Goal: Task Accomplishment & Management: Complete application form

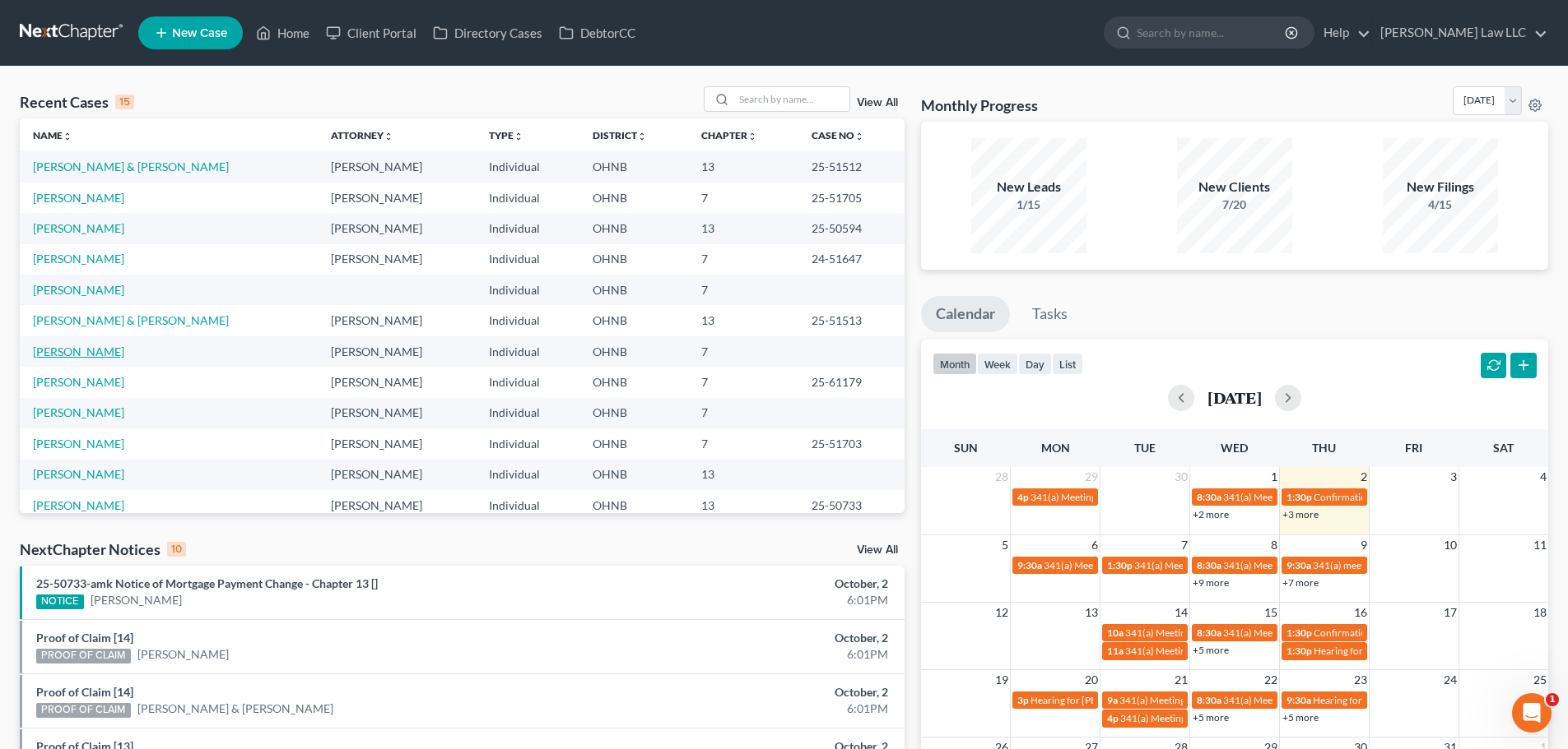
click at [115, 354] on link "[PERSON_NAME]" at bounding box center [79, 351] width 91 height 14
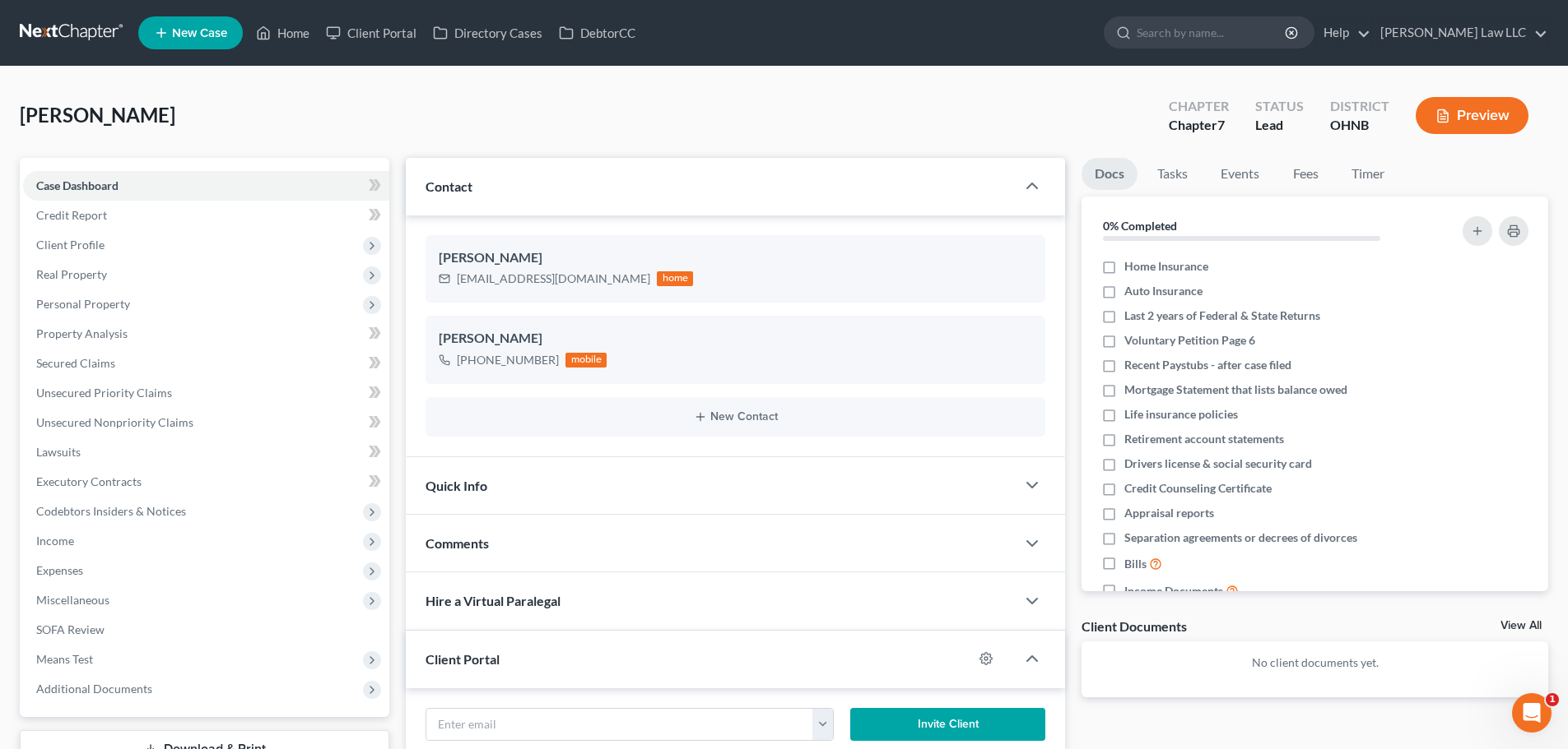
click at [603, 92] on div "[PERSON_NAME] Upgraded Chapter Chapter 7 Status Lead District [GEOGRAPHIC_DATA]…" at bounding box center [784, 122] width 1528 height 71
click at [286, 124] on div "[PERSON_NAME] Upgraded Chapter Chapter 7 Status Lead District [GEOGRAPHIC_DATA]…" at bounding box center [784, 122] width 1528 height 71
click at [145, 189] on link "Case Dashboard" at bounding box center [206, 186] width 366 height 30
click at [157, 116] on span "[PERSON_NAME]" at bounding box center [97, 115] width 155 height 24
click at [25, 111] on span "[PERSON_NAME]" at bounding box center [97, 115] width 155 height 24
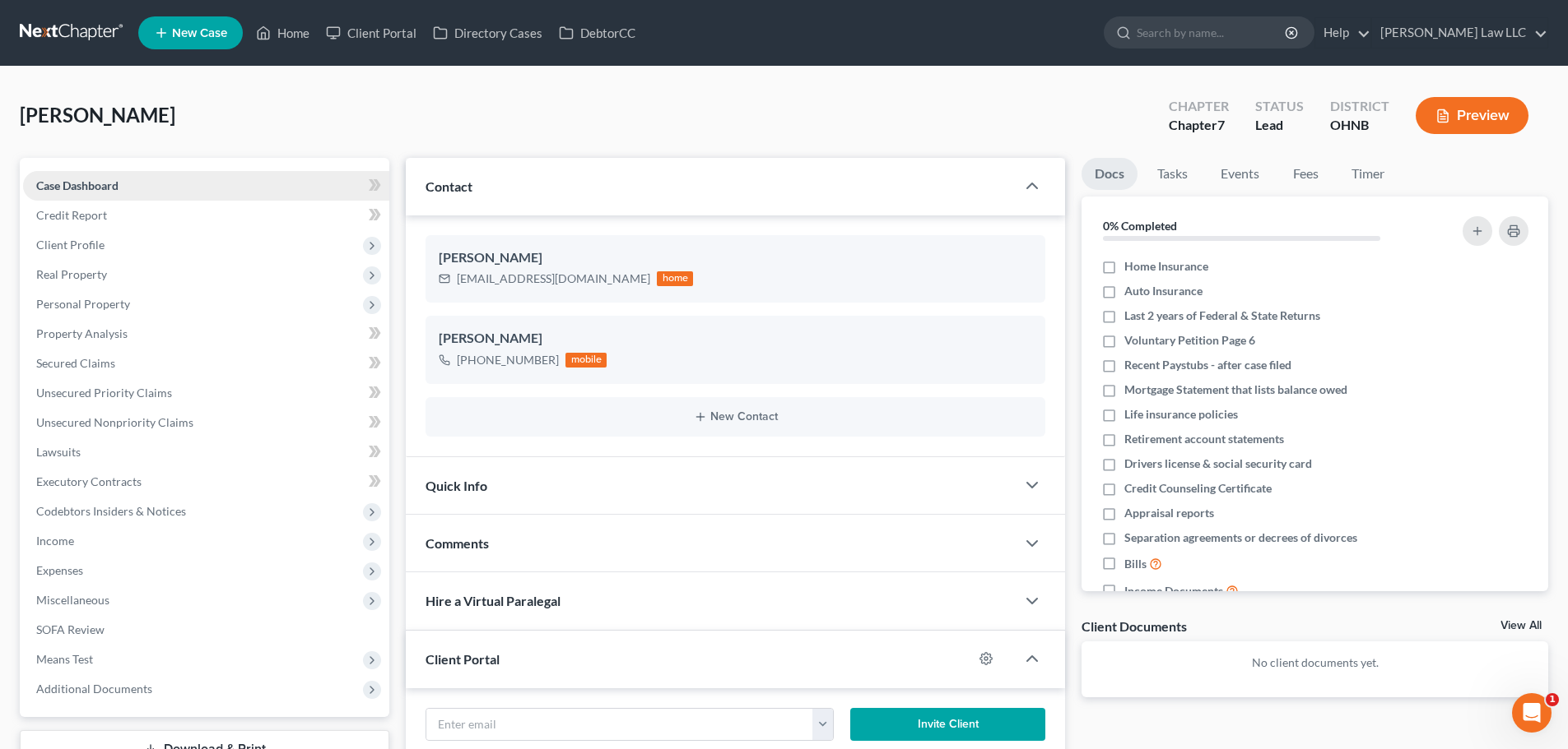
click at [79, 187] on span "Case Dashboard" at bounding box center [77, 185] width 82 height 14
click at [128, 199] on link "Case Dashboard" at bounding box center [206, 186] width 366 height 30
click at [165, 114] on span "[PERSON_NAME]" at bounding box center [97, 115] width 155 height 24
click at [87, 111] on span "[PERSON_NAME]" at bounding box center [97, 115] width 155 height 24
click at [103, 190] on span "Case Dashboard" at bounding box center [77, 185] width 82 height 14
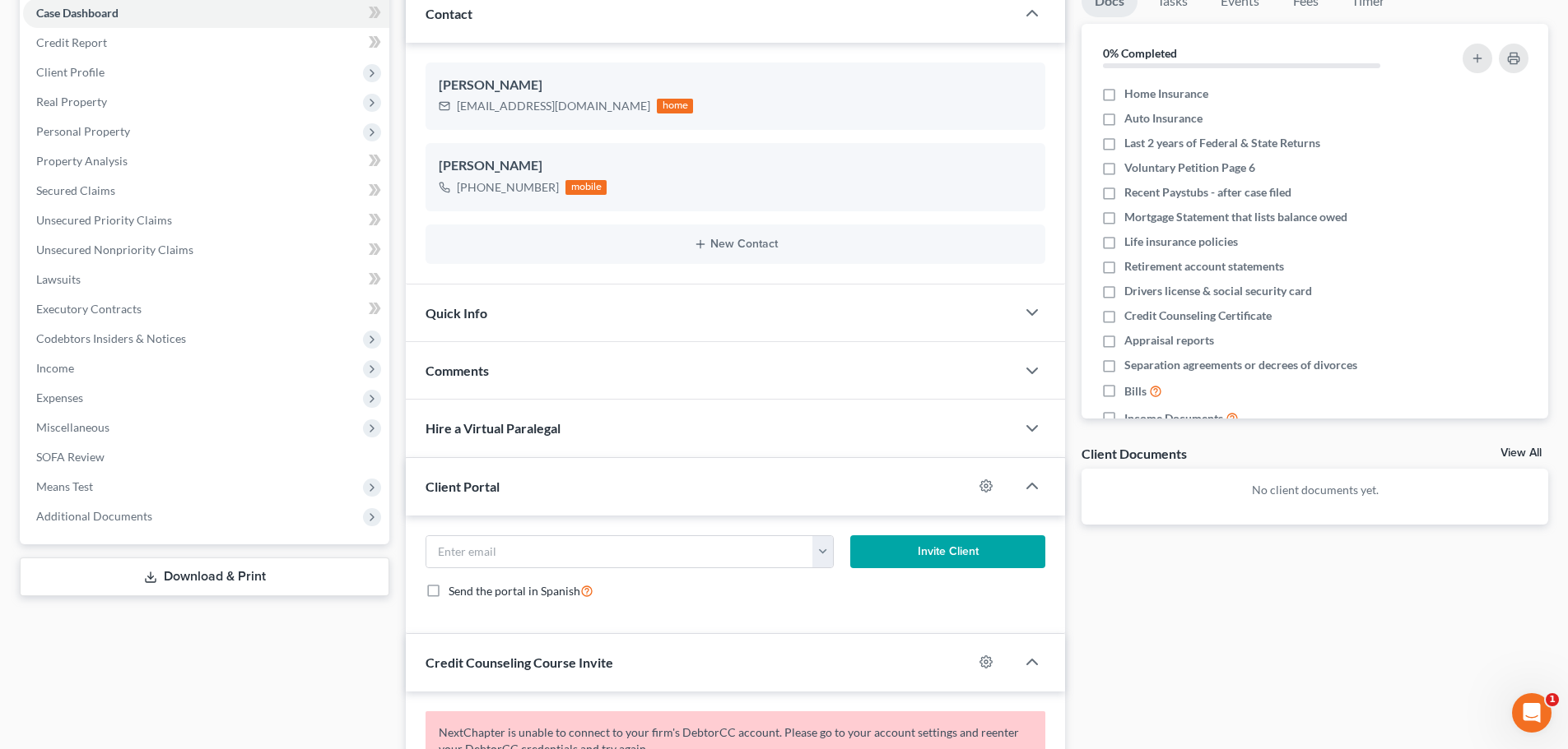
scroll to position [329, 0]
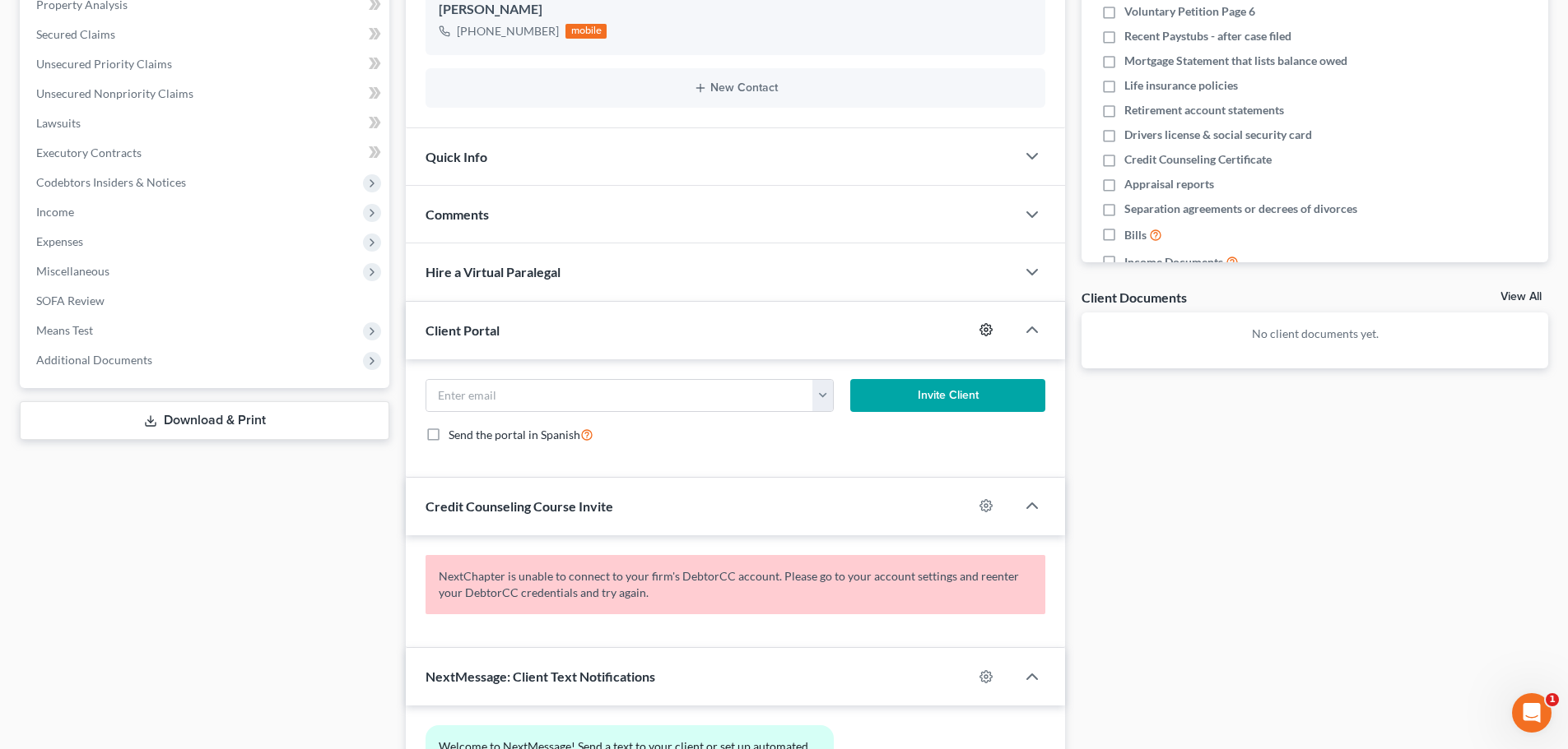
click at [984, 330] on circle "button" at bounding box center [986, 330] width 4 height 4
select select "0"
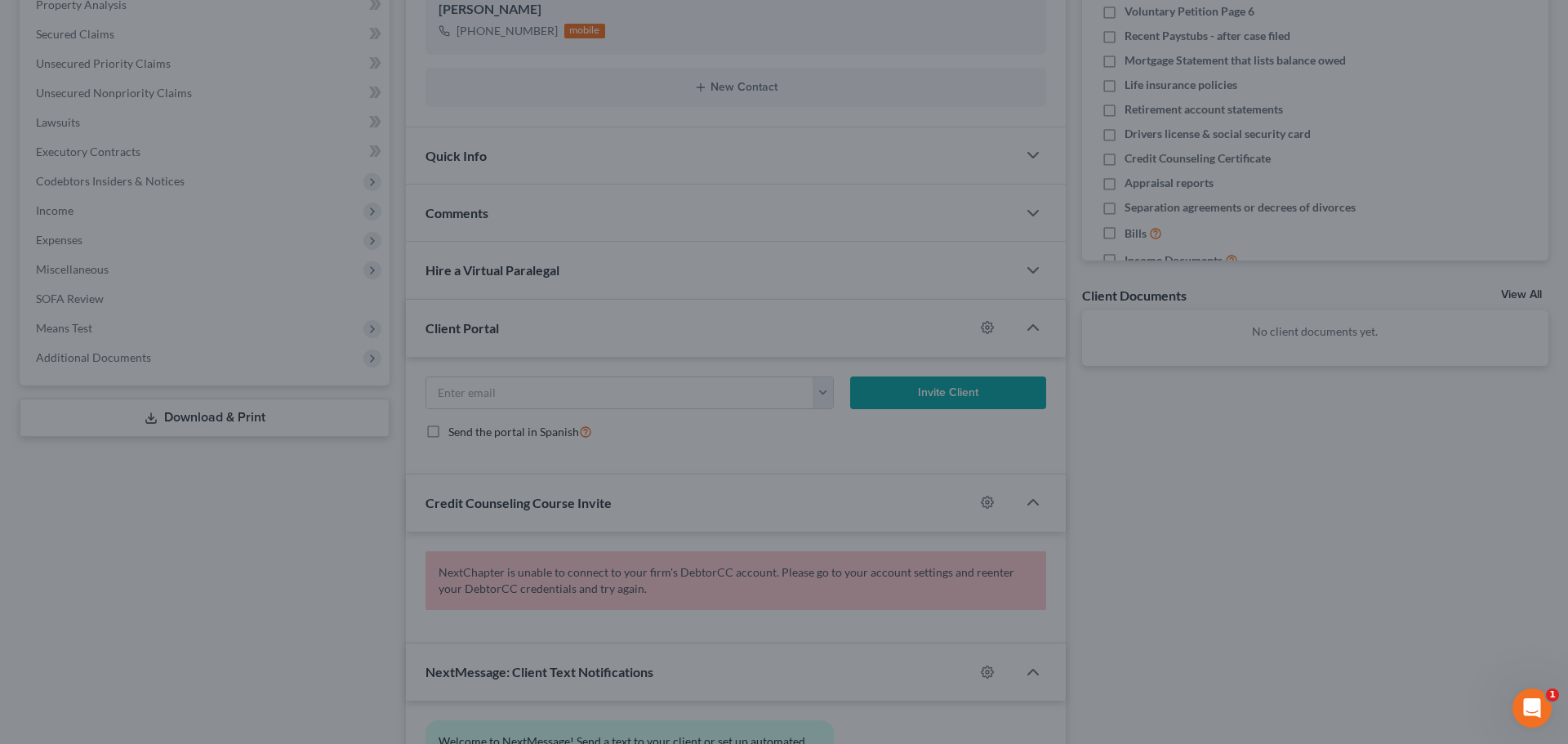
click at [1177, 488] on div "MyChapter Settings for [PERSON_NAME] If you would like to add custom instructio…" at bounding box center [784, 372] width 1568 height 744
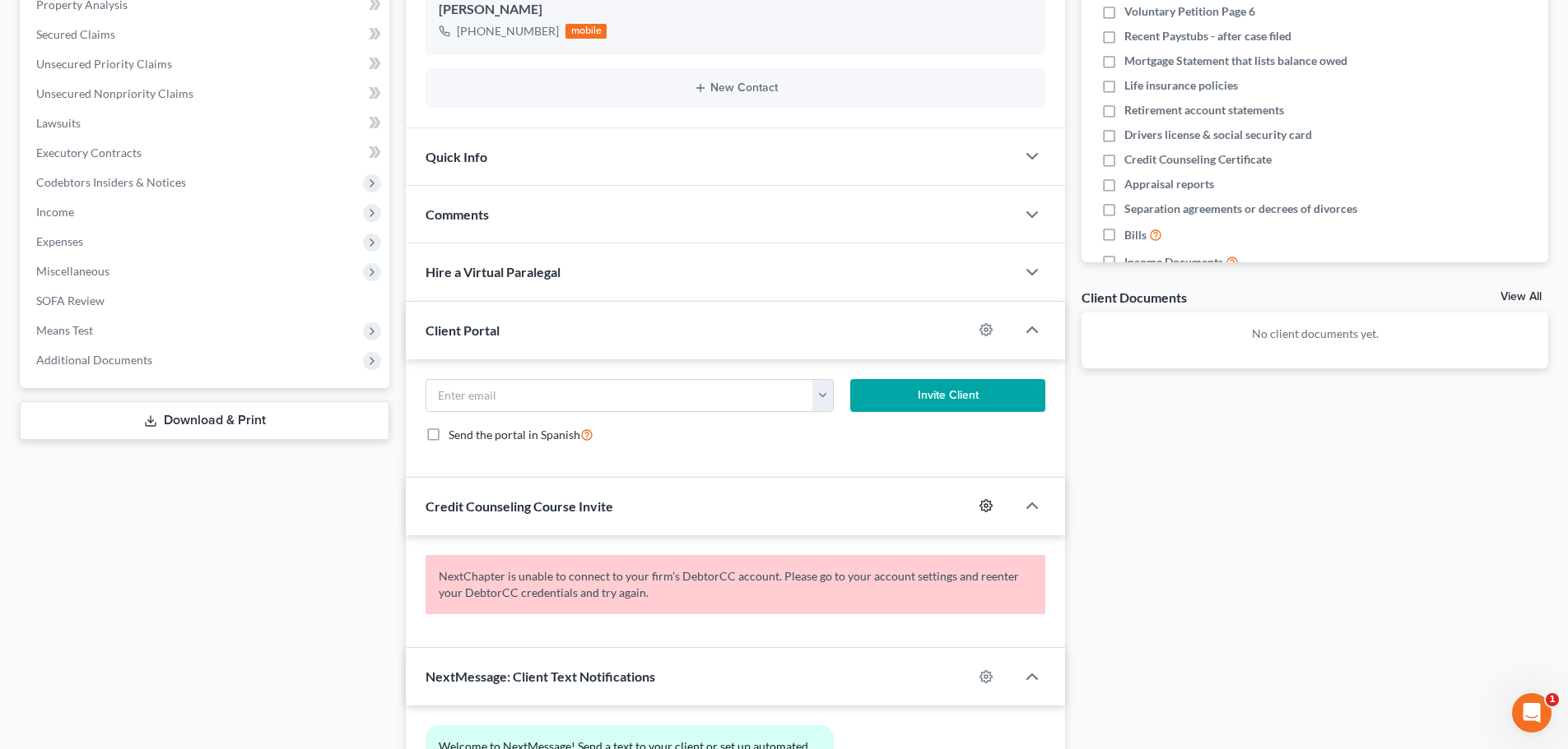
click at [988, 505] on circle "button" at bounding box center [986, 506] width 4 height 4
select select "0"
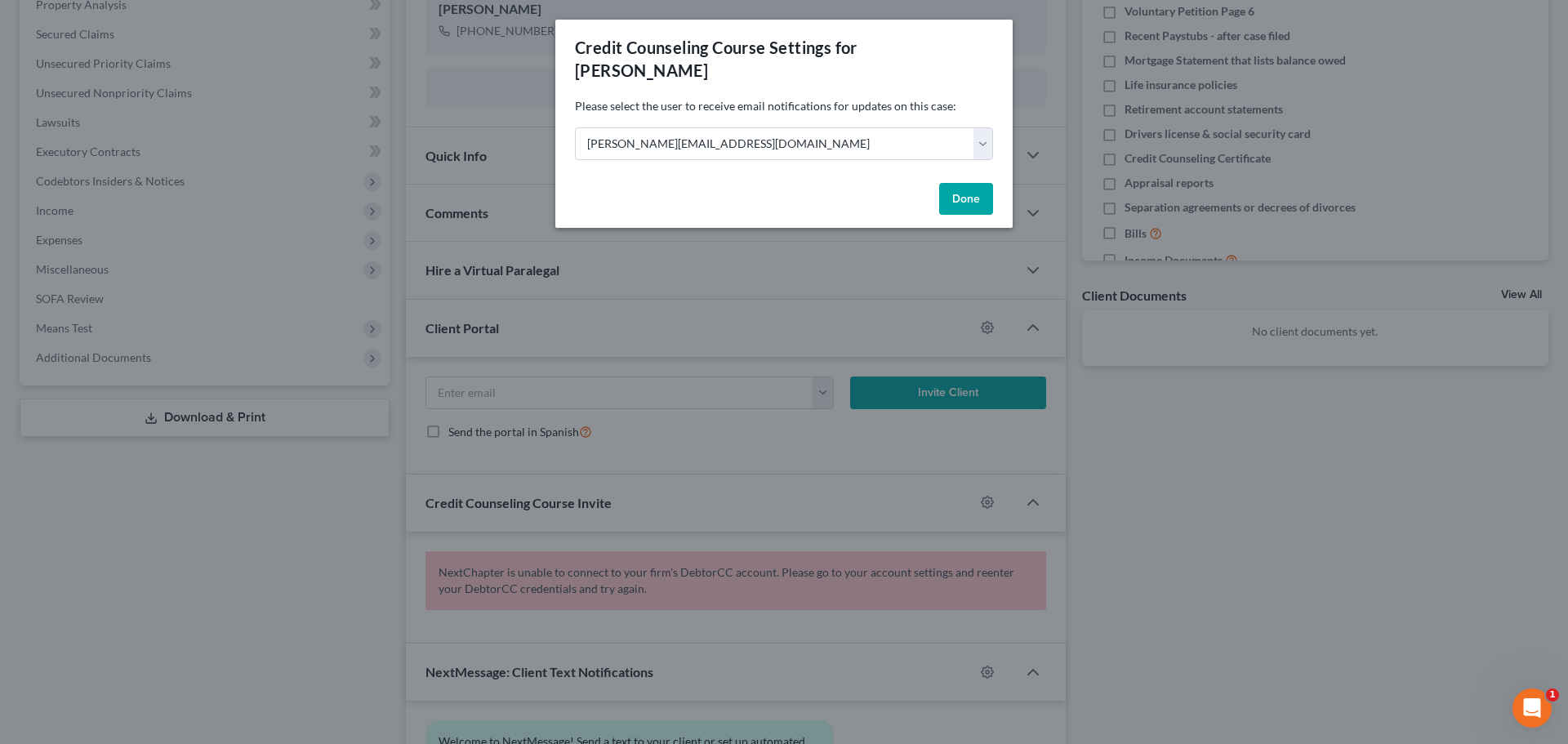
click at [1215, 490] on div "Credit Counseling Course Settings for [PERSON_NAME] Please select the user to r…" at bounding box center [784, 372] width 1568 height 744
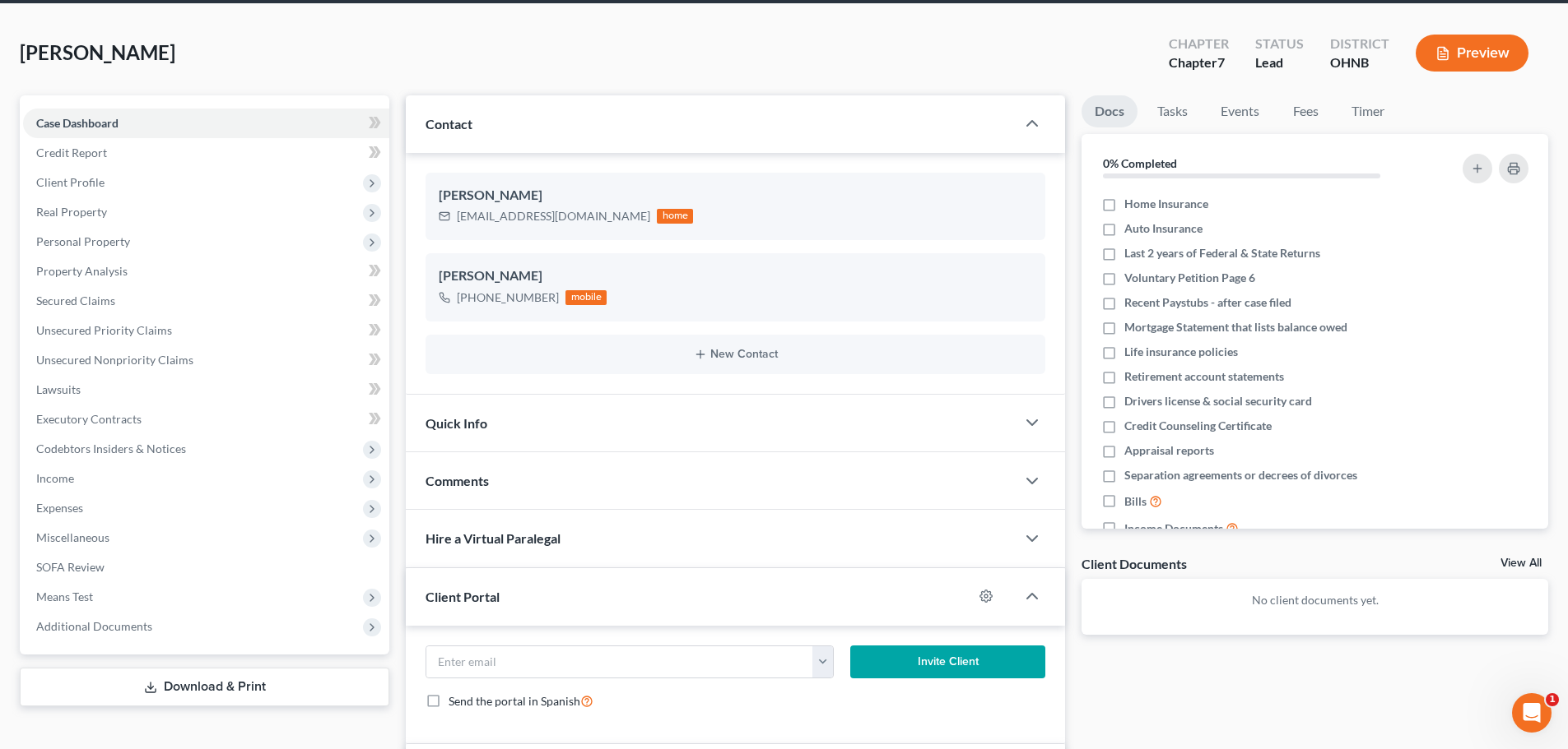
scroll to position [0, 0]
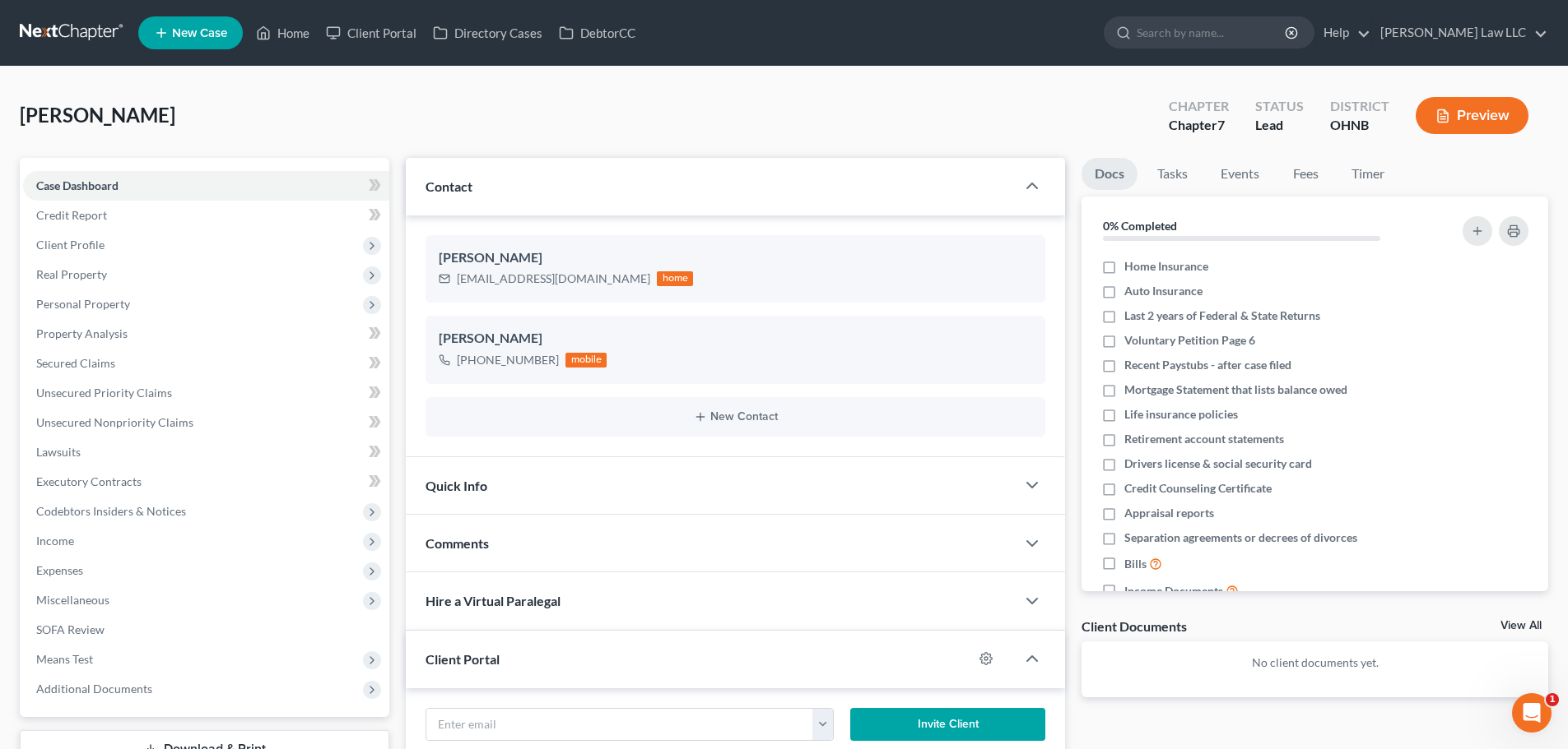
click at [37, 118] on span "[PERSON_NAME]" at bounding box center [97, 115] width 155 height 24
click at [301, 113] on div "[PERSON_NAME] Upgraded Chapter Chapter 7 Status Lead District [GEOGRAPHIC_DATA]…" at bounding box center [784, 122] width 1528 height 71
click at [145, 122] on span "[PERSON_NAME]" at bounding box center [97, 115] width 155 height 24
click at [185, 117] on div "[PERSON_NAME] Upgraded Chapter Chapter 7 Status Lead District [GEOGRAPHIC_DATA]…" at bounding box center [784, 122] width 1528 height 71
click at [0, 112] on div "[PERSON_NAME] Upgraded Chapter Chapter 7 Status Lead District [GEOGRAPHIC_DATA]…" at bounding box center [784, 643] width 1568 height 1153
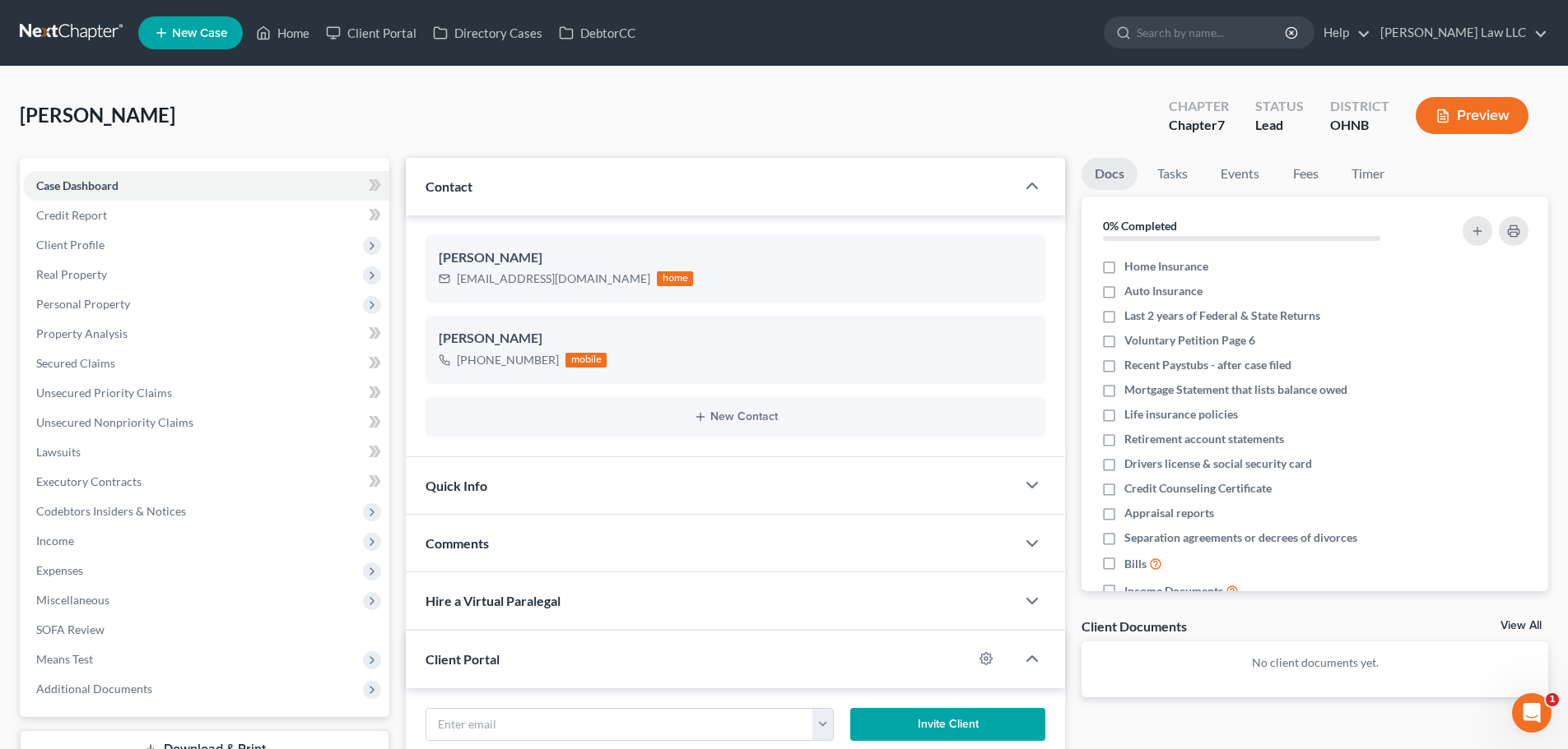
click at [149, 113] on span "[PERSON_NAME]" at bounding box center [97, 115] width 155 height 24
click at [42, 116] on span "[PERSON_NAME]" at bounding box center [97, 115] width 155 height 24
drag, startPoint x: 162, startPoint y: 111, endPoint x: 6, endPoint y: 107, distance: 156.1
click at [157, 111] on span "[PERSON_NAME]" at bounding box center [97, 115] width 155 height 24
click at [6, 107] on div "[PERSON_NAME] Upgraded Chapter Chapter 7 Status Lead District [GEOGRAPHIC_DATA]…" at bounding box center [784, 643] width 1568 height 1153
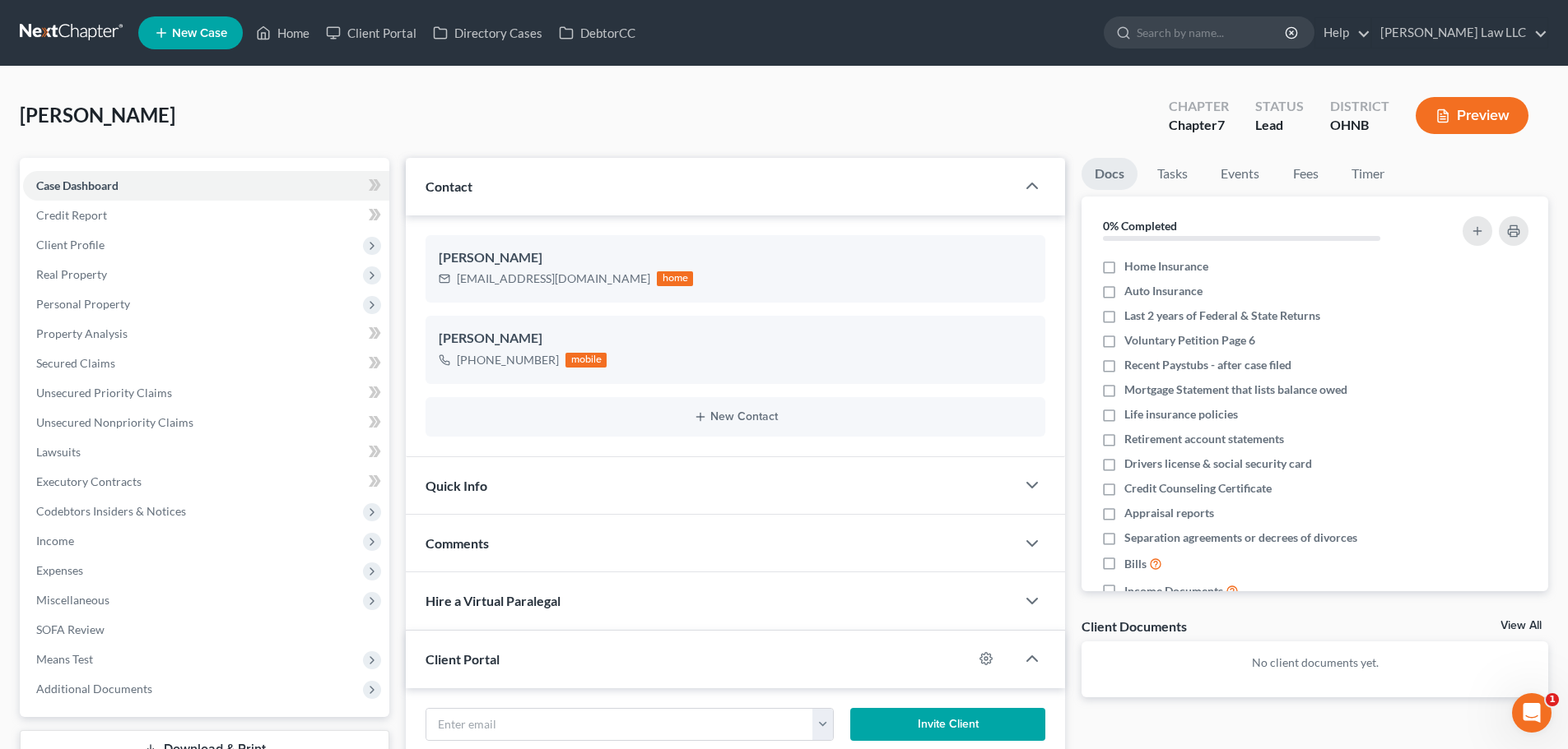
click at [272, 126] on div "[PERSON_NAME] Upgraded Chapter Chapter 7 Status Lead District [GEOGRAPHIC_DATA]…" at bounding box center [784, 122] width 1528 height 71
click at [161, 118] on span "[PERSON_NAME]" at bounding box center [97, 115] width 155 height 24
click at [79, 115] on span "[PERSON_NAME]" at bounding box center [97, 115] width 155 height 24
click at [127, 115] on span "[PERSON_NAME]" at bounding box center [97, 115] width 155 height 24
click at [124, 114] on span "[PERSON_NAME]" at bounding box center [97, 115] width 155 height 24
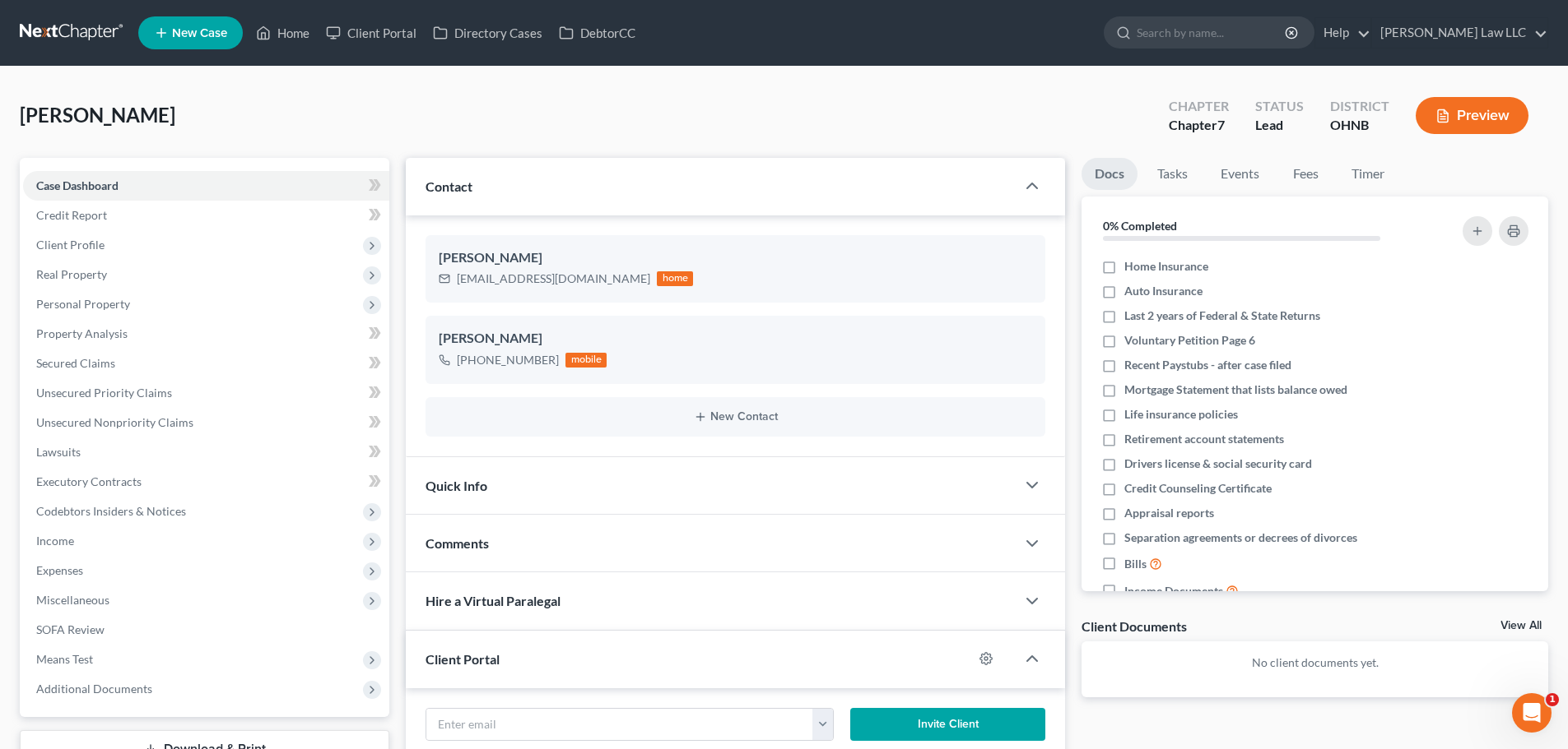
click at [138, 116] on span "[PERSON_NAME]" at bounding box center [97, 115] width 155 height 24
click at [70, 115] on span "[PERSON_NAME]" at bounding box center [97, 115] width 155 height 24
click at [148, 115] on span "[PERSON_NAME]" at bounding box center [97, 115] width 155 height 24
click at [54, 114] on span "[PERSON_NAME]" at bounding box center [97, 115] width 155 height 24
click at [503, 179] on div "Contact" at bounding box center [711, 186] width 610 height 56
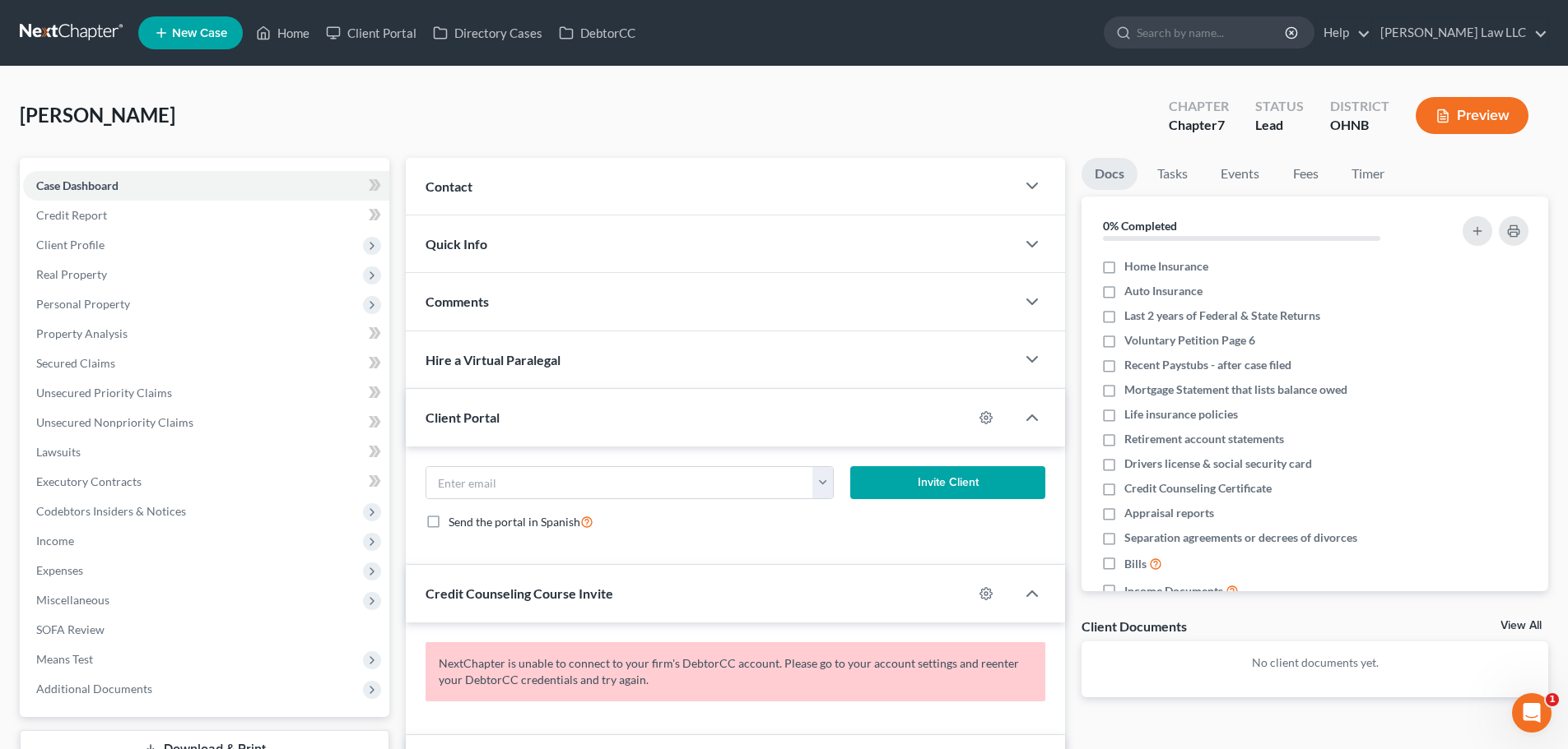
click at [479, 187] on div "Contact" at bounding box center [711, 186] width 610 height 56
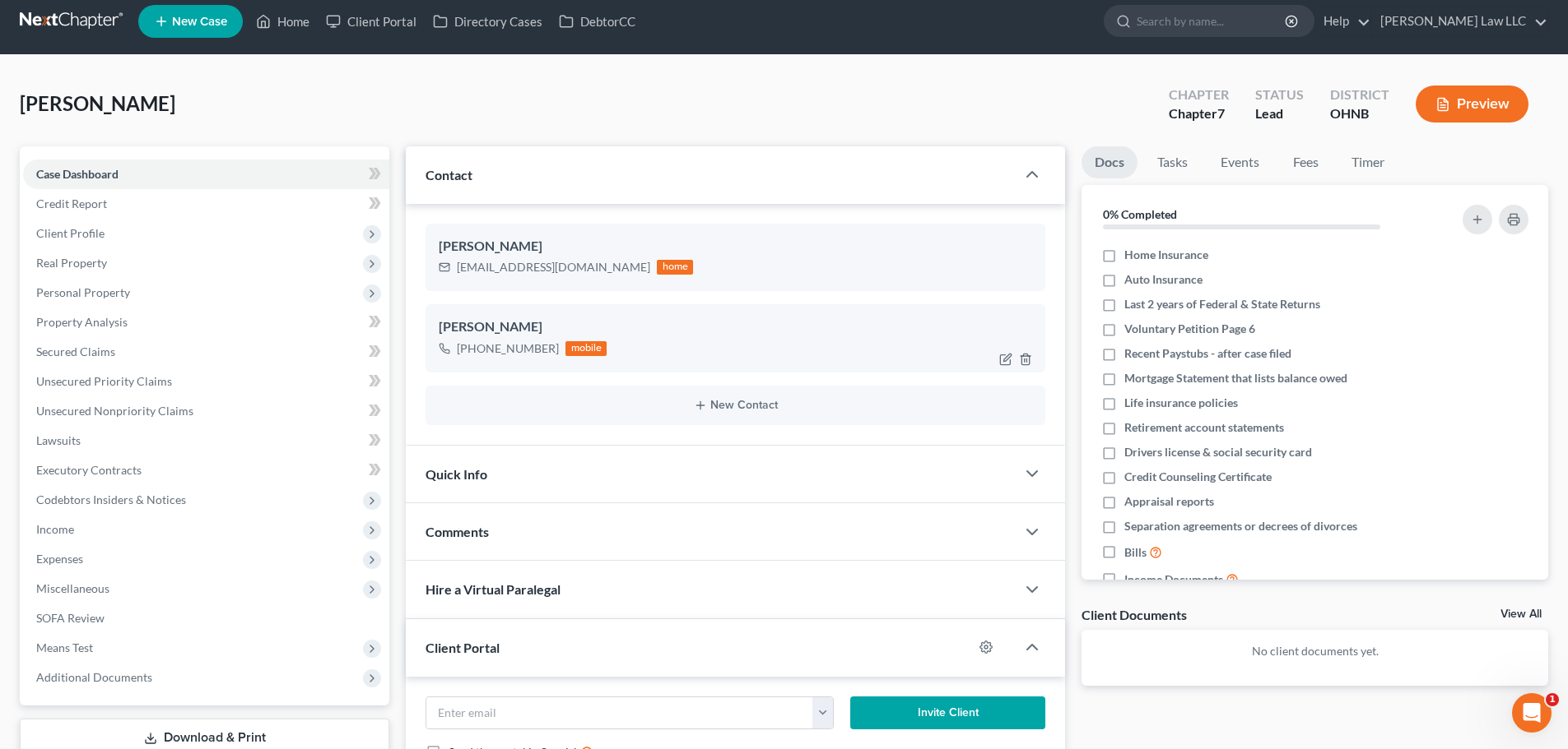
scroll to position [164, 0]
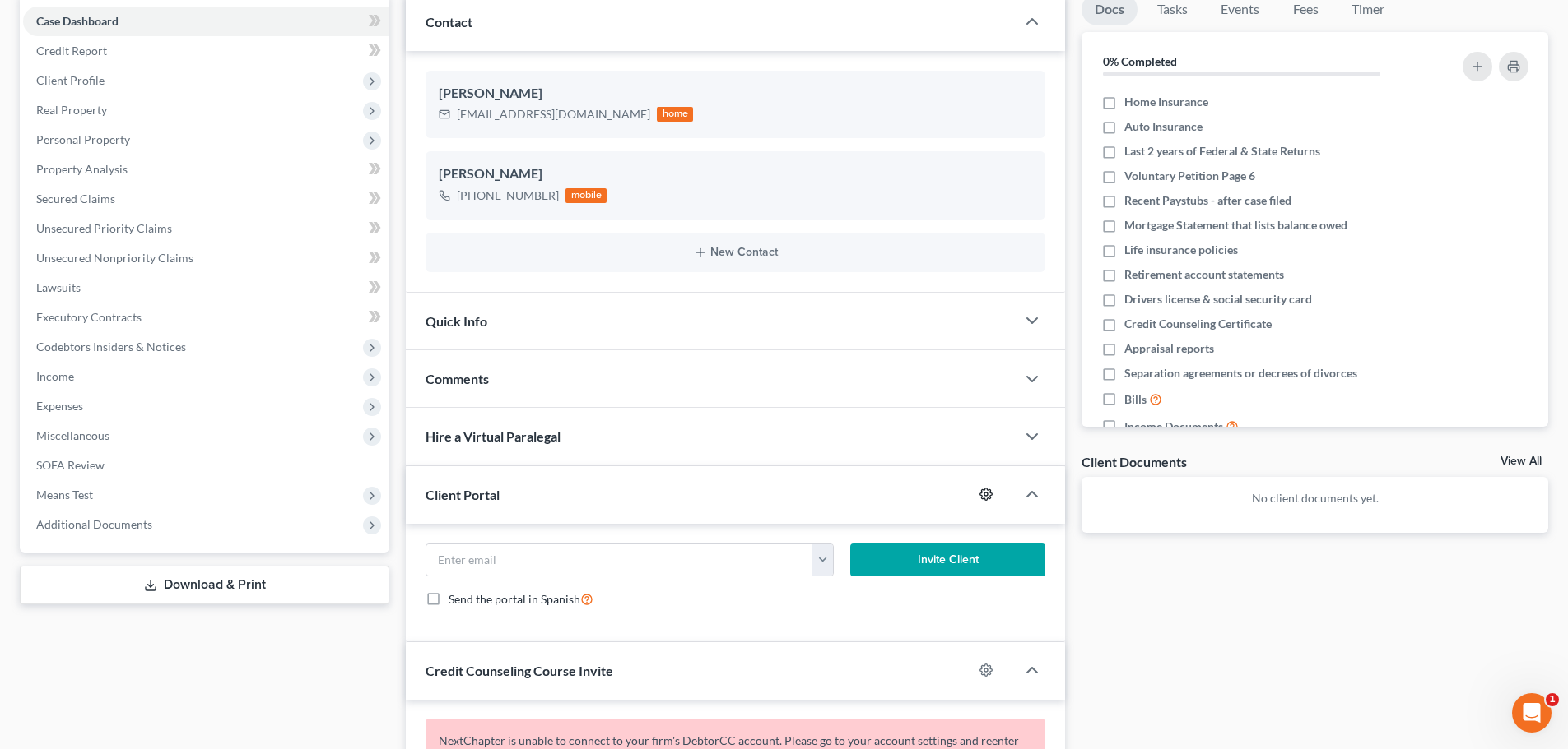
click at [989, 501] on icon "button" at bounding box center [986, 494] width 13 height 13
select select "0"
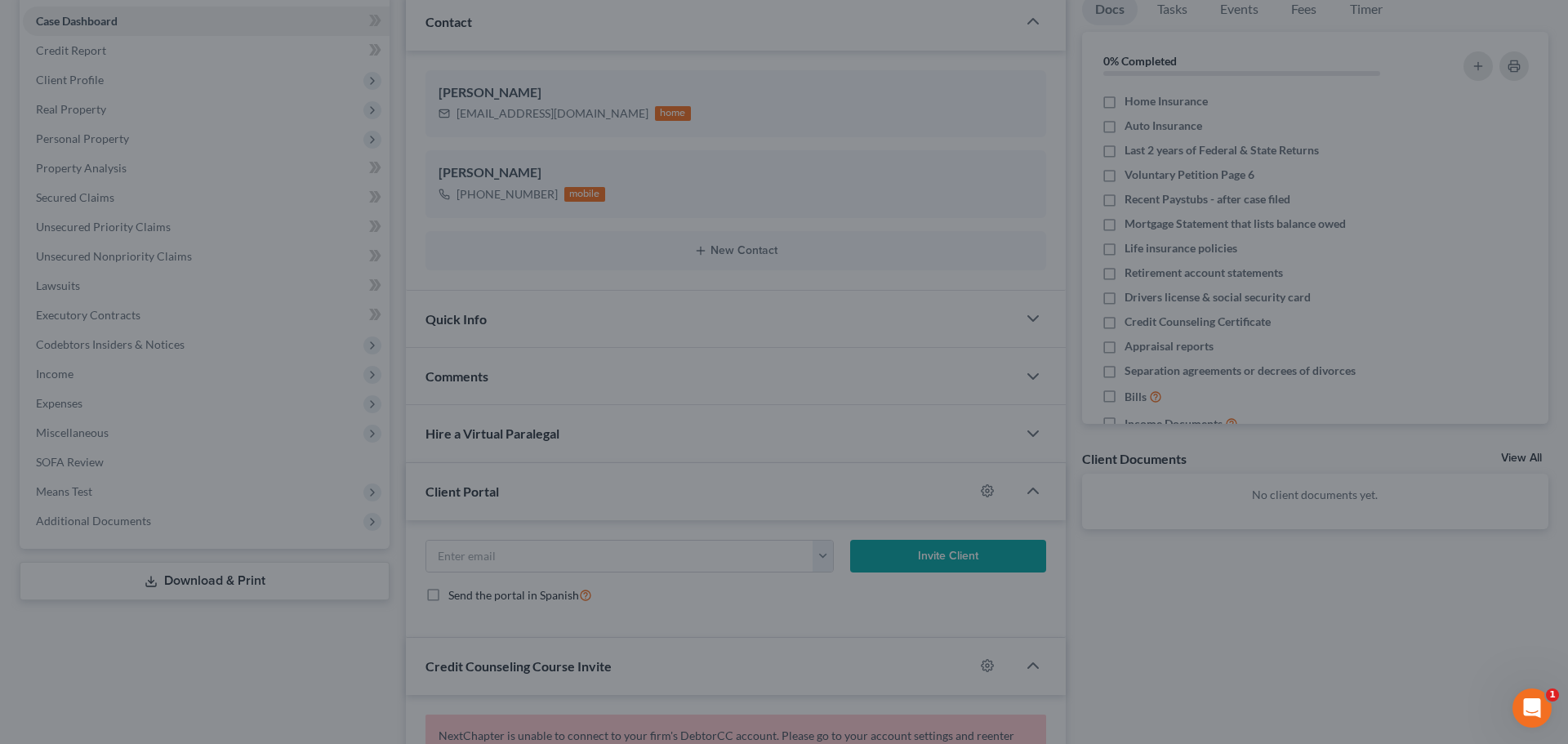
click at [1261, 650] on div "MyChapter Settings for [PERSON_NAME] If you would like to add custom instructio…" at bounding box center [784, 372] width 1568 height 744
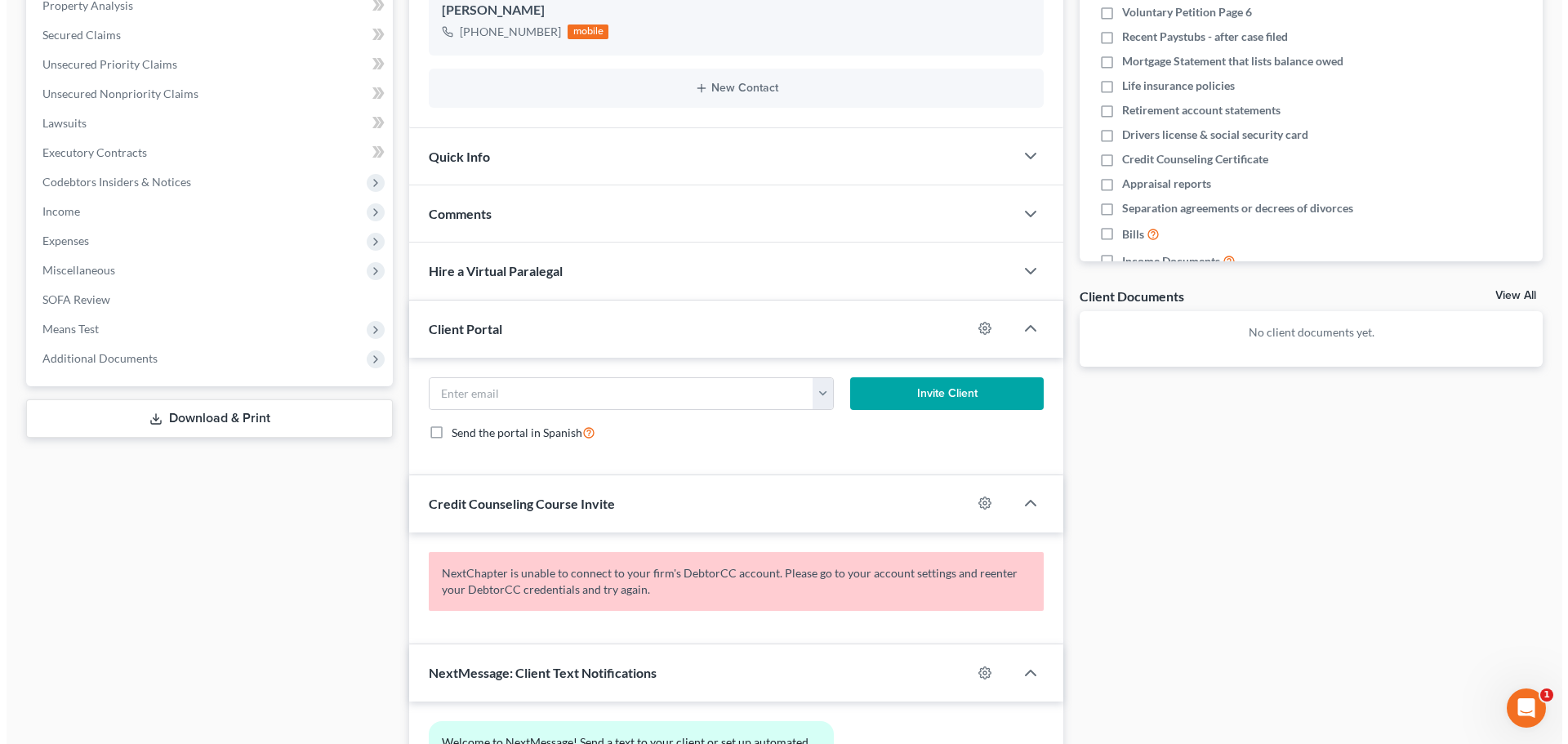
scroll to position [327, 0]
click at [978, 505] on icon "button" at bounding box center [978, 503] width 13 height 13
select select "0"
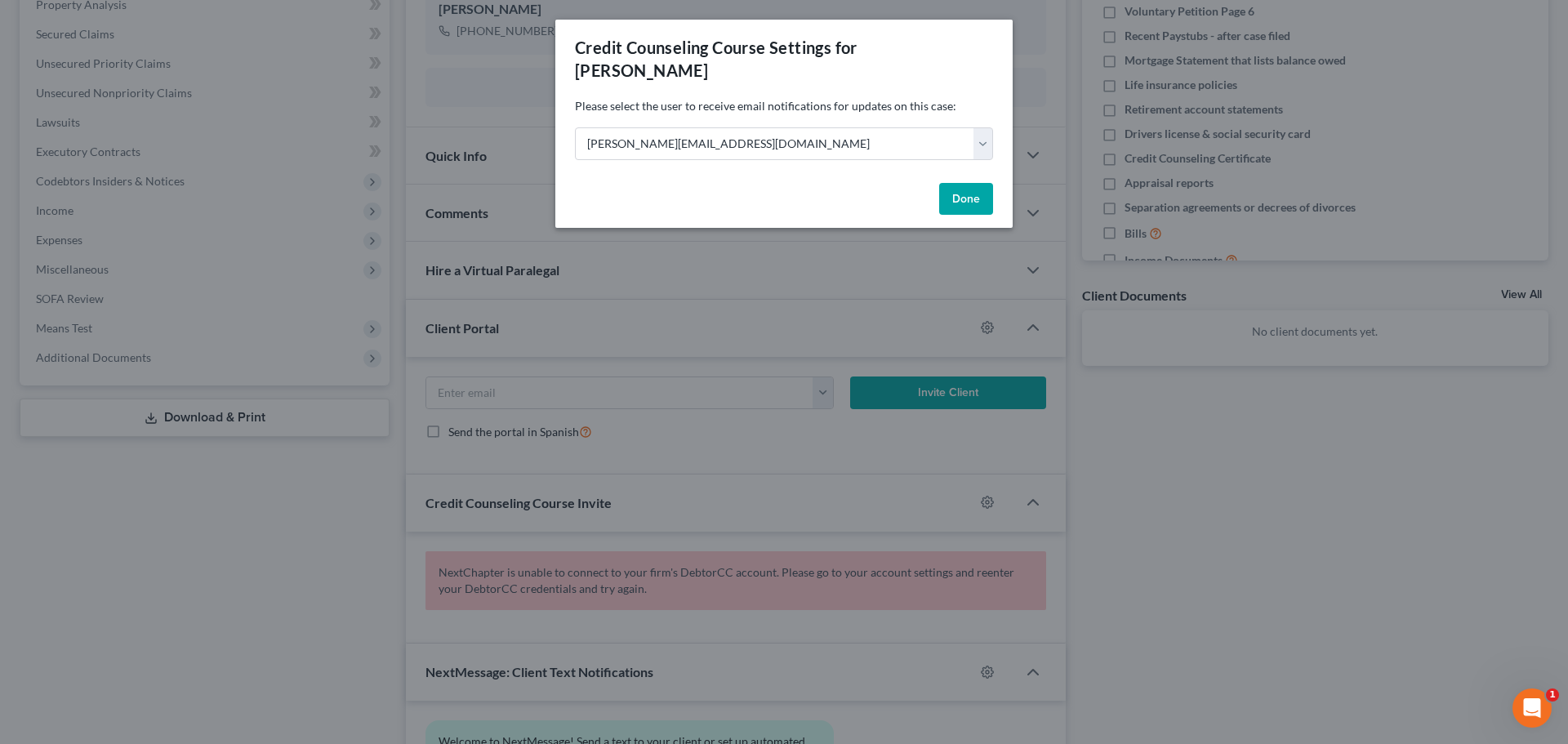
click at [1178, 503] on div "Credit Counseling Course Settings for [PERSON_NAME] Please select the user to r…" at bounding box center [784, 372] width 1568 height 744
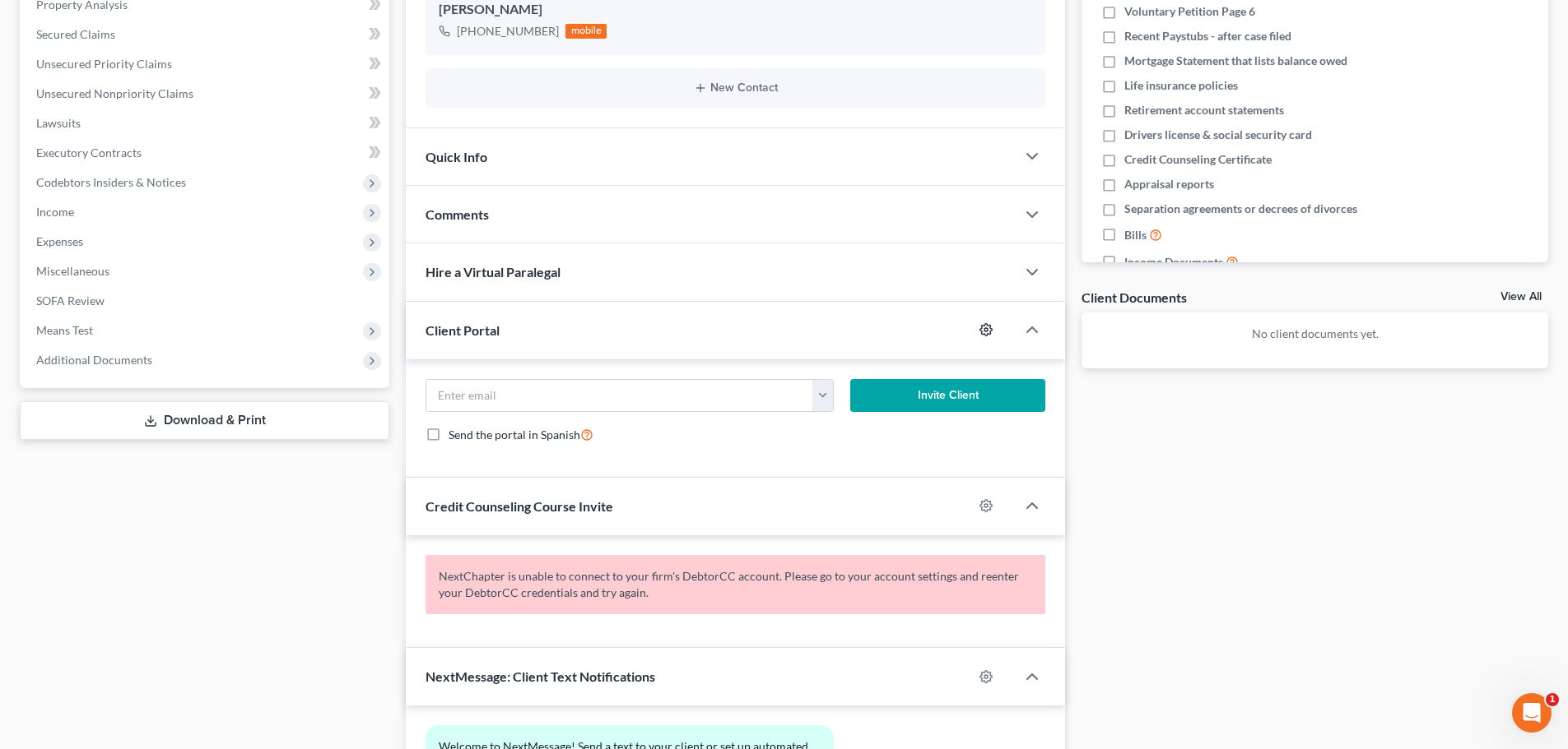
click at [986, 330] on icon "button" at bounding box center [986, 330] width 13 height 13
select select "0"
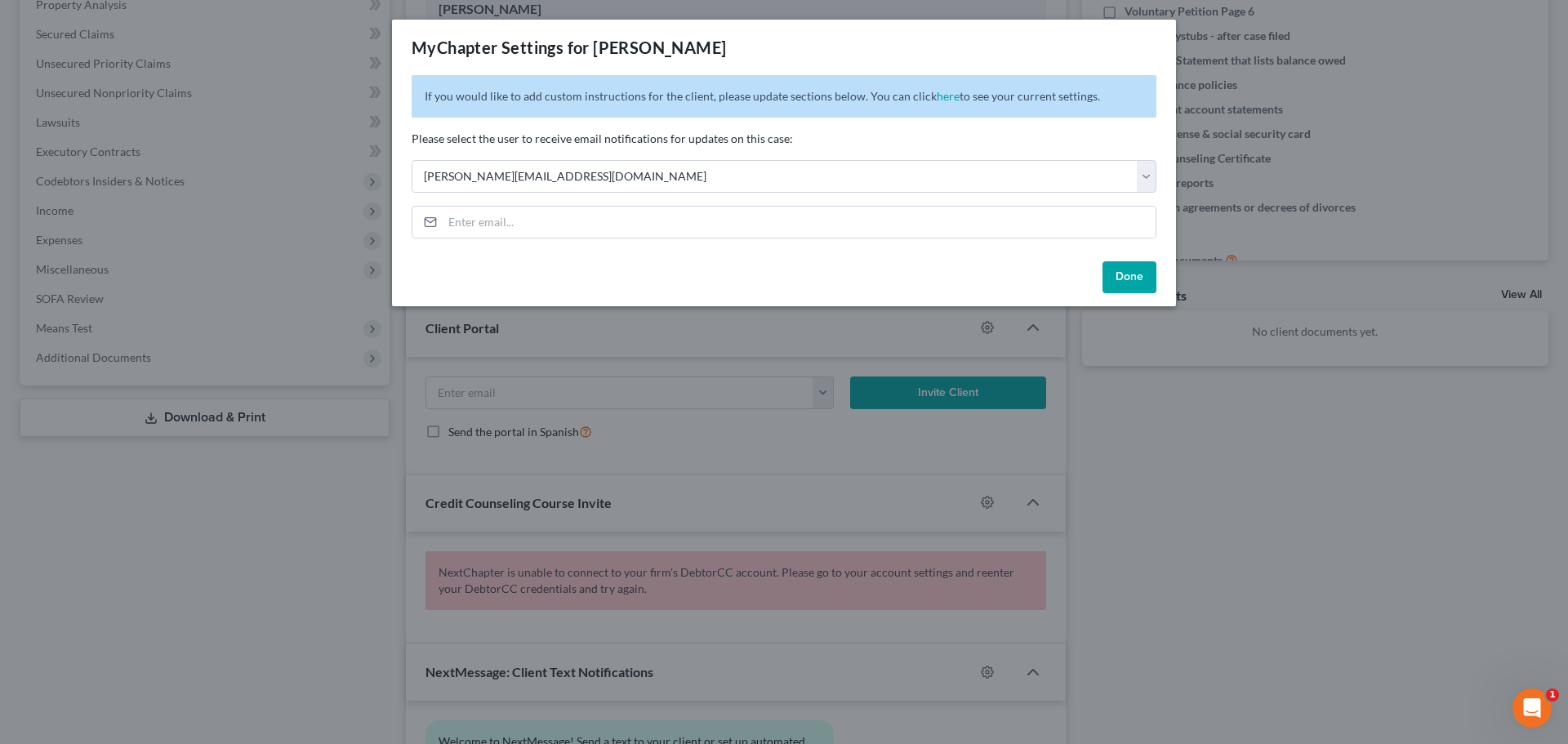
click at [1236, 481] on div "MyChapter Settings for [PERSON_NAME] If you would like to add custom instructio…" at bounding box center [784, 372] width 1568 height 744
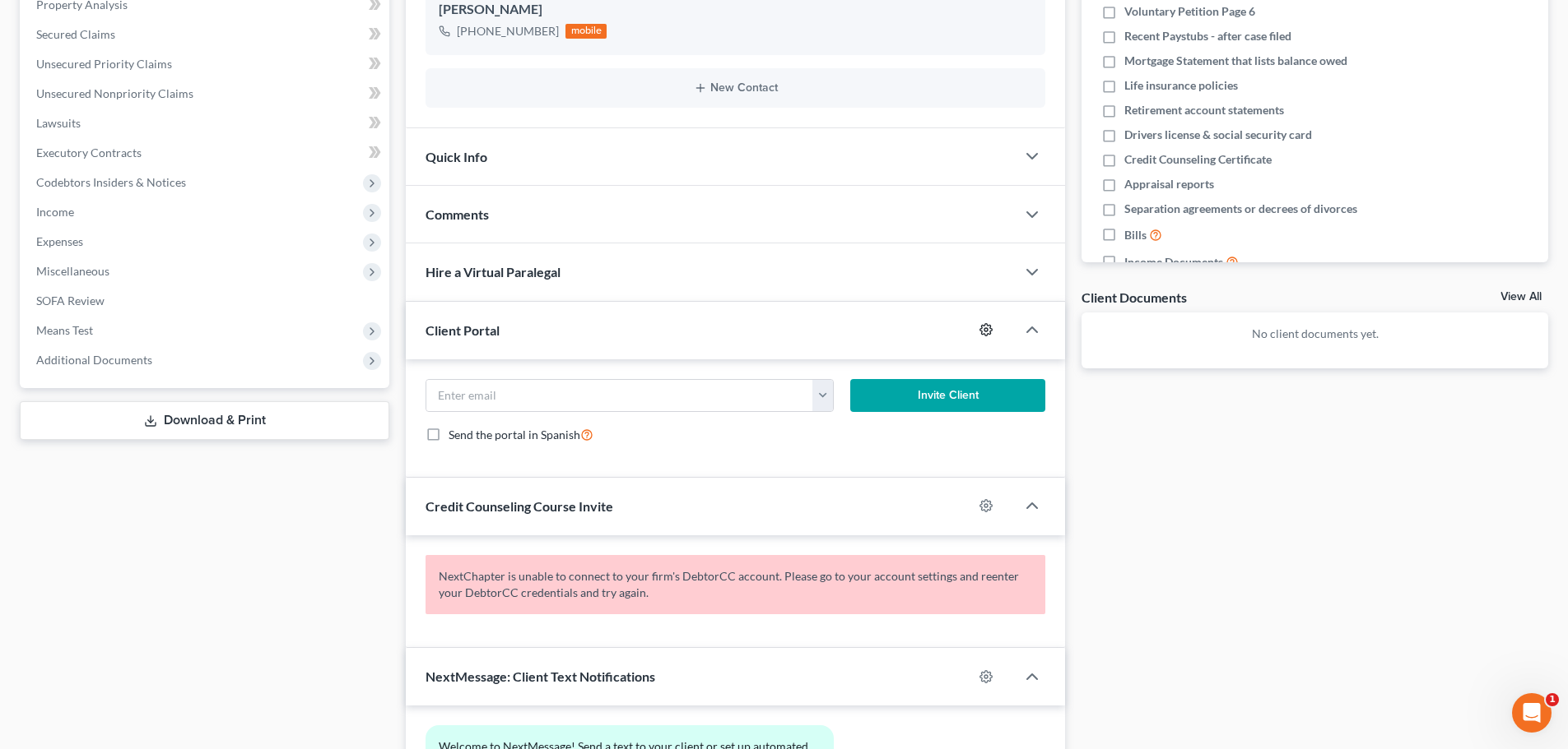
click at [989, 334] on icon "button" at bounding box center [986, 330] width 12 height 12
select select "0"
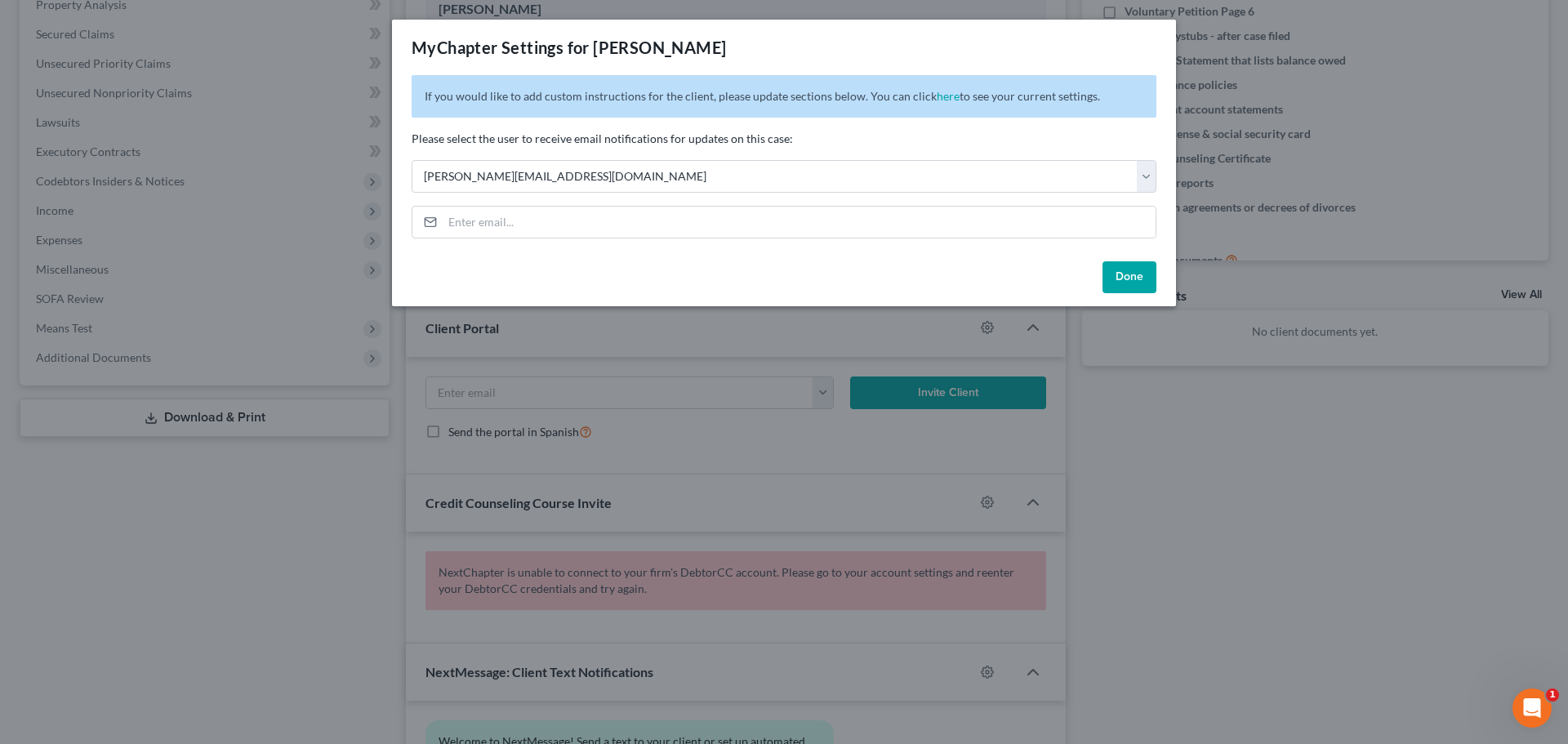
click at [1154, 429] on div "MyChapter Settings for [PERSON_NAME] If you would like to add custom instructio…" at bounding box center [784, 372] width 1568 height 744
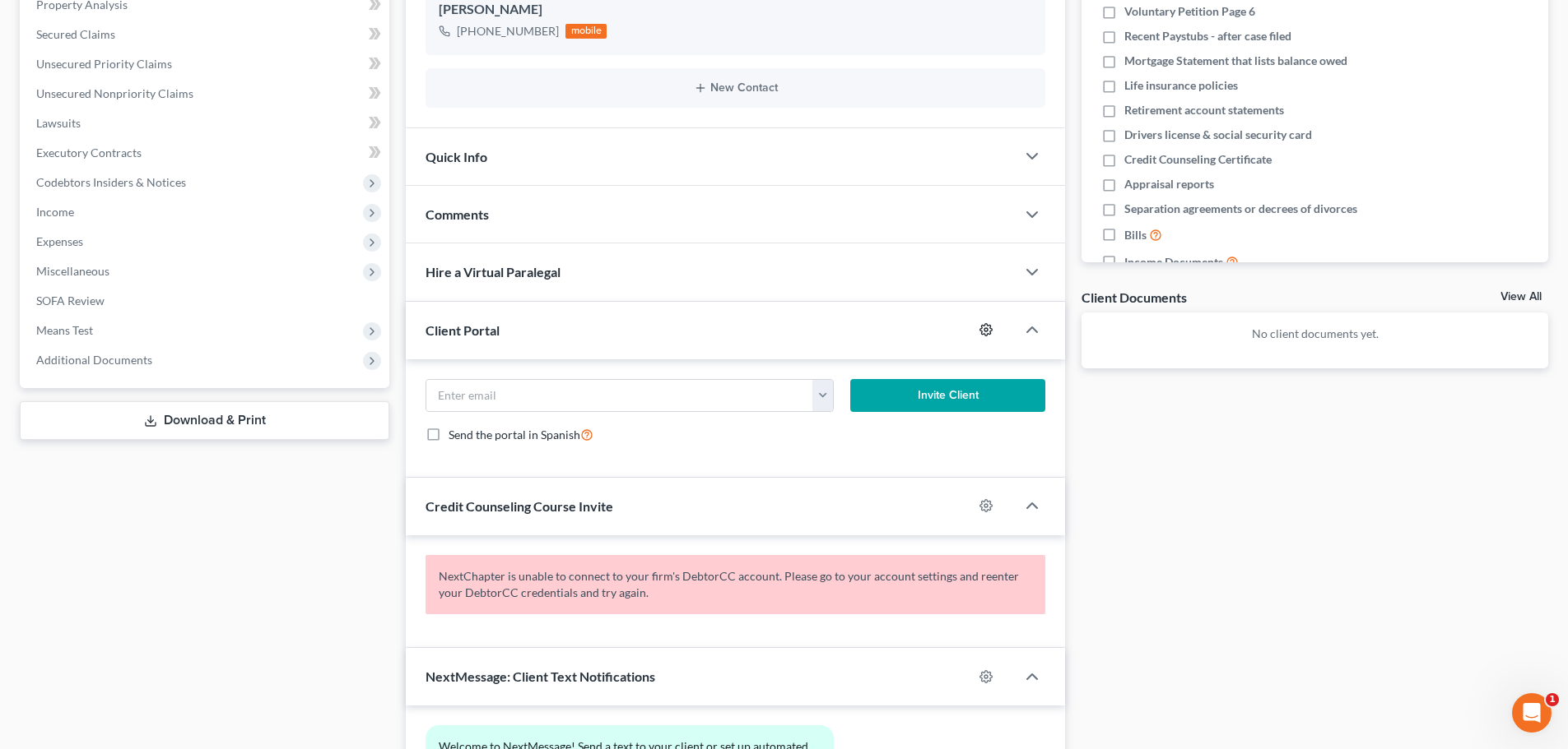
click at [990, 332] on icon "button" at bounding box center [986, 330] width 13 height 13
select select "0"
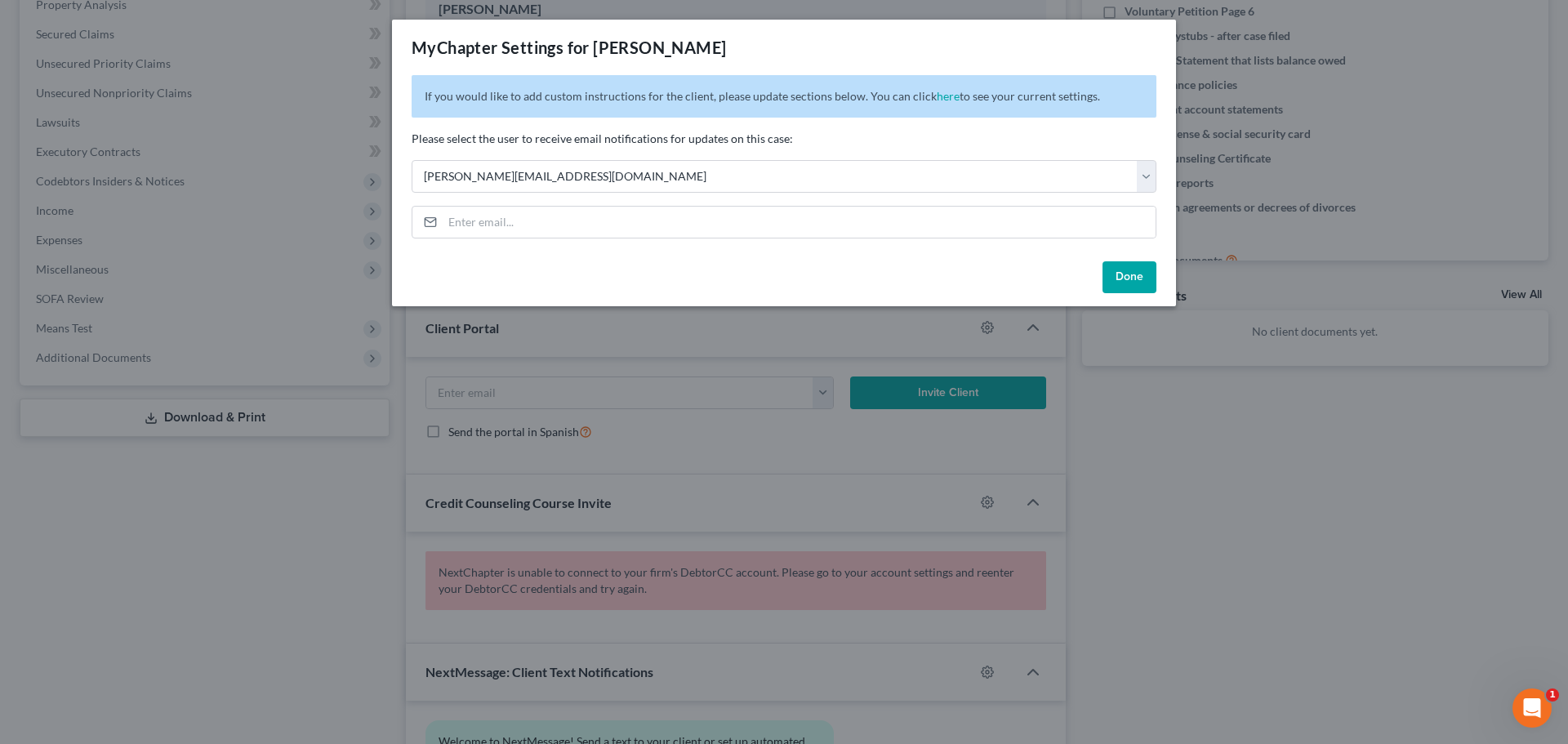
click at [1250, 485] on div "MyChapter Settings for [PERSON_NAME] If you would like to add custom instructio…" at bounding box center [784, 372] width 1568 height 744
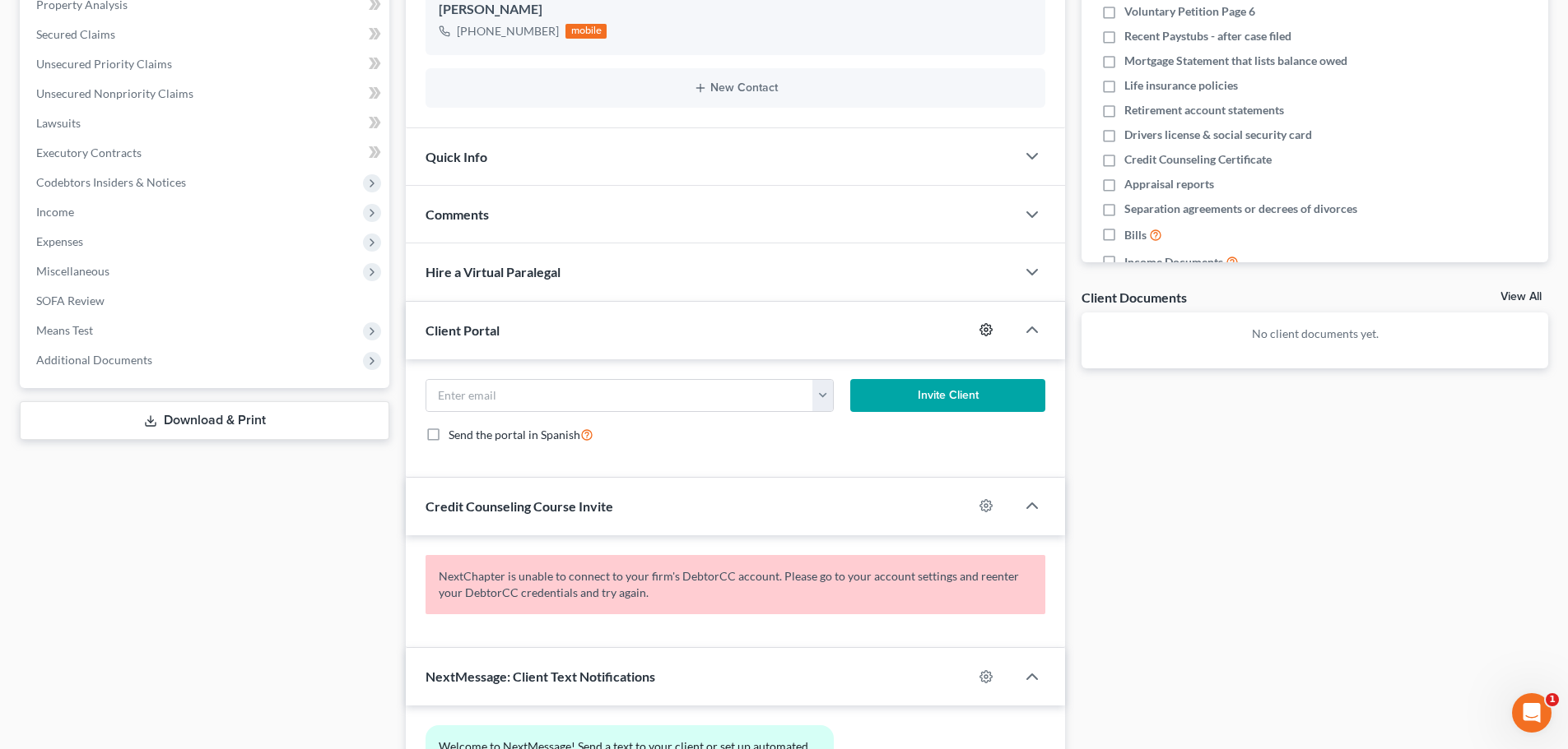
click at [982, 328] on icon "button" at bounding box center [986, 330] width 12 height 12
select select "0"
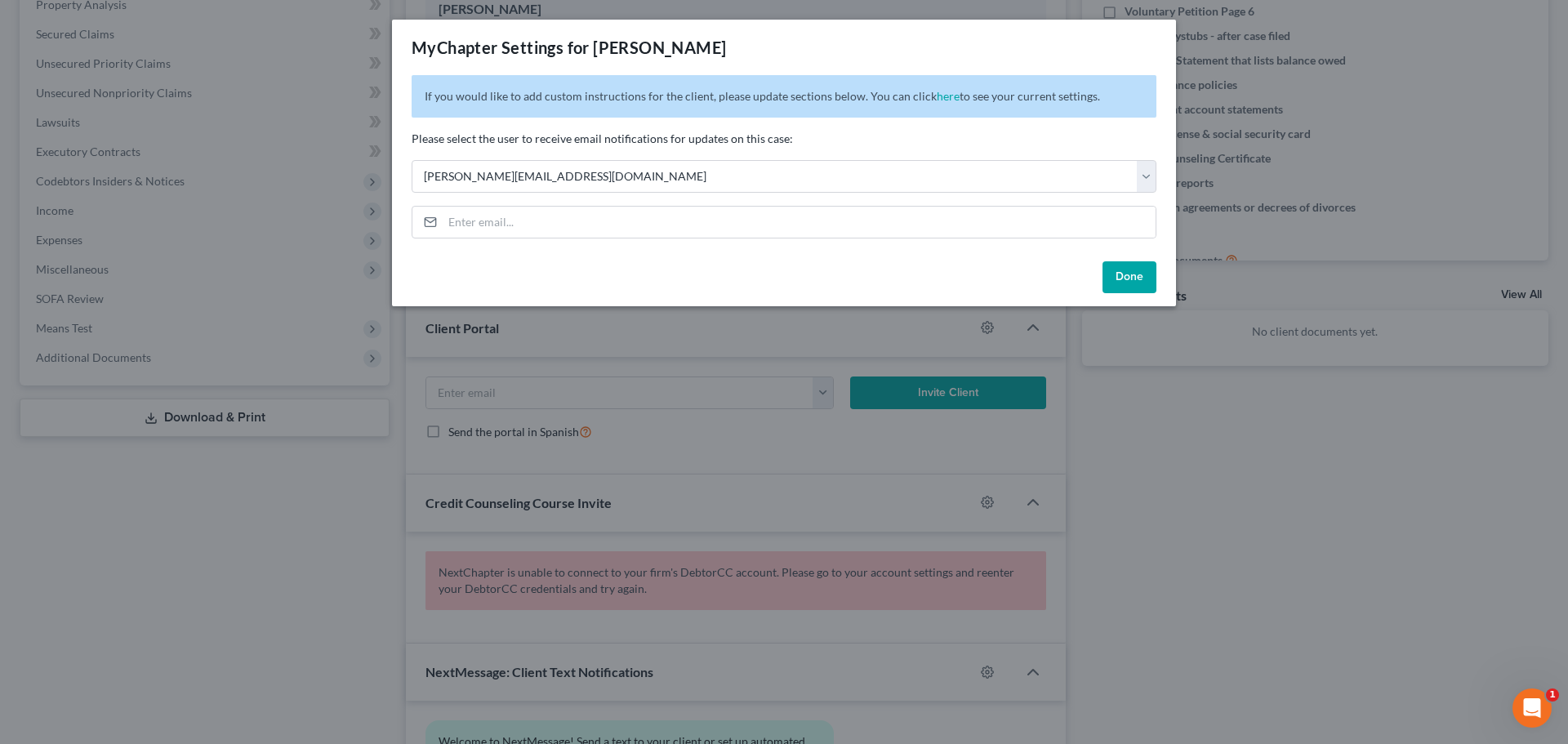
click at [1313, 525] on div "MyChapter Settings for [PERSON_NAME] If you would like to add custom instructio…" at bounding box center [784, 372] width 1568 height 744
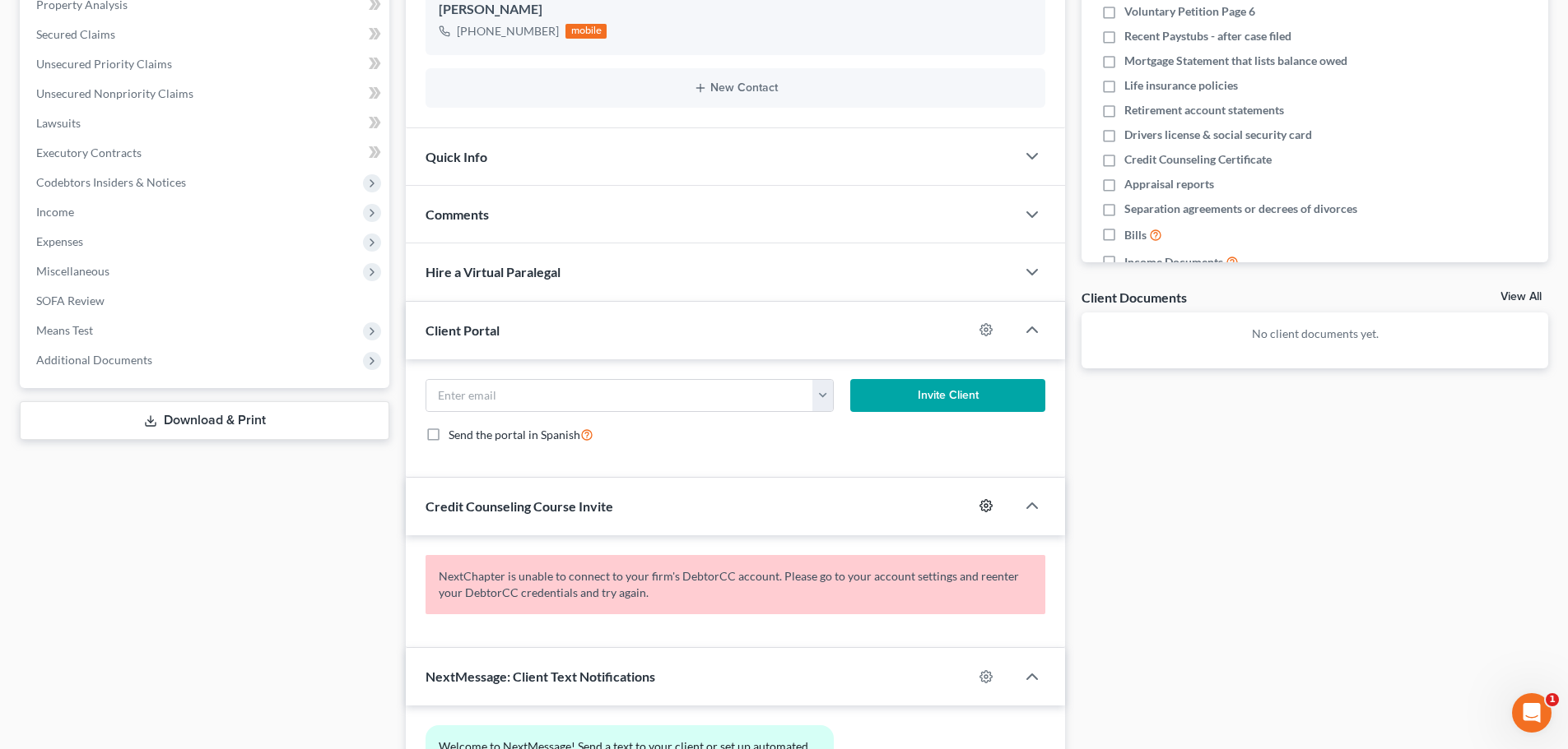
click at [985, 503] on icon "button" at bounding box center [986, 506] width 13 height 13
select select "0"
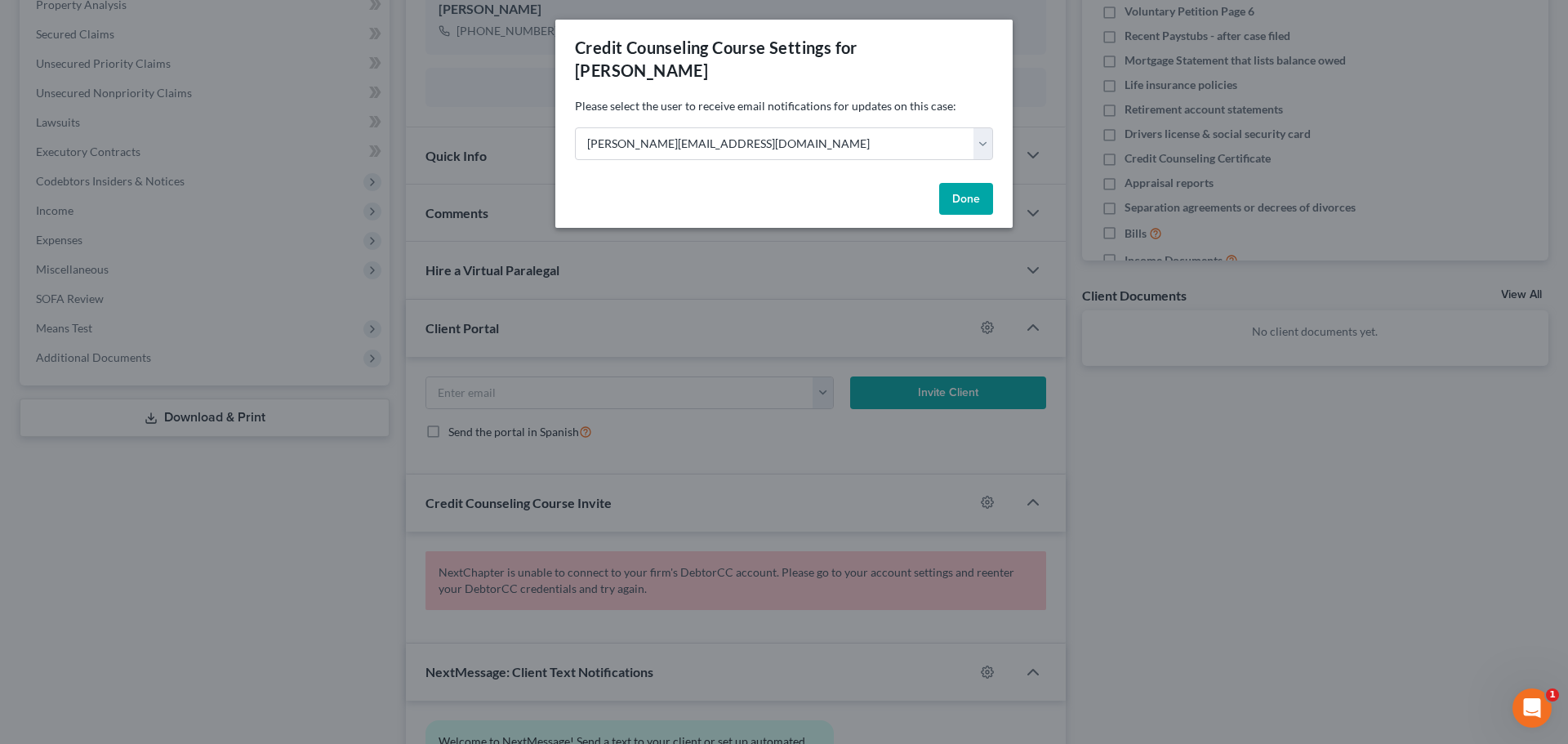
click at [1179, 495] on div "Credit Counseling Course Settings for [PERSON_NAME] Please select the user to r…" at bounding box center [784, 372] width 1568 height 744
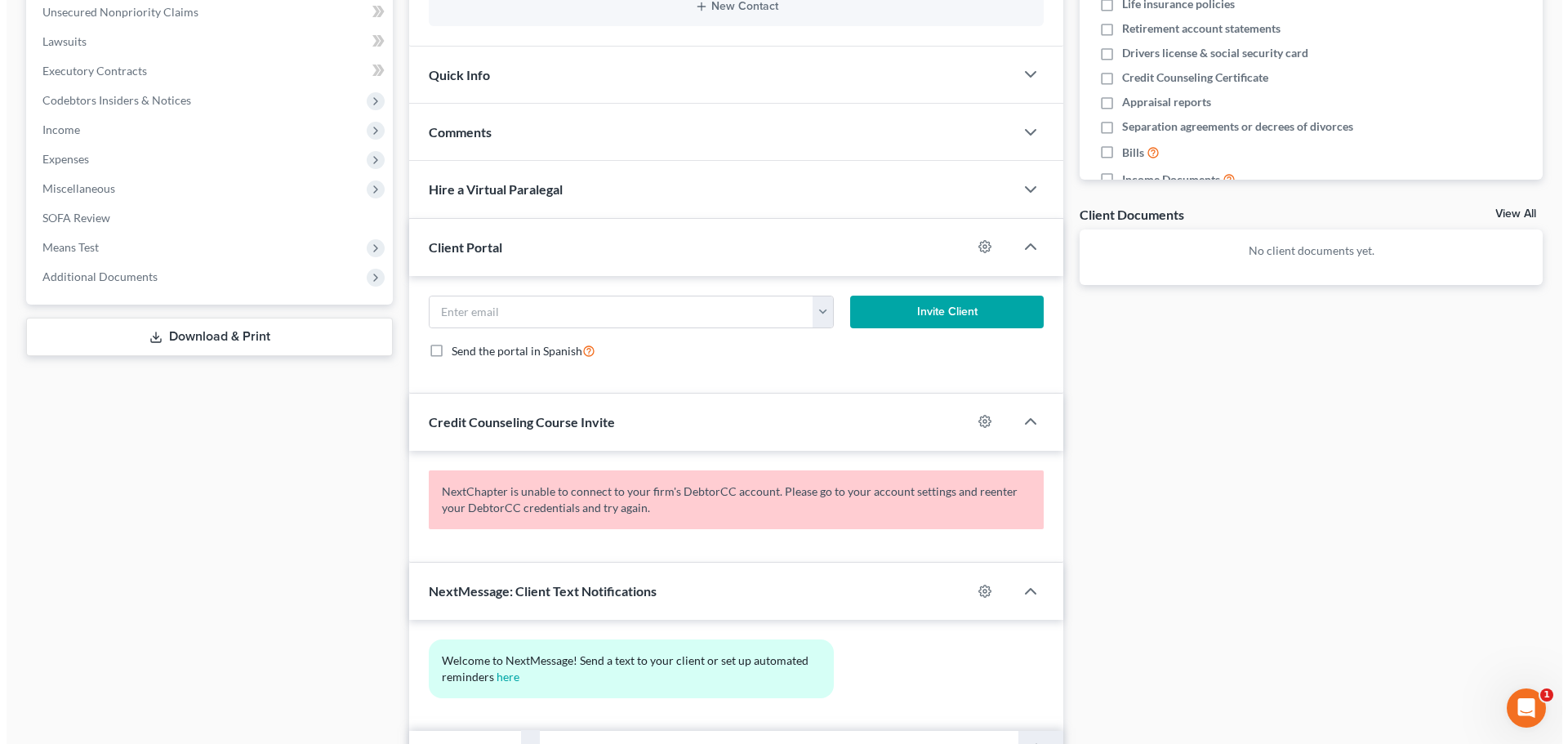
scroll to position [408, 0]
click at [974, 590] on icon "button" at bounding box center [978, 590] width 12 height 12
select select "0"
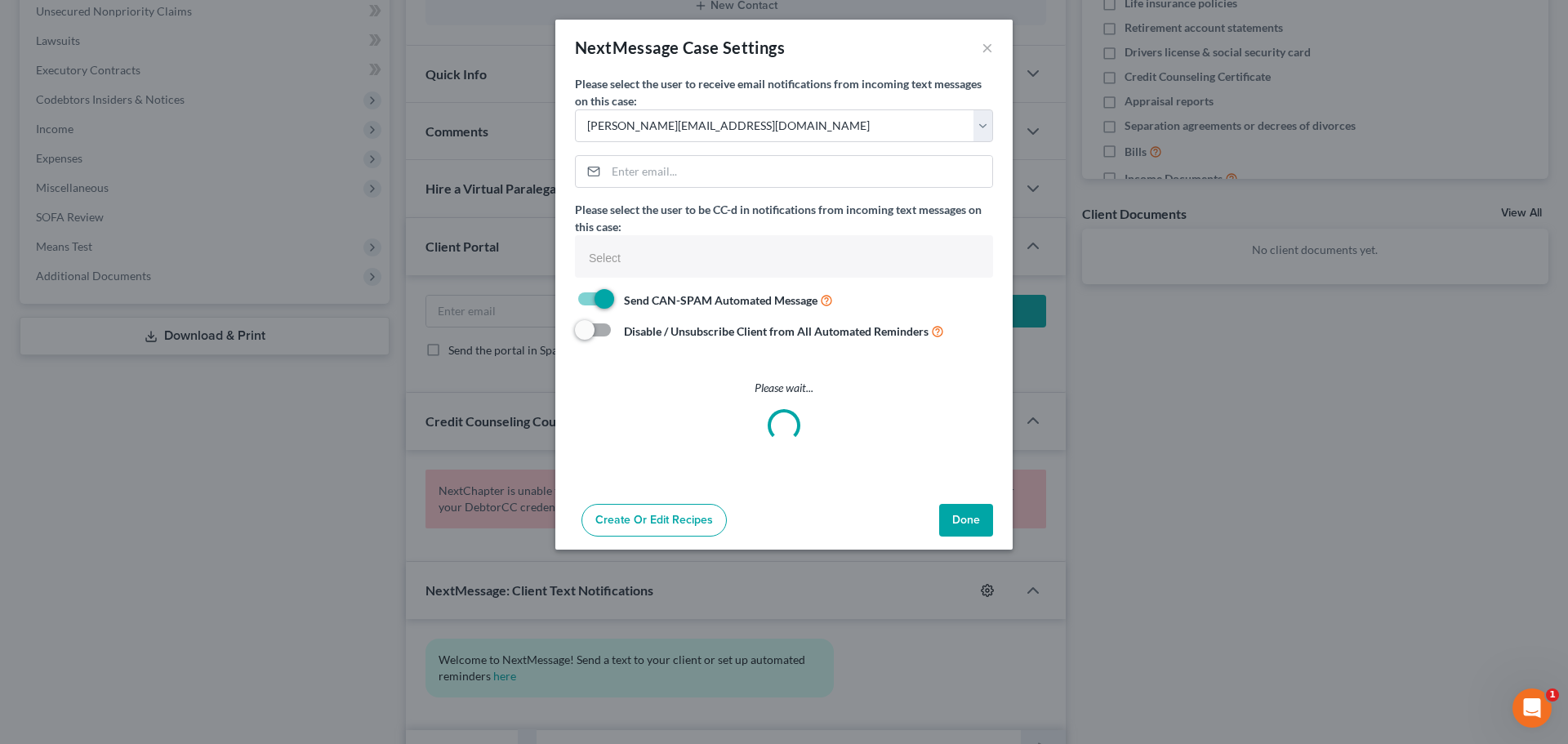
select select
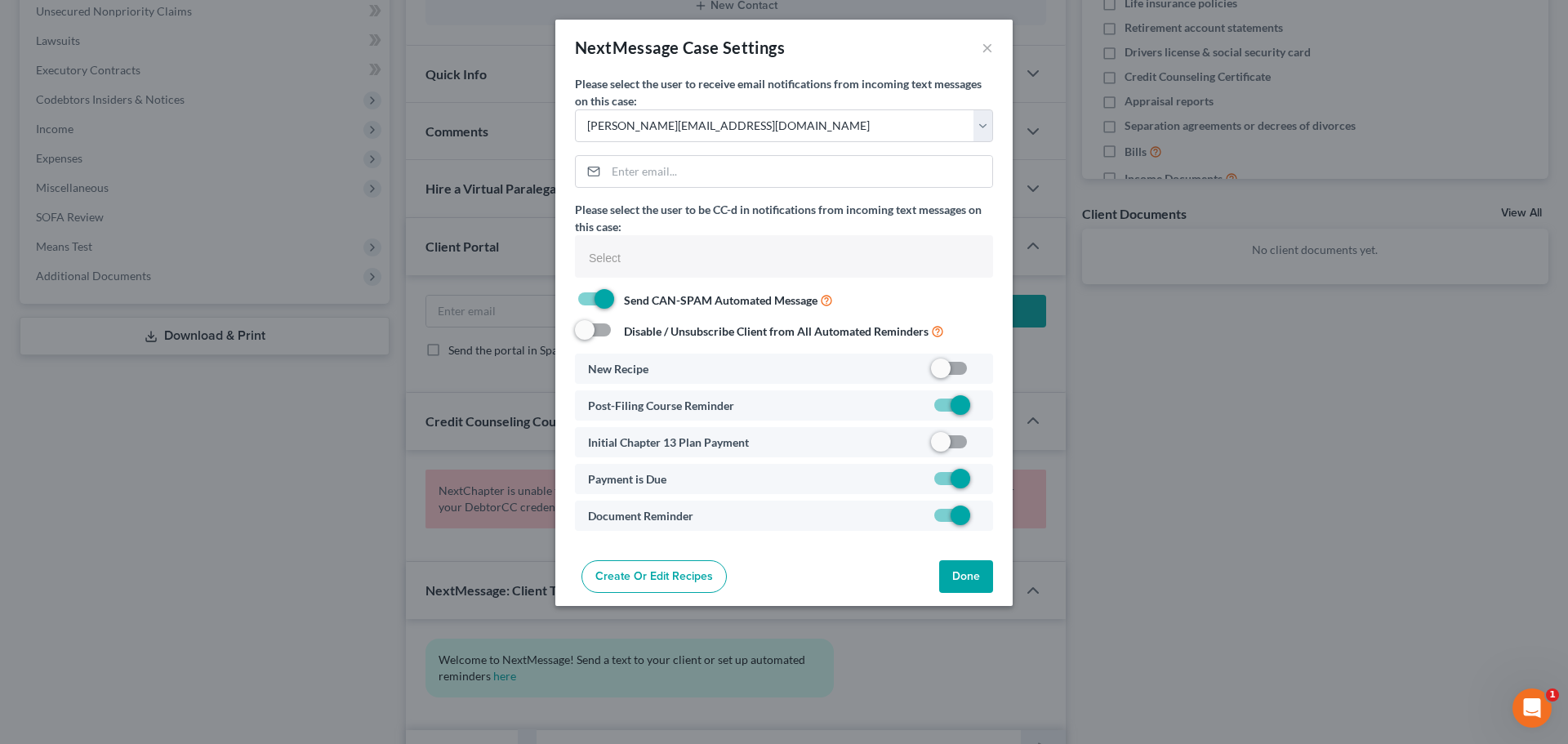
click at [1184, 526] on div "NextMessage Case Settings × Please select the user to receive email notificatio…" at bounding box center [784, 372] width 1568 height 744
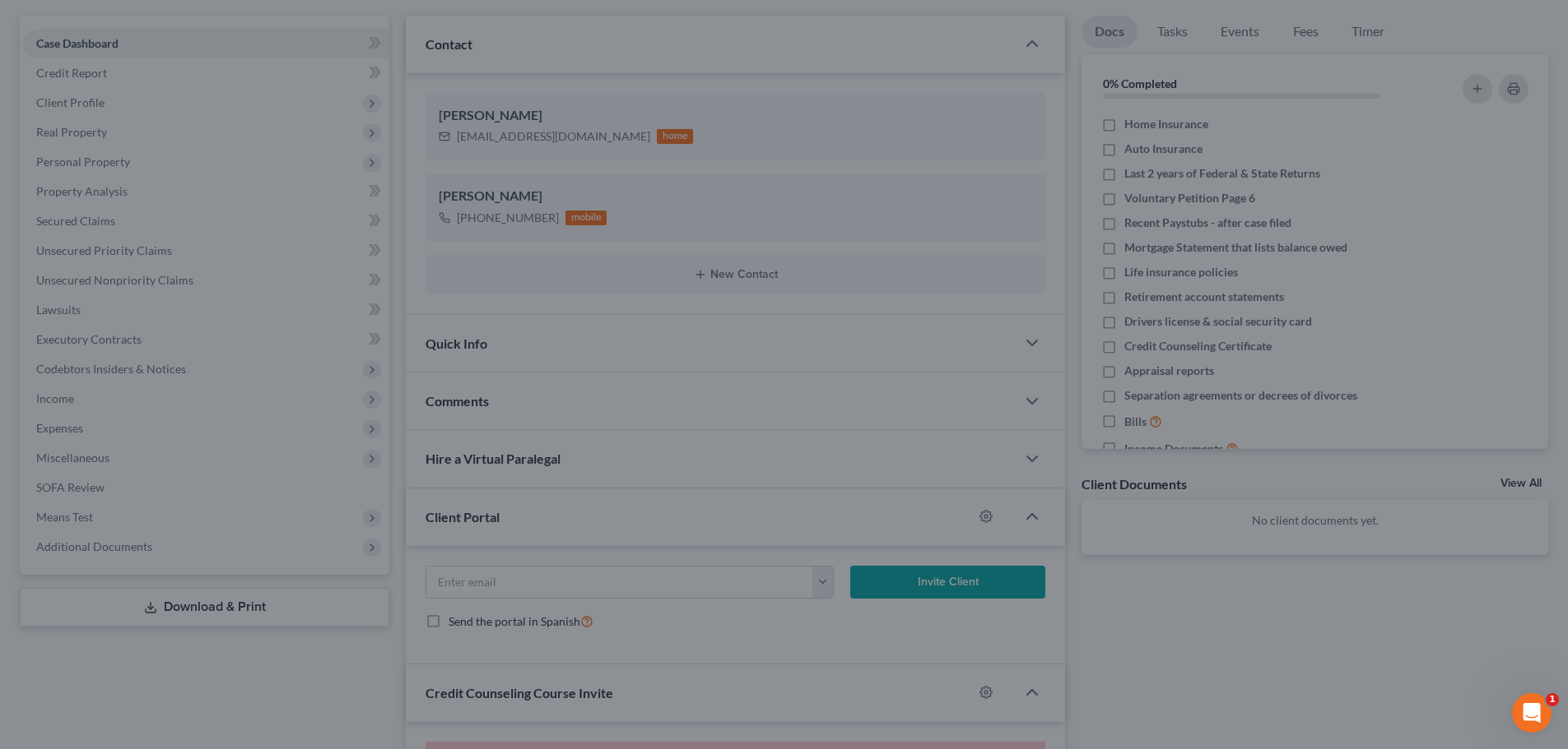
scroll to position [0, 0]
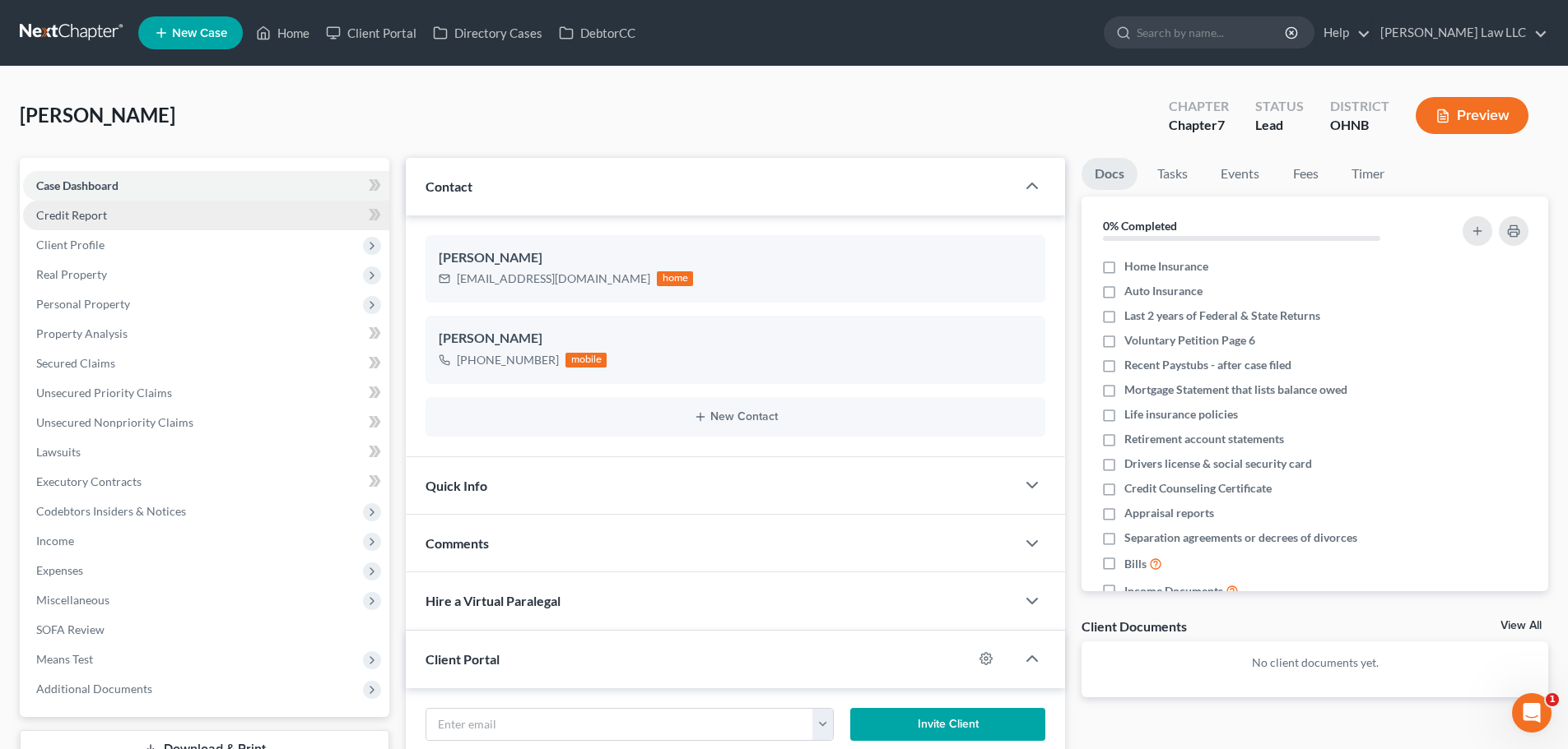
click at [176, 218] on link "Credit Report" at bounding box center [206, 215] width 366 height 30
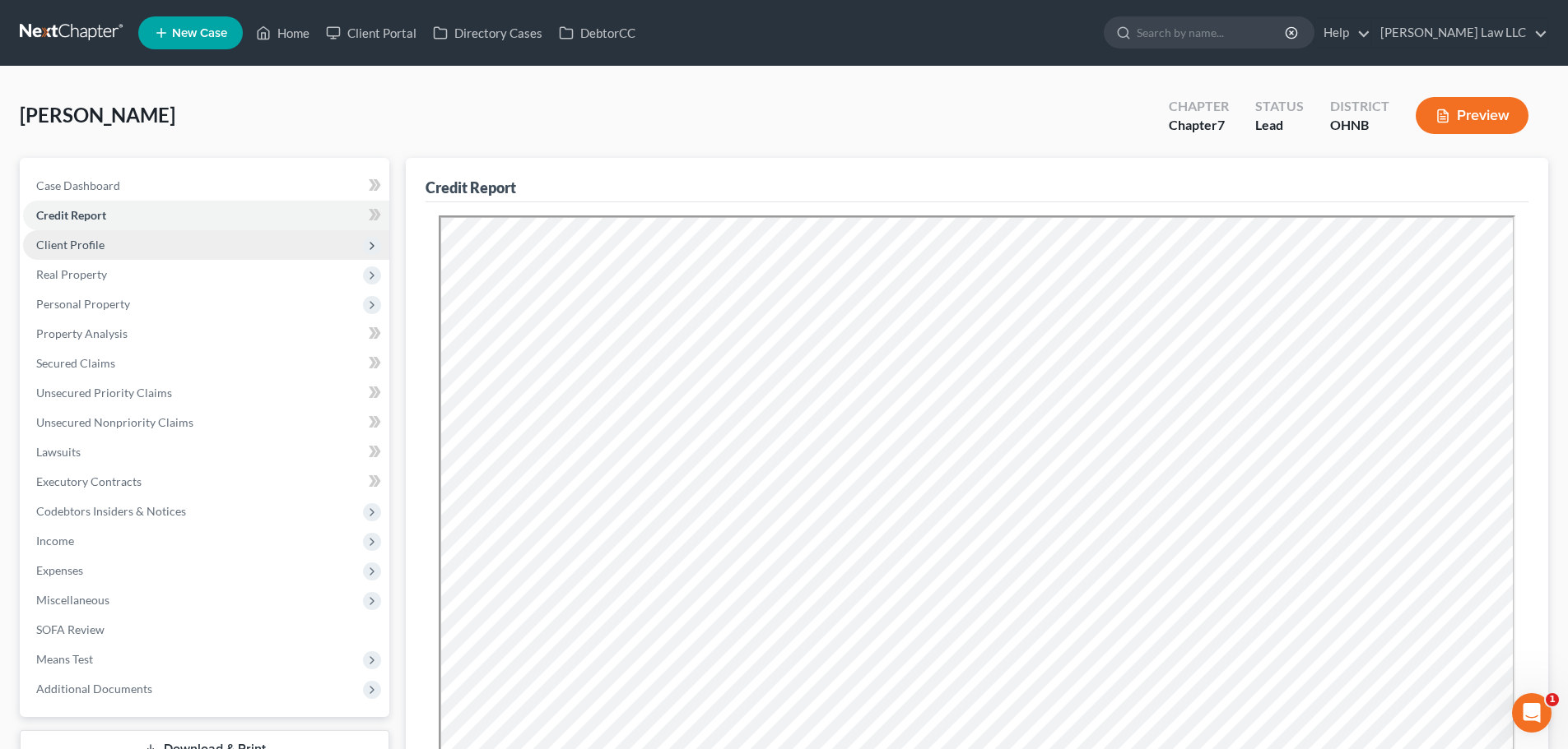
click at [95, 241] on span "Client Profile" at bounding box center [70, 244] width 68 height 14
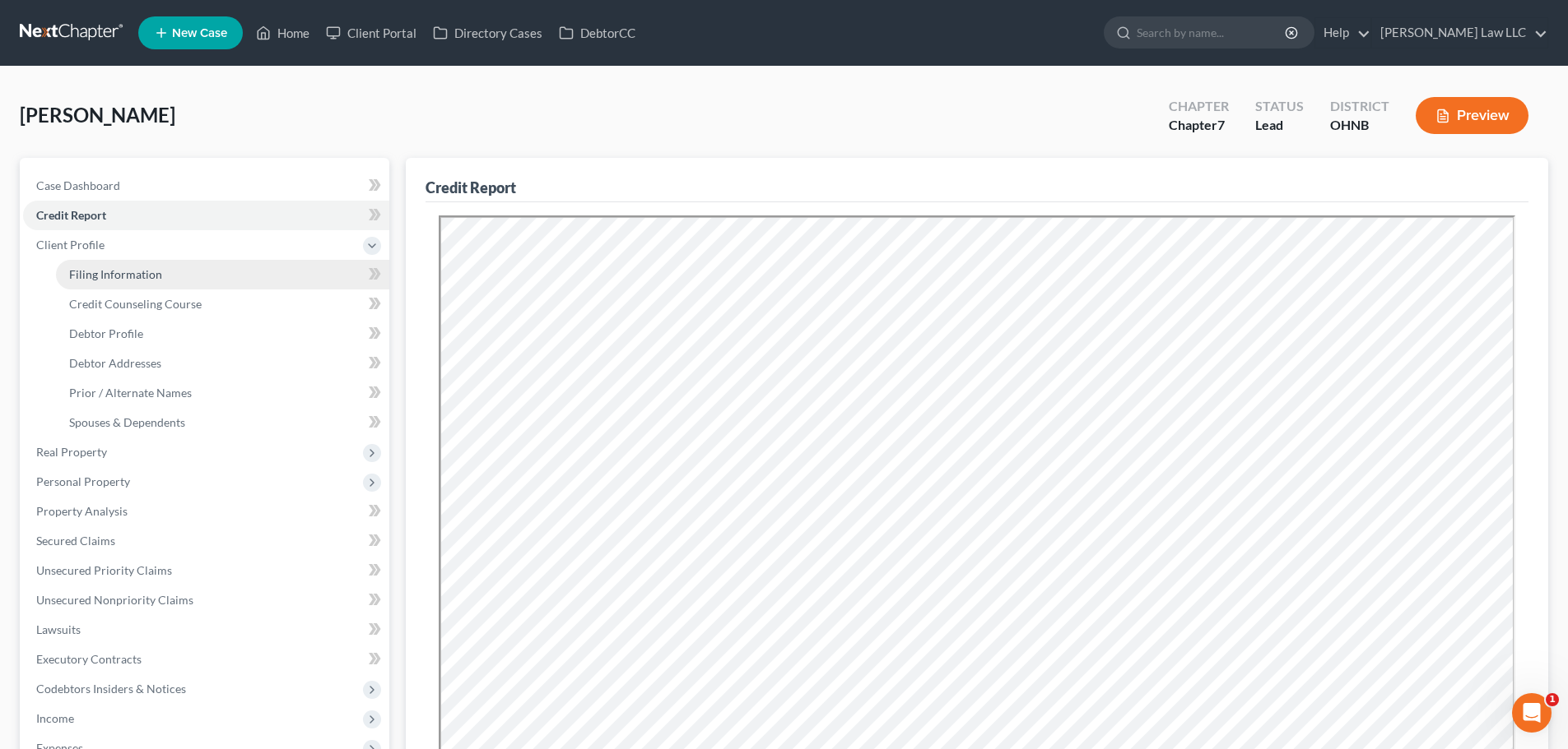
click at [116, 271] on span "Filing Information" at bounding box center [115, 273] width 93 height 14
select select "1"
select select "0"
select select "36"
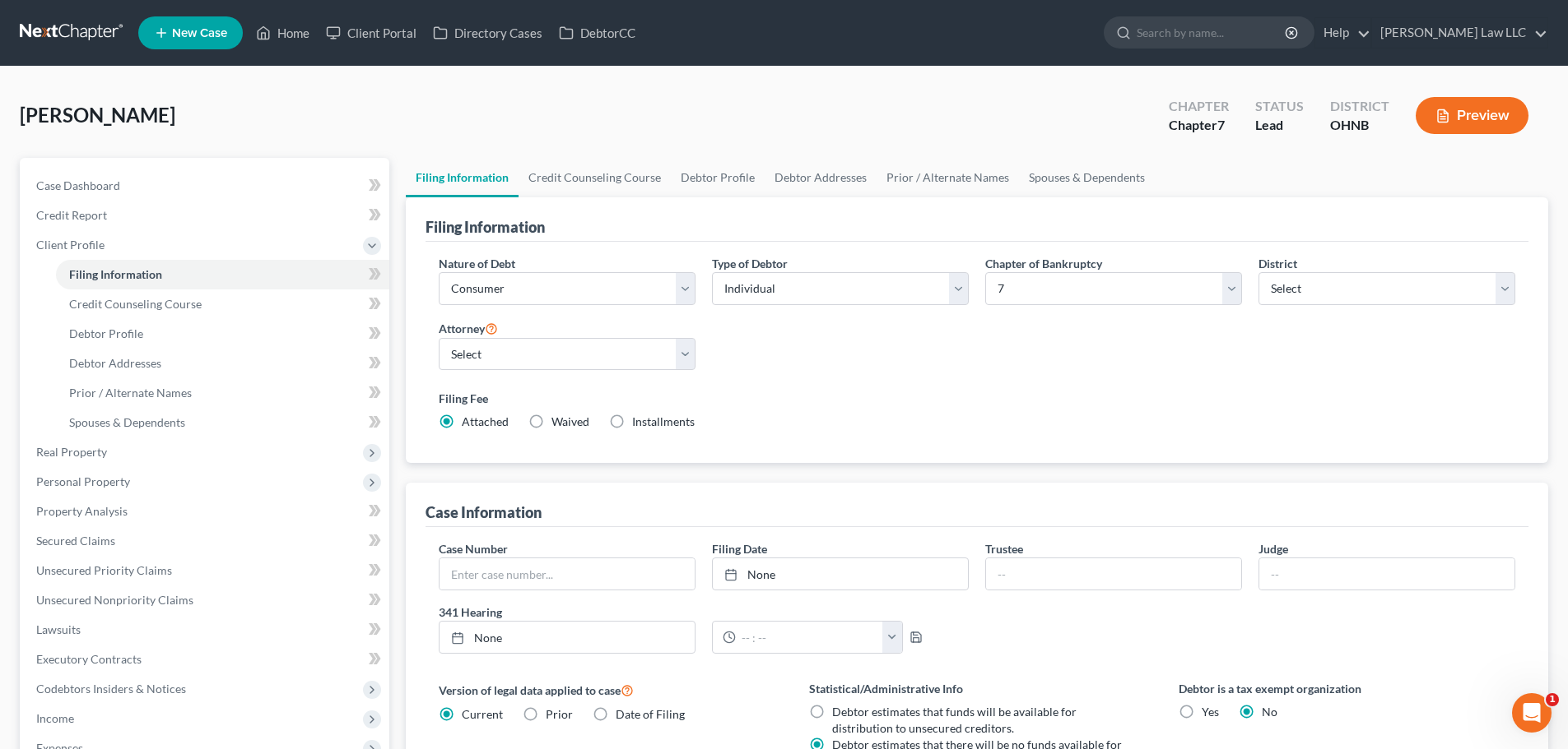
click at [1065, 417] on div "Filing Fee Attached Waived Waived Installments Installments" at bounding box center [977, 410] width 1076 height 41
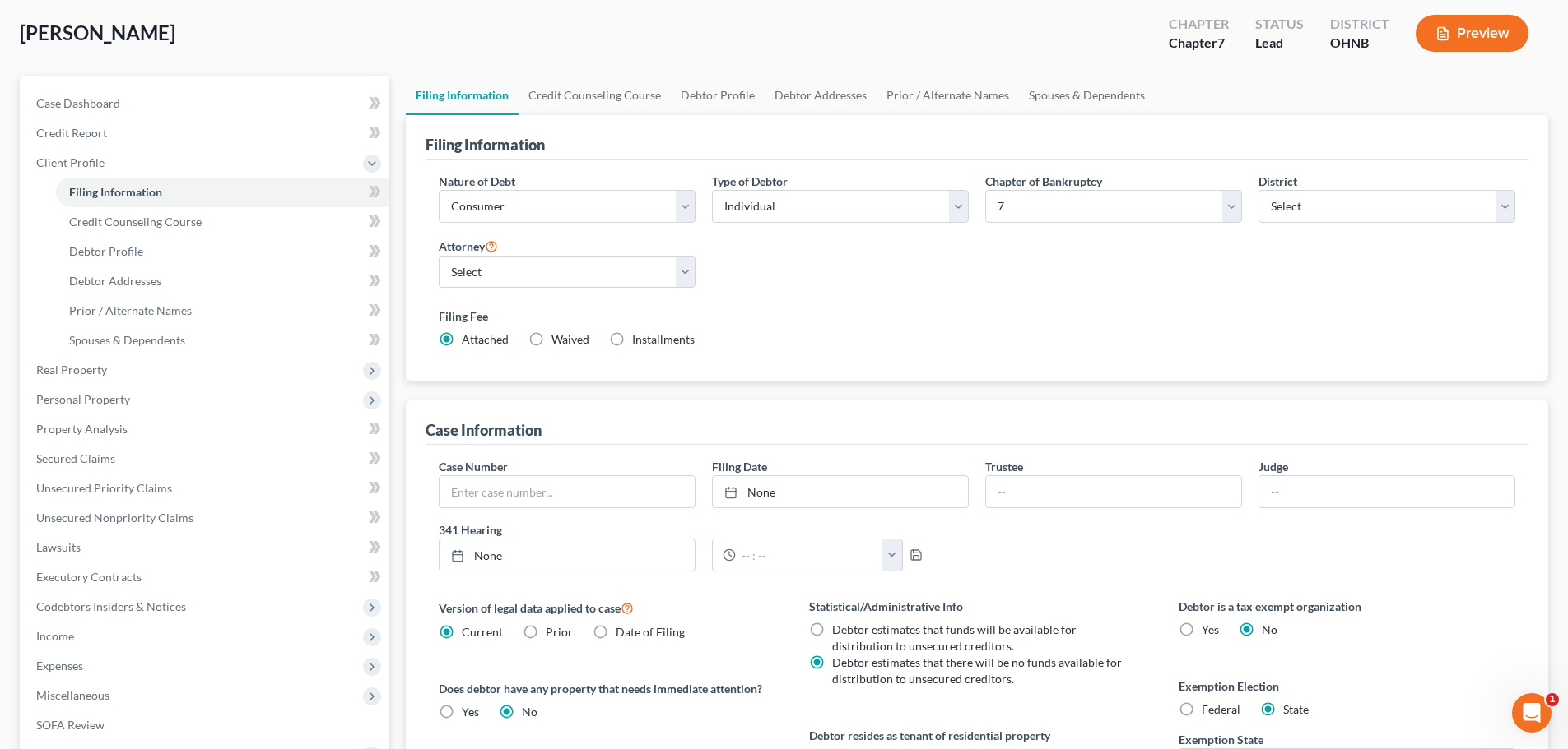
click at [1363, 302] on div "Filing Fee Attached Waived Waived Installments Installments" at bounding box center [977, 331] width 1093 height 60
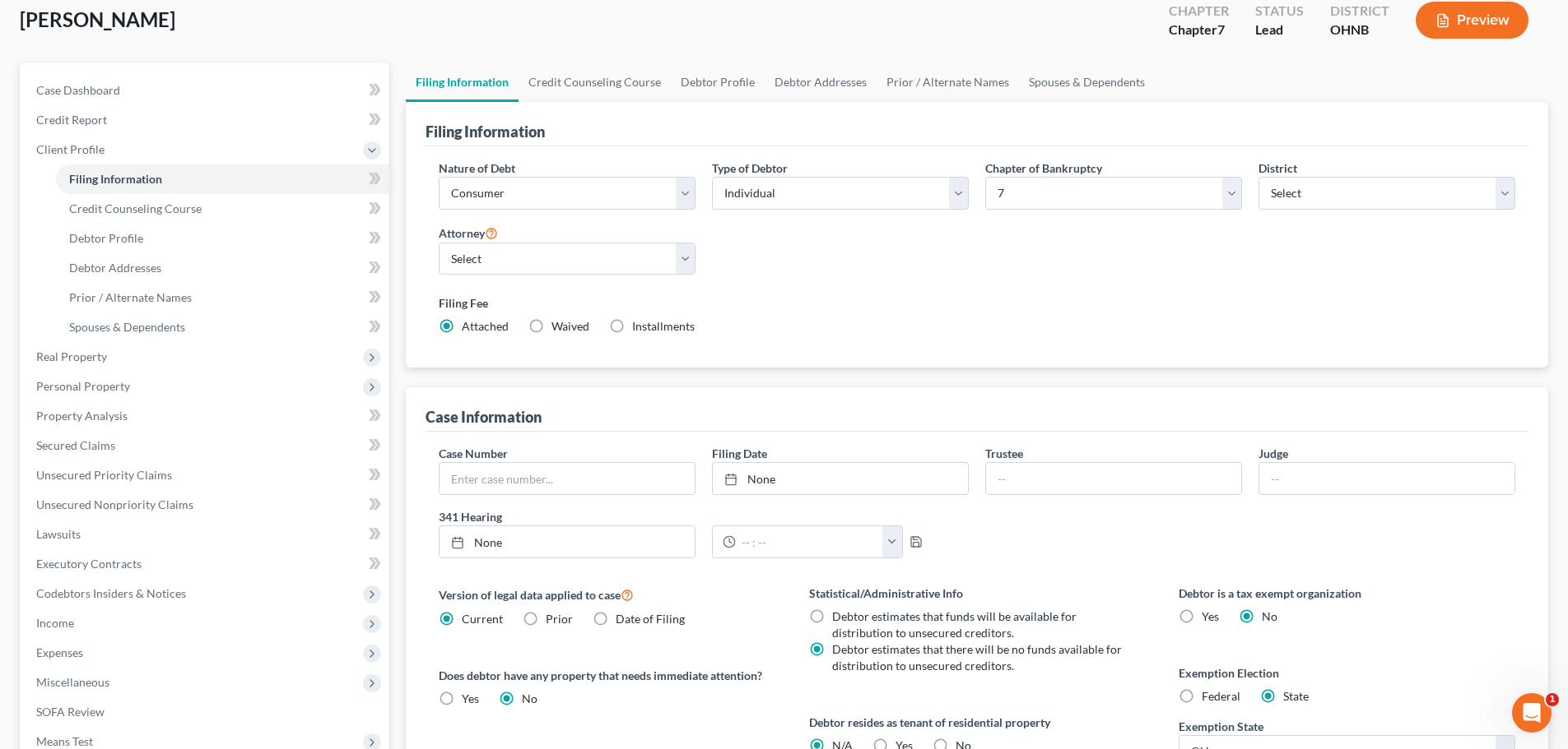
scroll to position [0, 0]
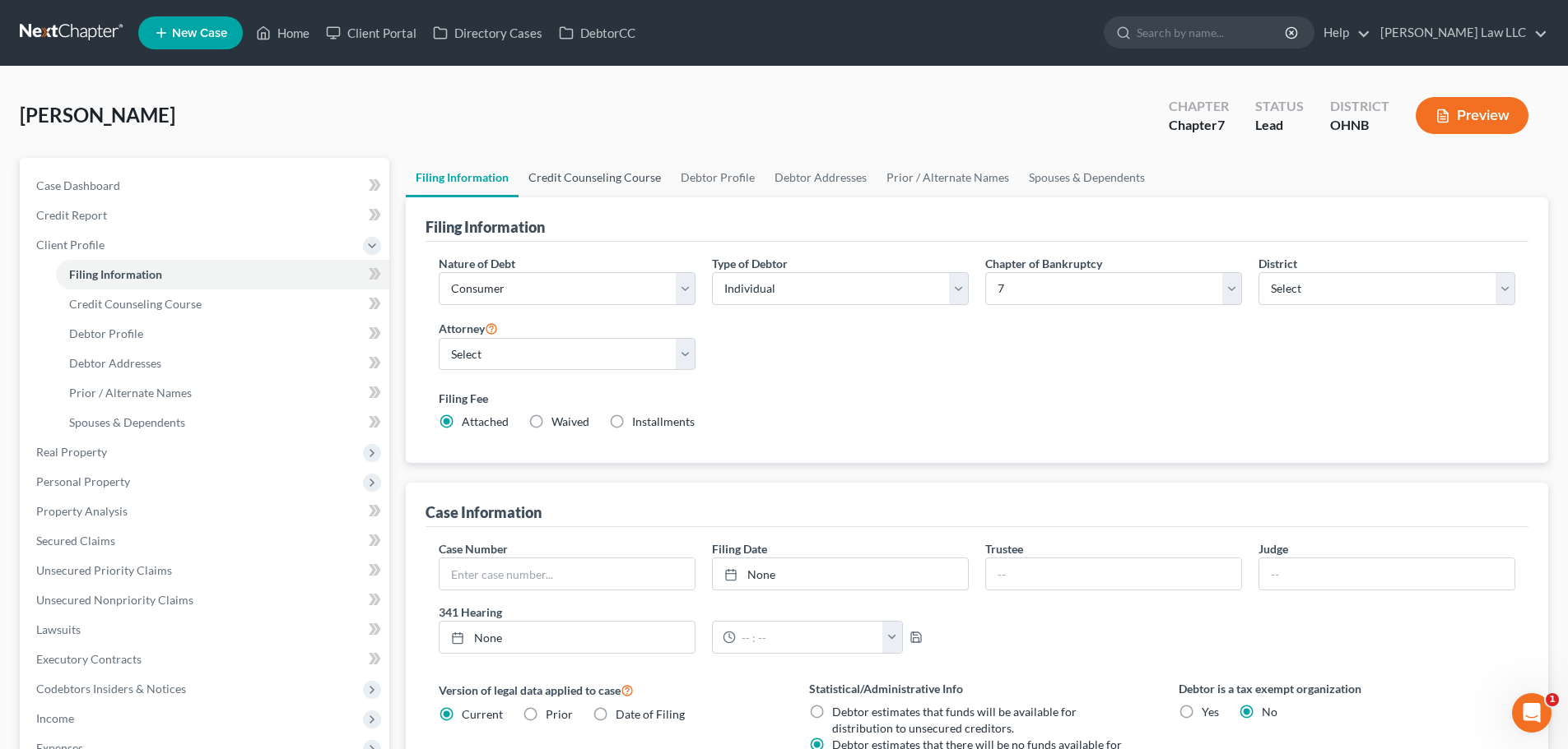
click at [628, 175] on link "Credit Counseling Course" at bounding box center [594, 177] width 152 height 40
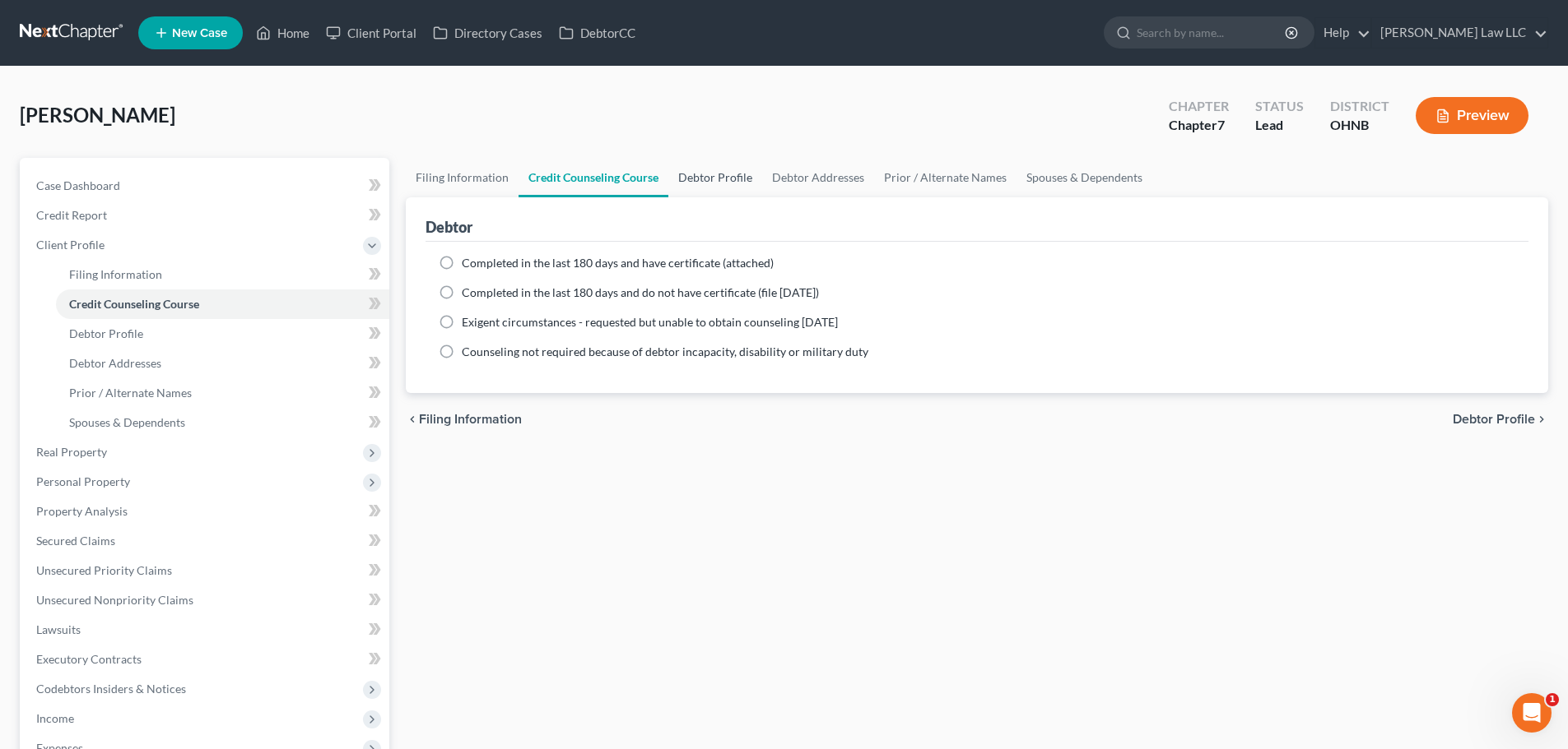
click at [693, 182] on link "Debtor Profile" at bounding box center [715, 177] width 94 height 40
select select "1"
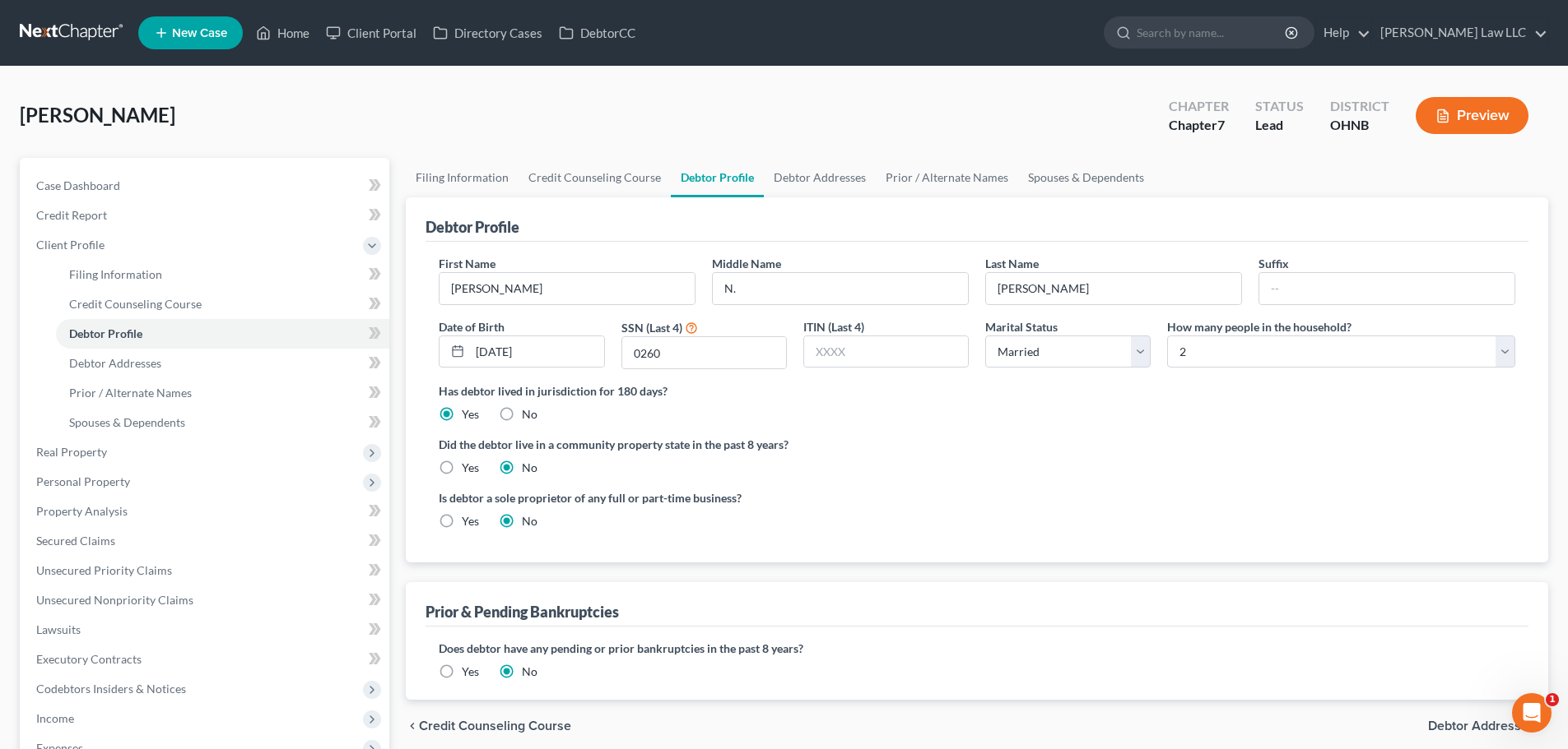
click at [1073, 481] on ng-include "First Name [PERSON_NAME] Middle Name N. Last Name [PERSON_NAME] Suffix Date of …" at bounding box center [977, 399] width 1076 height 288
click at [604, 394] on label "Has debtor lived in jurisdiction for 180 days?" at bounding box center [977, 391] width 1076 height 18
click at [816, 167] on link "Debtor Addresses" at bounding box center [820, 177] width 112 height 40
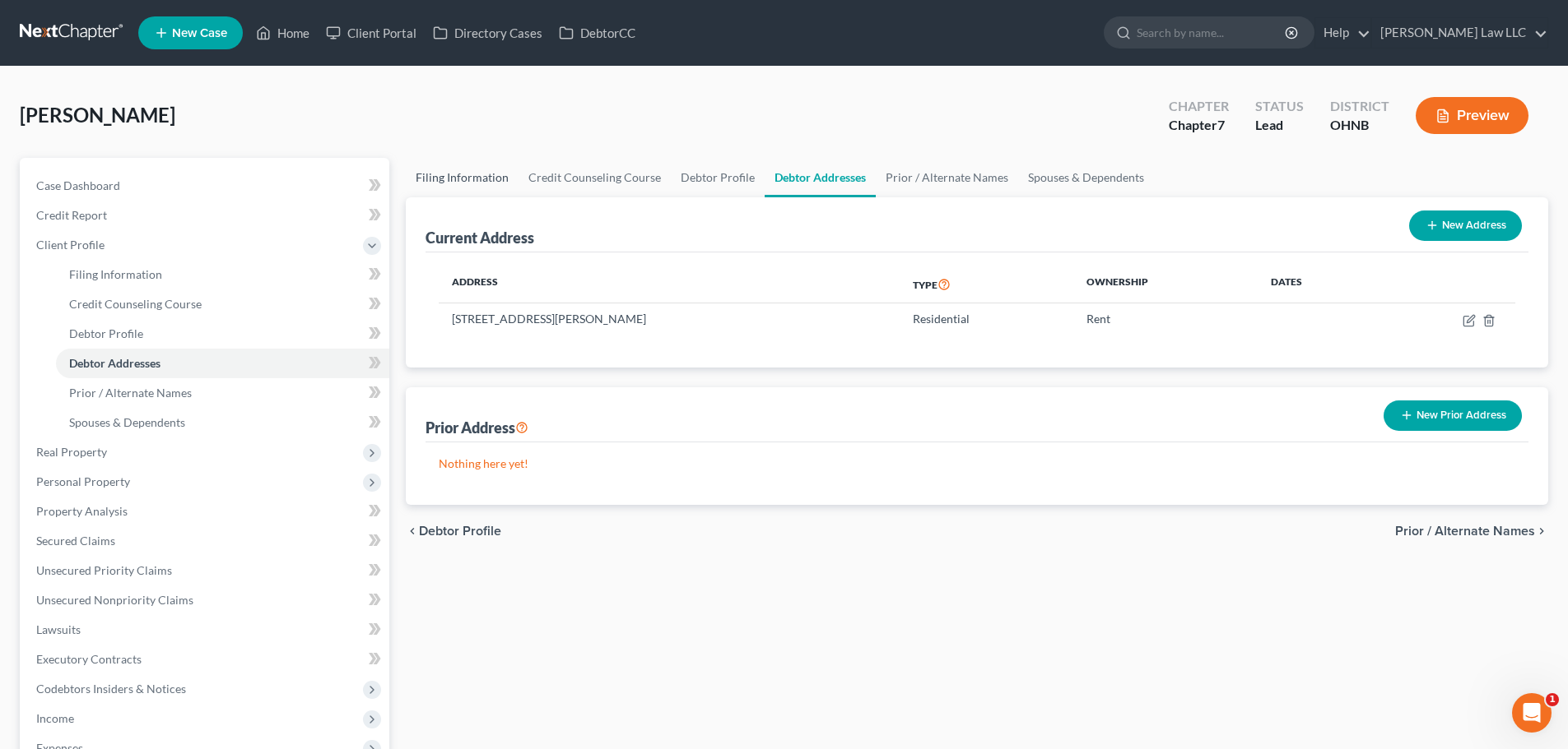
click at [464, 180] on link "Filing Information" at bounding box center [462, 177] width 113 height 40
select select "1"
select select "0"
select select "61"
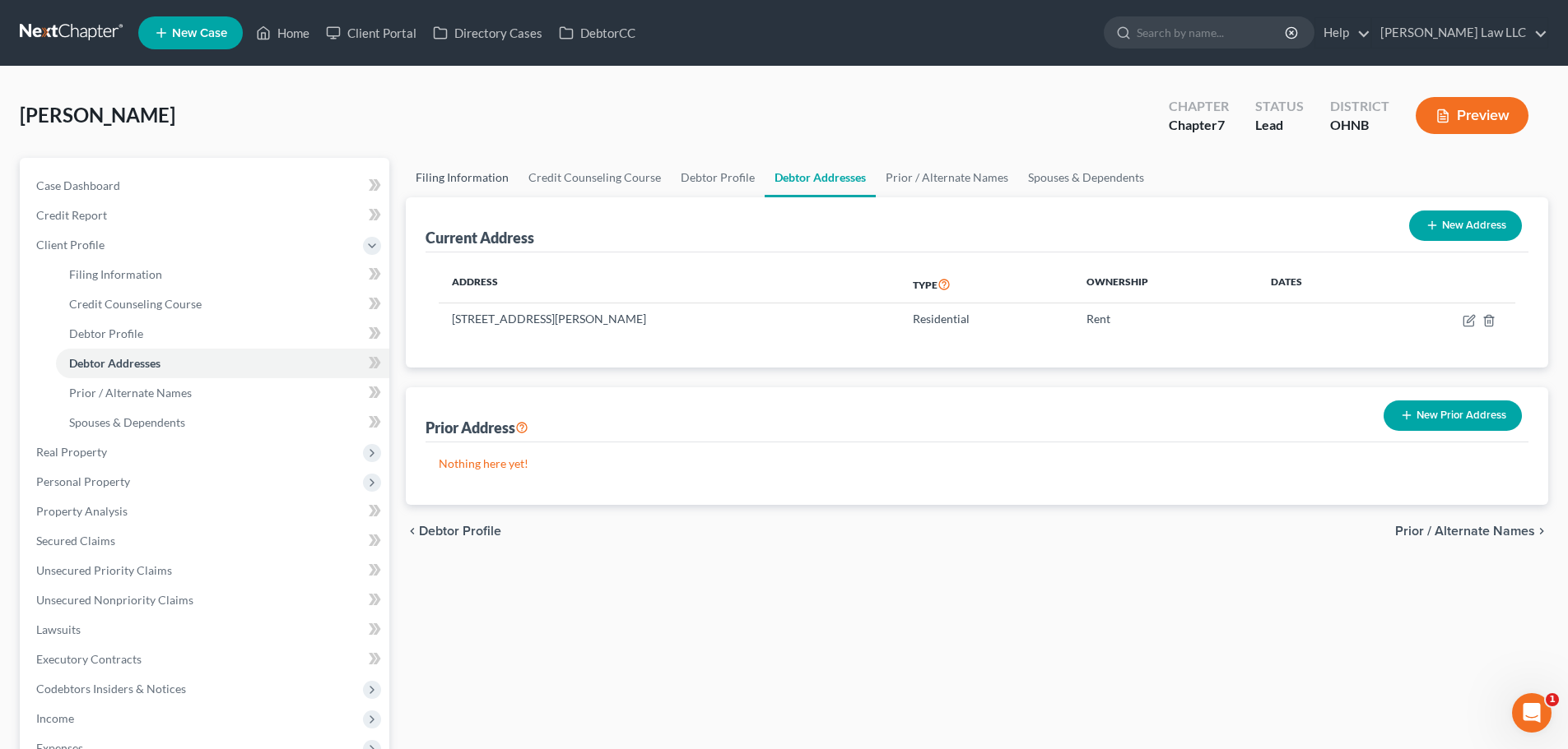
select select "0"
select select "36"
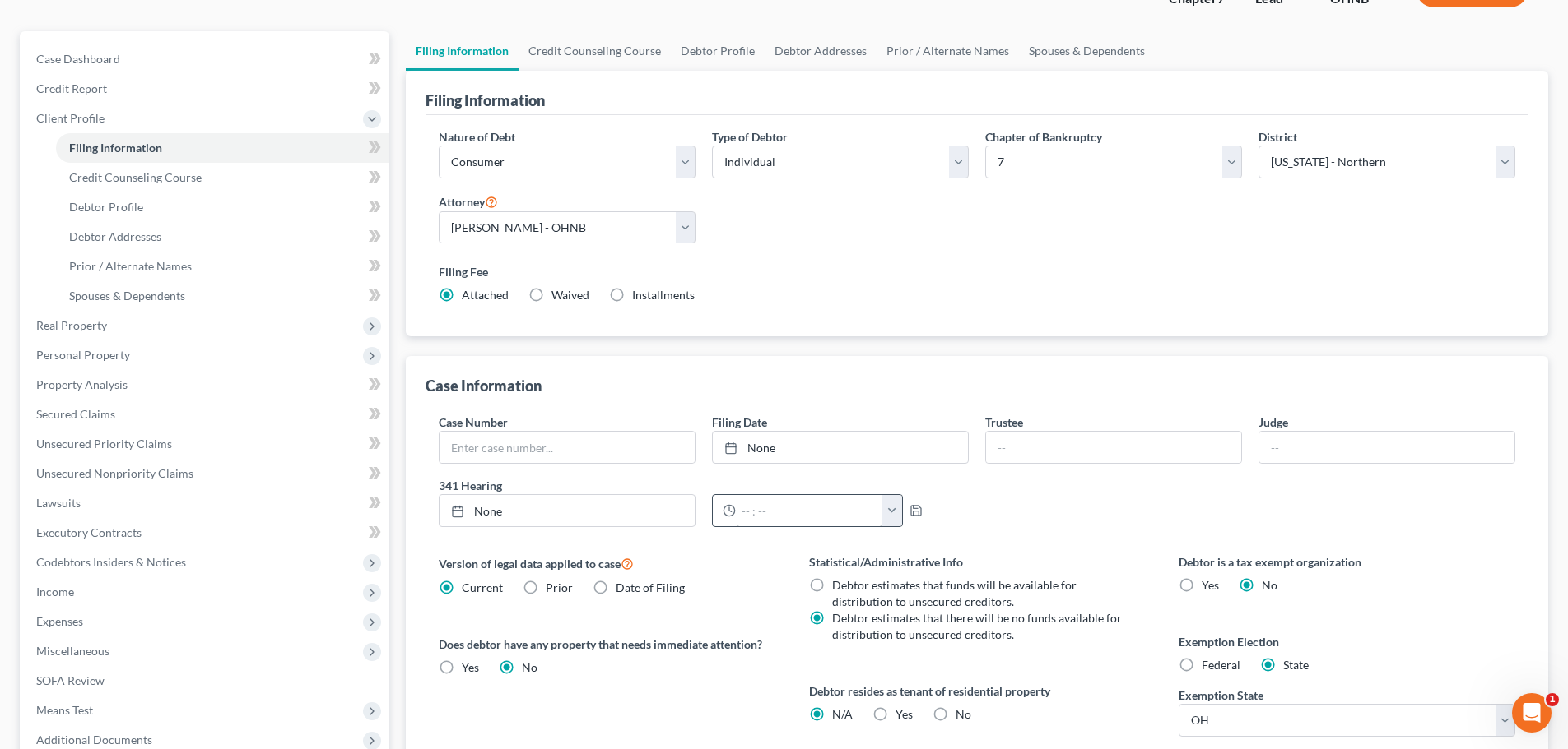
scroll to position [247, 0]
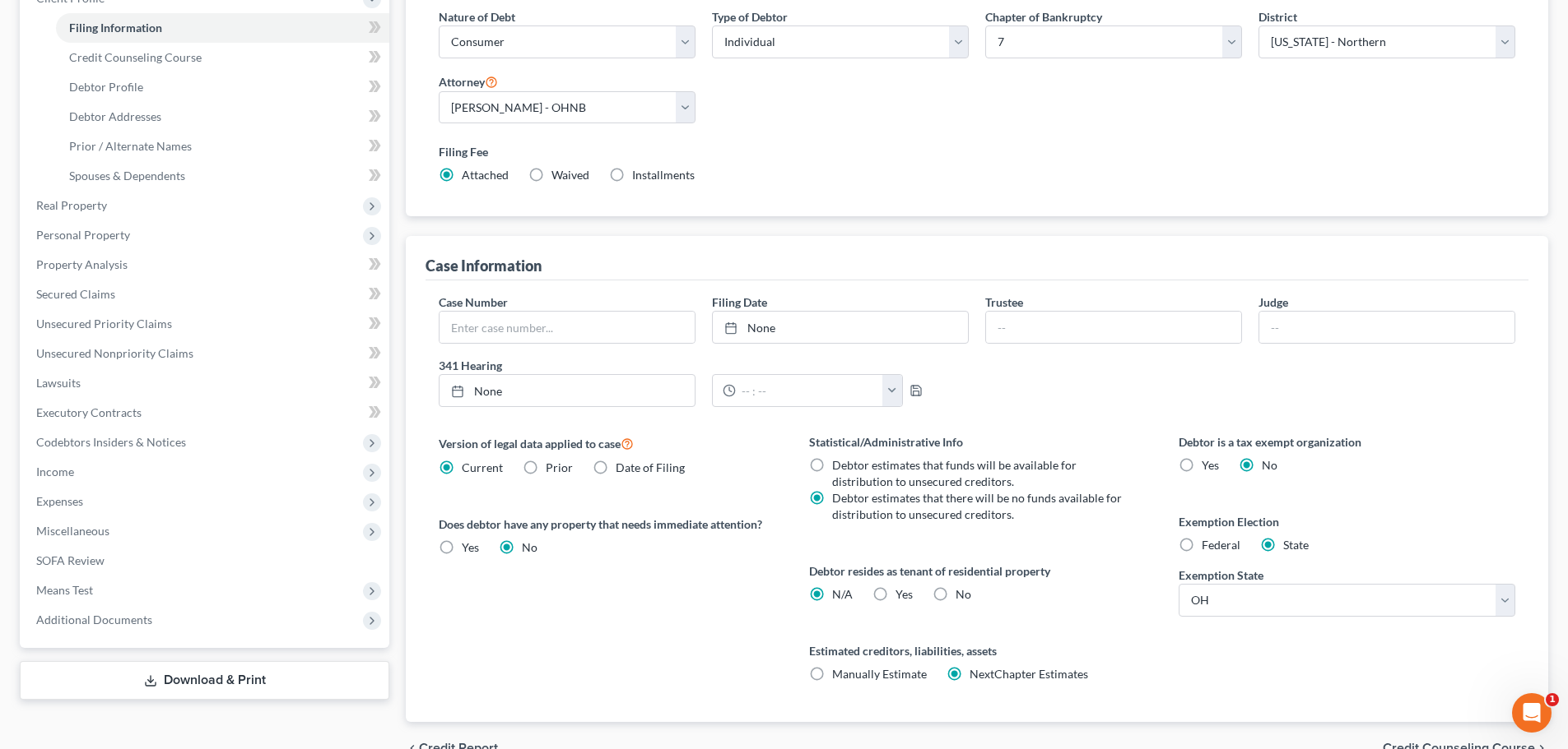
click at [895, 603] on label "Yes Yes" at bounding box center [904, 595] width 18 height 17
click at [902, 598] on input "Yes Yes" at bounding box center [907, 592] width 11 height 11
radio input "true"
radio input "false"
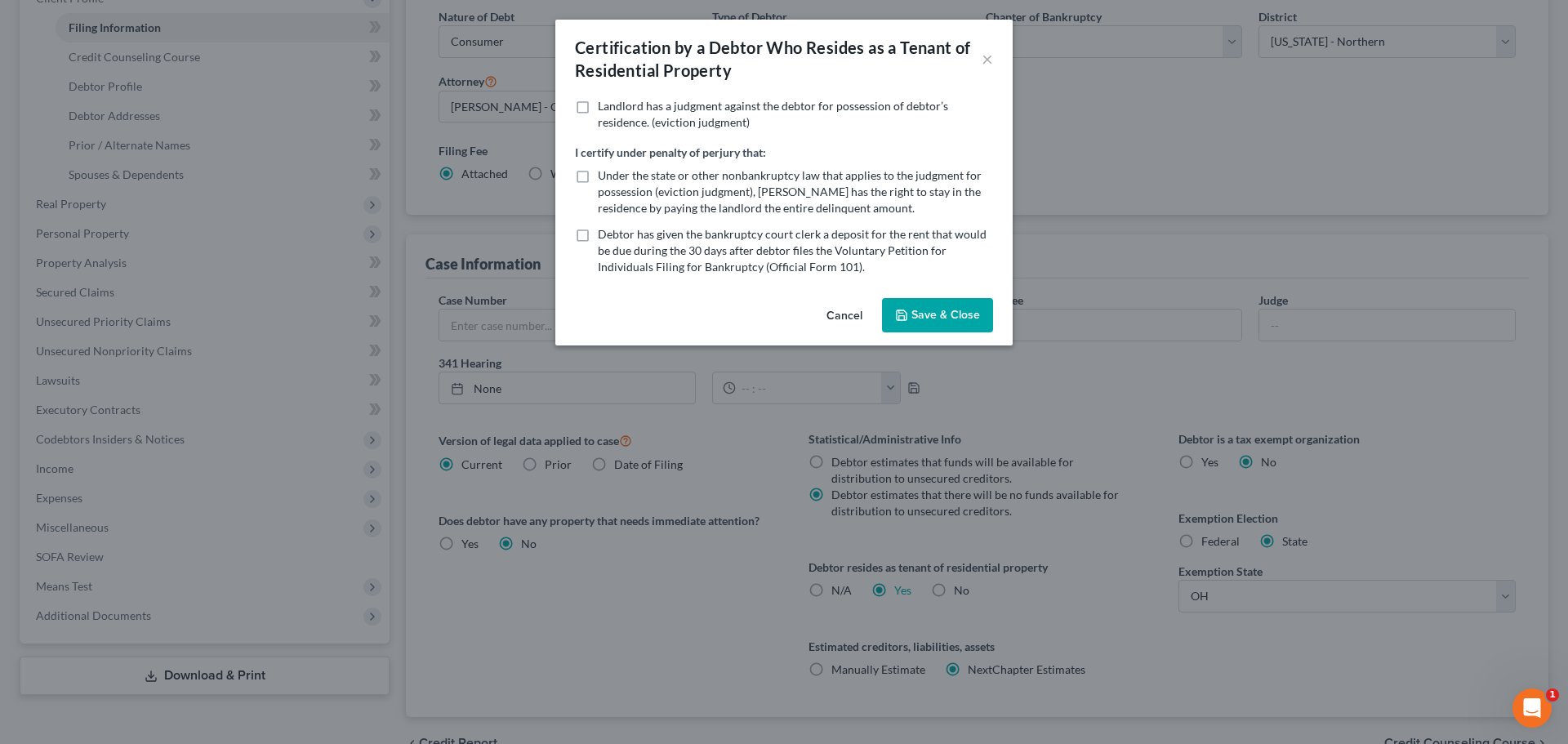
click at [925, 316] on button "Save & Close" at bounding box center [937, 315] width 111 height 34
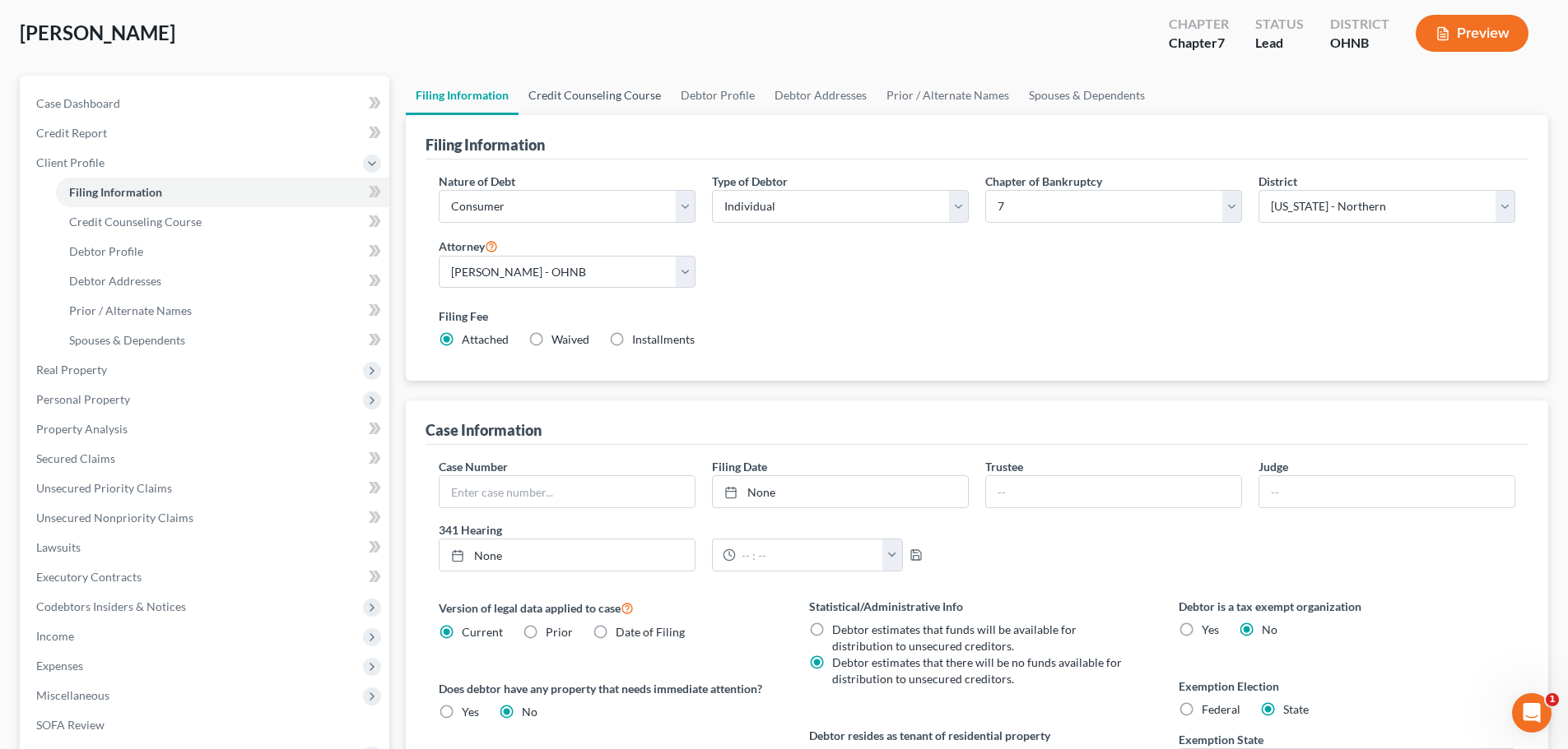
click at [573, 83] on link "Credit Counseling Course" at bounding box center [594, 95] width 152 height 40
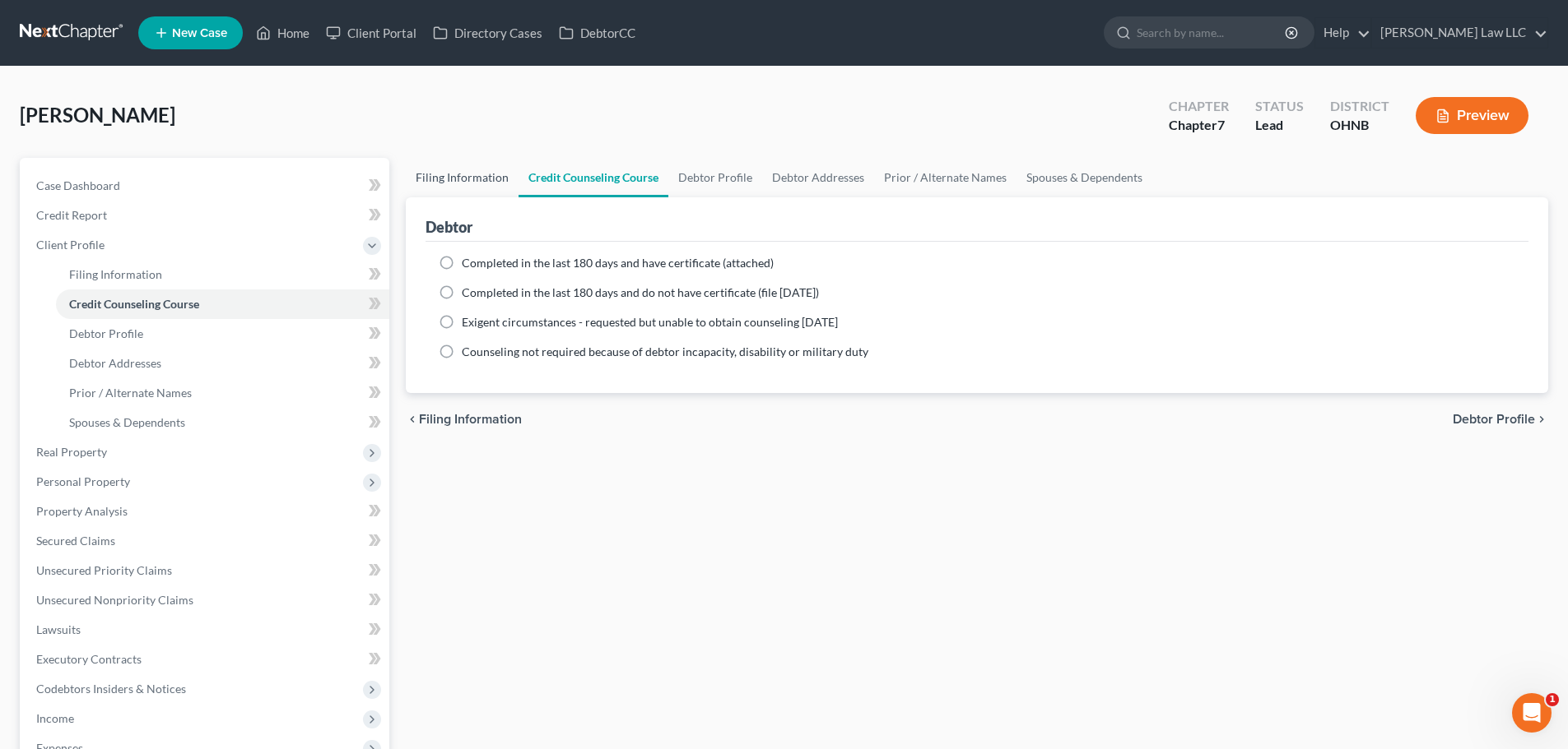
click at [448, 176] on link "Filing Information" at bounding box center [462, 177] width 113 height 40
select select "1"
select select "0"
select select "61"
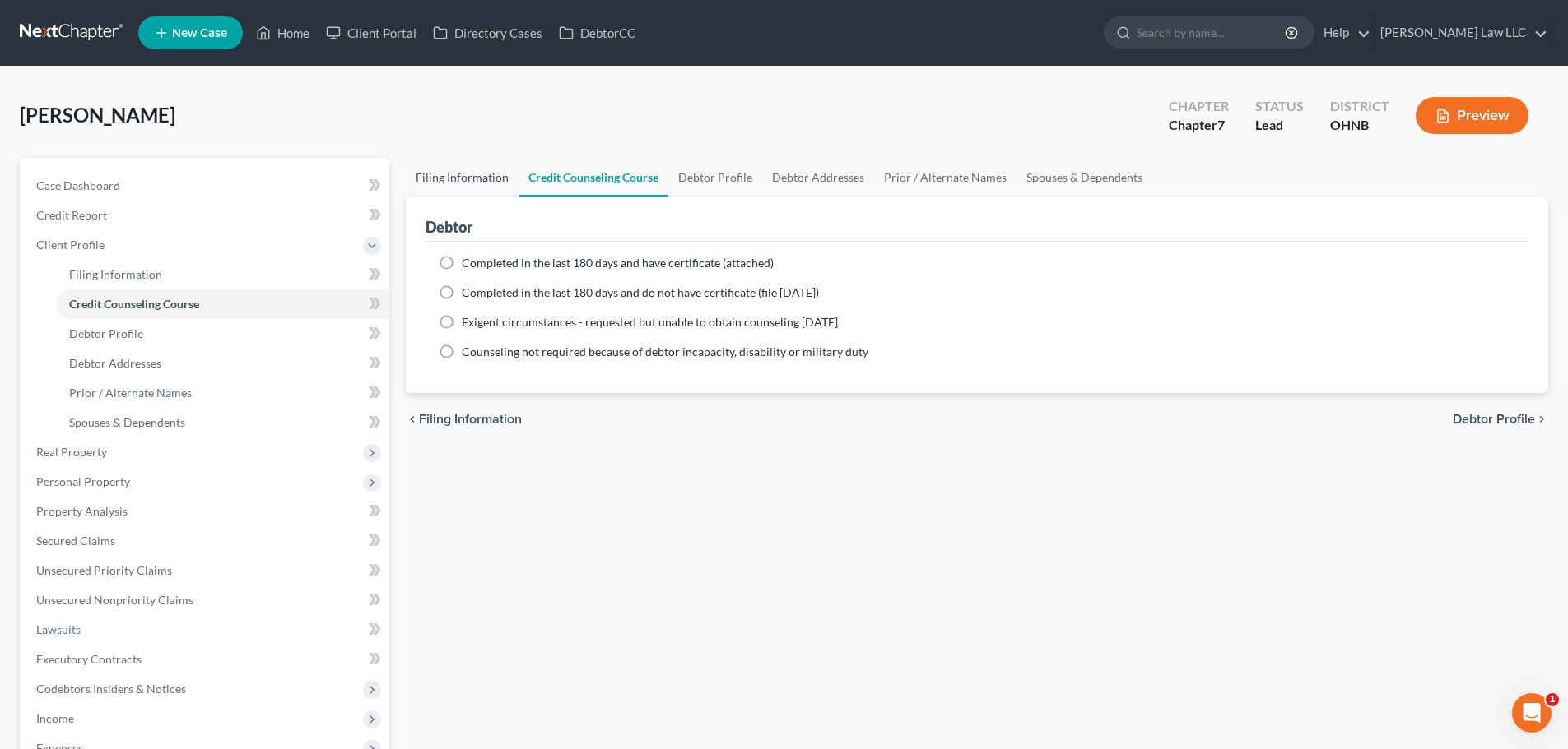
select select "0"
select select "36"
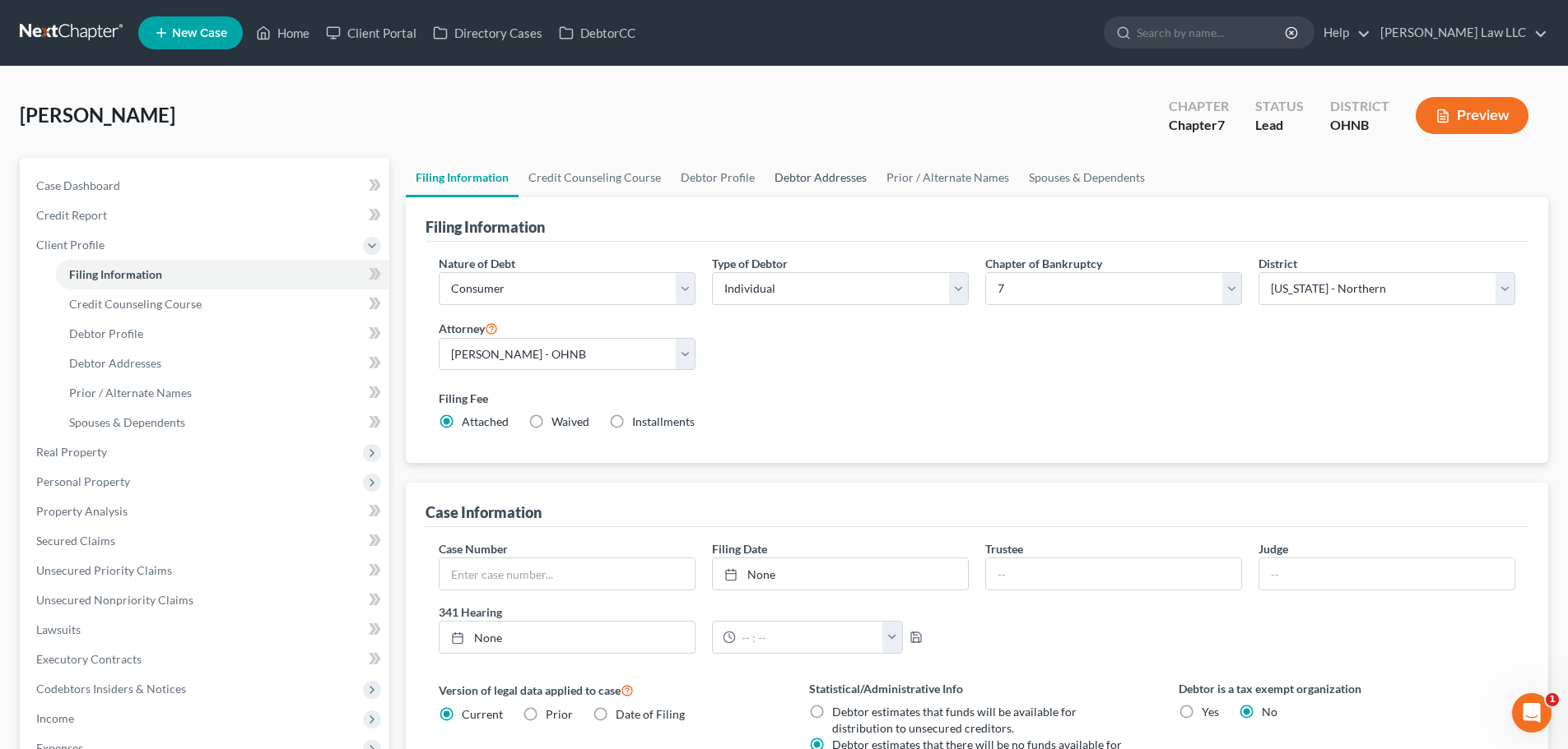
click at [832, 181] on link "Debtor Addresses" at bounding box center [820, 177] width 112 height 40
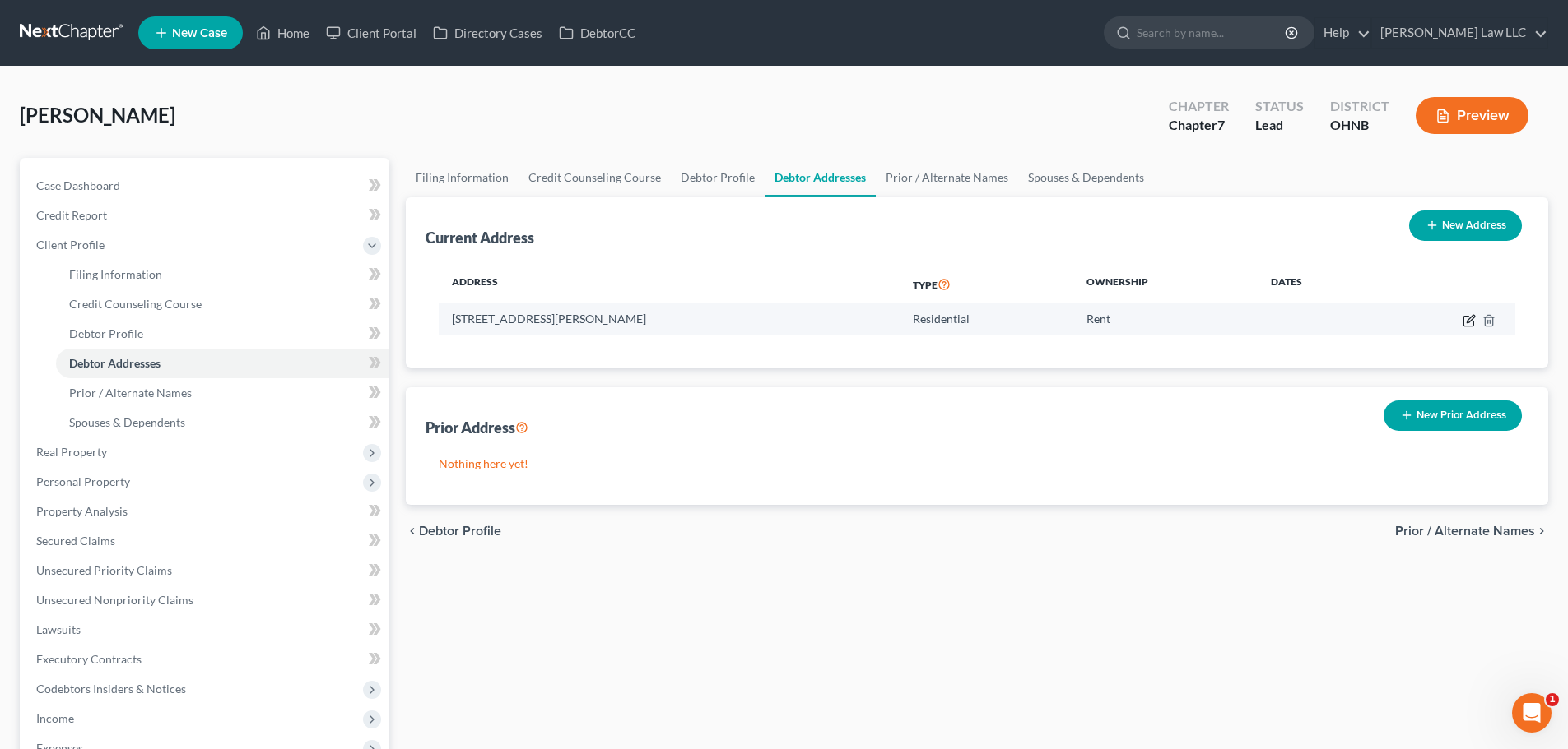
click at [1465, 320] on icon "button" at bounding box center [1469, 320] width 13 height 13
select select "36"
select select "0"
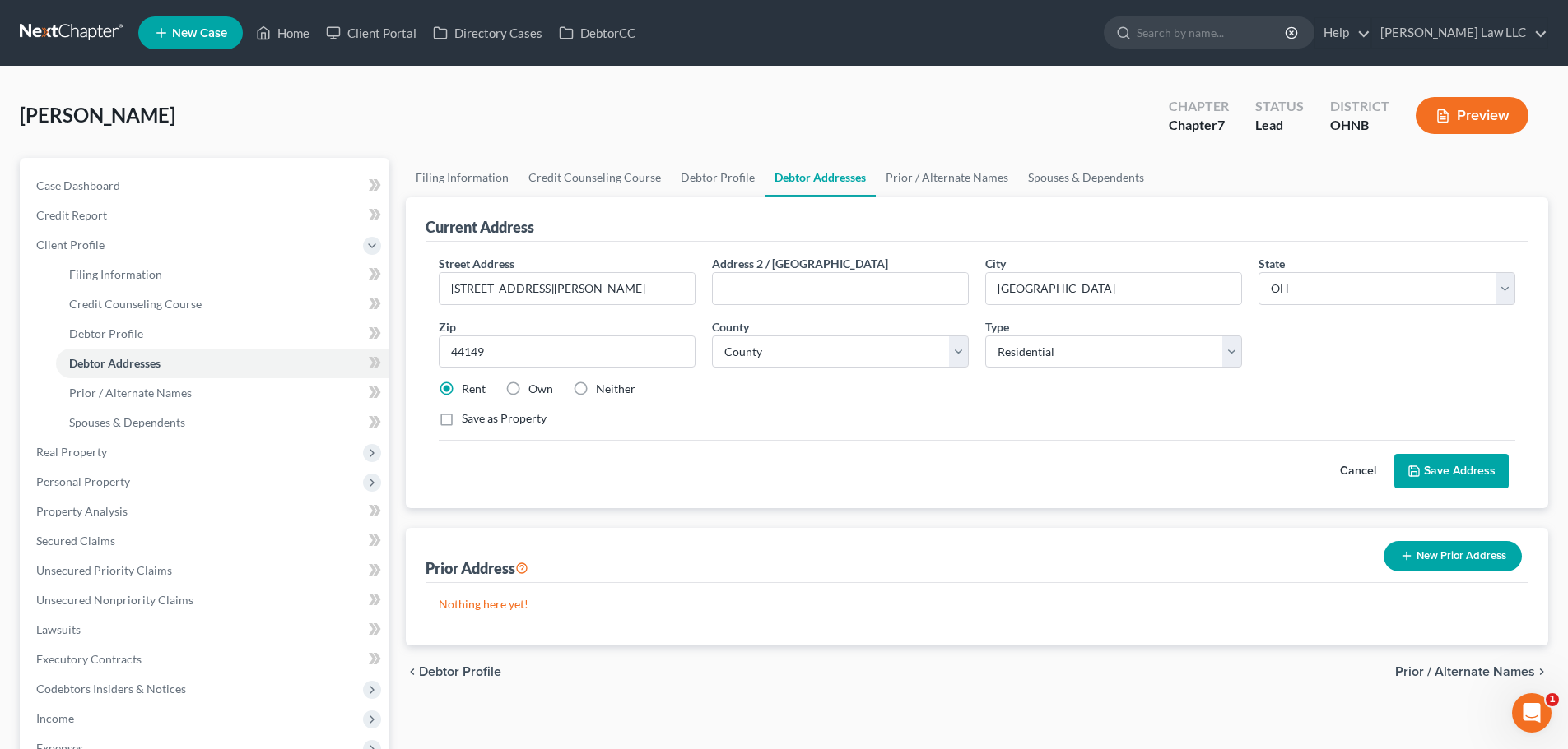
click at [1431, 470] on button "Save Address" at bounding box center [1452, 471] width 115 height 34
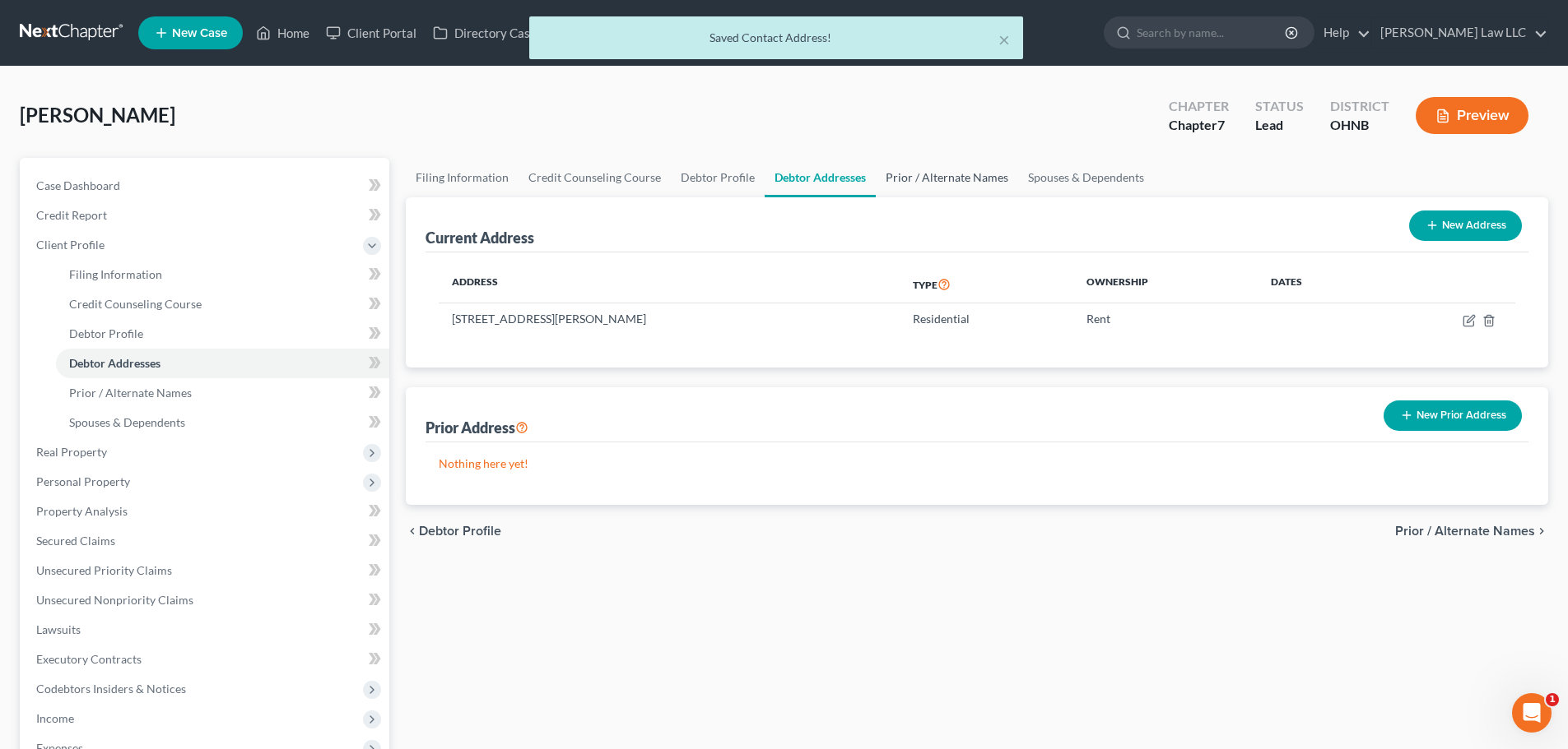
click at [960, 172] on link "Prior / Alternate Names" at bounding box center [947, 177] width 142 height 40
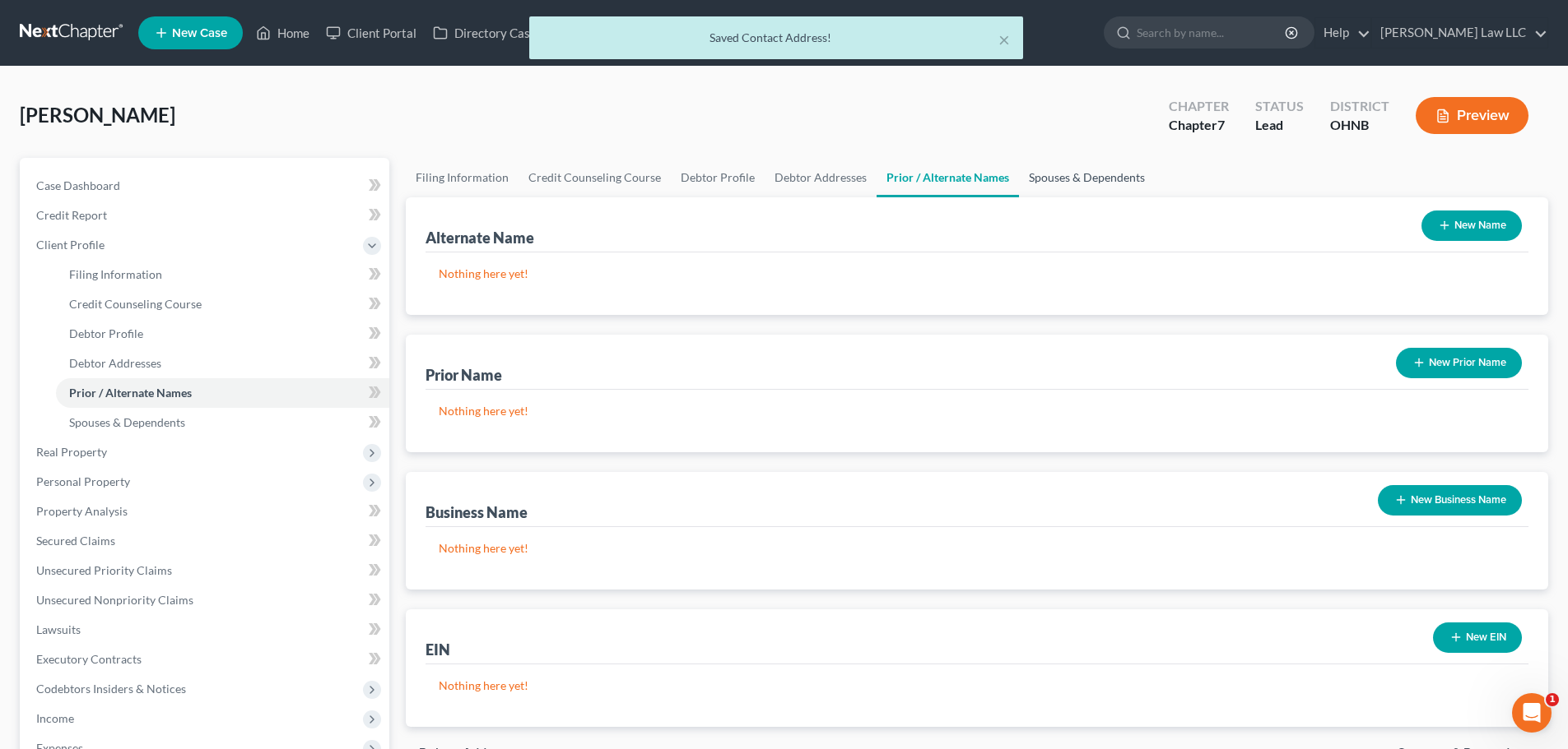
click at [1068, 184] on link "Spouses & Dependents" at bounding box center [1087, 177] width 136 height 40
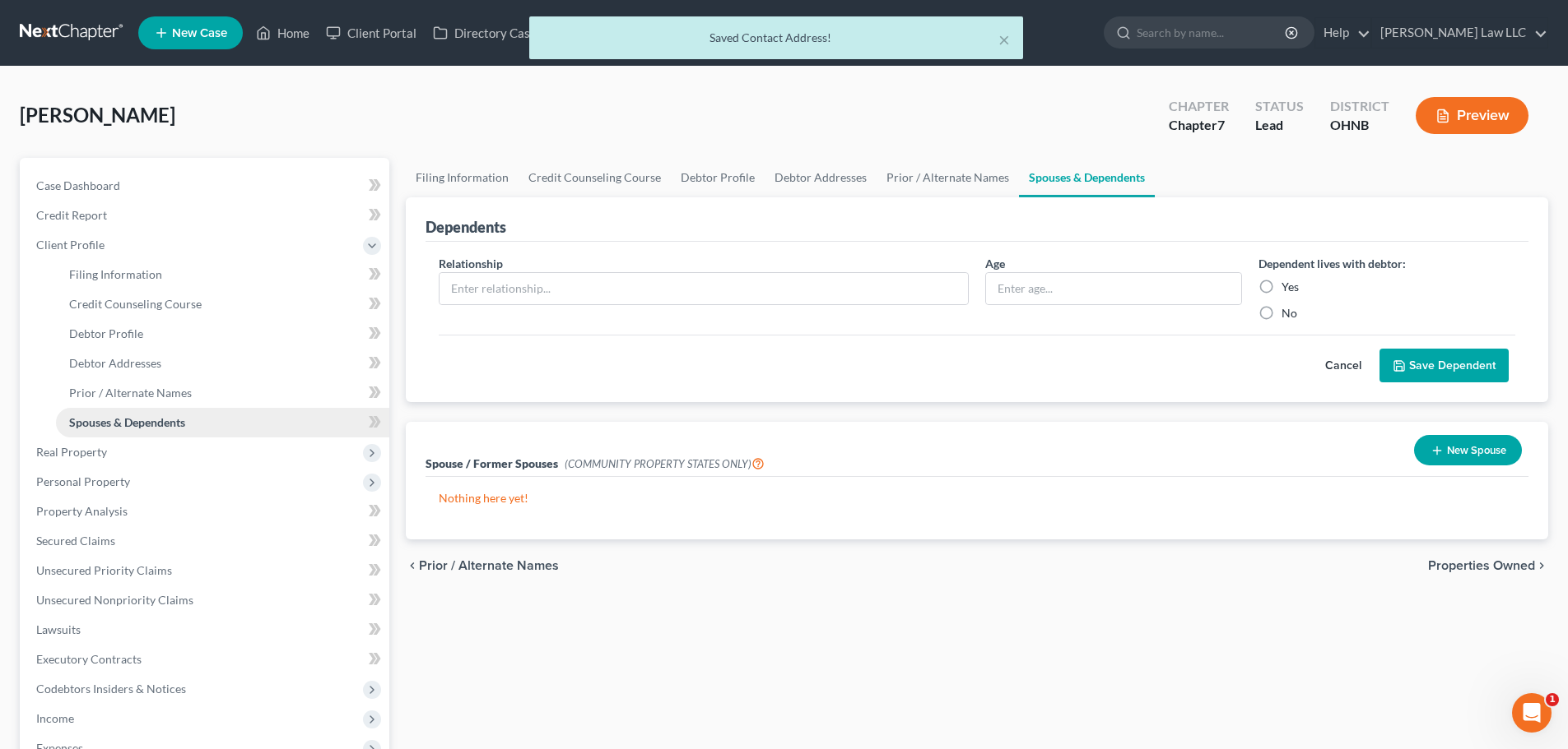
scroll to position [82, 0]
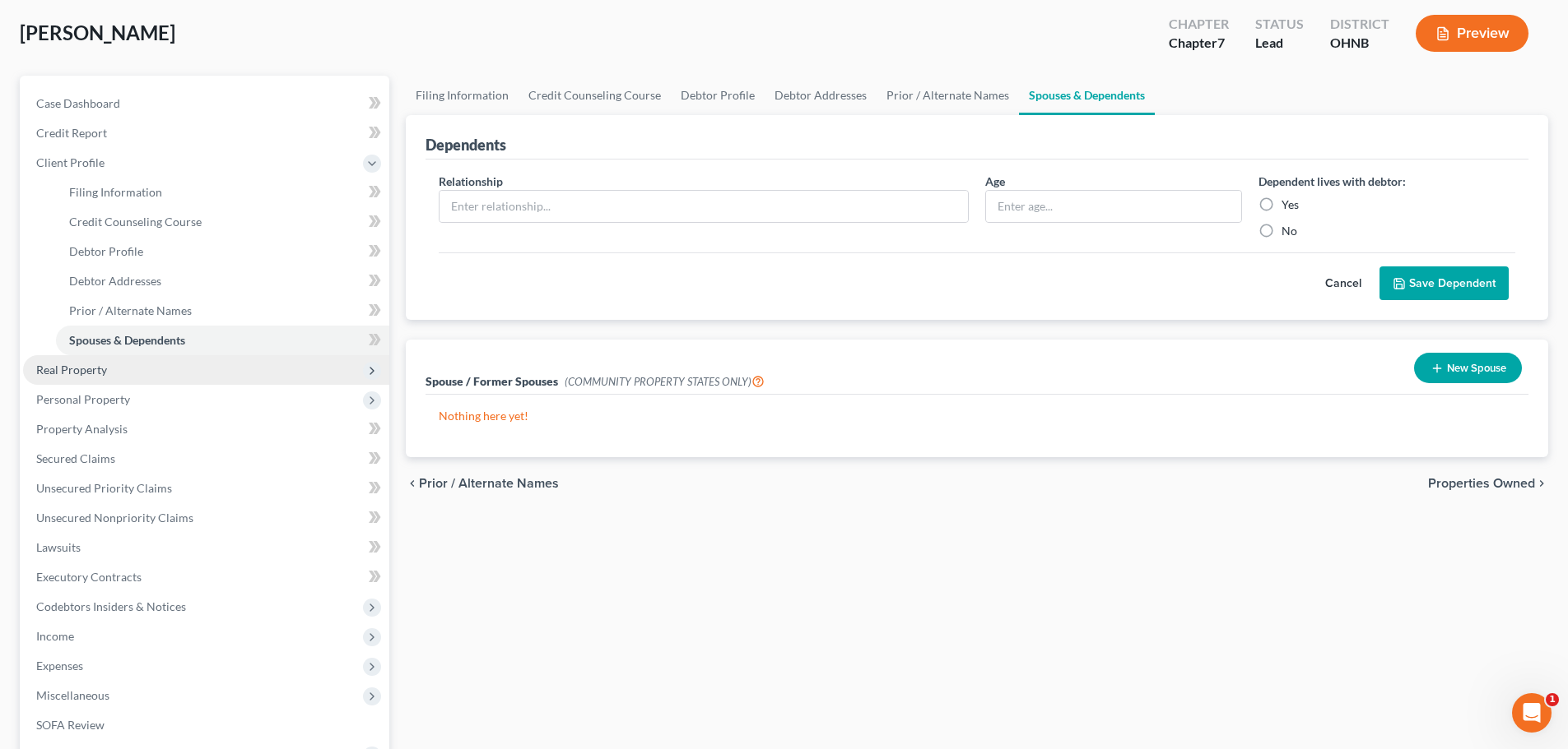
click at [127, 376] on span "Real Property" at bounding box center [206, 370] width 366 height 30
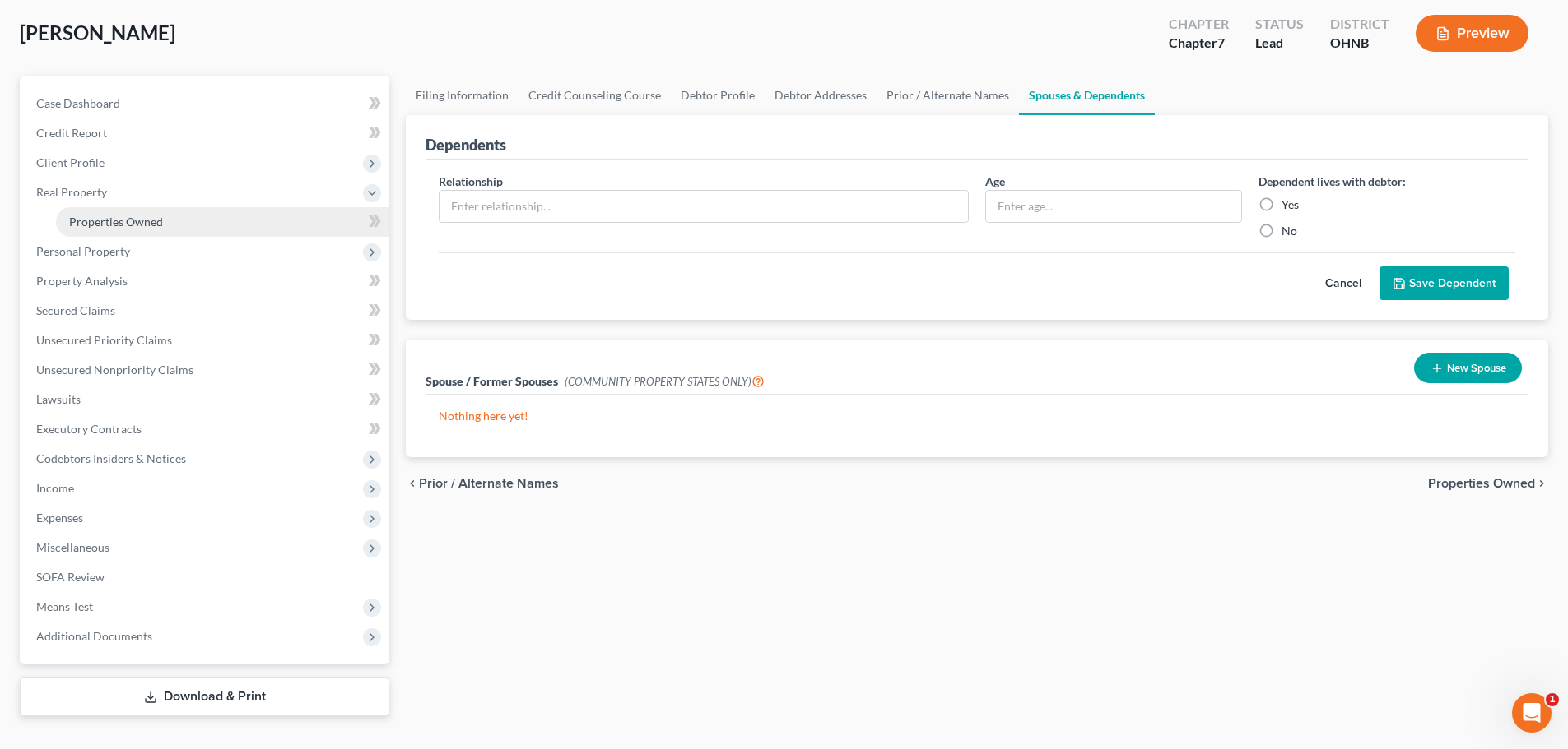
click at [148, 218] on span "Properties Owned" at bounding box center [116, 221] width 94 height 14
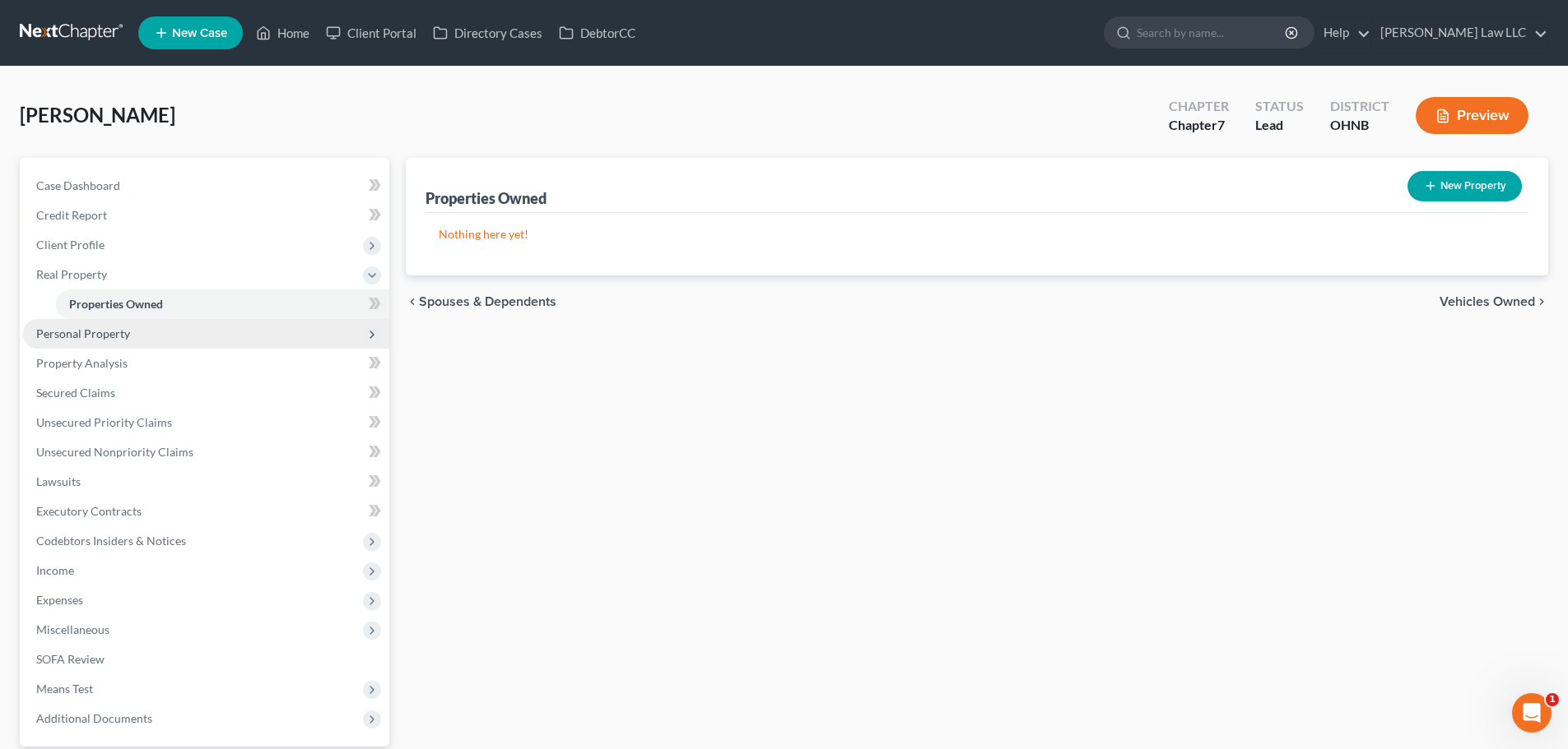
click at [132, 326] on span "Personal Property" at bounding box center [206, 334] width 366 height 30
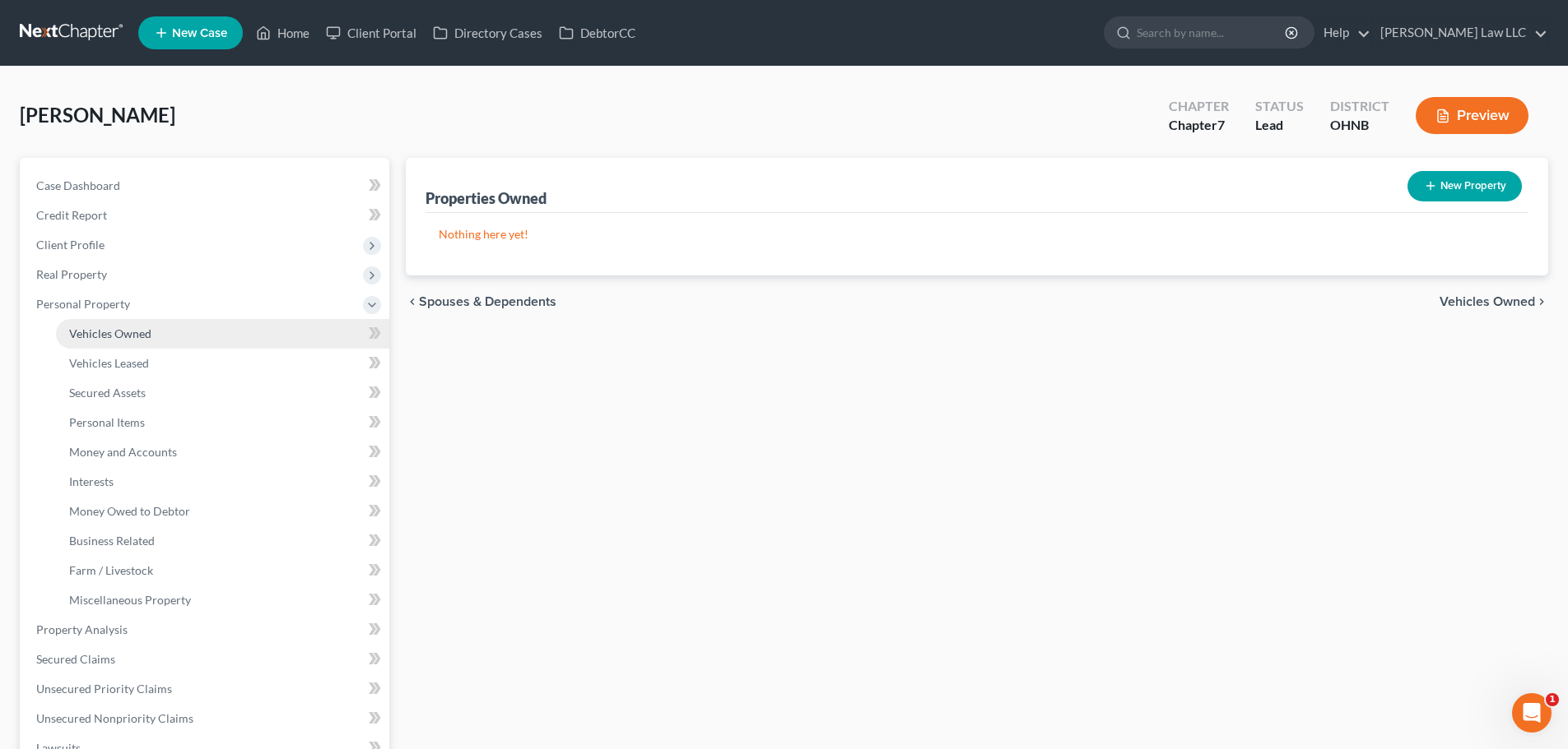
click at [132, 343] on link "Vehicles Owned" at bounding box center [223, 334] width 334 height 30
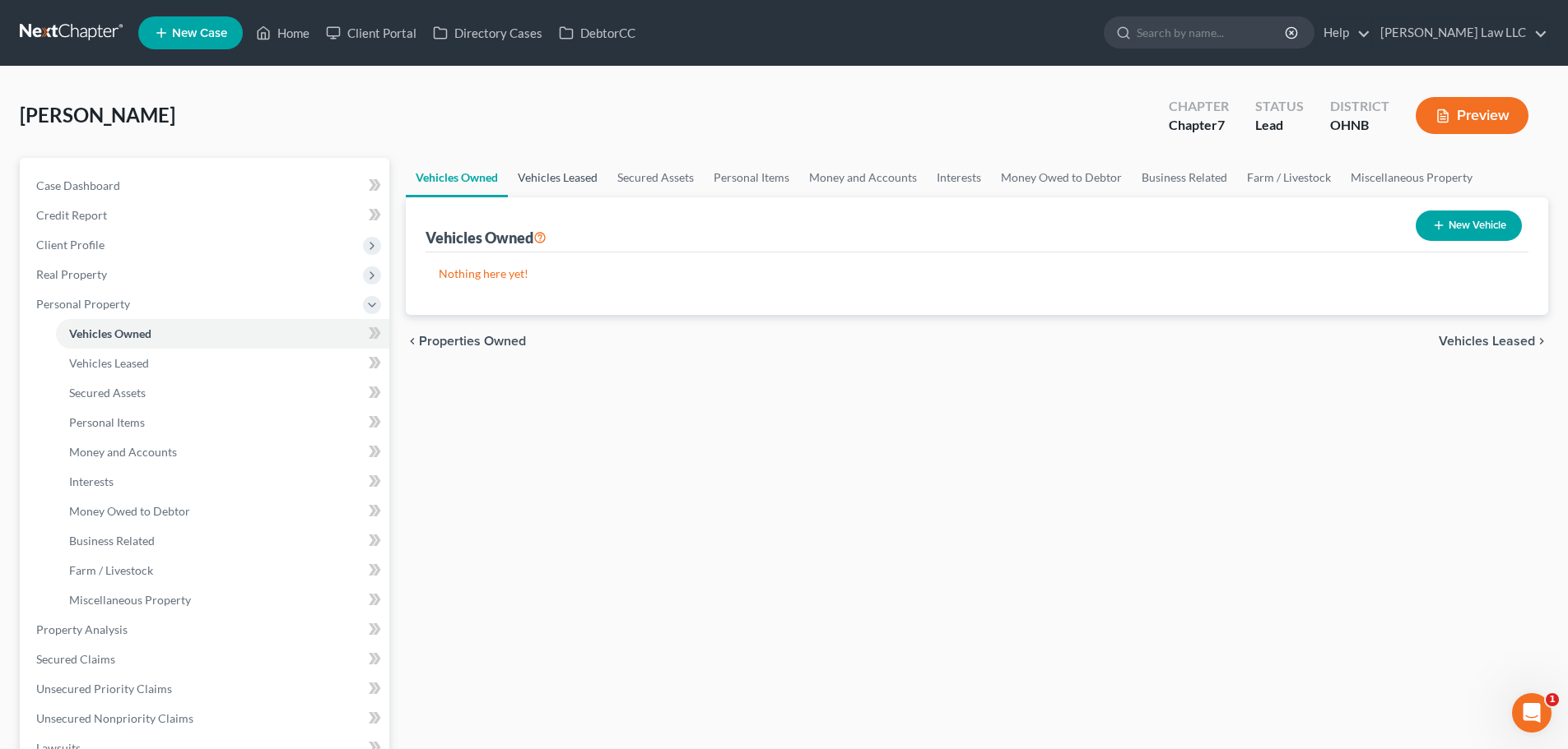
click at [571, 179] on link "Vehicles Leased" at bounding box center [558, 177] width 100 height 40
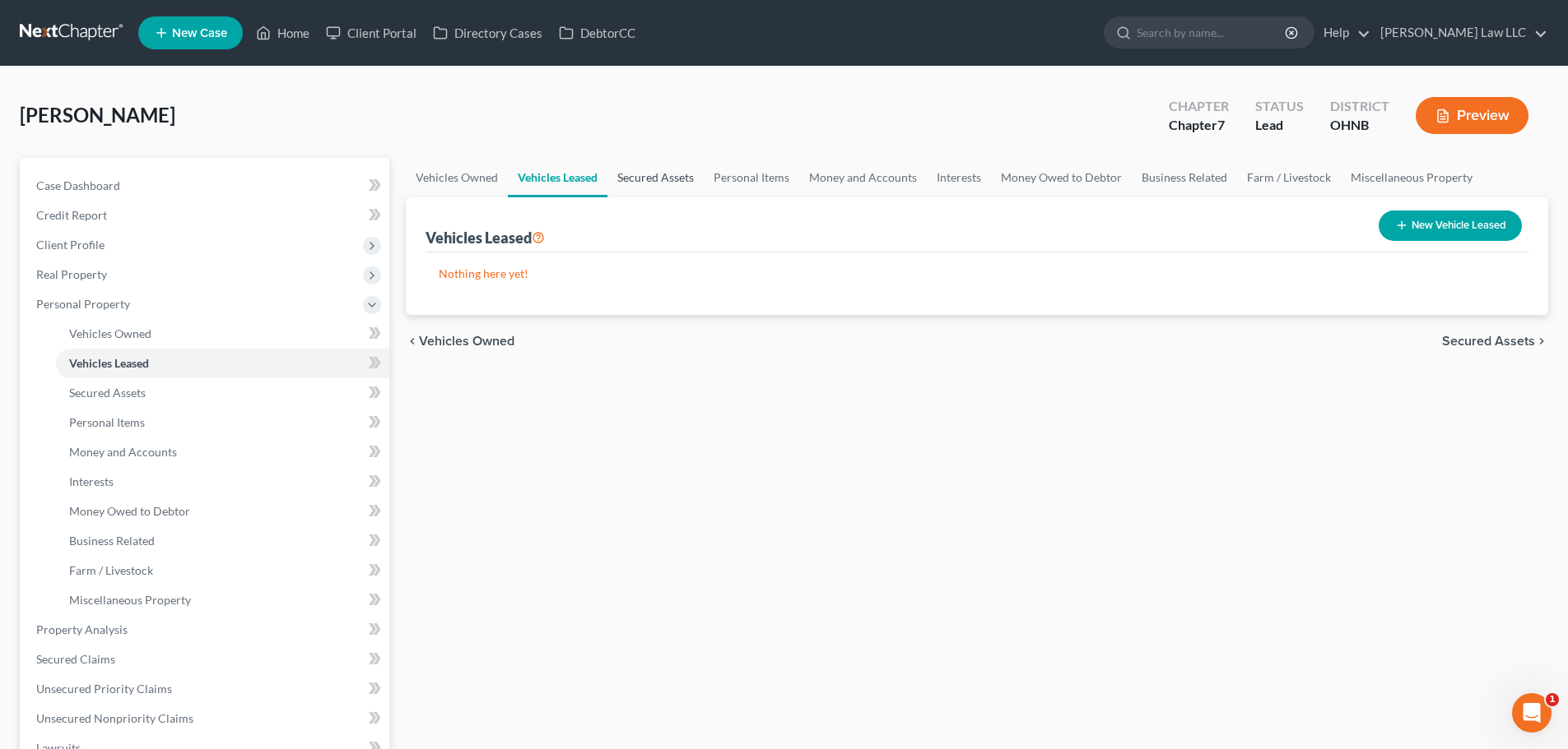
click at [656, 179] on link "Secured Assets" at bounding box center [655, 177] width 96 height 40
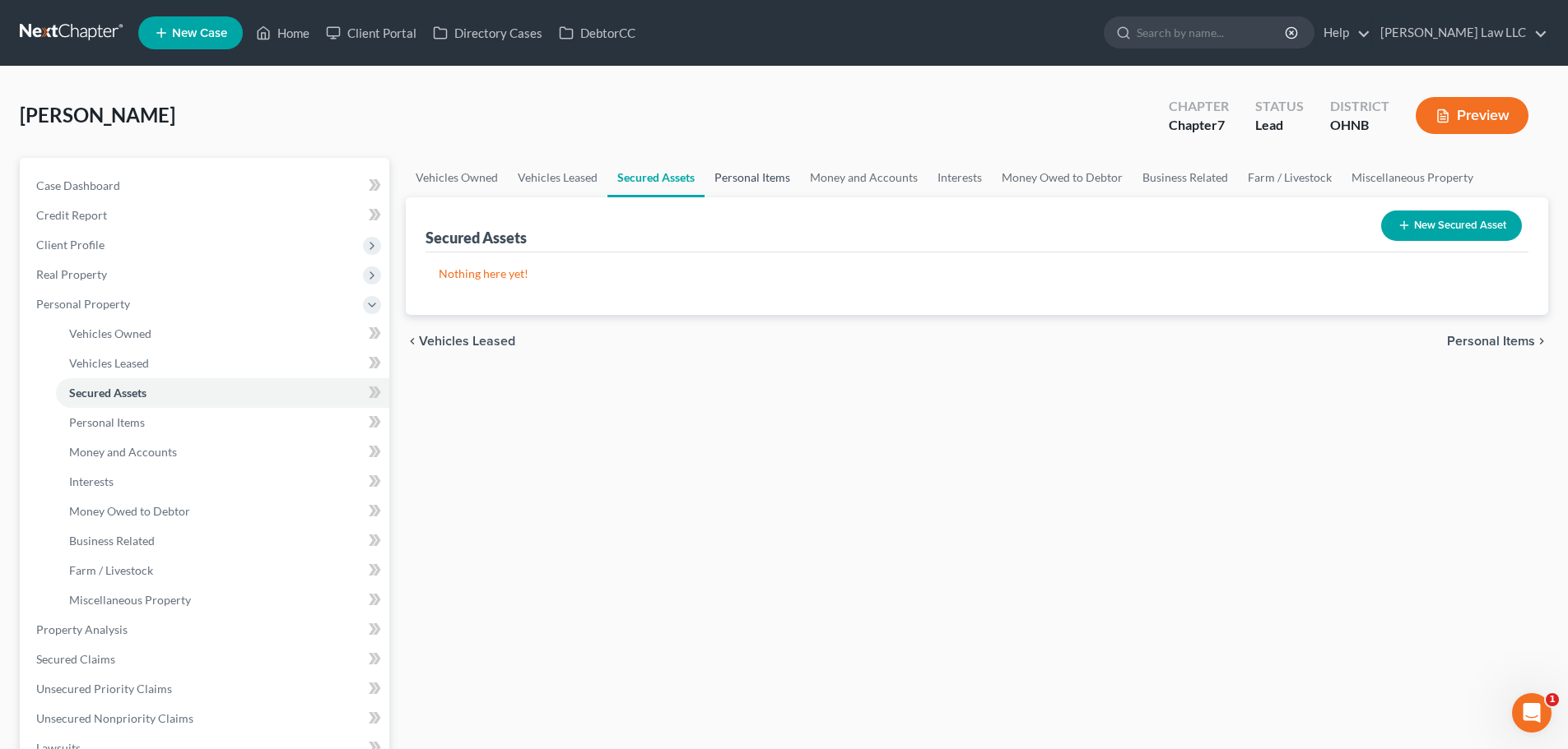
click at [752, 178] on link "Personal Items" at bounding box center [751, 177] width 95 height 40
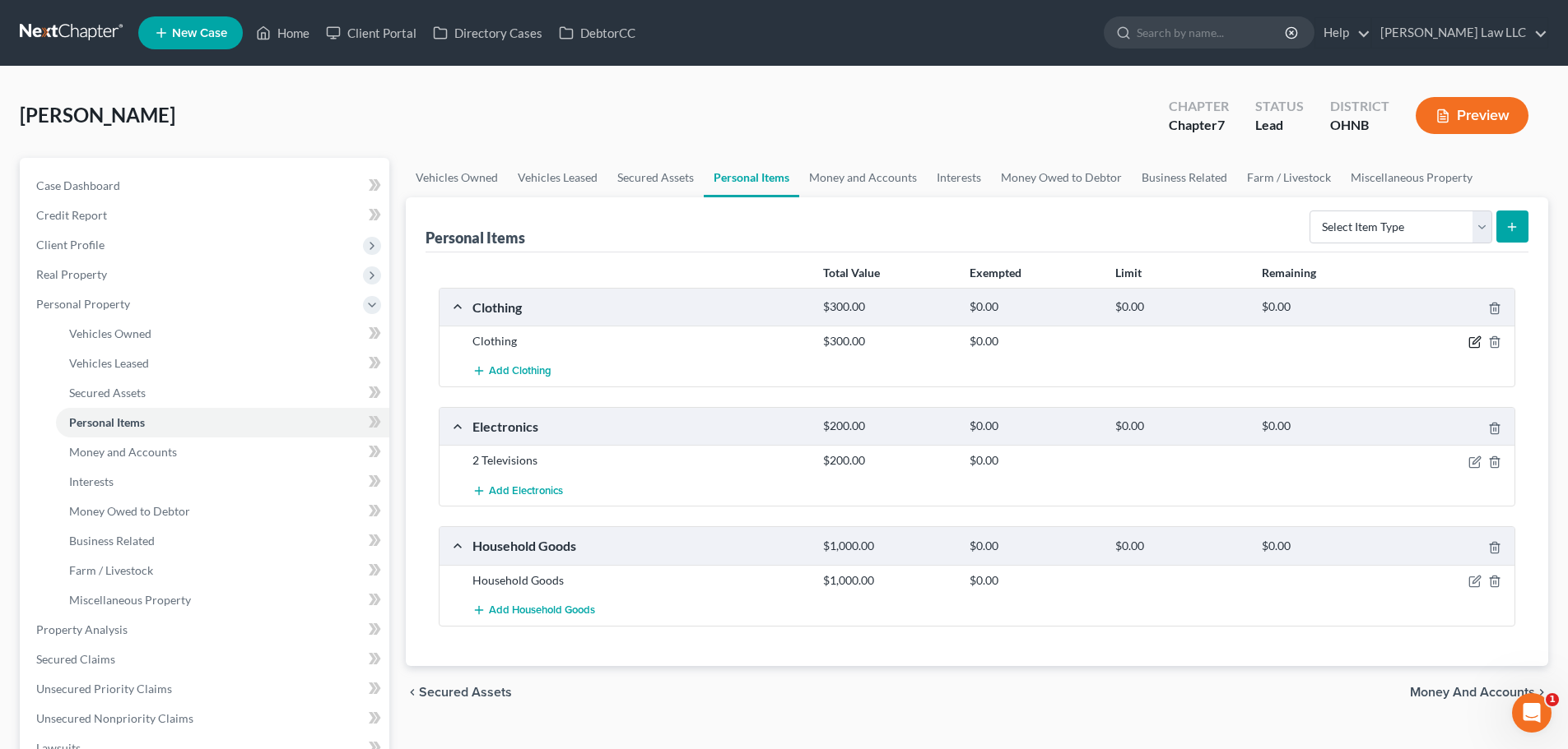
click at [1468, 344] on icon "button" at bounding box center [1475, 342] width 13 height 13
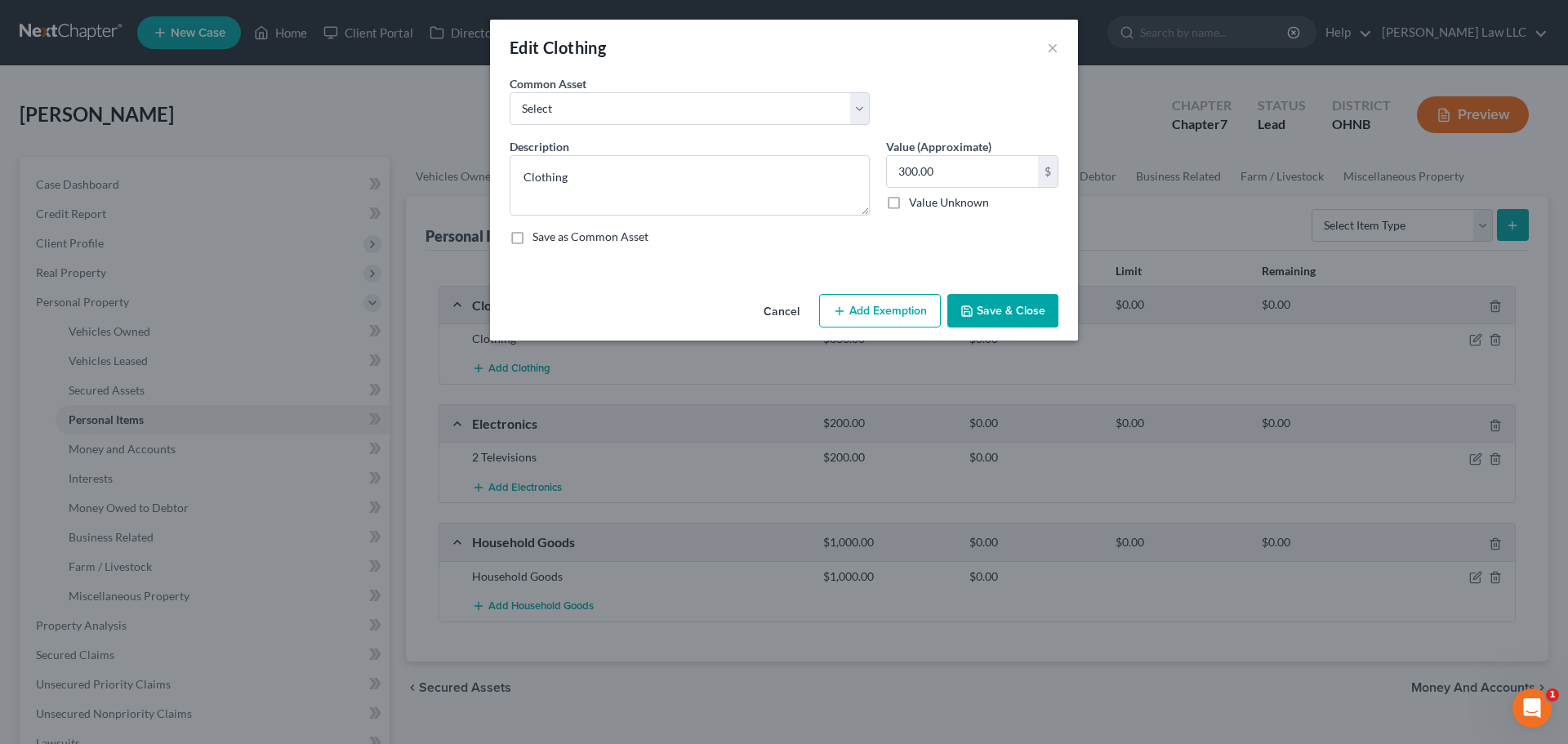
click at [881, 303] on button "Add Exemption" at bounding box center [879, 311] width 122 height 34
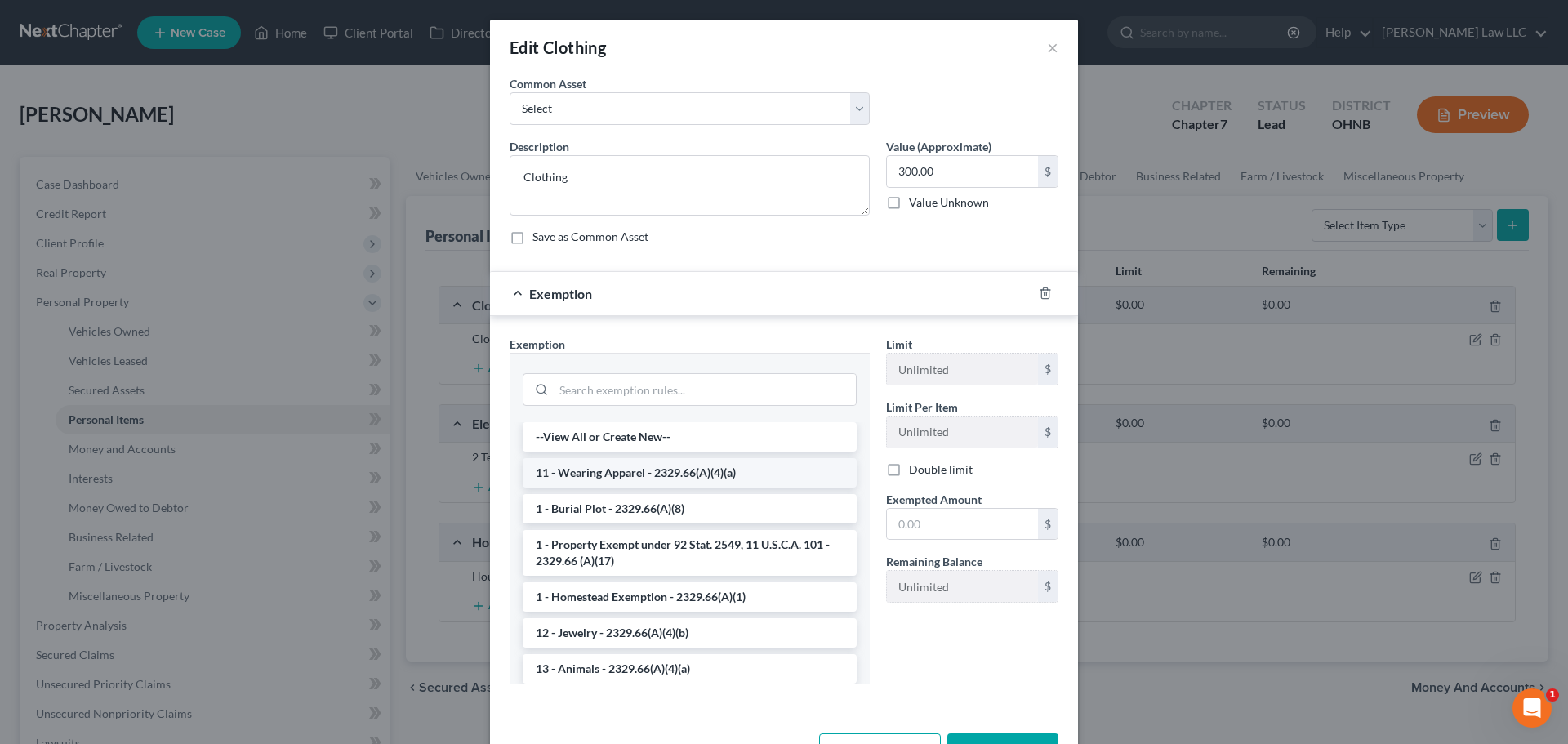
click at [583, 472] on li "11 - Wearing Apparel - 2329.66(A)(4)(a)" at bounding box center [690, 473] width 334 height 29
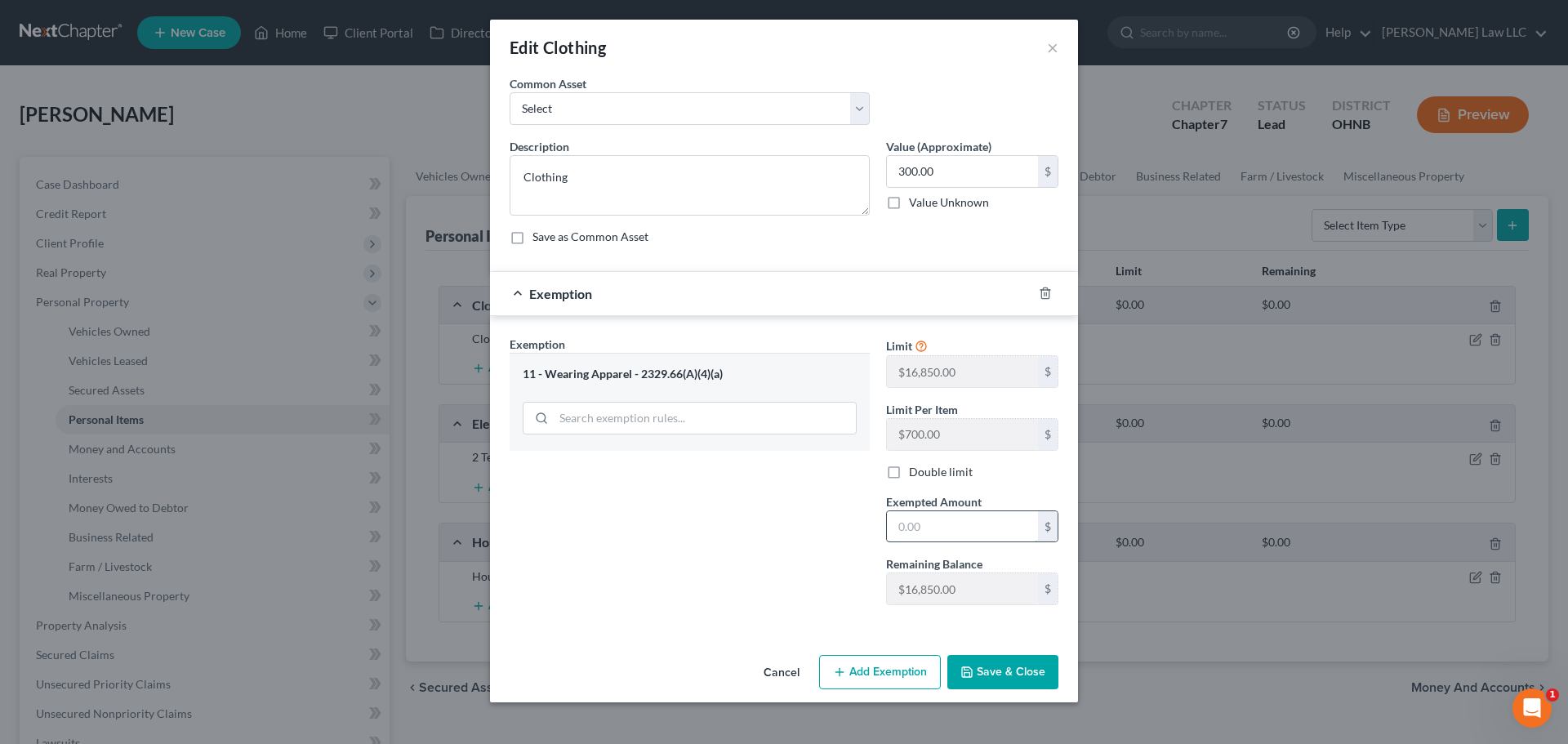
click at [946, 532] on input "text" at bounding box center [962, 527] width 151 height 31
type input "300"
drag, startPoint x: 701, startPoint y: 550, endPoint x: 944, endPoint y: 625, distance: 254.3
click at [701, 550] on div "Exemption Set must be selected for CA. Exemption * 11 - Wearing Apparel - 2329.…" at bounding box center [690, 477] width 377 height 283
click at [1021, 670] on button "Save & Close" at bounding box center [1002, 672] width 111 height 34
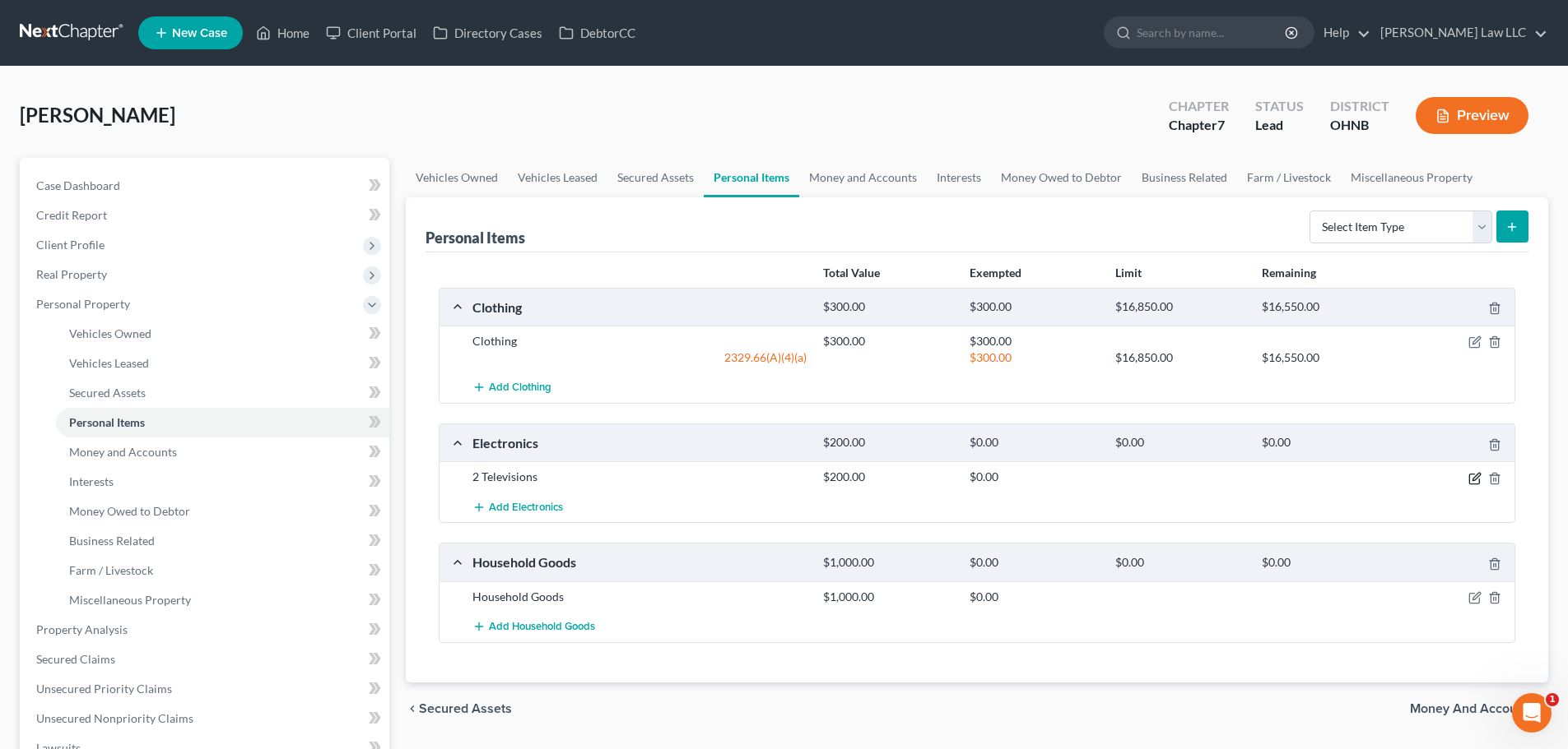
click at [1477, 477] on icon "button" at bounding box center [1476, 477] width 7 height 7
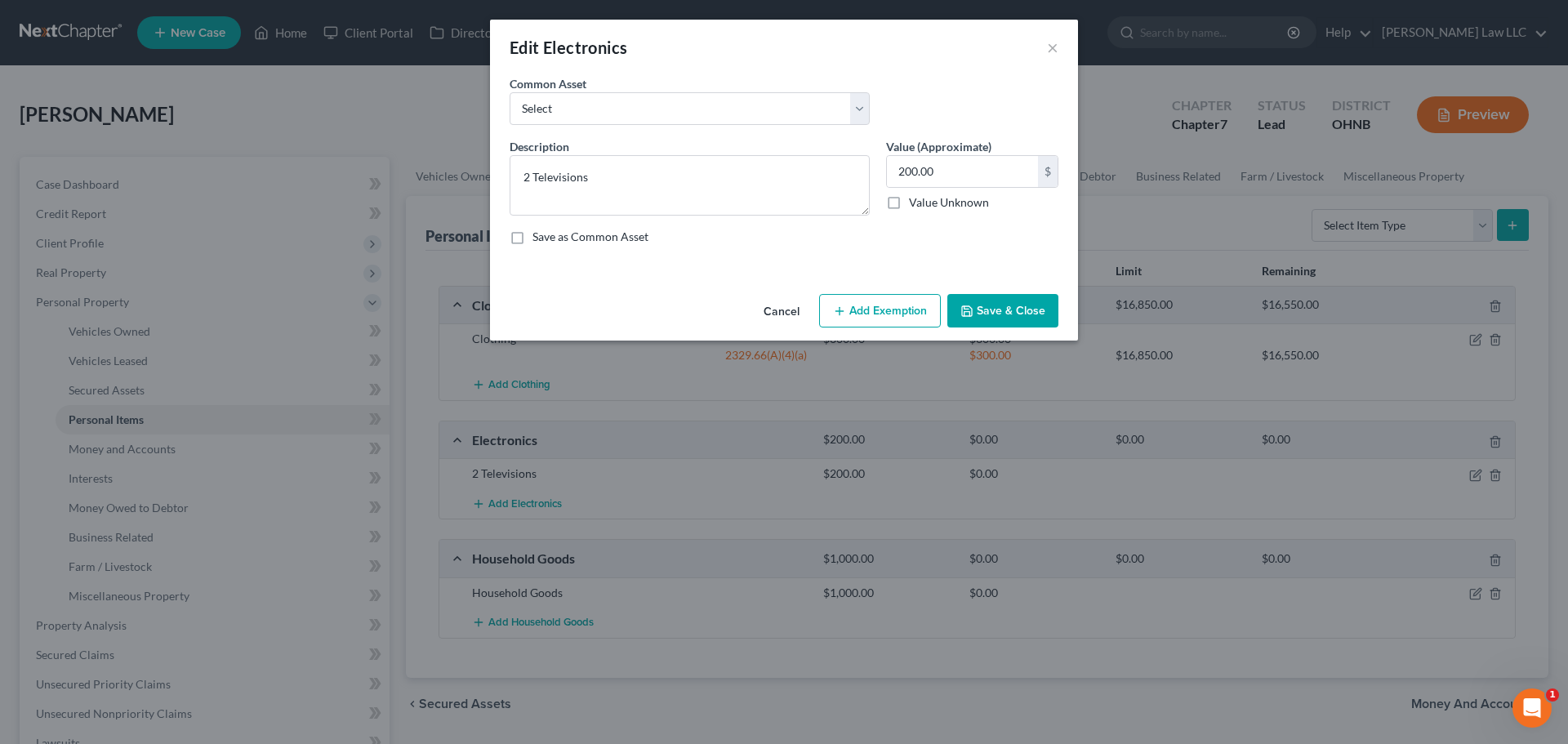
click at [863, 312] on button "Add Exemption" at bounding box center [879, 311] width 122 height 34
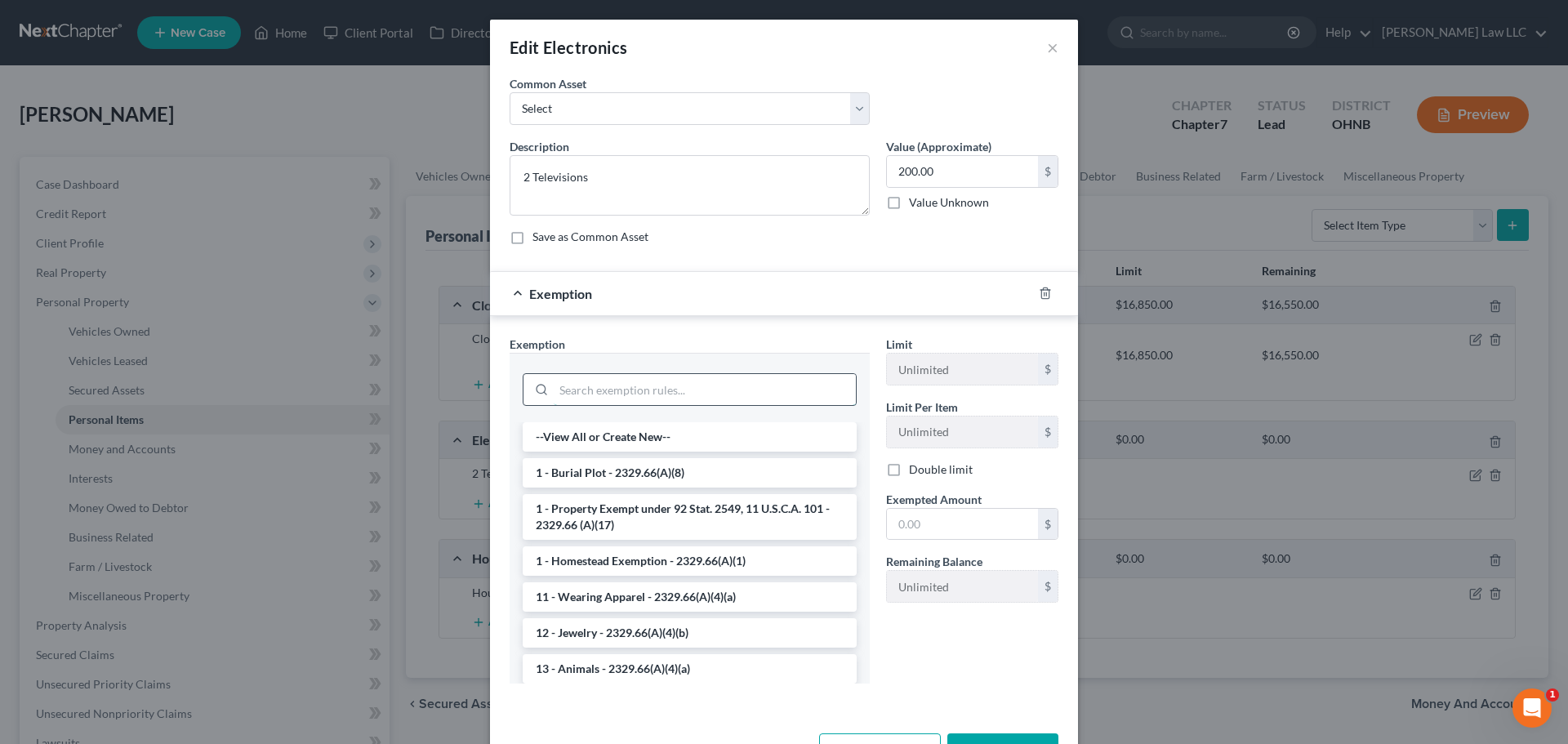
click at [600, 383] on input "search" at bounding box center [705, 390] width 303 height 31
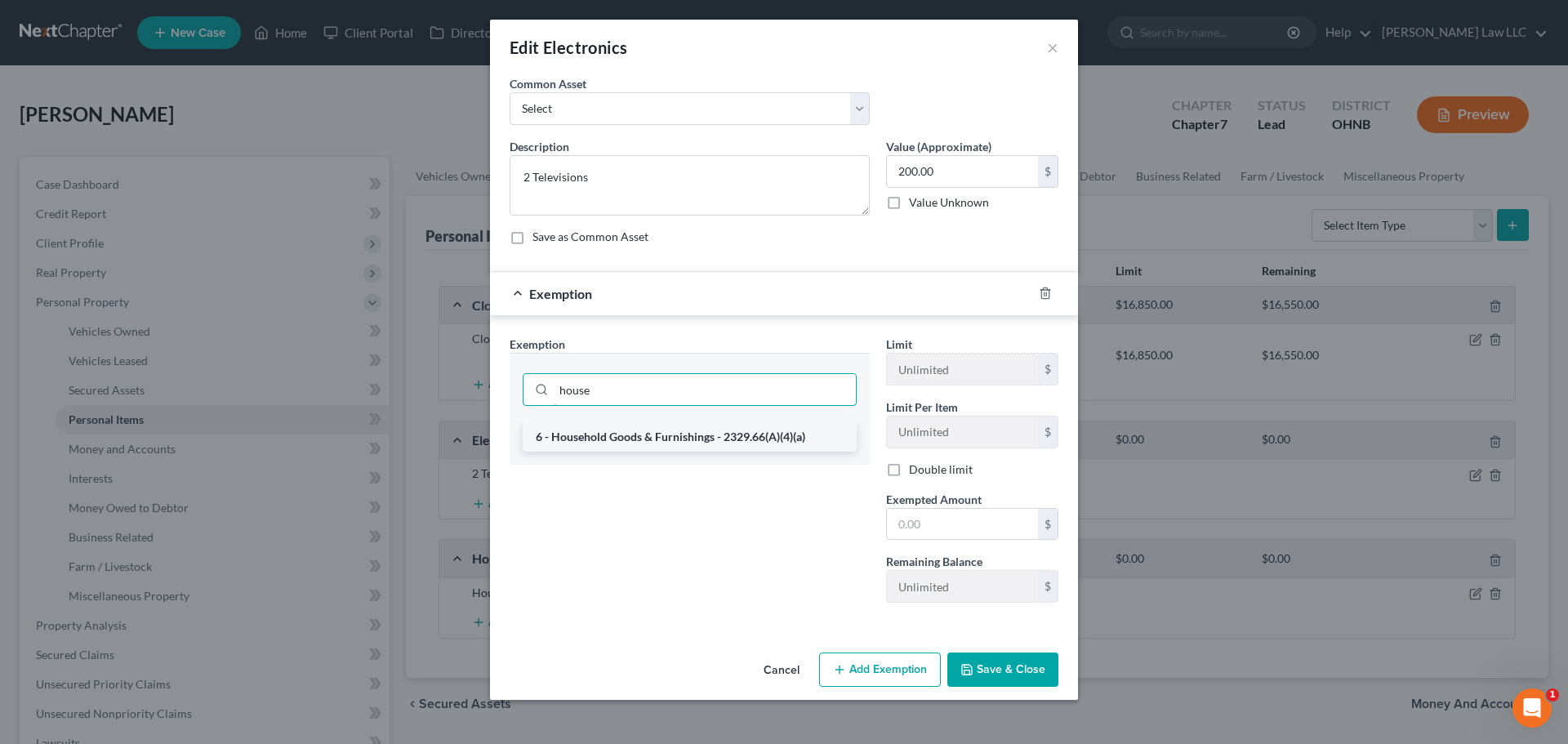
type input "house"
click at [639, 442] on li "6 - Household Goods & Furnishings - 2329.66(A)(4)(a)" at bounding box center [690, 437] width 334 height 29
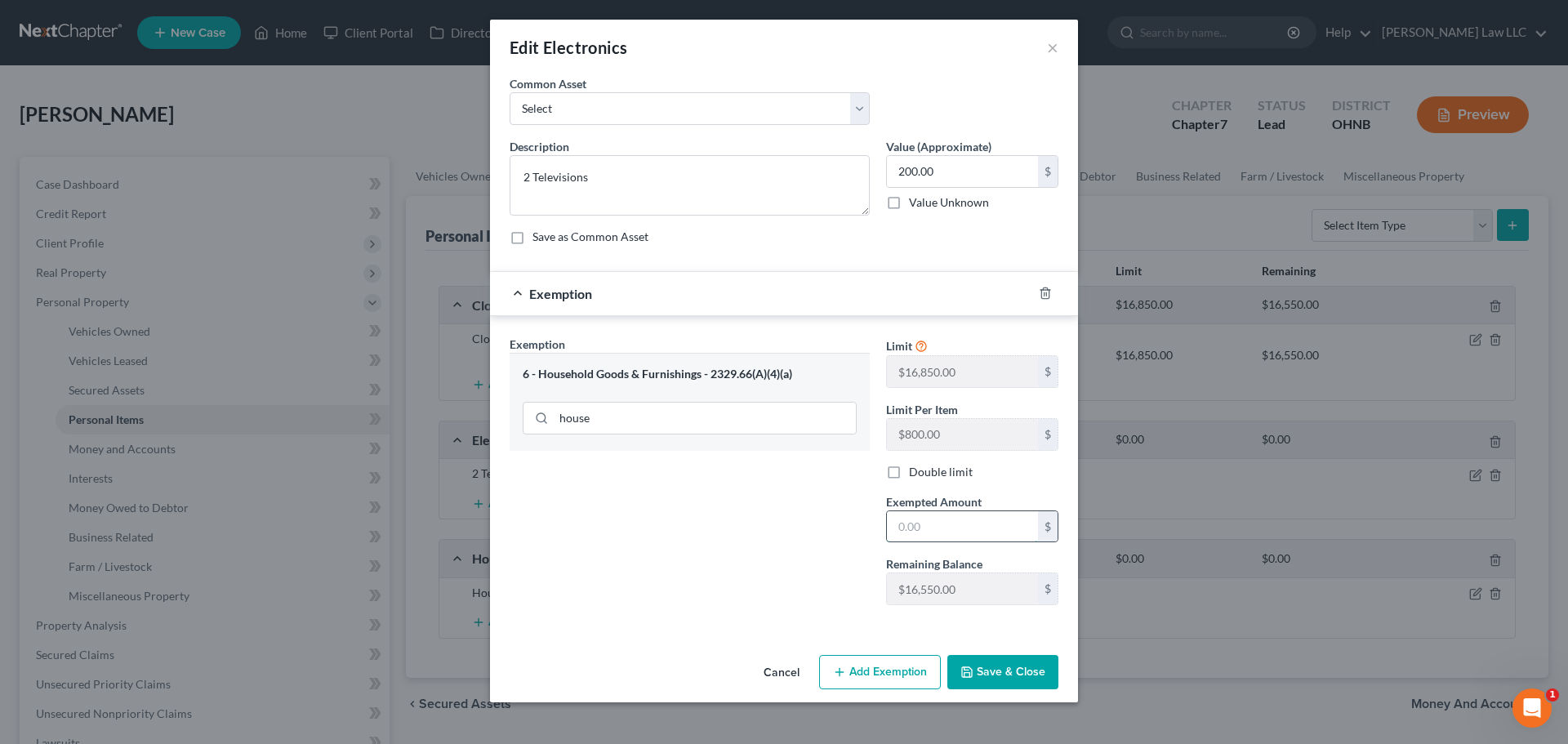
click at [988, 524] on input "text" at bounding box center [962, 527] width 151 height 31
type input "200"
click at [765, 535] on div "Exemption Set must be selected for CA. Exemption * 6 - Household Goods & Furnis…" at bounding box center [690, 477] width 377 height 283
click at [1005, 674] on button "Save & Close" at bounding box center [1002, 672] width 111 height 34
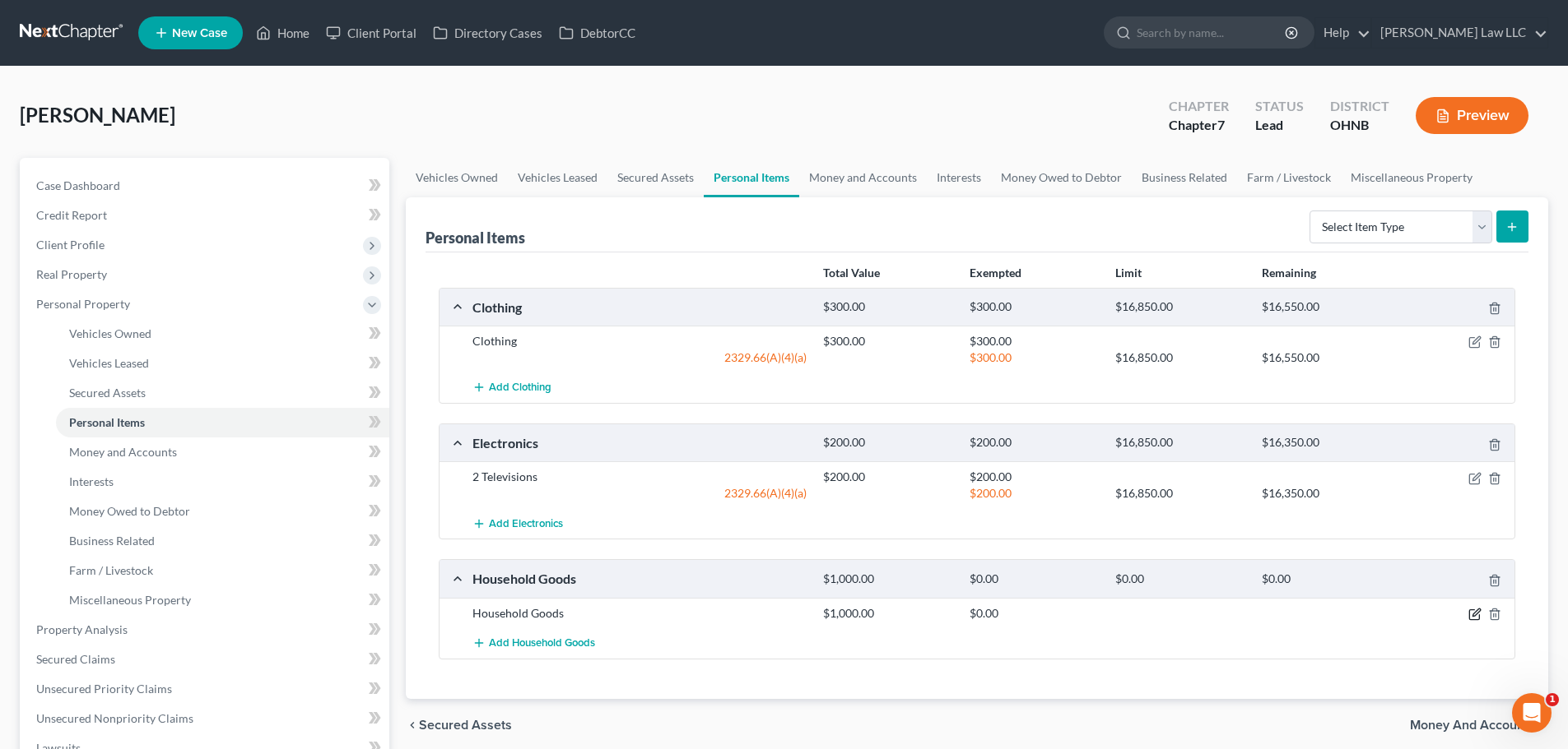
click at [1477, 611] on icon "button" at bounding box center [1476, 612] width 7 height 7
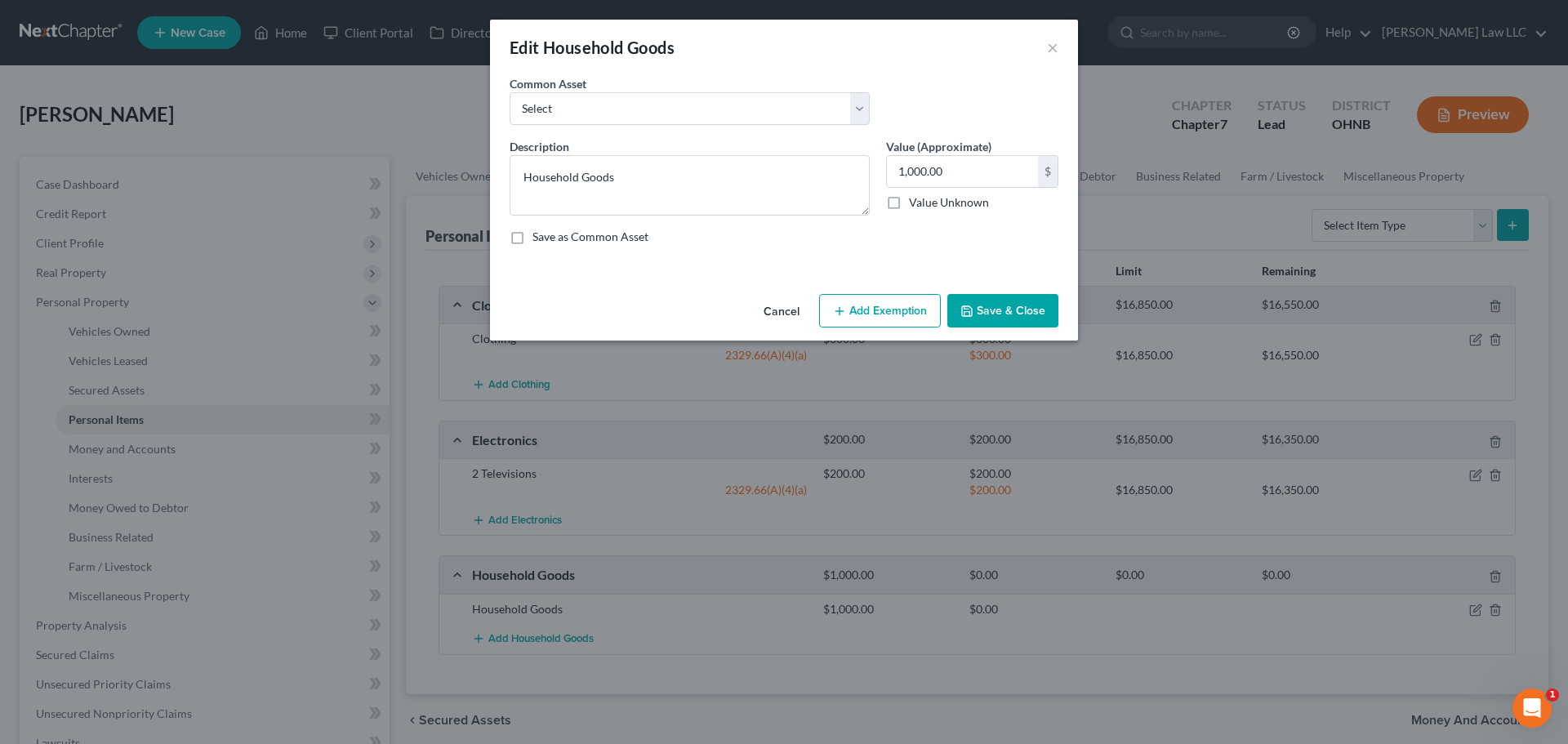
click at [905, 310] on button "Add Exemption" at bounding box center [879, 311] width 122 height 34
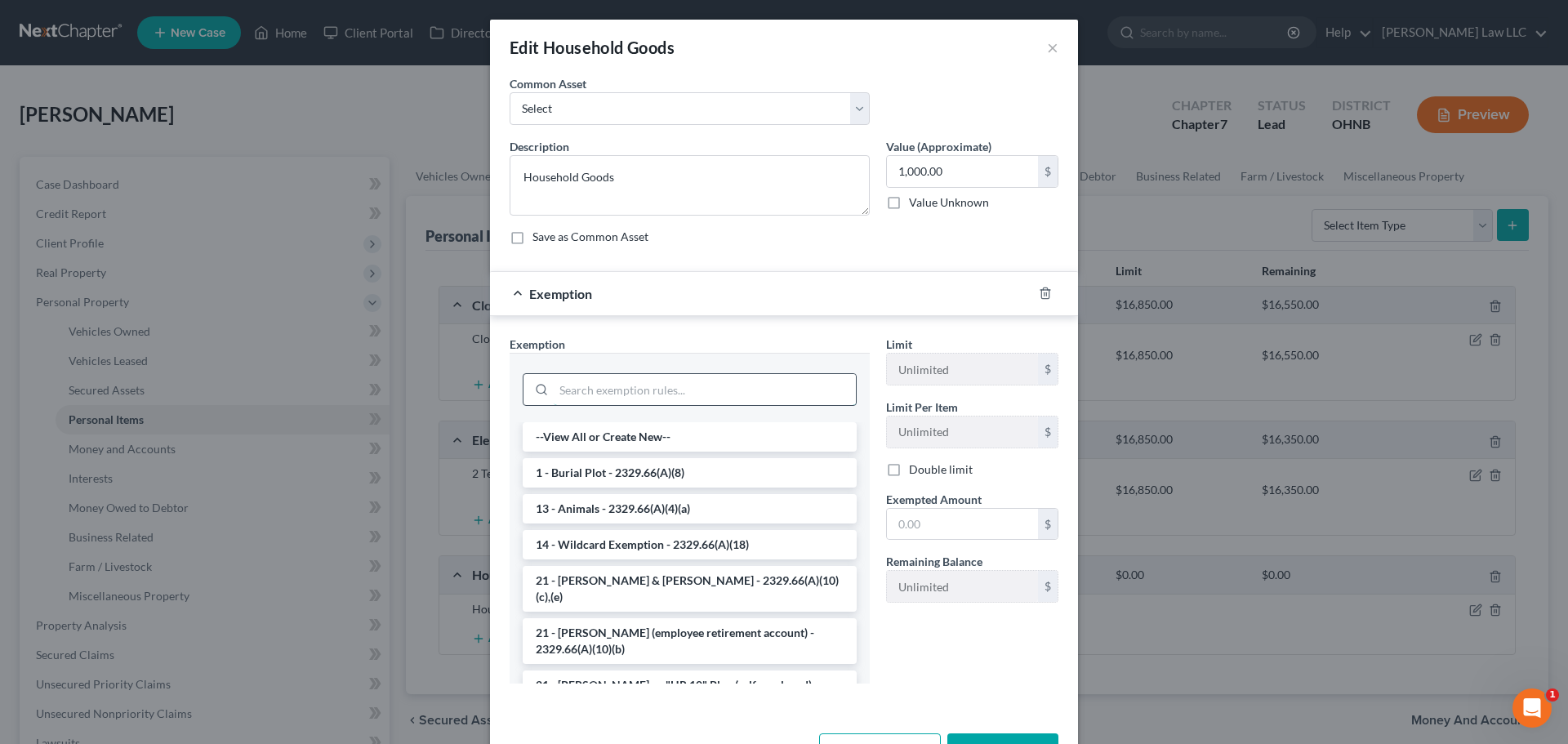
click at [621, 393] on input "search" at bounding box center [705, 390] width 303 height 31
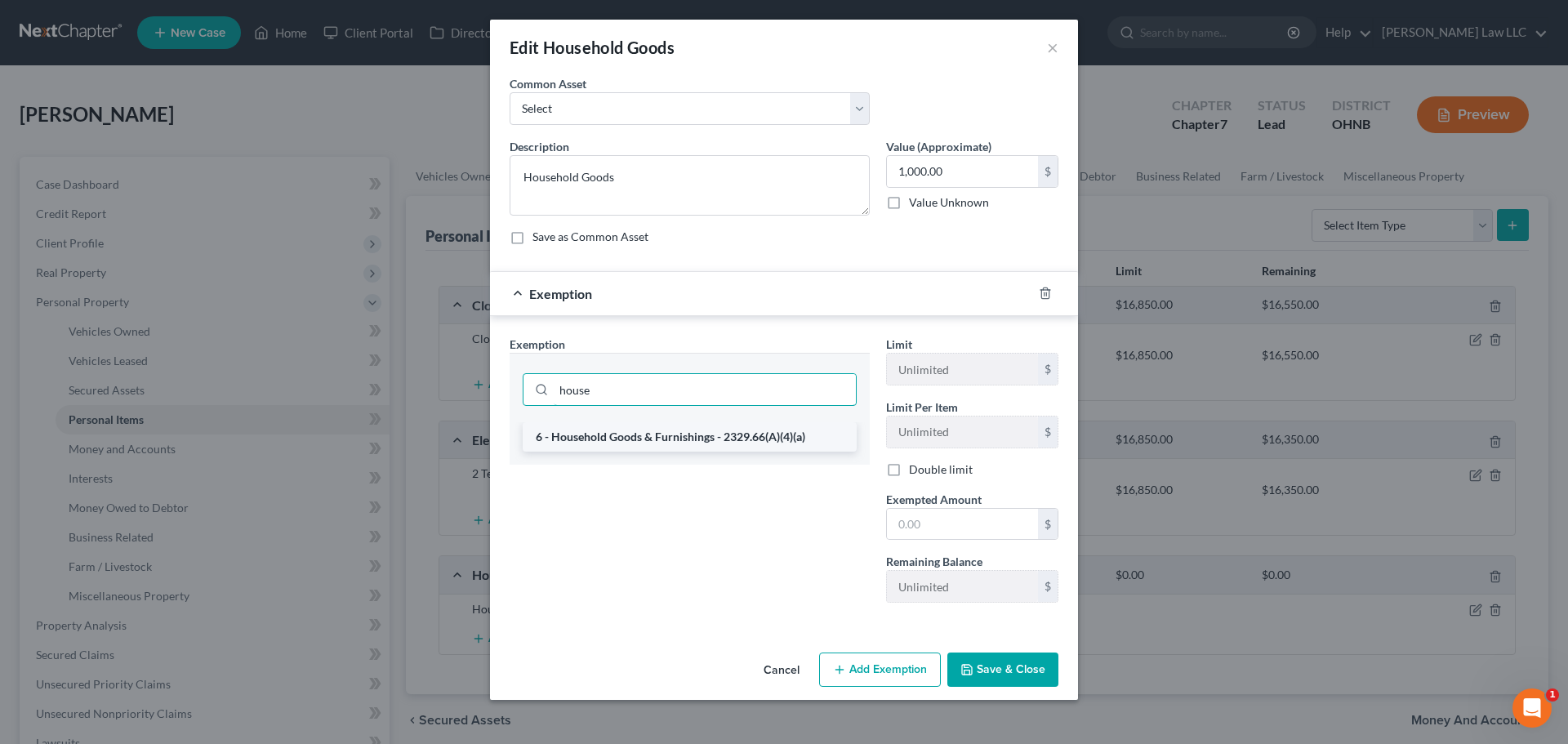
type input "house"
click at [626, 440] on li "6 - Household Goods & Furnishings - 2329.66(A)(4)(a)" at bounding box center [690, 437] width 334 height 29
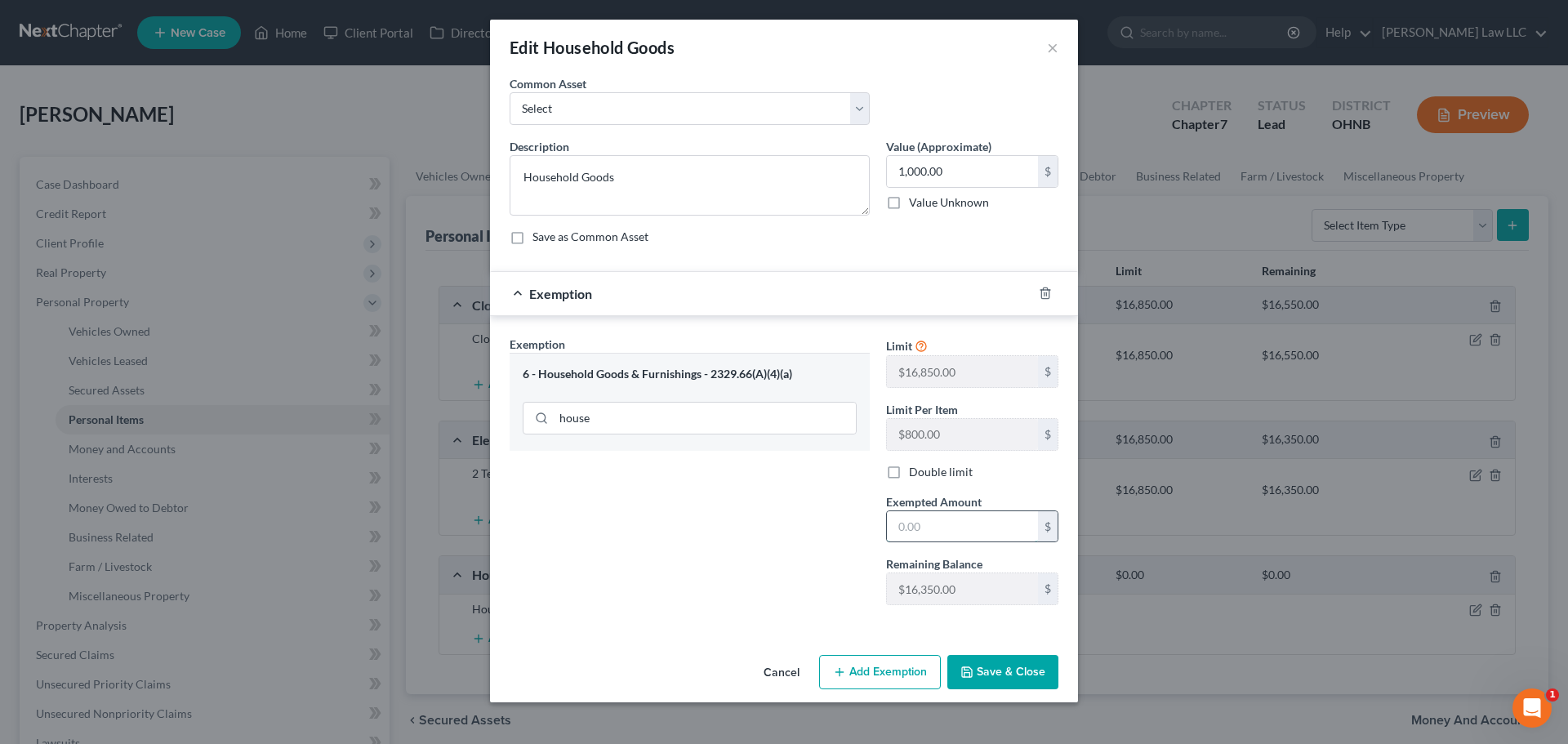
click at [953, 534] on input "text" at bounding box center [962, 527] width 151 height 31
type input "1,000"
click at [833, 541] on div "Exemption Set must be selected for CA. Exemption * 6 - Household Goods & Furnis…" at bounding box center [690, 477] width 377 height 283
click at [982, 669] on button "Save & Close" at bounding box center [1002, 672] width 111 height 34
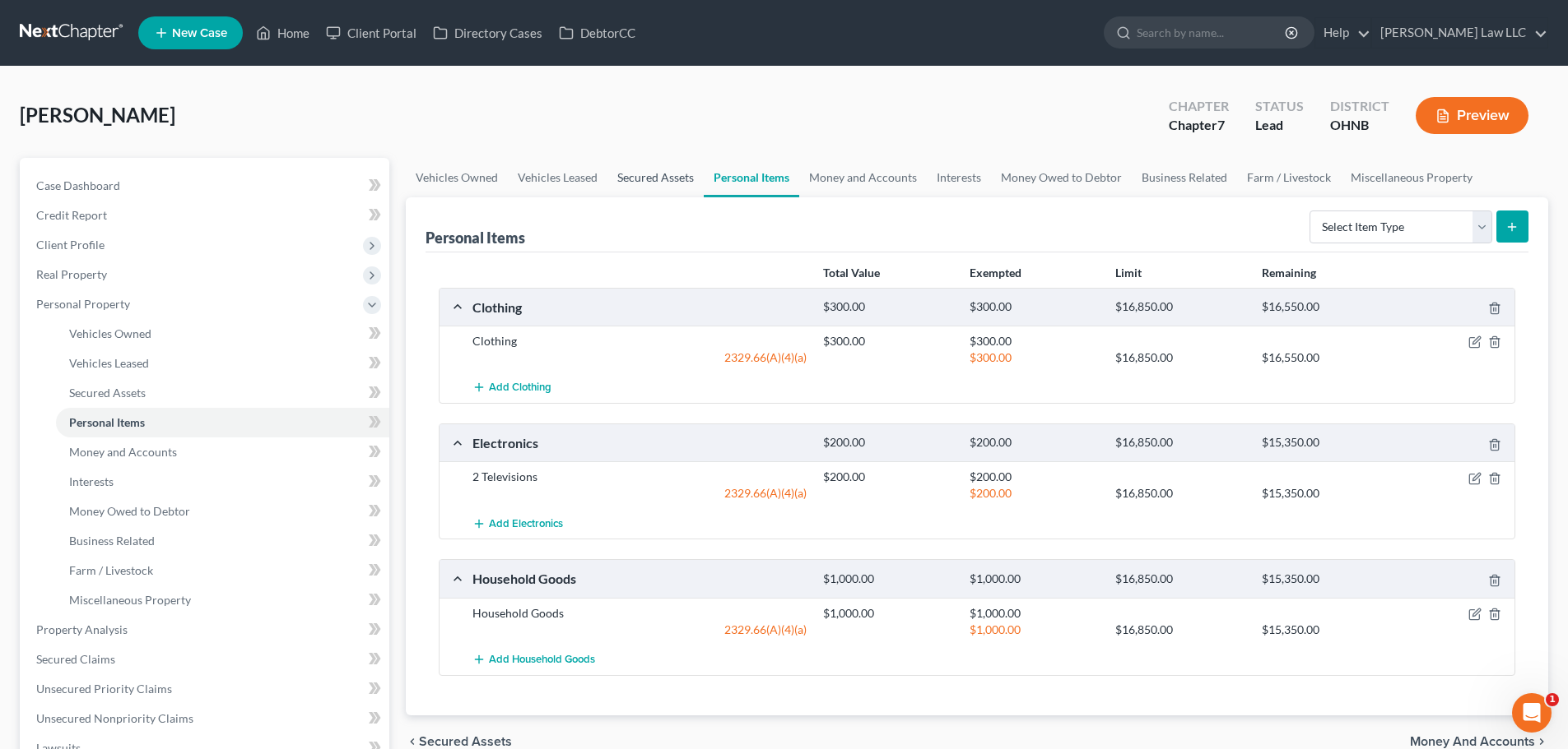
drag, startPoint x: 669, startPoint y: 177, endPoint x: 700, endPoint y: 179, distance: 31.1
click at [669, 177] on link "Secured Assets" at bounding box center [655, 177] width 96 height 40
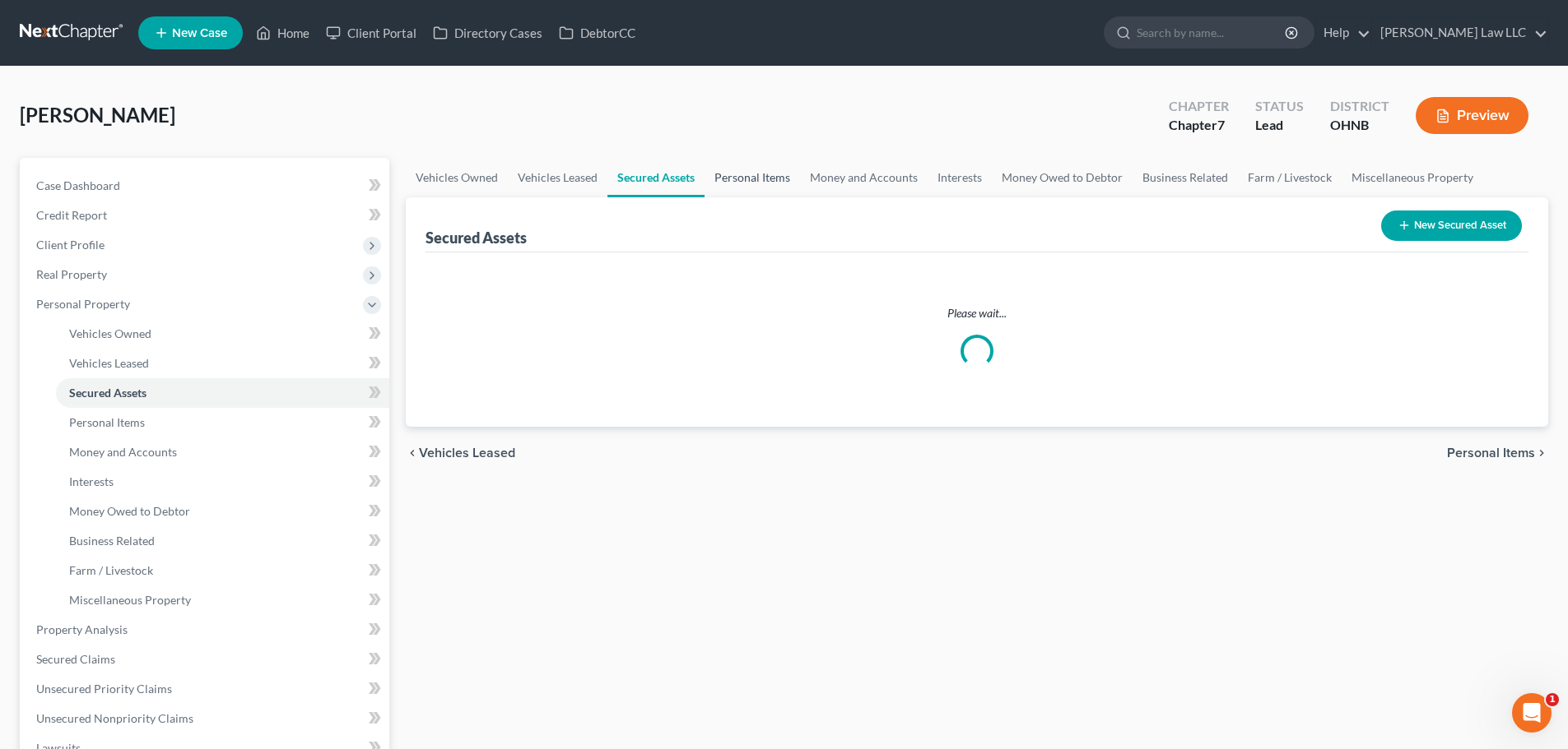
click at [740, 176] on link "Personal Items" at bounding box center [751, 177] width 95 height 40
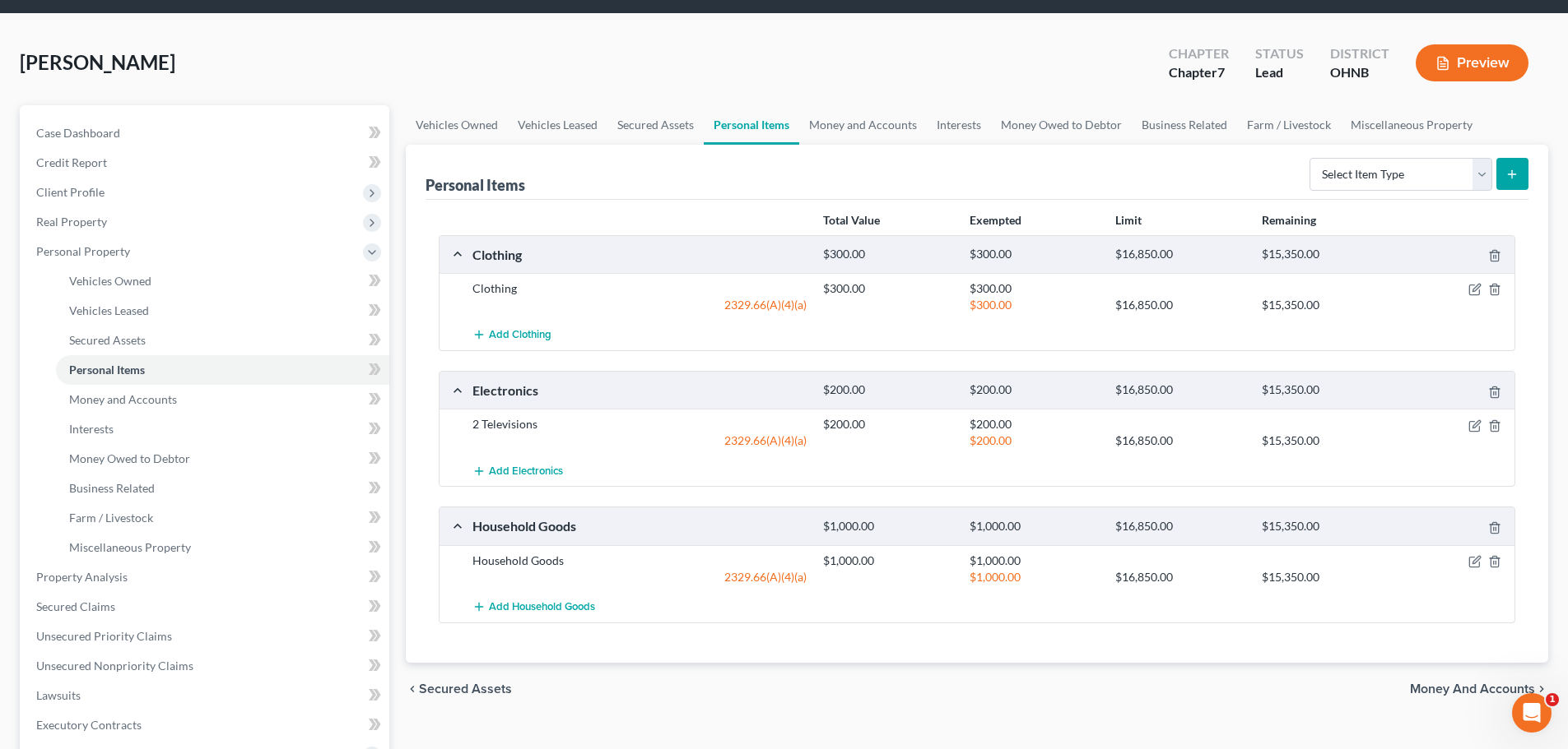
scroll to position [82, 0]
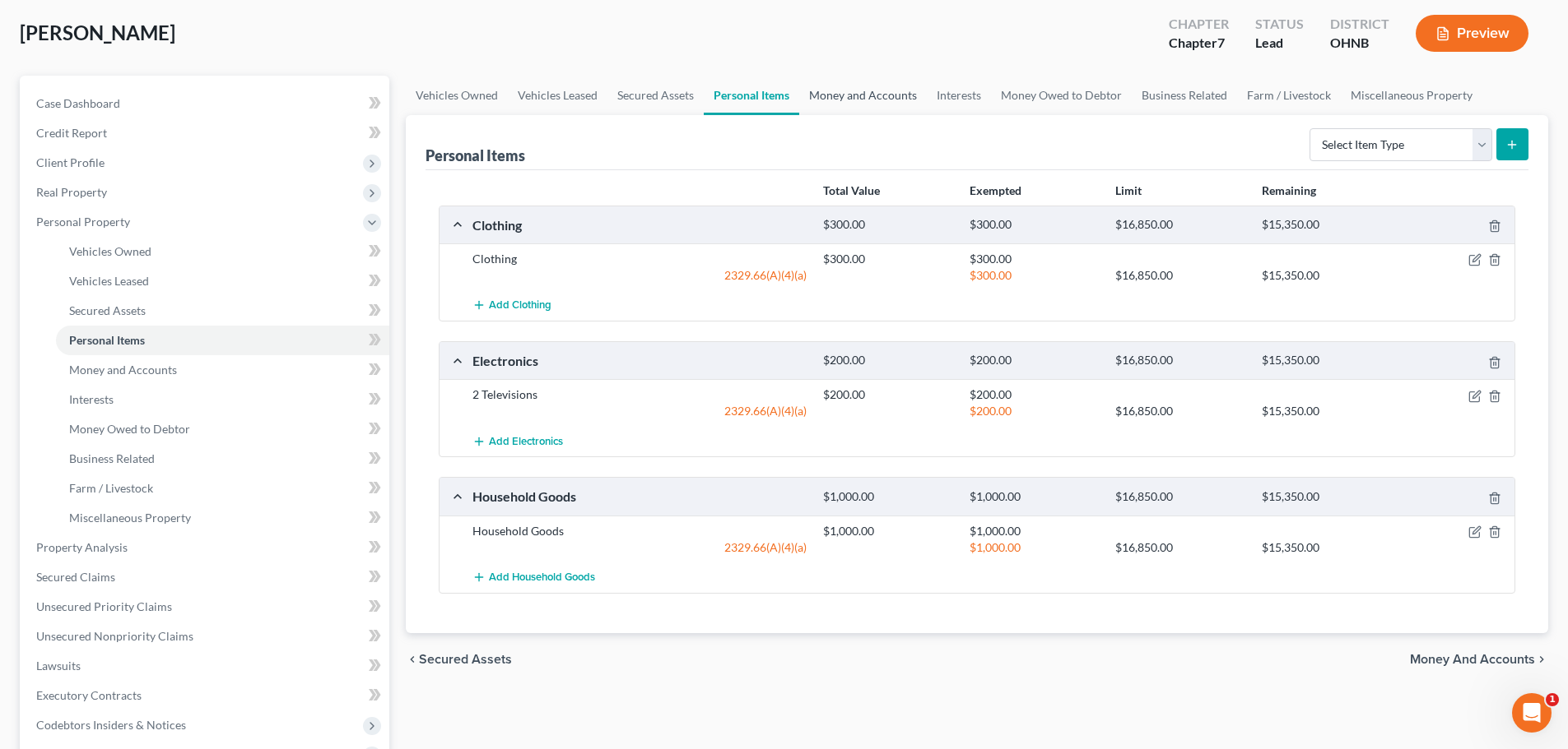
click at [858, 90] on link "Money and Accounts" at bounding box center [863, 95] width 128 height 40
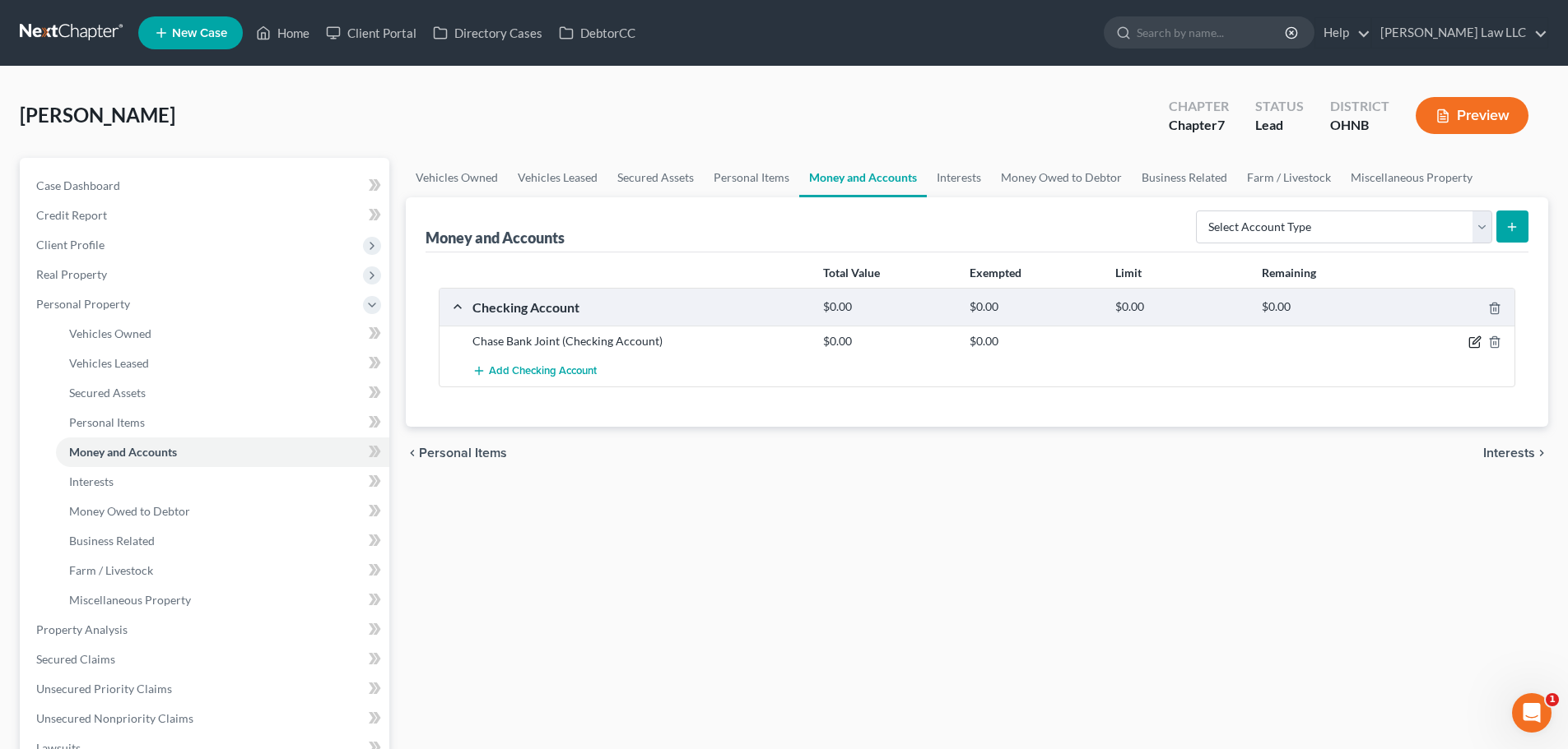
click at [1474, 344] on icon "button" at bounding box center [1476, 341] width 7 height 7
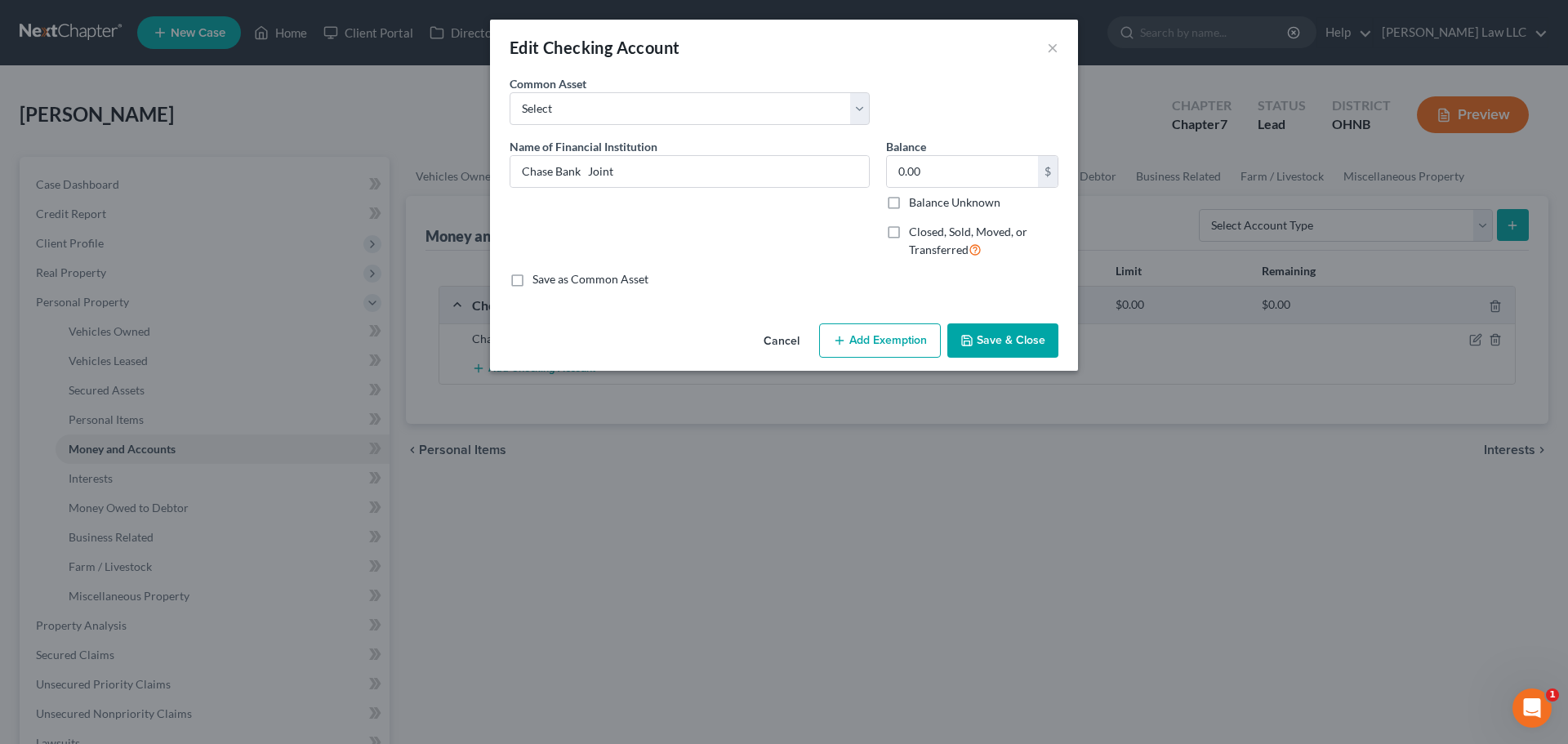
click at [926, 348] on button "Add Exemption" at bounding box center [879, 340] width 122 height 34
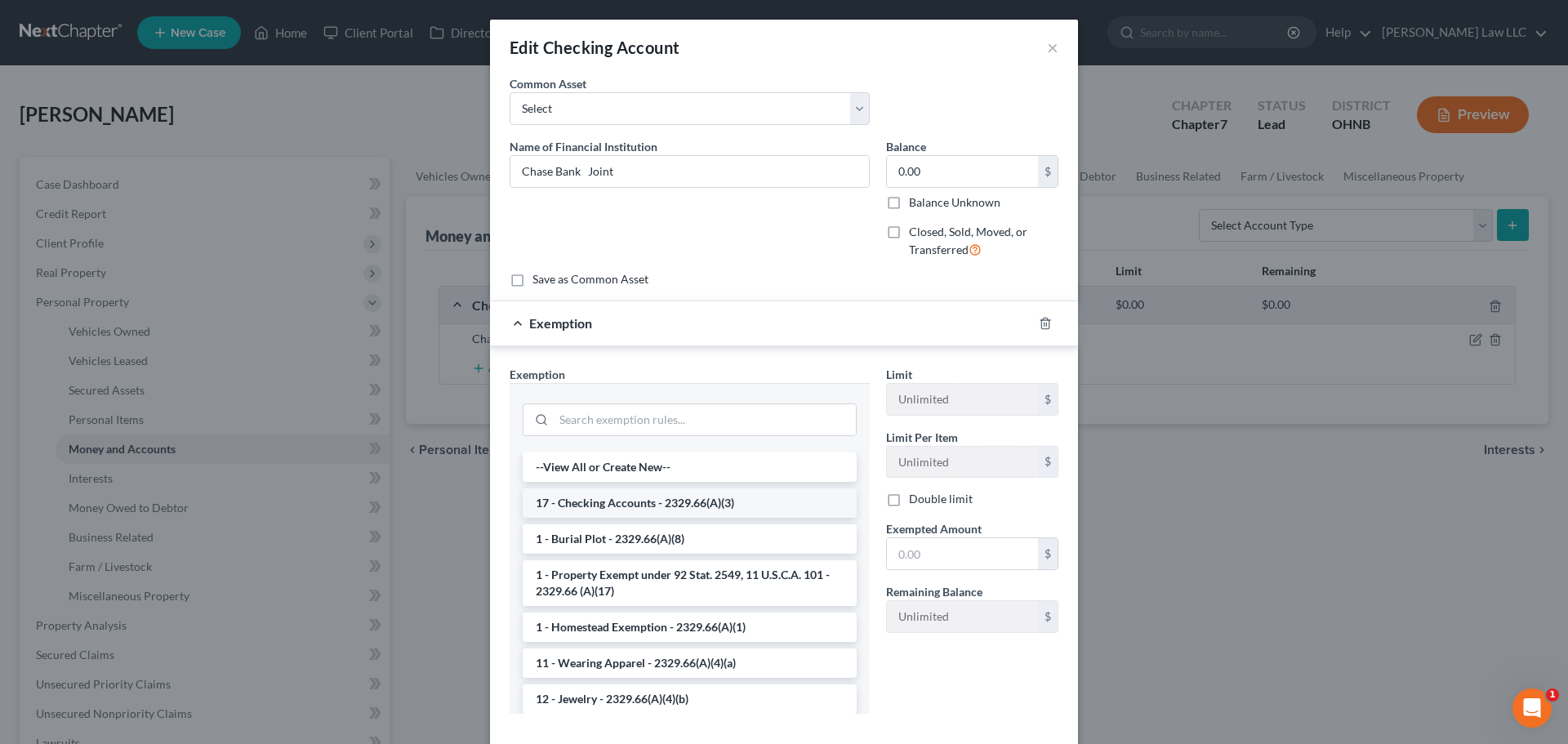
click at [647, 497] on li "17 - Checking Accounts - 2329.66(A)(3)" at bounding box center [690, 504] width 334 height 29
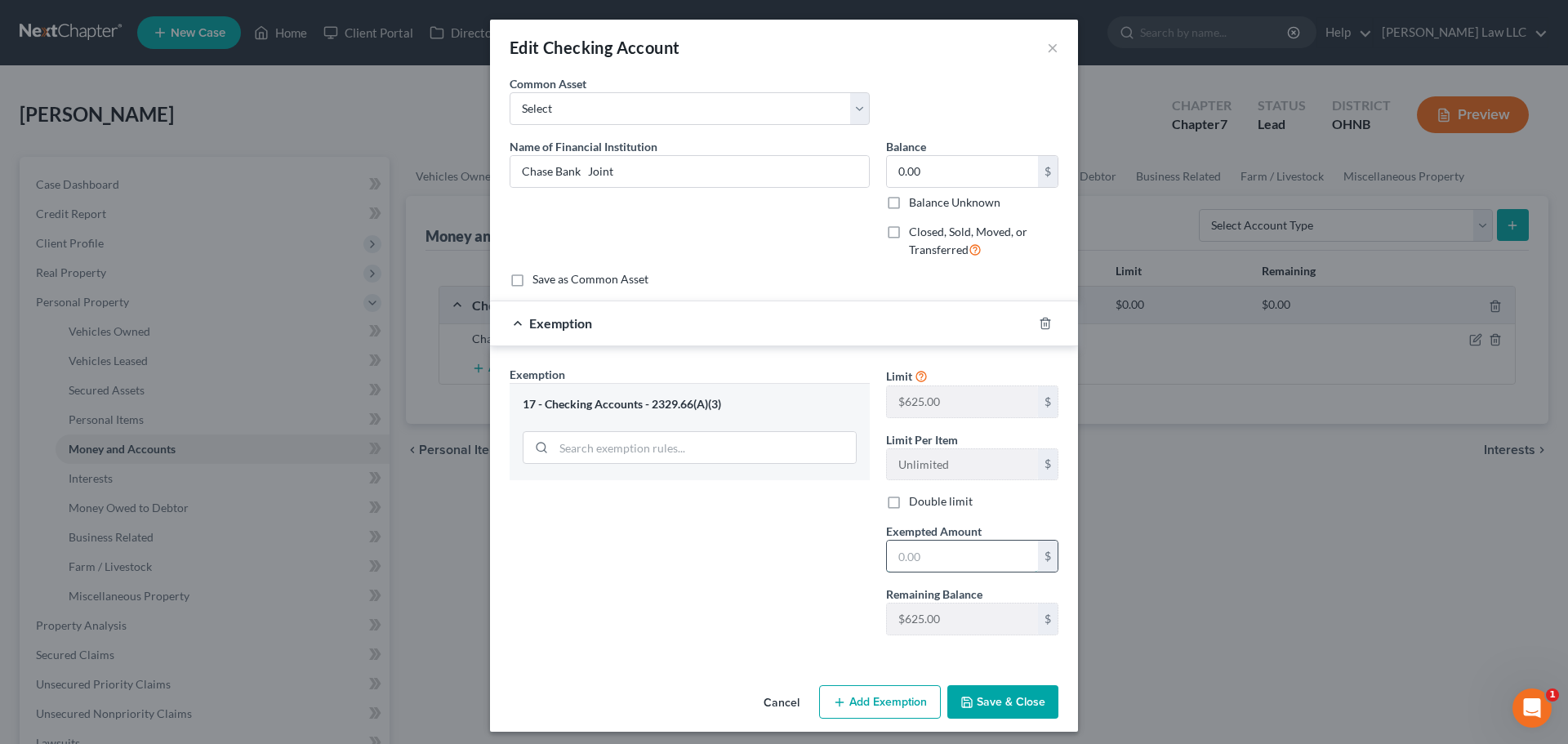
click at [928, 572] on input "text" at bounding box center [962, 557] width 151 height 31
type input "0"
click at [1005, 700] on button "Save & Close" at bounding box center [1002, 702] width 111 height 34
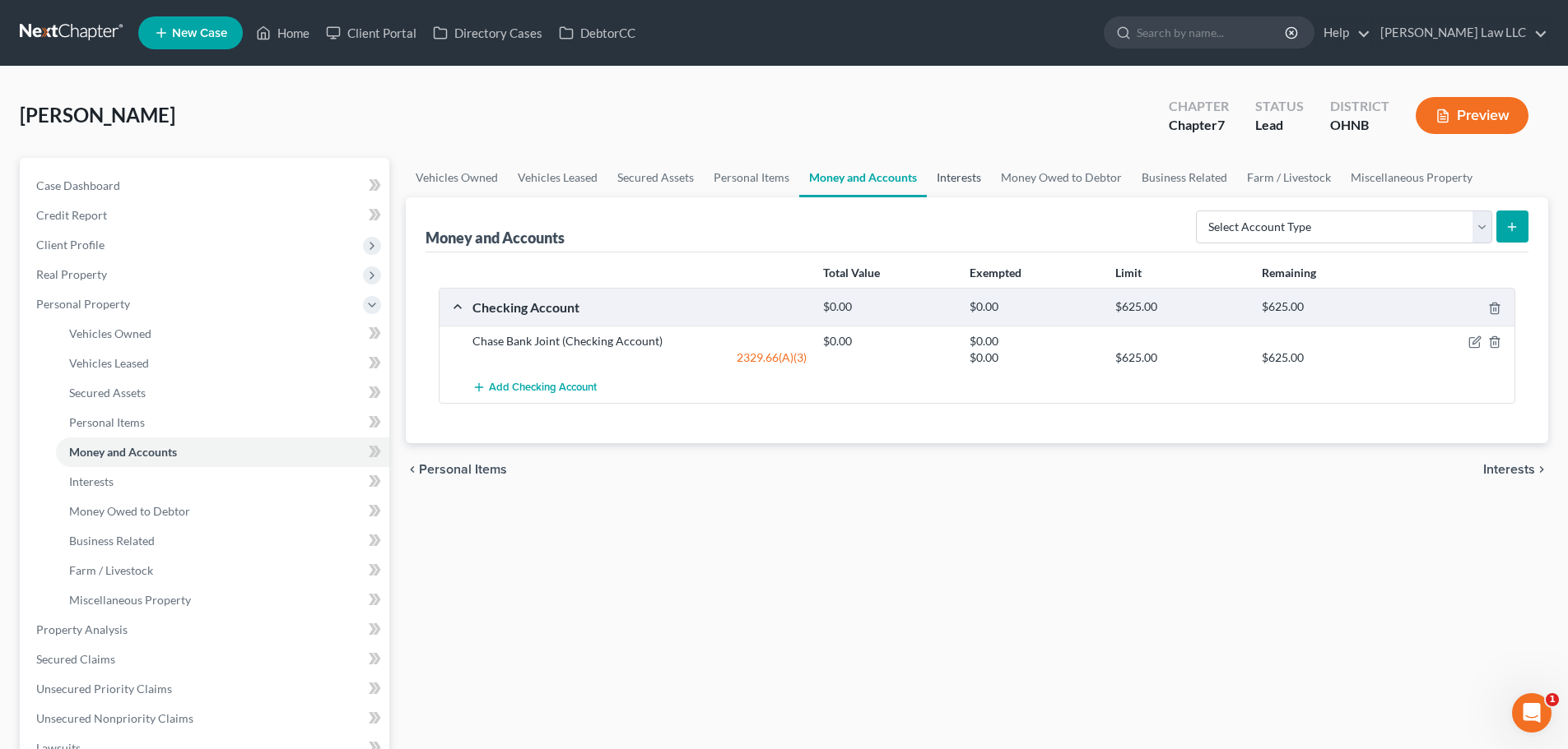
click at [960, 178] on link "Interests" at bounding box center [958, 177] width 64 height 40
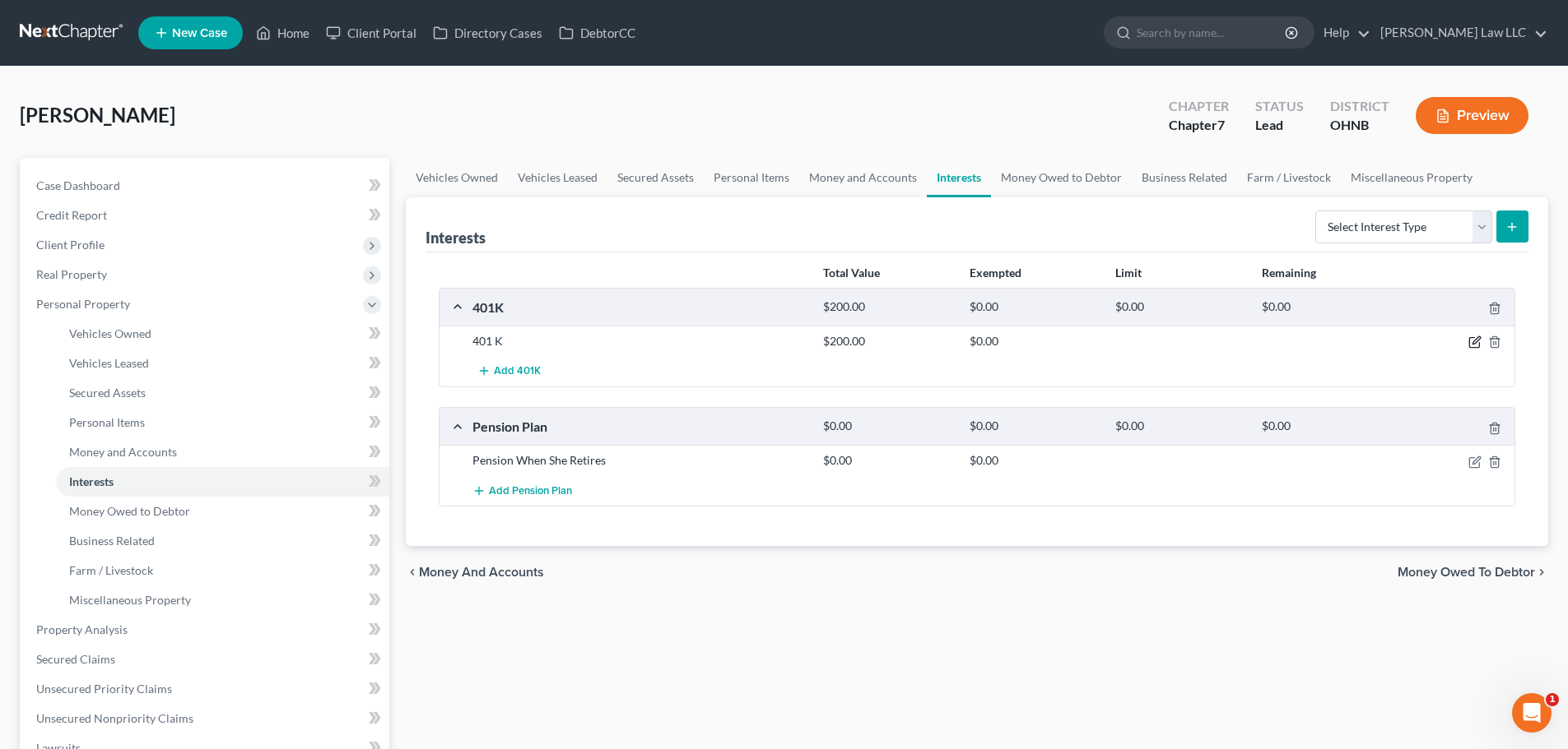
click at [1474, 342] on icon "button" at bounding box center [1476, 341] width 7 height 7
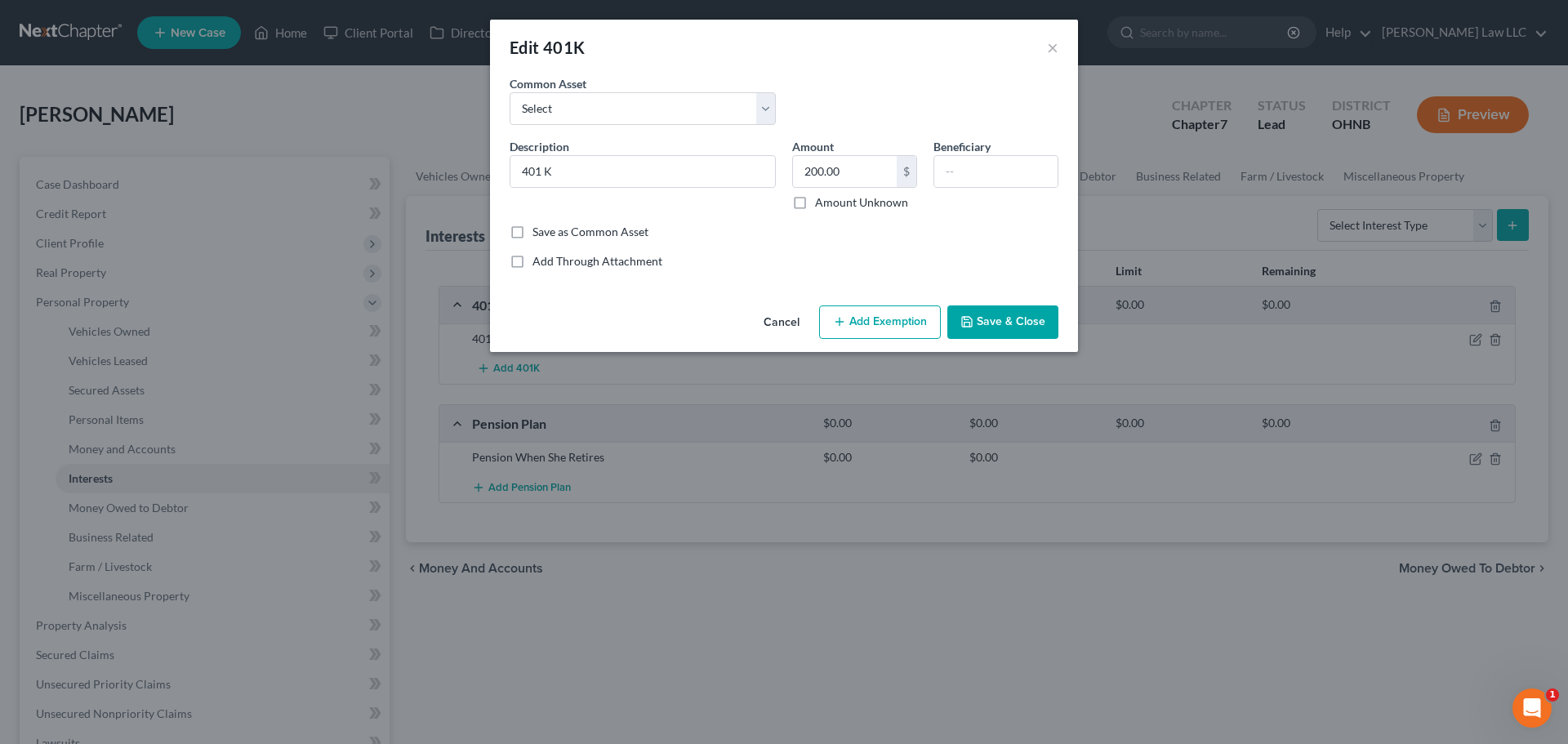
click at [892, 328] on button "Add Exemption" at bounding box center [879, 322] width 122 height 34
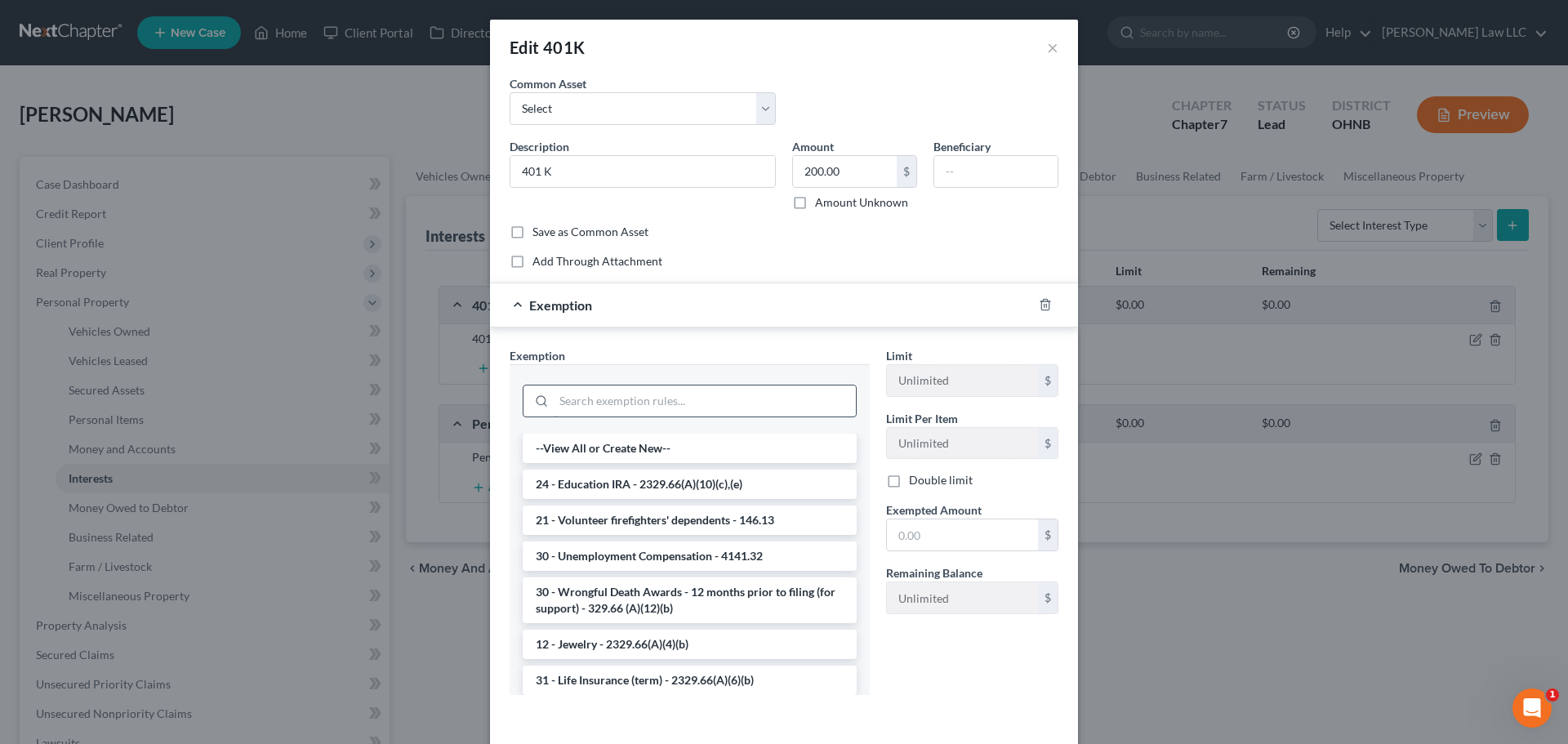
click at [627, 395] on input "search" at bounding box center [705, 401] width 303 height 31
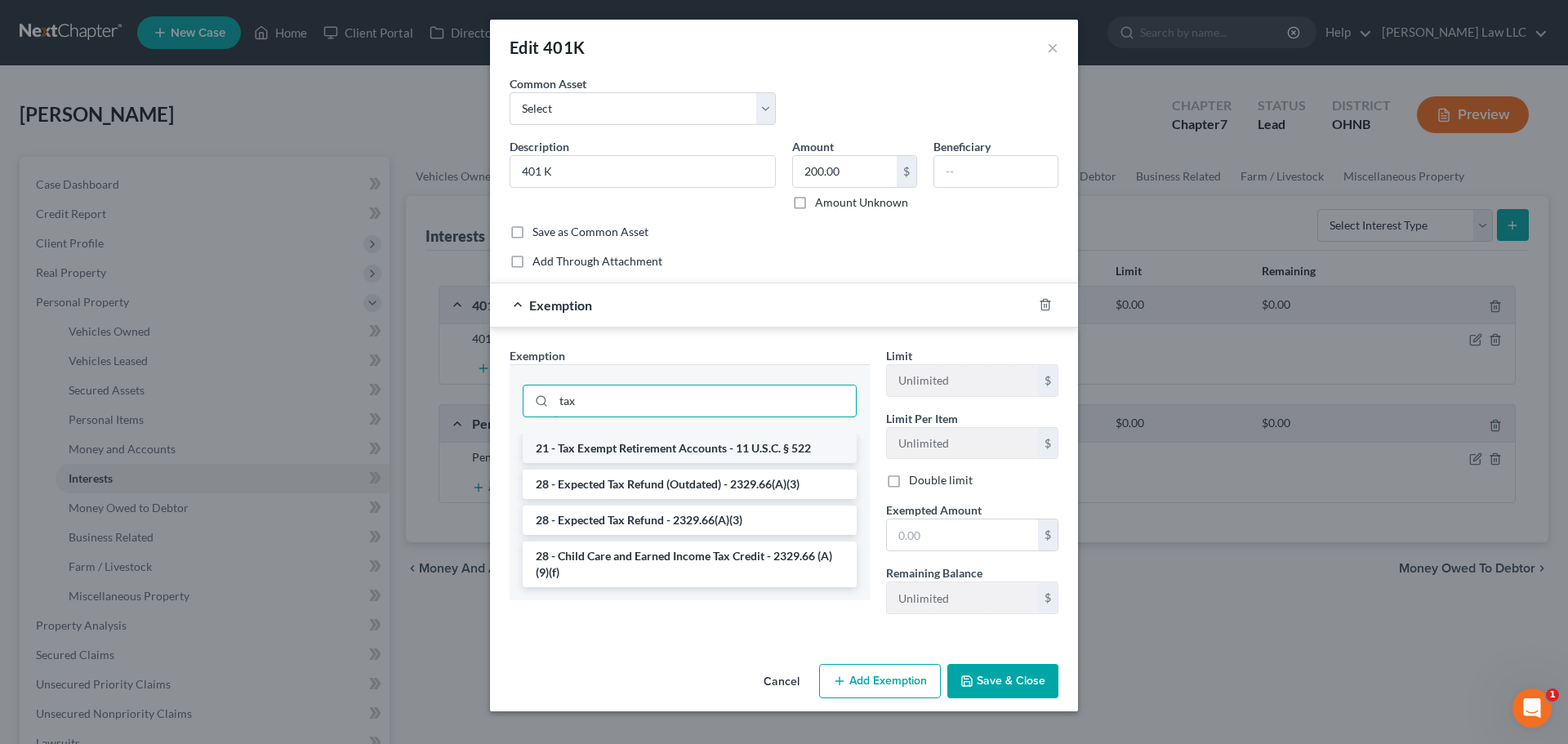
type input "tax"
click at [668, 459] on li "21 - Tax Exempt Retirement Accounts - 11 U.S.C. § 522" at bounding box center [690, 449] width 334 height 29
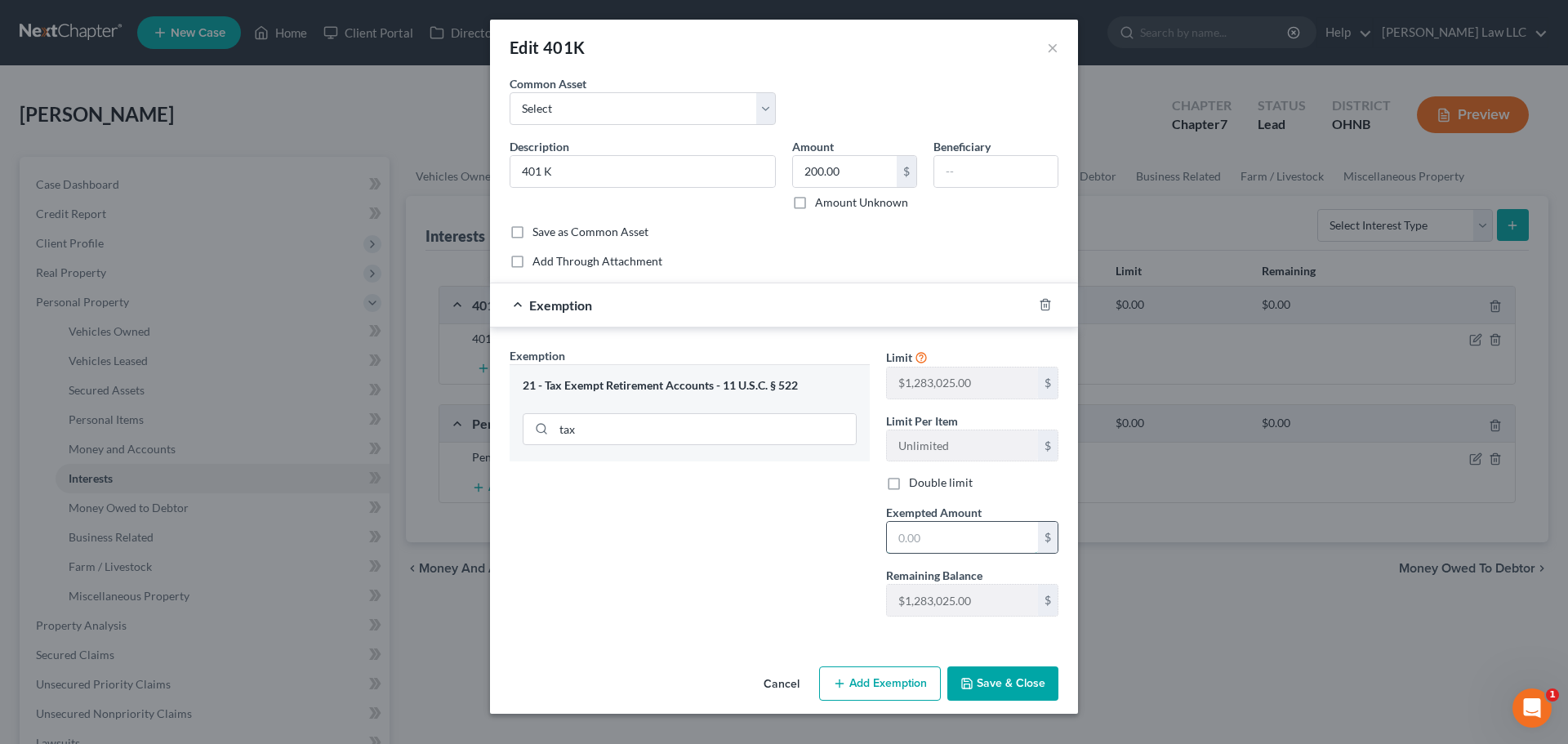
click at [953, 533] on input "text" at bounding box center [962, 538] width 151 height 31
type input "200"
click at [812, 513] on div "Exemption Set must be selected for CA. Exemption * 21 - Tax Exempt Retirement A…" at bounding box center [690, 489] width 377 height 283
click at [1018, 678] on button "Save & Close" at bounding box center [1002, 683] width 111 height 34
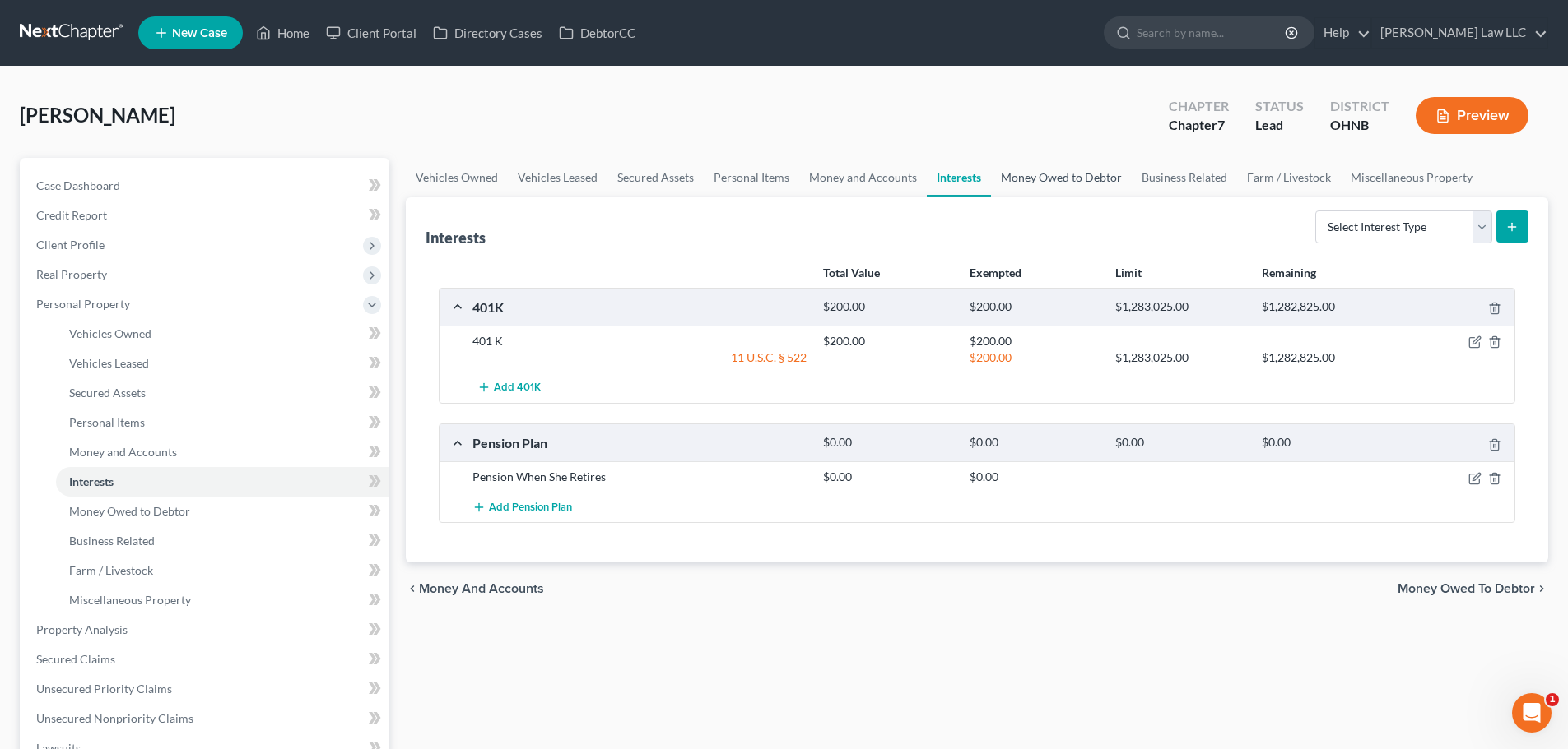
click at [1031, 181] on link "Money Owed to Debtor" at bounding box center [1061, 177] width 140 height 40
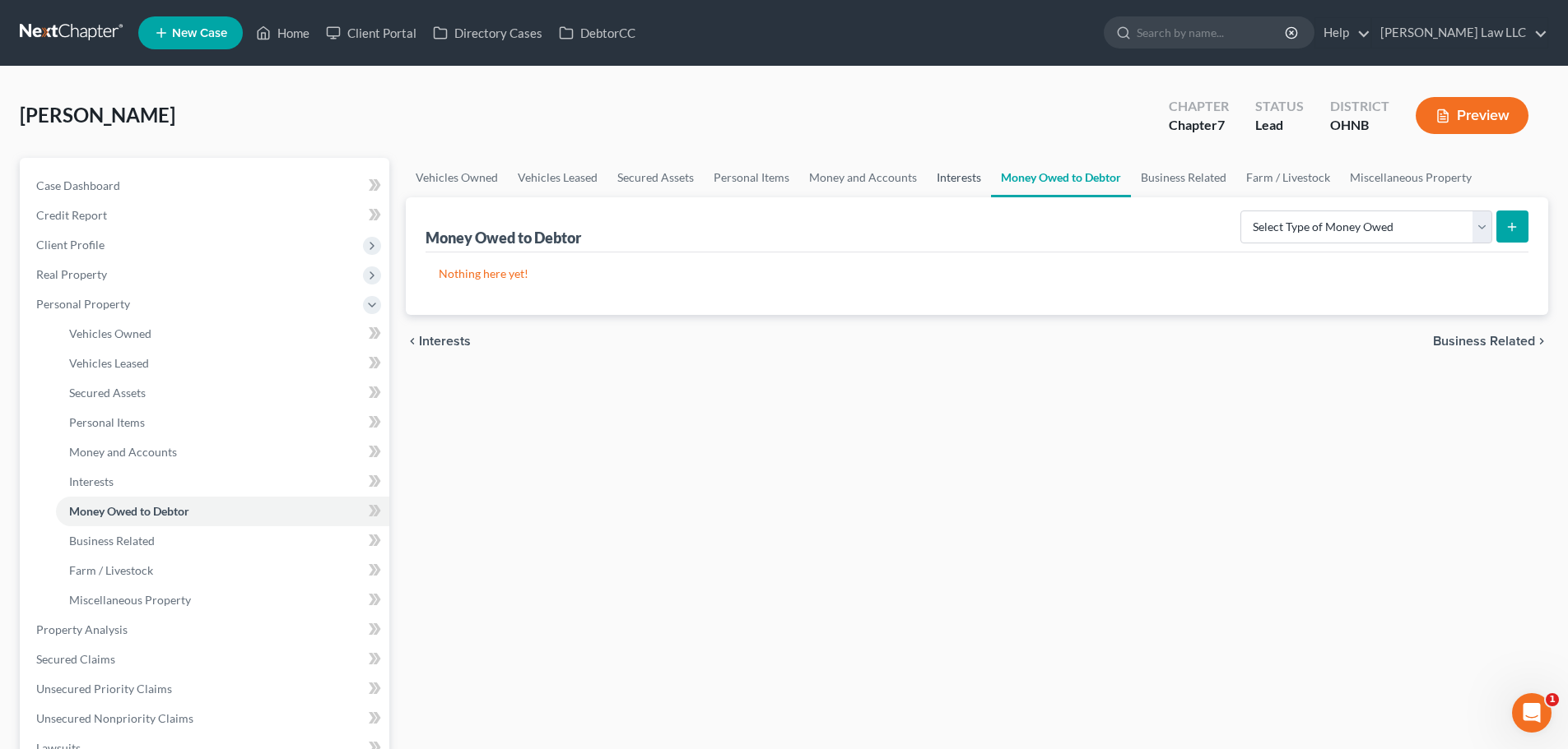
click at [960, 180] on link "Interests" at bounding box center [958, 177] width 64 height 40
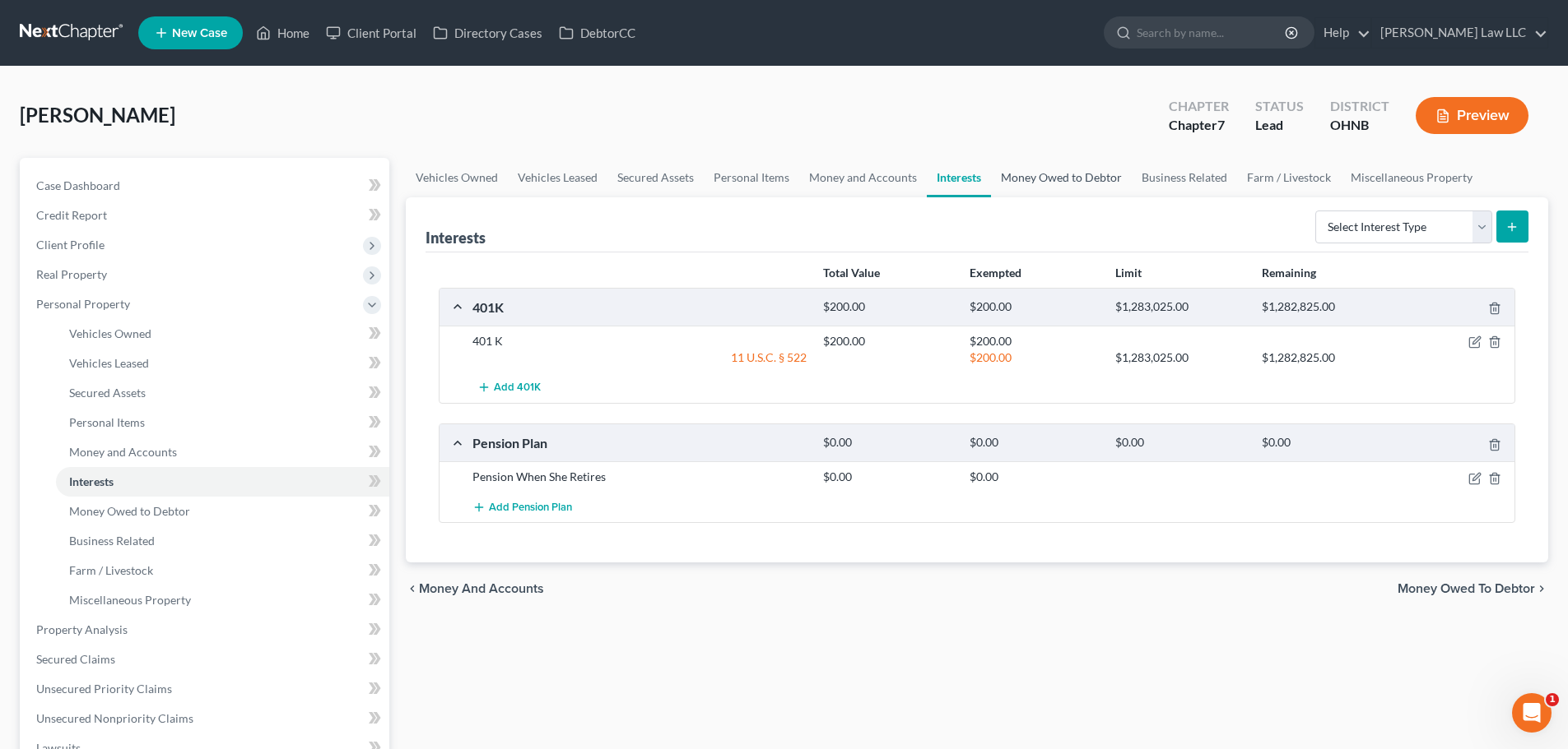
click at [1072, 175] on link "Money Owed to Debtor" at bounding box center [1061, 177] width 140 height 40
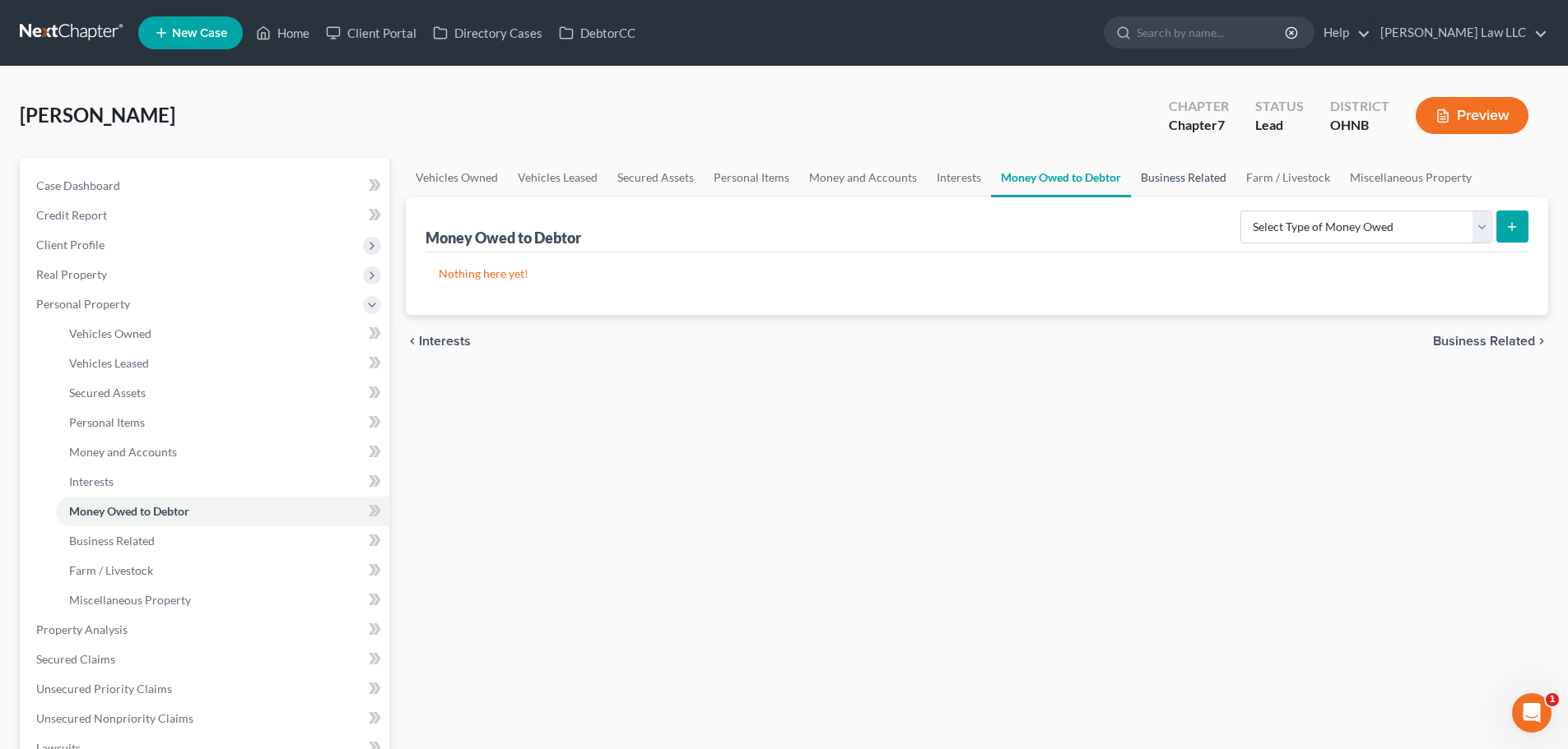
click at [1180, 177] on link "Business Related" at bounding box center [1184, 177] width 105 height 40
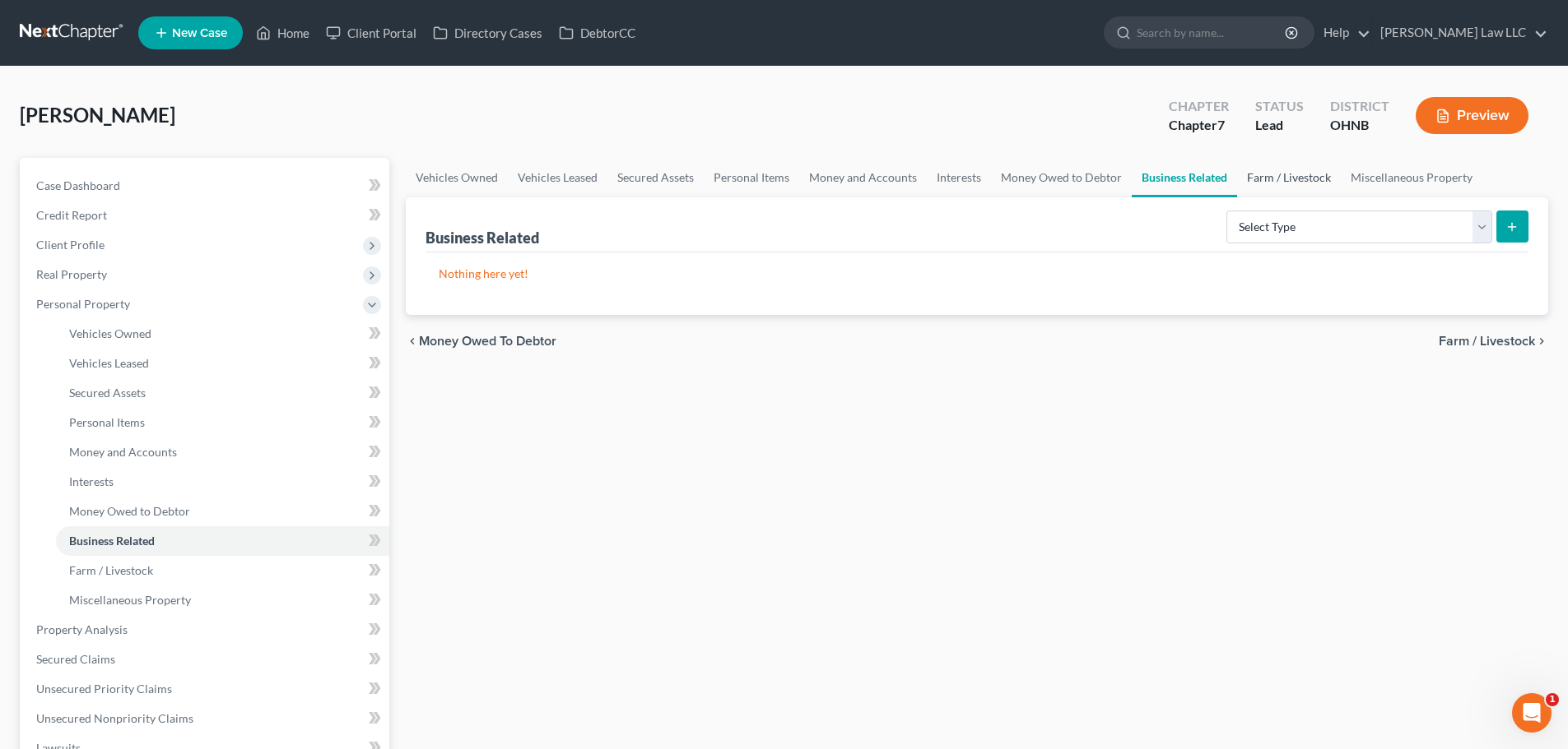
click at [1259, 175] on link "Farm / Livestock" at bounding box center [1289, 177] width 103 height 40
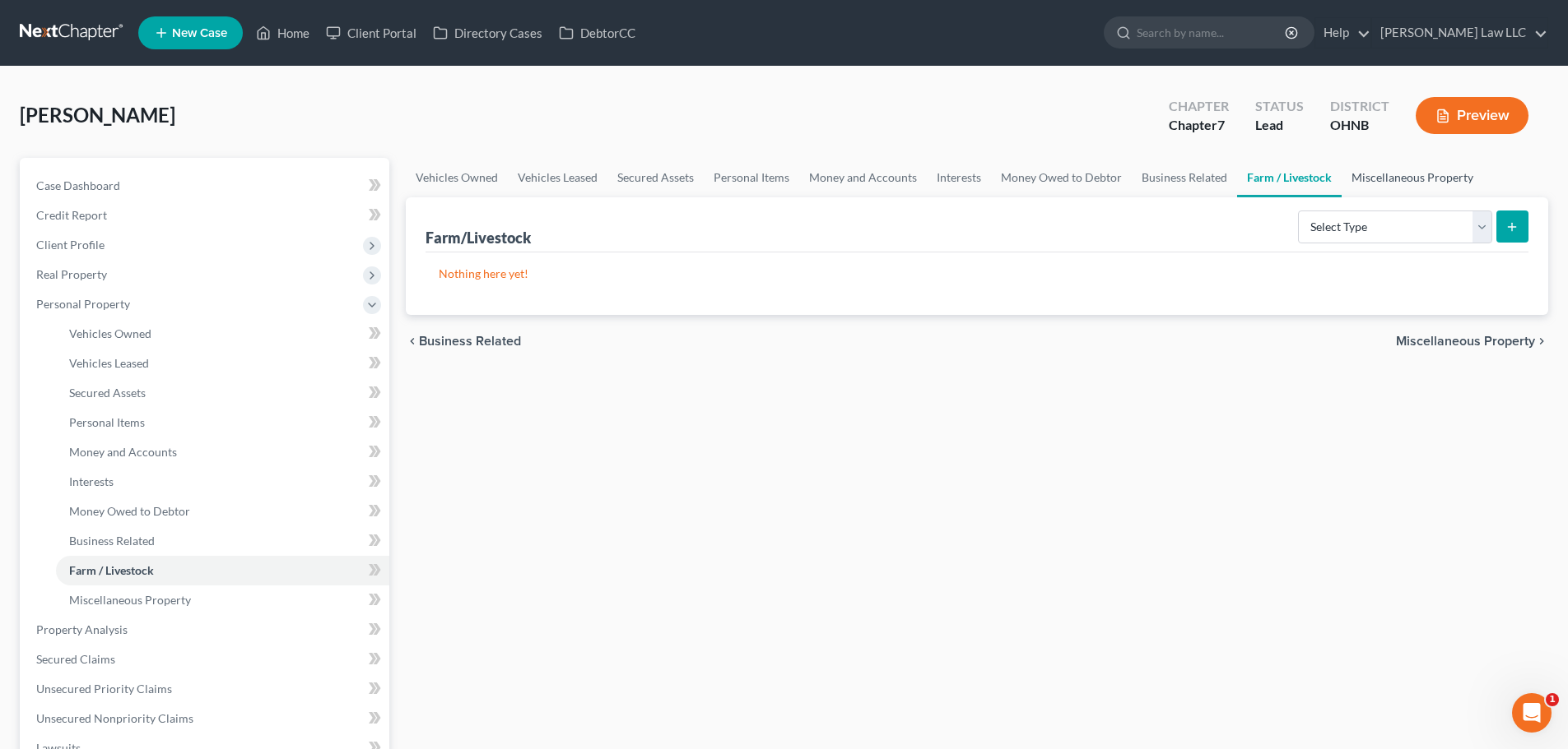
click at [1381, 183] on link "Miscellaneous Property" at bounding box center [1412, 177] width 141 height 40
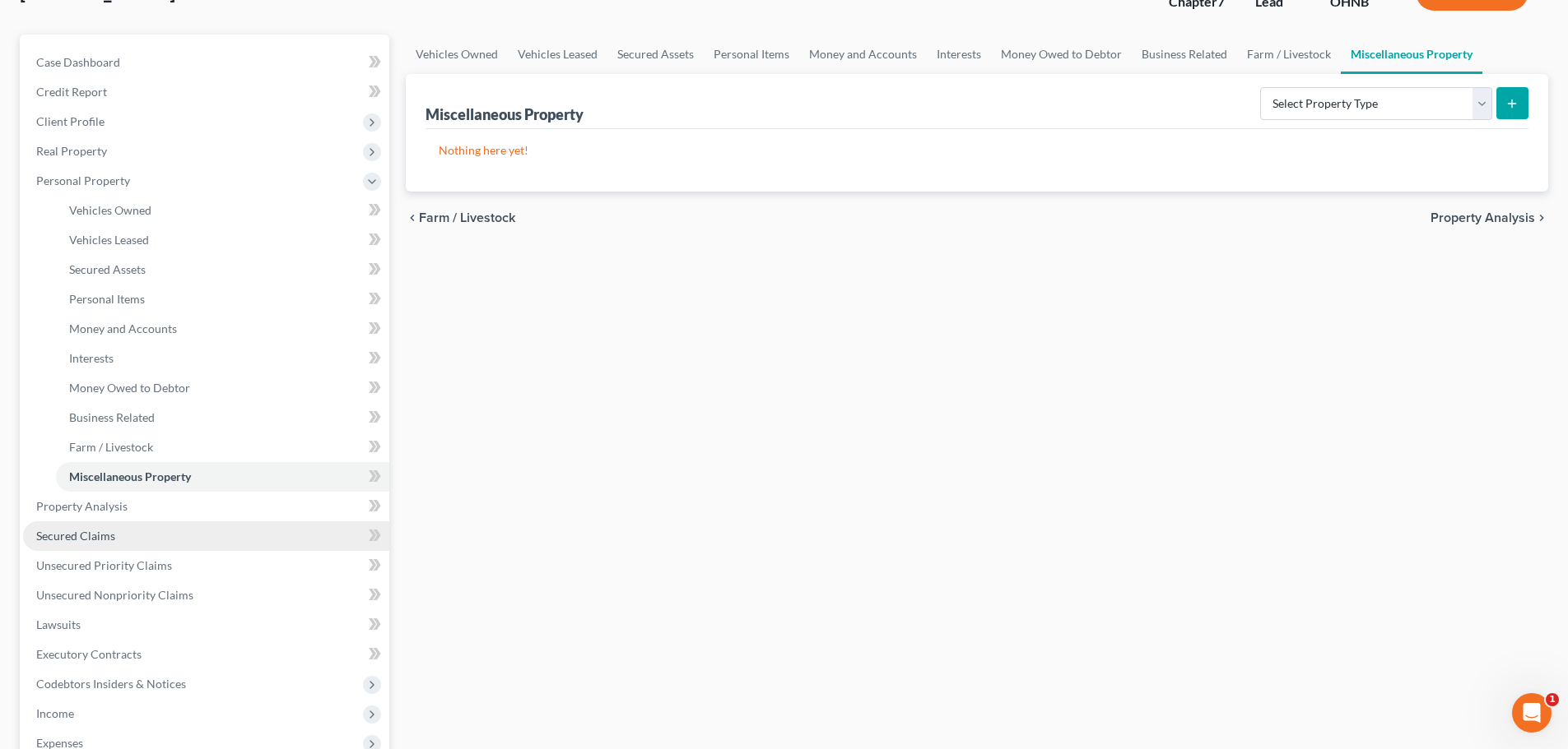
scroll to position [164, 0]
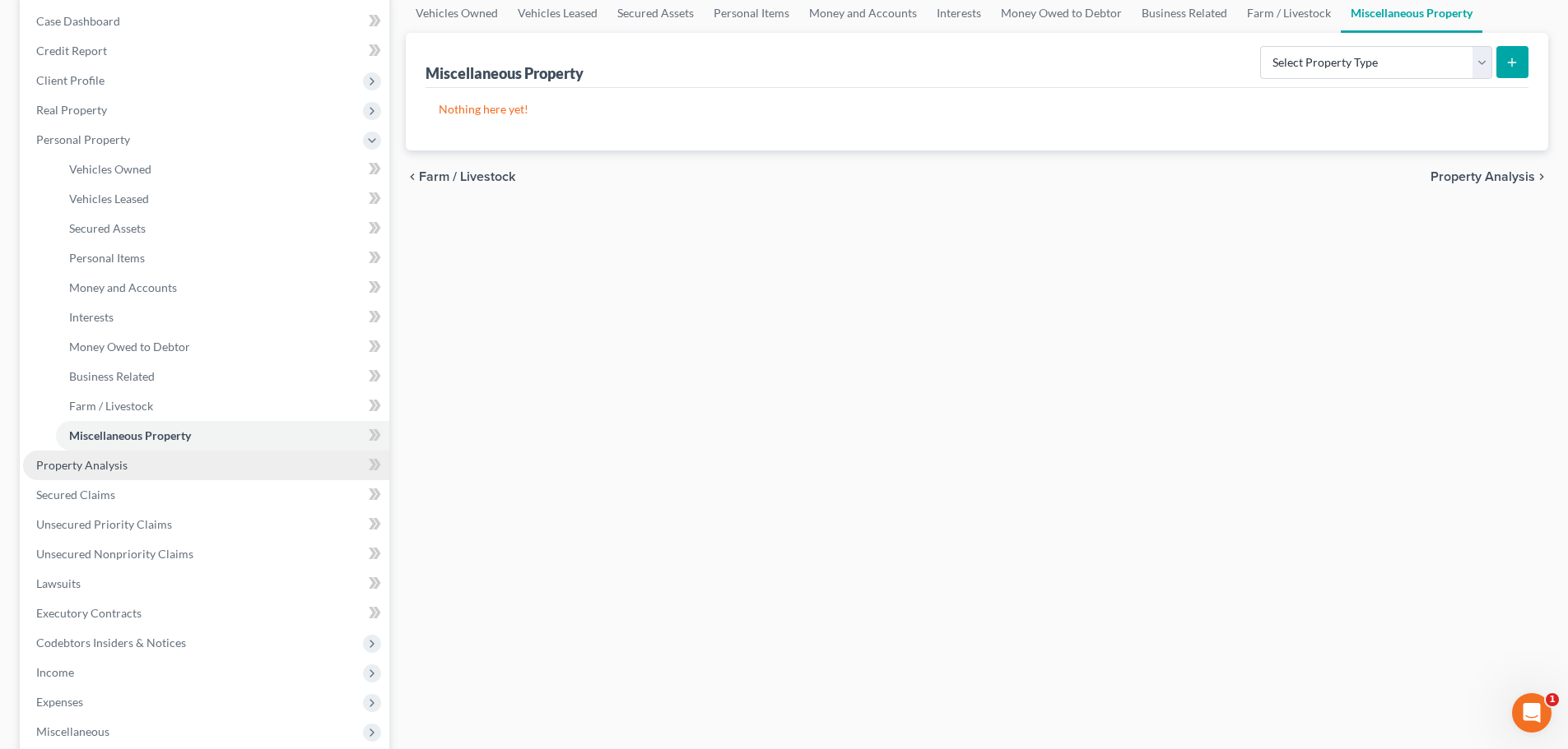
click at [128, 458] on link "Property Analysis" at bounding box center [206, 465] width 366 height 30
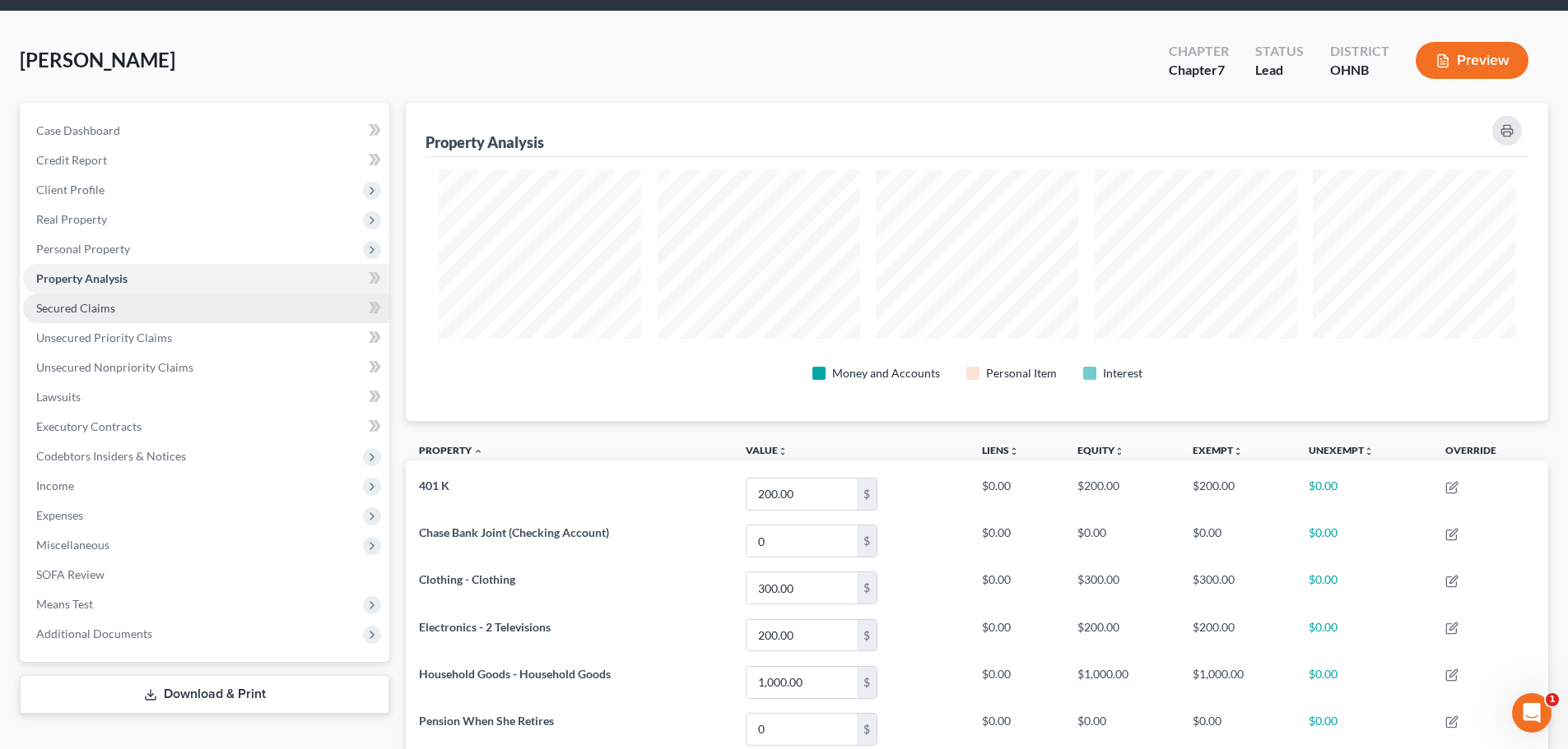
click at [87, 306] on span "Secured Claims" at bounding box center [76, 308] width 79 height 14
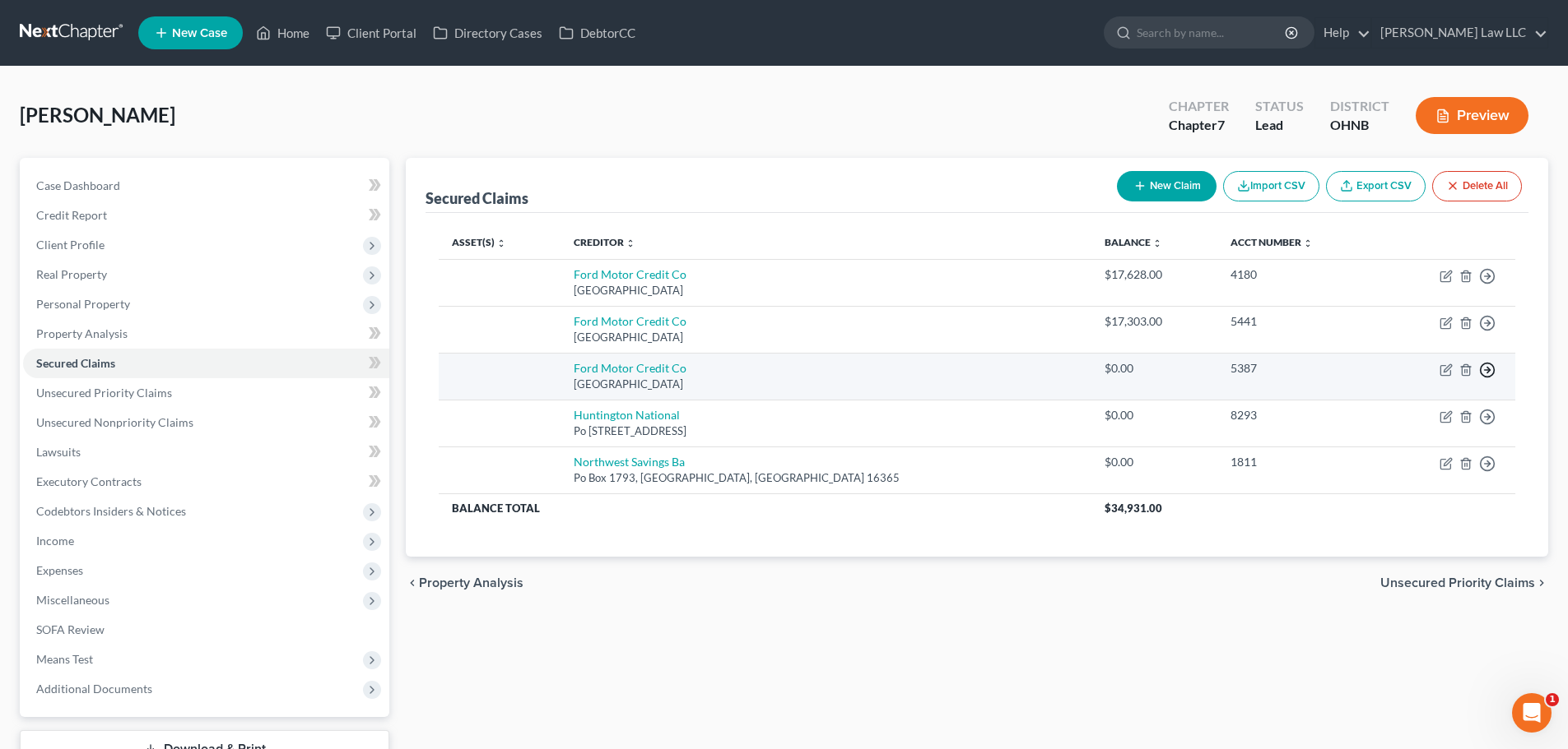
click at [1487, 368] on polyline "button" at bounding box center [1488, 370] width 3 height 6
click at [1419, 409] on link "Move to F" at bounding box center [1412, 409] width 138 height 28
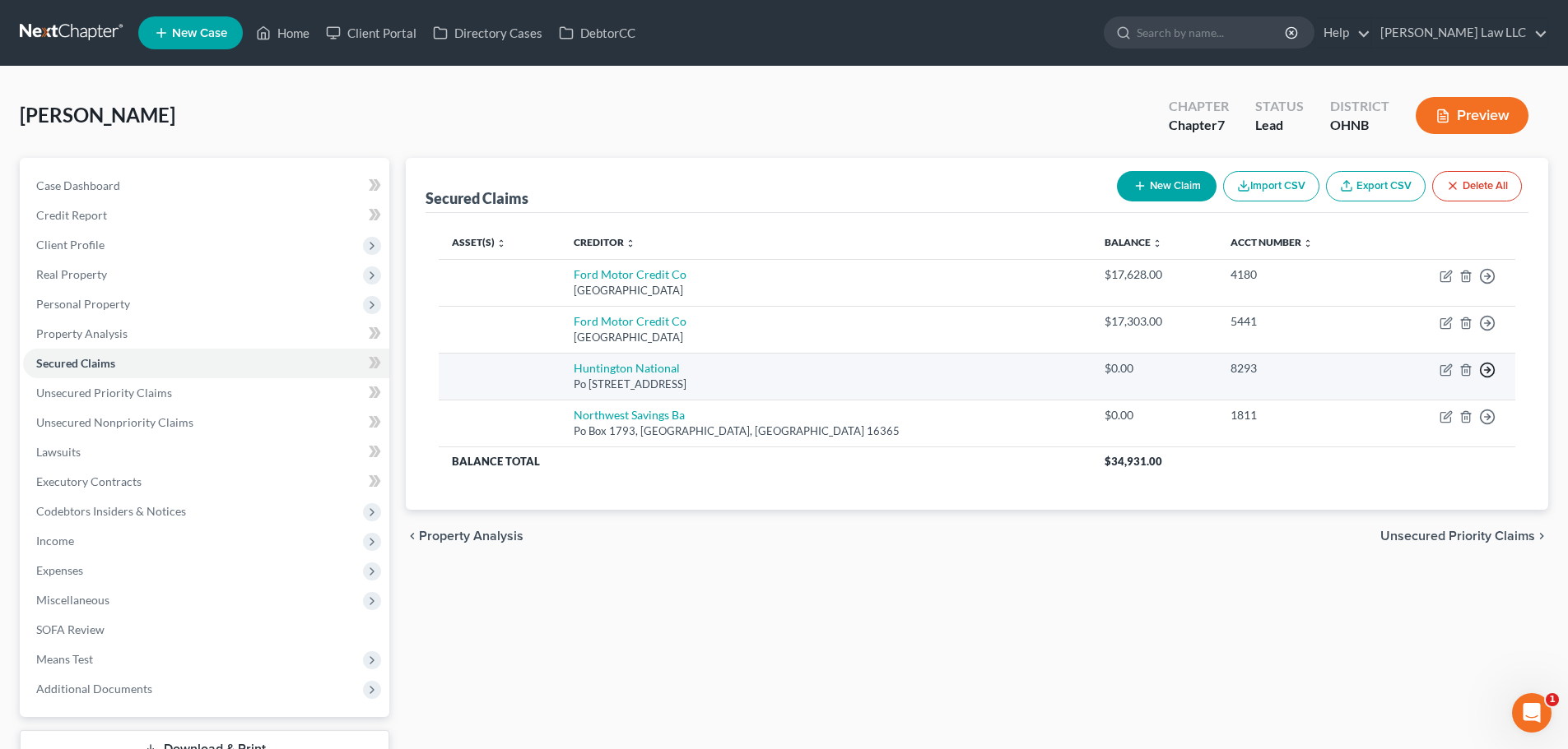
click at [1489, 374] on icon "button" at bounding box center [1488, 370] width 17 height 17
click at [1437, 410] on link "Move to F" at bounding box center [1412, 409] width 138 height 28
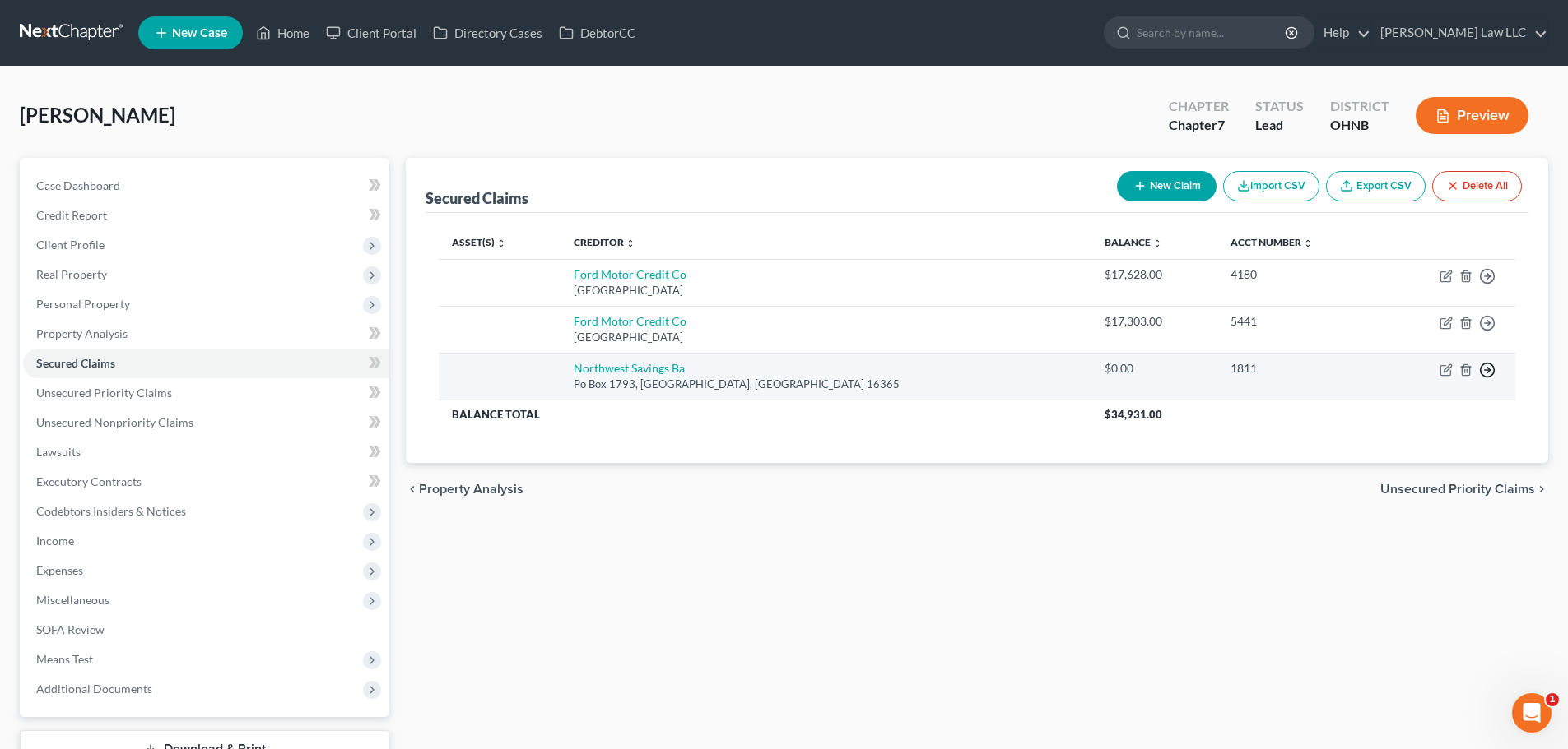
click at [1489, 369] on polyline "button" at bounding box center [1488, 370] width 3 height 6
click at [1415, 405] on link "Move to F" at bounding box center [1412, 409] width 138 height 28
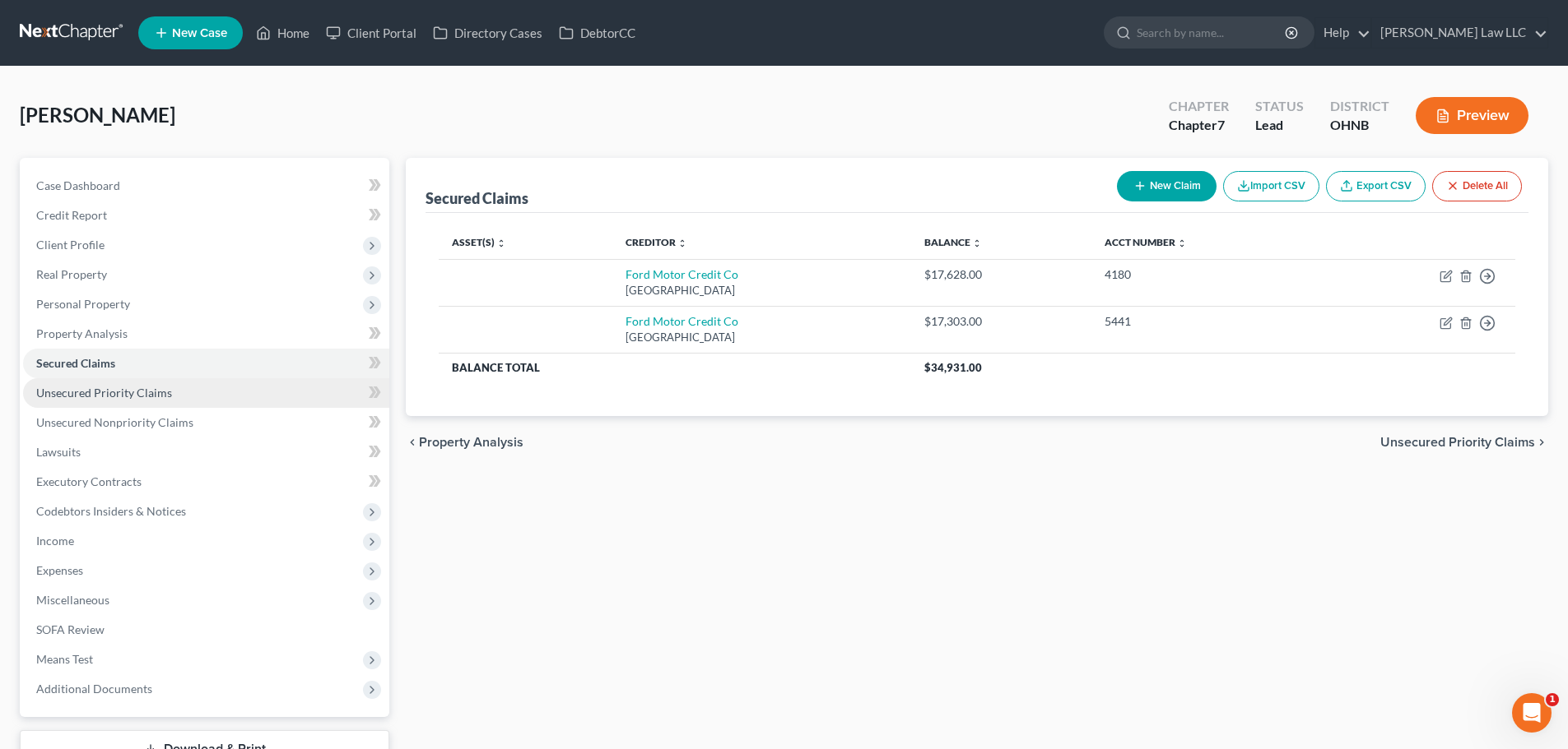
click at [152, 395] on span "Unsecured Priority Claims" at bounding box center [103, 393] width 136 height 14
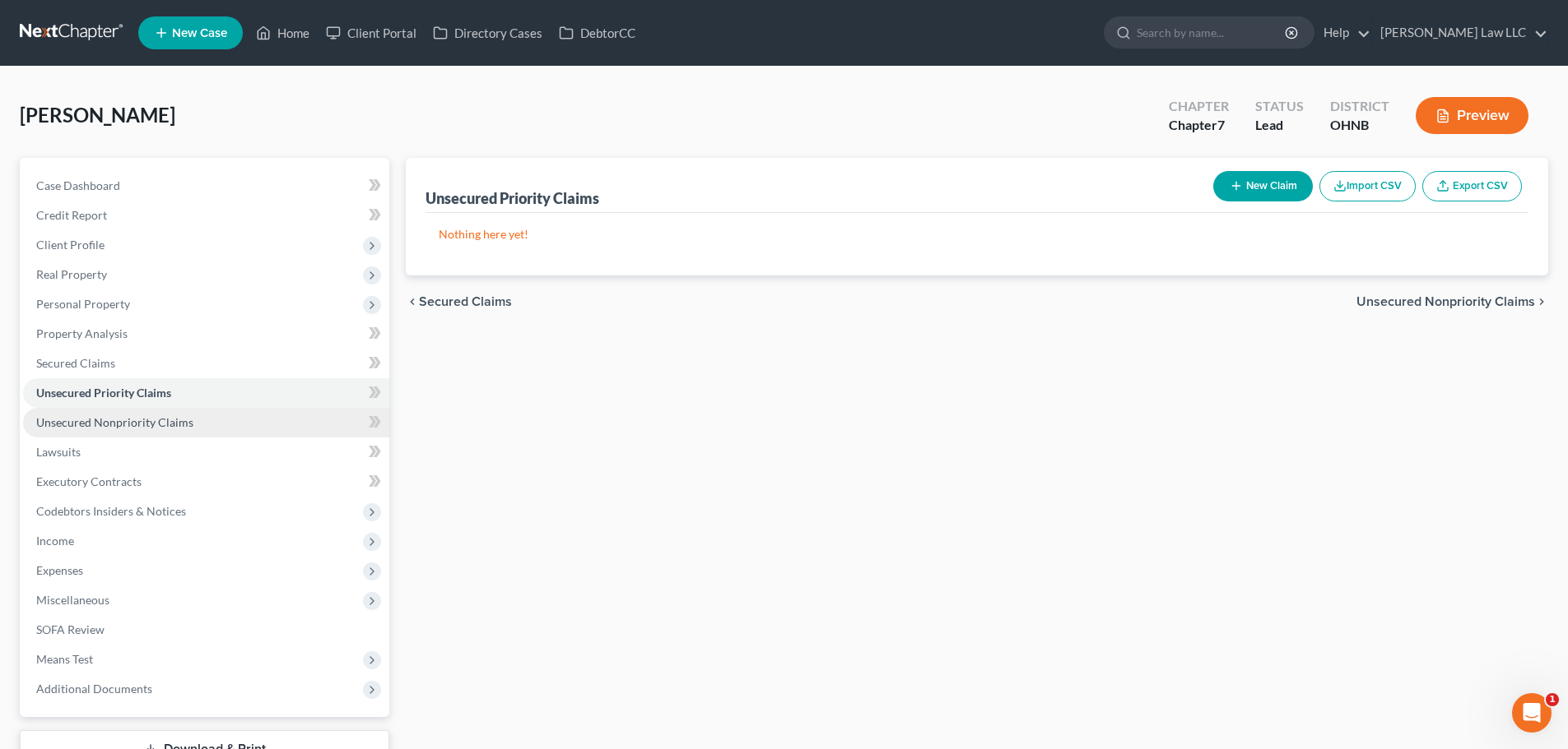
click at [185, 412] on link "Unsecured Nonpriority Claims" at bounding box center [206, 423] width 366 height 30
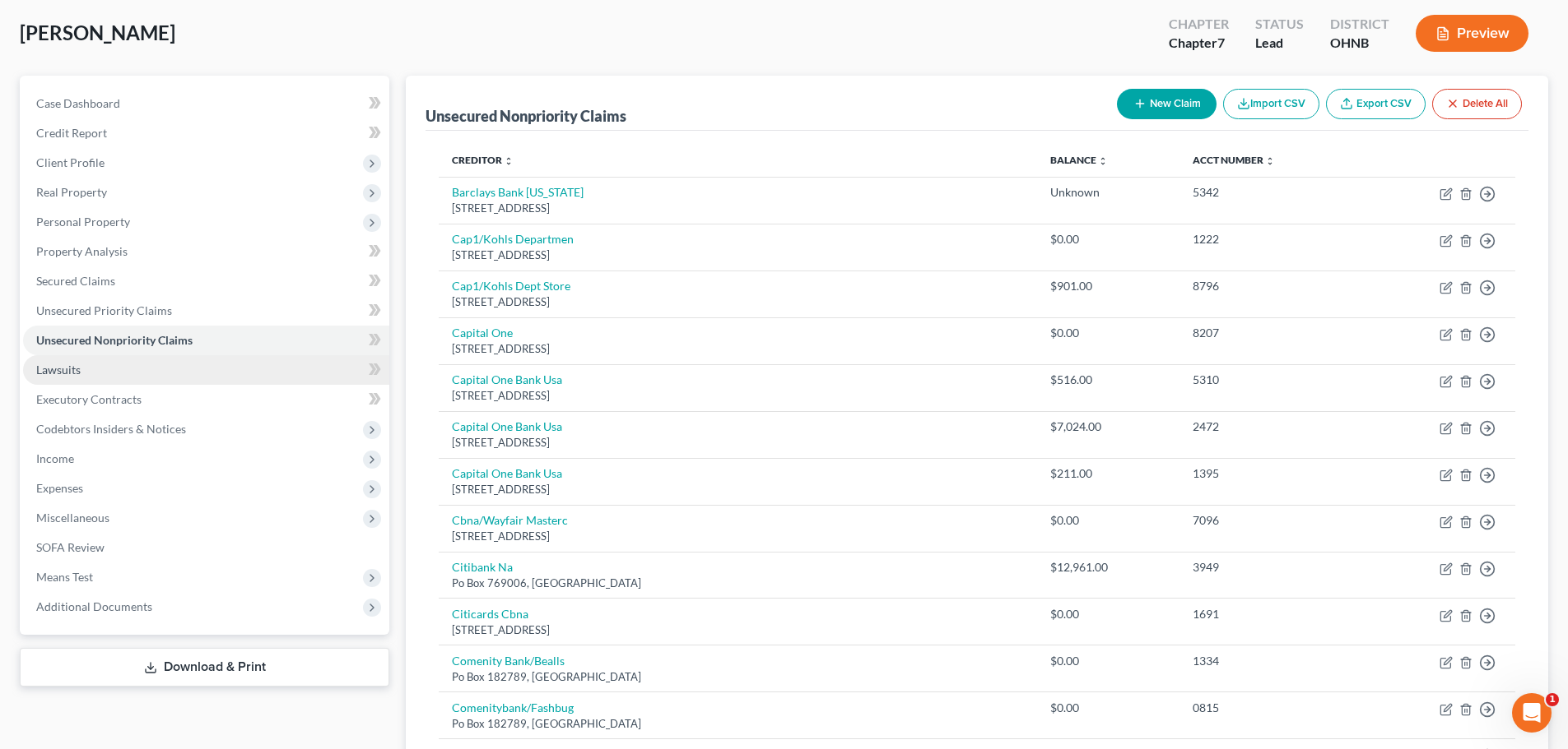
click at [67, 377] on link "Lawsuits" at bounding box center [206, 370] width 366 height 30
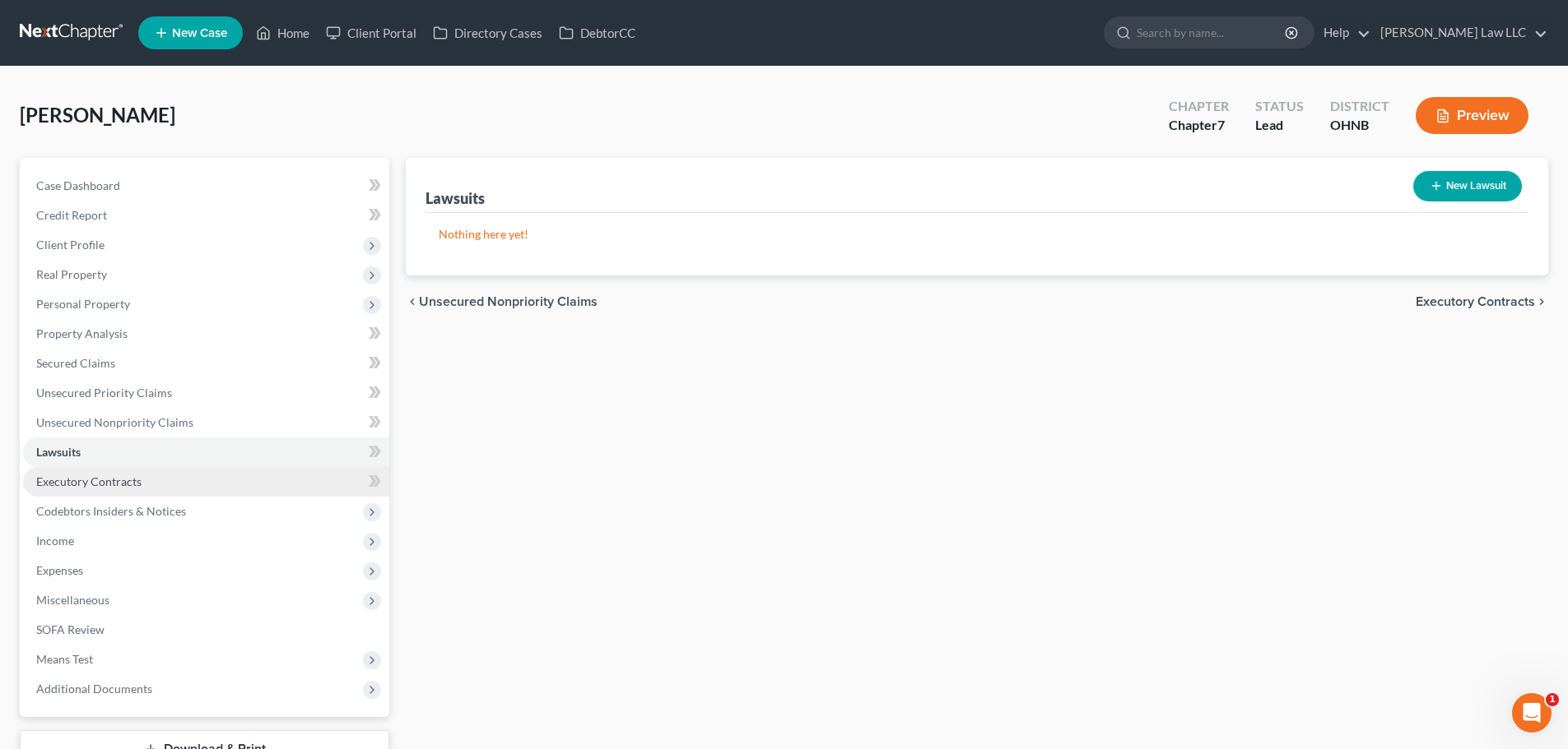
click at [128, 495] on link "Executory Contracts" at bounding box center [206, 482] width 366 height 30
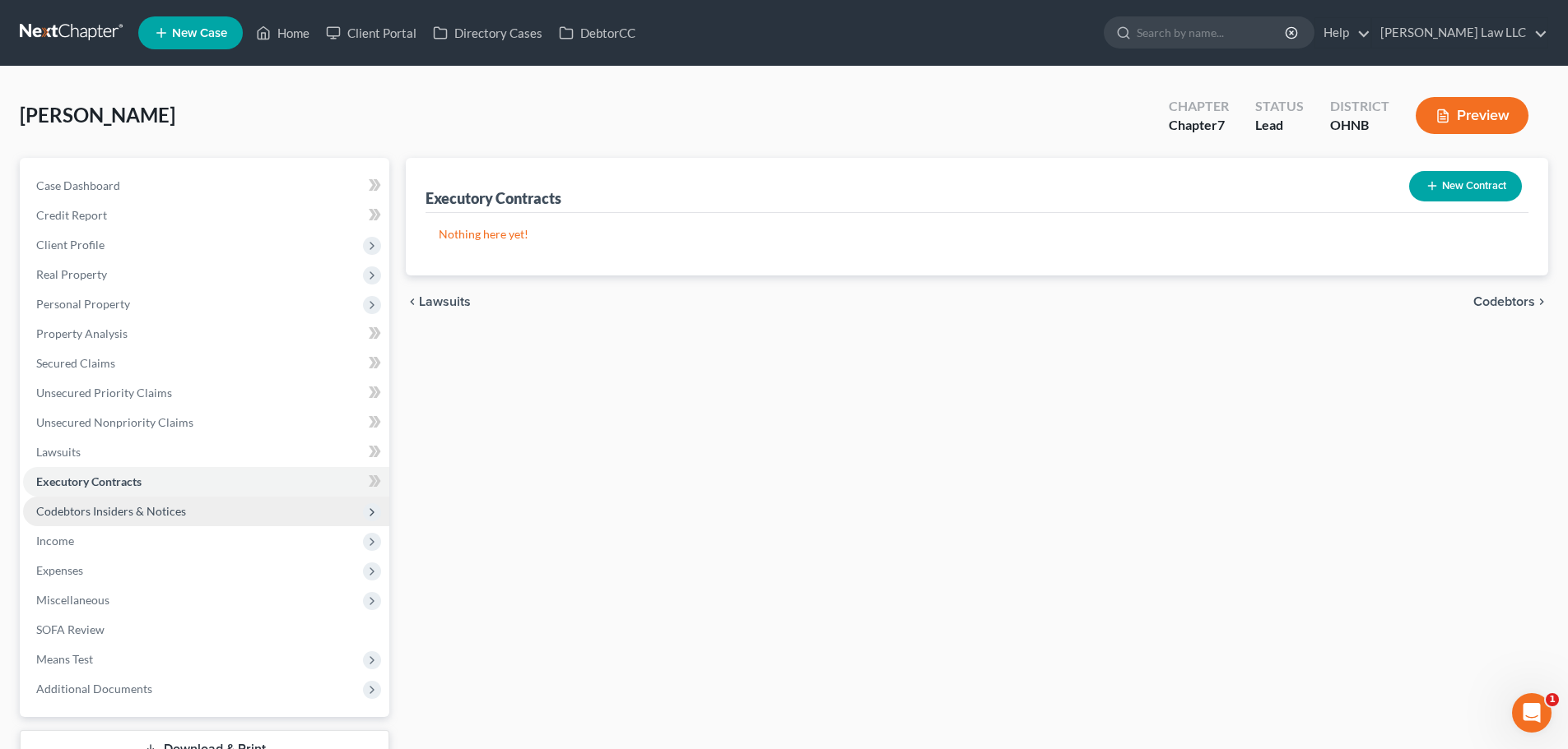
click at [184, 525] on span "Codebtors Insiders & Notices" at bounding box center [206, 512] width 366 height 30
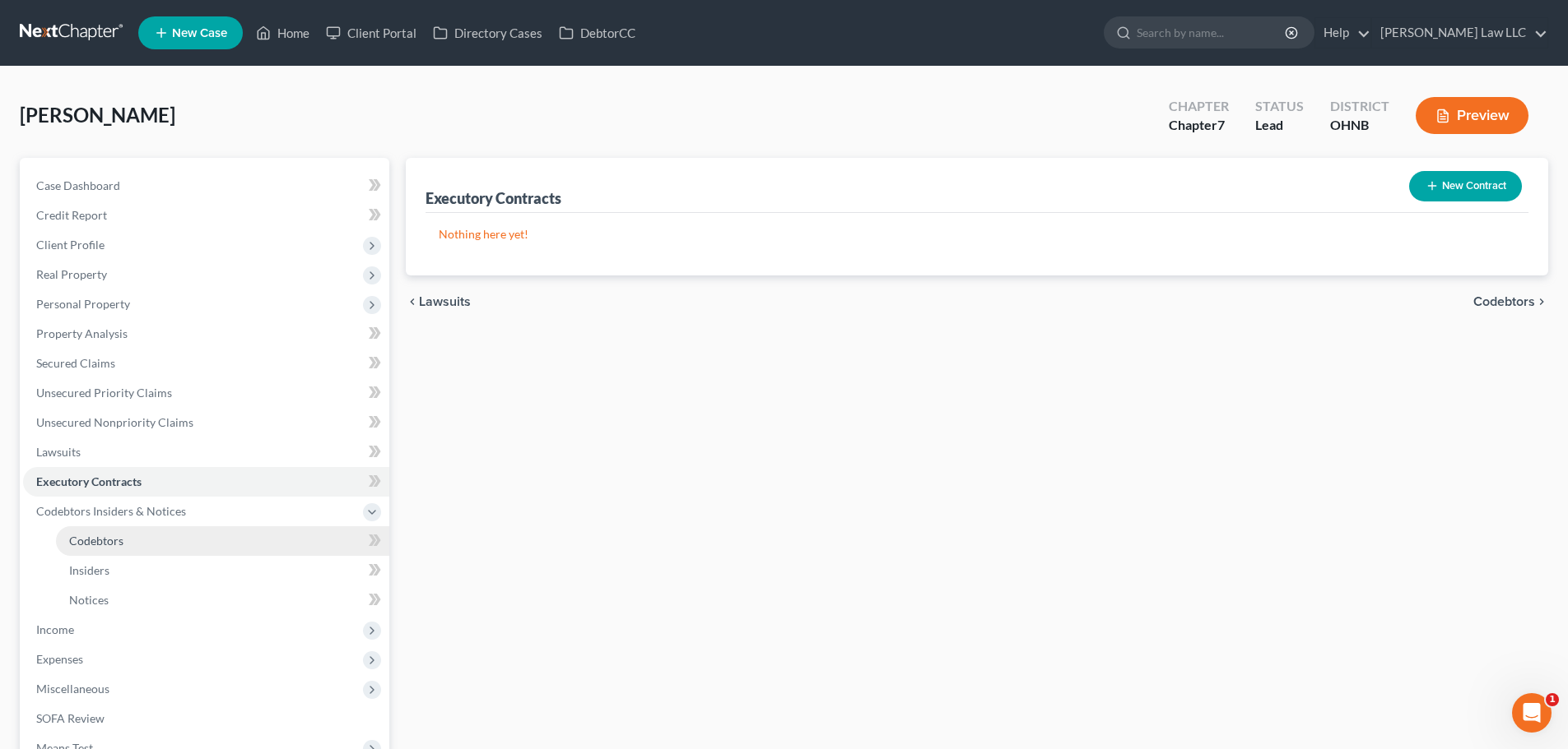
click at [167, 541] on link "Codebtors" at bounding box center [223, 541] width 334 height 30
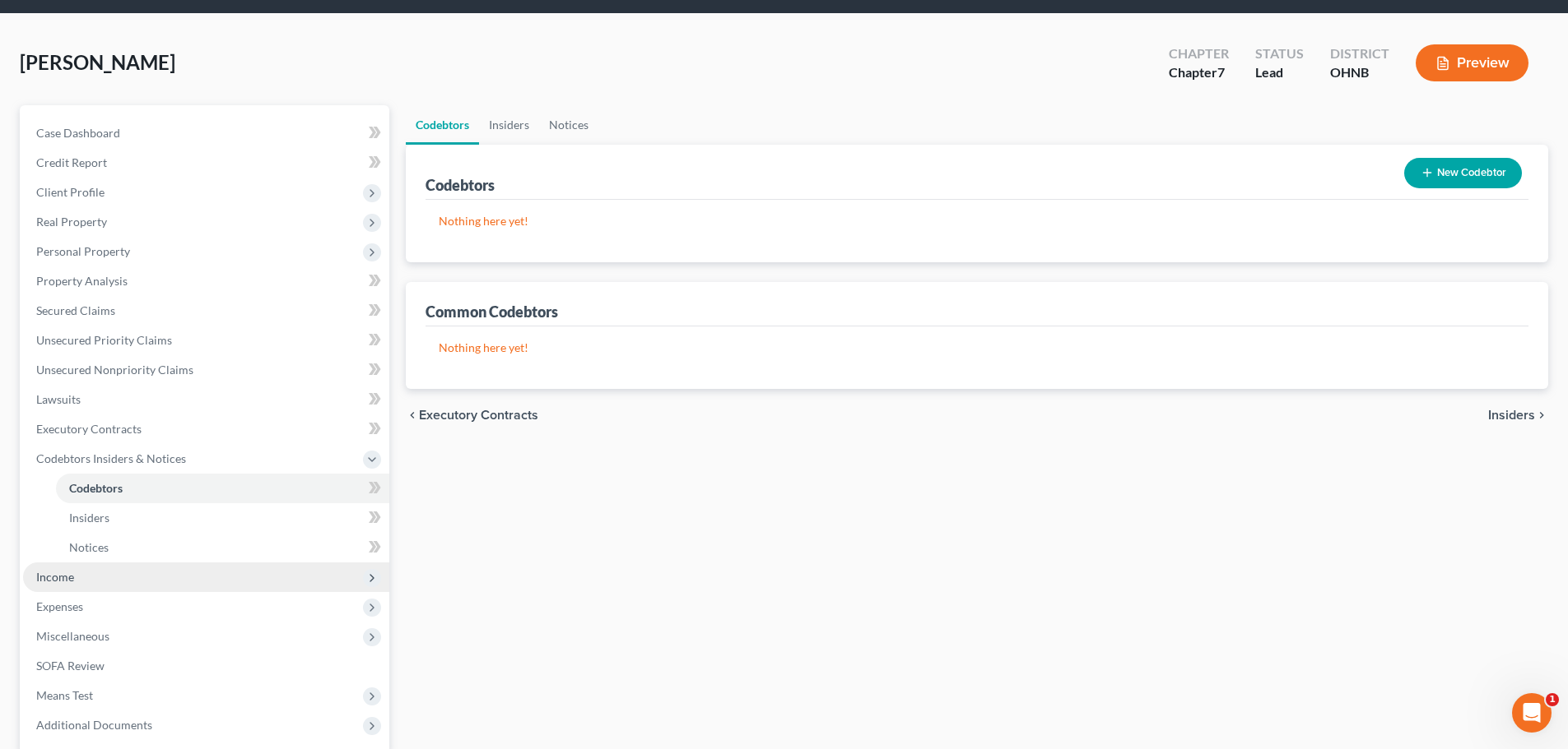
scroll to position [82, 0]
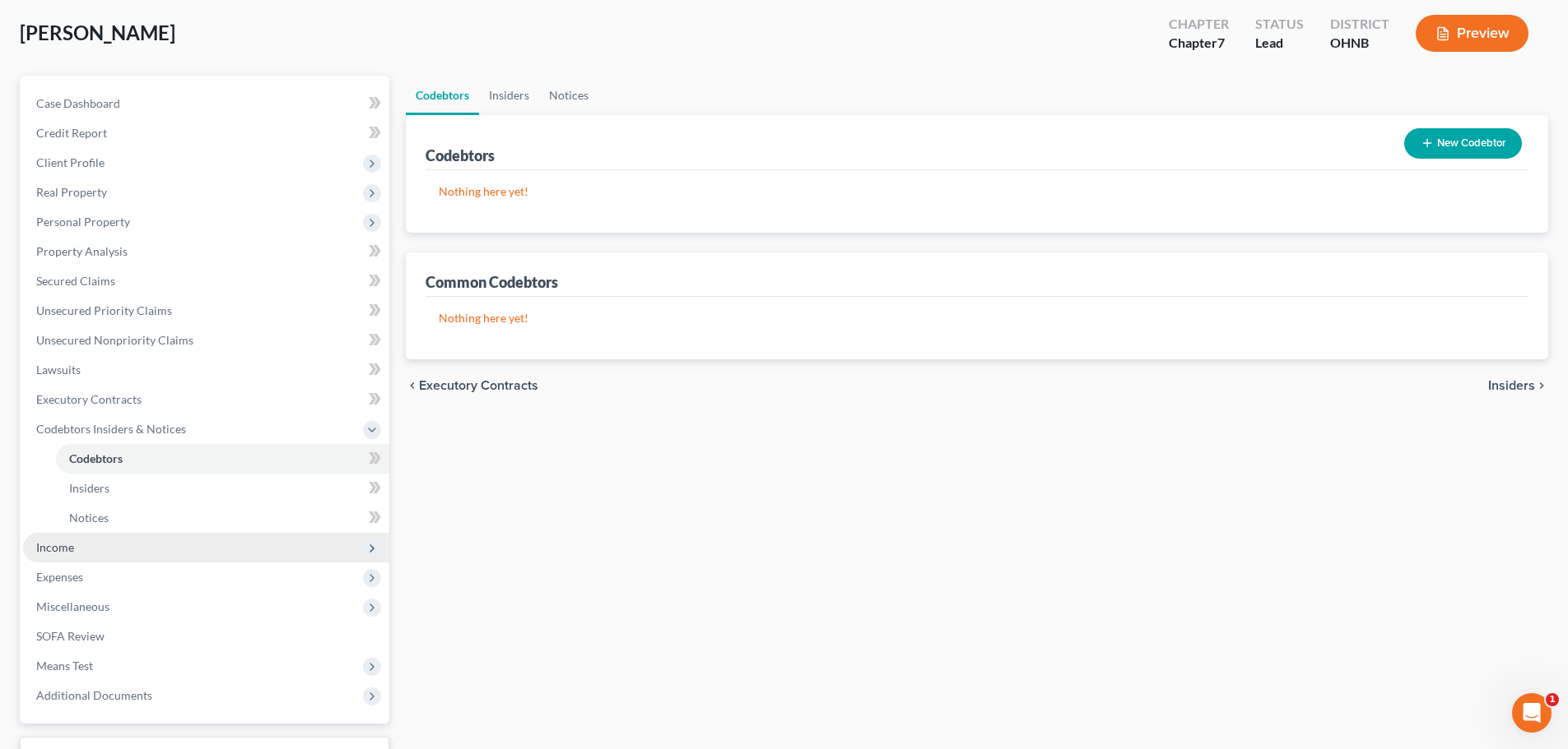
click at [89, 557] on span "Income" at bounding box center [206, 548] width 366 height 30
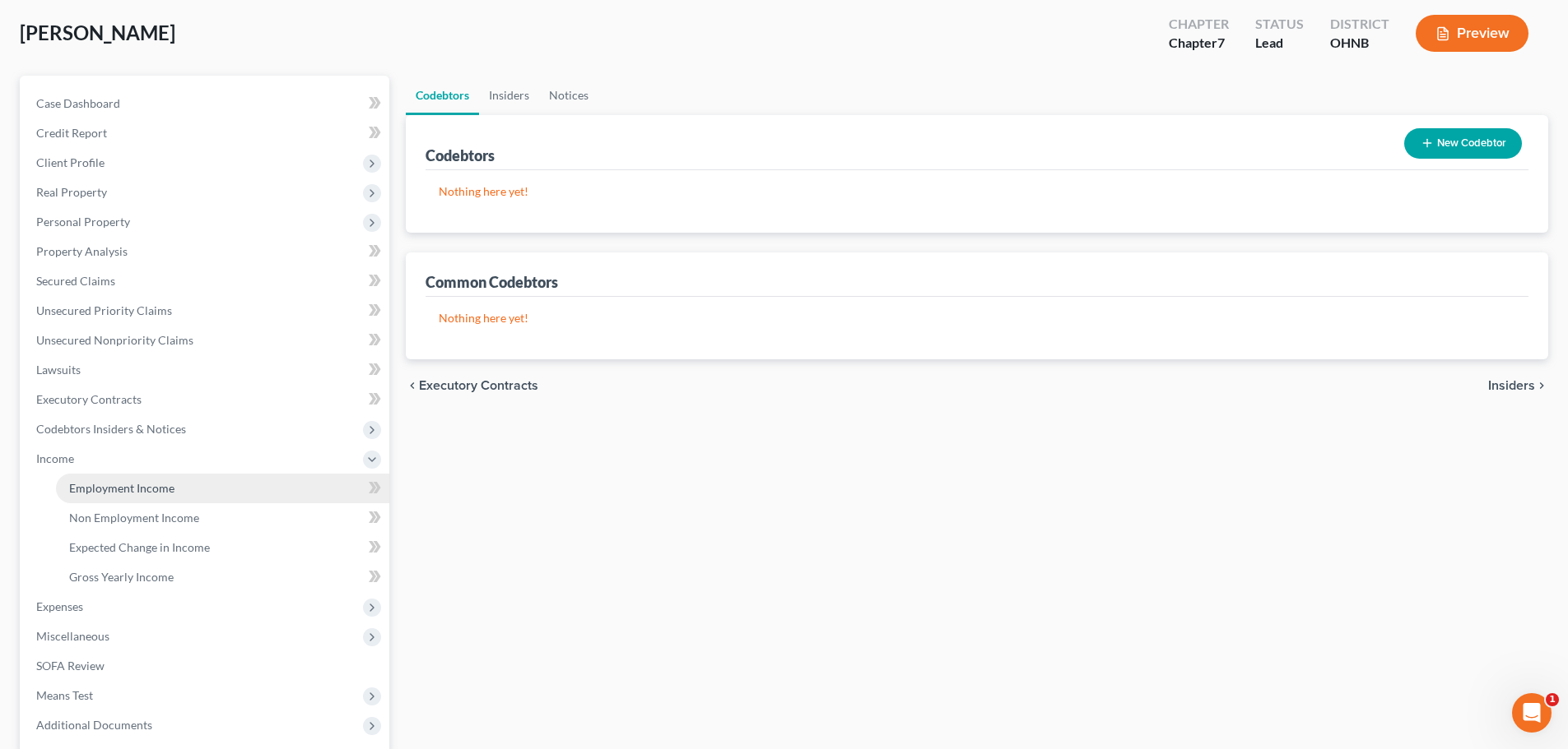
click at [132, 486] on span "Employment Income" at bounding box center [122, 488] width 105 height 14
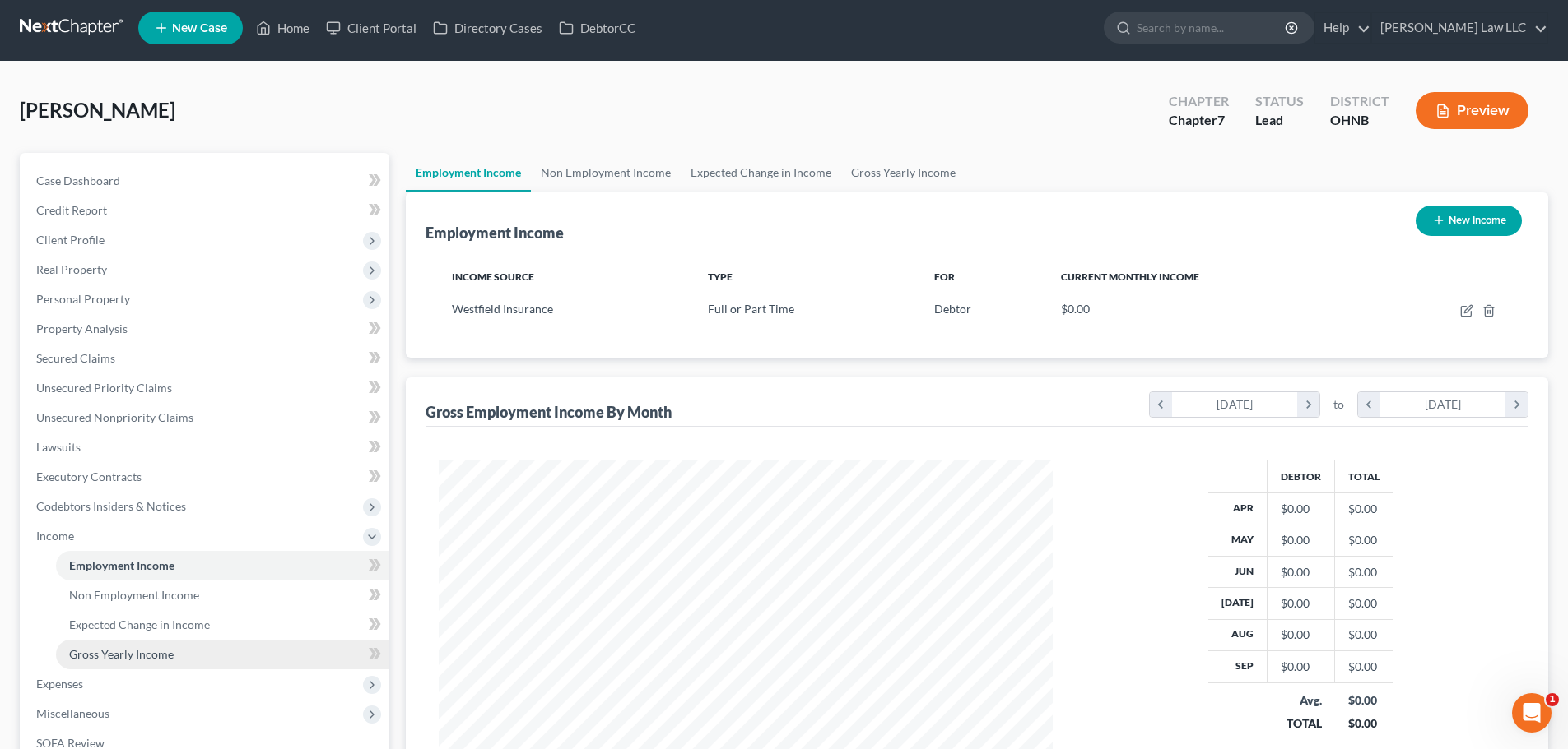
scroll to position [82, 0]
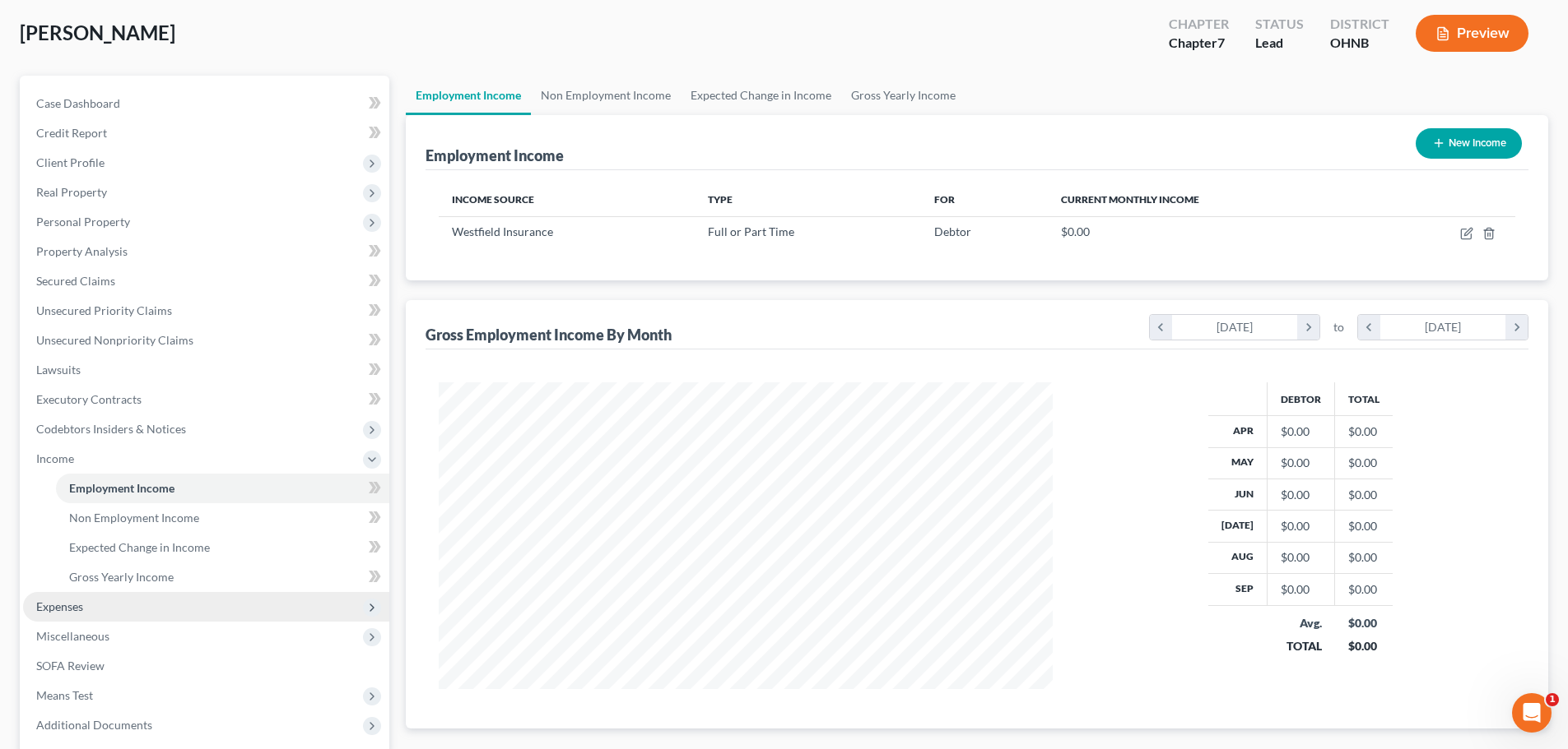
click at [54, 610] on span "Expenses" at bounding box center [59, 606] width 47 height 14
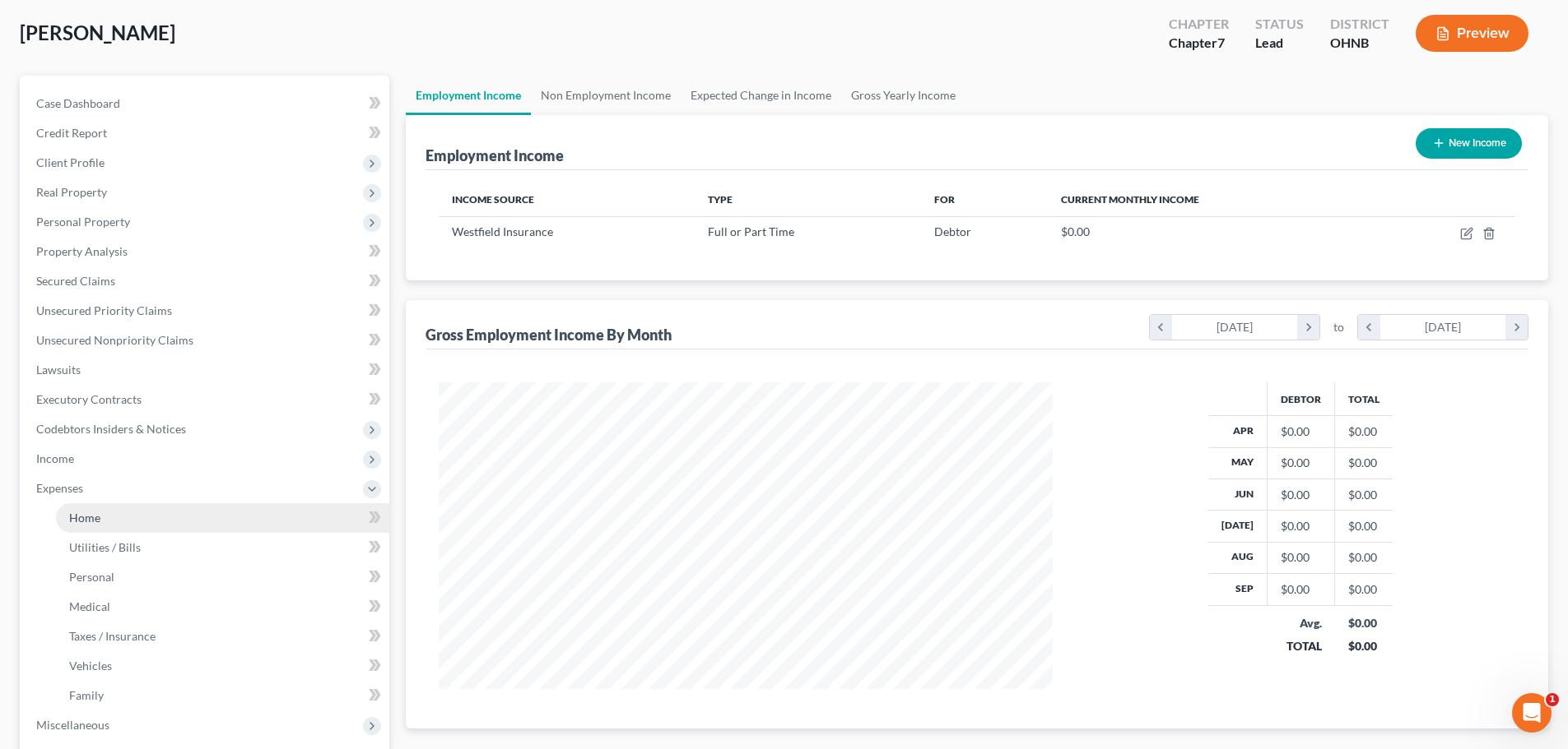
click at [128, 518] on link "Home" at bounding box center [223, 518] width 334 height 30
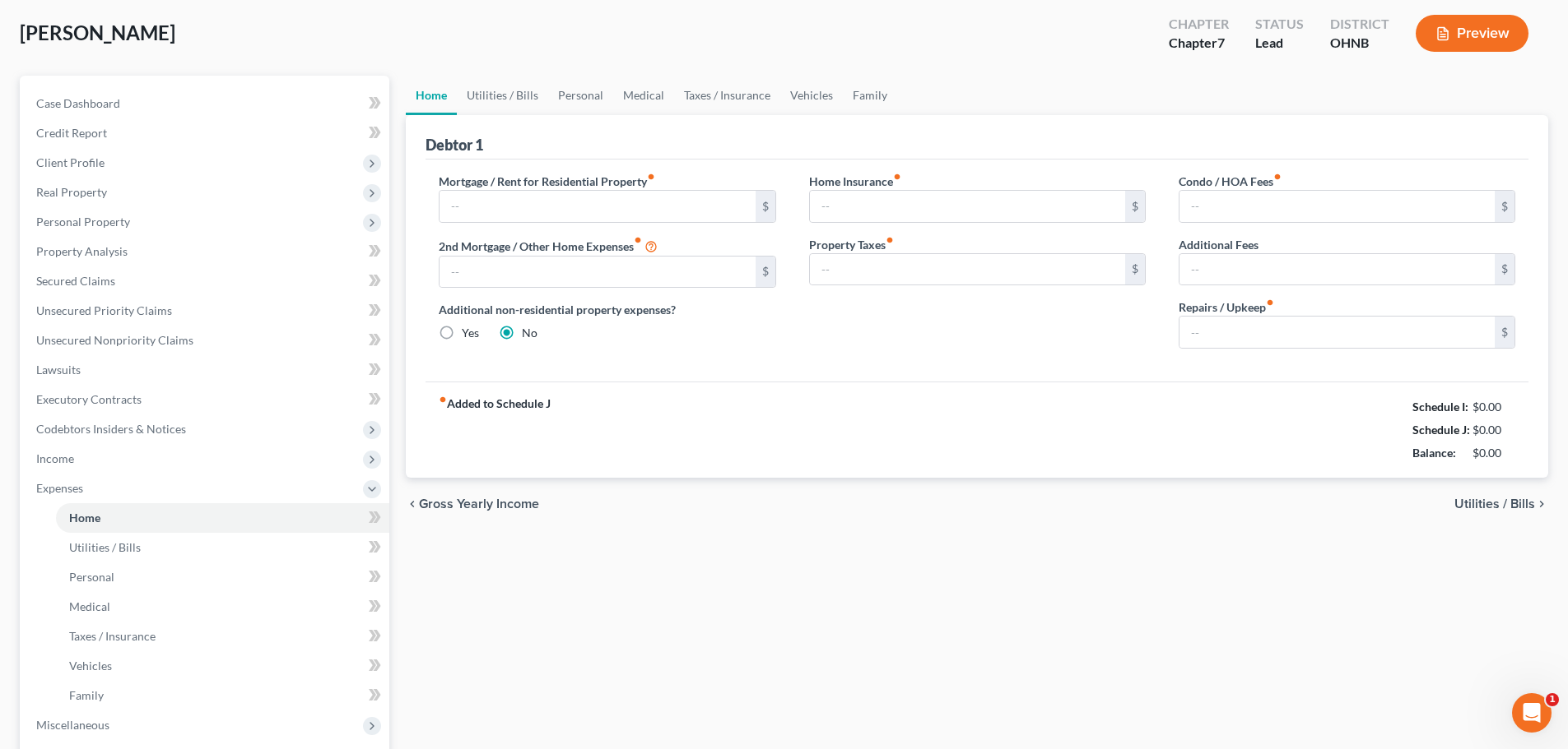
scroll to position [4, 0]
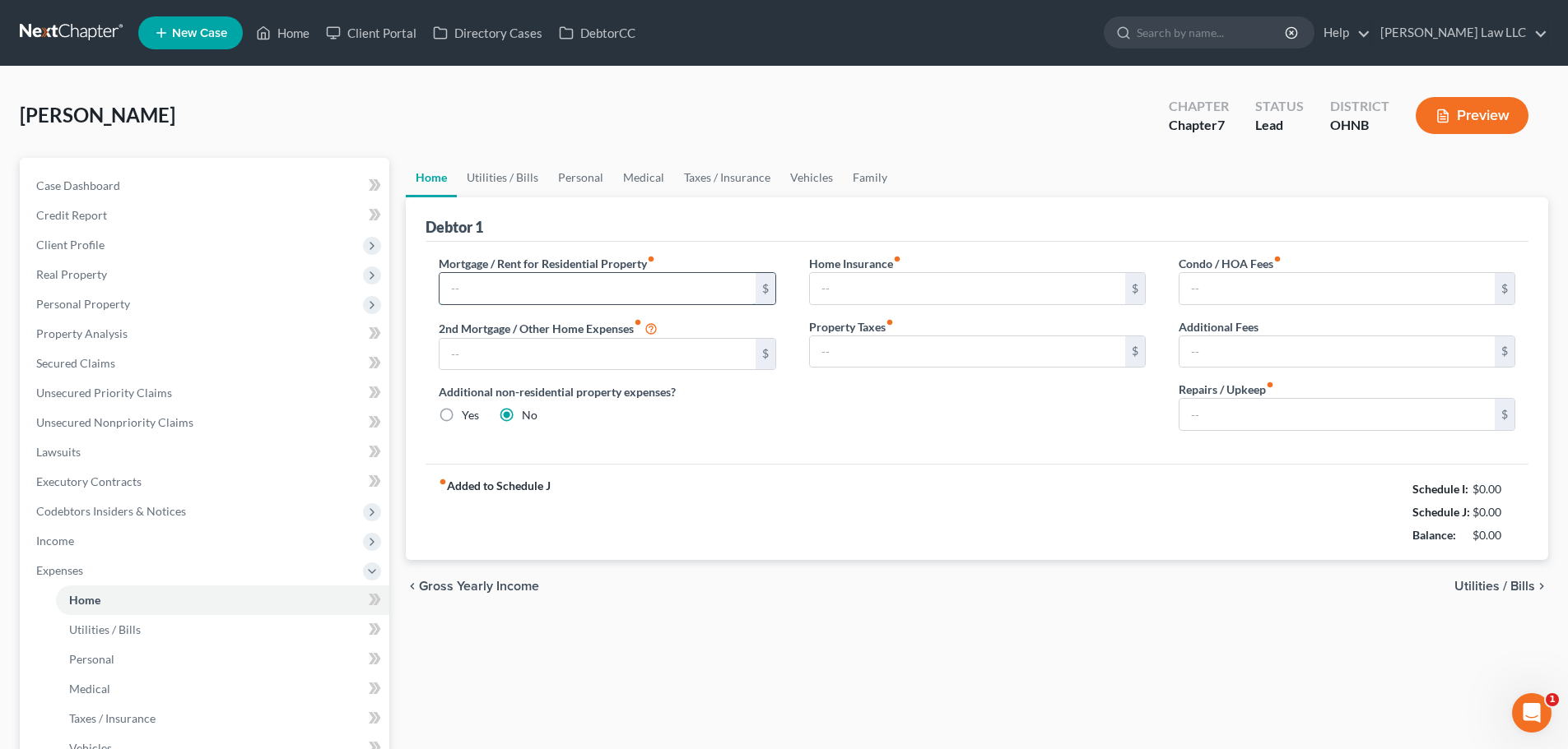
click at [506, 280] on input "text" at bounding box center [597, 289] width 315 height 31
type input "2,500"
click at [642, 230] on div "Debtor 1" at bounding box center [976, 220] width 1102 height 44
click at [621, 235] on div "Debtor 1" at bounding box center [976, 220] width 1102 height 44
click at [853, 350] on input "text" at bounding box center [966, 352] width 315 height 31
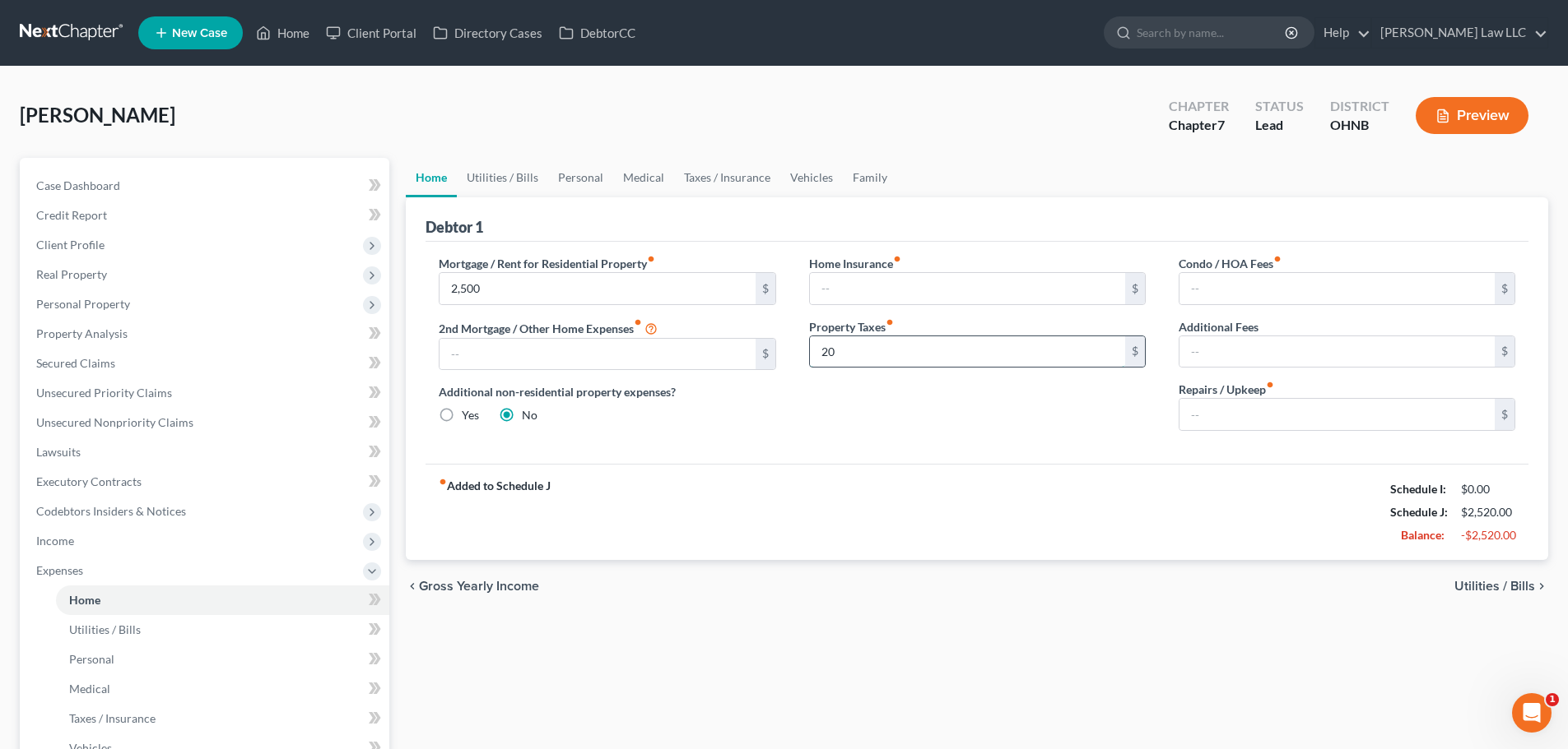
type input "200"
drag, startPoint x: 853, startPoint y: 350, endPoint x: 816, endPoint y: 352, distance: 37.1
click at [816, 352] on input "200" at bounding box center [966, 352] width 315 height 31
click at [958, 500] on div "fiber_manual_record Added to Schedule J Schedule I: $0.00 Schedule J: $2,500.00…" at bounding box center [976, 512] width 1102 height 96
click at [890, 281] on input "text" at bounding box center [966, 289] width 315 height 31
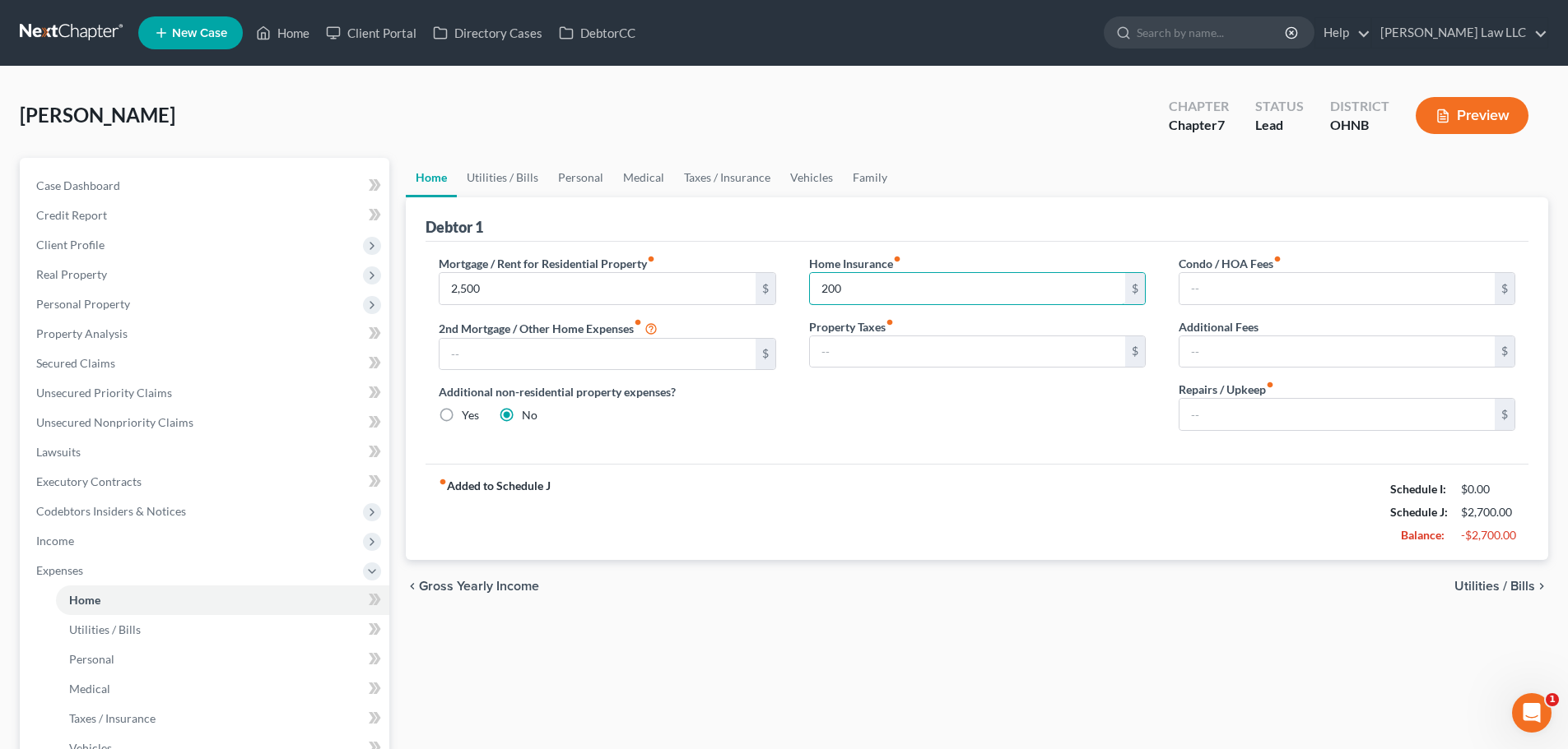
type input "200"
click at [946, 232] on div "Debtor 1" at bounding box center [976, 220] width 1102 height 44
click at [883, 287] on input "200" at bounding box center [966, 289] width 315 height 31
click at [854, 289] on input "text" at bounding box center [966, 289] width 315 height 31
type input "17"
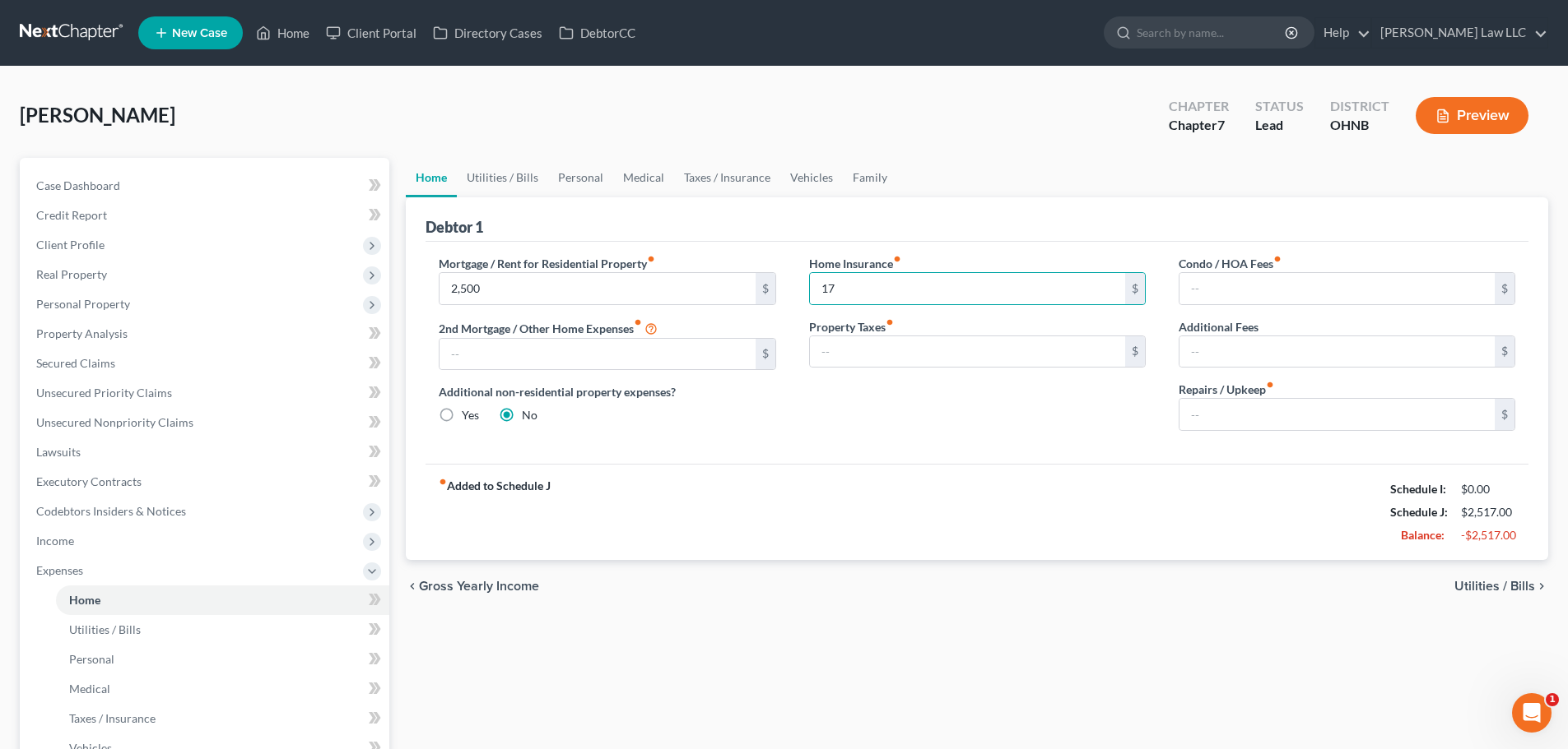
click at [959, 162] on ul "Home Utilities / Bills Personal Medical Taxes / Insurance Vehicles Family" at bounding box center [977, 177] width 1142 height 40
click at [839, 413] on div "Home Insurance fiber_manual_record 17 $ Property Taxes fiber_manual_record $" at bounding box center [978, 349] width 370 height 189
click at [501, 176] on link "Utilities / Bills" at bounding box center [502, 177] width 91 height 40
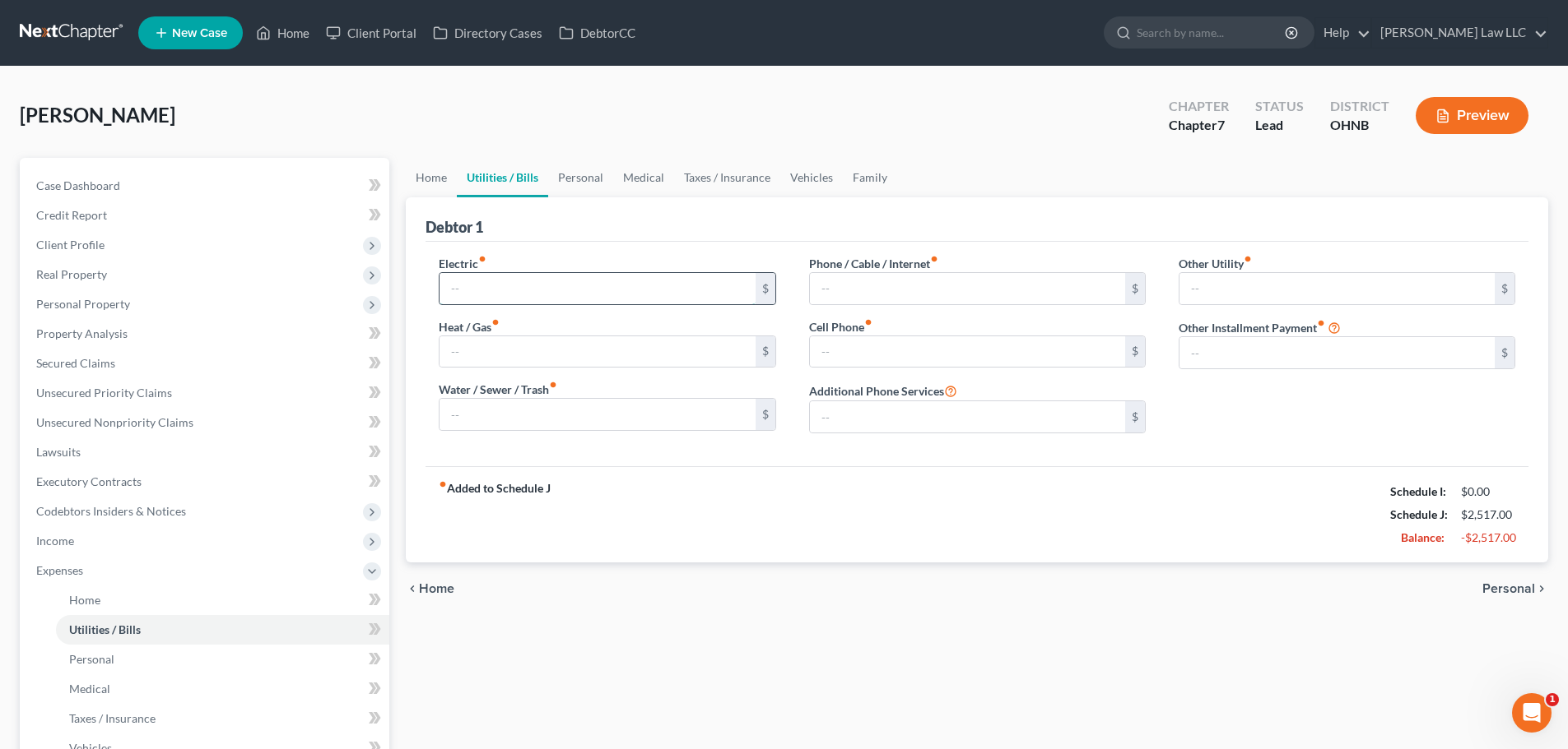
click at [498, 276] on input "text" at bounding box center [597, 289] width 315 height 31
type input "190"
drag, startPoint x: 499, startPoint y: 291, endPoint x: 419, endPoint y: 281, distance: 80.6
click at [419, 281] on div "Debtor 1 Electric fiber_manual_record 190 $ Heat / Gas fiber_manual_record $ Wa…" at bounding box center [977, 380] width 1142 height 365
type input "190"
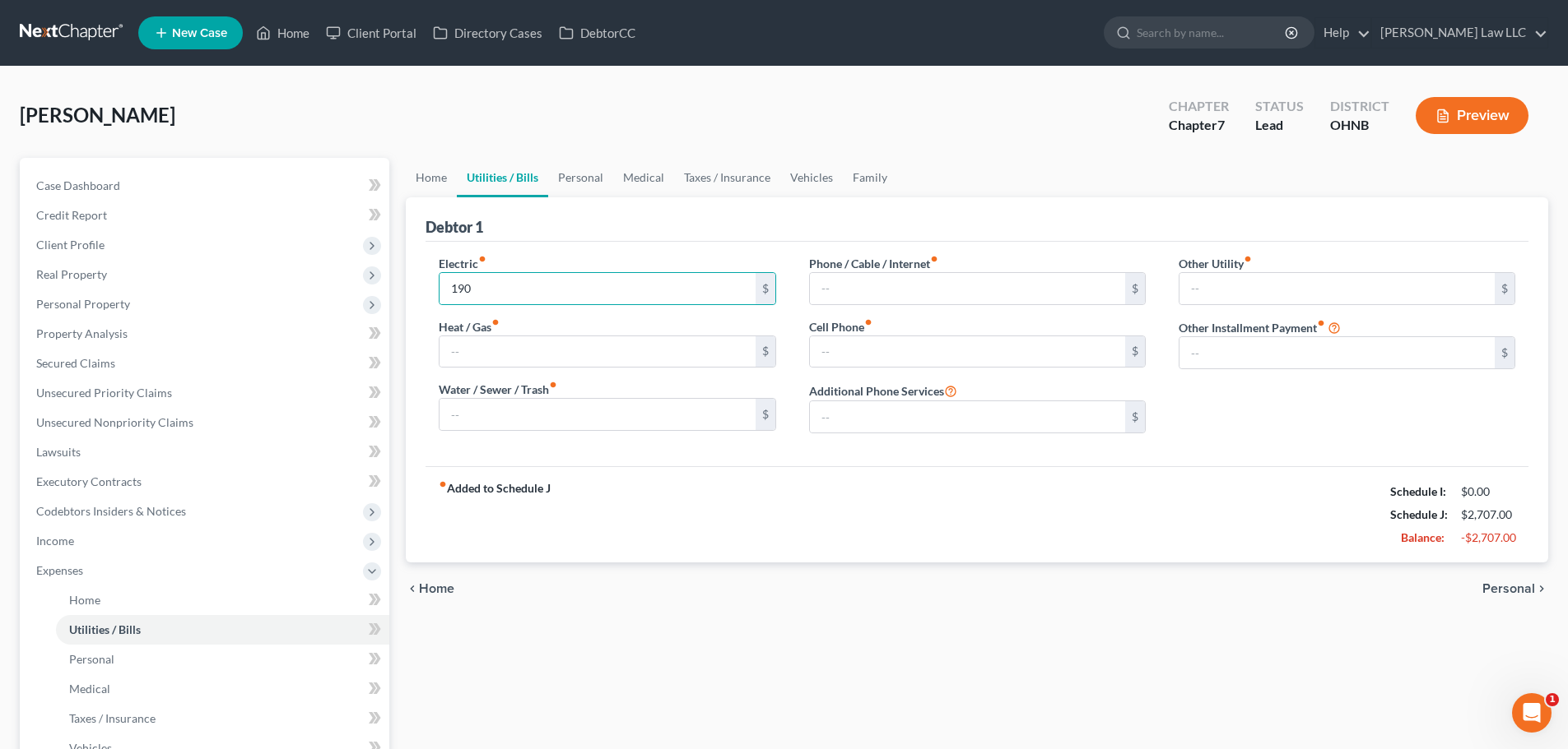
click at [553, 222] on div "Debtor 1" at bounding box center [976, 220] width 1102 height 44
click at [527, 282] on input "190" at bounding box center [597, 289] width 315 height 31
click at [577, 295] on input "text" at bounding box center [597, 289] width 315 height 31
type input "95"
click at [528, 357] on input "text" at bounding box center [597, 352] width 315 height 31
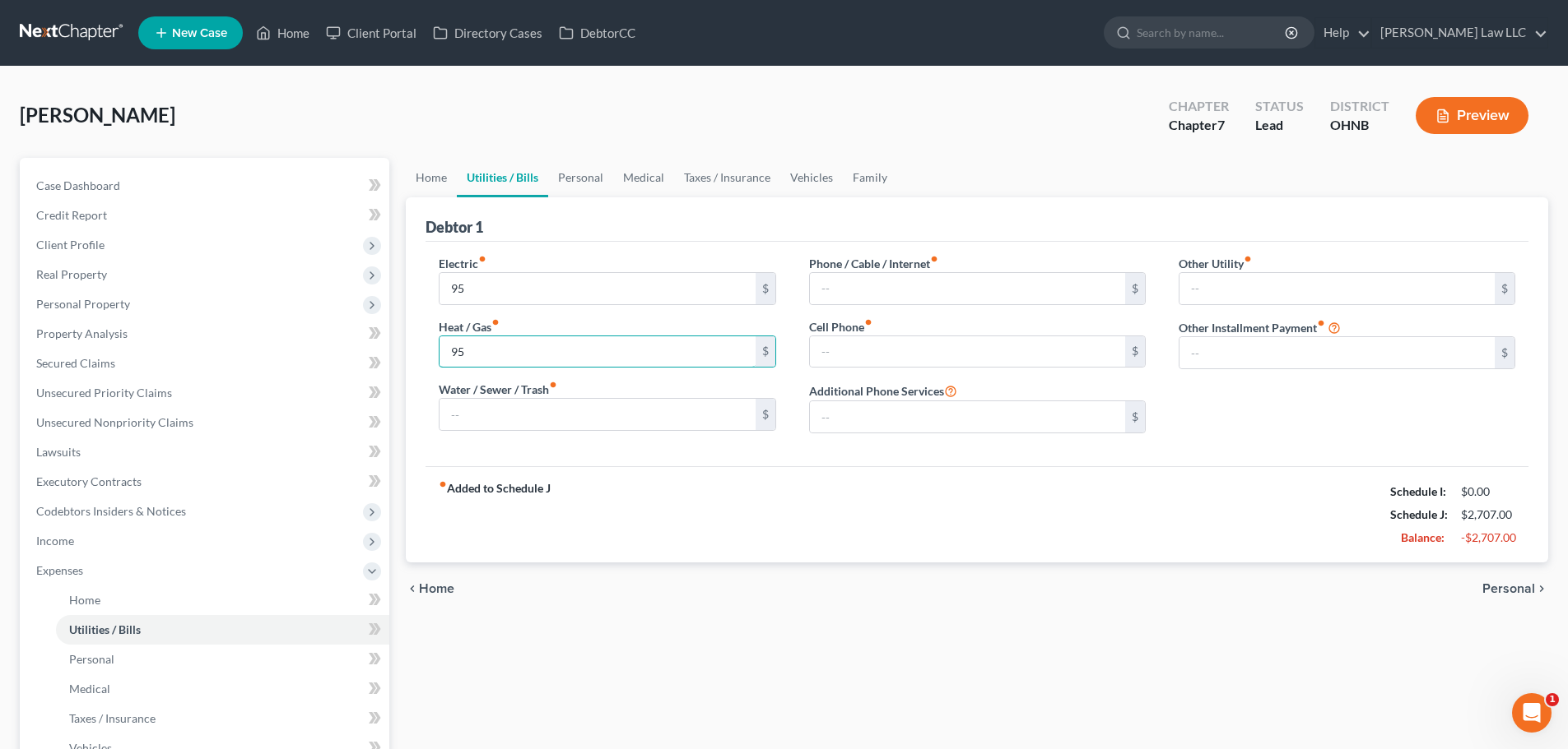
type input "95"
click at [582, 239] on div "Debtor 1" at bounding box center [976, 220] width 1102 height 44
click at [543, 405] on input "text" at bounding box center [597, 415] width 315 height 31
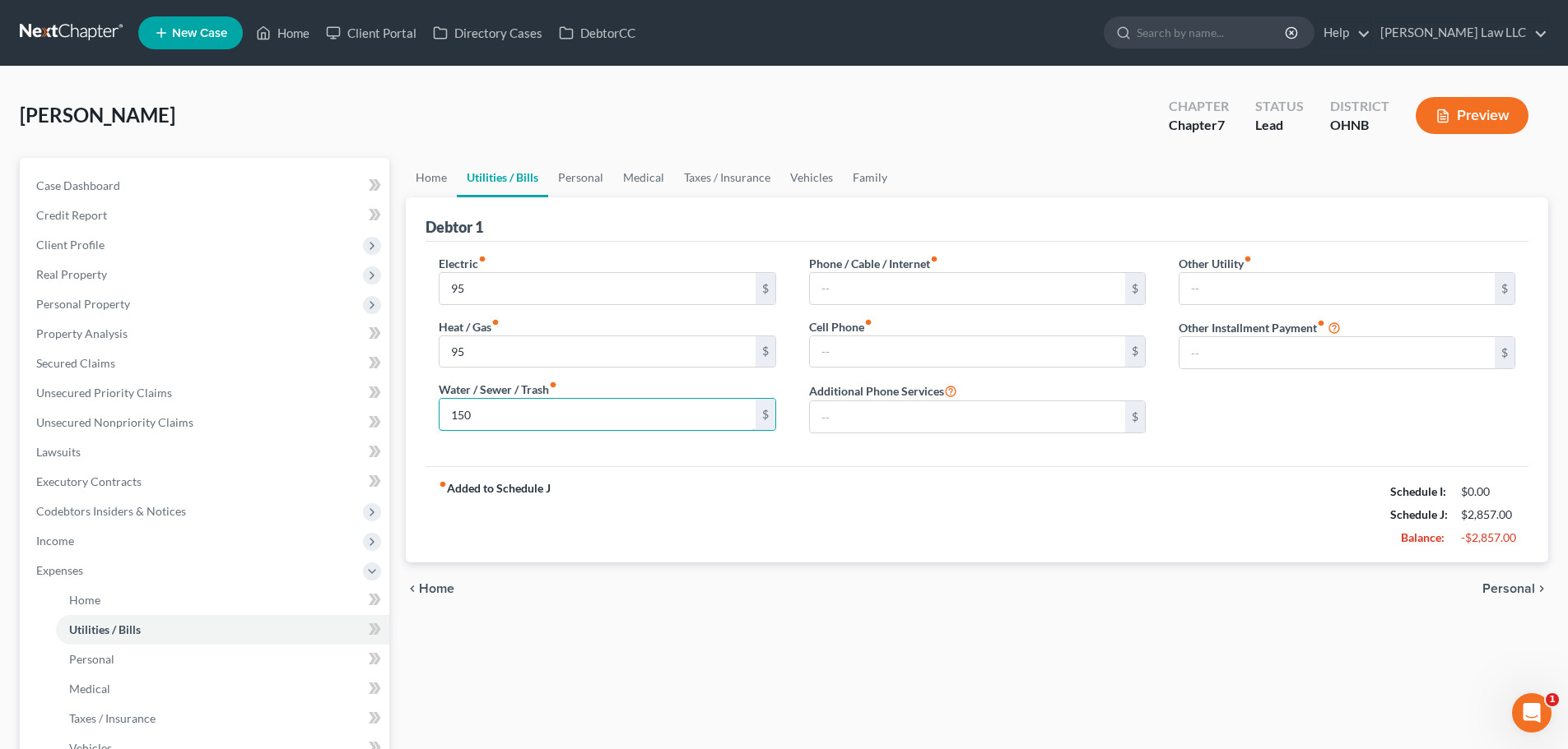
type input "150"
click at [765, 455] on div "Electric fiber_manual_record 95 $ Heat / Gas fiber_manual_record 95 $ Water / S…" at bounding box center [976, 354] width 1102 height 224
click at [748, 455] on div "Electric fiber_manual_record 95 $ Heat / Gas fiber_manual_record 95 $ Water / S…" at bounding box center [976, 354] width 1102 height 224
click at [846, 354] on input "text" at bounding box center [966, 352] width 315 height 31
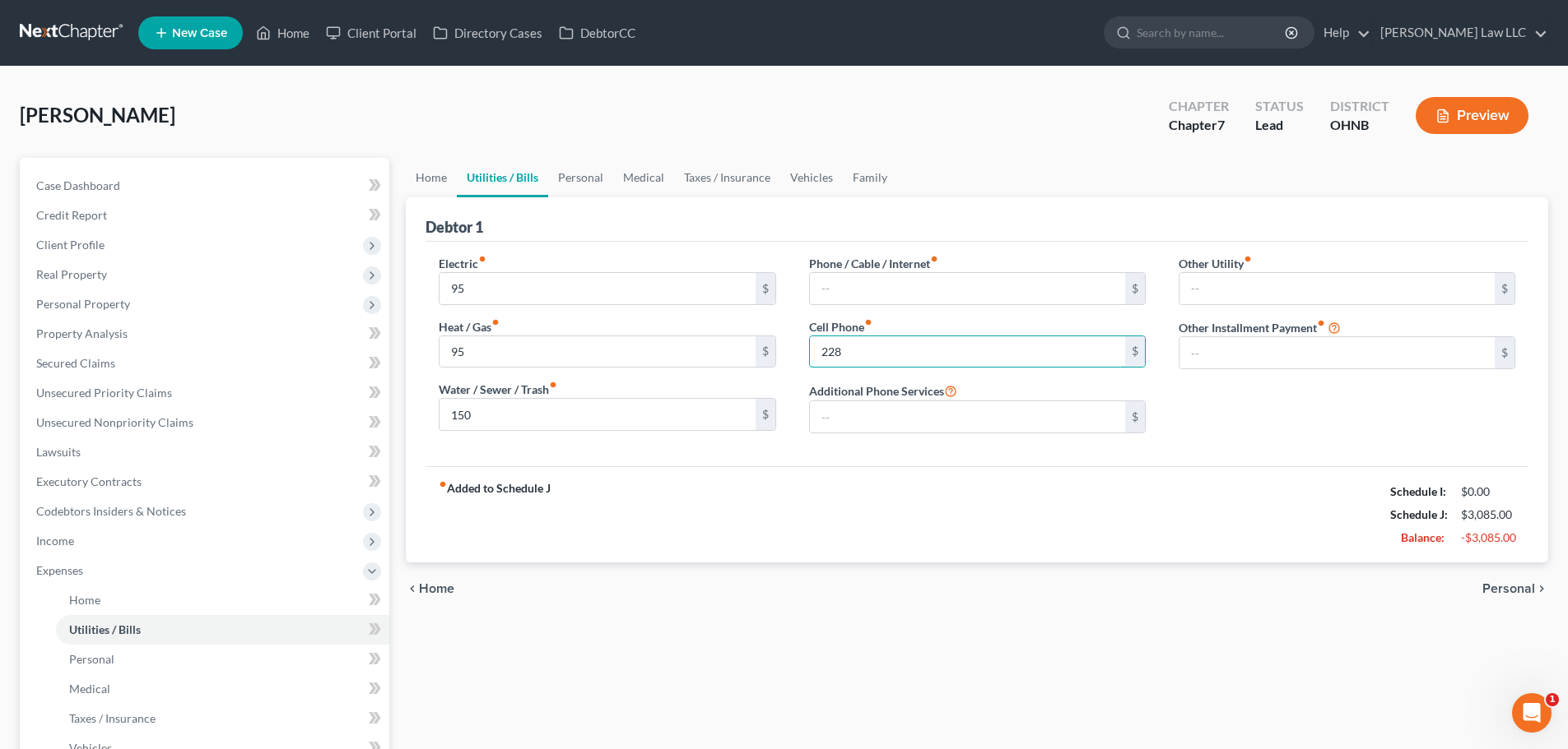
type input "228"
click at [952, 185] on ul "Home Utilities / Bills Personal Medical Taxes / Insurance Vehicles Family" at bounding box center [977, 177] width 1142 height 40
click at [575, 183] on link "Personal" at bounding box center [580, 177] width 65 height 40
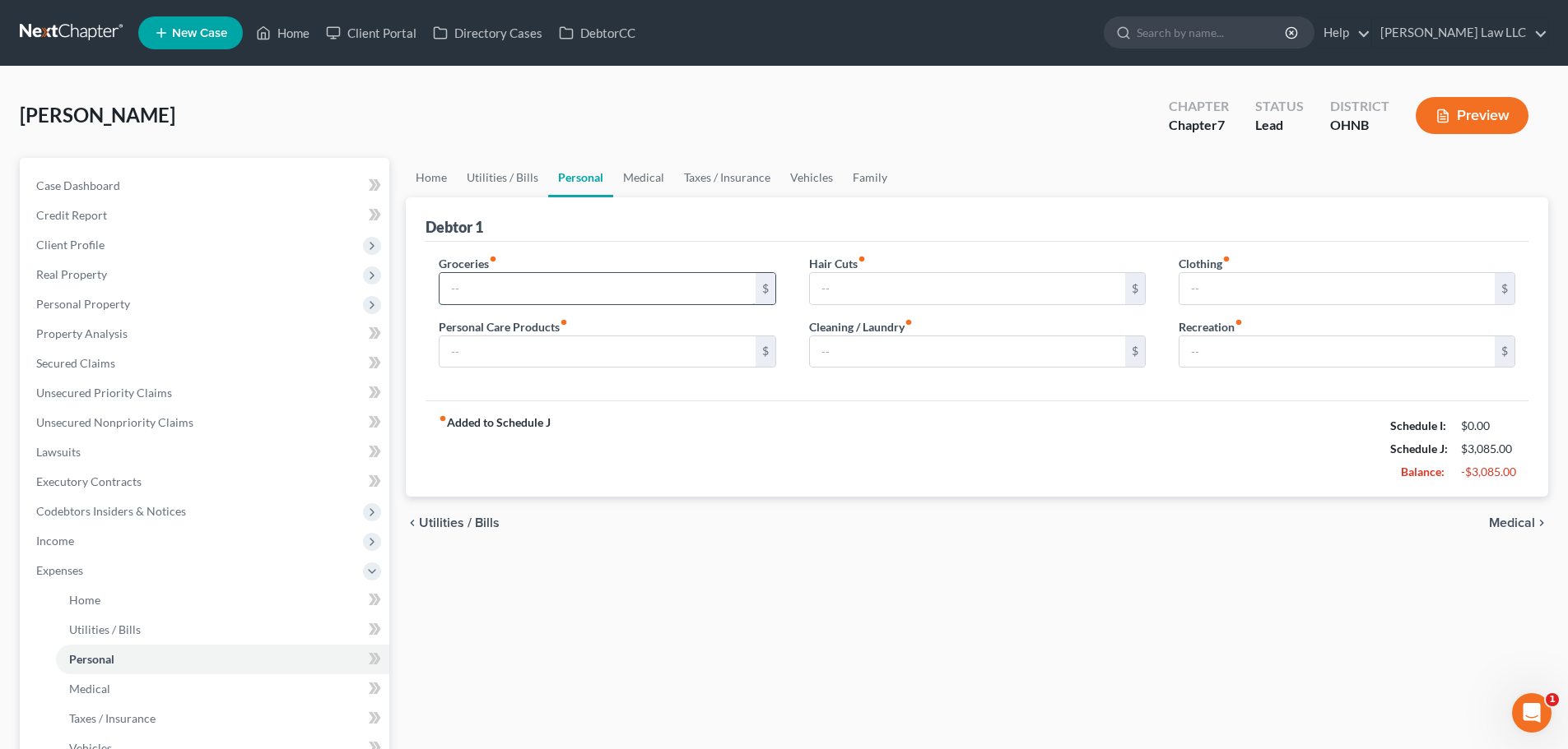
click at [541, 282] on input "text" at bounding box center [597, 289] width 315 height 31
type input "50"
click at [620, 232] on div "Debtor 1" at bounding box center [976, 220] width 1102 height 44
click at [886, 171] on link "Family" at bounding box center [869, 177] width 55 height 40
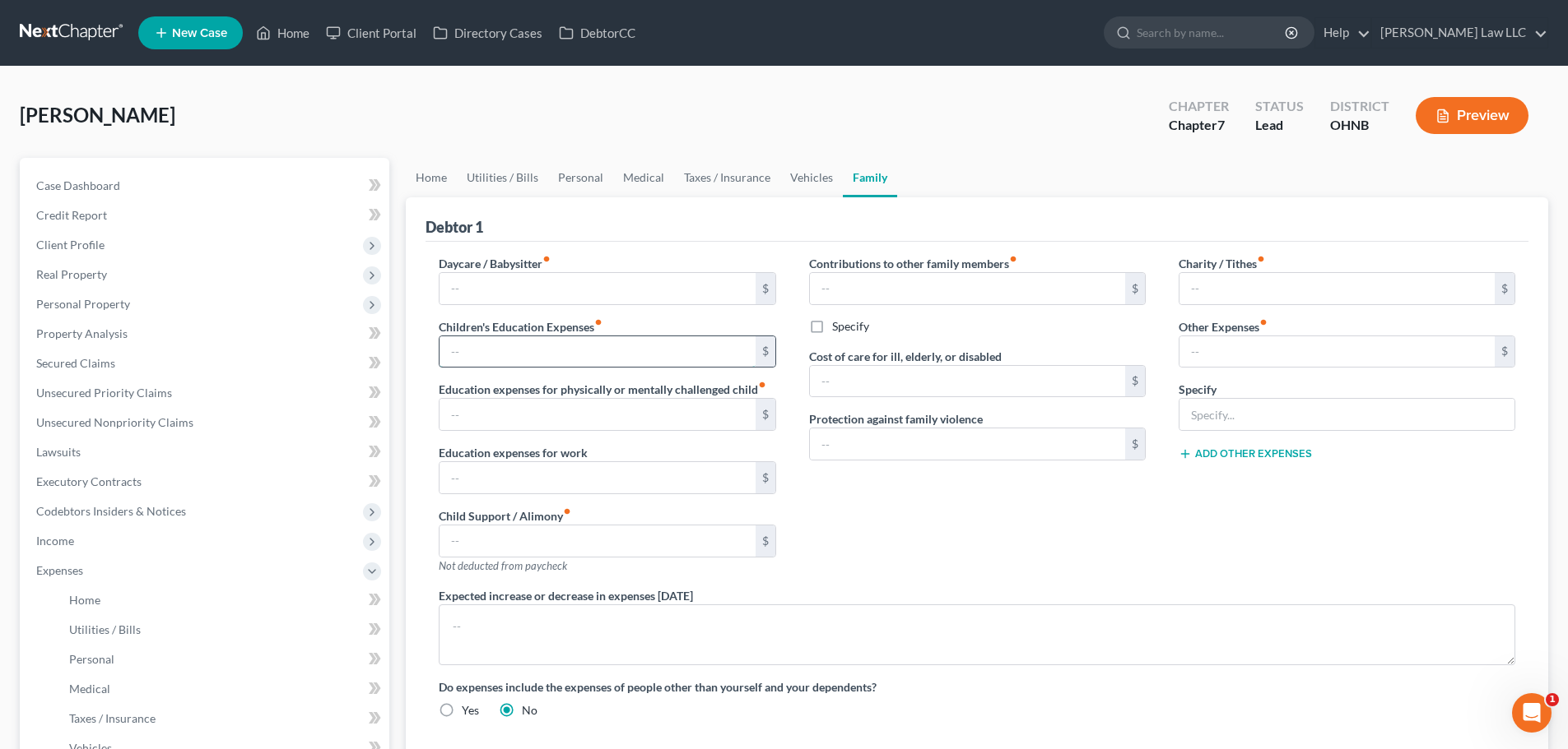
click at [494, 363] on input "text" at bounding box center [597, 352] width 315 height 31
type input "100"
click at [615, 216] on div "Debtor 1" at bounding box center [976, 220] width 1102 height 44
click at [562, 178] on link "Personal" at bounding box center [580, 177] width 65 height 40
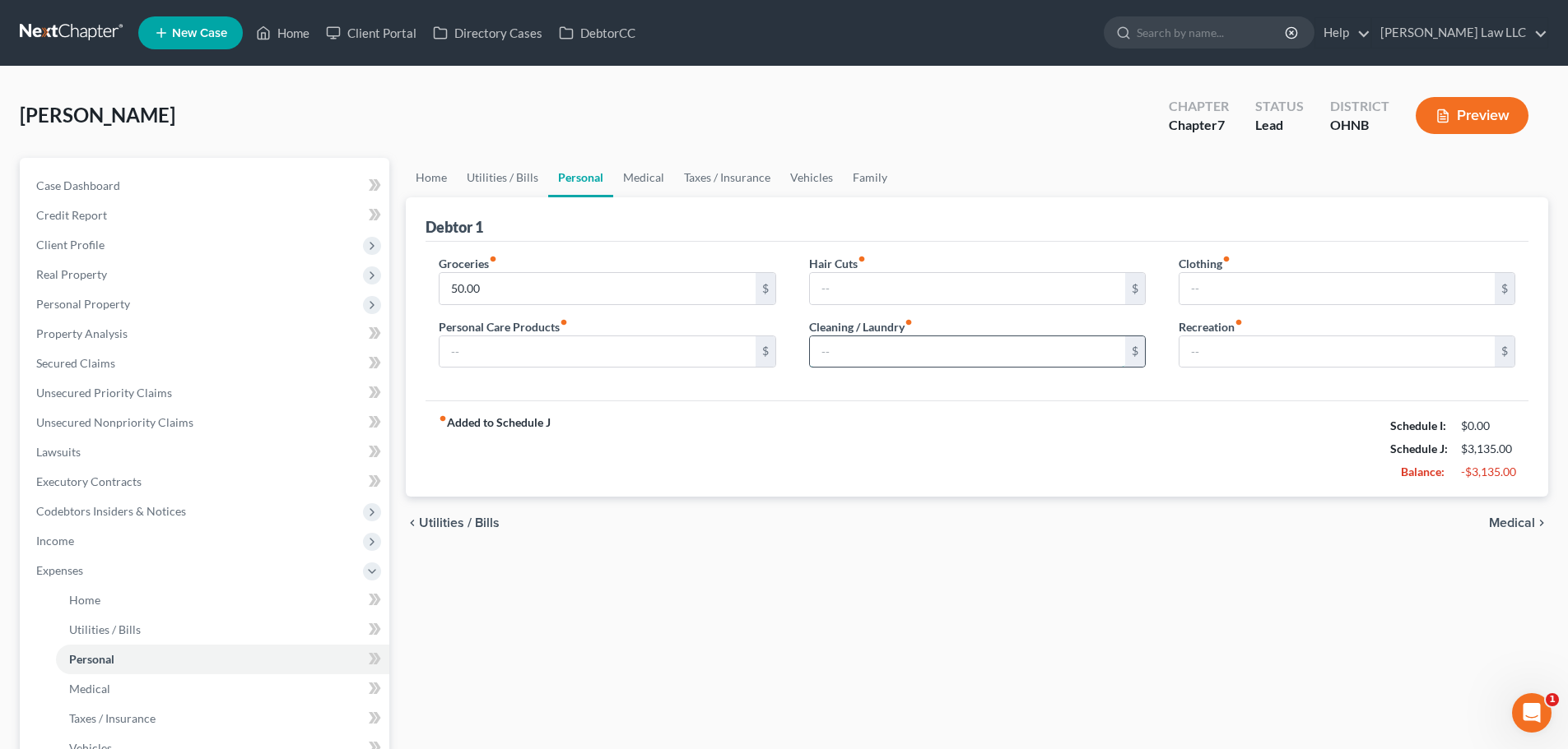
click at [836, 361] on input "text" at bounding box center [966, 352] width 315 height 31
type input "100"
click at [779, 477] on div "fiber_manual_record Added to Schedule J Schedule I: $0.00 Schedule J: $3,235.00…" at bounding box center [976, 449] width 1102 height 96
click at [821, 451] on div "fiber_manual_record Added to Schedule J Schedule I: $0.00 Schedule J: $3,235.00…" at bounding box center [976, 449] width 1102 height 96
click at [659, 367] on input "text" at bounding box center [597, 352] width 315 height 31
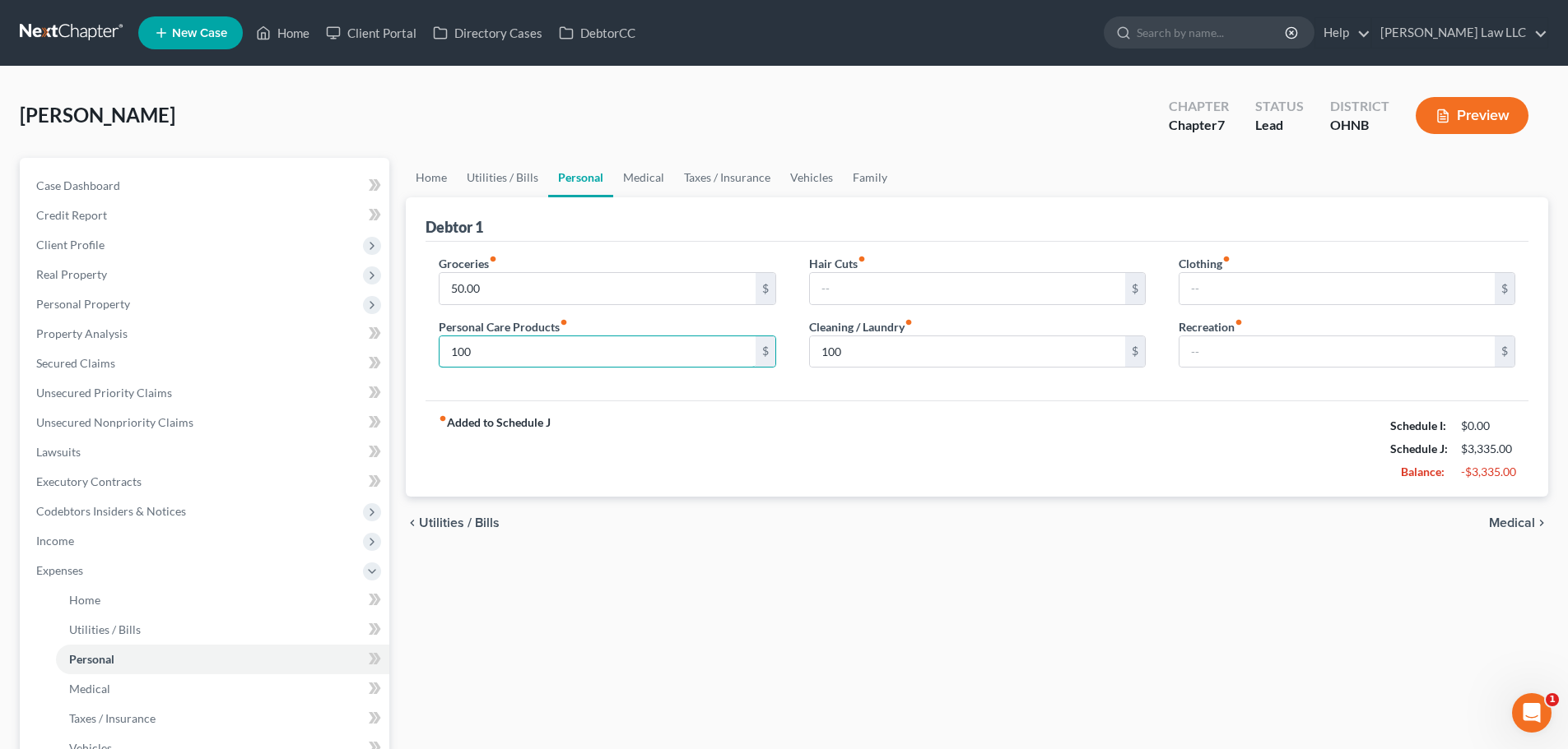
type input "100"
click at [714, 424] on div "fiber_manual_record Added to Schedule J Schedule I: $0.00 Schedule J: $3,335.00…" at bounding box center [976, 449] width 1102 height 96
click at [636, 171] on link "Medical" at bounding box center [644, 177] width 61 height 40
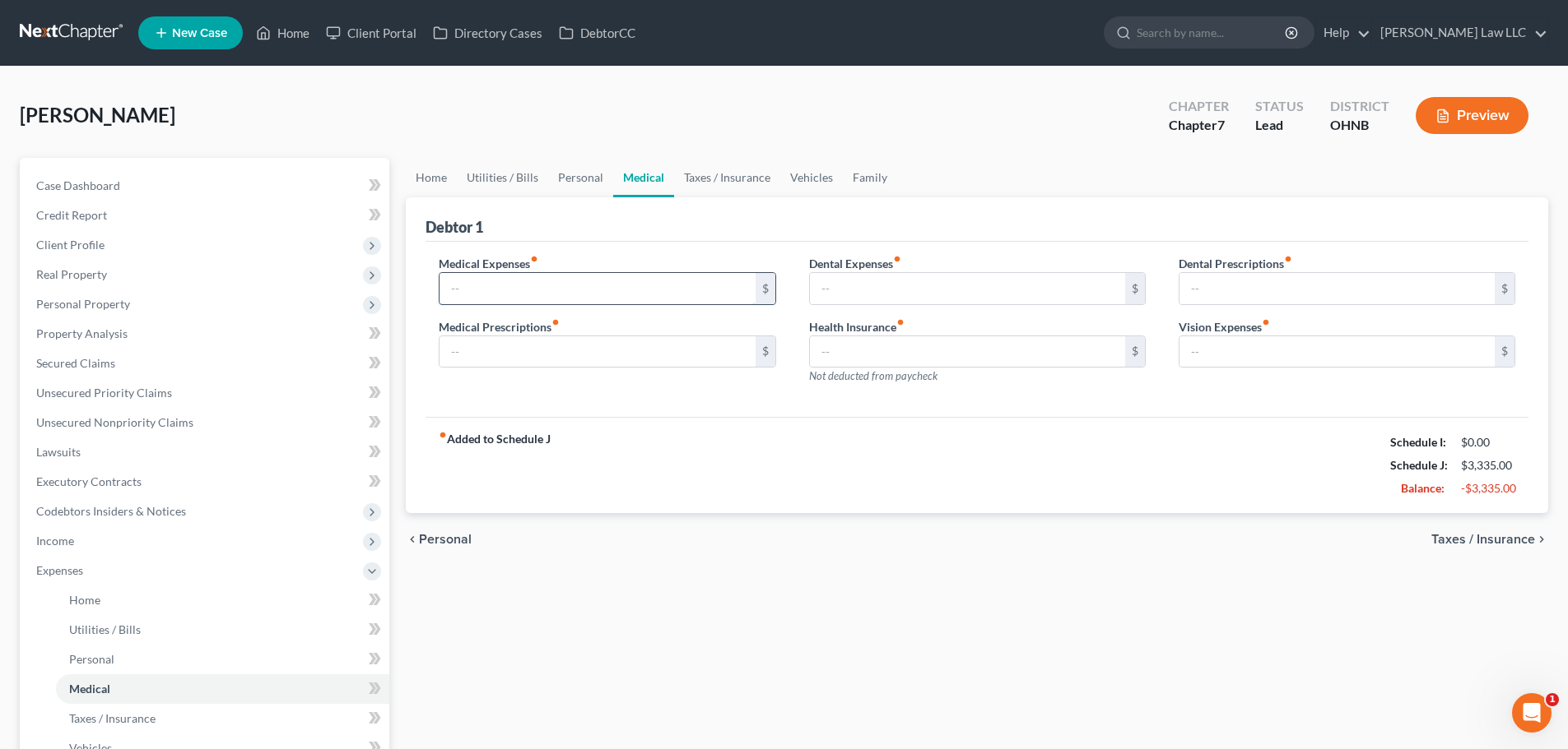
click at [686, 287] on input "text" at bounding box center [597, 289] width 315 height 31
type input "200"
click at [661, 411] on div "Medical Expenses fiber_manual_record 200 $ Medical Prescriptions fiber_manual_r…" at bounding box center [976, 330] width 1102 height 176
click at [695, 176] on link "Taxes / Insurance" at bounding box center [726, 177] width 106 height 40
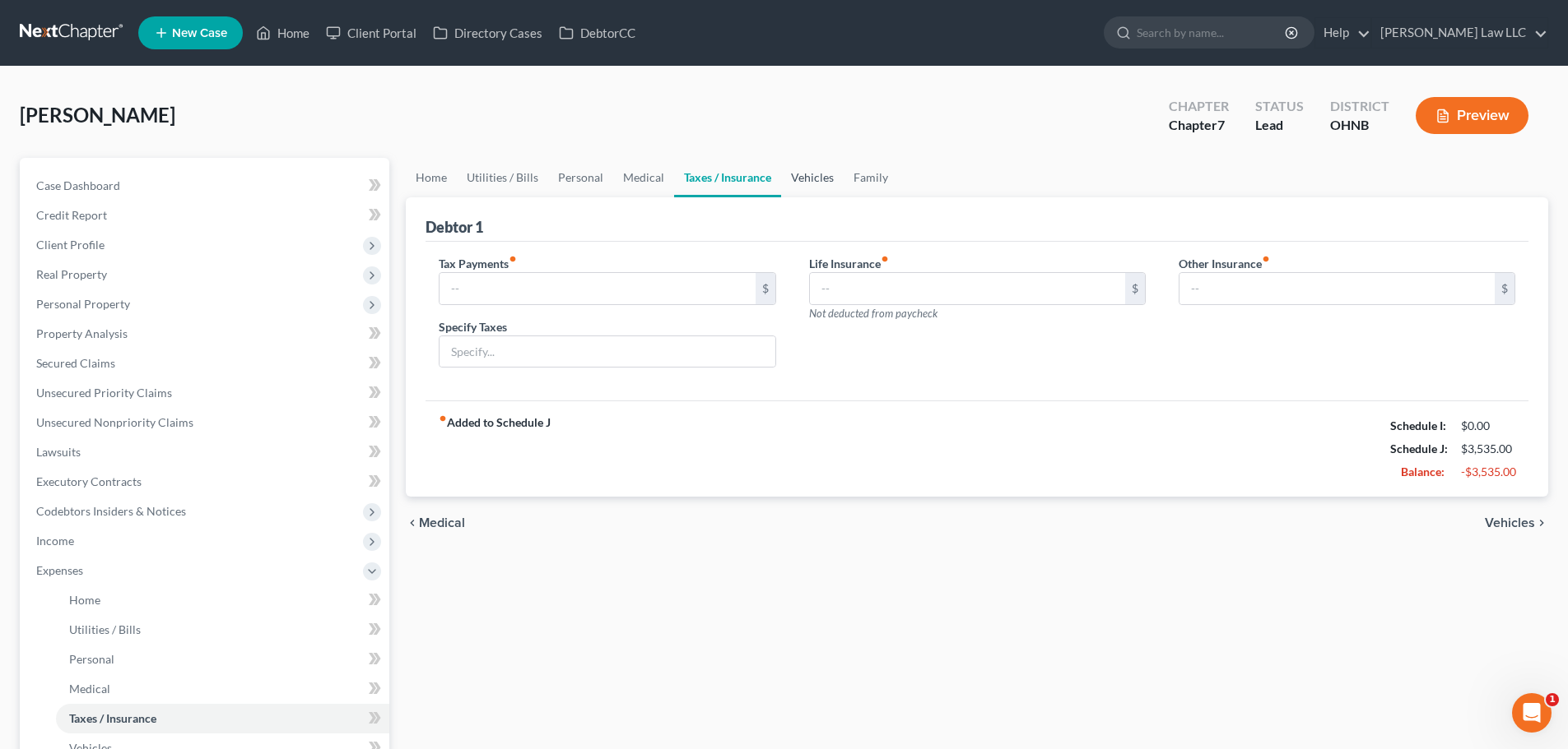
click at [813, 180] on link "Vehicles" at bounding box center [812, 177] width 63 height 40
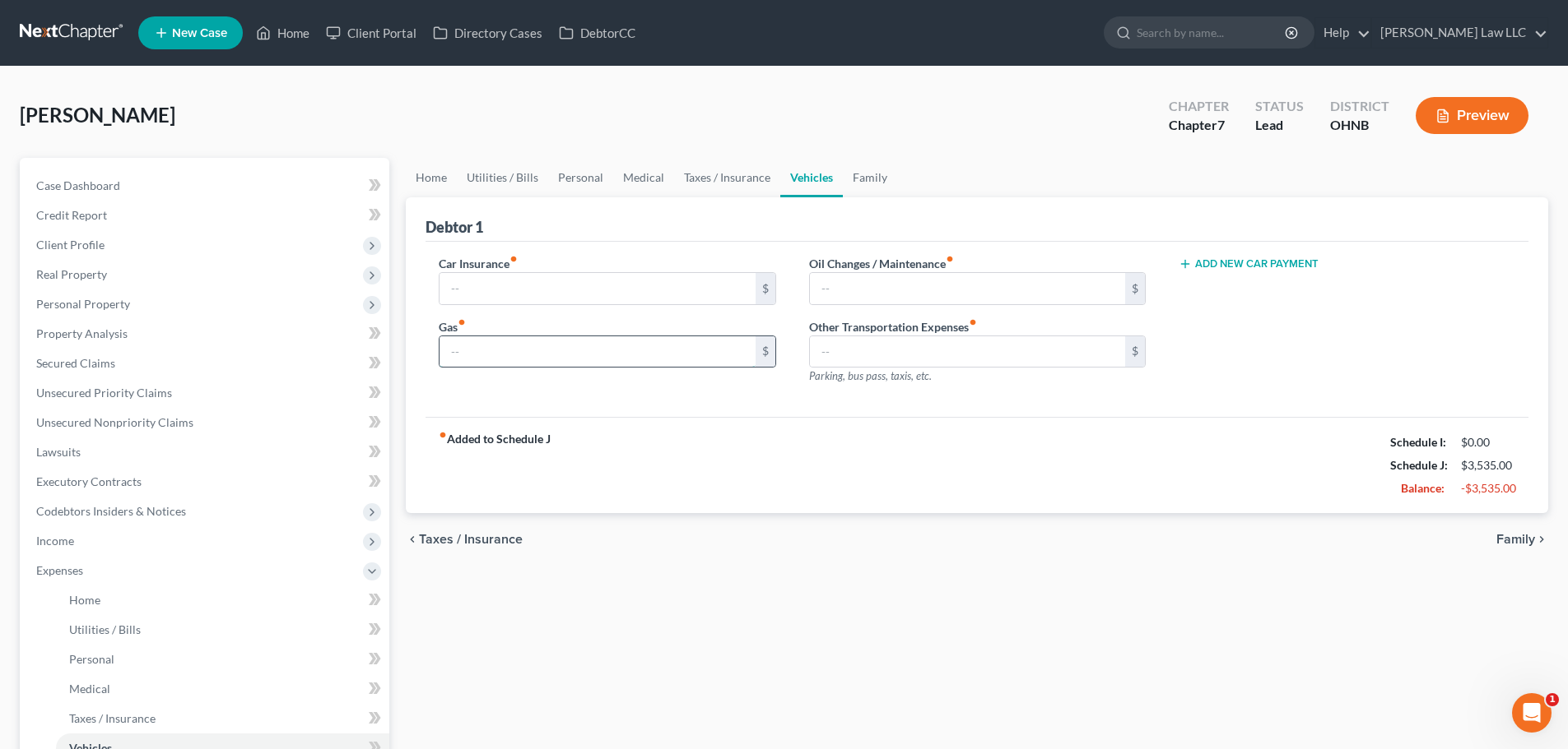
click at [510, 350] on input "text" at bounding box center [597, 352] width 315 height 31
type input "150"
click at [657, 406] on div "Car Insurance fiber_manual_record $ Gas fiber_manual_record 150 $ Oil Changes /…" at bounding box center [976, 330] width 1102 height 176
click at [854, 169] on link "Family" at bounding box center [869, 177] width 55 height 40
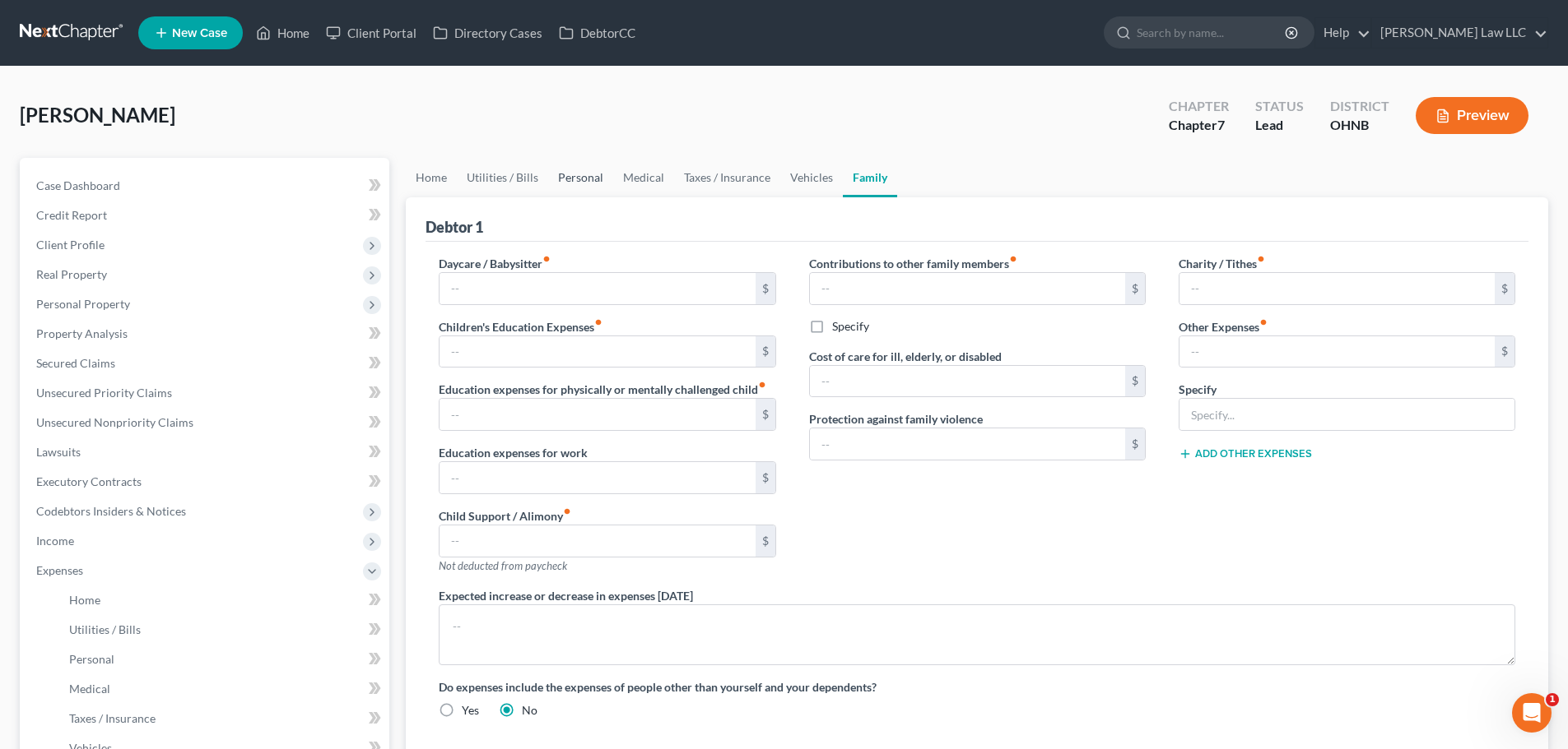
click at [569, 176] on link "Personal" at bounding box center [580, 177] width 65 height 40
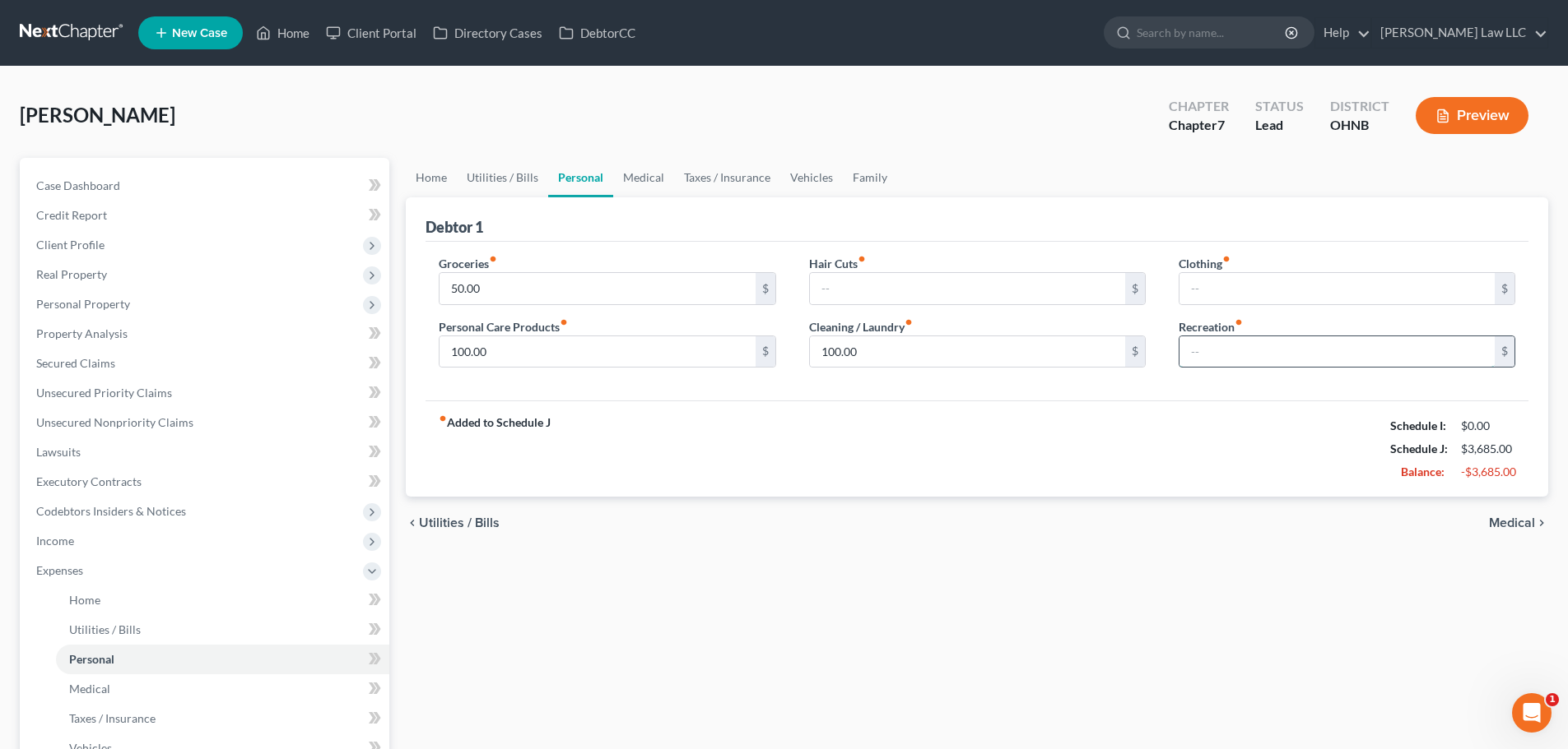
click at [1231, 359] on input "text" at bounding box center [1336, 352] width 315 height 31
type input "150"
click at [1035, 154] on div "[PERSON_NAME] Upgraded Chapter Chapter 7 Status Lead District [GEOGRAPHIC_DATA]…" at bounding box center [784, 122] width 1528 height 71
click at [930, 467] on div "fiber_manual_record Added to Schedule J Schedule I: $0.00 Schedule J: $3,835.00…" at bounding box center [976, 449] width 1102 height 96
click at [899, 357] on input "100.00" at bounding box center [966, 352] width 315 height 31
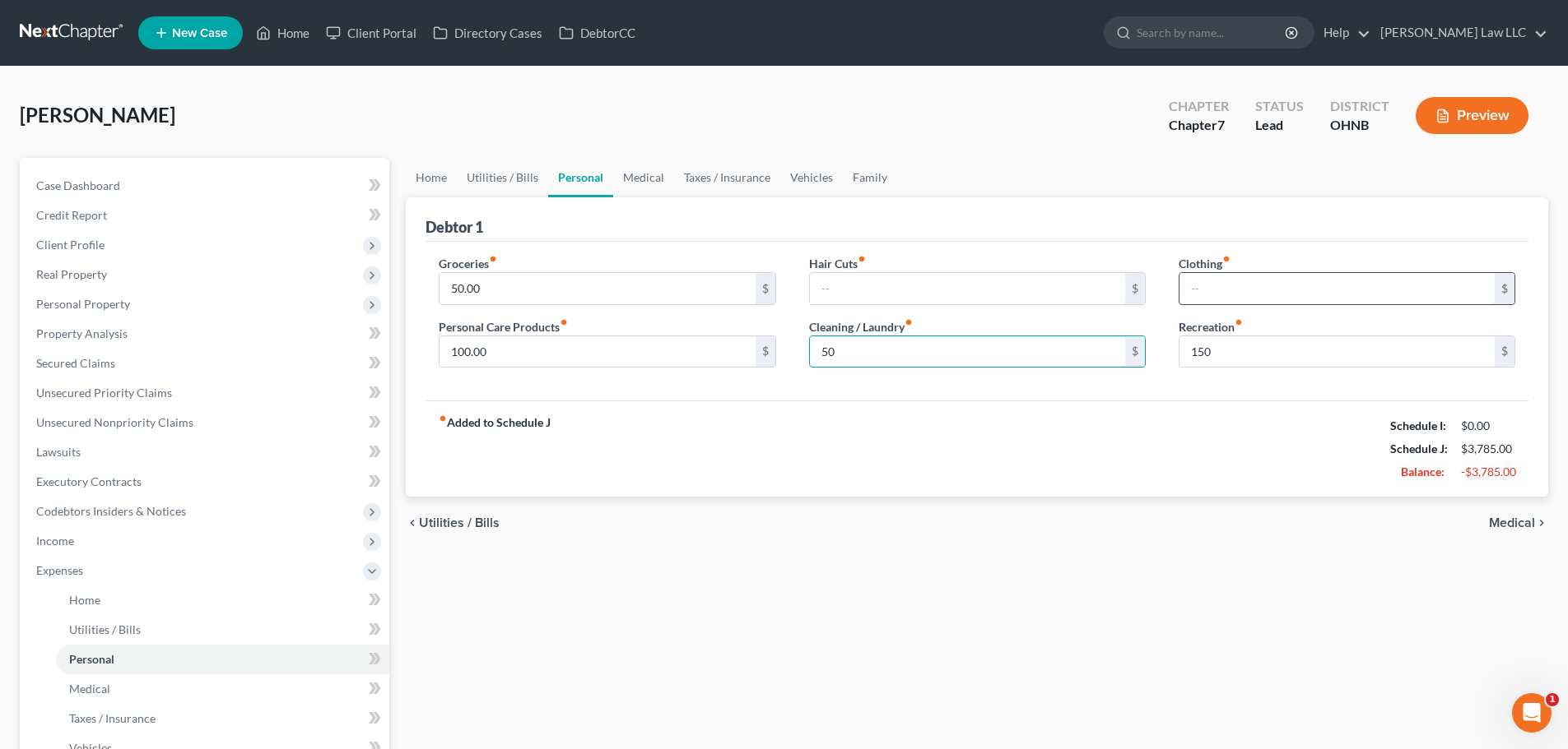
type input "50"
click at [1223, 282] on input "text" at bounding box center [1336, 289] width 315 height 31
type input "50"
click at [1103, 188] on ul "Home Utilities / Bills Personal Medical Taxes / Insurance Vehicles Family" at bounding box center [977, 177] width 1142 height 40
click at [813, 176] on link "Vehicles" at bounding box center [811, 177] width 63 height 40
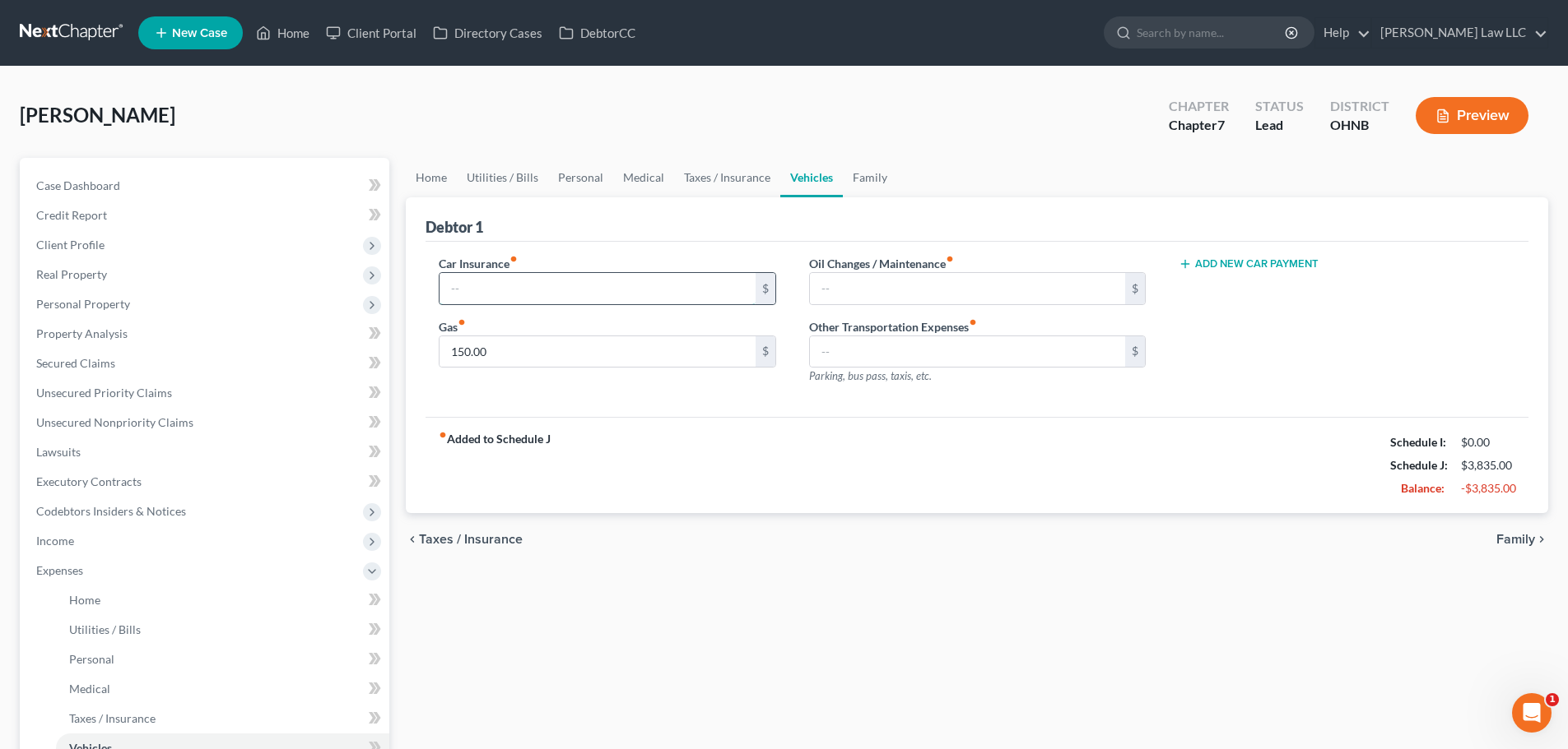
click at [630, 295] on input "text" at bounding box center [597, 289] width 315 height 31
type input "197"
click at [674, 106] on div "[PERSON_NAME] Upgraded Chapter Chapter 7 Status Lead District [GEOGRAPHIC_DATA]…" at bounding box center [784, 122] width 1528 height 71
click at [565, 176] on link "Personal" at bounding box center [580, 177] width 65 height 40
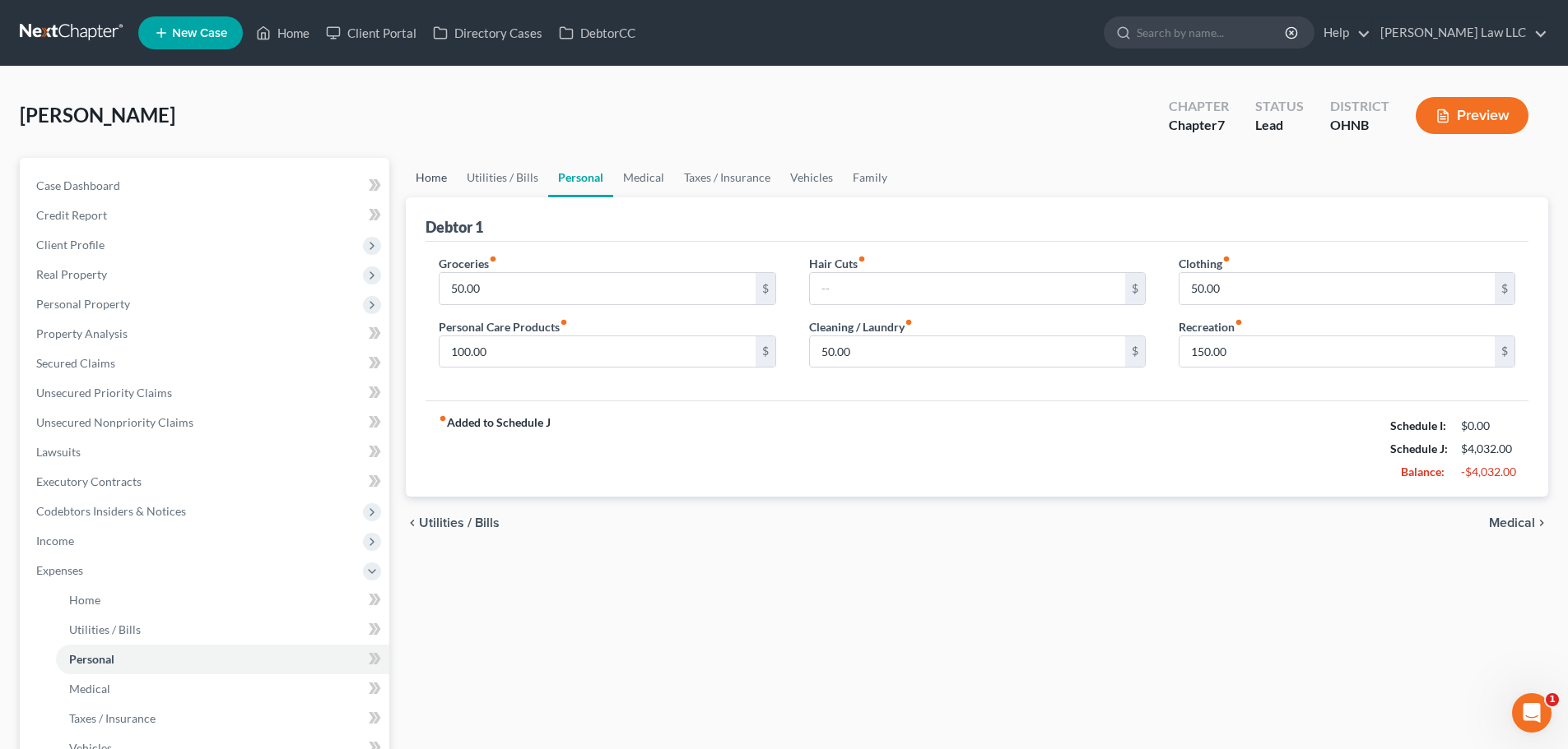
click at [447, 172] on link "Home" at bounding box center [431, 177] width 51 height 40
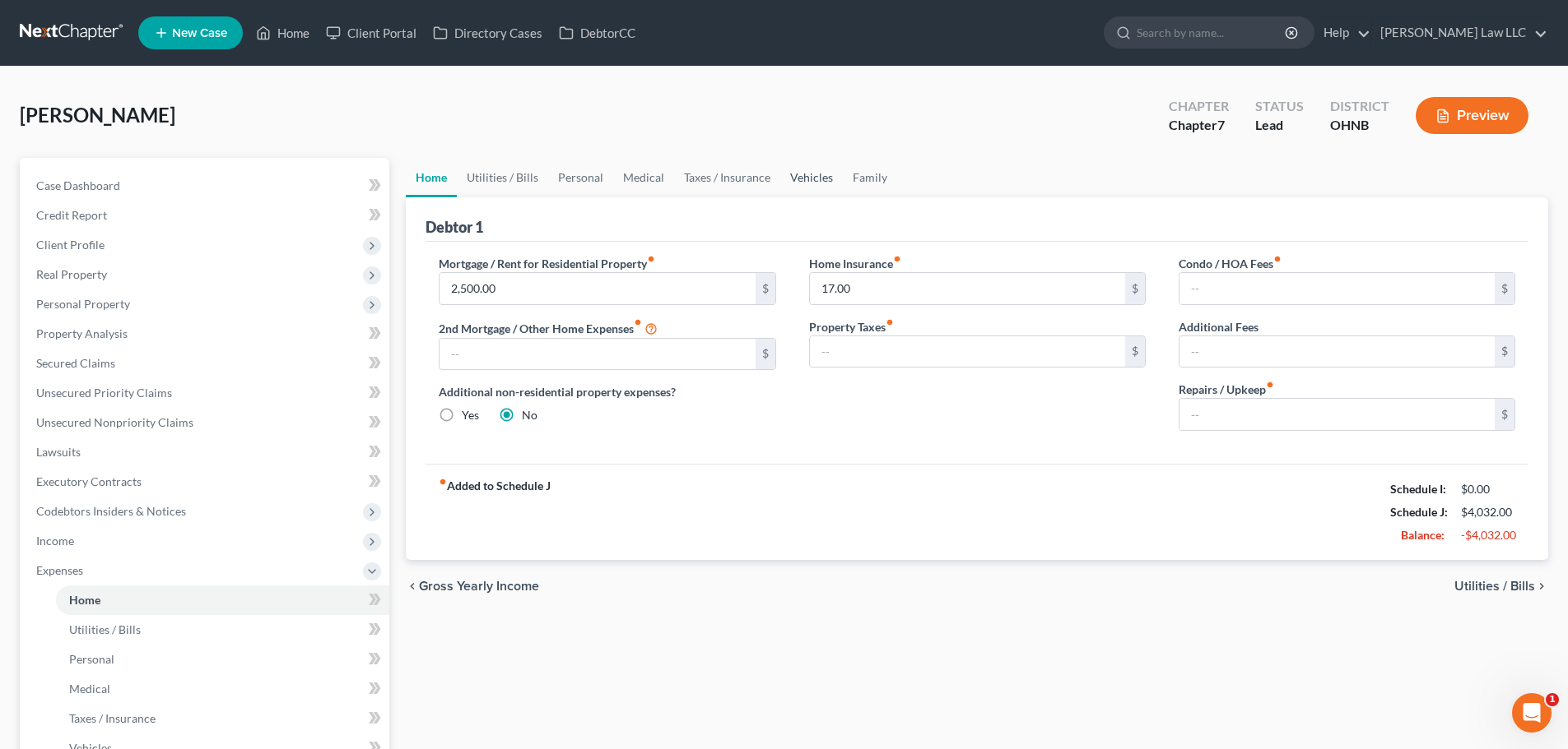
click at [801, 185] on link "Vehicles" at bounding box center [811, 177] width 63 height 40
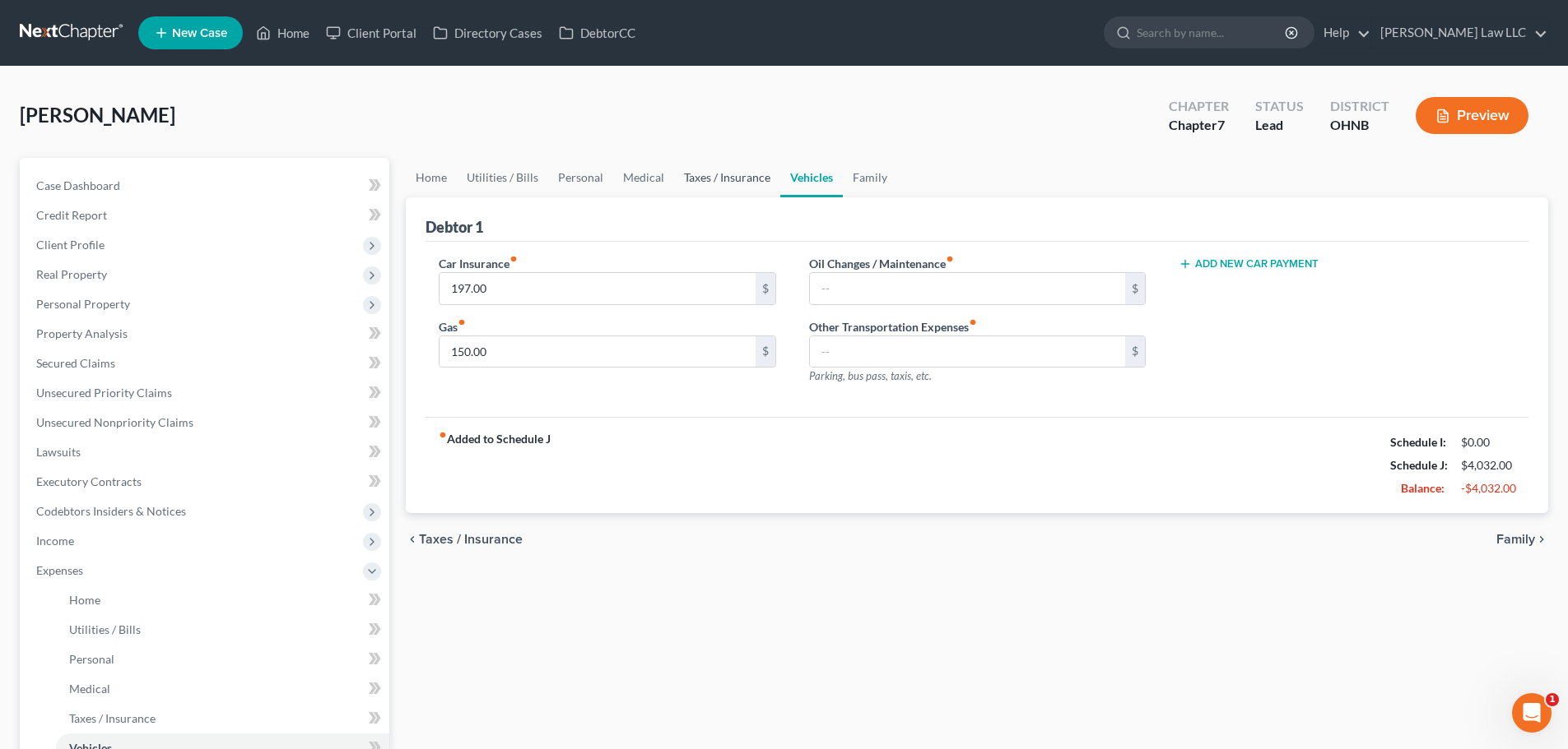
click at [711, 182] on link "Taxes / Insurance" at bounding box center [726, 177] width 106 height 40
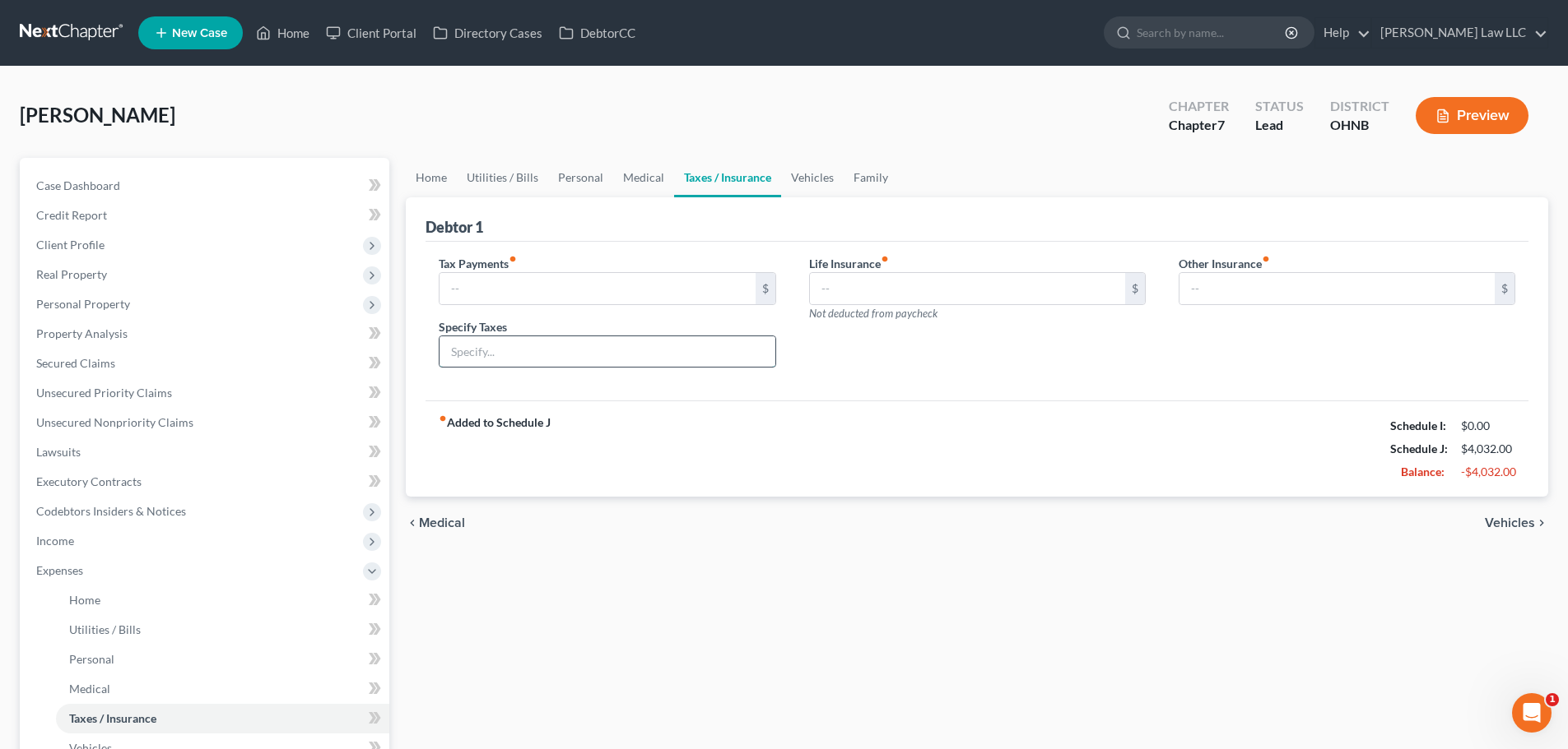
click at [627, 358] on input "text" at bounding box center [607, 352] width 334 height 31
click at [586, 298] on input "text" at bounding box center [597, 289] width 315 height 31
type input "145"
click at [539, 336] on input "text" at bounding box center [607, 352] width 334 height 31
type input "IRS"
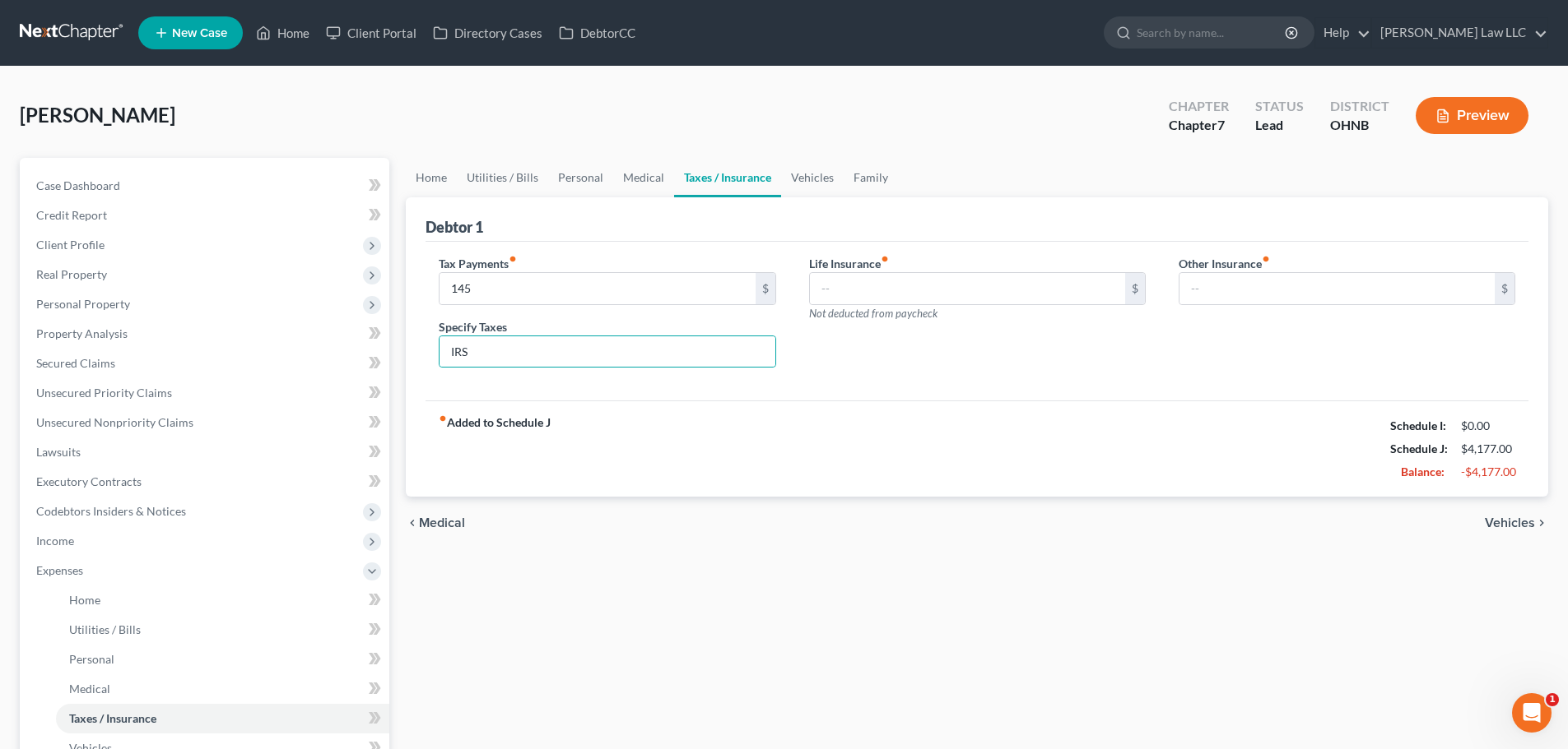
click at [955, 365] on div "Life Insurance fiber_manual_record $ Not deducted from paycheck" at bounding box center [978, 318] width 370 height 127
click at [951, 381] on div "Tax Payments fiber_manual_record 145 $ Specify Taxes IRS Life Insurance fiber_m…" at bounding box center [976, 321] width 1102 height 160
click at [805, 176] on link "Vehicles" at bounding box center [812, 177] width 63 height 40
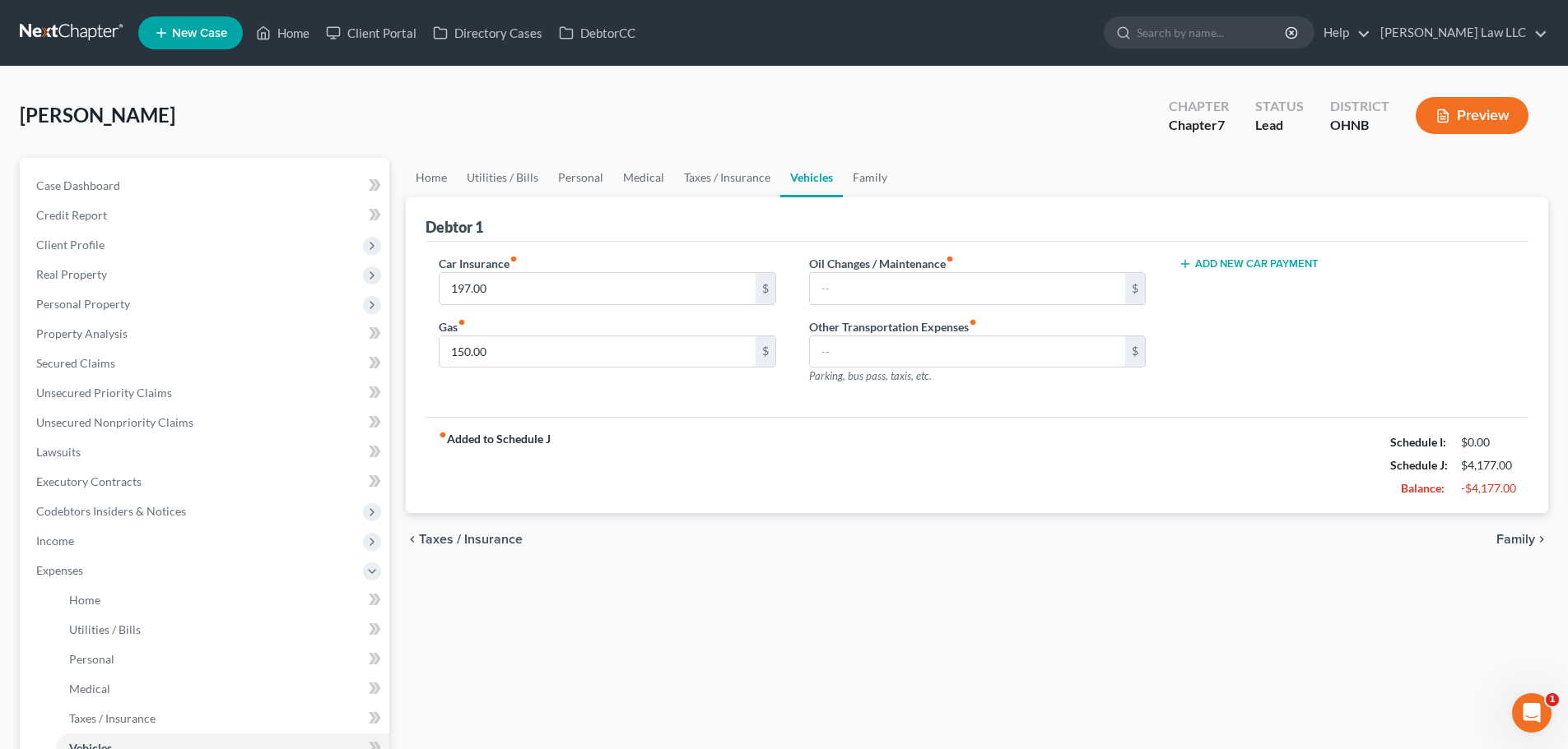
click at [1219, 260] on button "Add New Car Payment" at bounding box center [1247, 264] width 140 height 13
click at [1213, 286] on input "text" at bounding box center [1321, 289] width 286 height 31
type input "678"
click at [1242, 321] on button "Add New Car Payment" at bounding box center [1247, 327] width 140 height 13
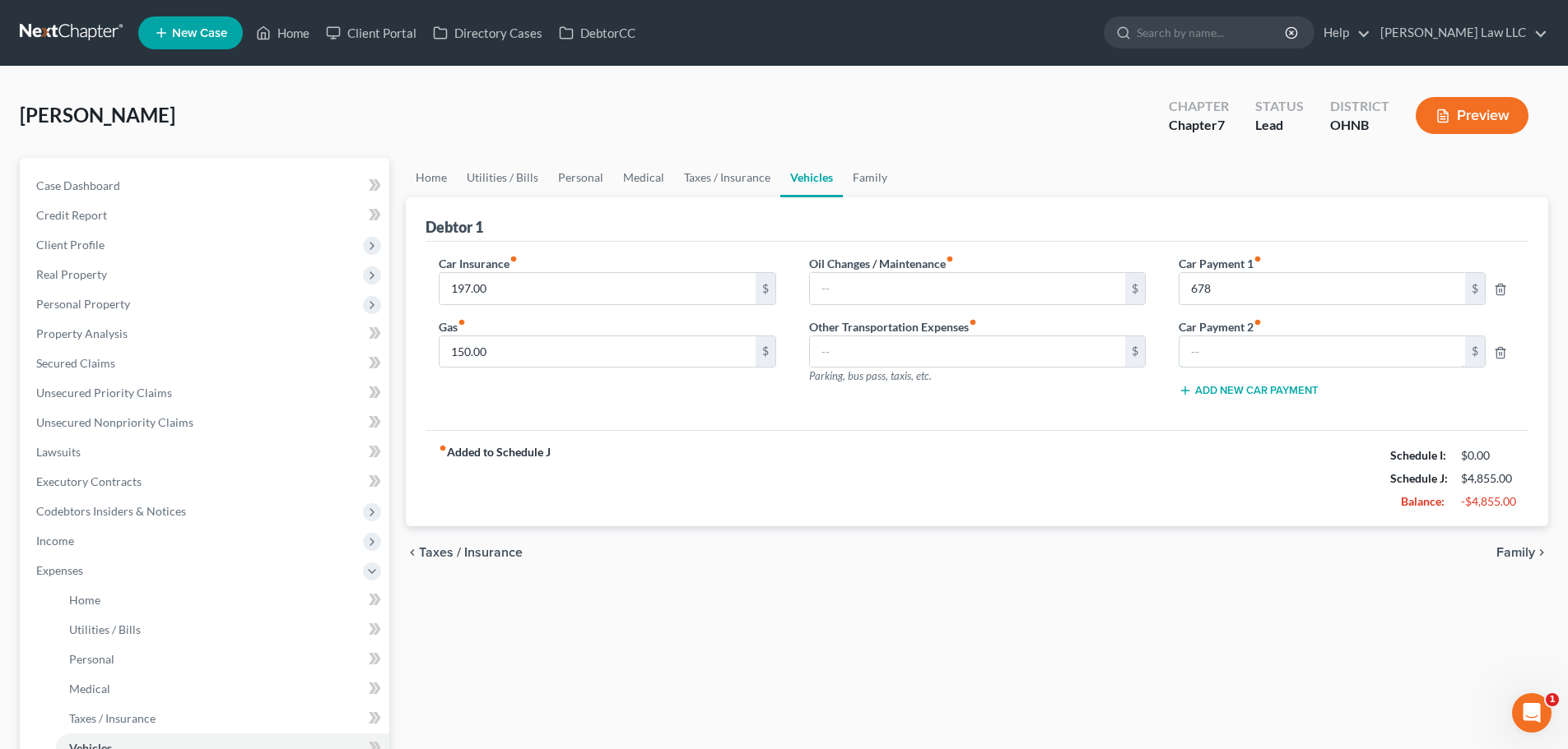
click at [1226, 352] on input "text" at bounding box center [1321, 352] width 286 height 31
type input "665"
click at [1105, 199] on div "Debtor 1" at bounding box center [976, 220] width 1102 height 44
click at [1013, 156] on div "[PERSON_NAME] Upgraded Chapter Chapter 7 Status Lead District [GEOGRAPHIC_DATA]…" at bounding box center [784, 122] width 1528 height 71
click at [666, 178] on link "Medical" at bounding box center [644, 177] width 61 height 40
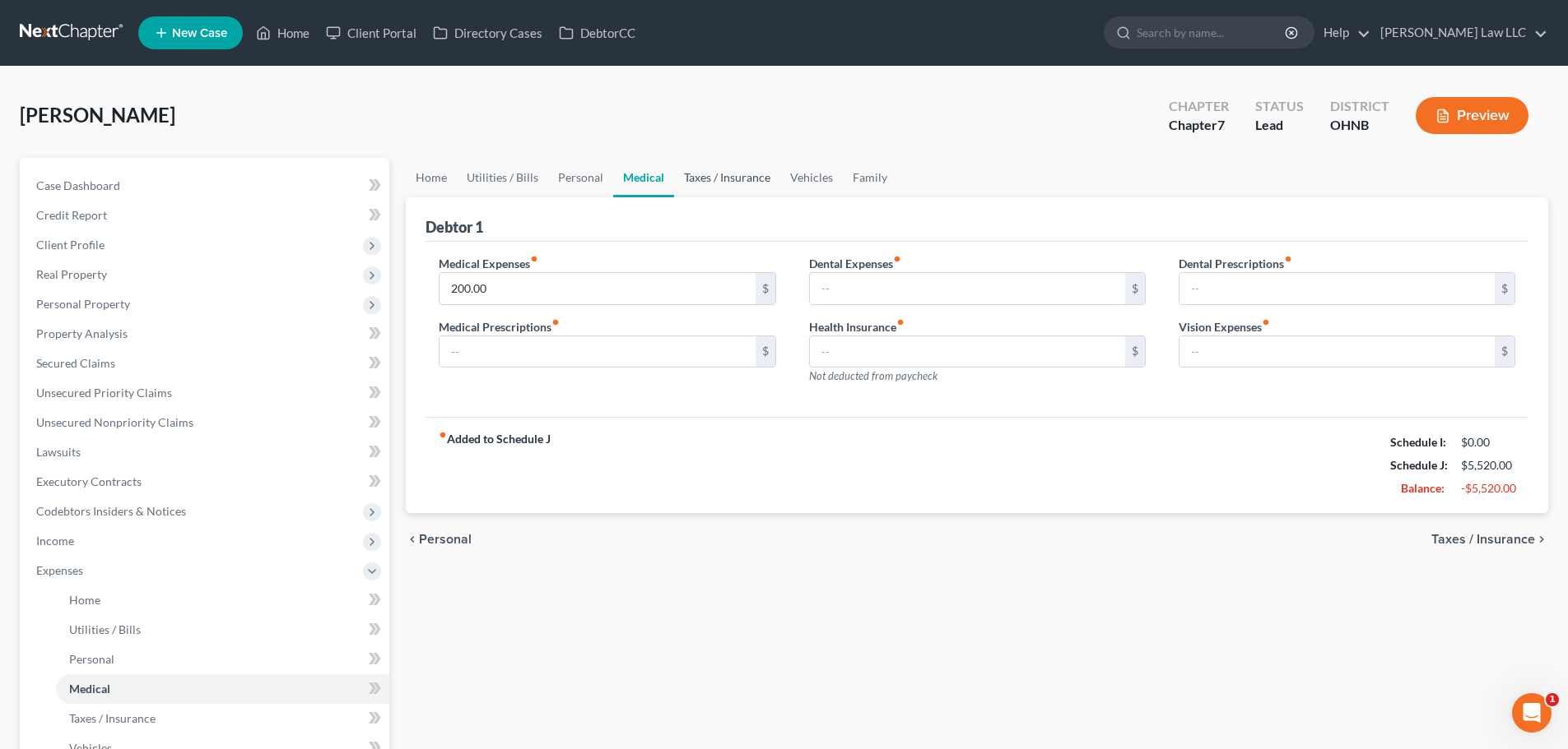
click at [706, 177] on link "Taxes / Insurance" at bounding box center [726, 177] width 106 height 40
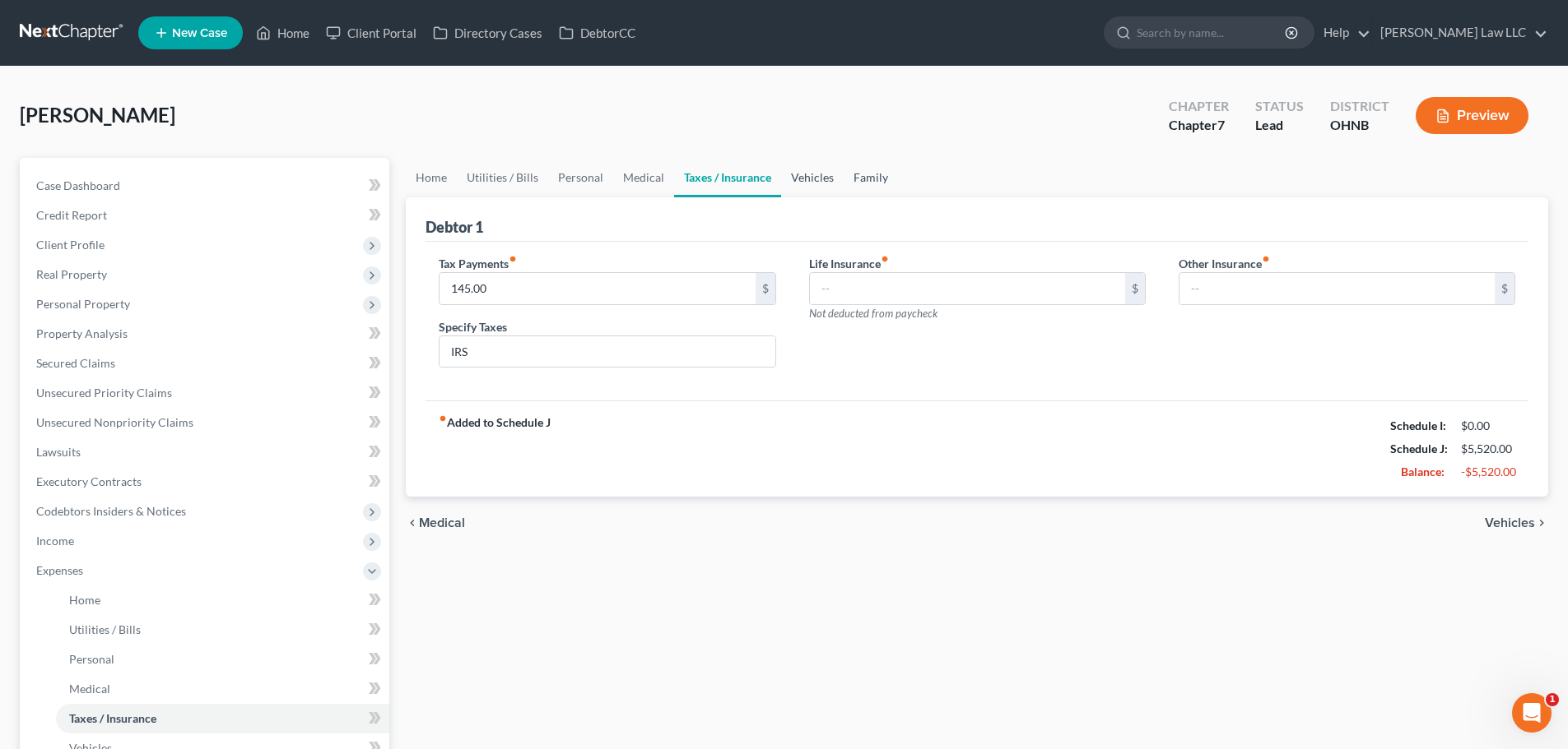
drag, startPoint x: 852, startPoint y: 178, endPoint x: 809, endPoint y: 185, distance: 43.6
click at [853, 178] on link "Family" at bounding box center [870, 177] width 55 height 40
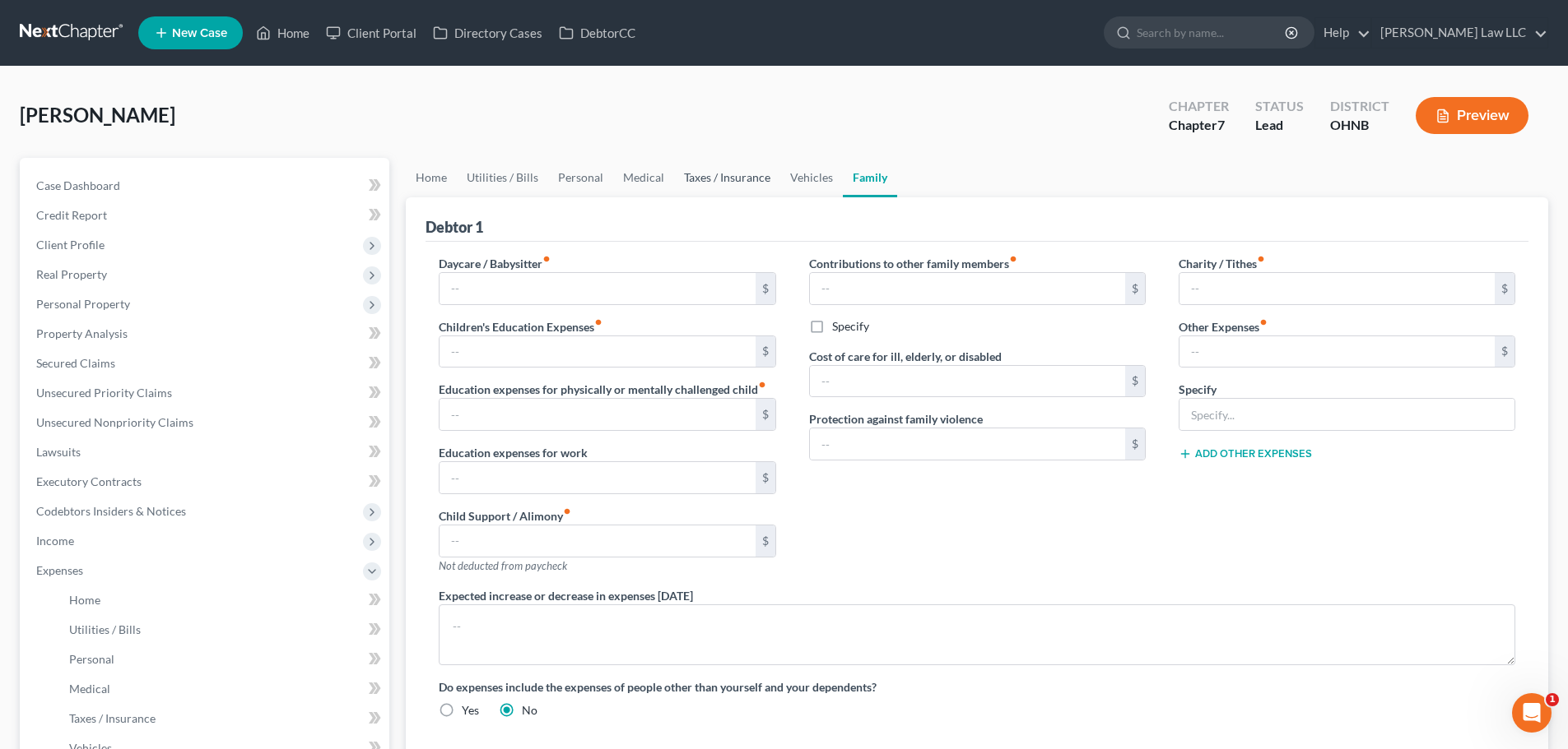
click at [768, 187] on link "Taxes / Insurance" at bounding box center [726, 177] width 106 height 40
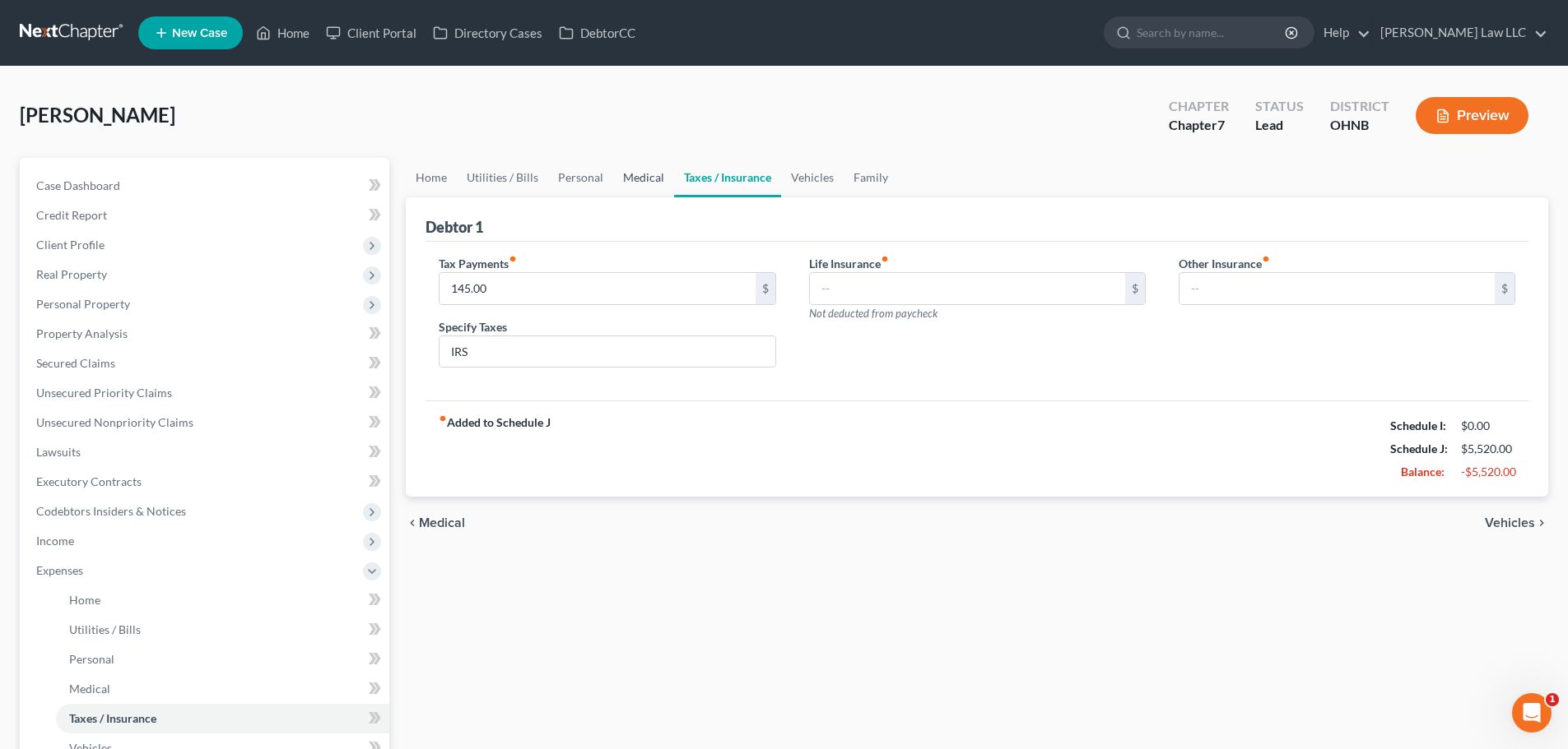
click at [626, 185] on link "Medical" at bounding box center [644, 177] width 61 height 40
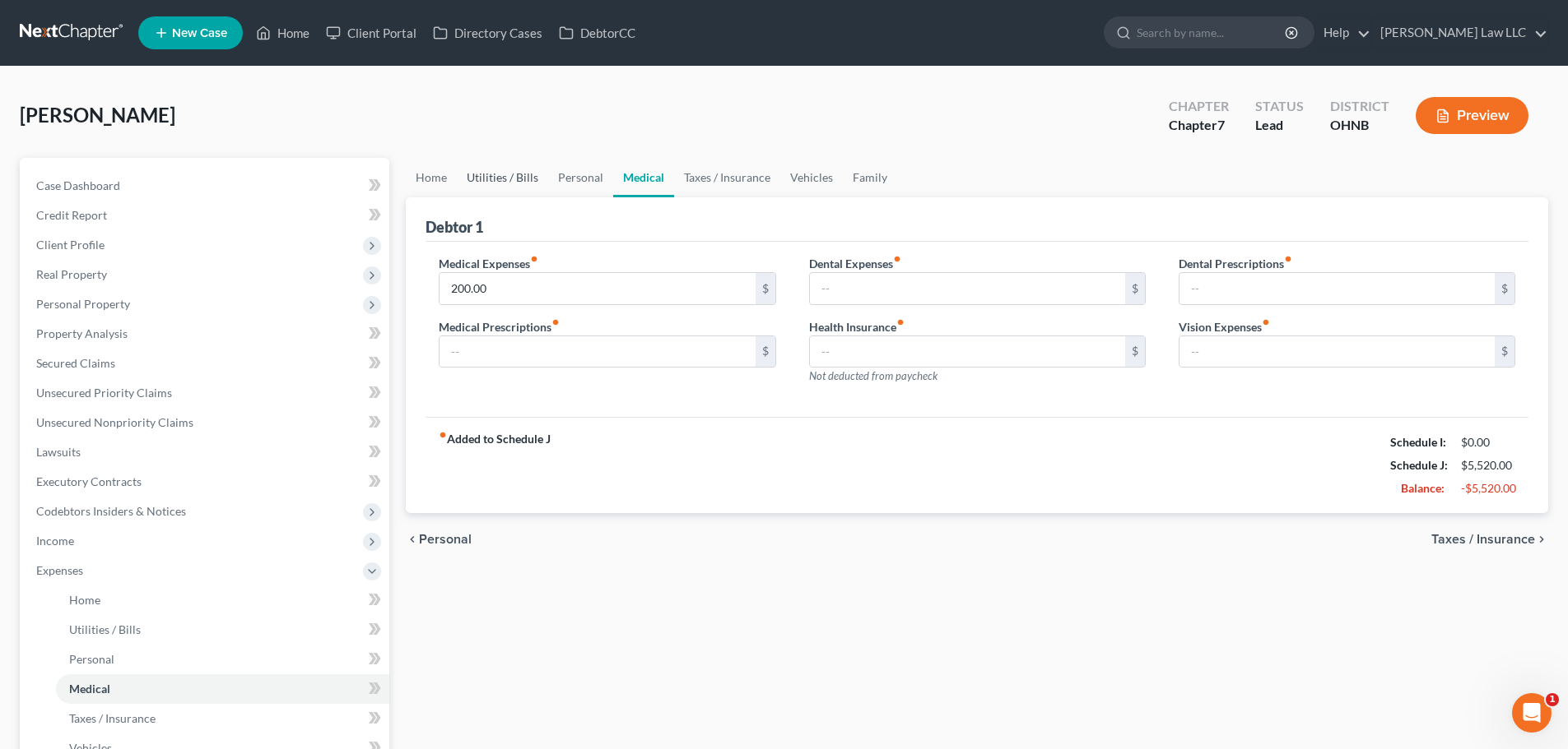
click at [494, 185] on link "Utilities / Bills" at bounding box center [502, 177] width 91 height 40
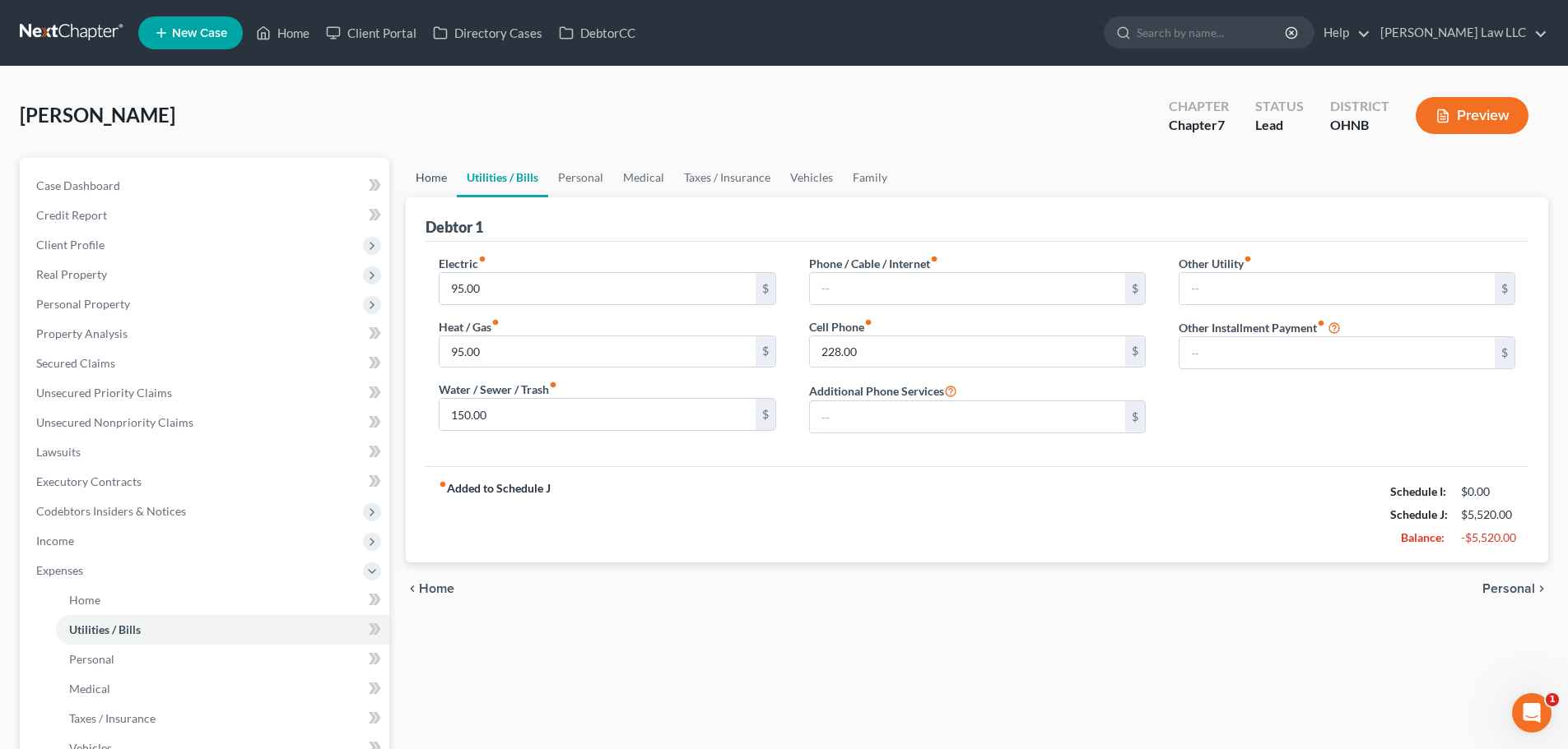
click at [431, 185] on link "Home" at bounding box center [431, 177] width 51 height 40
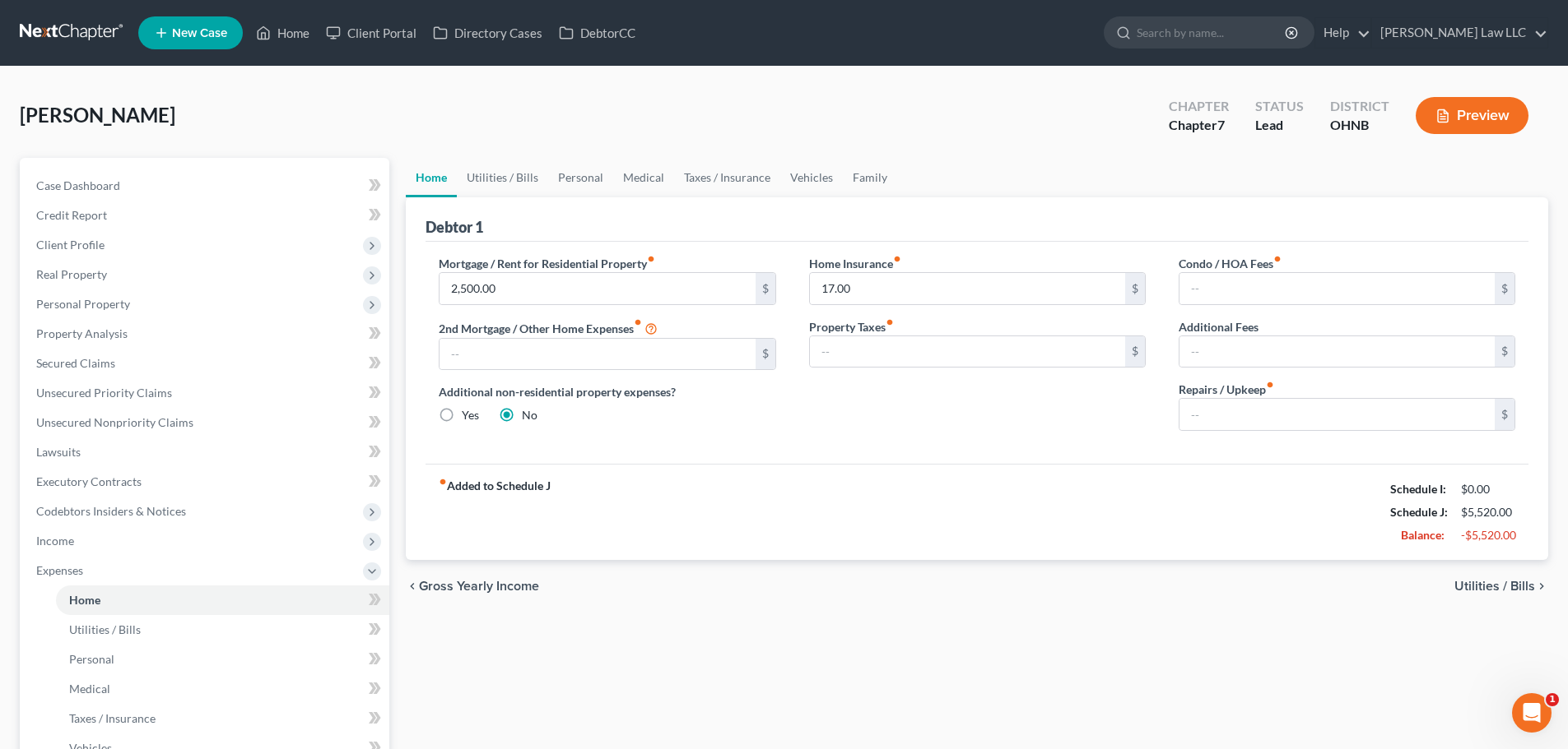
scroll to position [247, 0]
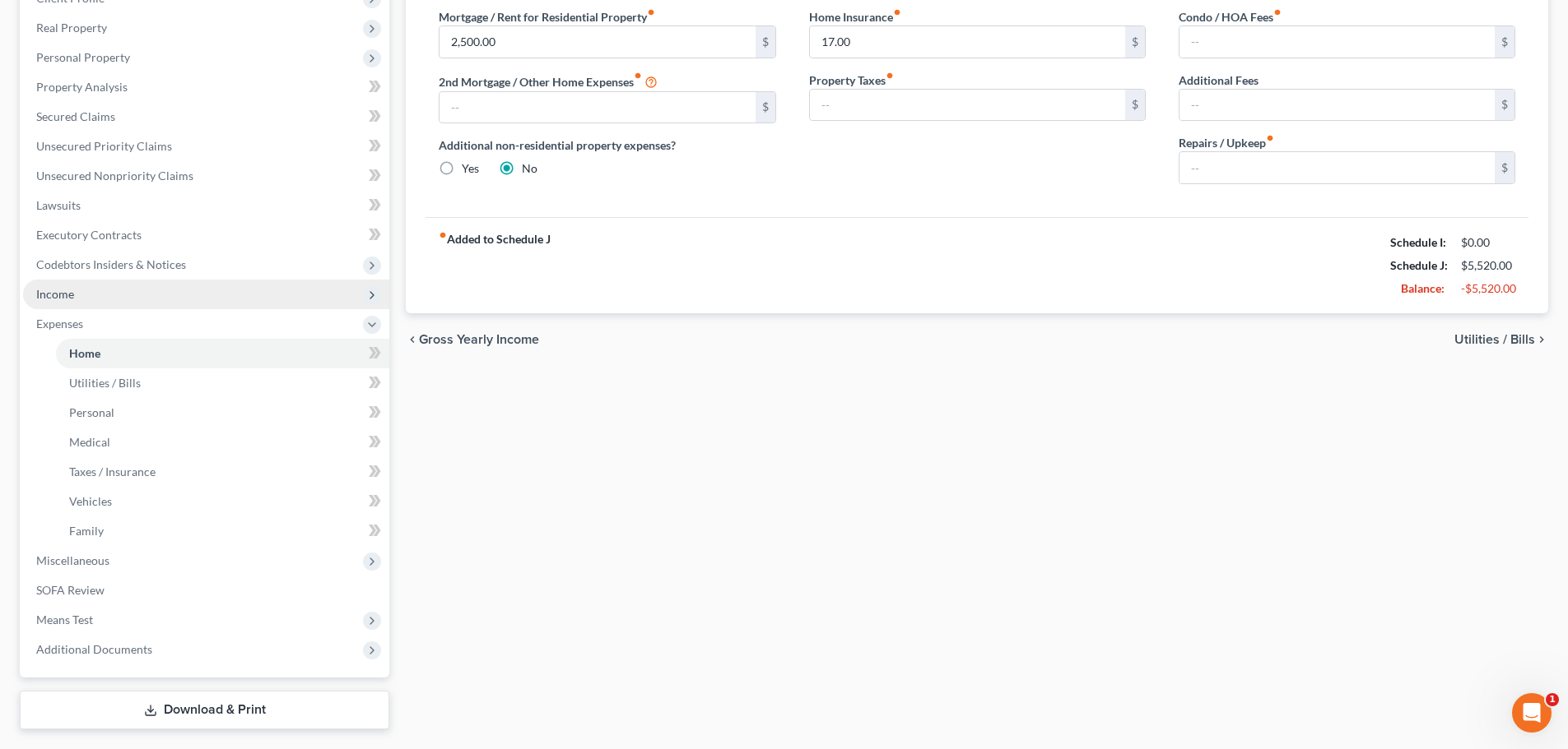
click at [79, 290] on span "Income" at bounding box center [206, 295] width 366 height 30
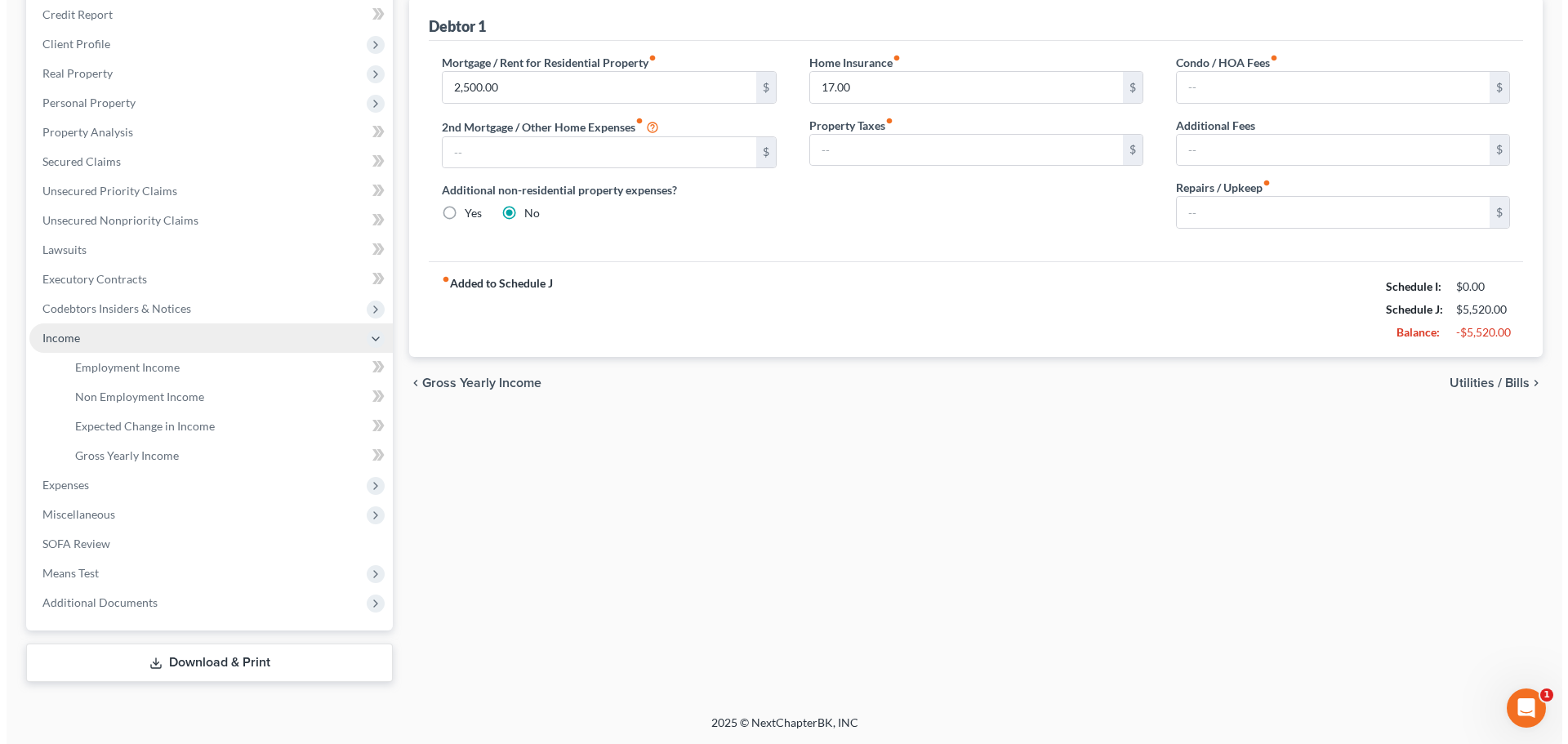
scroll to position [199, 0]
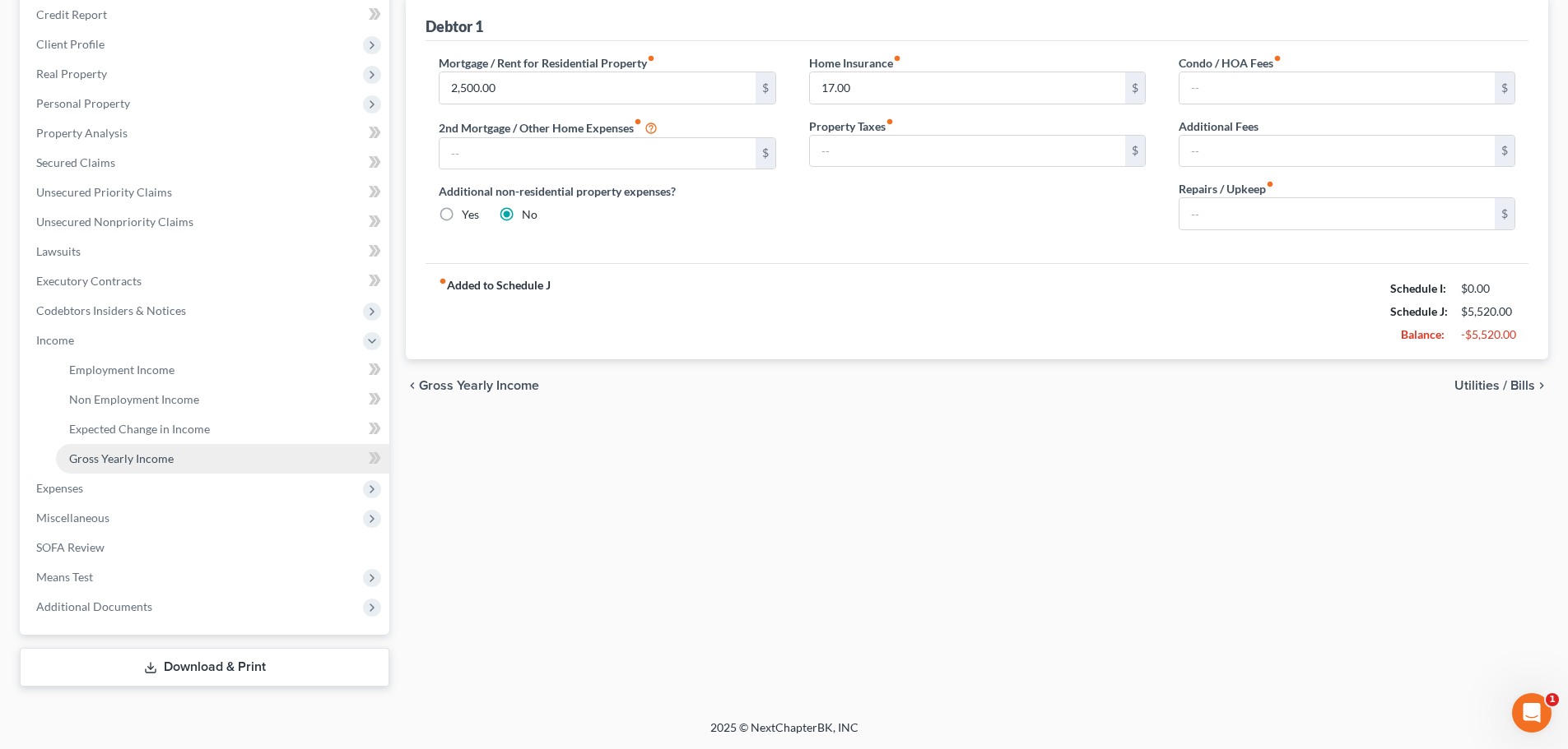
click at [139, 463] on span "Gross Yearly Income" at bounding box center [121, 458] width 104 height 14
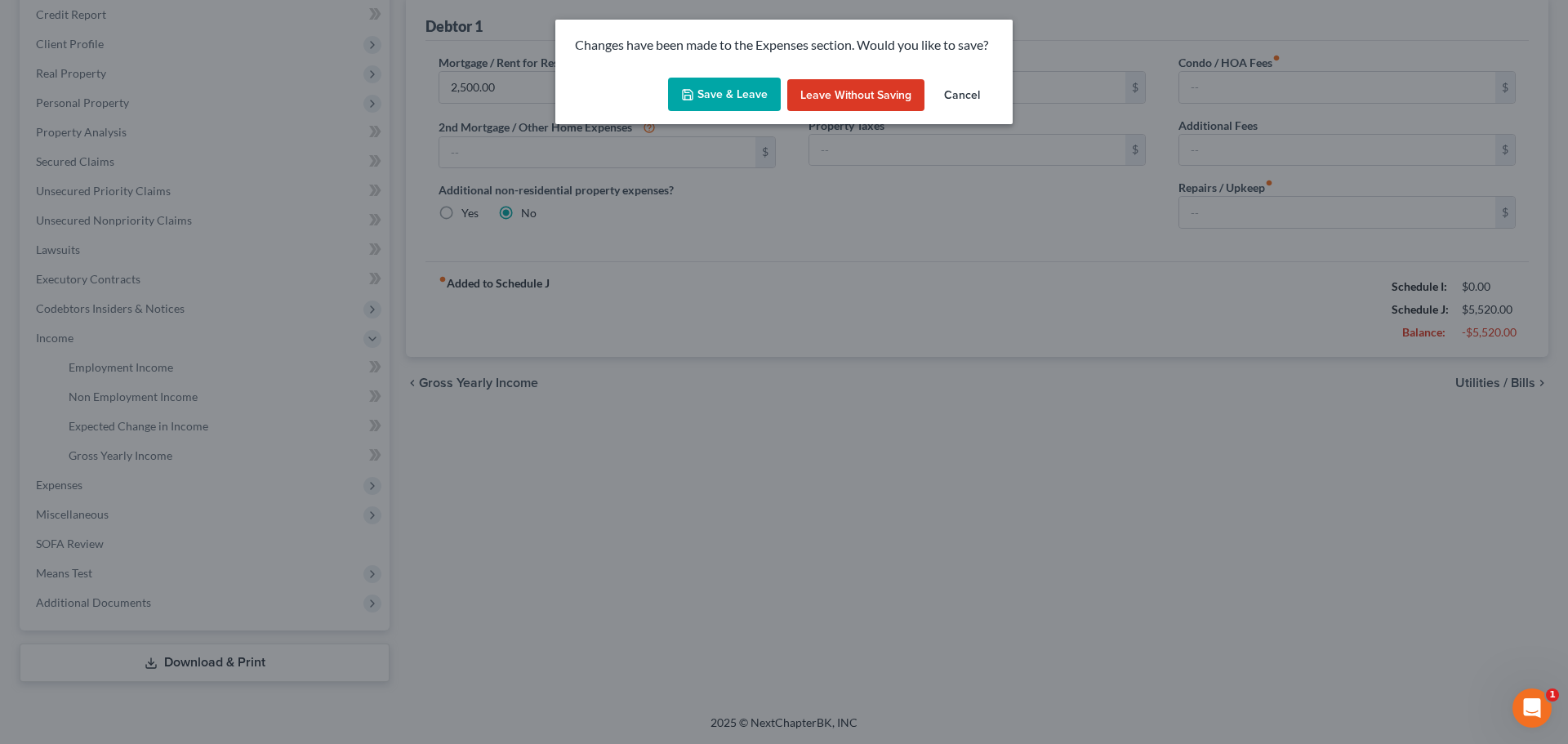
click at [708, 96] on button "Save & Leave" at bounding box center [724, 94] width 113 height 34
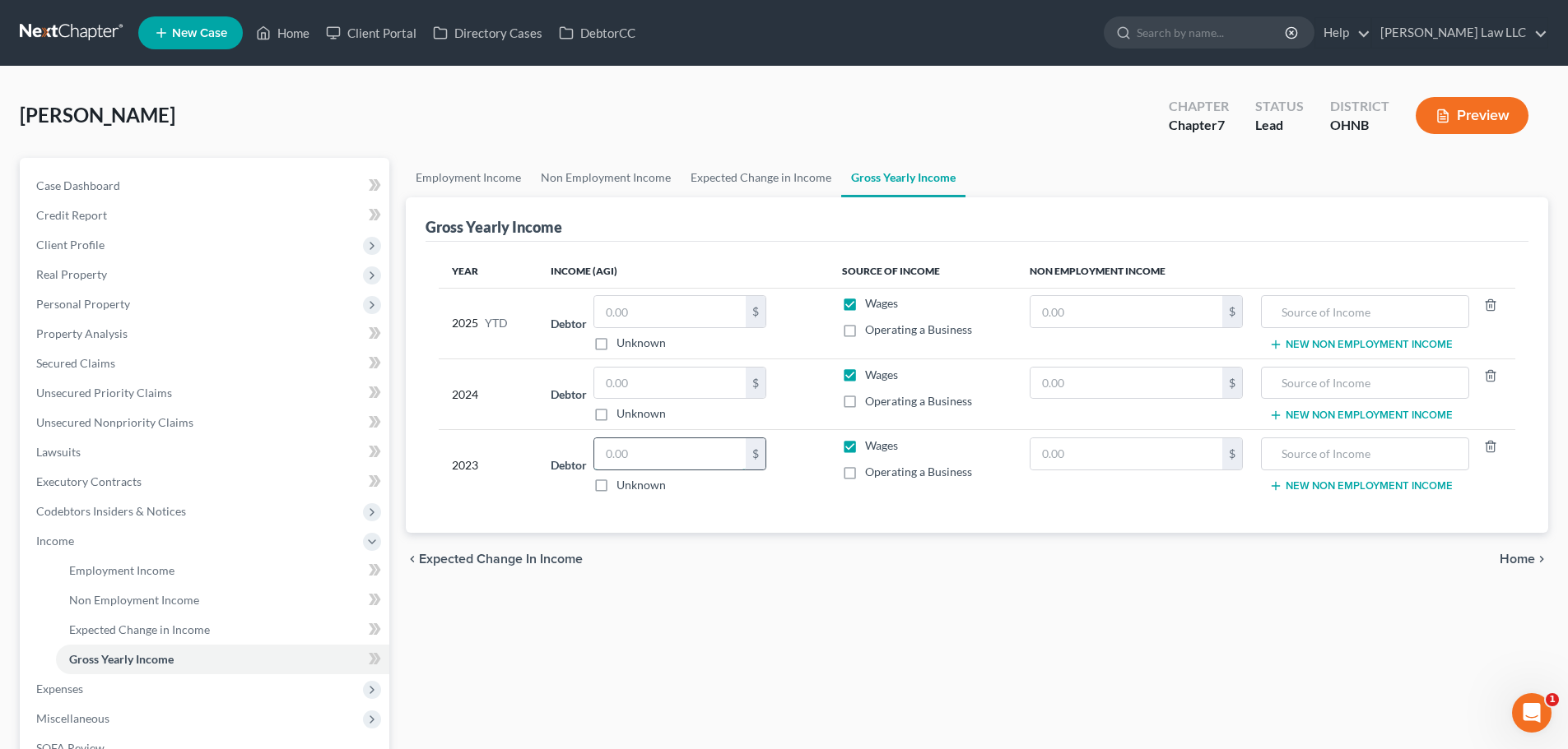
click at [662, 460] on input "text" at bounding box center [670, 454] width 152 height 31
click at [634, 463] on input "text" at bounding box center [670, 454] width 152 height 31
click at [638, 454] on input "text" at bounding box center [670, 454] width 152 height 31
click at [865, 452] on label "Wages" at bounding box center [881, 446] width 33 height 17
click at [871, 448] on input "Wages" at bounding box center [877, 443] width 11 height 11
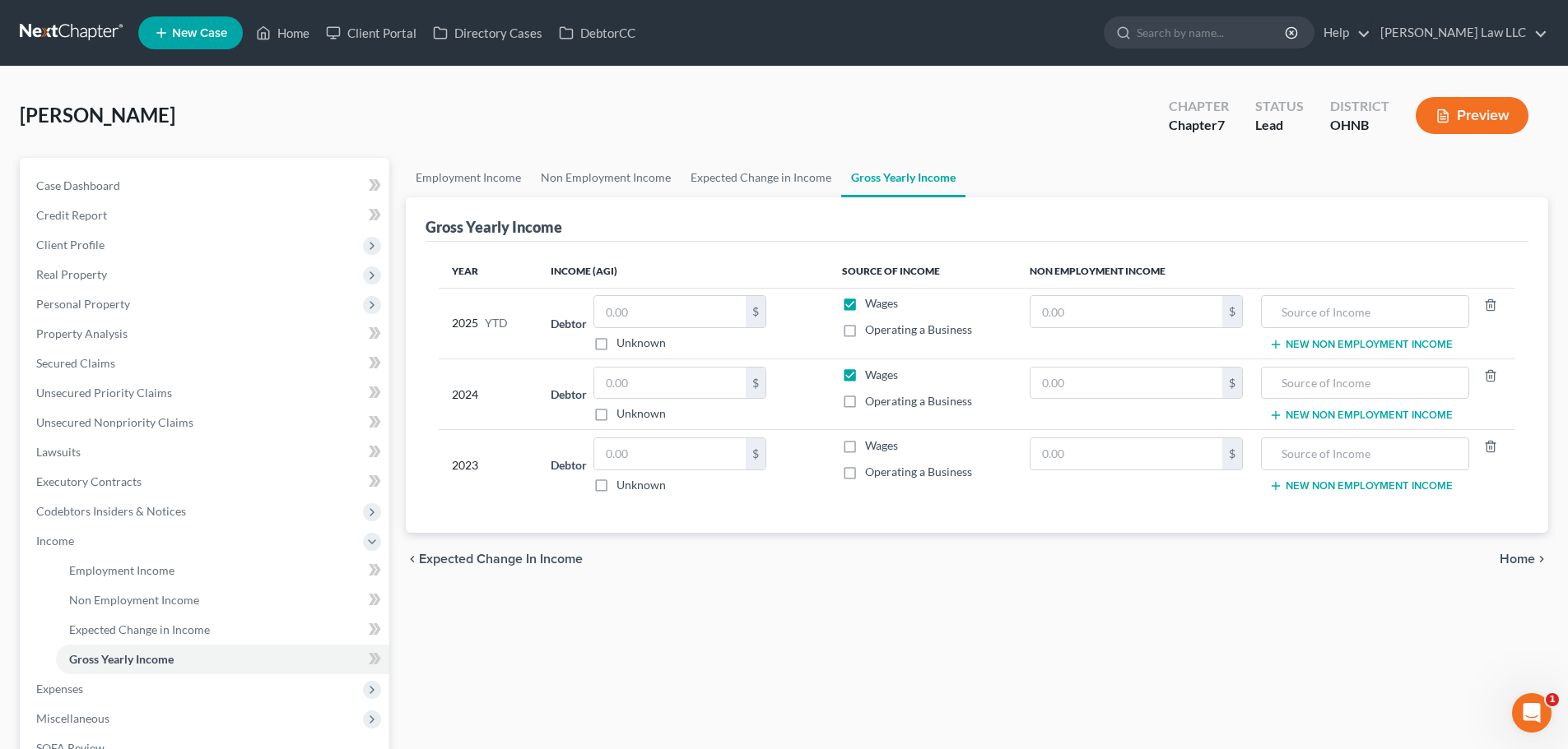
click at [865, 446] on label "Wages" at bounding box center [881, 446] width 33 height 17
click at [871, 446] on input "Wages" at bounding box center [877, 443] width 11 height 11
checkbox input "true"
click at [694, 470] on div "$" at bounding box center [679, 454] width 173 height 33
click at [699, 457] on input "text" at bounding box center [670, 454] width 152 height 31
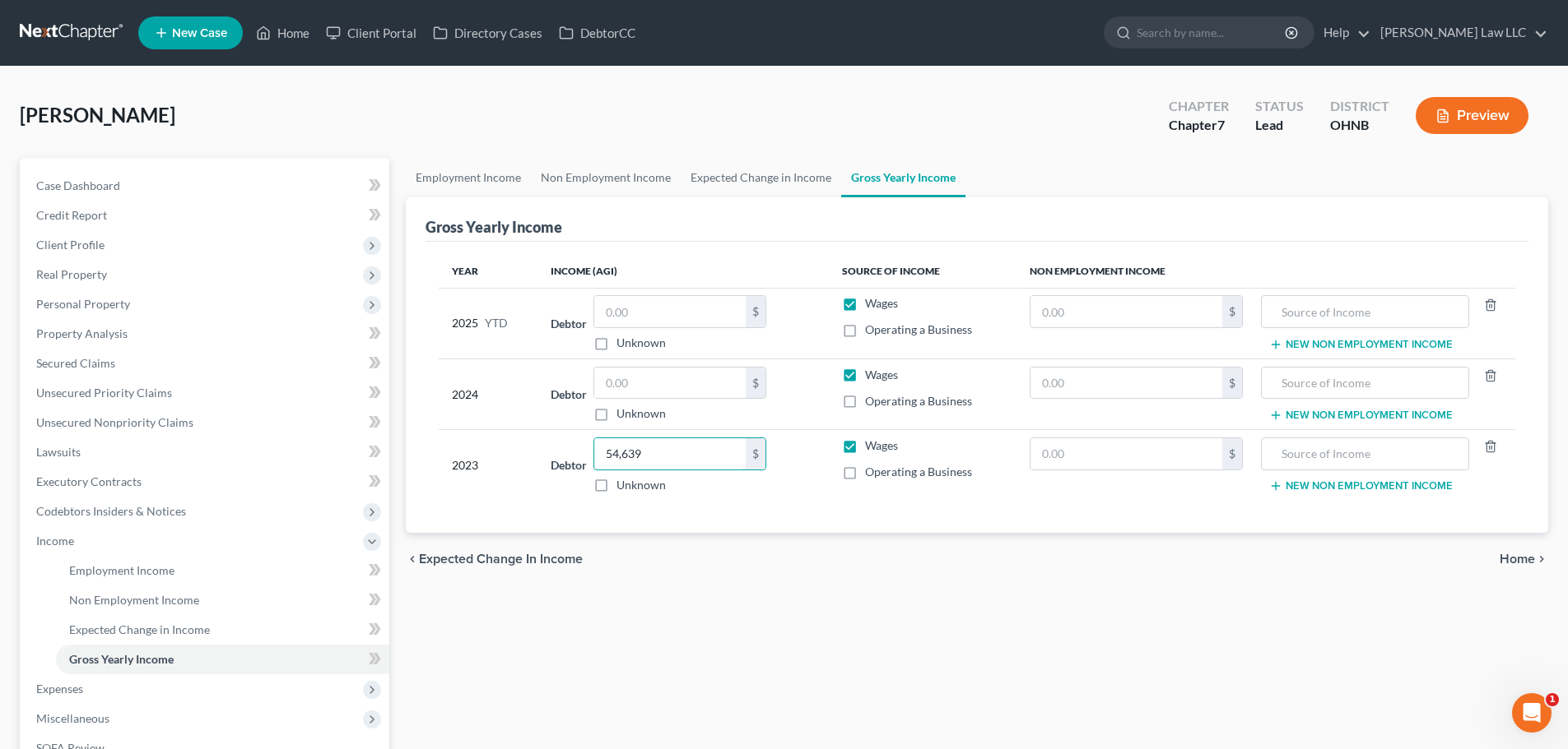
type input "54,639"
click at [781, 568] on div "chevron_left Expected Change in Income Home chevron_right" at bounding box center [977, 559] width 1142 height 53
click at [645, 389] on input "text" at bounding box center [670, 383] width 152 height 31
type input "77,635"
click at [850, 657] on div "Employment Income Non Employment Income Expected Change in Income Gross Yearly …" at bounding box center [977, 523] width 1159 height 730
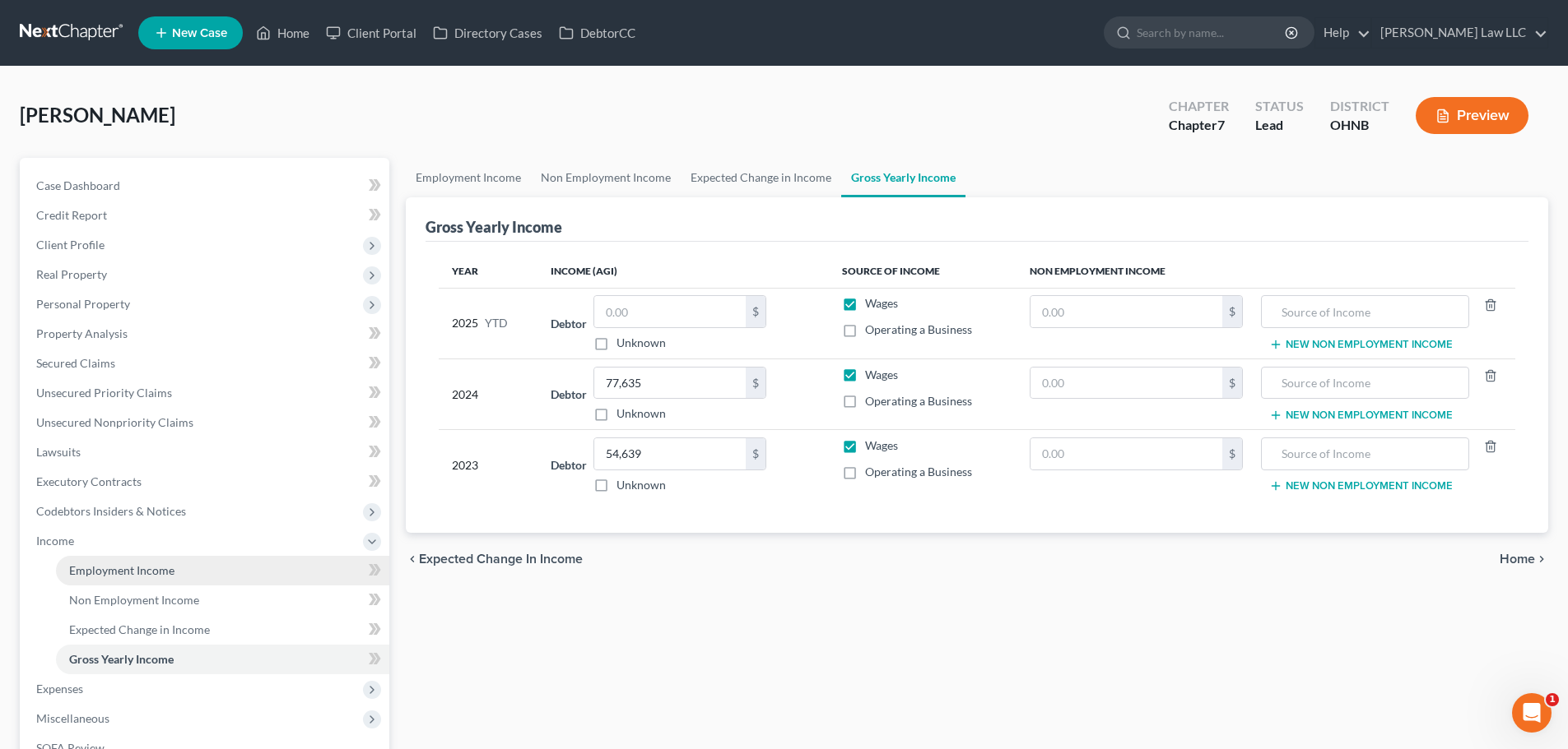
click at [98, 571] on span "Employment Income" at bounding box center [122, 570] width 105 height 14
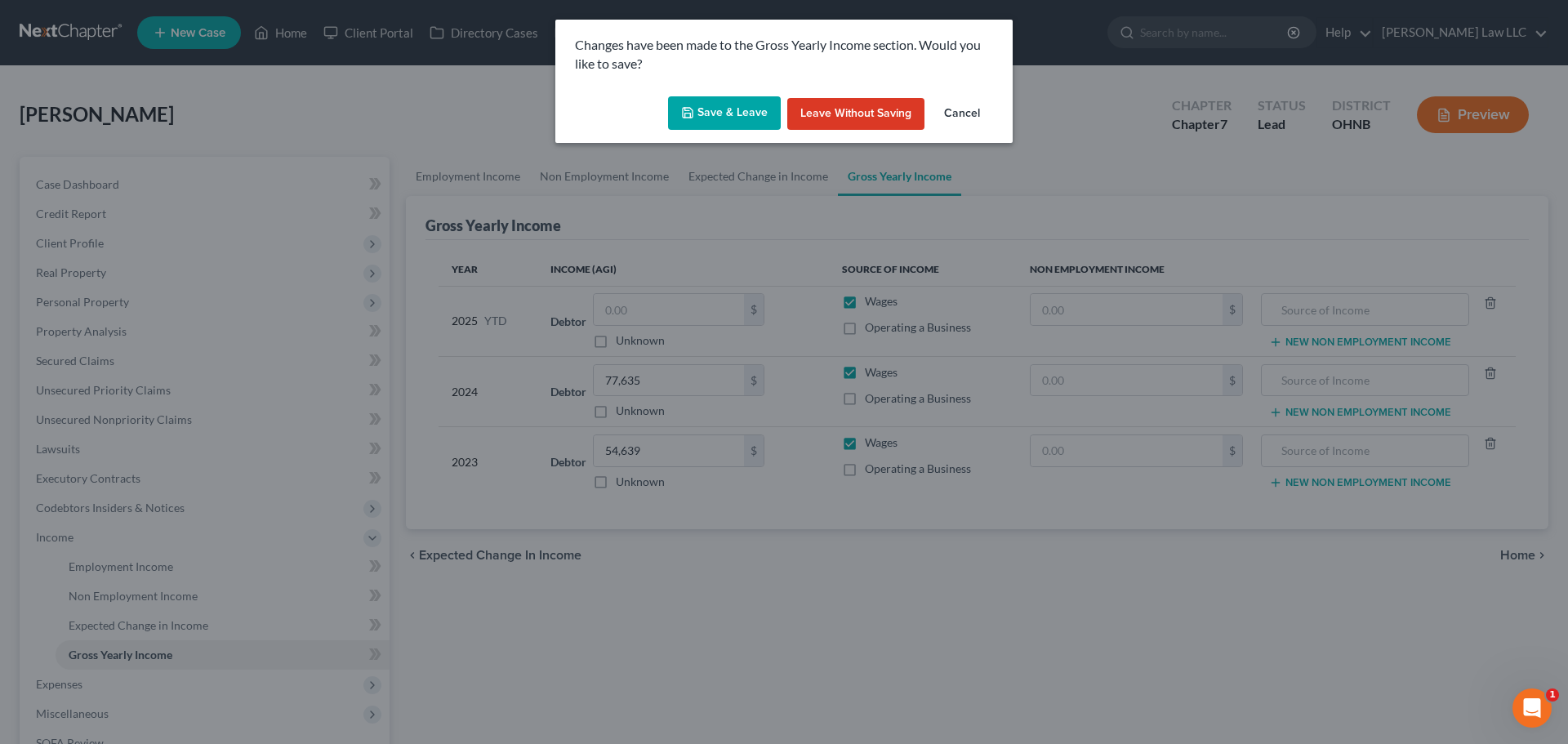
click at [721, 116] on button "Save & Leave" at bounding box center [724, 113] width 113 height 34
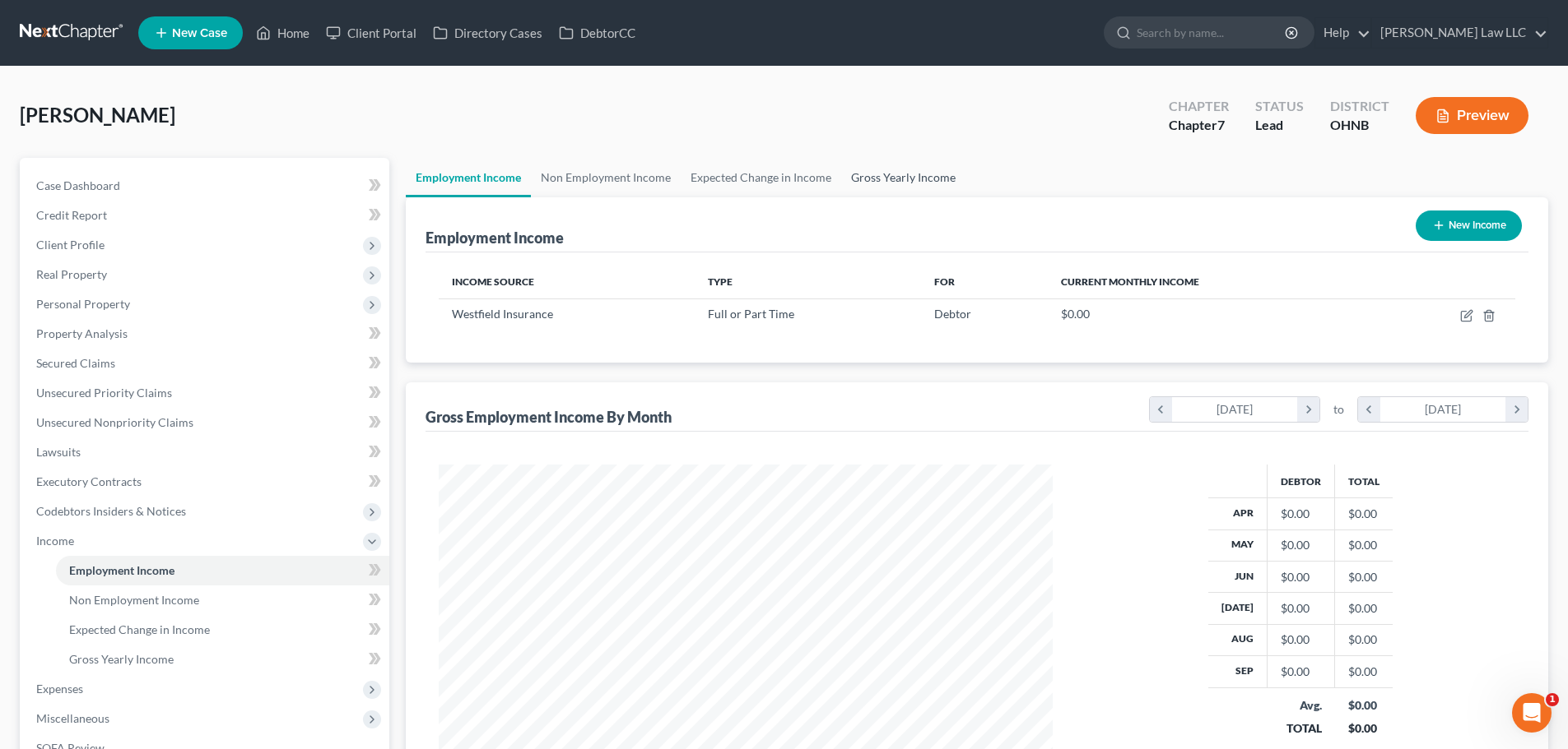
click at [879, 186] on link "Gross Yearly Income" at bounding box center [903, 177] width 124 height 40
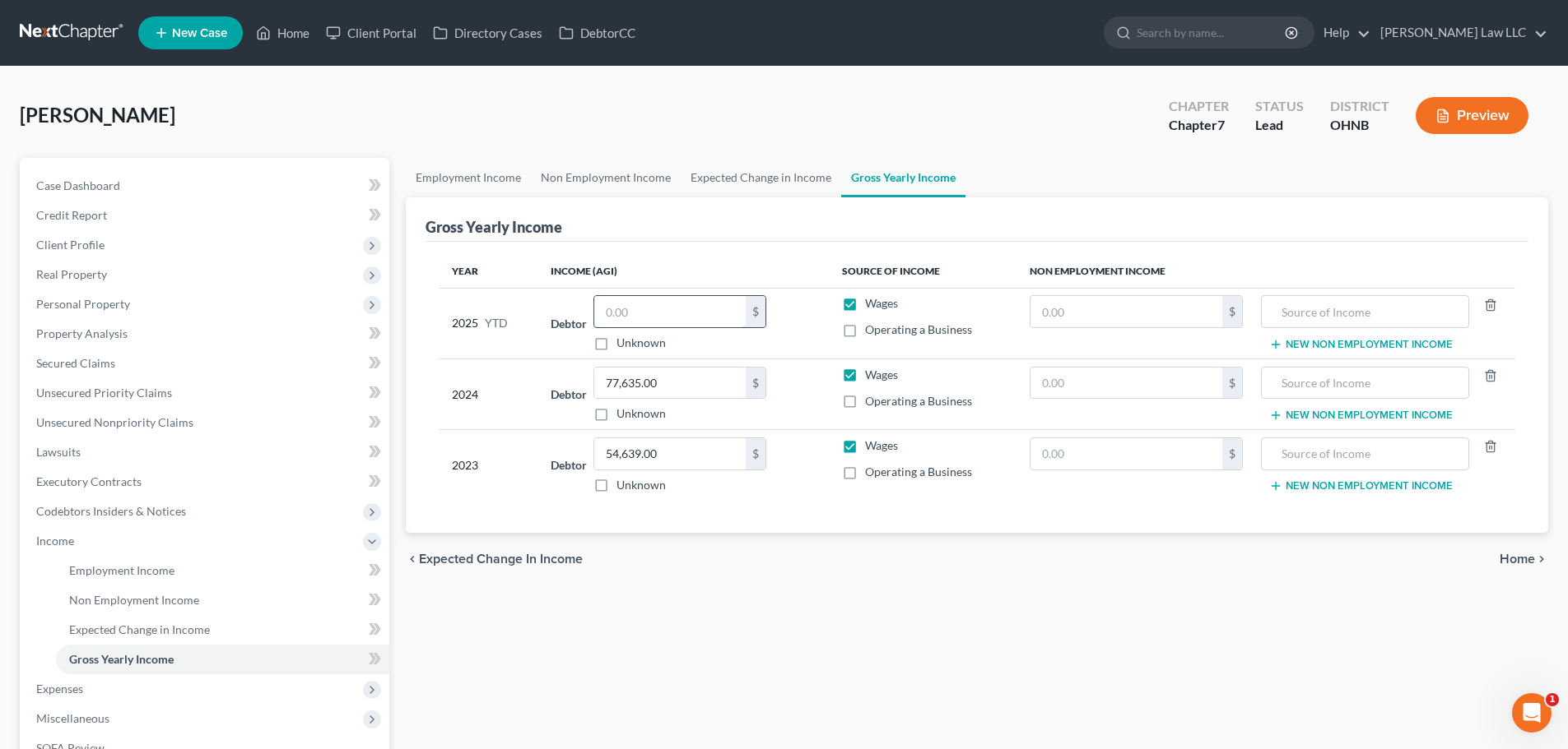
click at [693, 314] on input "text" at bounding box center [670, 312] width 152 height 31
type input "47,000"
click at [715, 245] on div "Year Income (AGI) Source of Income Non Employment Income 2025 YTD Debtor 47,000…" at bounding box center [976, 388] width 1102 height 292
click at [771, 176] on link "Expected Change in Income" at bounding box center [761, 177] width 161 height 40
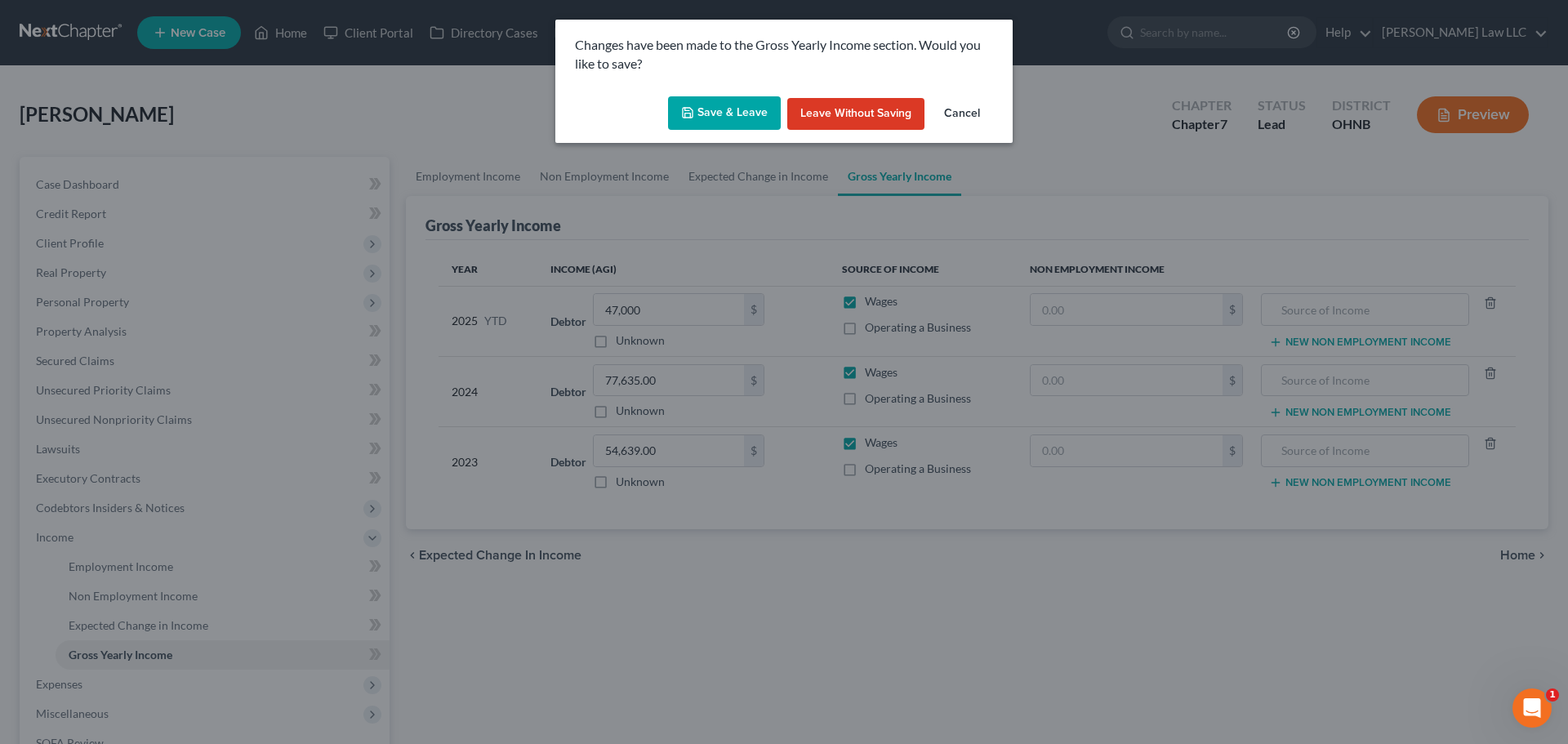
click at [861, 174] on div "Changes have been made to the Gross Yearly Income section. Would you like to sa…" at bounding box center [784, 372] width 1568 height 744
click at [706, 111] on button "Save & Leave" at bounding box center [724, 113] width 113 height 34
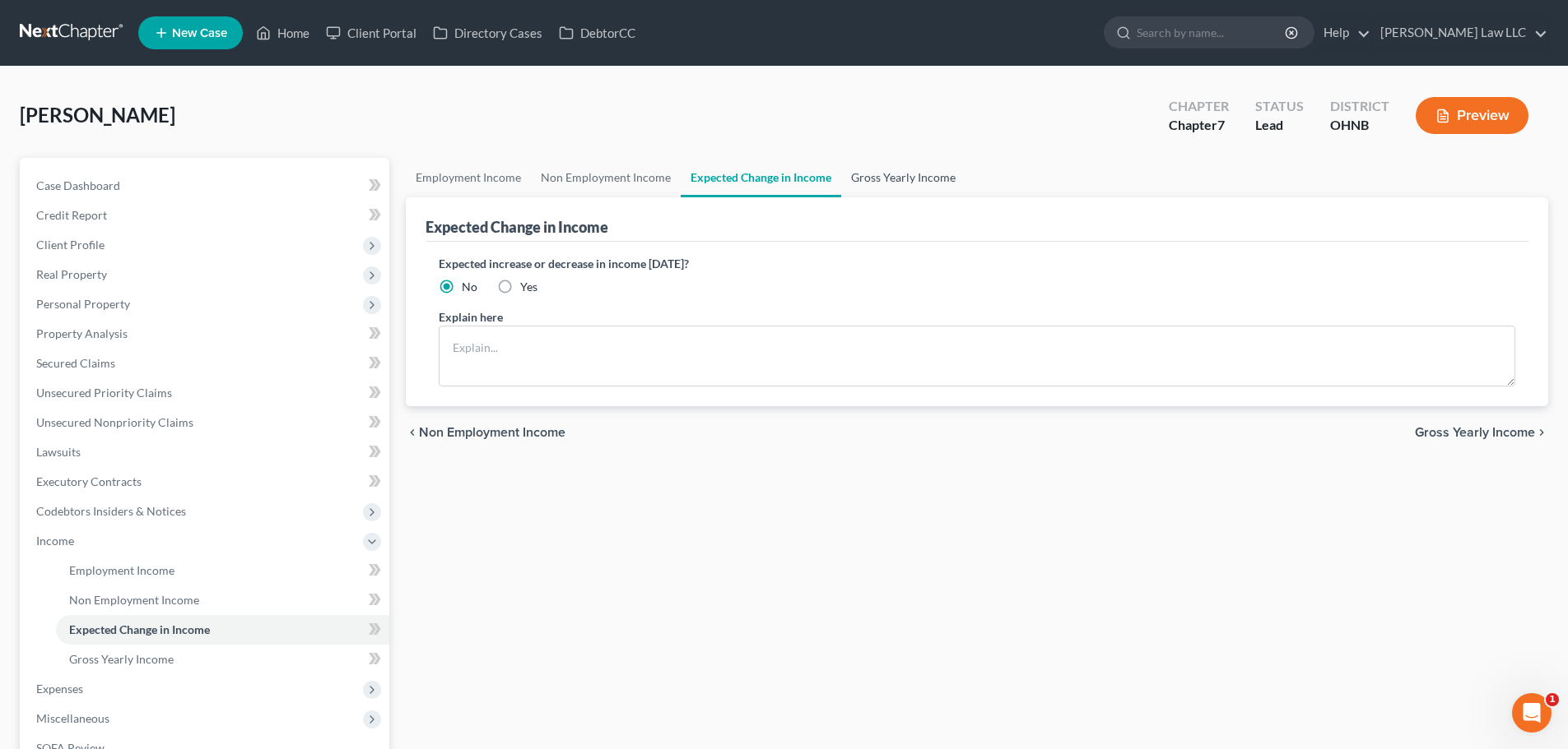
click at [865, 179] on link "Gross Yearly Income" at bounding box center [903, 177] width 124 height 40
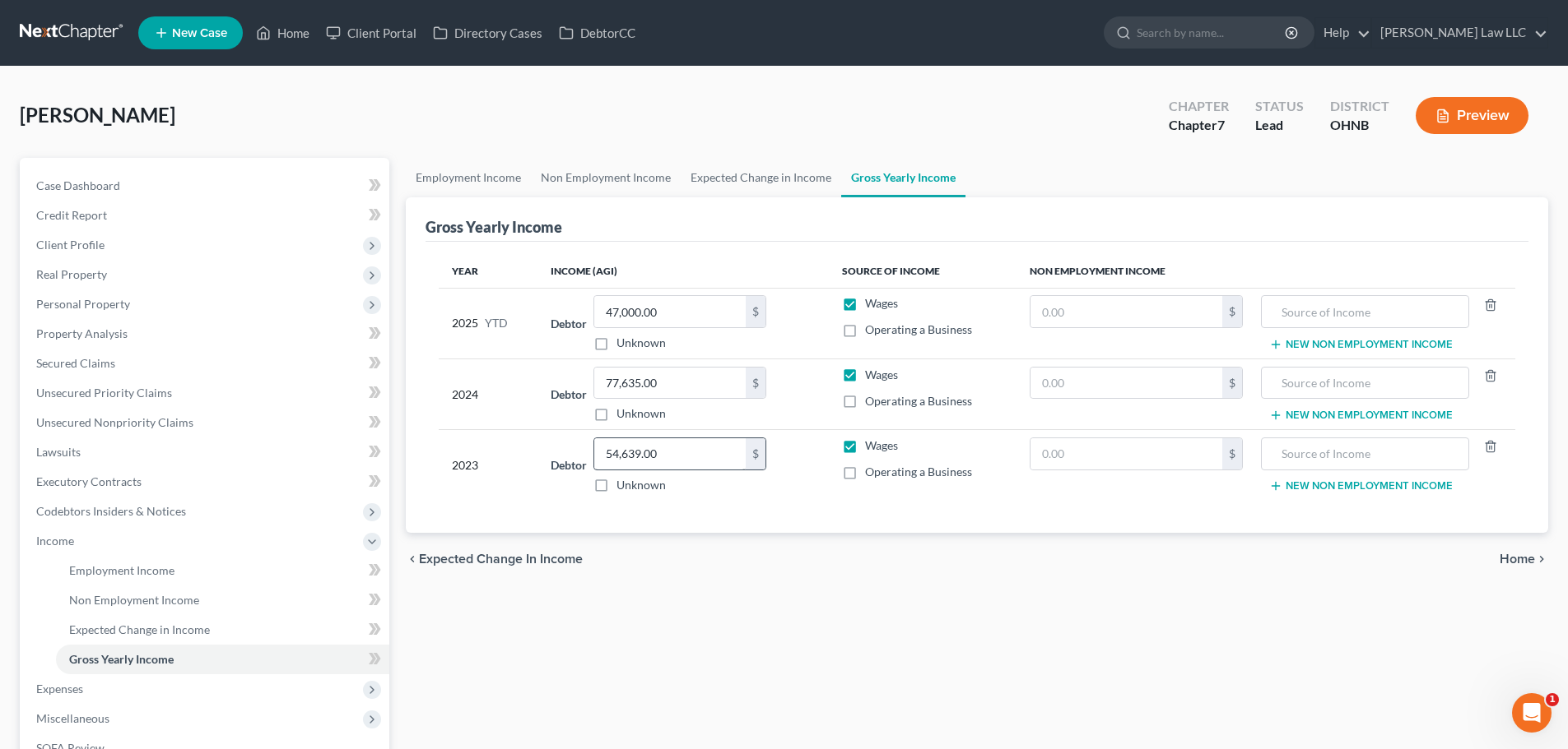
drag, startPoint x: 800, startPoint y: 675, endPoint x: 671, endPoint y: 438, distance: 269.8
click at [800, 674] on div "Employment Income Non Employment Income Expected Change in Income Gross Yearly …" at bounding box center [977, 523] width 1159 height 730
click at [727, 190] on link "Expected Change in Income" at bounding box center [761, 177] width 161 height 40
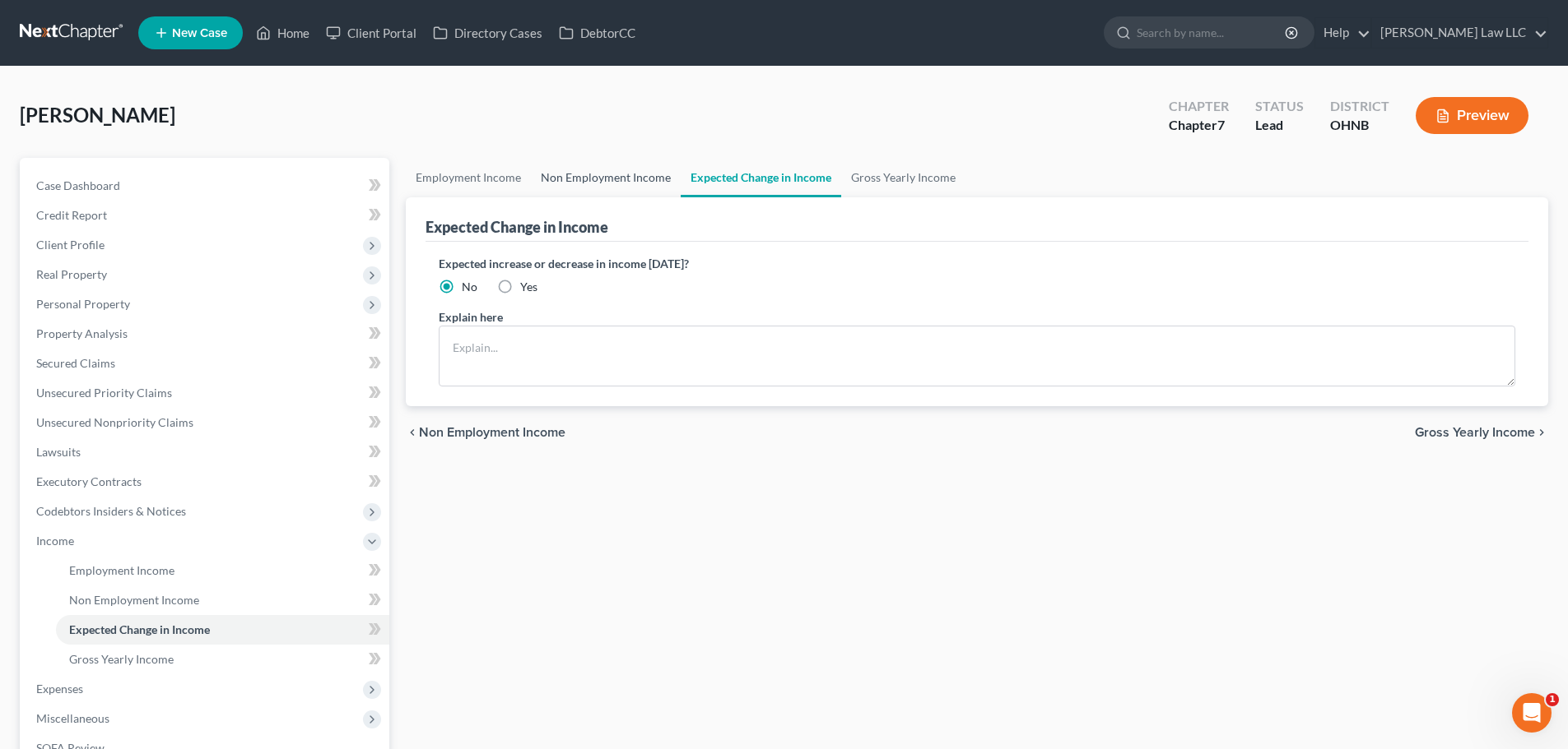
click at [628, 180] on link "Non Employment Income" at bounding box center [605, 177] width 150 height 40
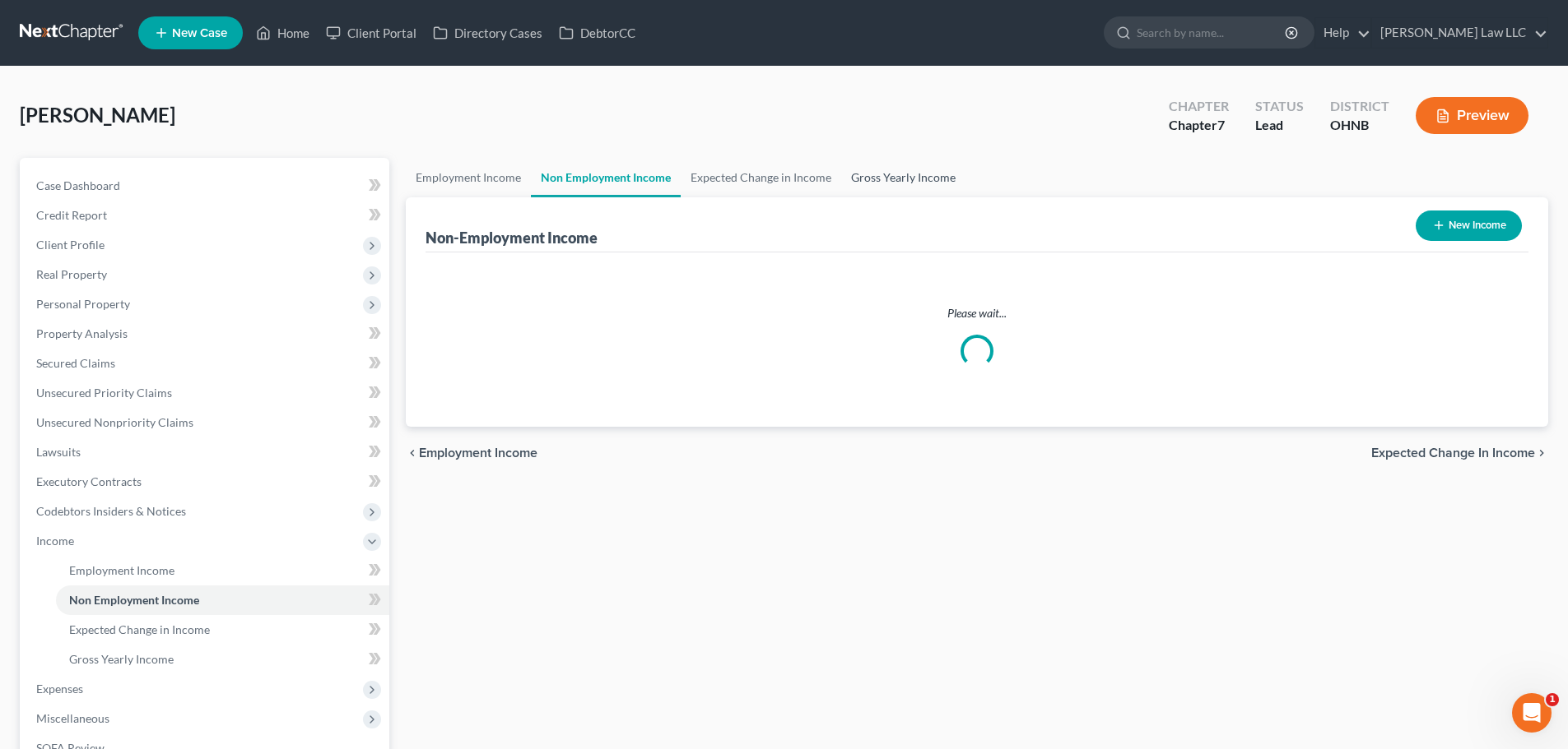
click at [925, 176] on link "Gross Yearly Income" at bounding box center [903, 177] width 124 height 40
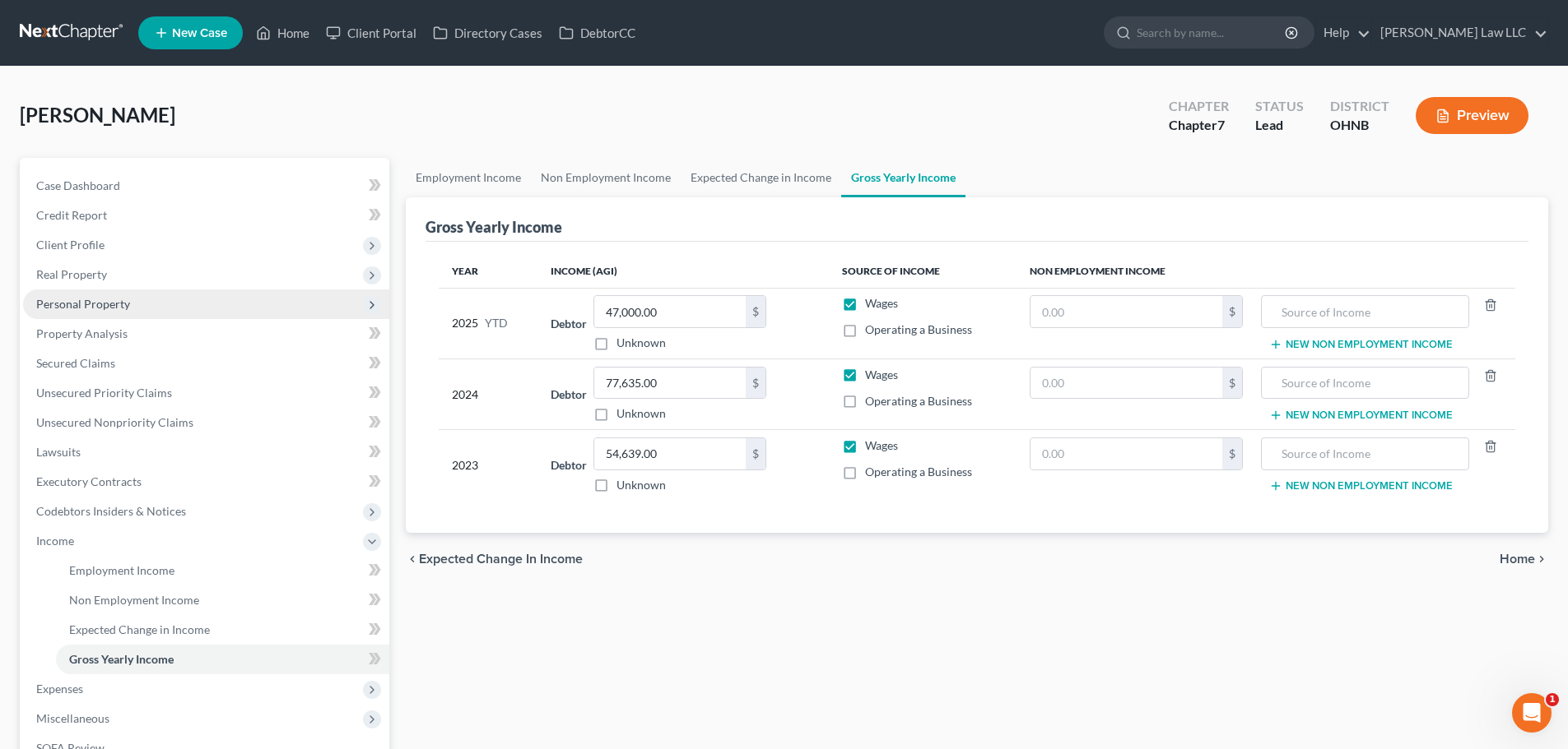
click at [128, 308] on span "Personal Property" at bounding box center [83, 304] width 94 height 14
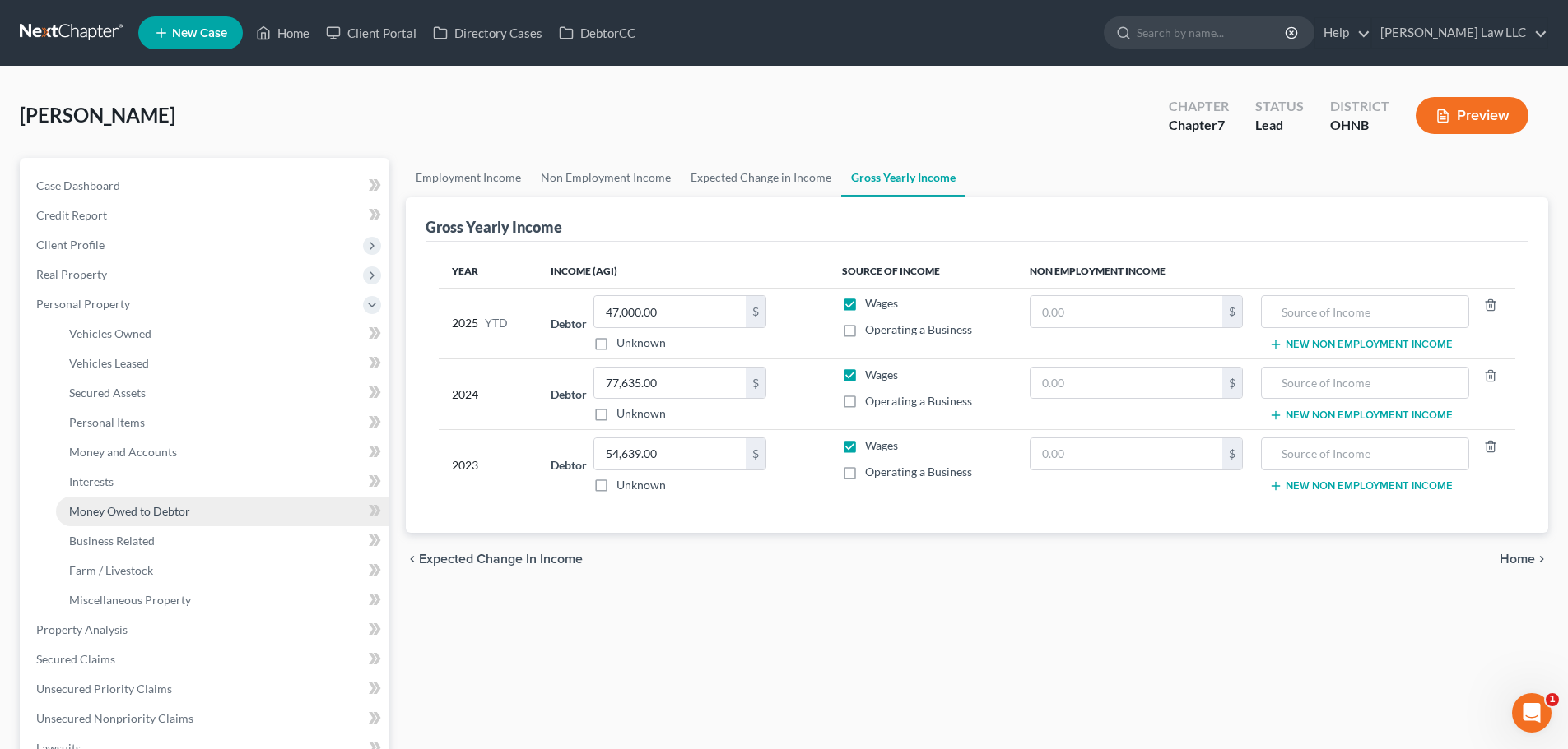
click at [134, 512] on span "Money Owed to Debtor" at bounding box center [129, 511] width 121 height 14
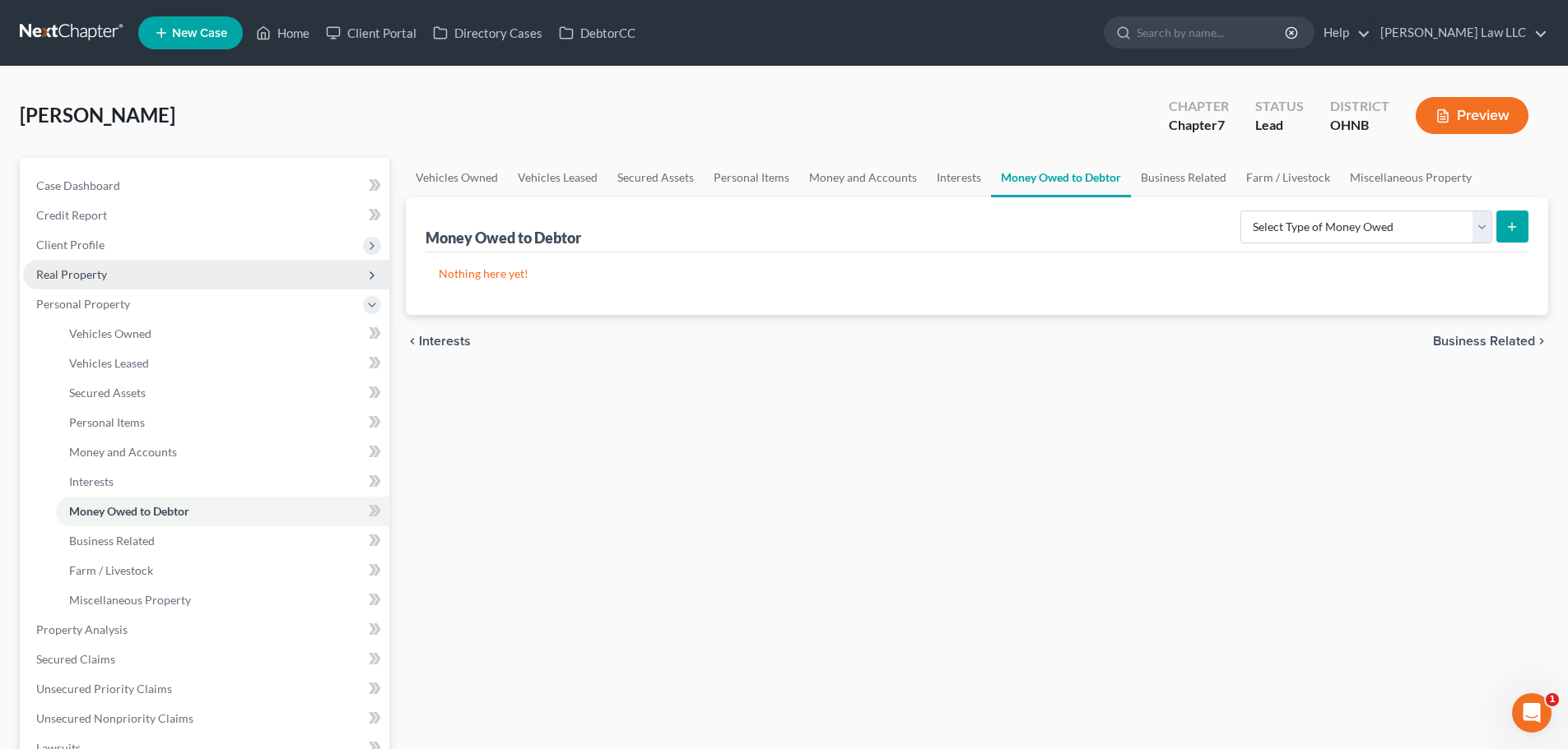
click at [102, 282] on span "Real Property" at bounding box center [206, 274] width 366 height 30
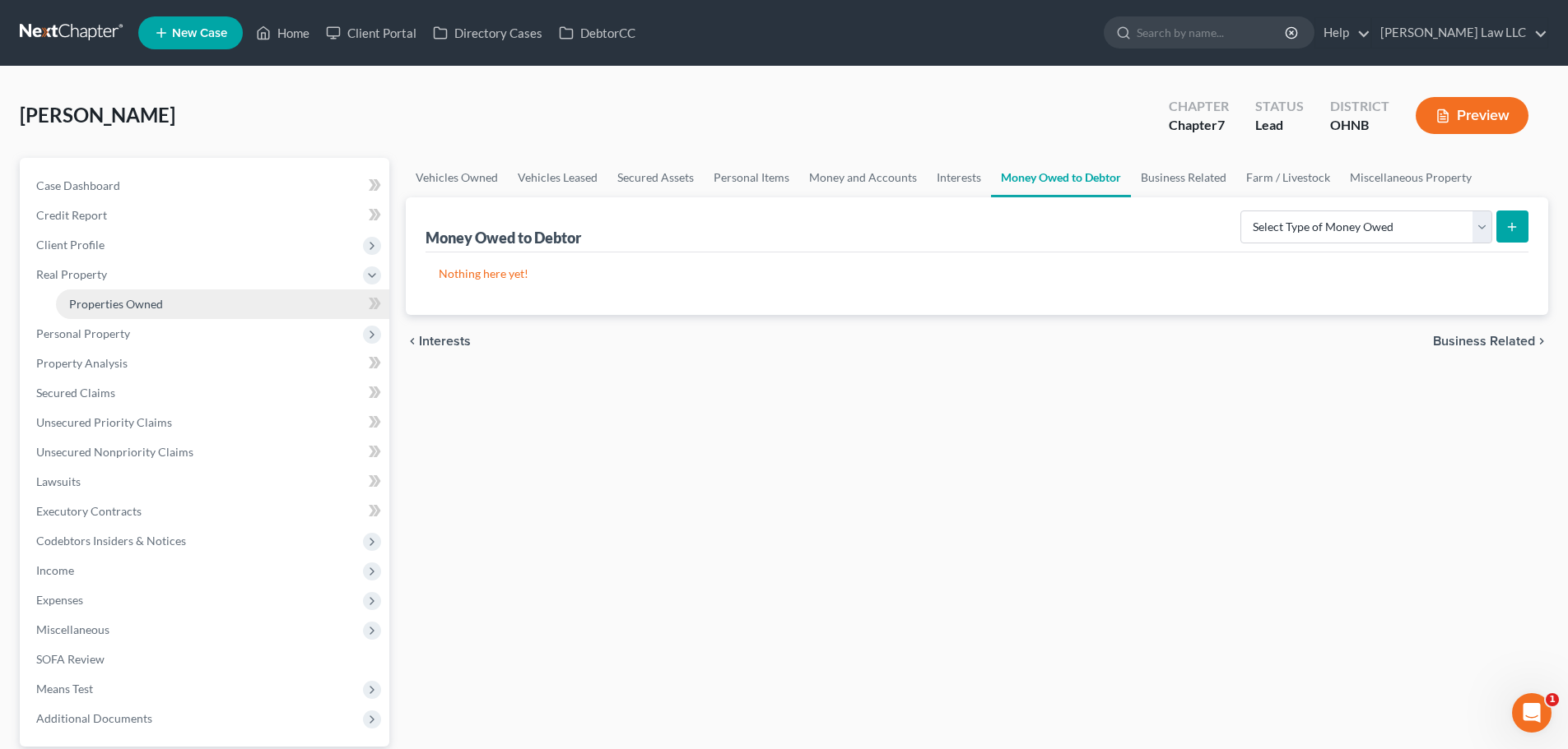
click at [128, 308] on span "Properties Owned" at bounding box center [116, 304] width 94 height 14
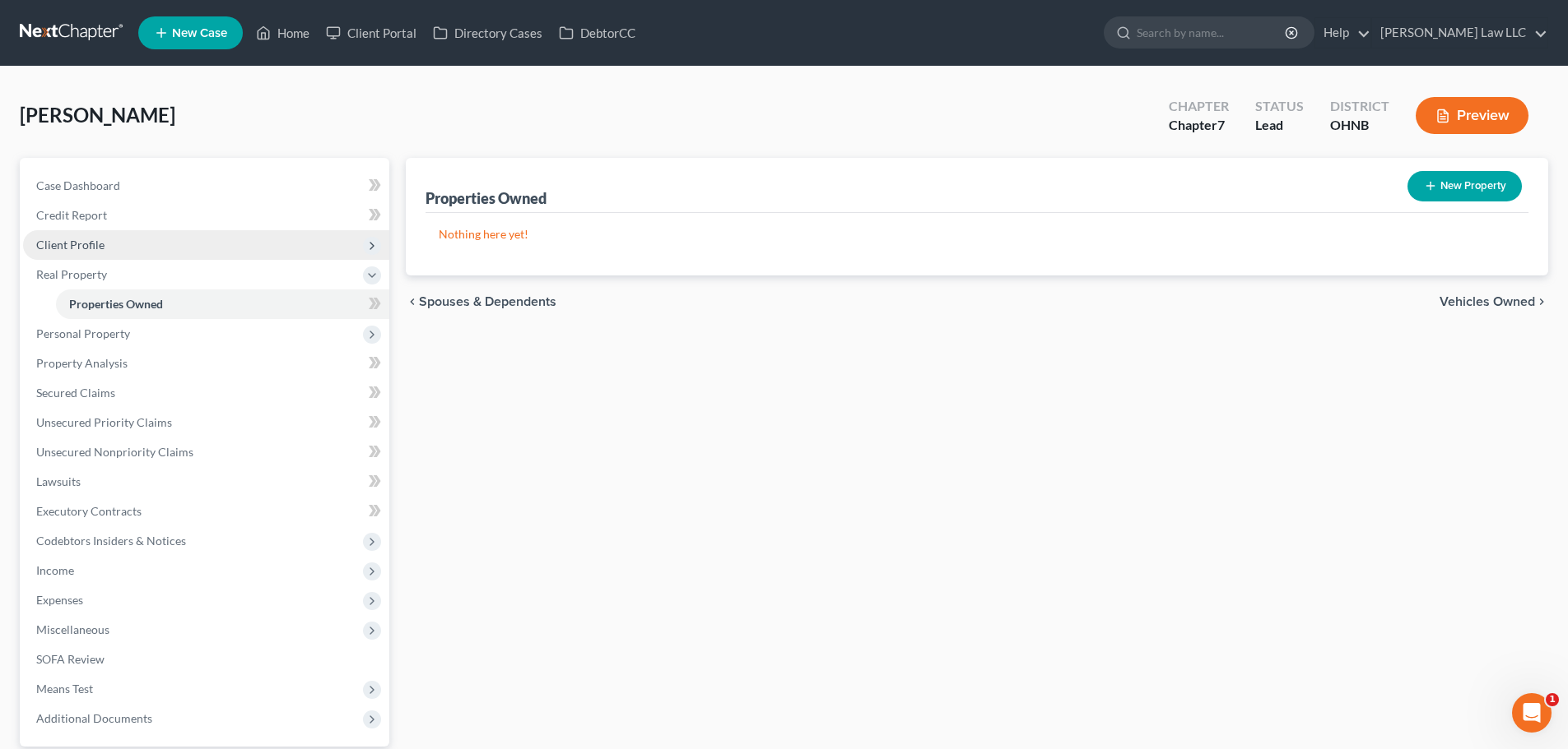
click at [84, 246] on span "Client Profile" at bounding box center [70, 244] width 68 height 14
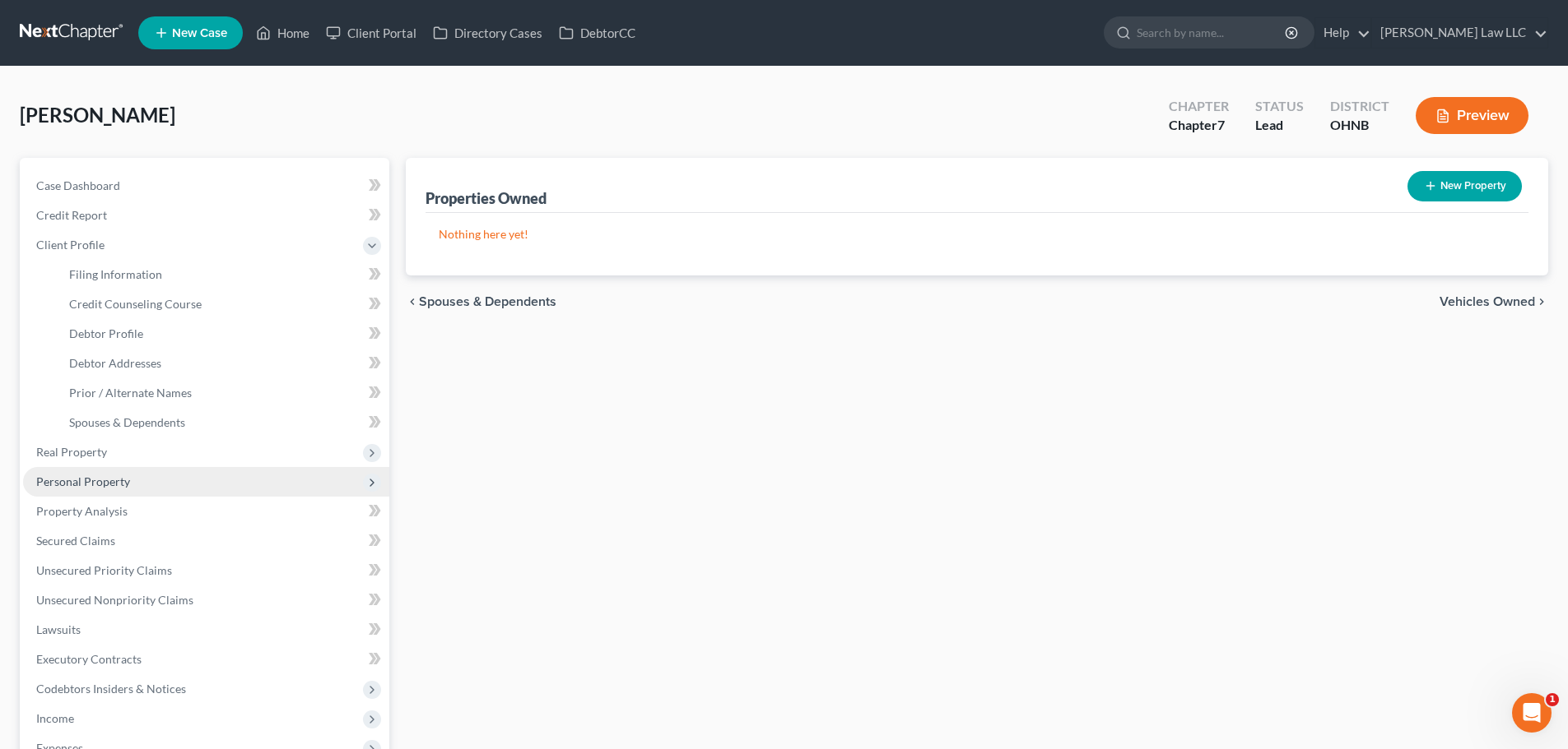
click at [103, 479] on span "Personal Property" at bounding box center [83, 481] width 94 height 14
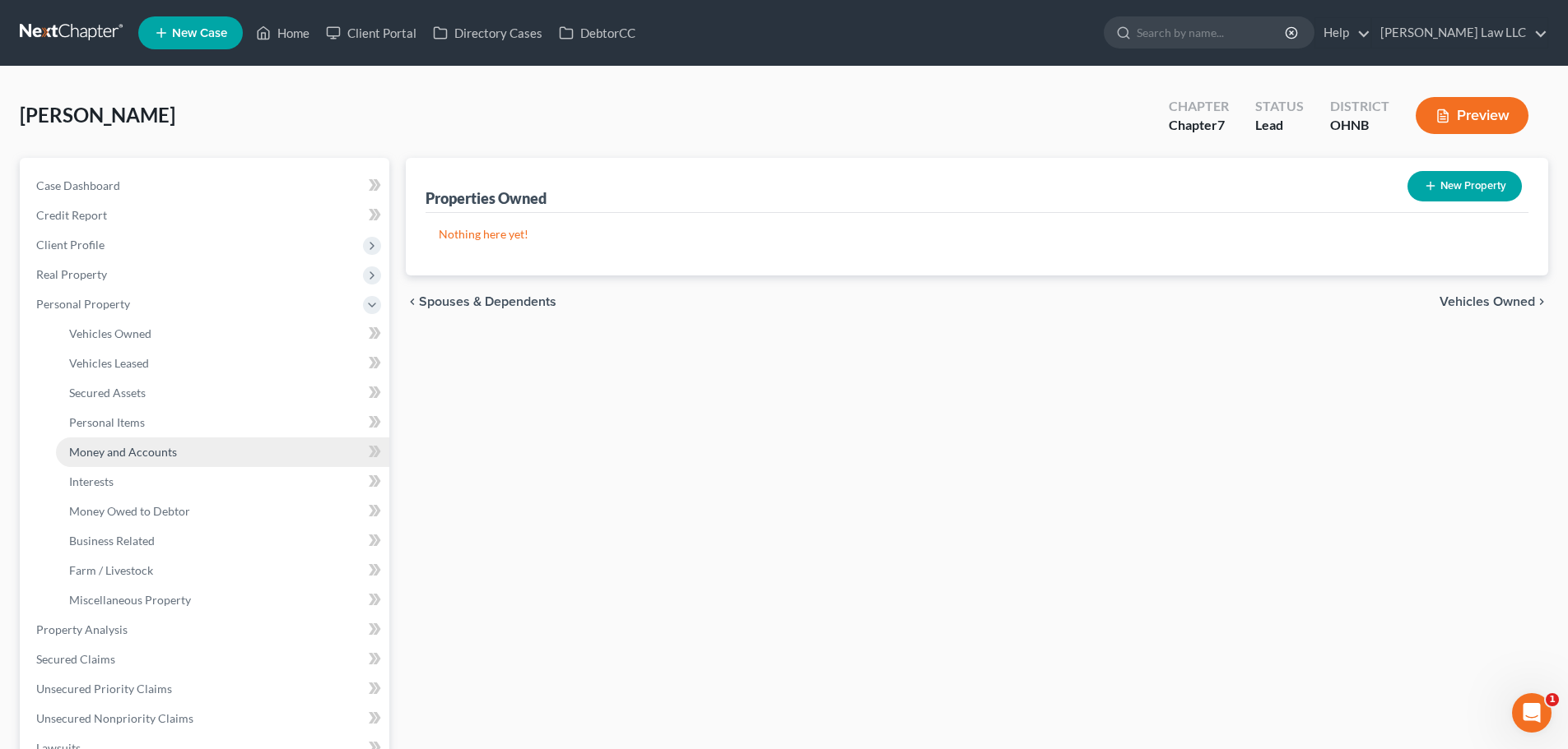
click at [141, 455] on span "Money and Accounts" at bounding box center [123, 452] width 108 height 14
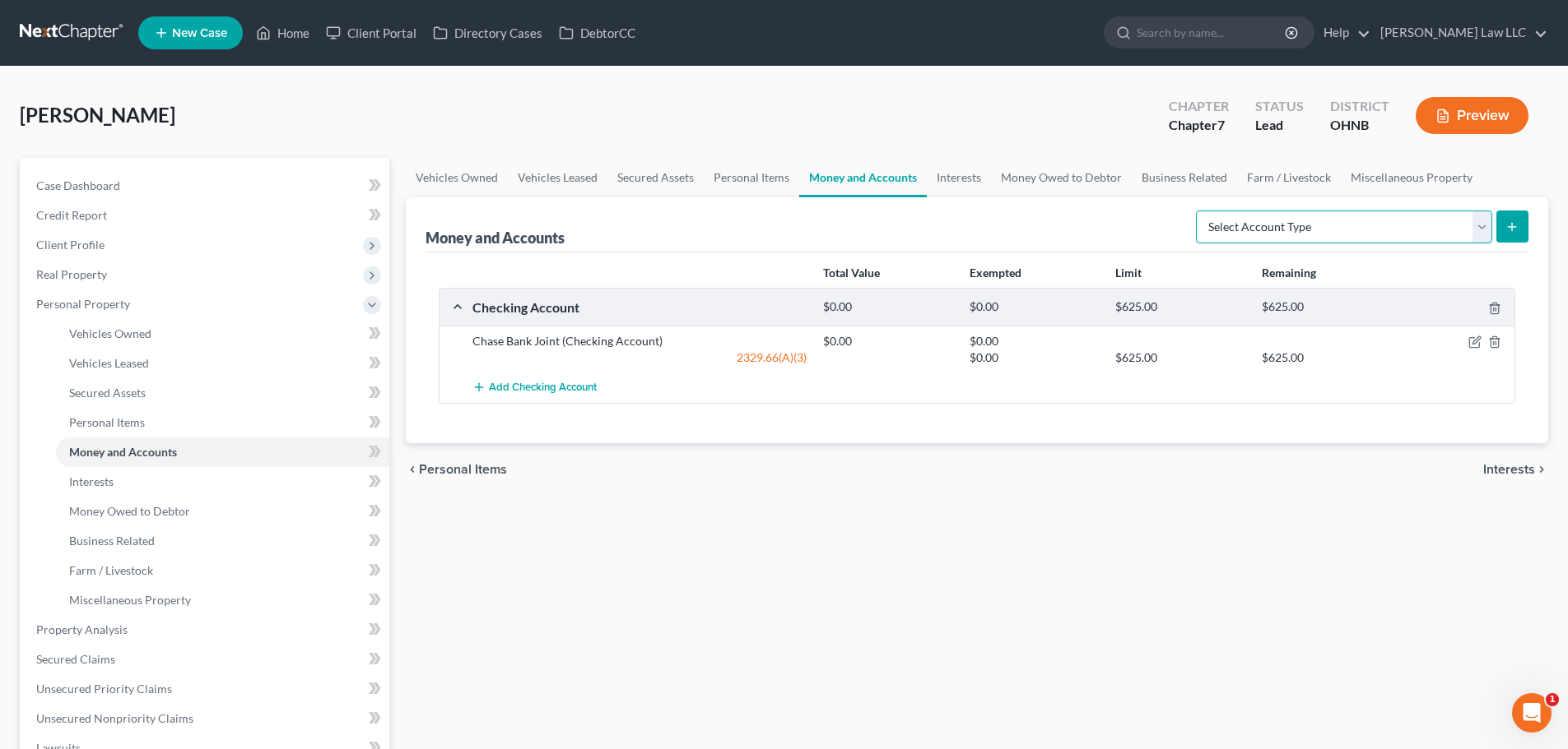
click at [1287, 222] on select "Select Account Type Brokerage Cash on Hand Certificates of Deposit Checking Acc…" at bounding box center [1343, 227] width 297 height 33
click at [1199, 211] on select "Select Account Type Brokerage Cash on Hand Certificates of Deposit Checking Acc…" at bounding box center [1343, 227] width 297 height 33
click at [1277, 244] on form "Select Account Type Brokerage Cash on Hand Certificates of Deposit Checking Acc…" at bounding box center [1362, 227] width 333 height 34
drag, startPoint x: 1277, startPoint y: 230, endPoint x: 1274, endPoint y: 242, distance: 12.4
click at [1277, 230] on select "Select Account Type Brokerage Cash on Hand Certificates of Deposit Checking Acc…" at bounding box center [1343, 227] width 297 height 33
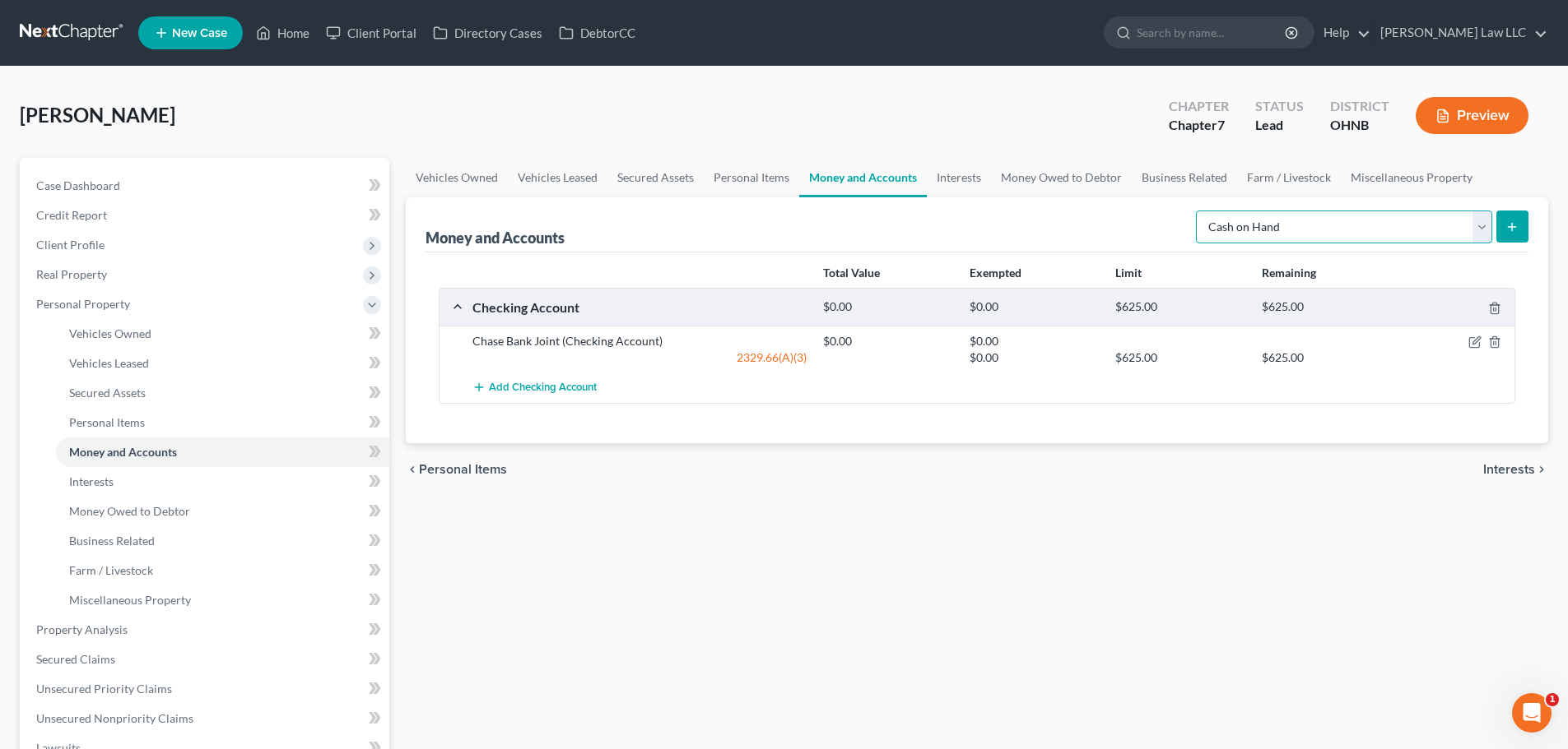
select select "other"
click at [1199, 211] on select "Select Account Type Brokerage Cash on Hand Certificates of Deposit Checking Acc…" at bounding box center [1343, 227] width 297 height 33
click at [1510, 231] on icon "submit" at bounding box center [1512, 227] width 13 height 13
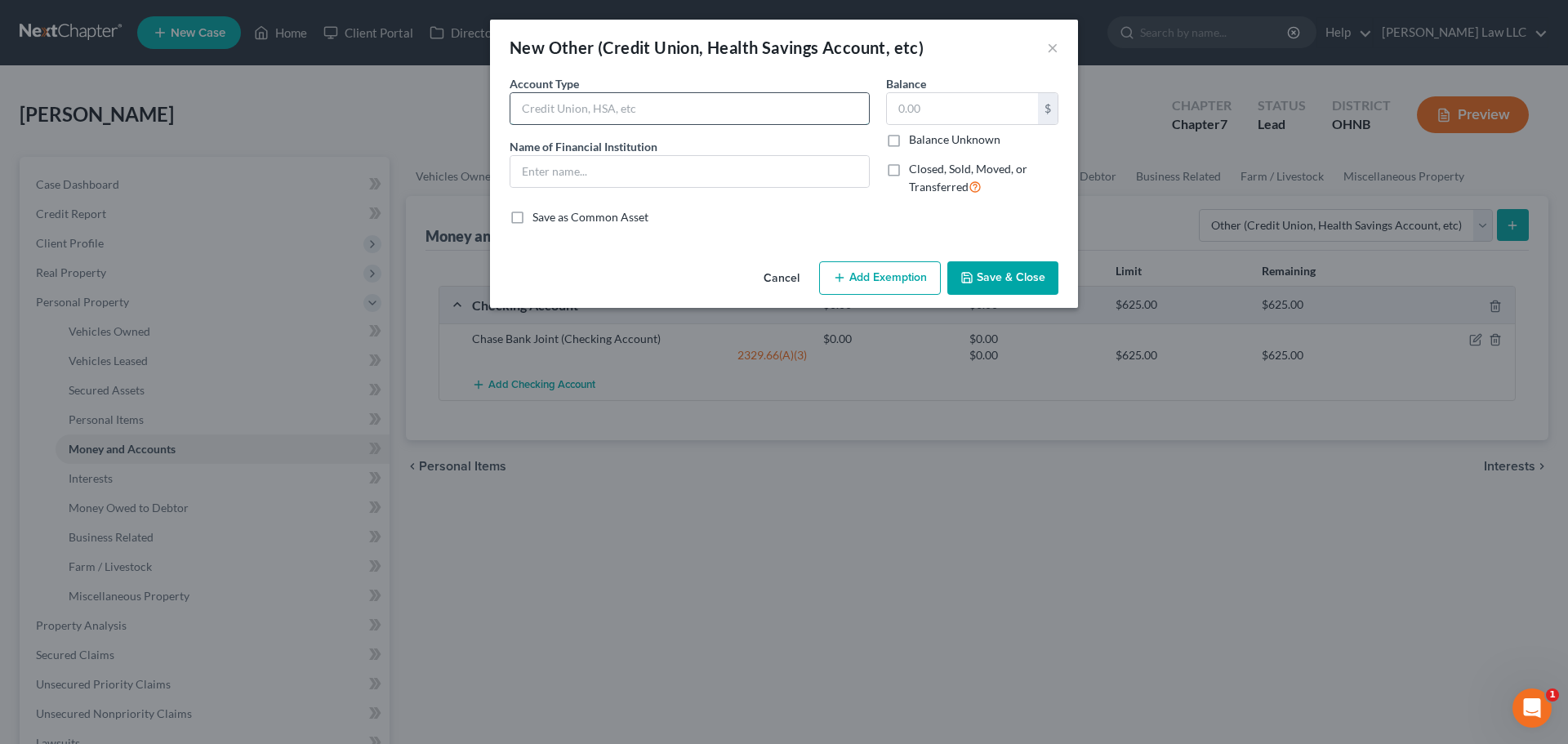
click at [588, 121] on input "text" at bounding box center [690, 109] width 359 height 31
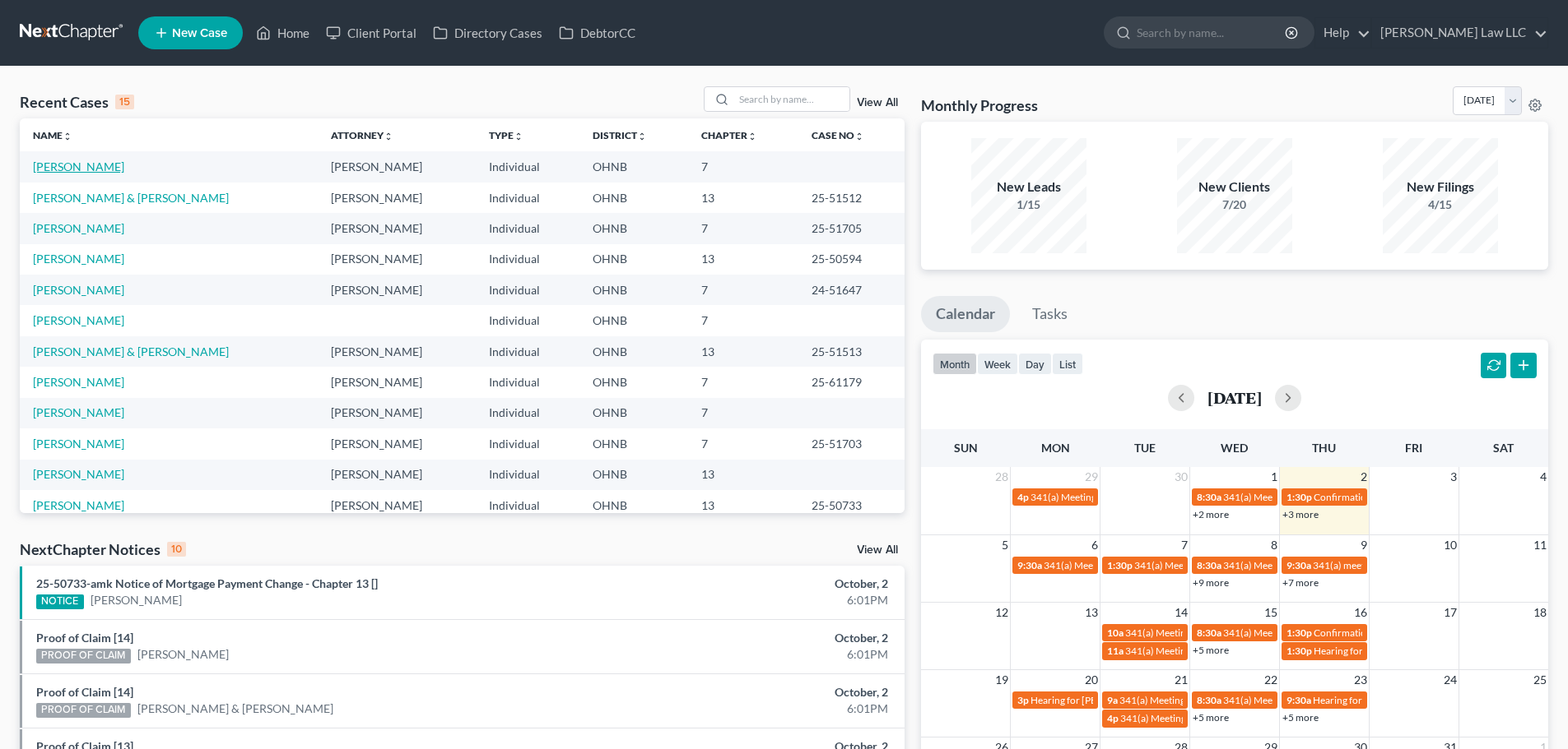
click at [82, 169] on link "[PERSON_NAME]" at bounding box center [79, 166] width 91 height 14
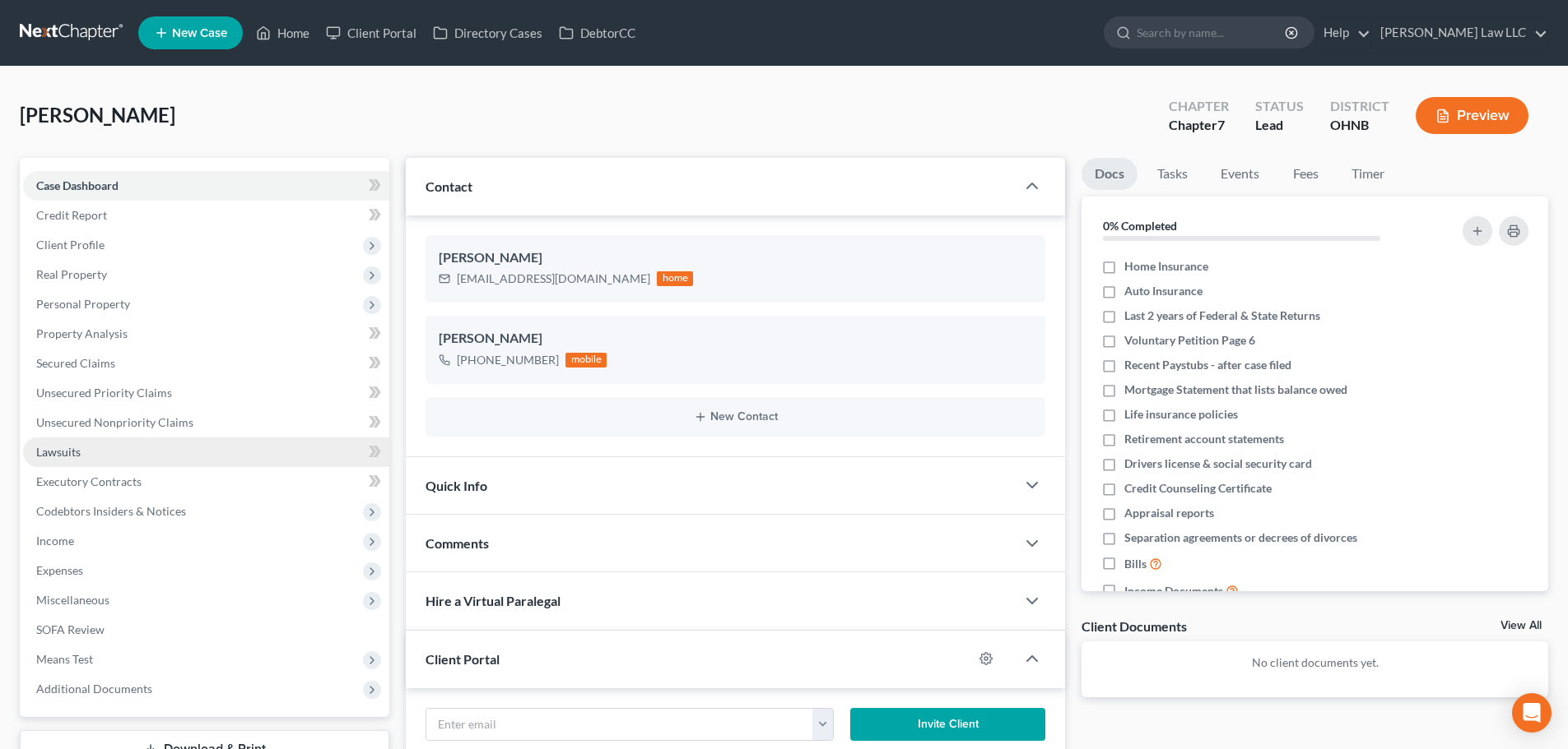
click at [84, 444] on link "Lawsuits" at bounding box center [206, 453] width 366 height 30
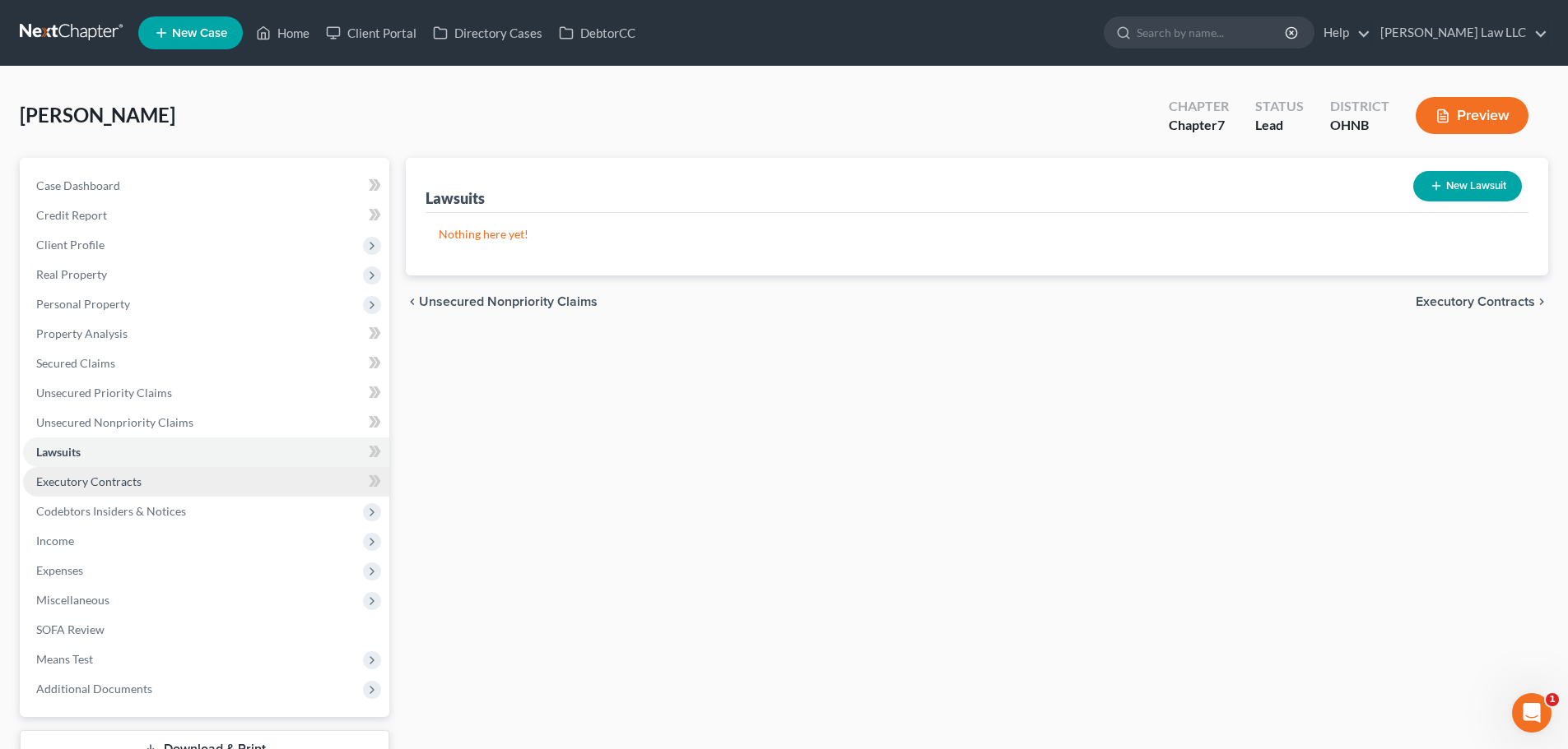
click at [87, 482] on span "Executory Contracts" at bounding box center [89, 481] width 105 height 14
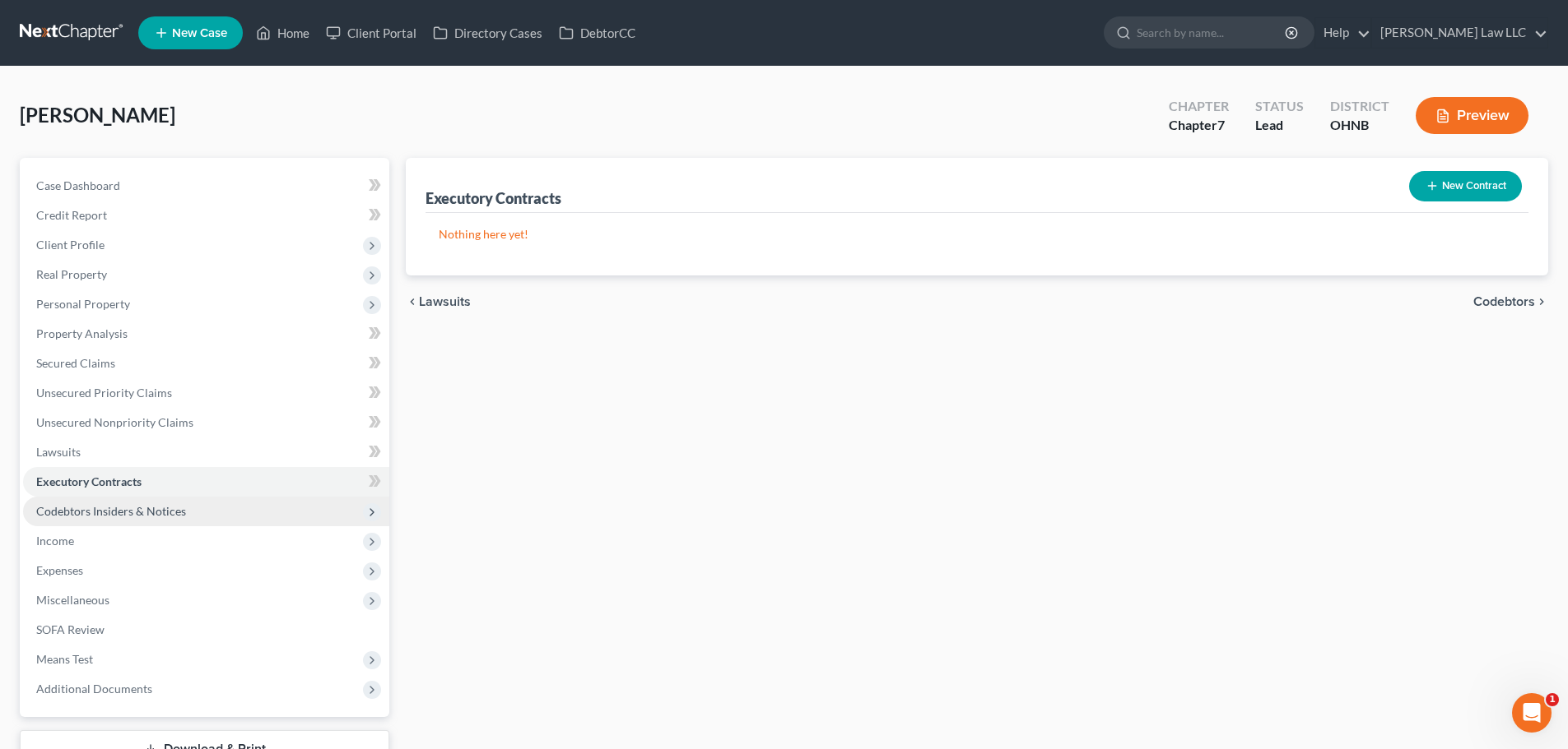
click at [91, 507] on span "Codebtors Insiders & Notices" at bounding box center [111, 511] width 150 height 14
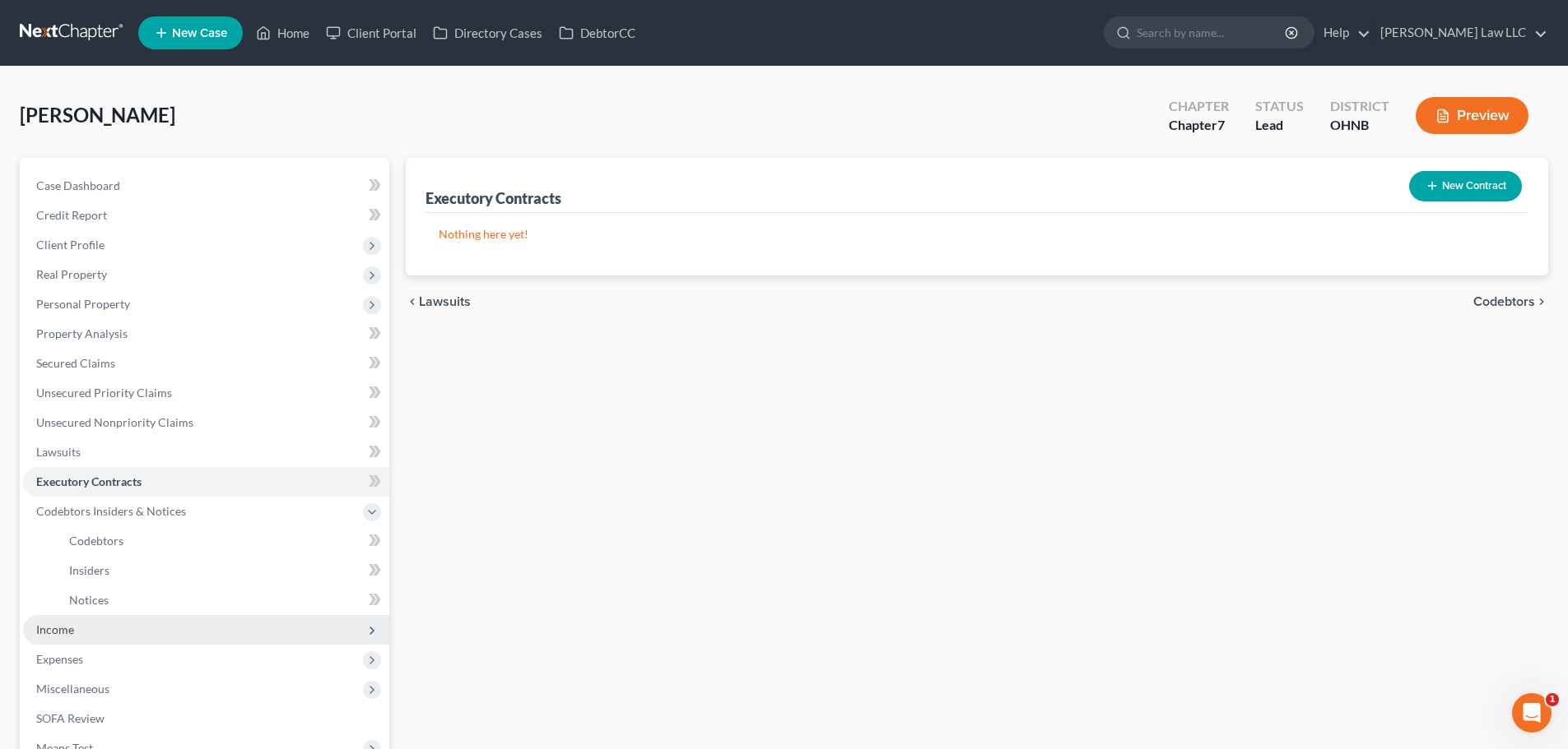
click at [78, 631] on span "Income" at bounding box center [206, 630] width 366 height 30
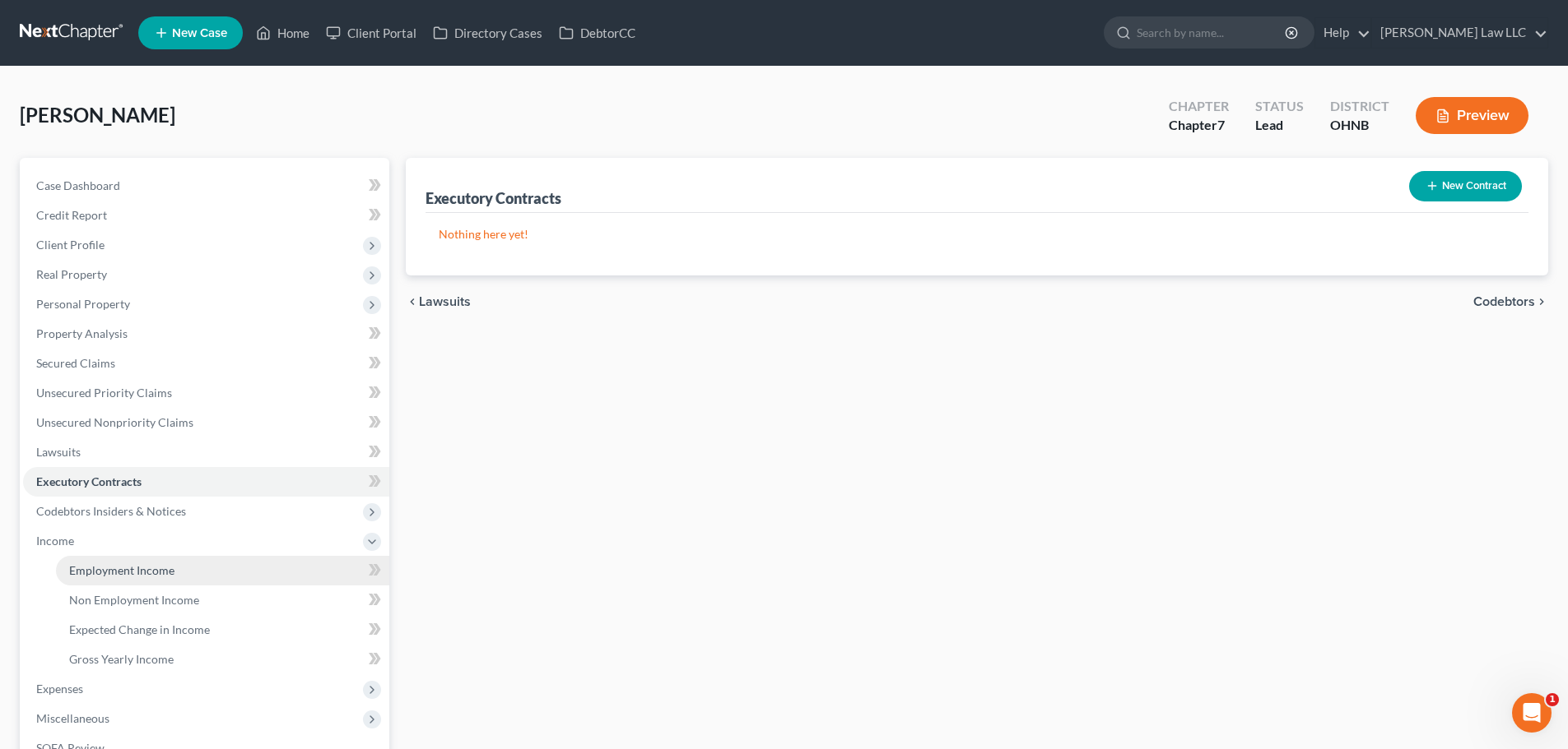
click at [128, 561] on link "Employment Income" at bounding box center [223, 571] width 334 height 30
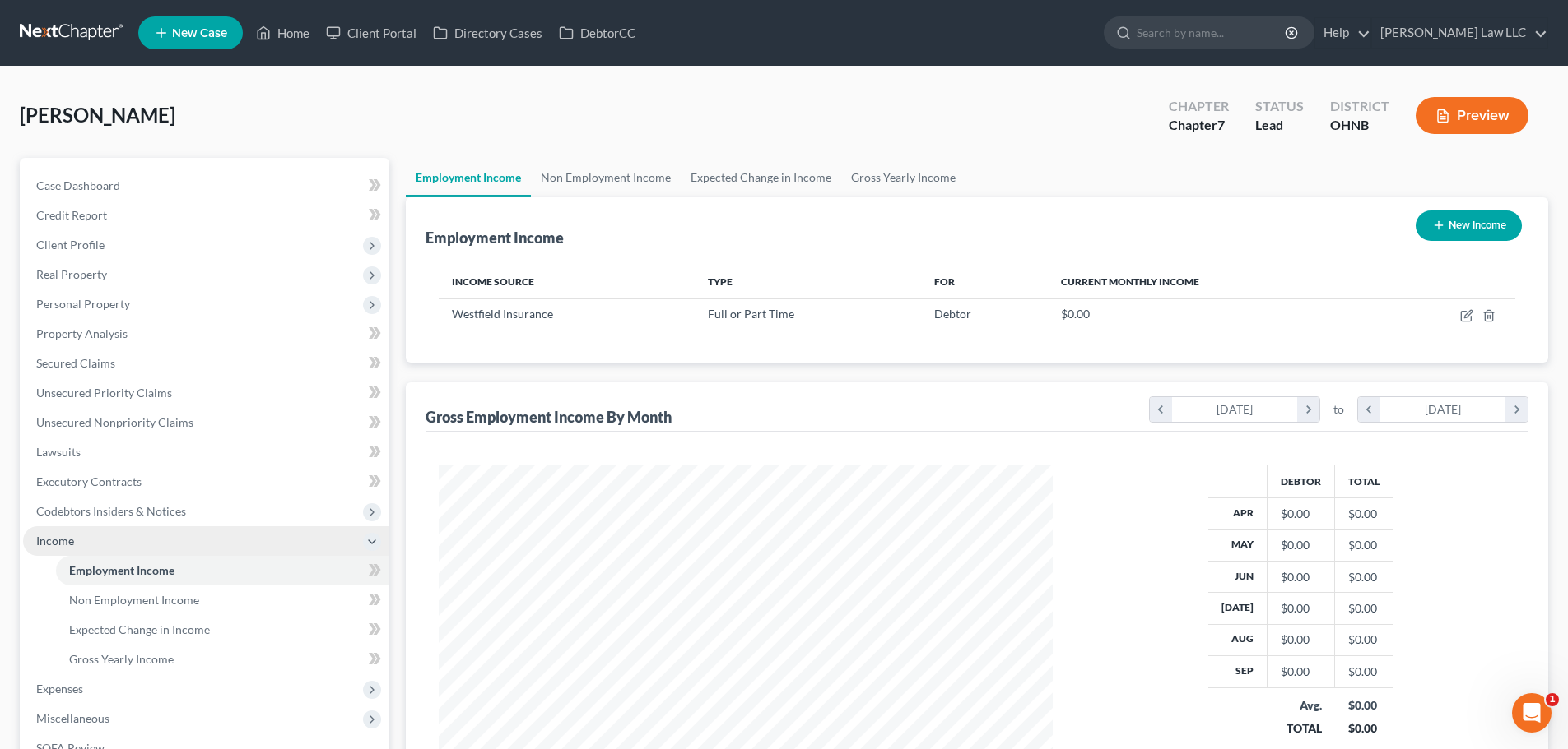
scroll to position [307, 647]
click at [539, 177] on link "Non Employment Income" at bounding box center [605, 177] width 150 height 40
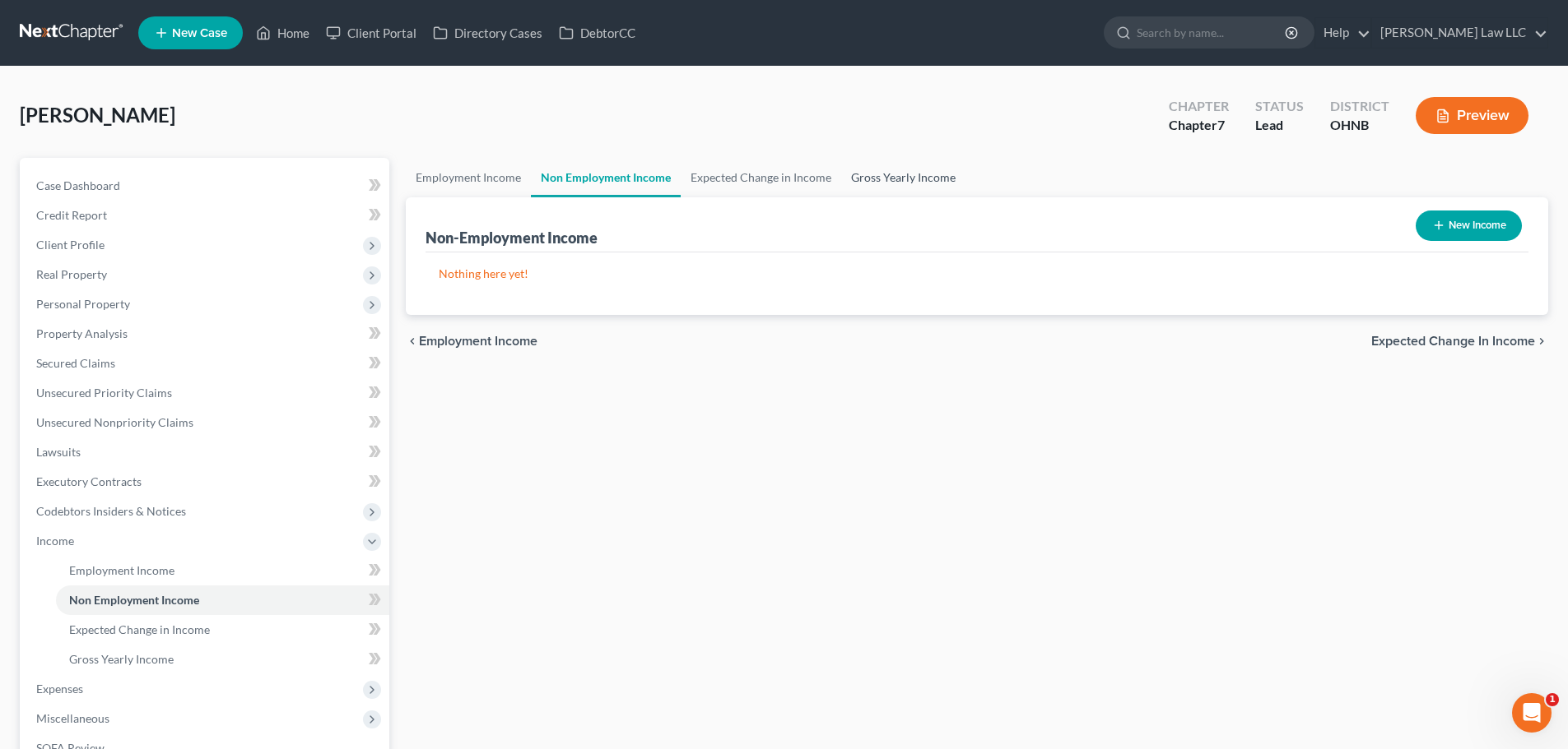
click at [885, 168] on link "Gross Yearly Income" at bounding box center [903, 177] width 124 height 40
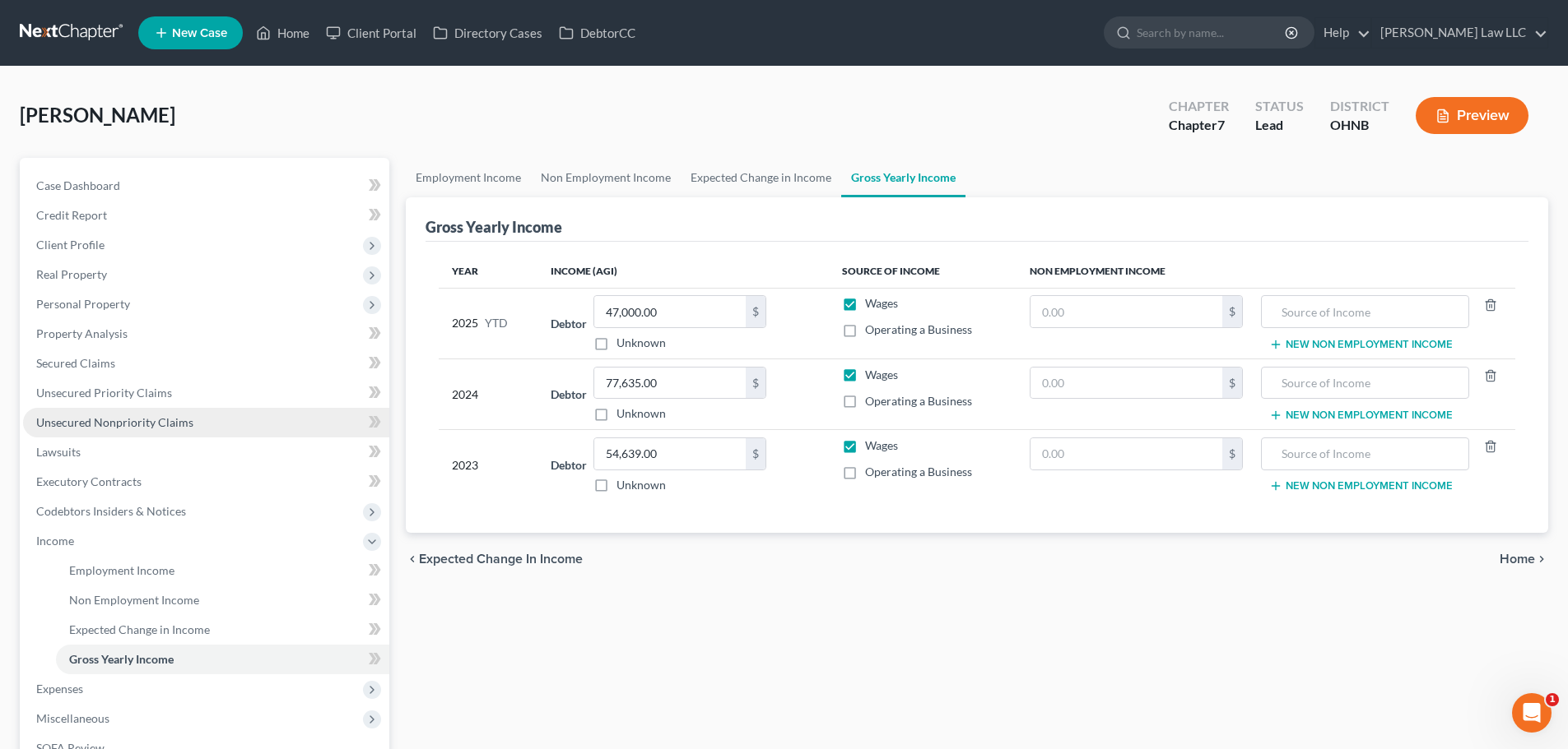
click at [117, 426] on span "Unsecured Nonpriority Claims" at bounding box center [115, 422] width 157 height 14
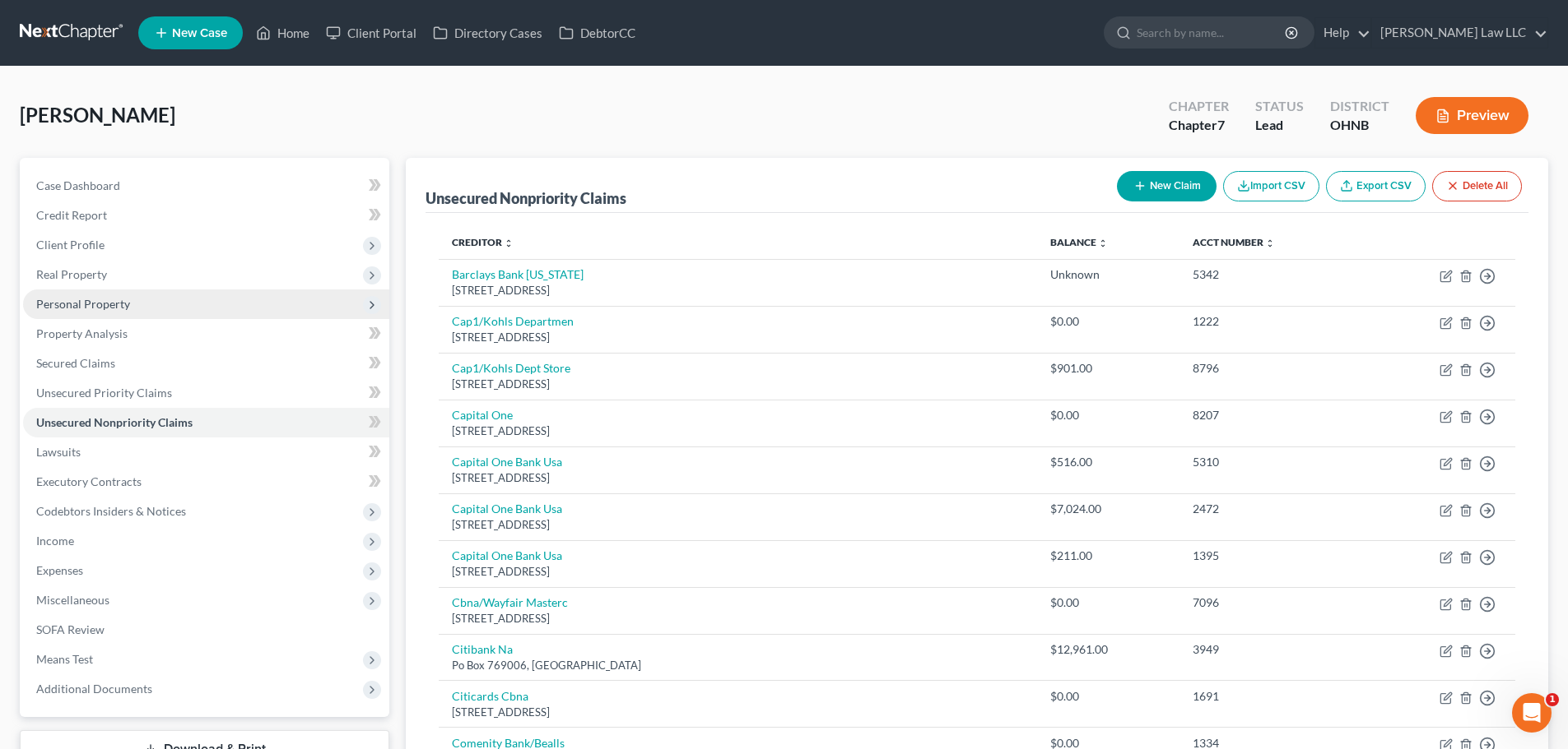
click at [109, 305] on span "Personal Property" at bounding box center [83, 304] width 94 height 14
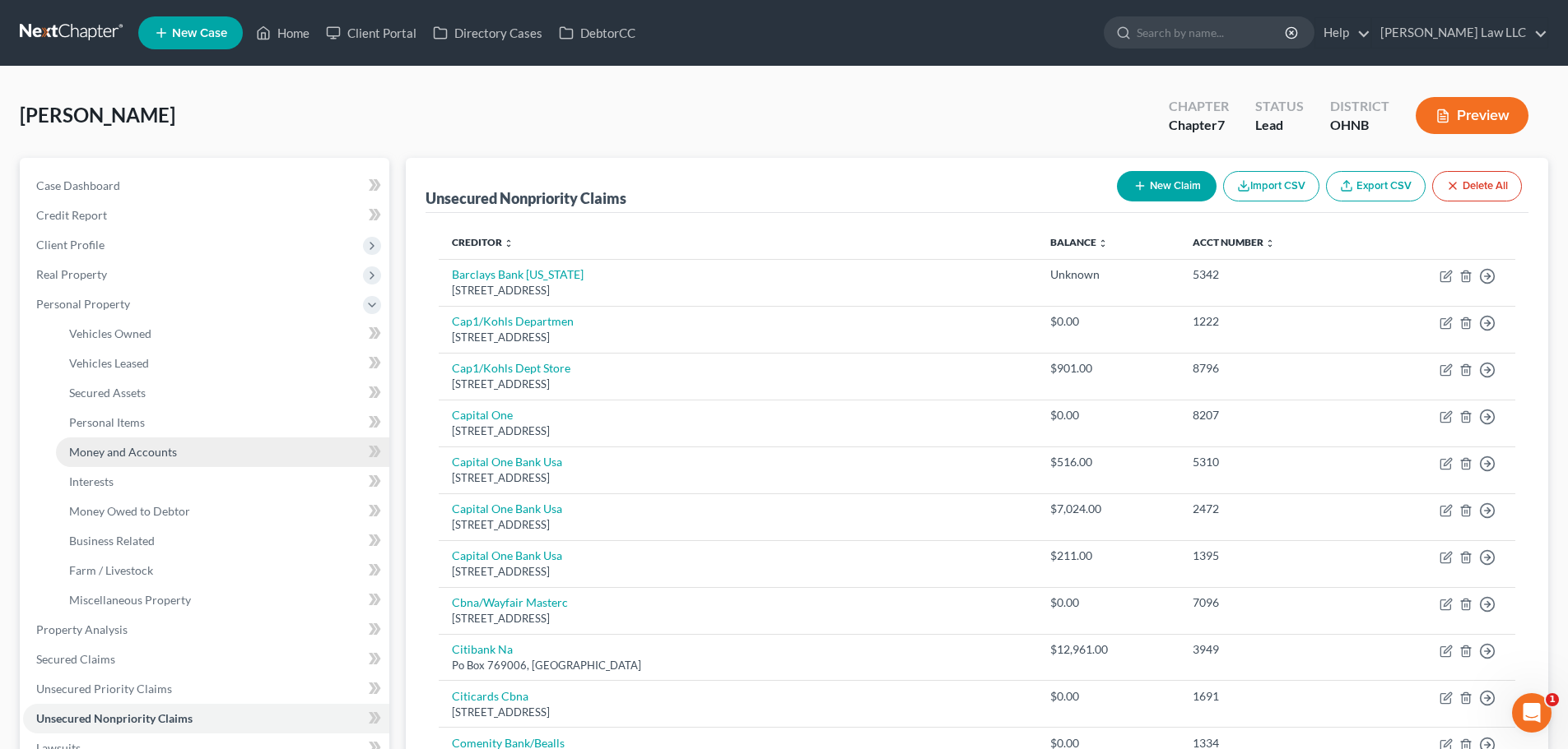
click at [115, 456] on span "Money and Accounts" at bounding box center [123, 452] width 108 height 14
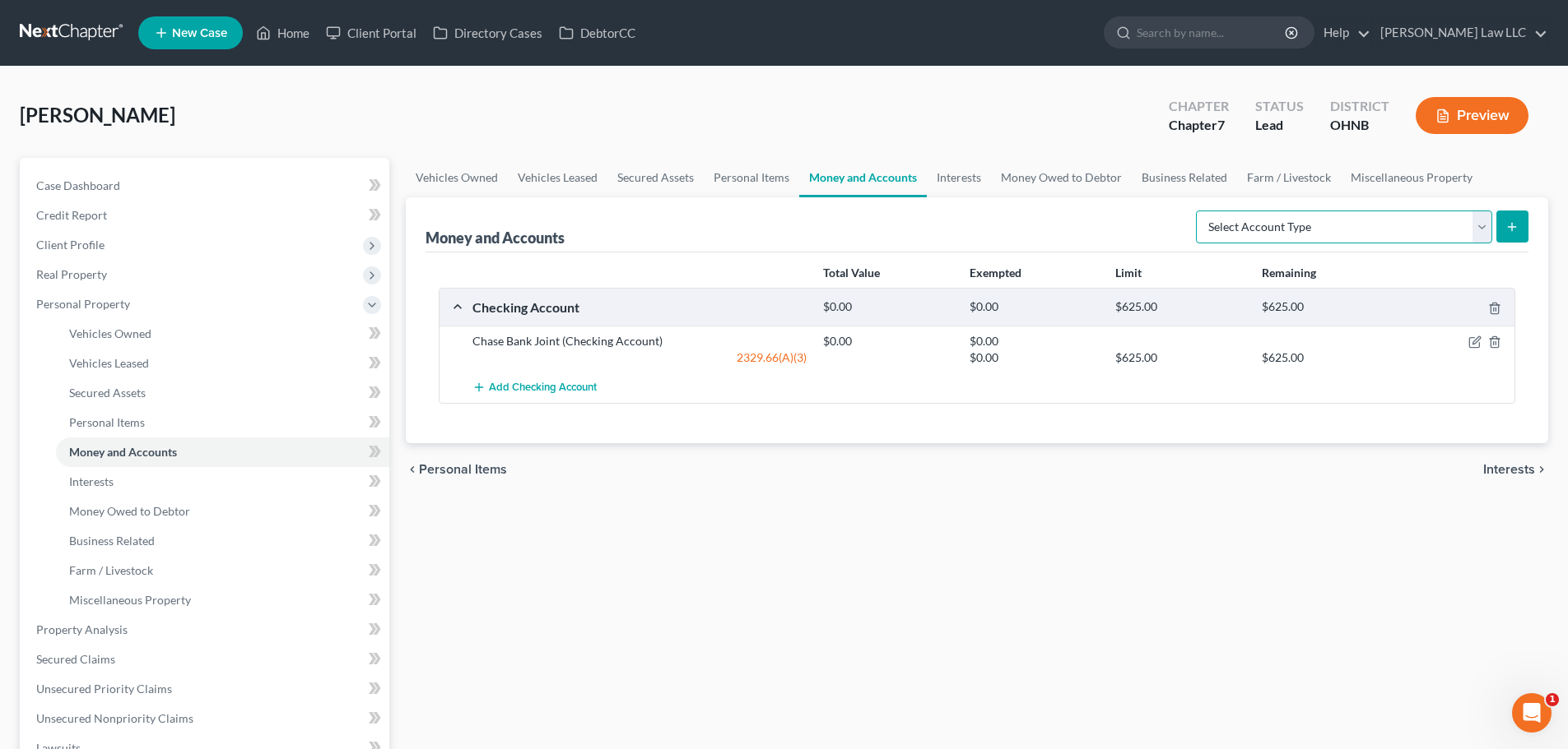
click at [1269, 236] on select "Select Account Type Brokerage Cash on Hand Certificates of Deposit Checking Acc…" at bounding box center [1343, 227] width 297 height 33
select select "checking"
click at [1199, 211] on select "Select Account Type Brokerage Cash on Hand Certificates of Deposit Checking Acc…" at bounding box center [1343, 227] width 297 height 33
click at [1527, 232] on button "submit" at bounding box center [1512, 226] width 32 height 32
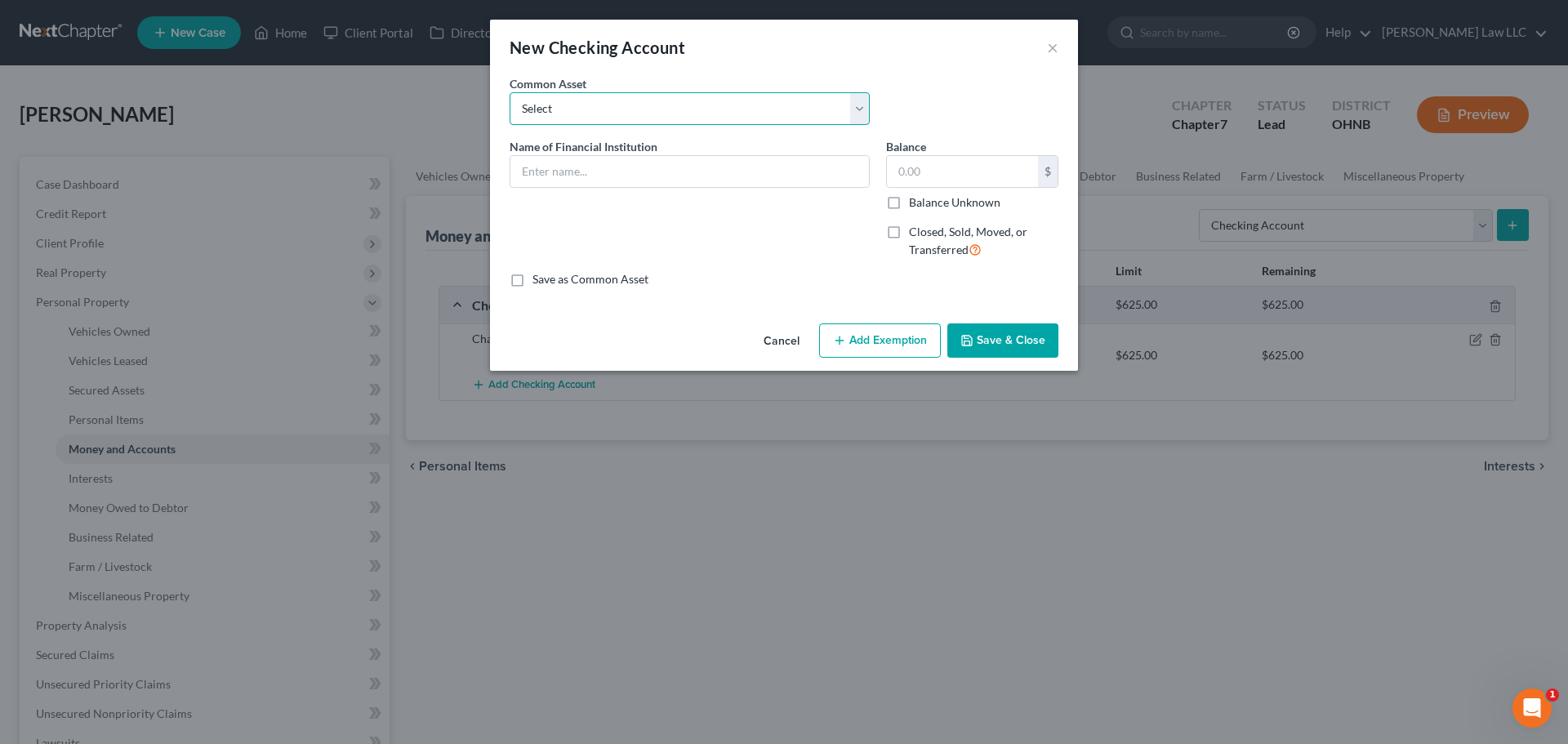
click at [581, 105] on select "Select Main Street Bank Main Street Bank Main Street Bank Main Street Bank Fift…" at bounding box center [690, 109] width 360 height 33
click at [600, 68] on div "New Checking Account ×" at bounding box center [783, 47] width 588 height 56
click at [556, 175] on input "text" at bounding box center [690, 172] width 359 height 31
type input "Cash App"
type input "0"
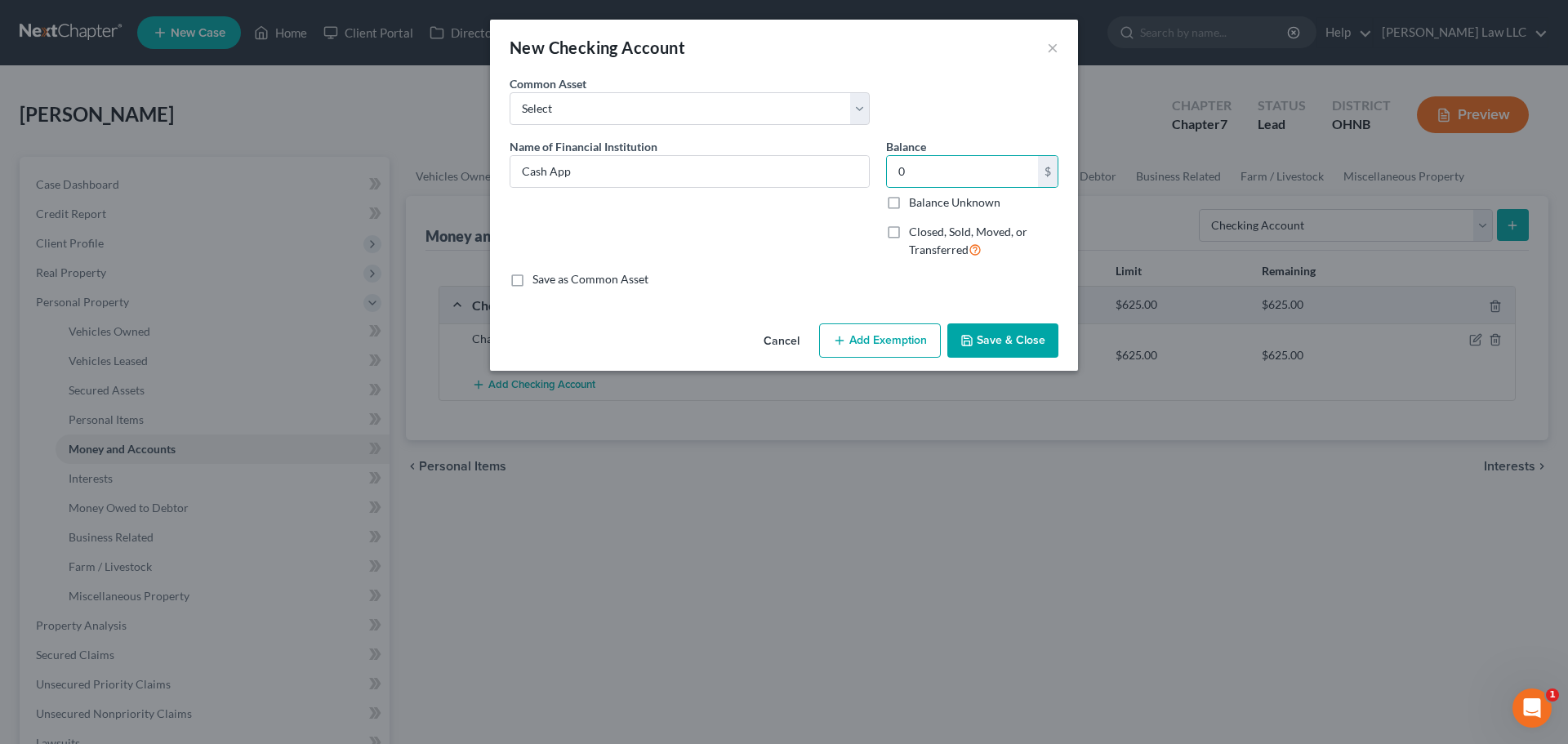
click at [908, 345] on button "Add Exemption" at bounding box center [879, 340] width 122 height 34
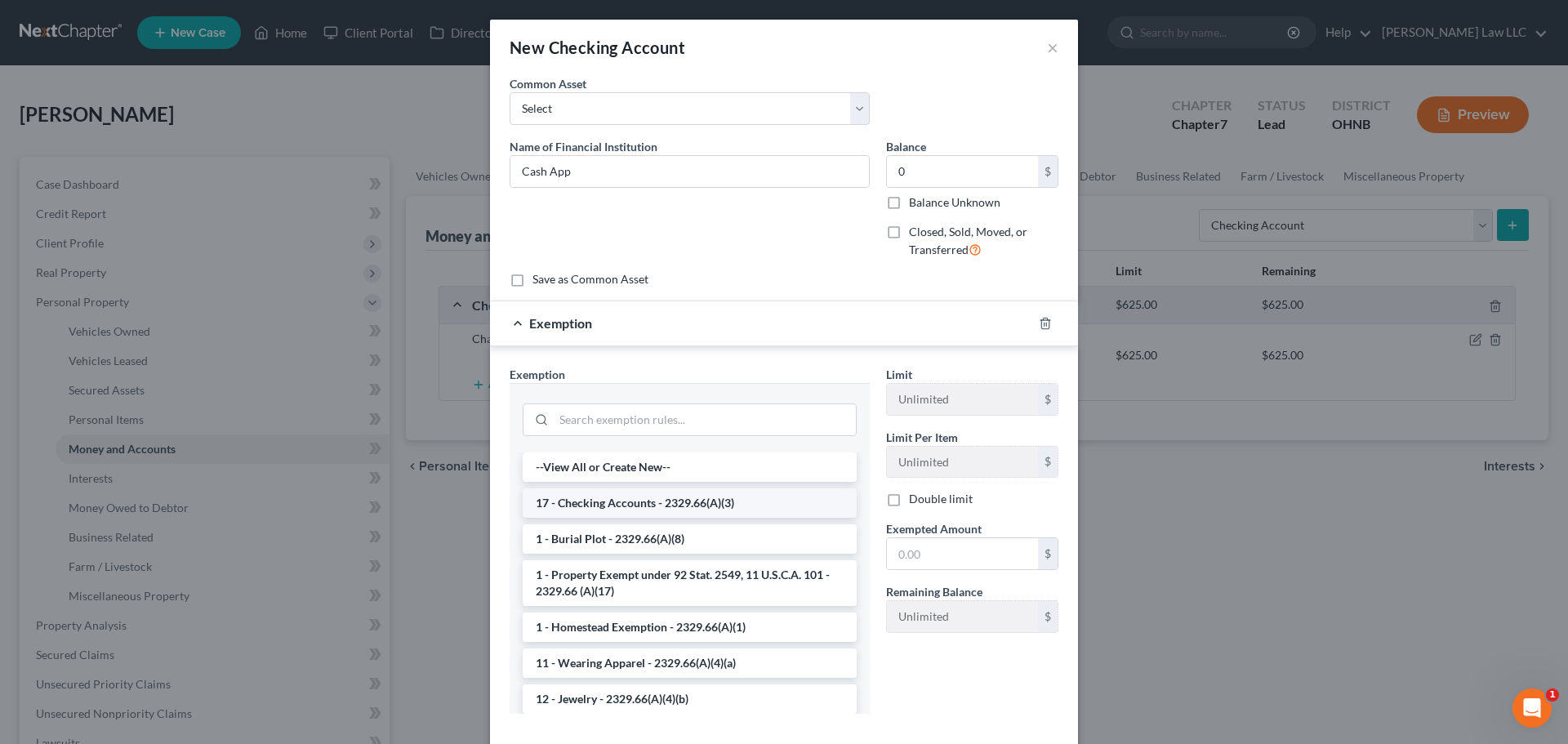
click at [638, 505] on li "17 - Checking Accounts - 2329.66(A)(3)" at bounding box center [690, 504] width 334 height 29
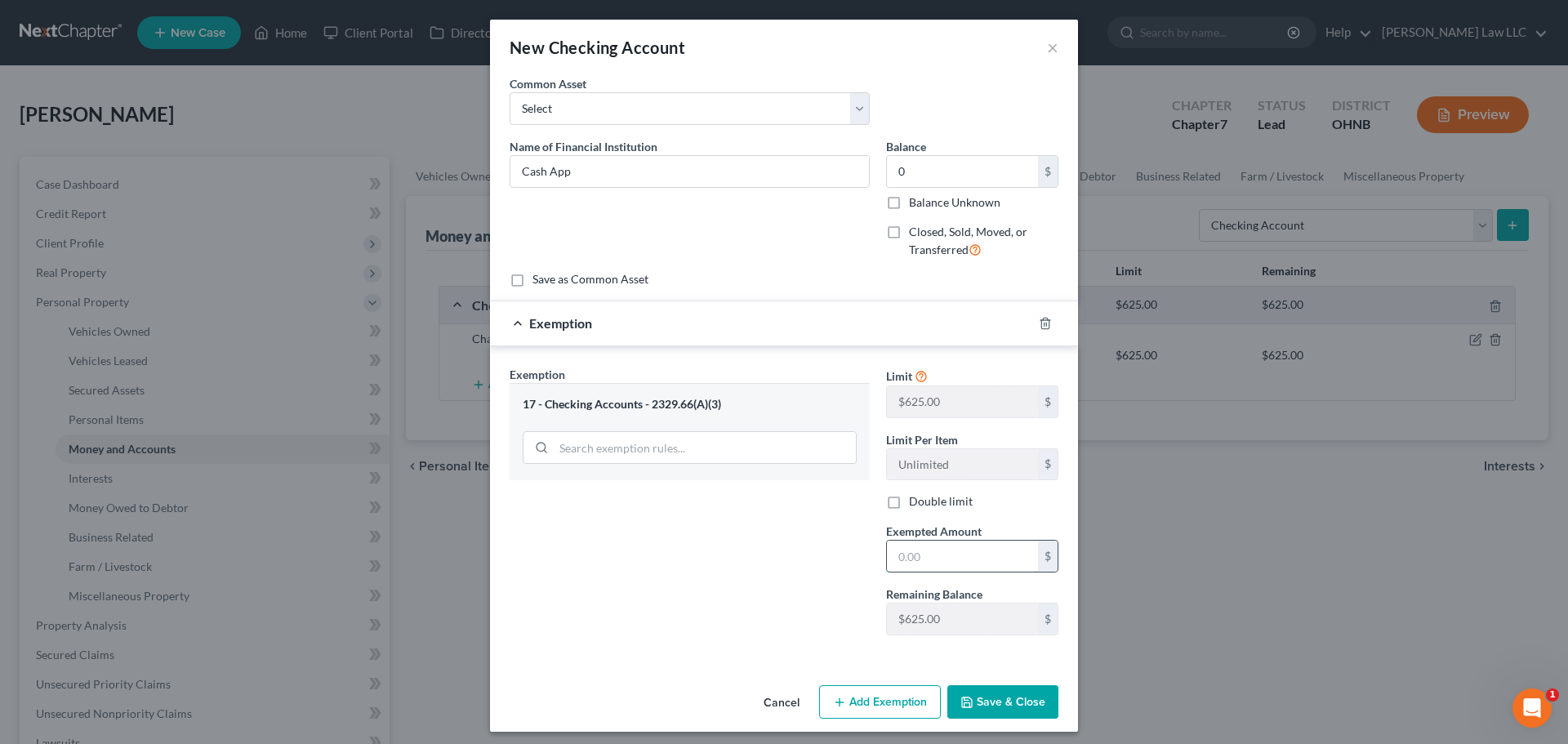
click at [899, 555] on input "text" at bounding box center [962, 557] width 151 height 31
type input "0"
click at [729, 596] on div "Exemption Set must be selected for CA. Exemption * 17 - Checking Accounts - 232…" at bounding box center [690, 507] width 377 height 283
click at [1008, 711] on button "Save & Close" at bounding box center [1002, 702] width 111 height 34
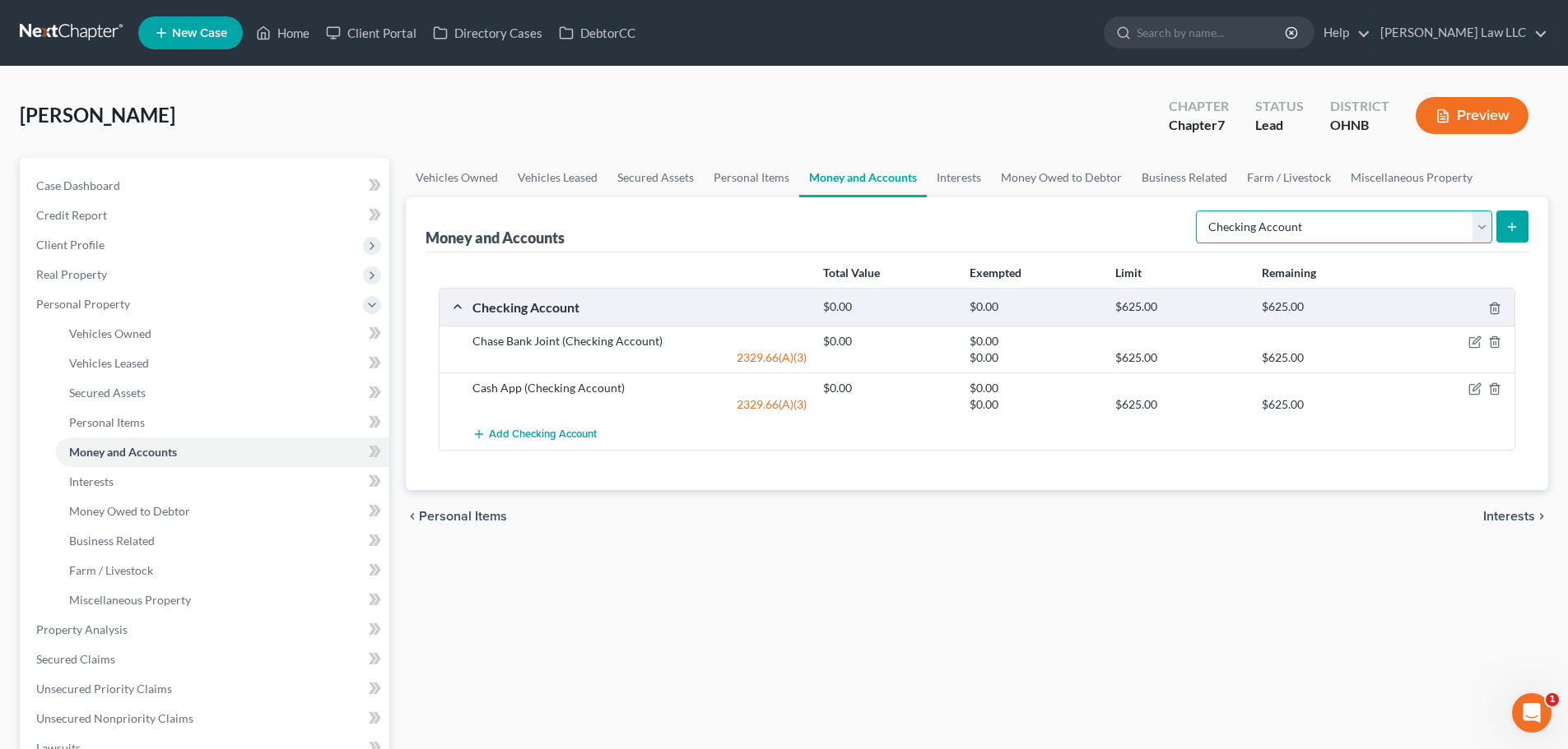
click at [1351, 227] on select "Select Account Type Brokerage Cash on Hand Certificates of Deposit Checking Acc…" at bounding box center [1343, 227] width 297 height 33
click at [1199, 211] on select "Select Account Type Brokerage Cash on Hand Certificates of Deposit Checking Acc…" at bounding box center [1343, 227] width 297 height 33
click at [1506, 227] on icon "submit" at bounding box center [1512, 227] width 13 height 13
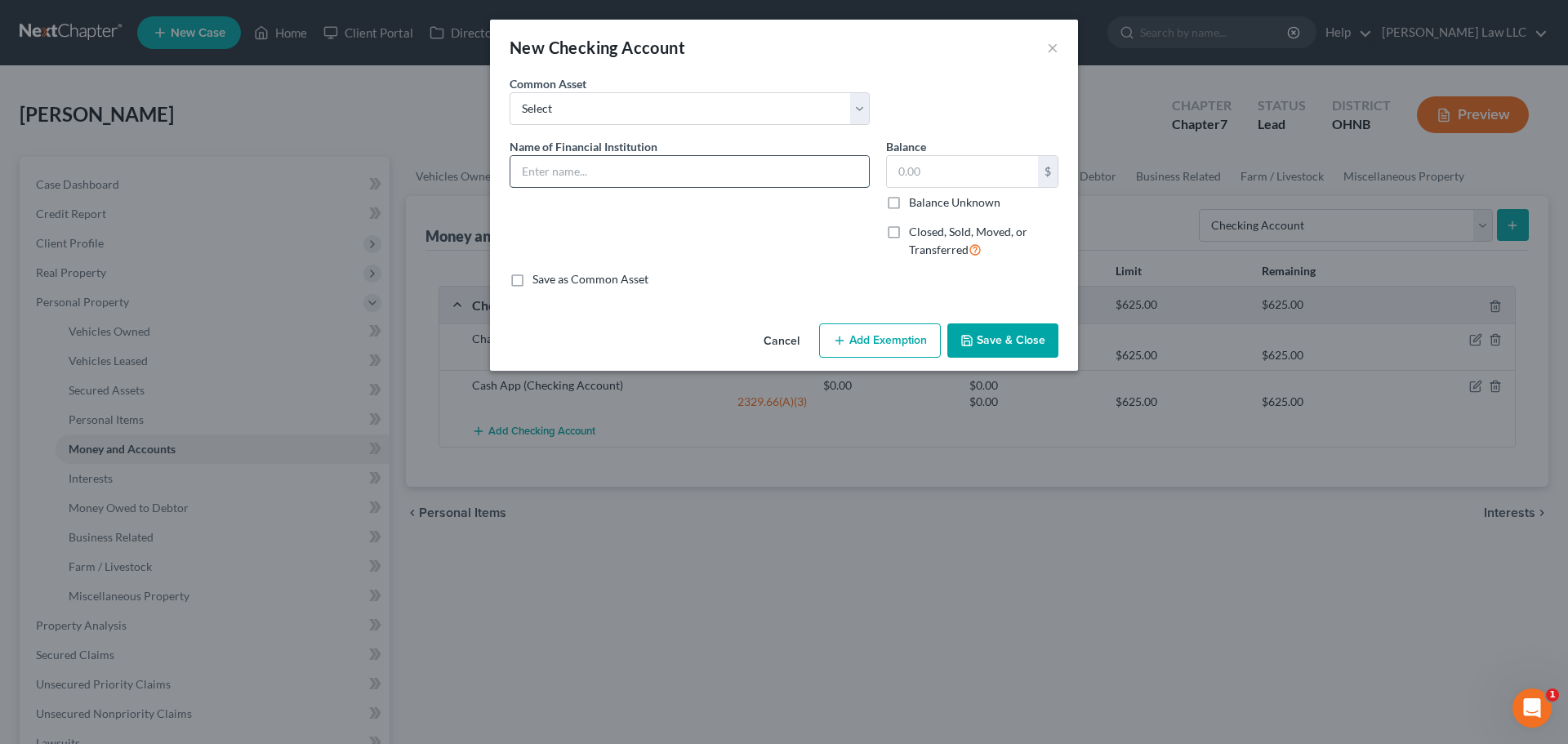
click at [538, 177] on input "text" at bounding box center [690, 172] width 359 height 31
click at [573, 167] on input "Vnemo" at bounding box center [690, 172] width 359 height 31
type input "Venmo"
type input "0"
click at [870, 347] on button "Add Exemption" at bounding box center [879, 340] width 122 height 34
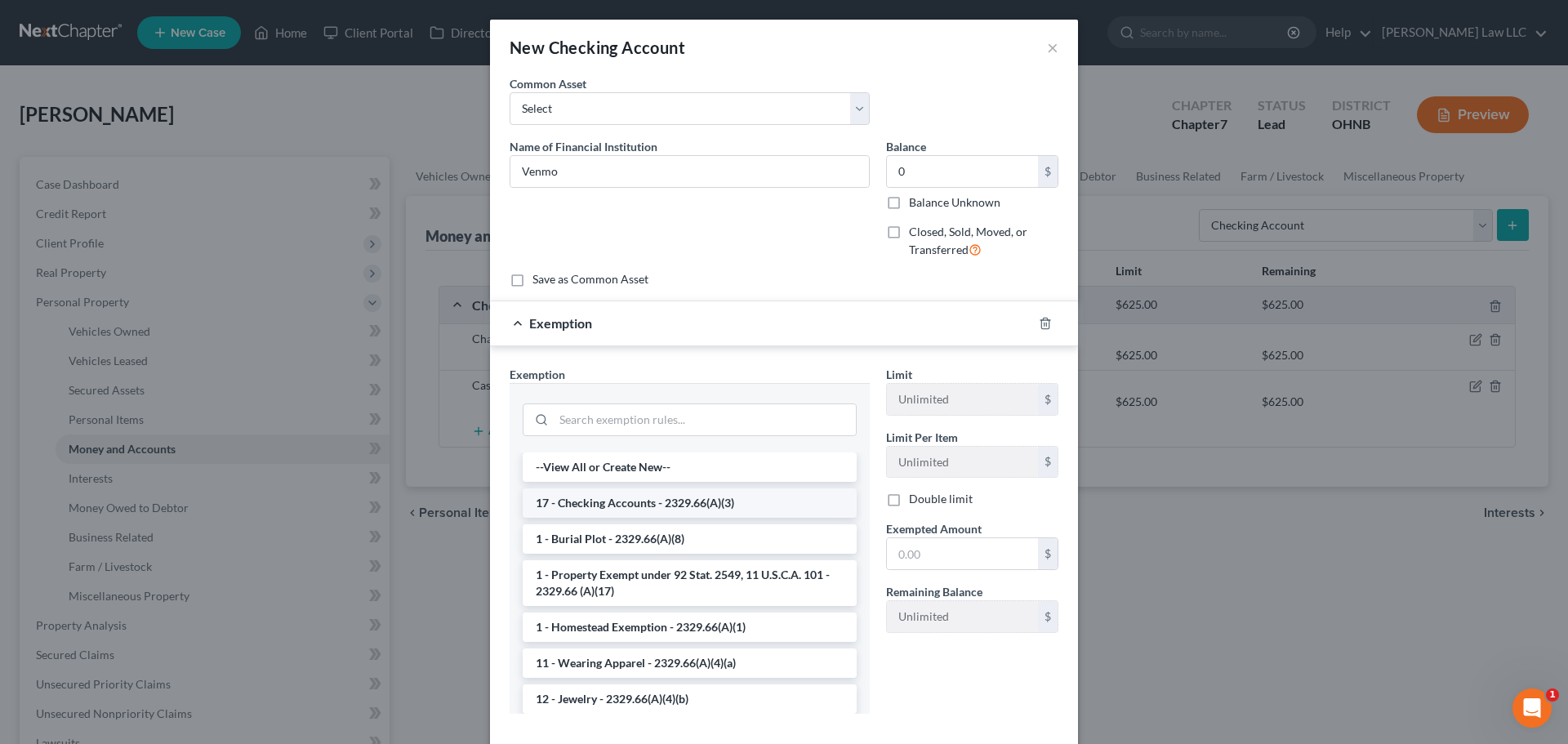
click at [642, 505] on li "17 - Checking Accounts - 2329.66(A)(3)" at bounding box center [690, 504] width 334 height 29
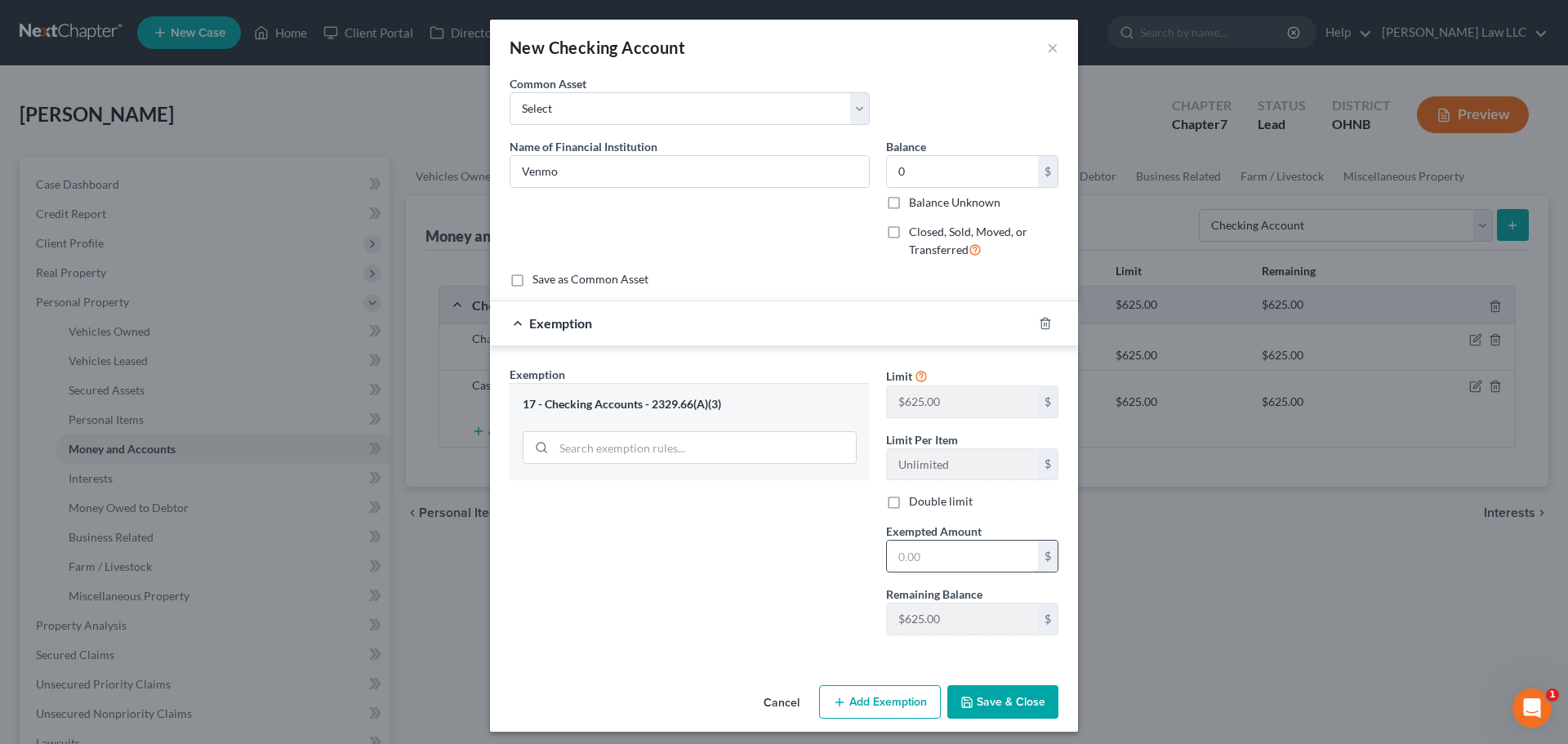
click at [933, 567] on input "text" at bounding box center [962, 557] width 151 height 31
type input "0"
click at [762, 602] on div "Exemption Set must be selected for CA. Exemption * 17 - Checking Accounts - 232…" at bounding box center [690, 507] width 377 height 283
click at [1034, 717] on button "Save & Close" at bounding box center [1002, 702] width 111 height 34
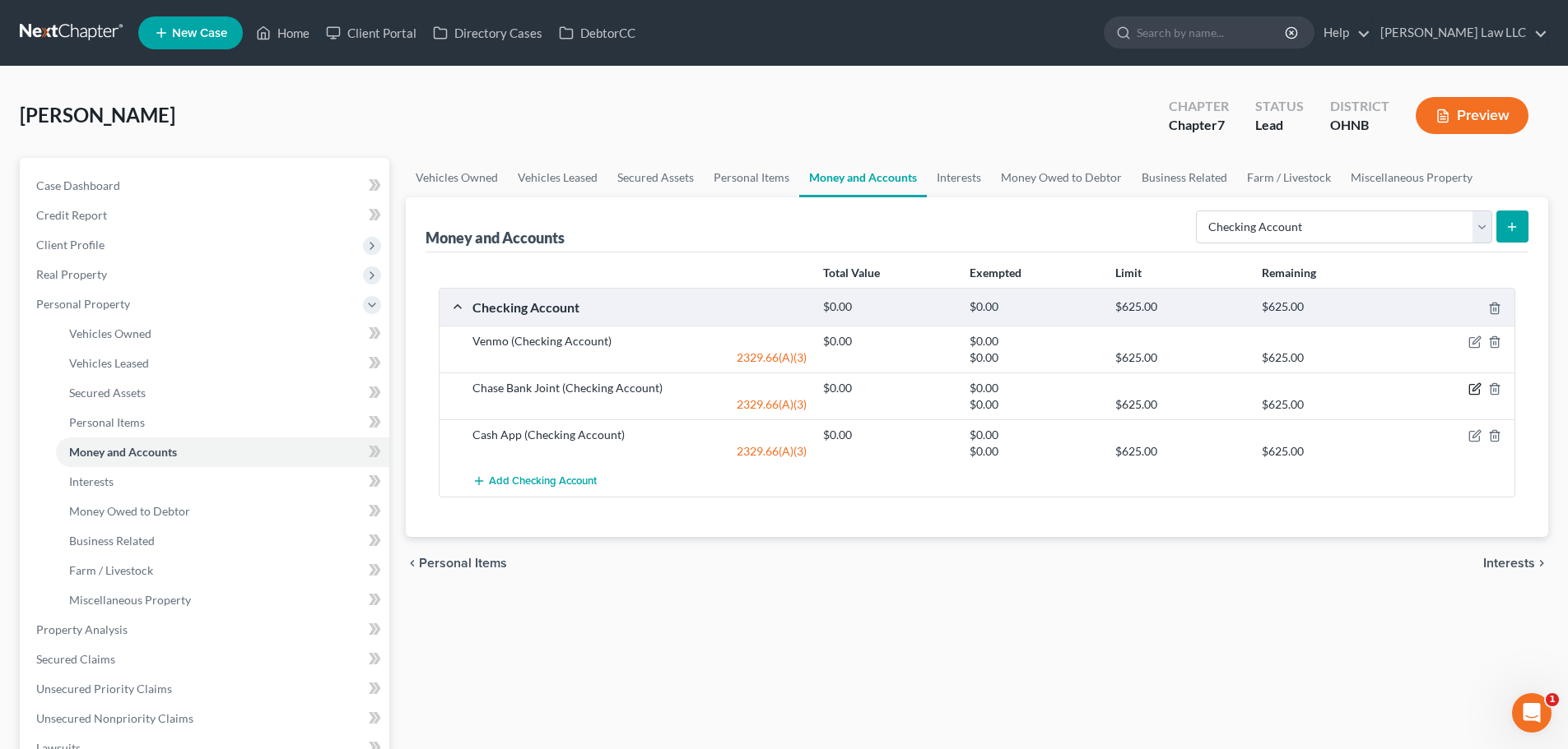
click at [1475, 393] on icon "button" at bounding box center [1475, 389] width 13 height 13
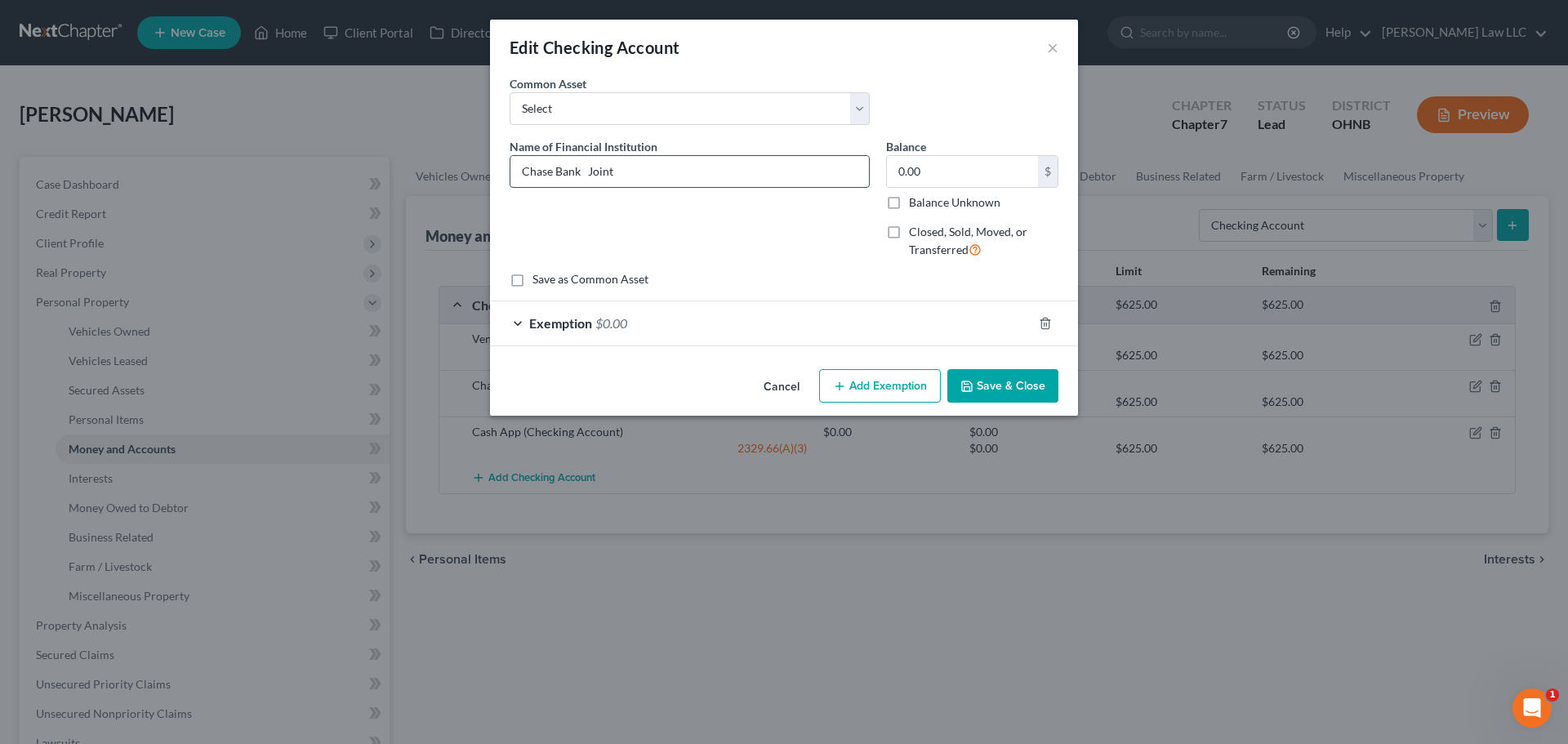
click at [660, 178] on input "Chase Bank Joint" at bounding box center [690, 172] width 359 height 31
click at [616, 177] on input "Chase Bank Joint 871" at bounding box center [690, 172] width 359 height 31
type input "Chase Bank Joint 1871"
click at [937, 172] on input "0.00" at bounding box center [962, 172] width 151 height 31
type input "500"
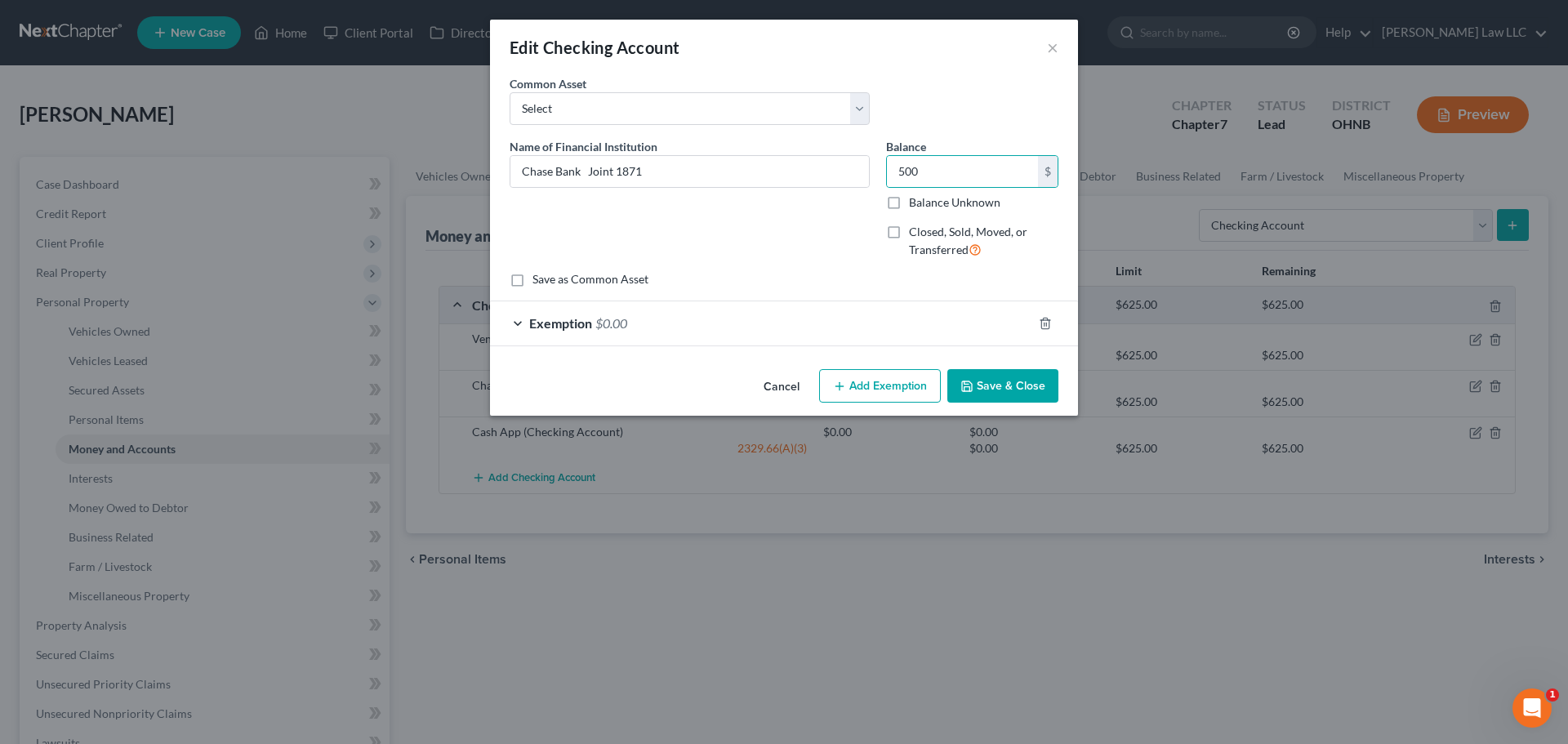
click at [992, 386] on button "Save & Close" at bounding box center [1002, 386] width 111 height 34
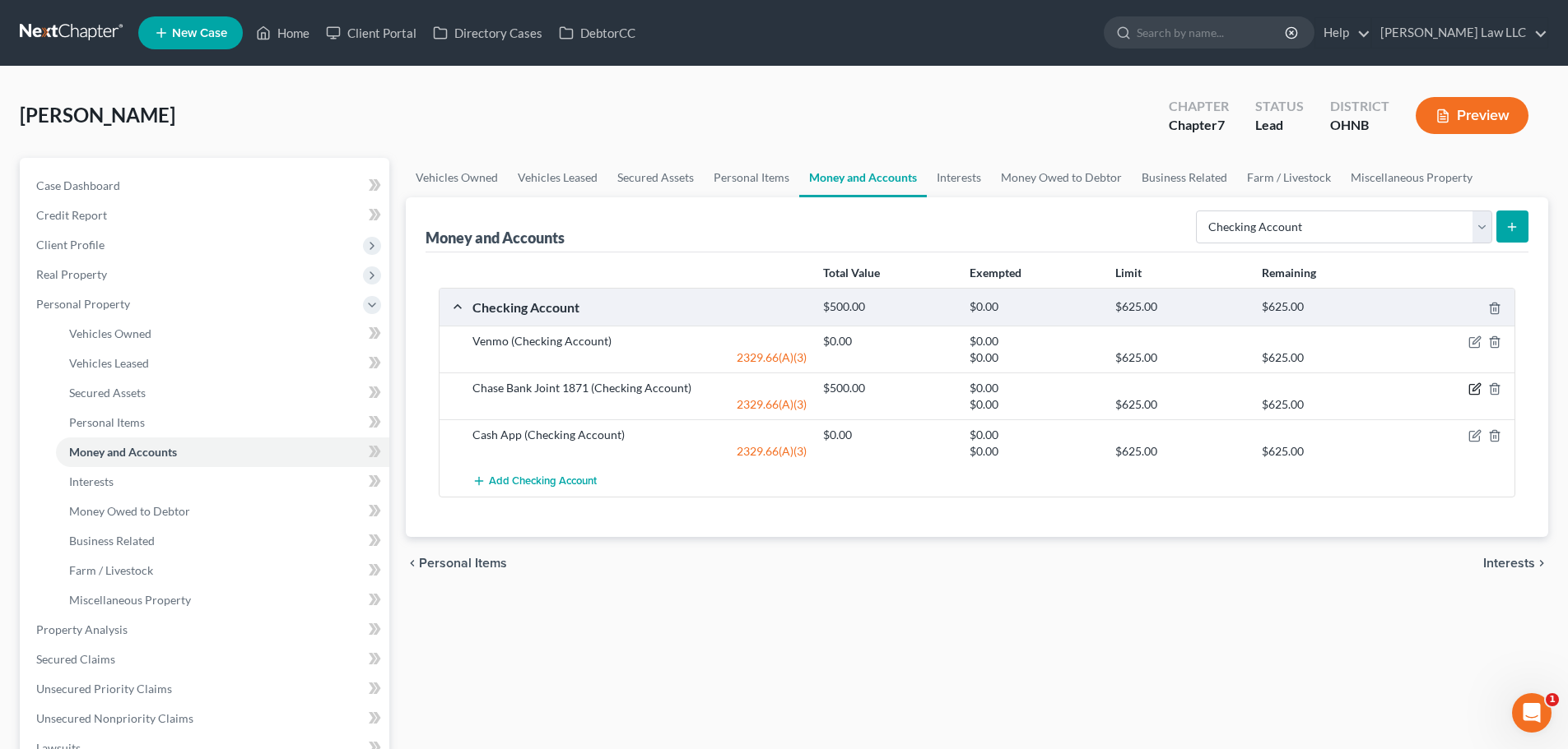
click at [1471, 393] on icon "button" at bounding box center [1475, 389] width 13 height 13
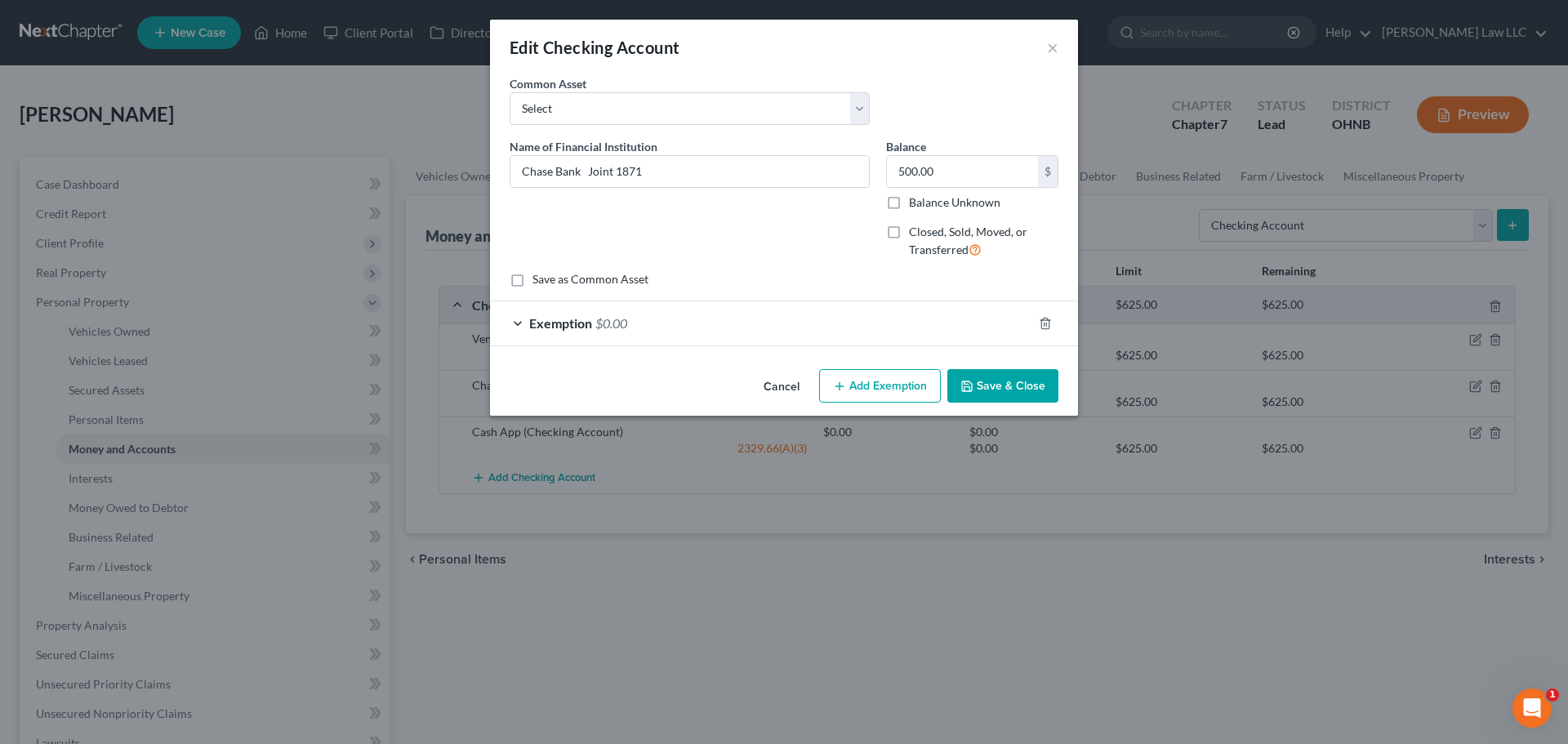
click at [703, 340] on div "Exemption $0.00" at bounding box center [760, 323] width 542 height 43
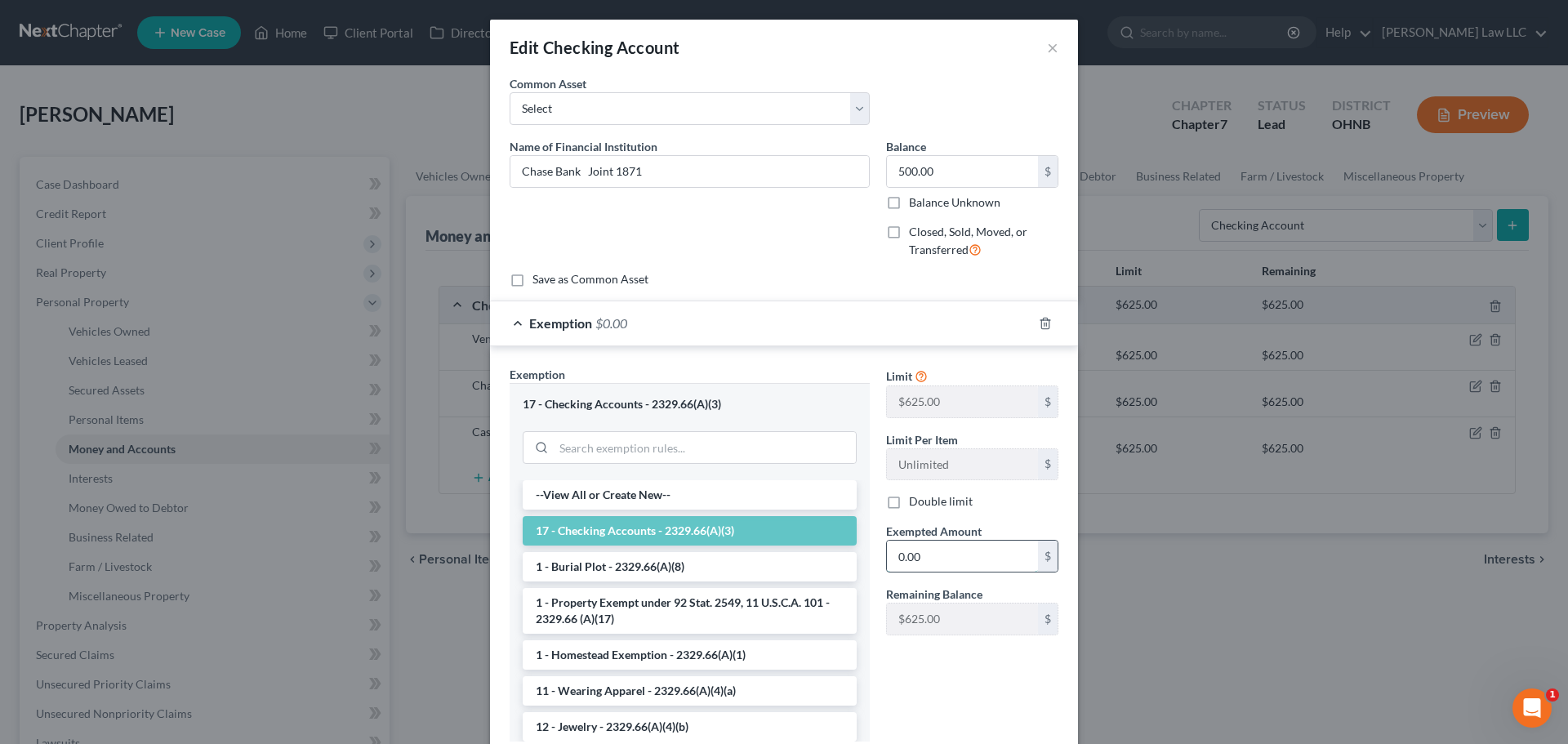
click at [920, 559] on input "0.00" at bounding box center [962, 557] width 151 height 31
type input "500"
click at [801, 243] on div "Name of Financial Institution * Chase Bank Joint 1871" at bounding box center [690, 205] width 377 height 134
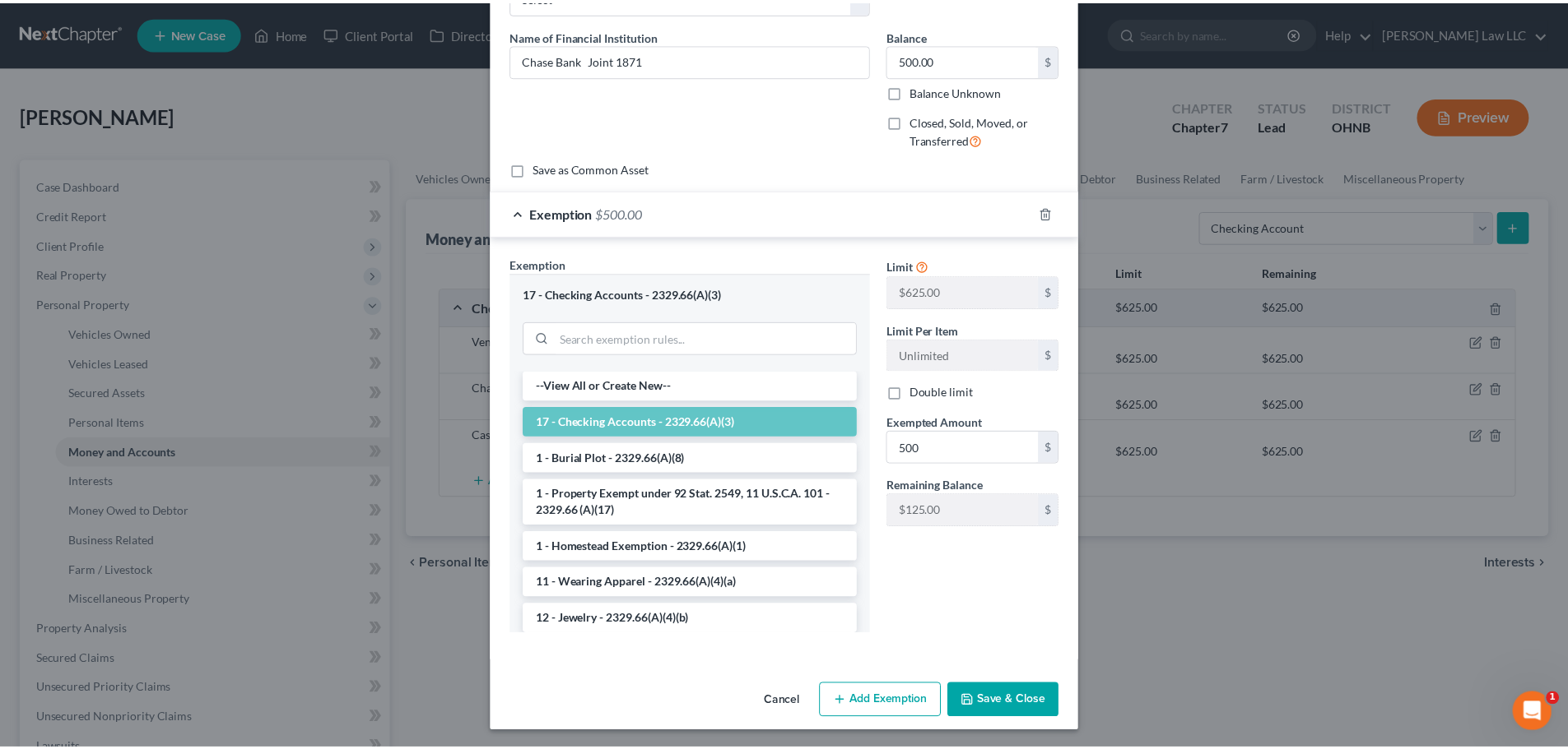
scroll to position [115, 0]
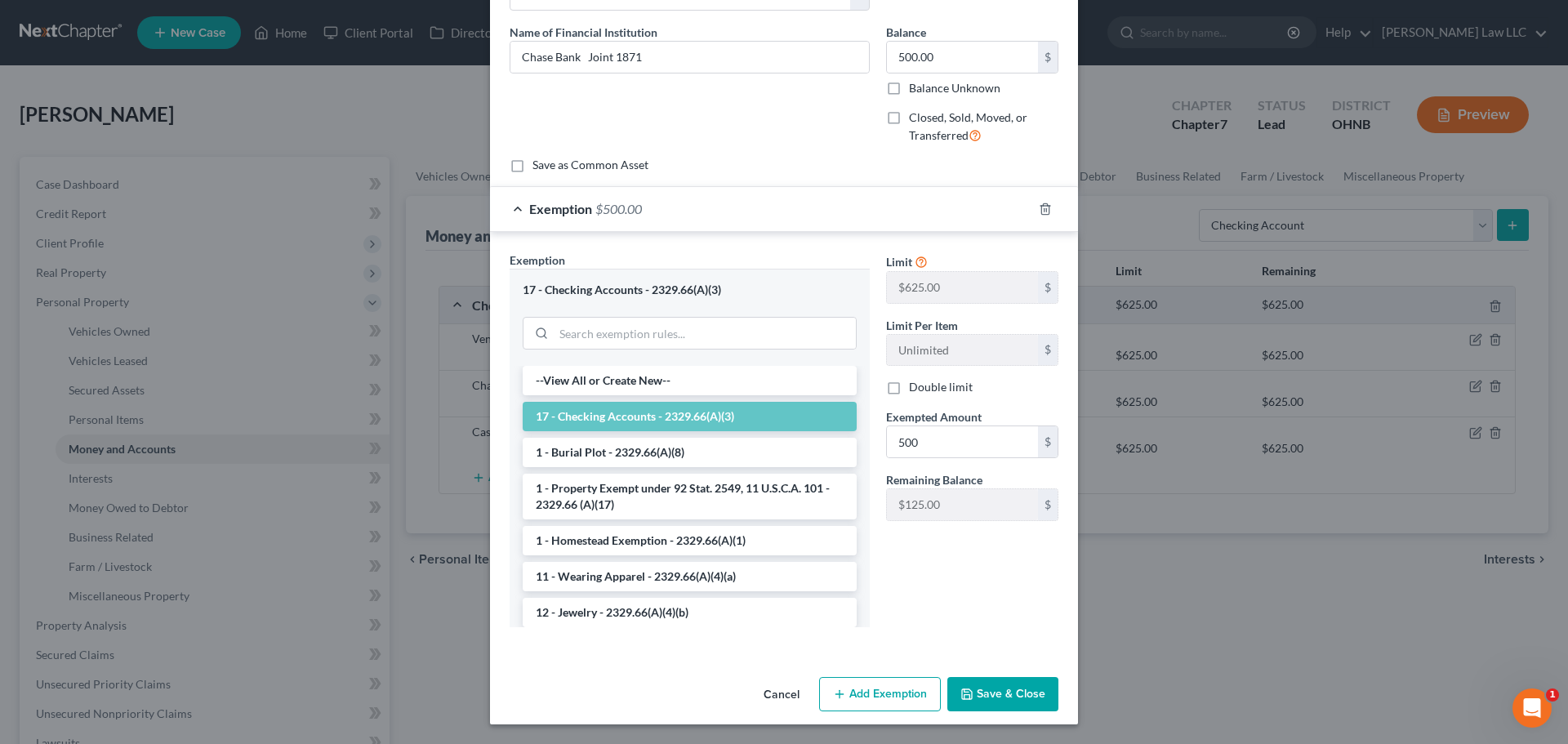
click at [1000, 694] on button "Save & Close" at bounding box center [1002, 694] width 111 height 34
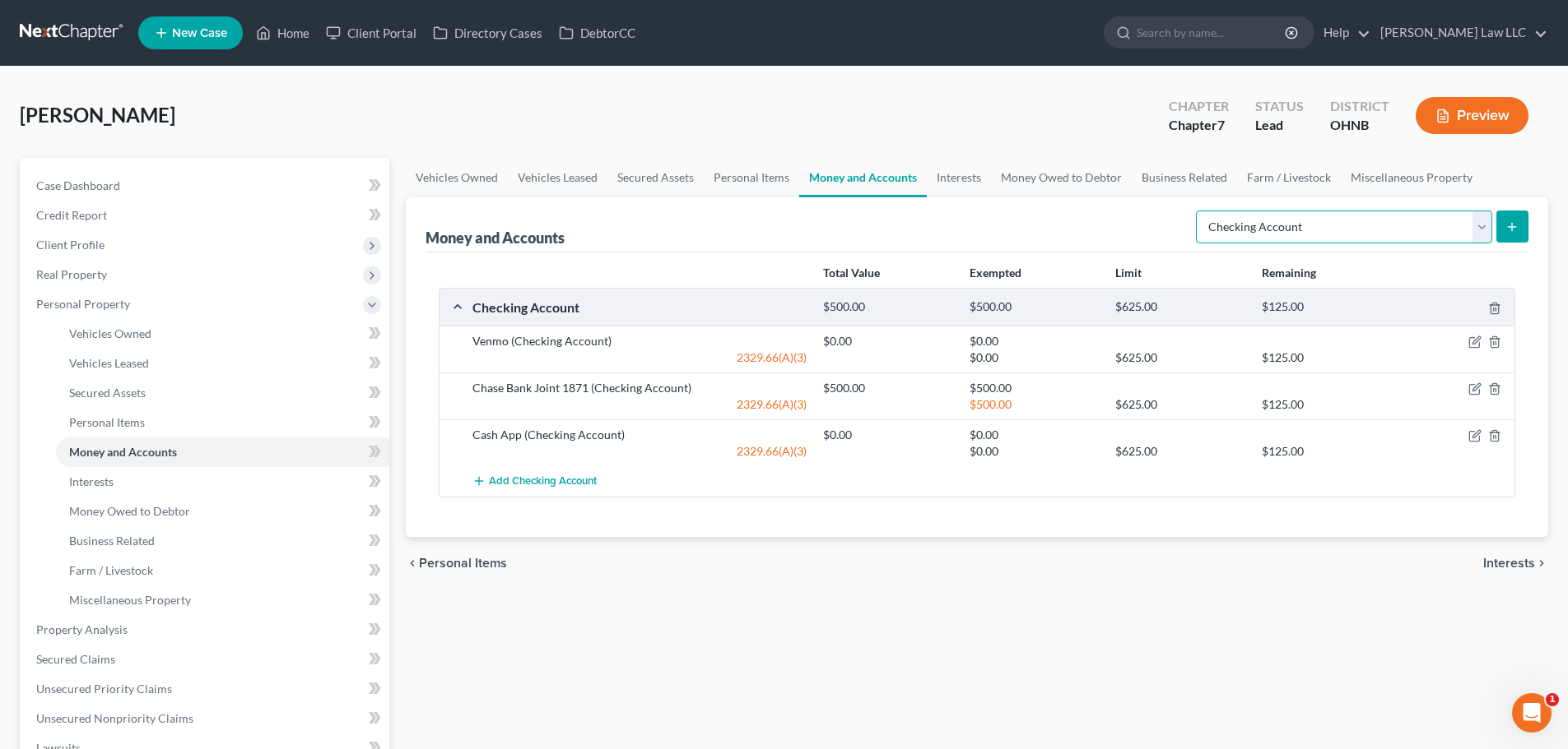
drag, startPoint x: 1290, startPoint y: 225, endPoint x: 1288, endPoint y: 235, distance: 10.2
click at [1290, 225] on select "Select Account Type Brokerage Cash on Hand Certificates of Deposit Checking Acc…" at bounding box center [1343, 227] width 297 height 33
select select "other"
click at [1199, 211] on select "Select Account Type Brokerage Cash on Hand Certificates of Deposit Checking Acc…" at bounding box center [1343, 227] width 297 height 33
click at [1520, 229] on button "submit" at bounding box center [1512, 226] width 32 height 32
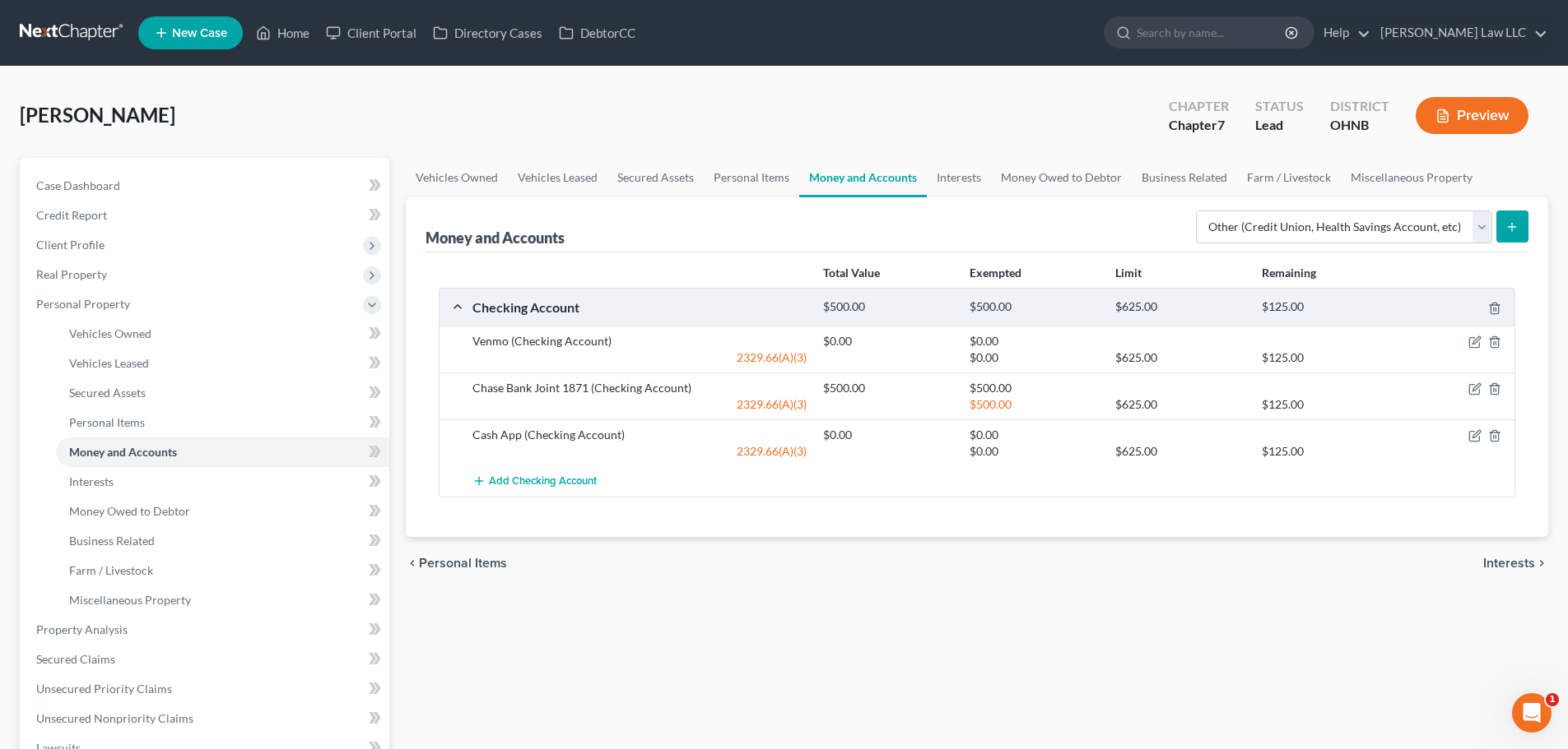
drag, startPoint x: 1013, startPoint y: 236, endPoint x: 959, endPoint y: 197, distance: 66.6
click at [1013, 235] on div "Money and Accounts Select Account Type Brokerage Cash on Hand Certificates of D…" at bounding box center [976, 225] width 1102 height 55
click at [959, 185] on link "Interests" at bounding box center [958, 177] width 64 height 40
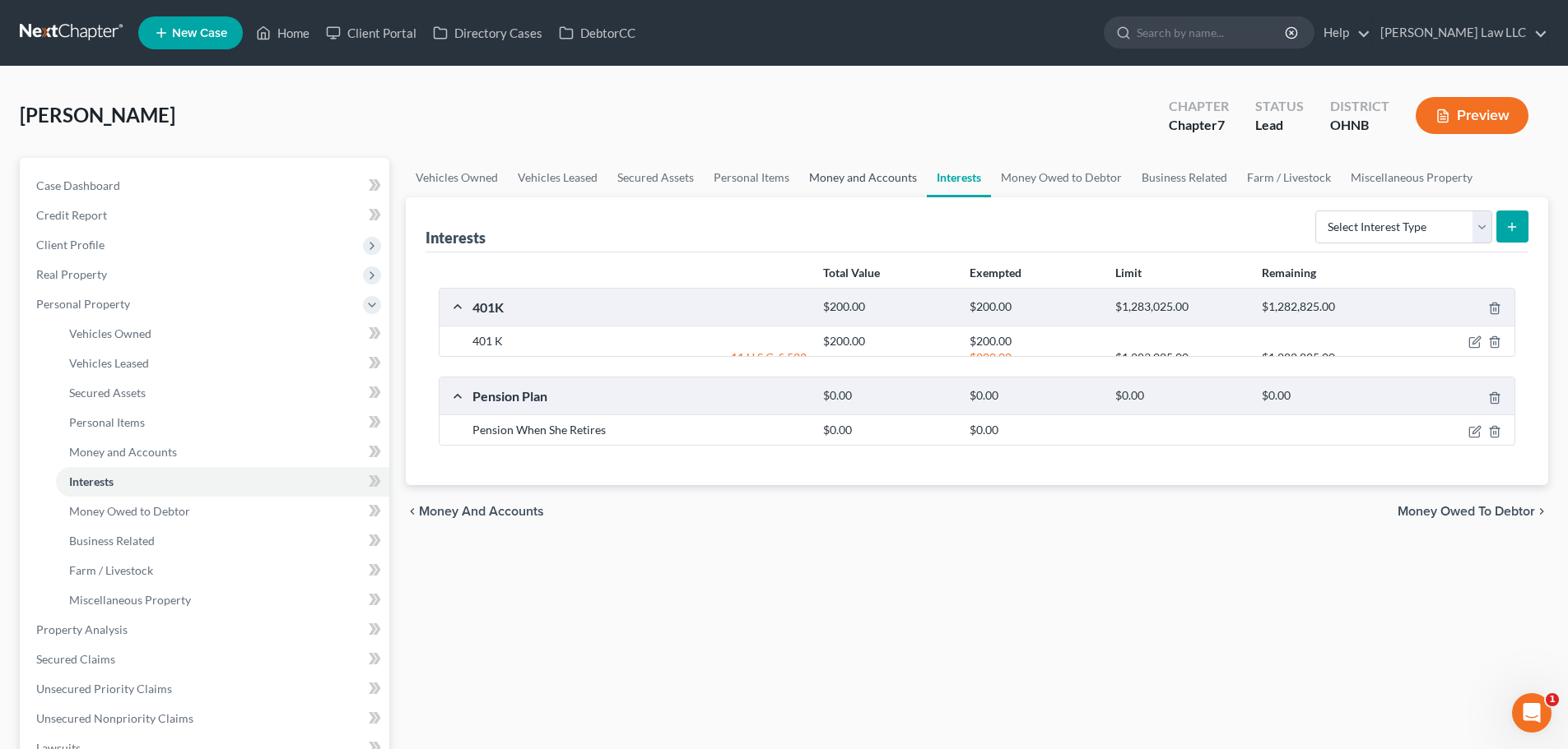
click at [873, 185] on link "Money and Accounts" at bounding box center [863, 177] width 128 height 40
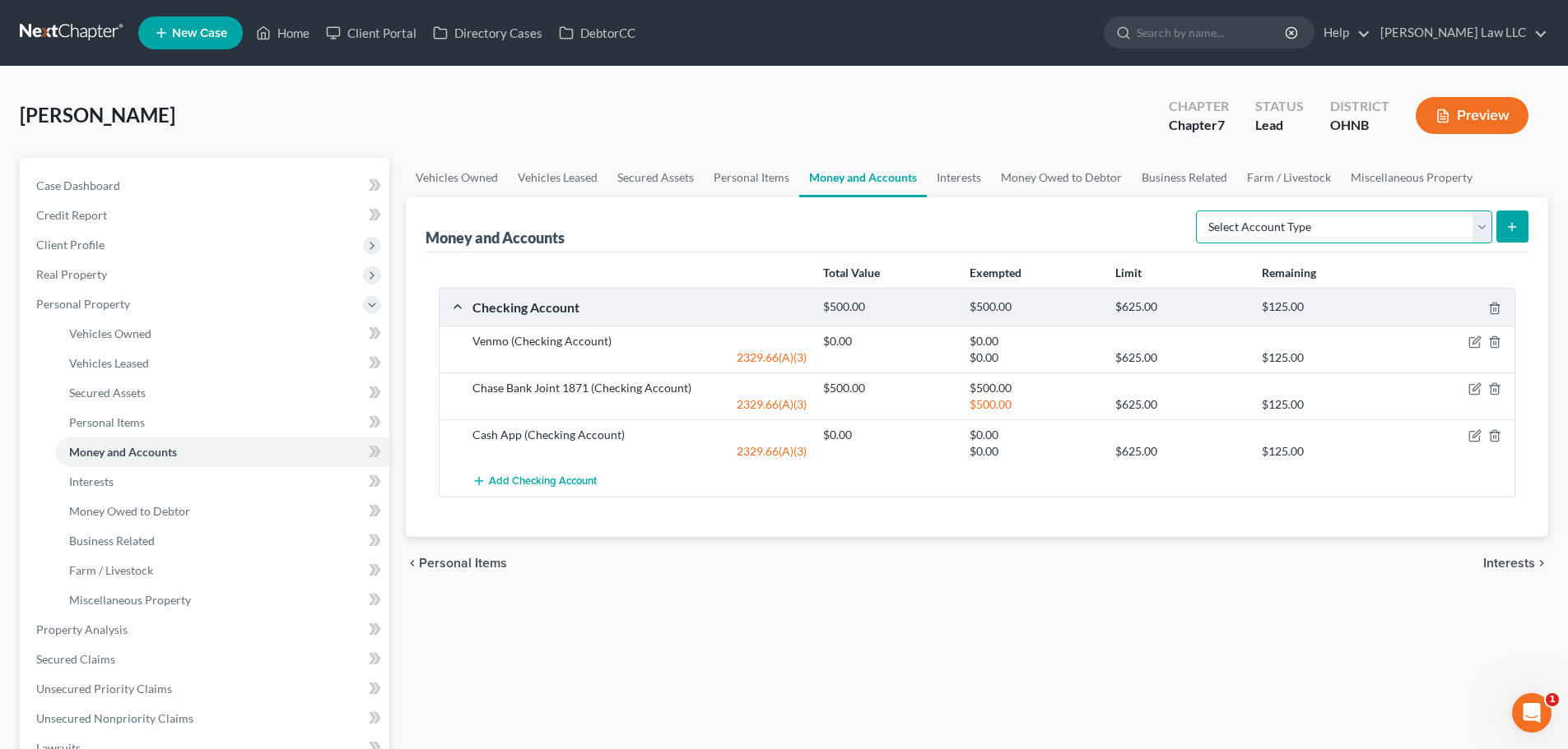
click at [1278, 222] on select "Select Account Type Brokerage Cash on Hand Certificates of Deposit Checking Acc…" at bounding box center [1343, 227] width 297 height 33
select select "other"
click at [1199, 211] on select "Select Account Type Brokerage Cash on Hand Certificates of Deposit Checking Acc…" at bounding box center [1343, 227] width 297 height 33
click at [1511, 230] on icon "submit" at bounding box center [1512, 227] width 13 height 13
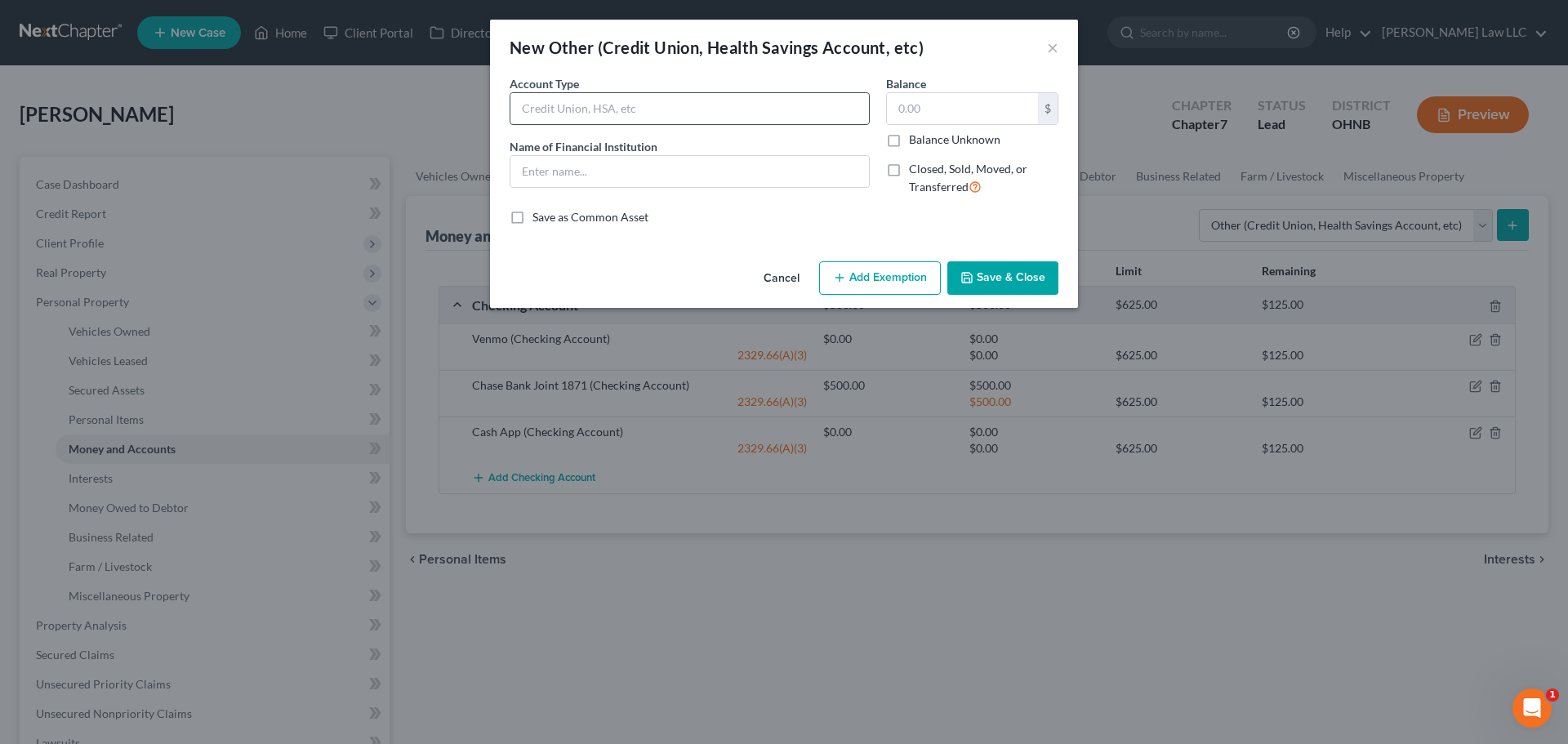
click at [638, 110] on input "text" at bounding box center [690, 109] width 359 height 31
type input "HSA"
click at [926, 111] on input "text" at bounding box center [962, 109] width 151 height 31
type input "394"
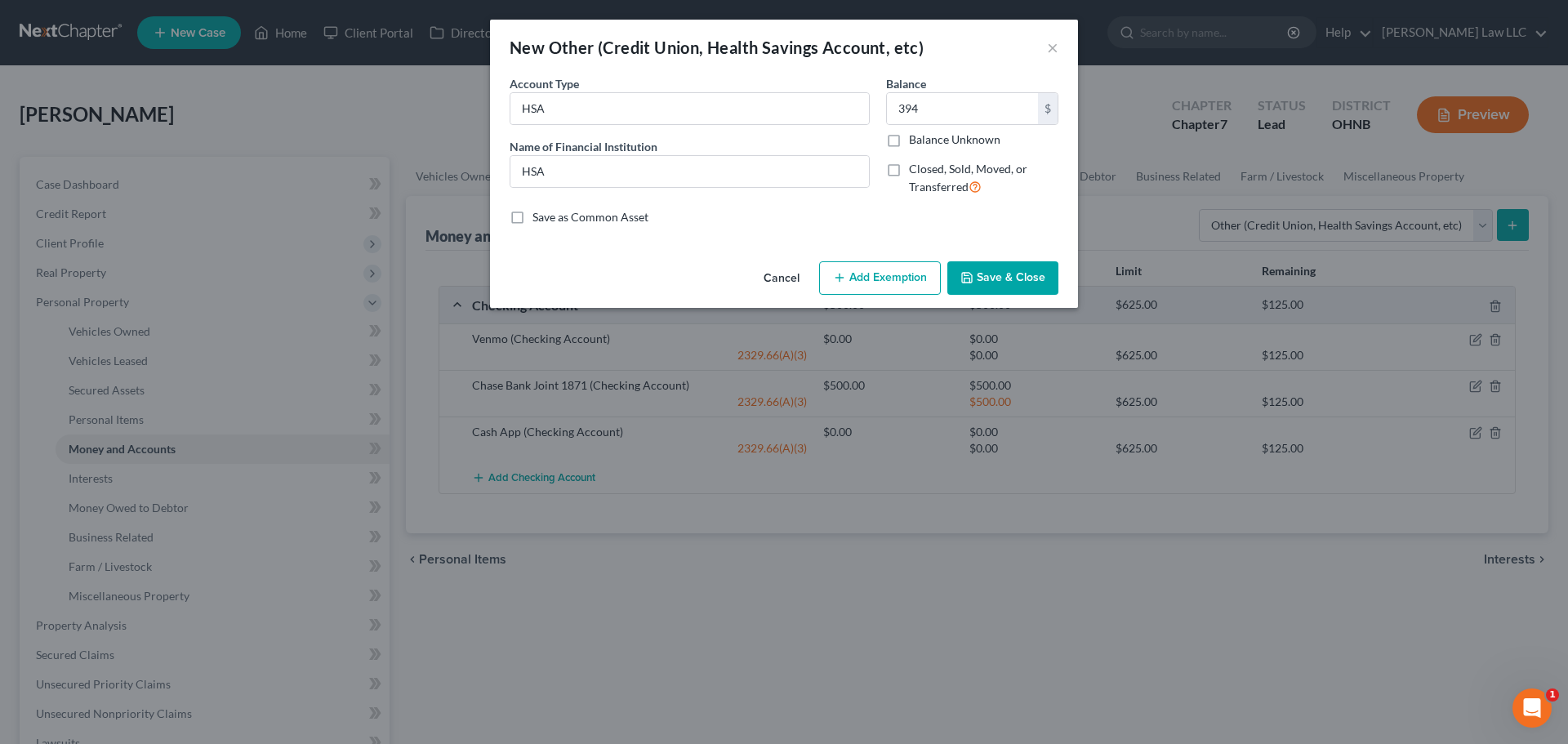
click at [903, 278] on button "Add Exemption" at bounding box center [879, 278] width 122 height 34
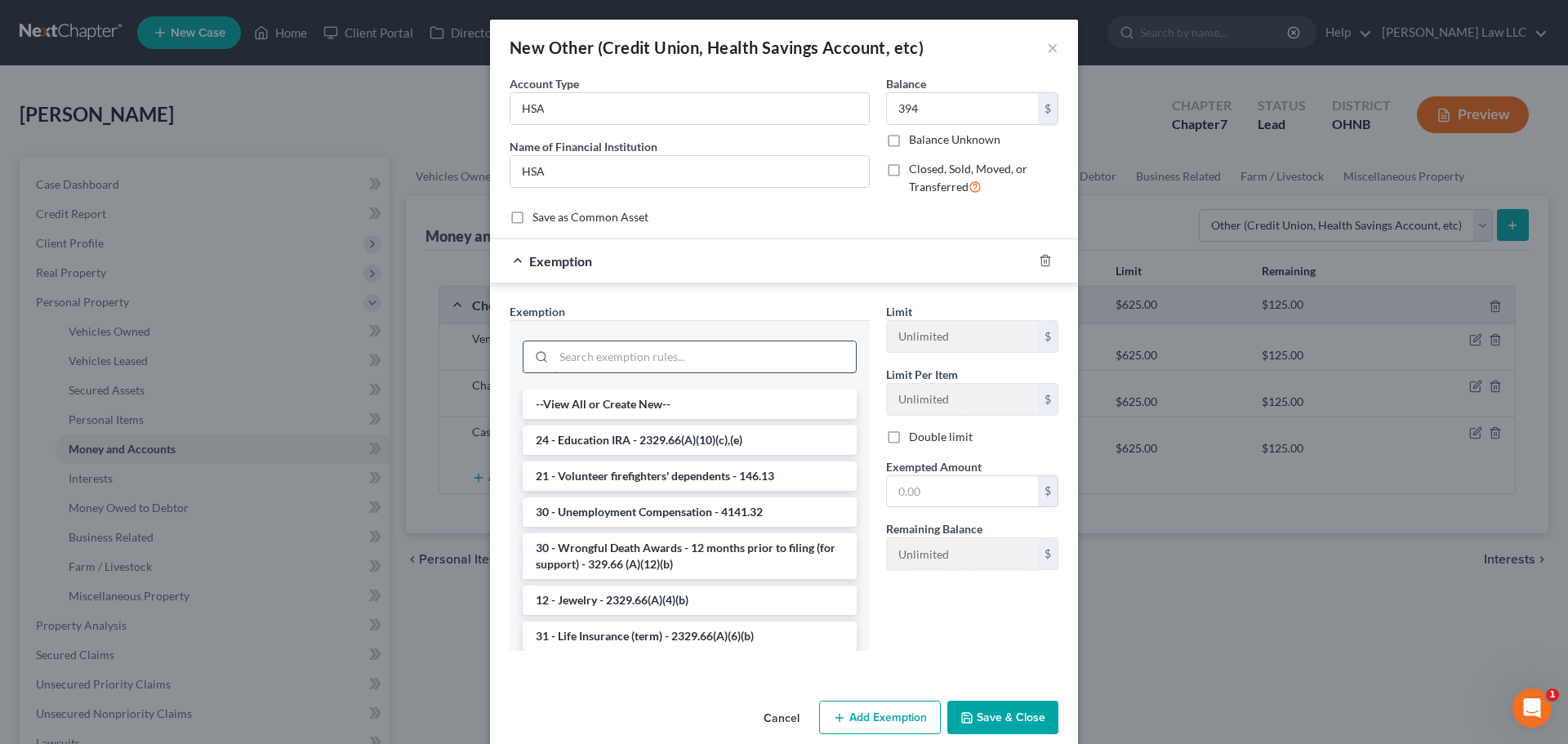
click at [592, 358] on input "search" at bounding box center [705, 357] width 303 height 31
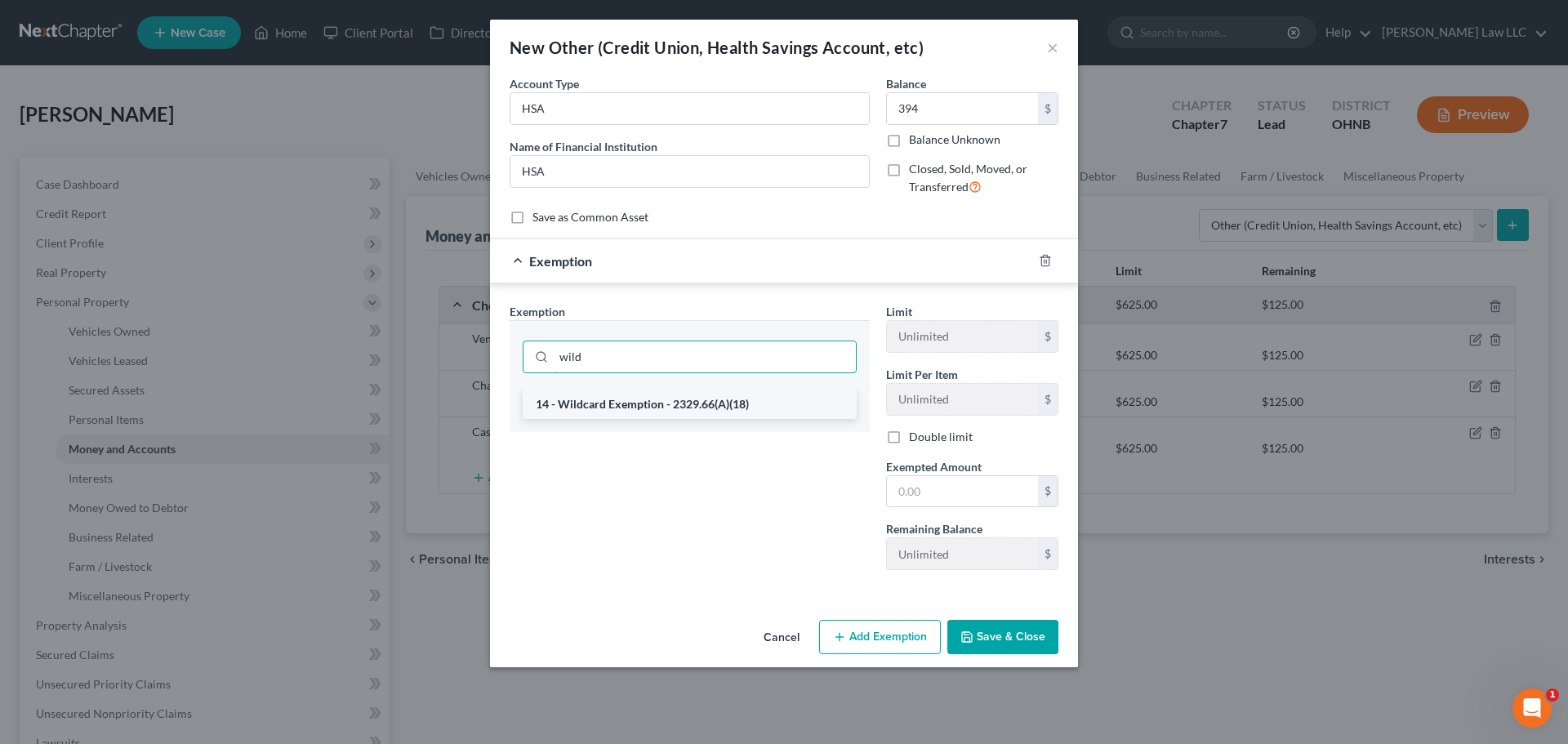
type input "wild"
click at [609, 401] on li "14 - Wildcard Exemption - 2329.66(A)(18)" at bounding box center [690, 405] width 334 height 29
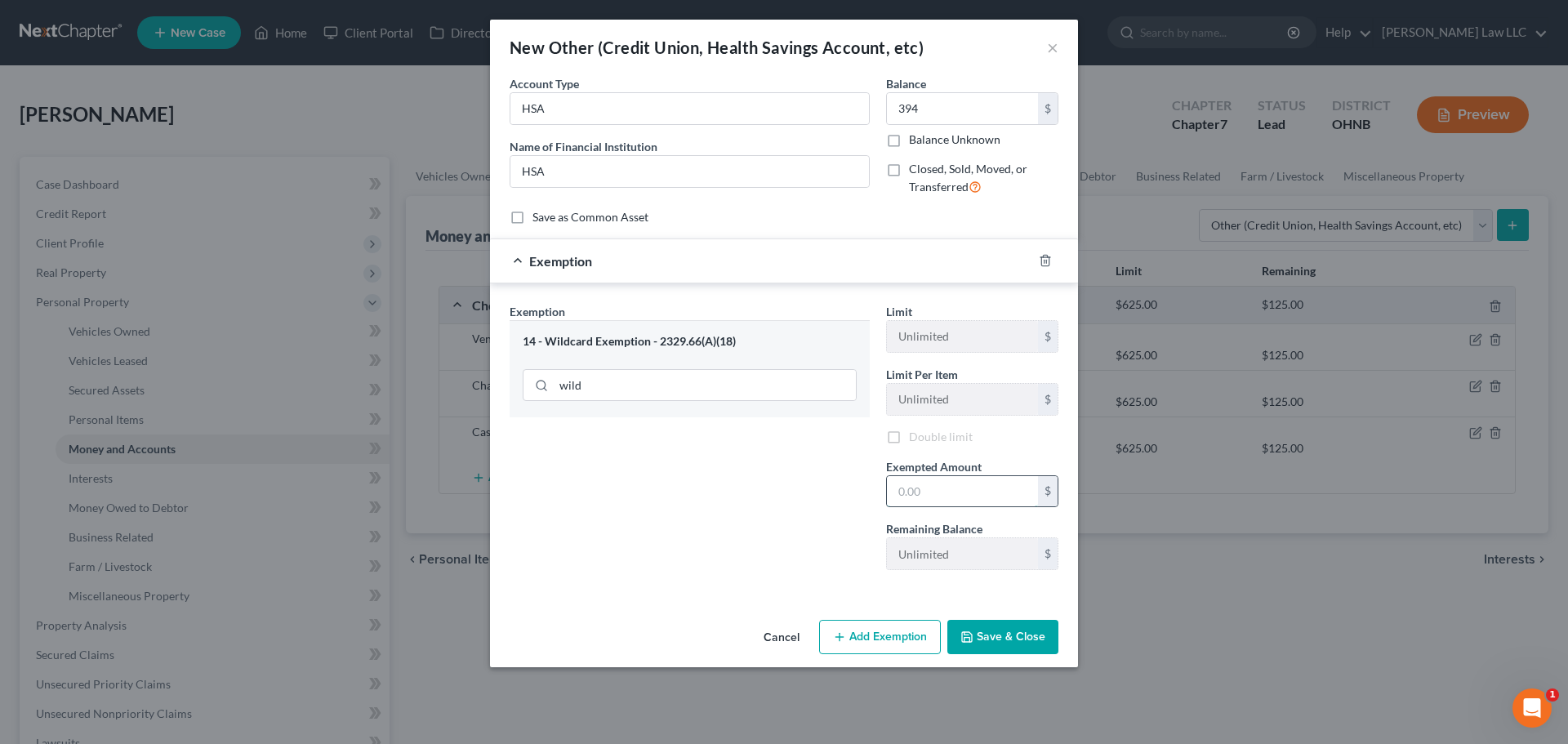
click at [942, 506] on input "text" at bounding box center [962, 492] width 151 height 31
type input "394"
drag, startPoint x: 780, startPoint y: 522, endPoint x: 968, endPoint y: 599, distance: 203.2
click at [780, 521] on div "Exemption Set must be selected for CA. Exemption * 14 - Wildcard Exemption - 23…" at bounding box center [690, 444] width 377 height 283
click at [1021, 644] on button "Save & Close" at bounding box center [1002, 639] width 111 height 34
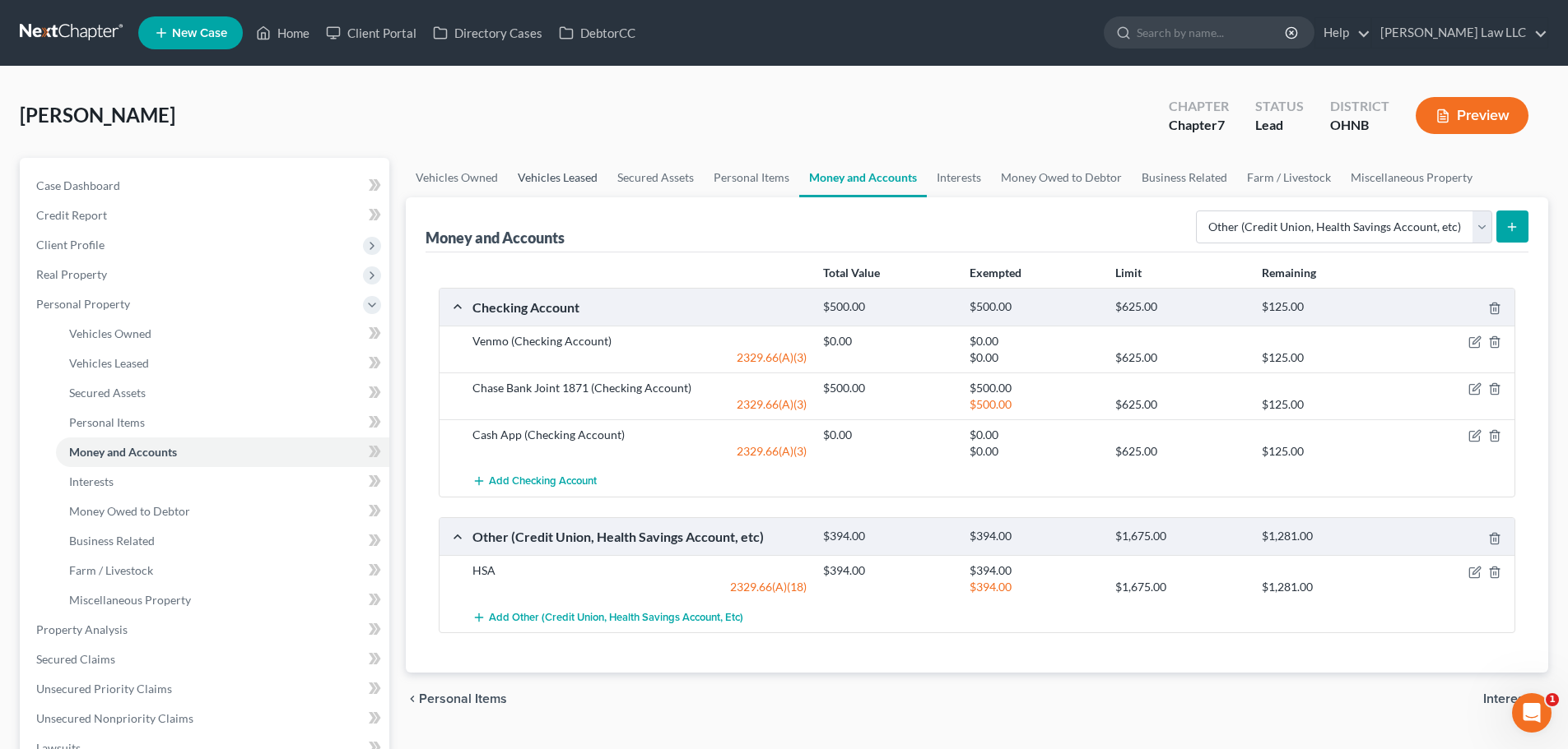
click at [558, 187] on link "Vehicles Leased" at bounding box center [558, 177] width 100 height 40
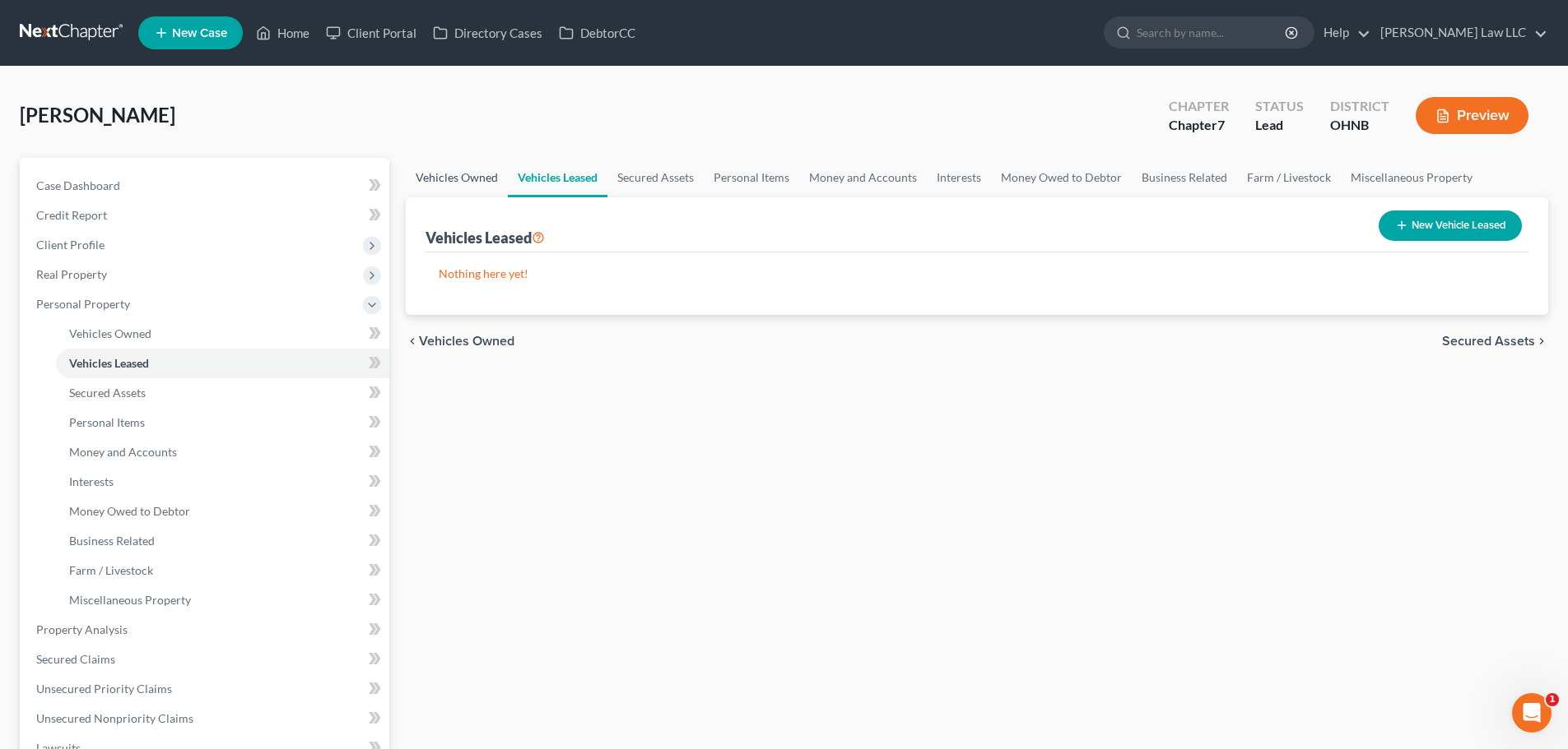
click at [452, 175] on link "Vehicles Owned" at bounding box center [456, 177] width 102 height 40
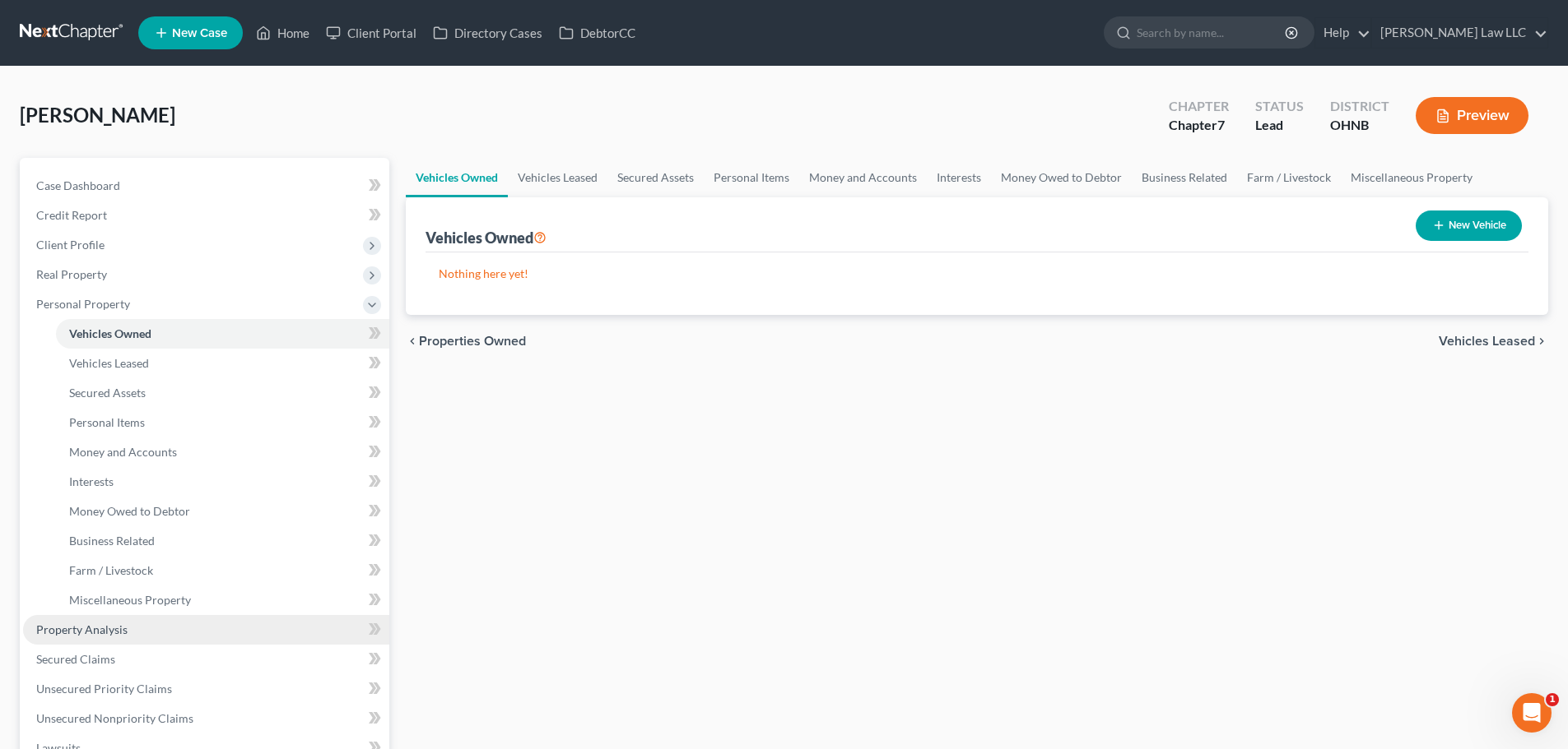
click at [128, 630] on link "Property Analysis" at bounding box center [206, 630] width 366 height 30
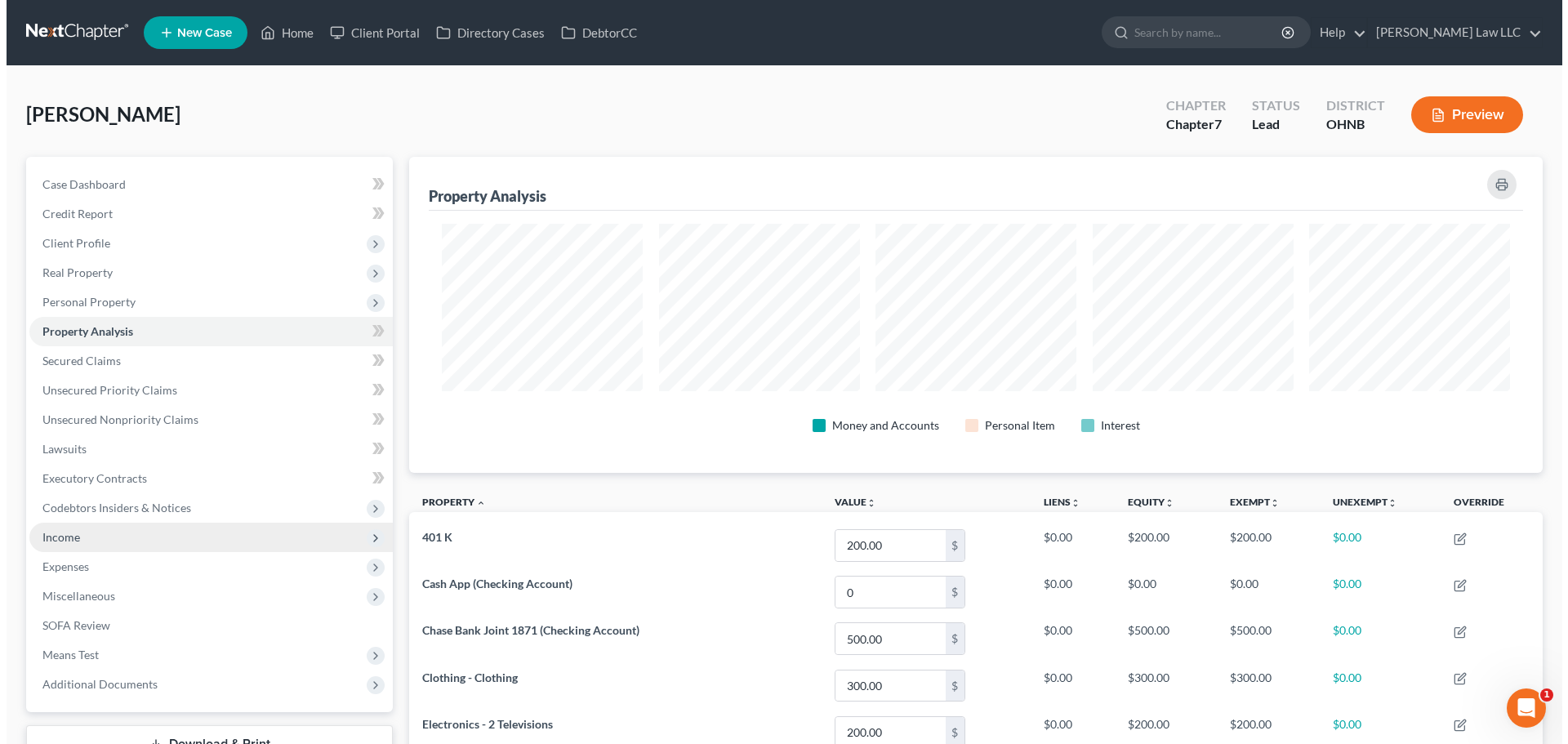
scroll to position [316, 1133]
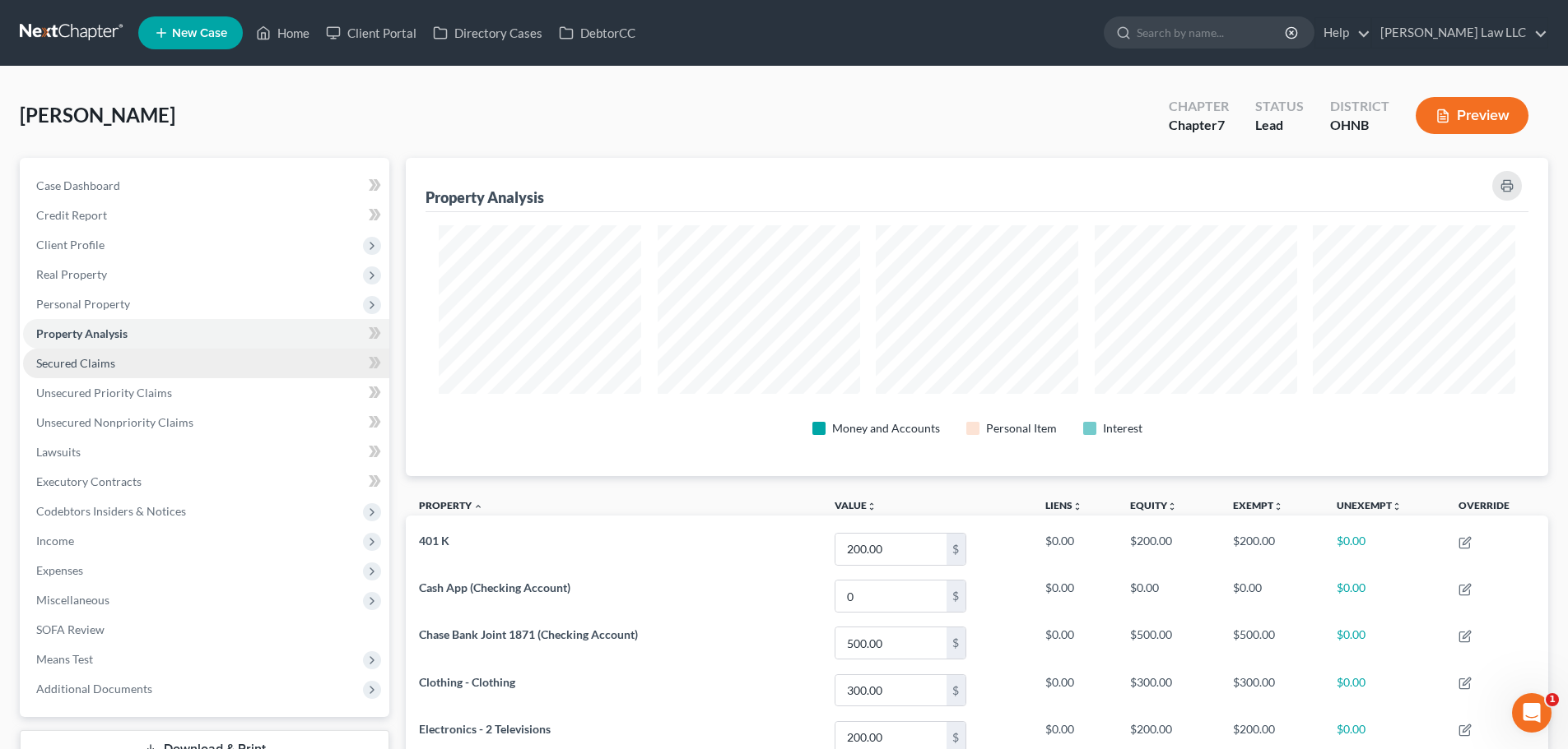
click at [90, 352] on link "Secured Claims" at bounding box center [206, 364] width 366 height 30
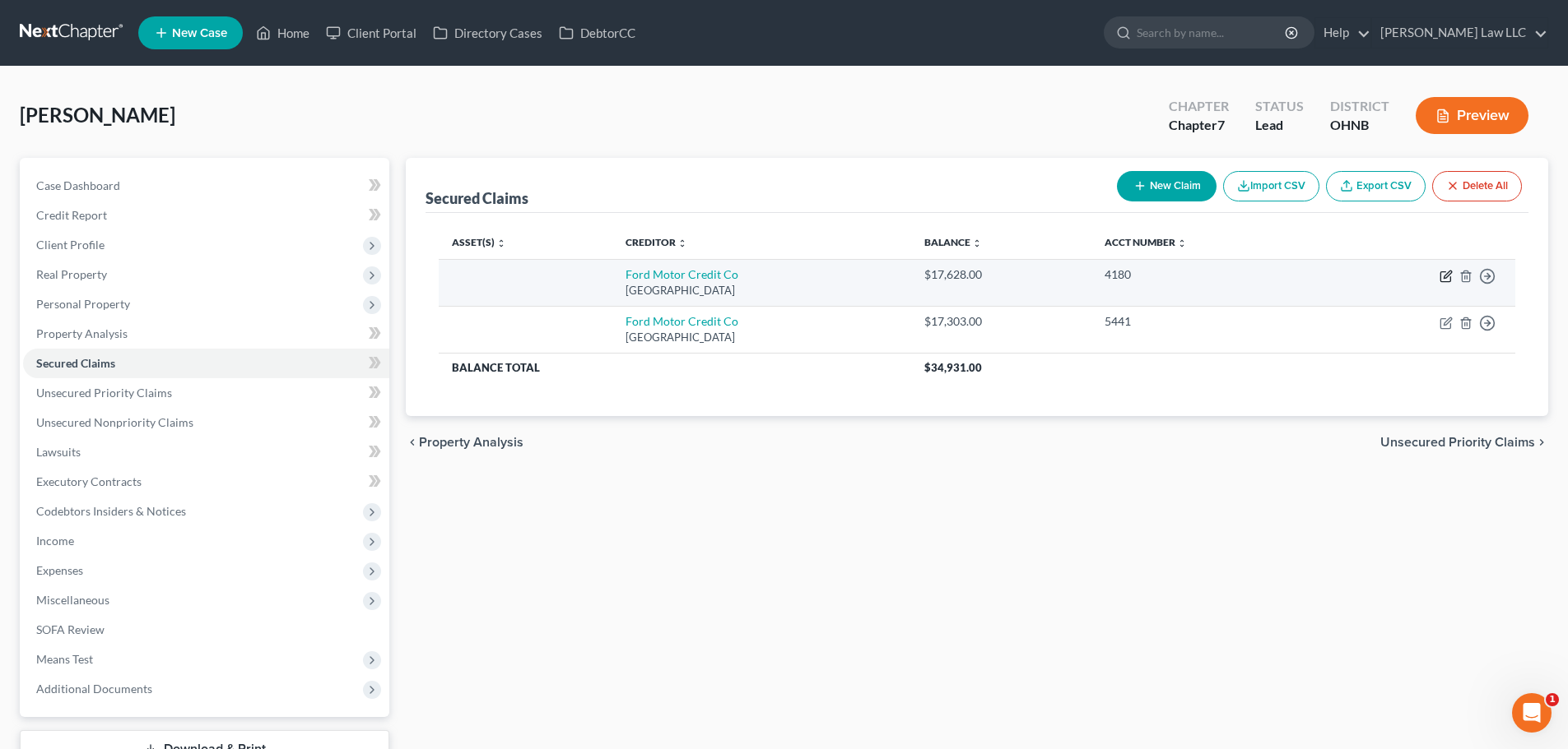
click at [1443, 277] on icon "button" at bounding box center [1446, 276] width 13 height 13
select select "36"
select select "0"
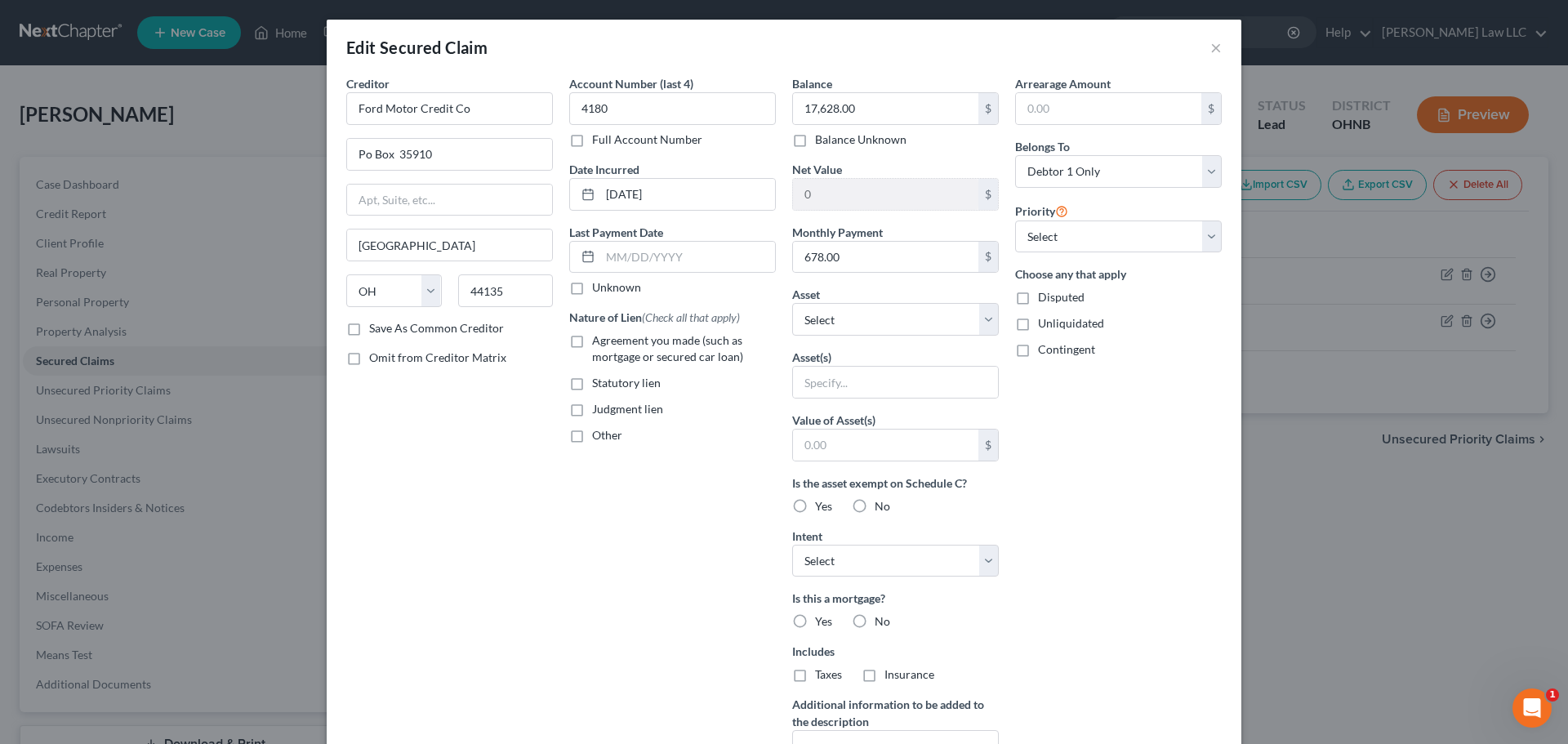
click at [615, 352] on span "Agreement you made (such as mortgage or secured car loan)" at bounding box center [668, 348] width 151 height 30
click at [609, 343] on input "Agreement you made (such as mortgage or secured car loan)" at bounding box center [604, 338] width 11 height 11
checkbox input "true"
click at [456, 519] on div "Creditor * Ford Motor Credit Co Po Box 35910 Cleveland State AL AK AR AZ CA CO …" at bounding box center [449, 439] width 223 height 728
click at [889, 380] on input "text" at bounding box center [896, 383] width 205 height 31
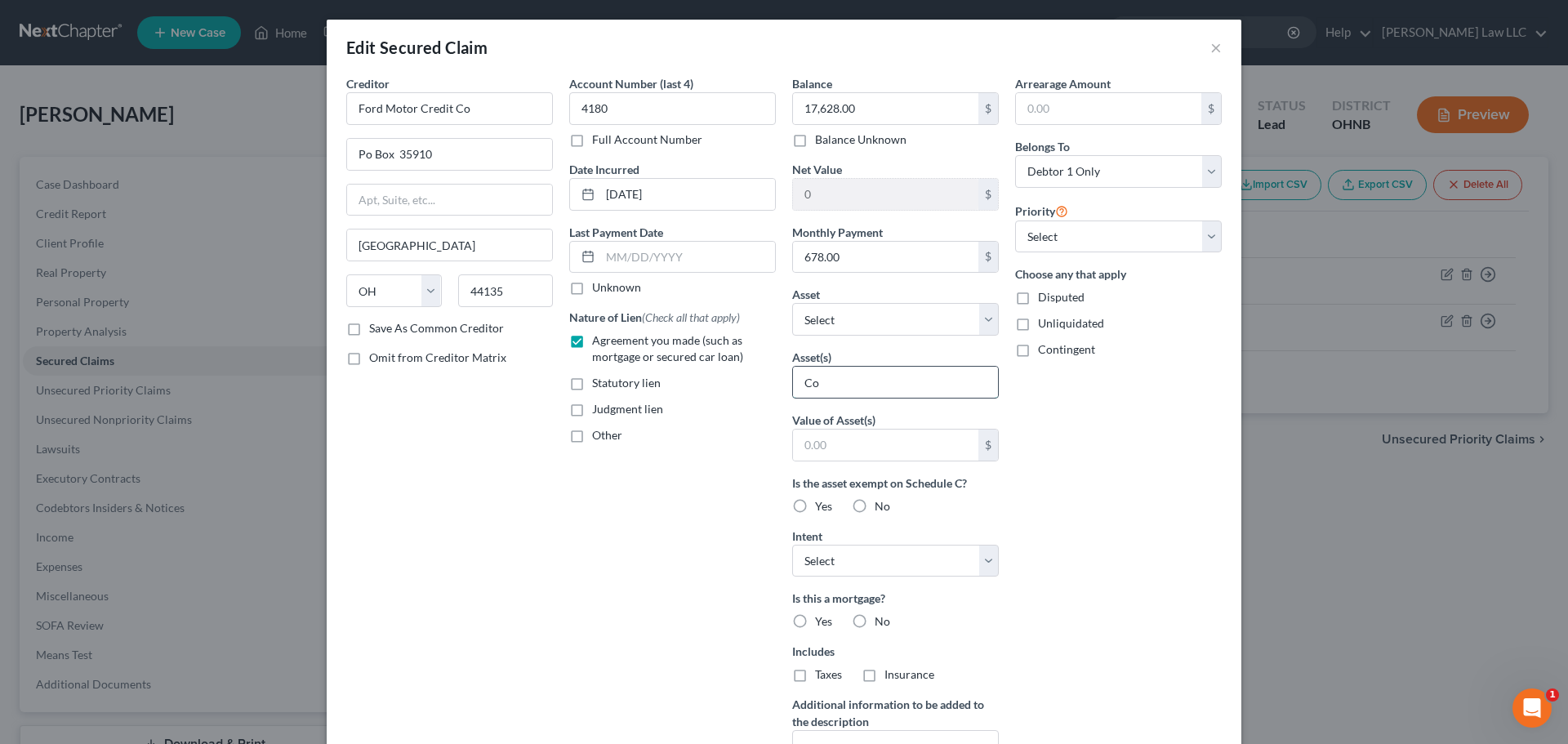
type input "C"
type input "F150- cosigner"
click at [1139, 484] on div "Arrearage Amount $ Belongs To * Select Debtor 1 Only Debtor 2 Only Debtor 1 And…" at bounding box center [1118, 439] width 223 height 728
click at [1067, 228] on select "Select 1st 2nd 3rd 4th 5th 6th 7th 8th 9th 10th 11th 12th 13th 14th 15th 16th 1…" at bounding box center [1118, 237] width 206 height 33
select select "0"
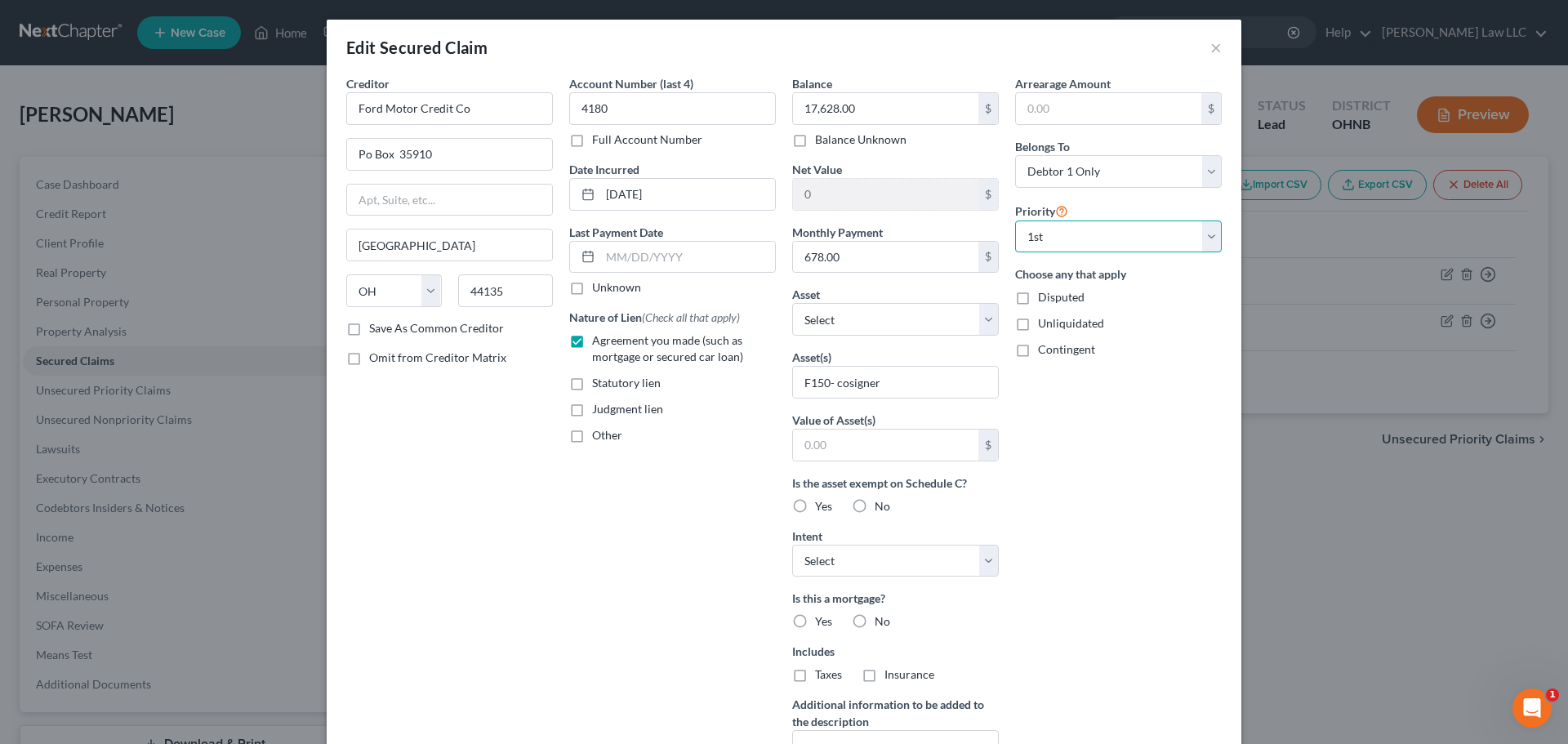
click at [1015, 220] on select "Select 1st 2nd 3rd 4th 5th 6th 7th 8th 9th 10th 11th 12th 13th 14th 15th 16th 1…" at bounding box center [1118, 237] width 206 height 33
click at [1098, 173] on select "Select Debtor 1 Only Debtor 2 Only Debtor 1 And Debtor 2 Only At Least One Of T…" at bounding box center [1118, 172] width 206 height 33
select select "3"
click at [1015, 155] on select "Select Debtor 1 Only Debtor 2 Only Debtor 1 And Debtor 2 Only At Least One Of T…" at bounding box center [1118, 172] width 206 height 33
click at [1171, 564] on div "Arrearage Amount $ Belongs To * Select Debtor 1 Only Debtor 2 Only Debtor 1 And…" at bounding box center [1118, 439] width 223 height 728
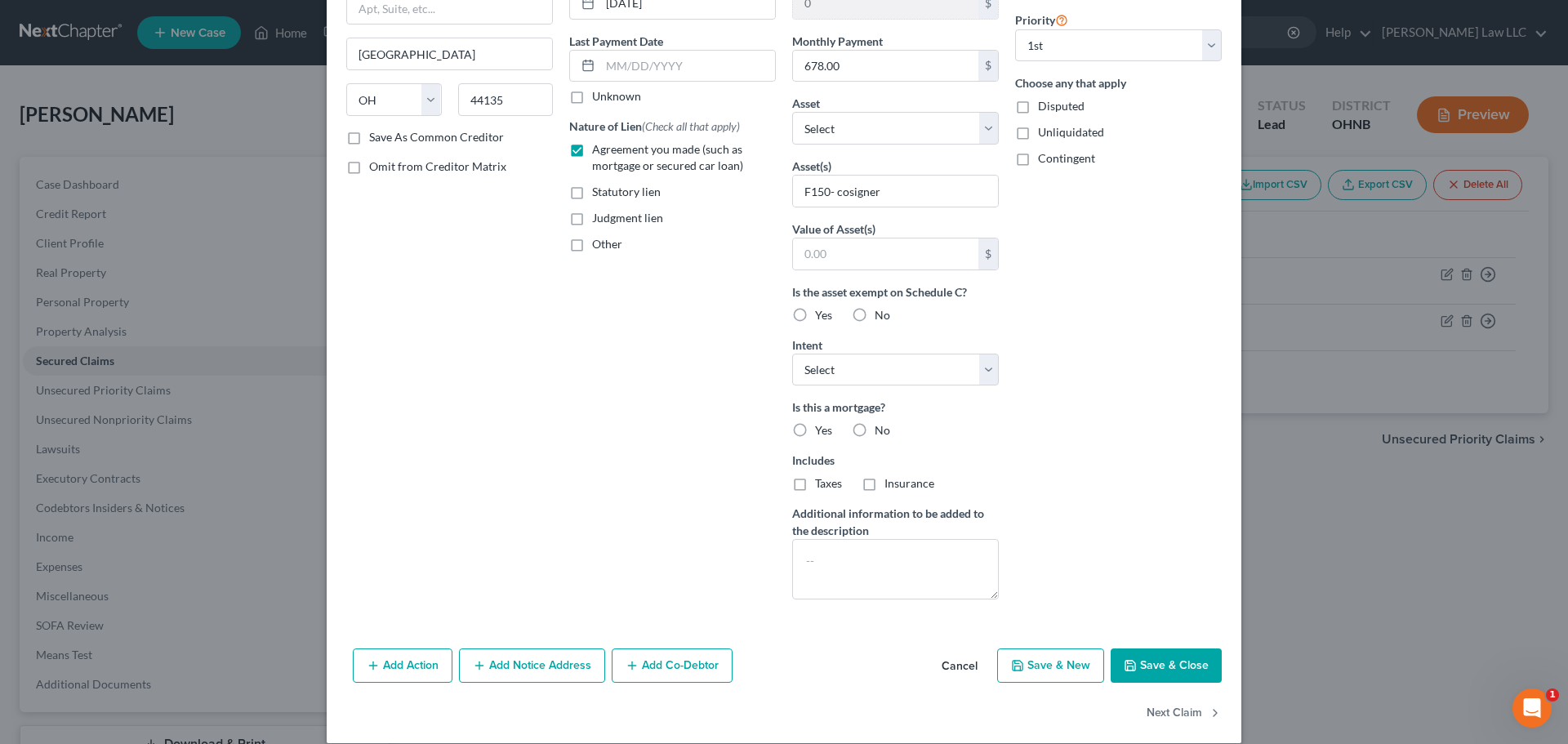
scroll to position [210, 0]
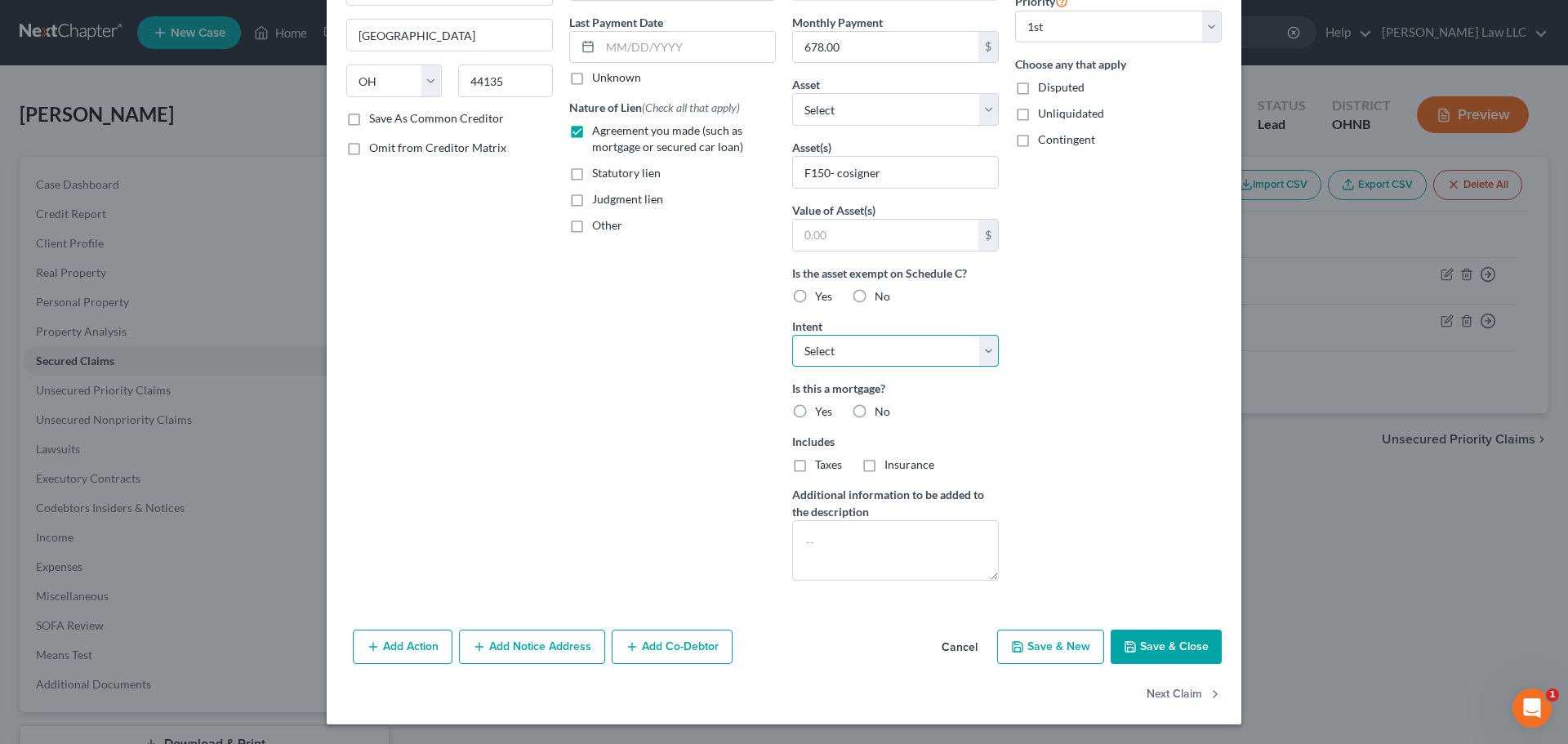
click at [828, 336] on select "Select Surrender Redeem Reaffirm Avoid Other" at bounding box center [895, 351] width 206 height 33
select select "2"
click at [792, 335] on select "Select Surrender Redeem Reaffirm Avoid Other" at bounding box center [895, 351] width 206 height 33
click at [645, 415] on div "Account Number (last 4) 4180 Full Account Number Date Incurred 06-15-2024 Last …" at bounding box center [672, 229] width 223 height 728
click at [875, 407] on label "No" at bounding box center [882, 412] width 16 height 17
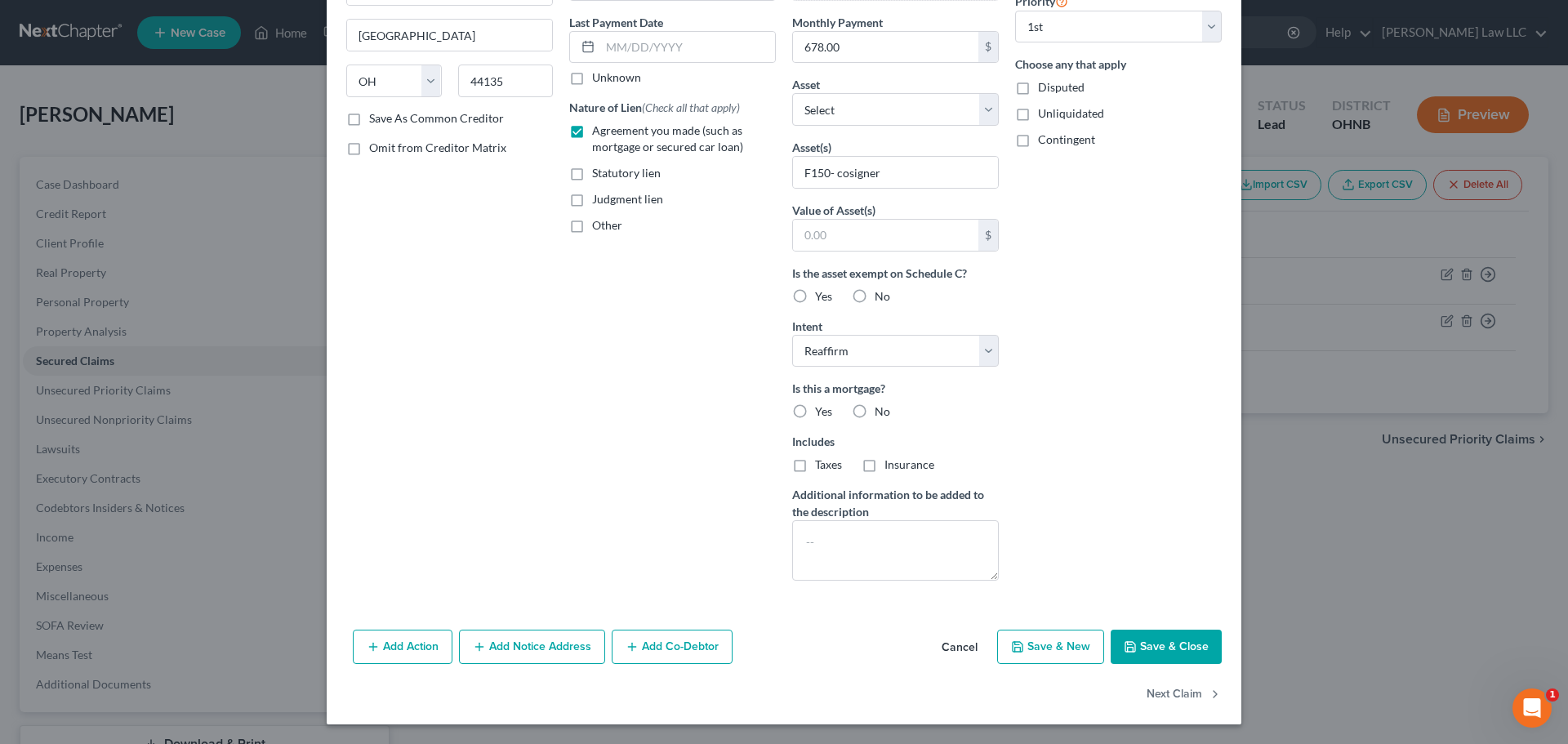
click at [881, 407] on input "No" at bounding box center [887, 409] width 11 height 11
radio input "true"
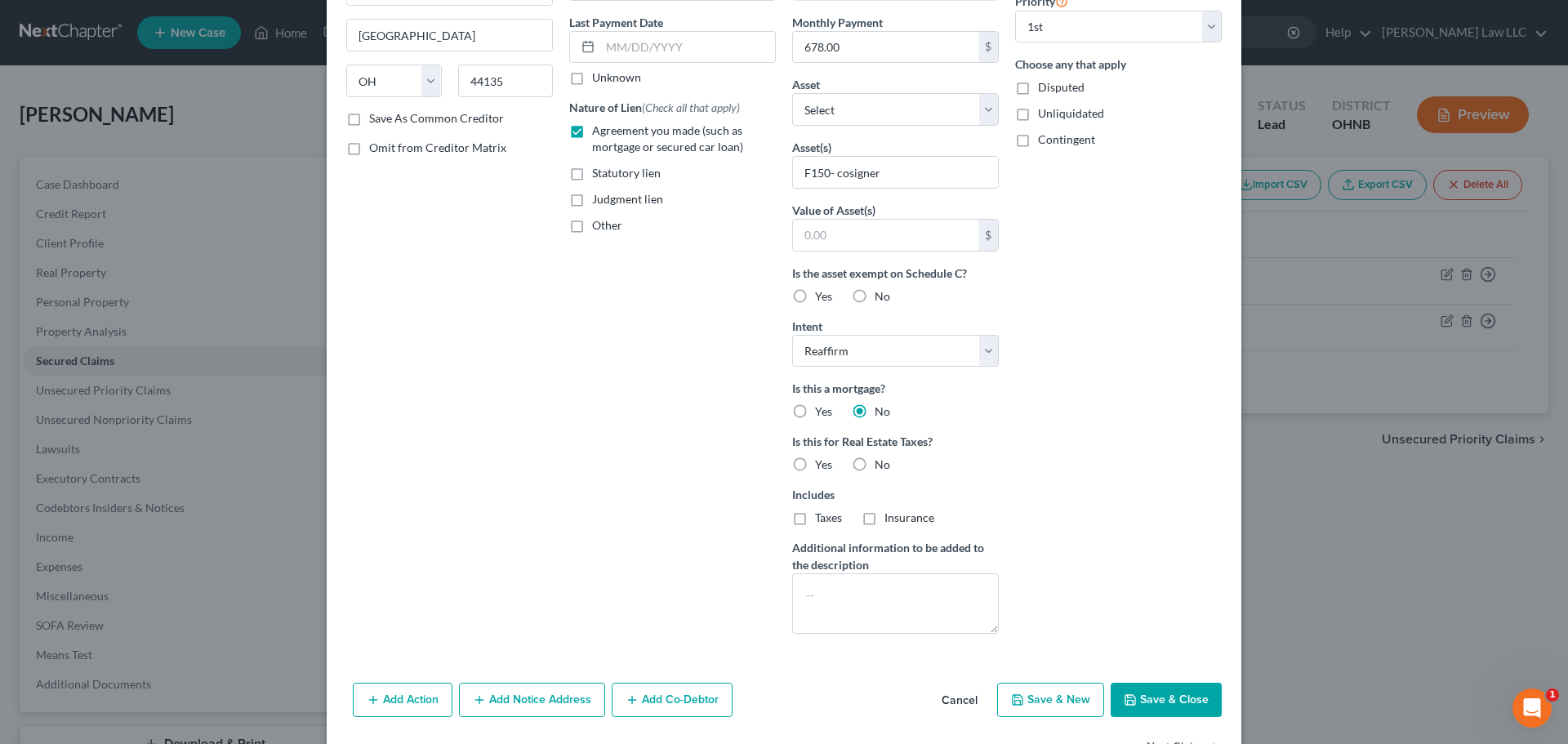
click at [875, 463] on label "No" at bounding box center [882, 465] width 16 height 17
click at [881, 463] on input "No" at bounding box center [887, 462] width 11 height 11
radio input "true"
click at [893, 589] on textarea at bounding box center [895, 604] width 206 height 61
type textarea "COSIGNER"
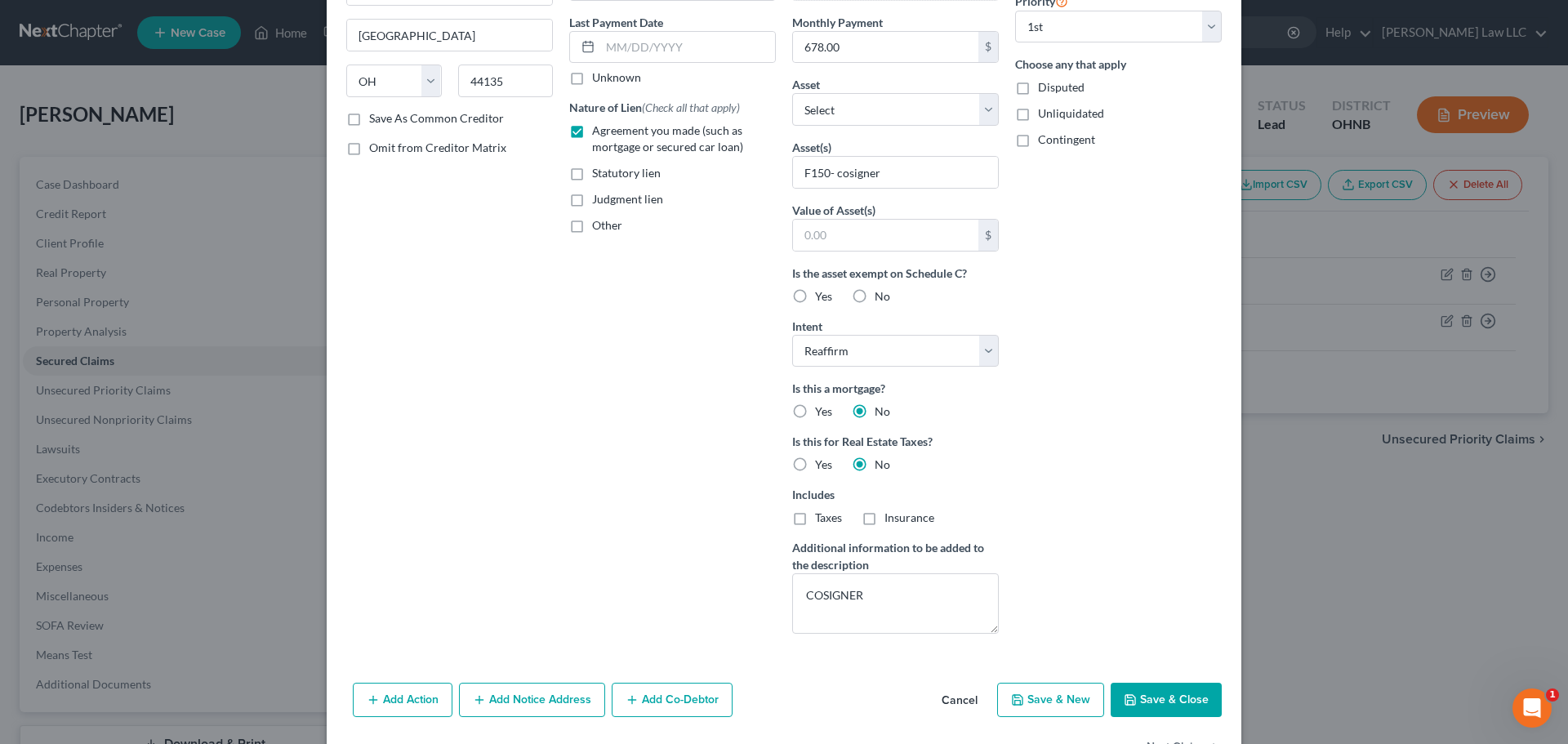
click at [1129, 573] on div "Arrearage Amount $ Belongs To * Select Debtor 1 Only Debtor 2 Only Debtor 1 And…" at bounding box center [1118, 256] width 223 height 782
click at [1154, 700] on button "Save & Close" at bounding box center [1165, 700] width 111 height 34
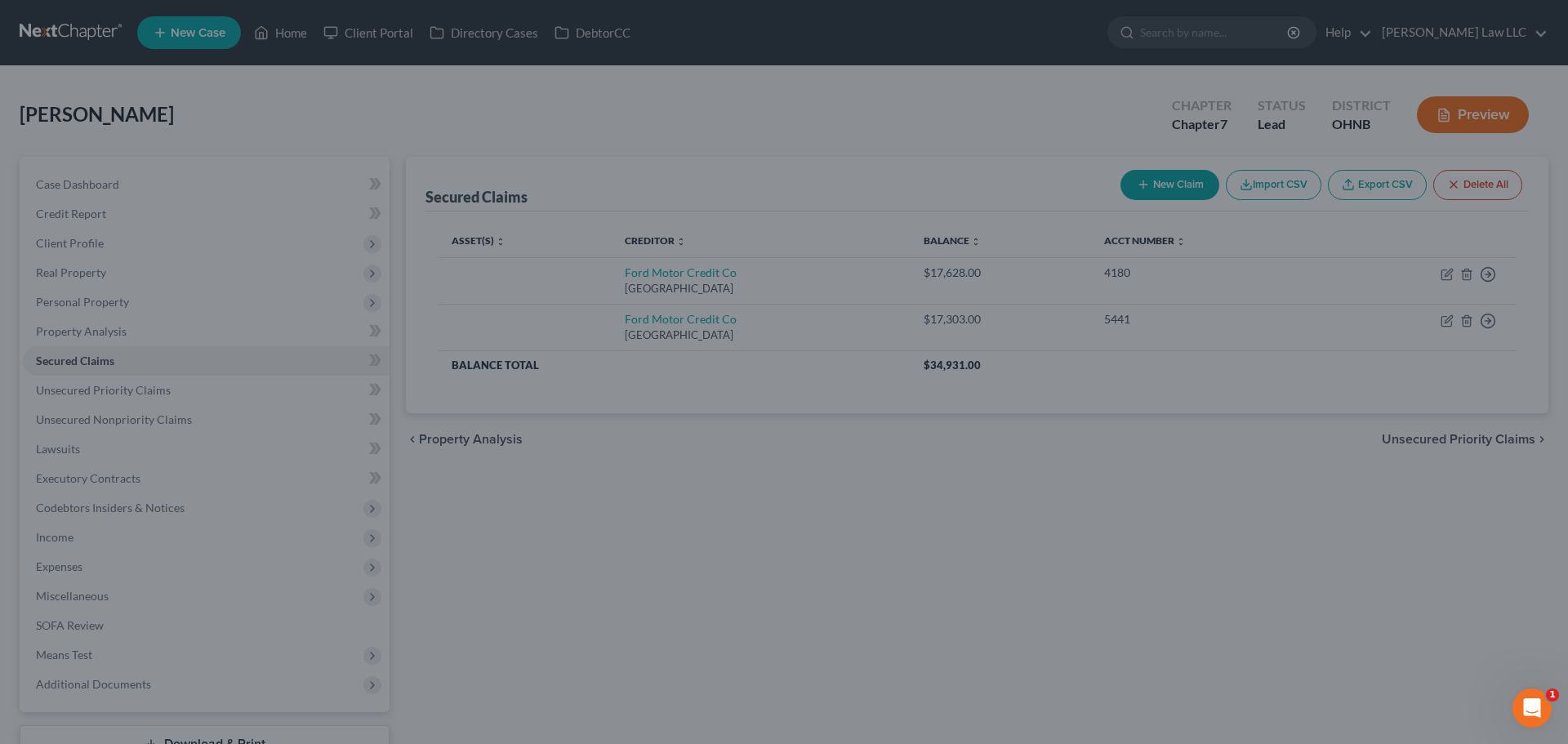
type input "0"
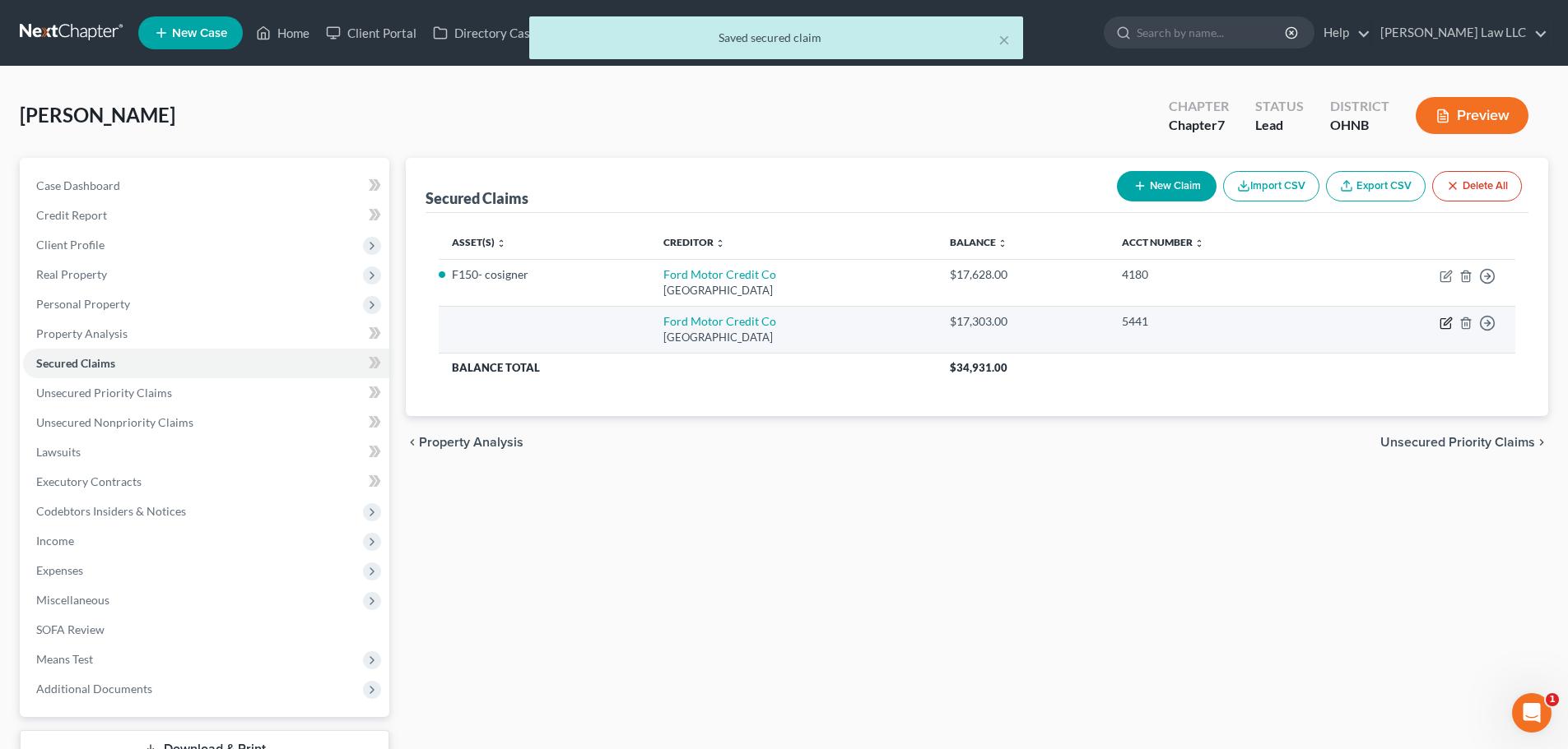
click at [1449, 320] on icon "button" at bounding box center [1446, 323] width 13 height 13
select select "36"
select select "0"
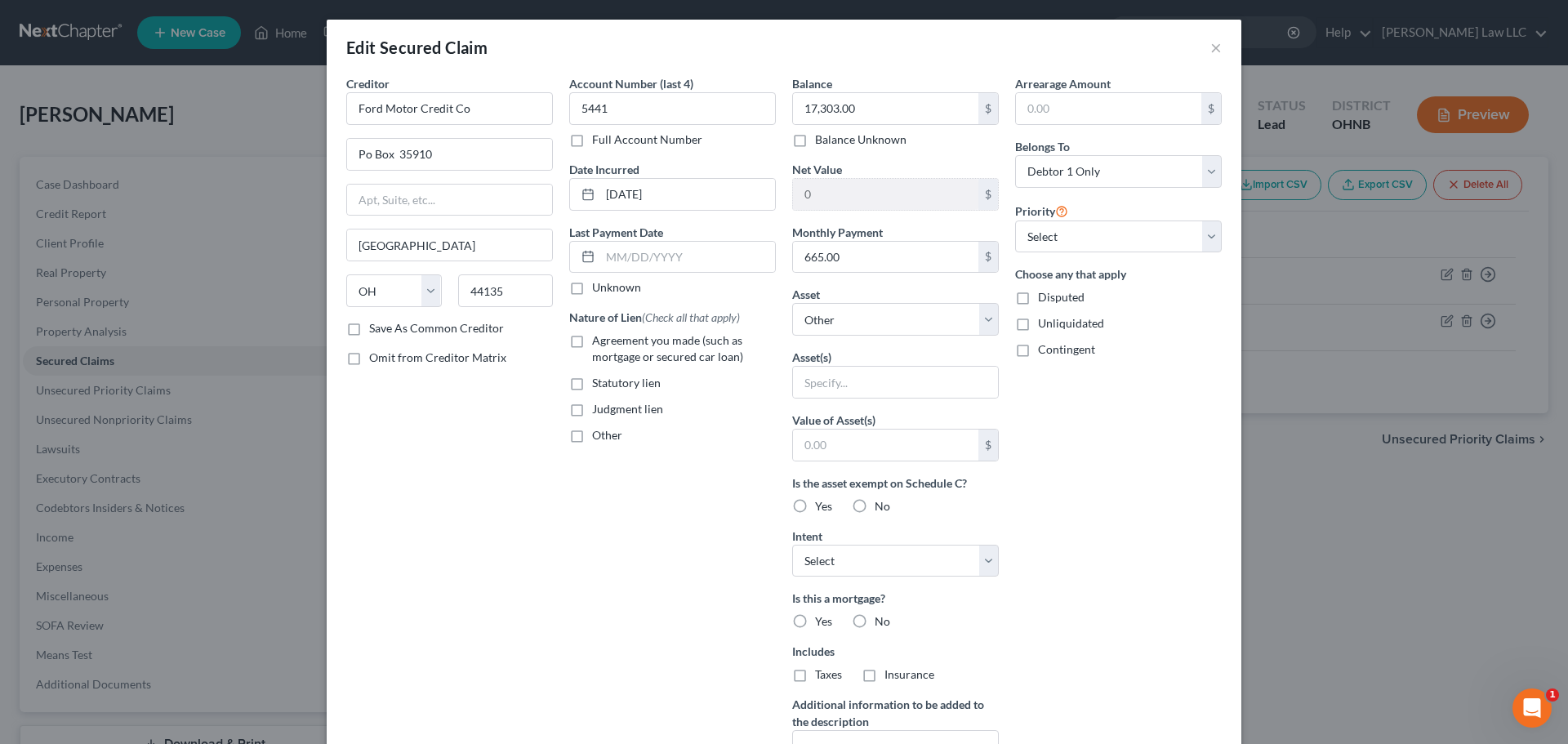
click at [592, 344] on label "Agreement you made (such as mortgage or secured car loan)" at bounding box center [684, 349] width 183 height 33
click at [599, 343] on input "Agreement you made (such as mortgage or secured car loan)" at bounding box center [604, 338] width 11 height 11
checkbox input "true"
click at [475, 506] on div "Creditor * Ford Motor Credit Co Po Box 35910 Cleveland State AL AK AR AZ CA CO …" at bounding box center [449, 439] width 223 height 728
click at [837, 380] on input "text" at bounding box center [896, 383] width 205 height 31
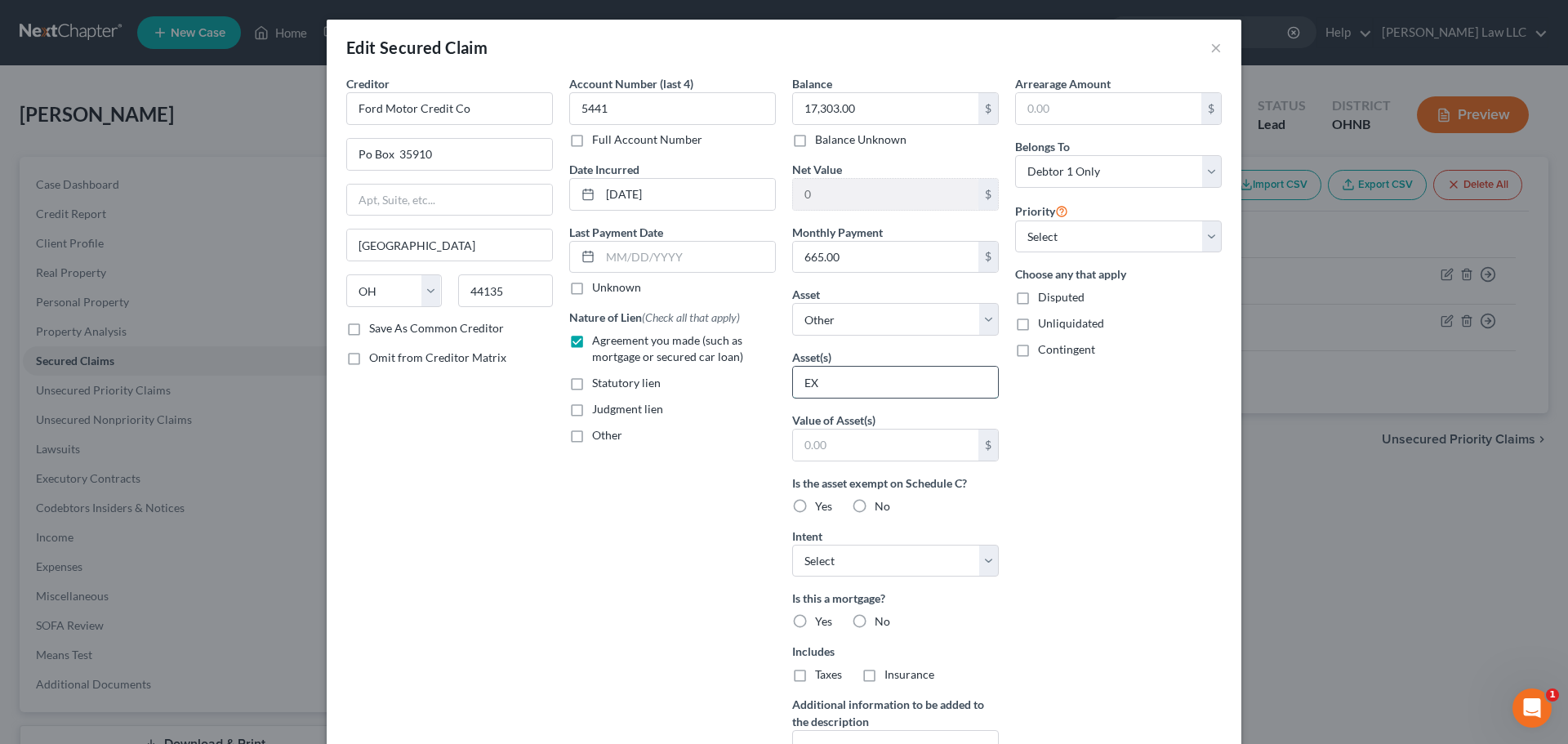
type input "E"
type input "Explorer- Cosigner"
click at [908, 441] on input "text" at bounding box center [886, 445] width 185 height 31
click at [821, 557] on select "Select Surrender Redeem Reaffirm Avoid Other" at bounding box center [895, 561] width 206 height 33
select select "2"
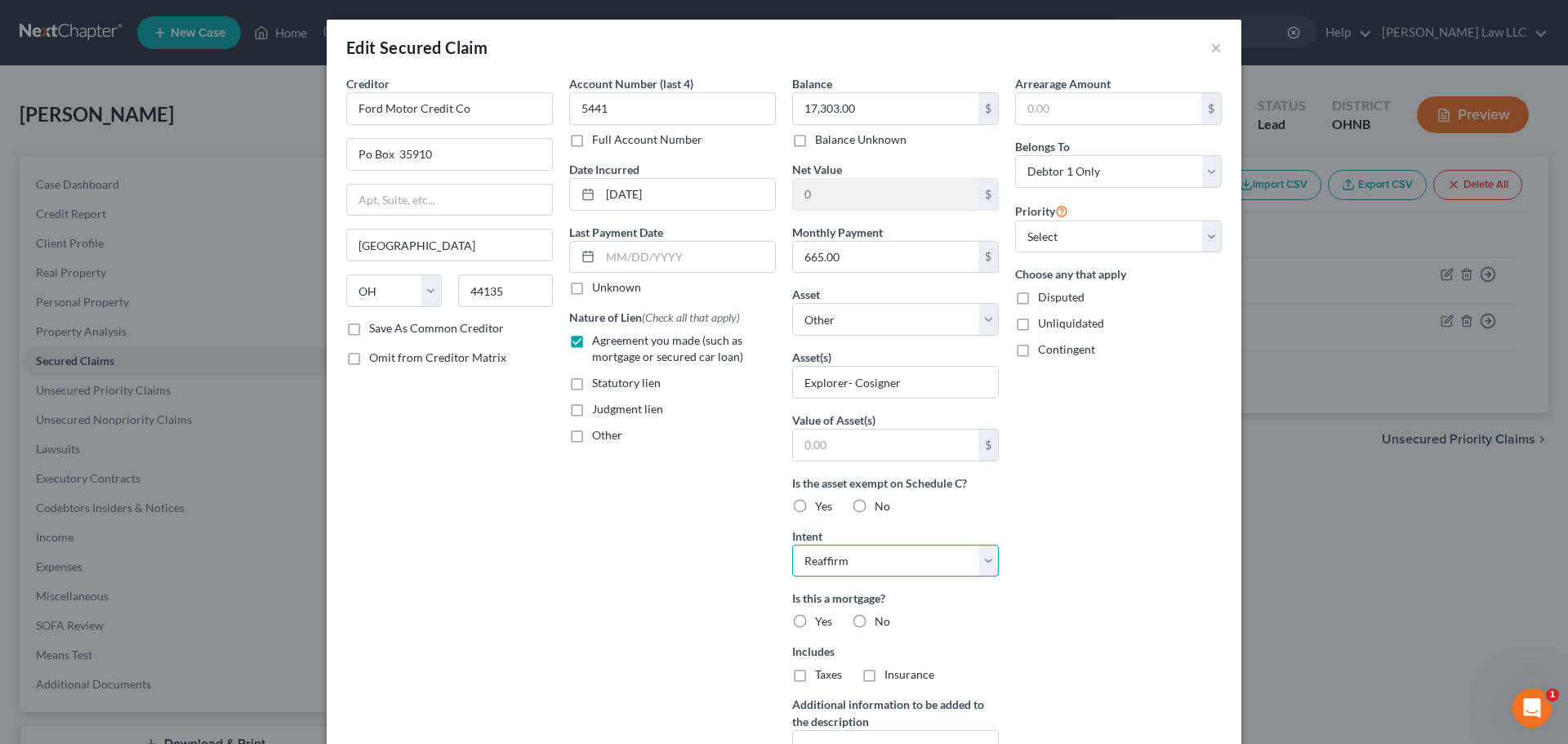
click at [792, 545] on select "Select Surrender Redeem Reaffirm Avoid Other" at bounding box center [895, 561] width 206 height 33
drag, startPoint x: 663, startPoint y: 615, endPoint x: 676, endPoint y: 611, distance: 13.6
click at [662, 615] on div "Account Number (last 4) 5441 Full Account Number Date Incurred 08-26-2024 Last …" at bounding box center [672, 439] width 223 height 728
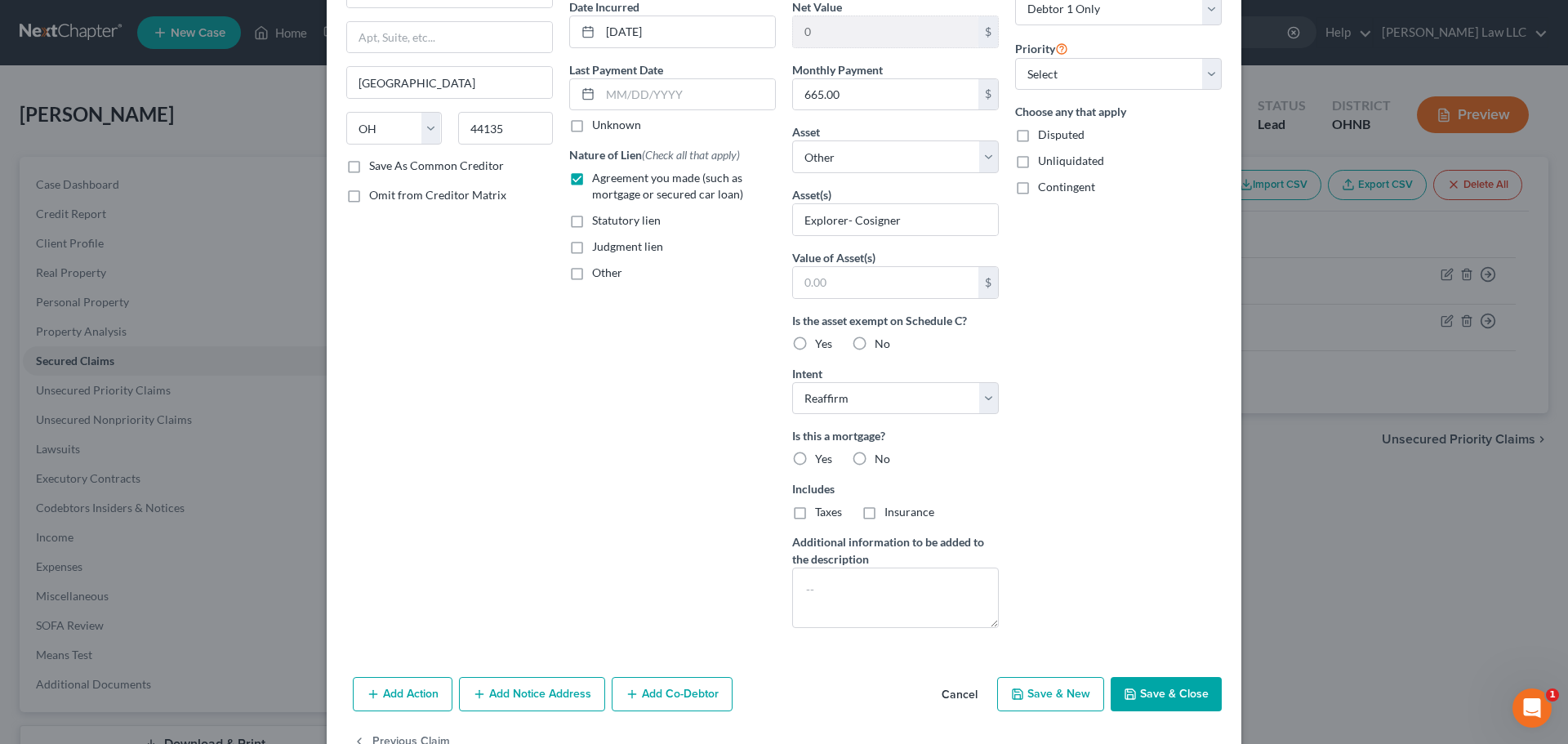
scroll to position [163, 0]
click at [875, 459] on label "No" at bounding box center [882, 459] width 16 height 17
click at [881, 459] on input "No" at bounding box center [887, 456] width 11 height 11
radio input "true"
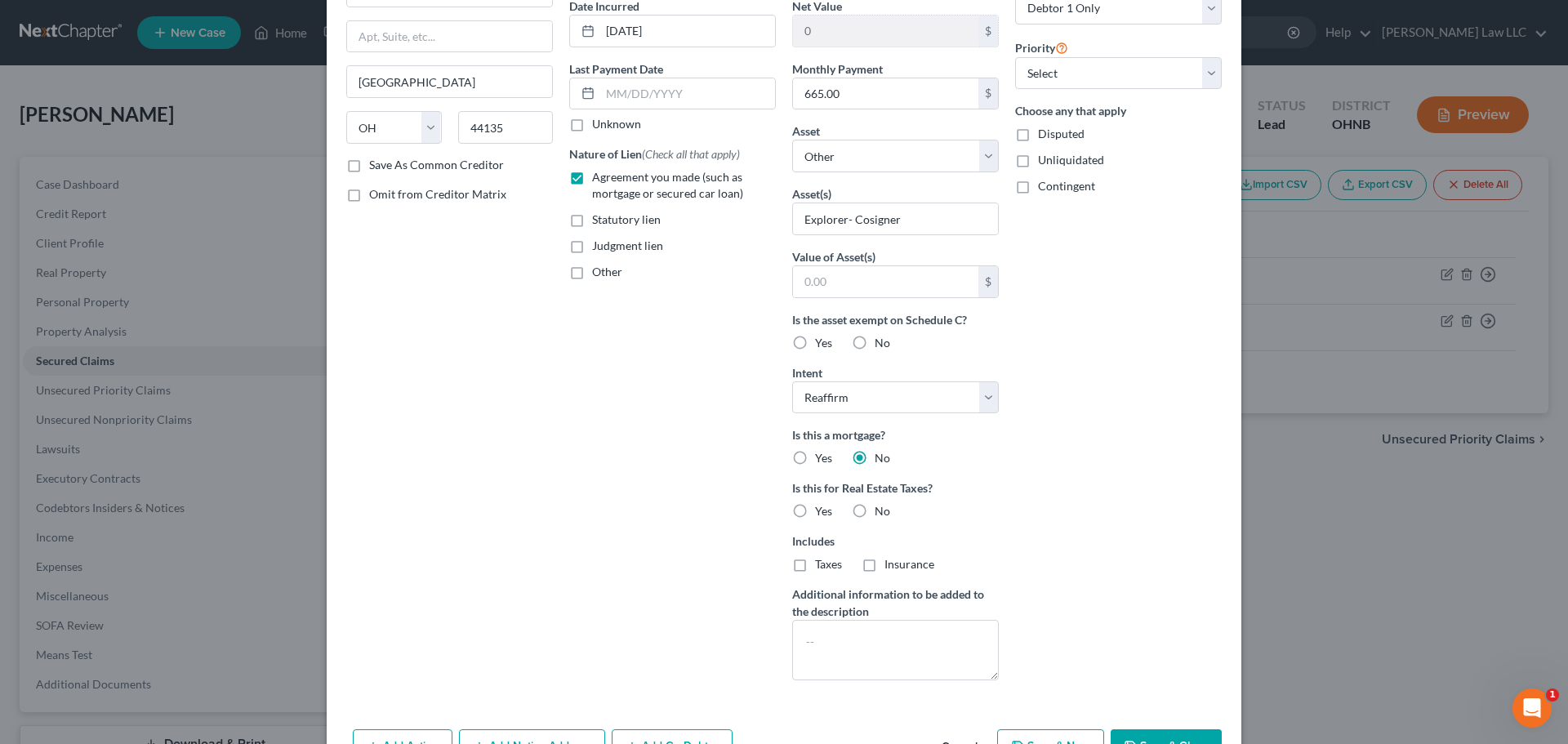
click at [875, 516] on label "No" at bounding box center [882, 512] width 16 height 17
click at [881, 514] on input "No" at bounding box center [887, 509] width 11 height 11
radio input "true"
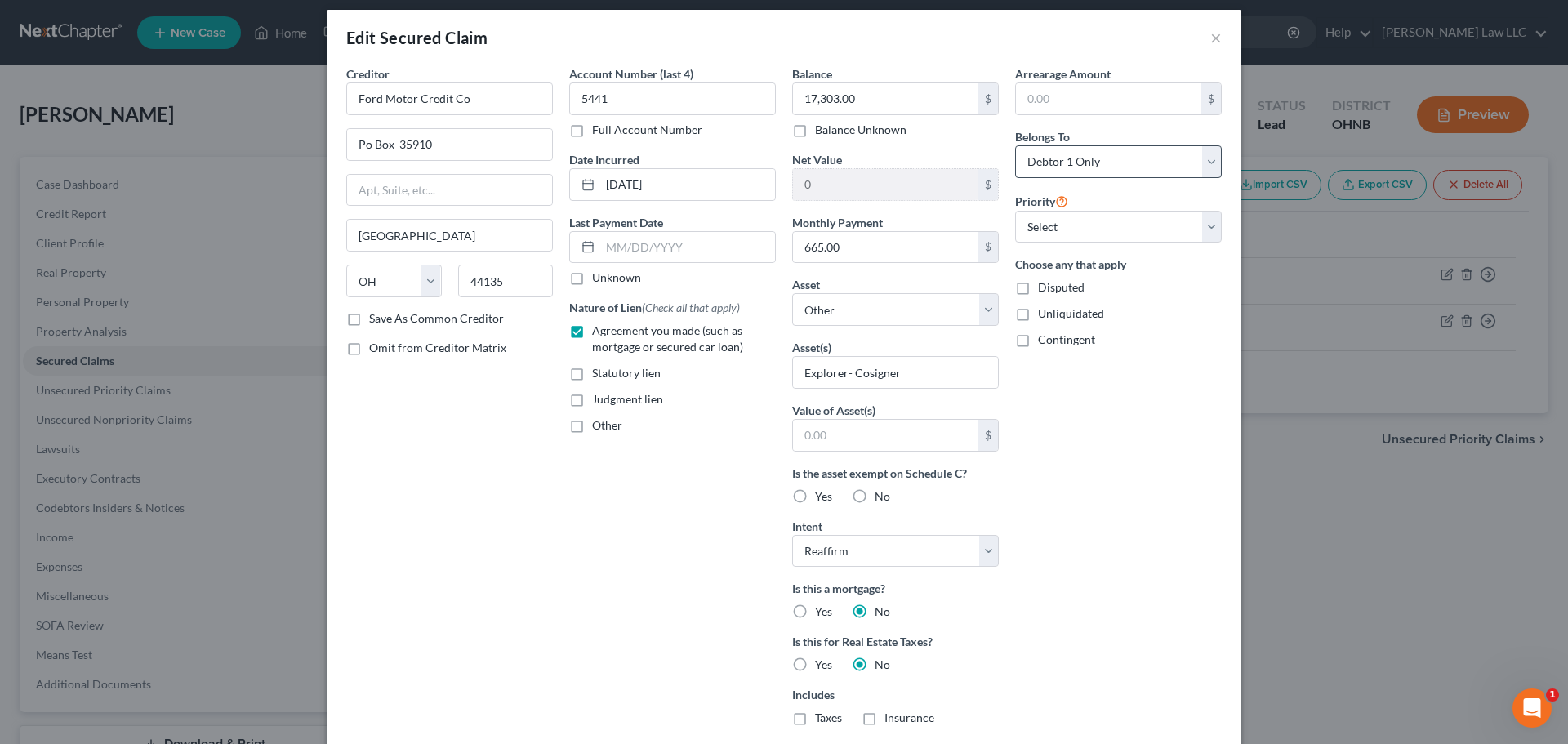
scroll to position [0, 0]
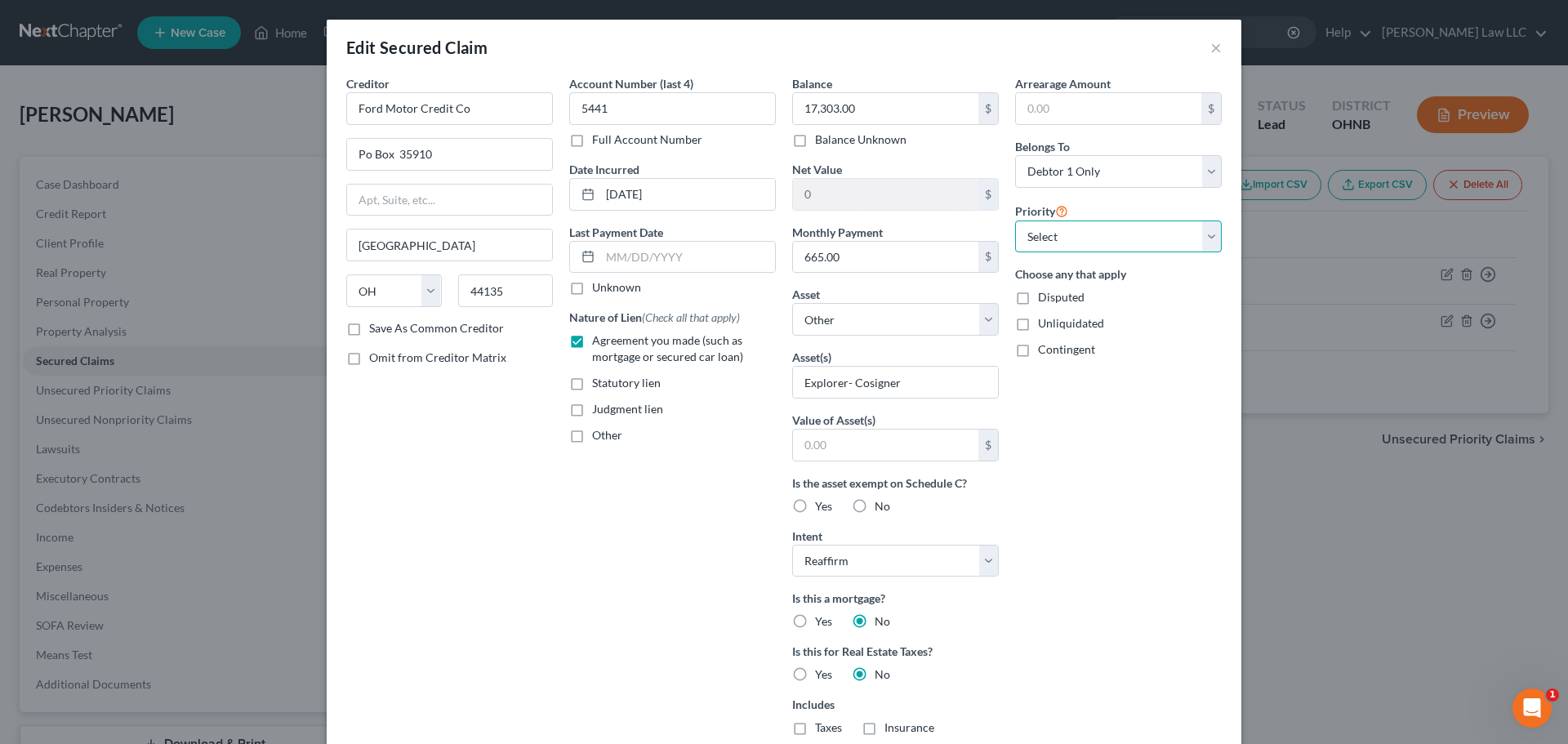
drag, startPoint x: 1066, startPoint y: 239, endPoint x: 1063, endPoint y: 250, distance: 11.4
click at [1066, 239] on select "Select 1st 2nd 3rd 4th 5th 6th 7th 8th 9th 10th 11th 12th 13th 14th 15th 16th 1…" at bounding box center [1118, 237] width 206 height 33
select select "0"
click at [1015, 220] on select "Select 1st 2nd 3rd 4th 5th 6th 7th 8th 9th 10th 11th 12th 13th 14th 15th 16th 1…" at bounding box center [1118, 237] width 206 height 33
click at [641, 641] on div "Account Number (last 4) 5441 Full Account Number Date Incurred 08-26-2024 Last …" at bounding box center [672, 466] width 223 height 782
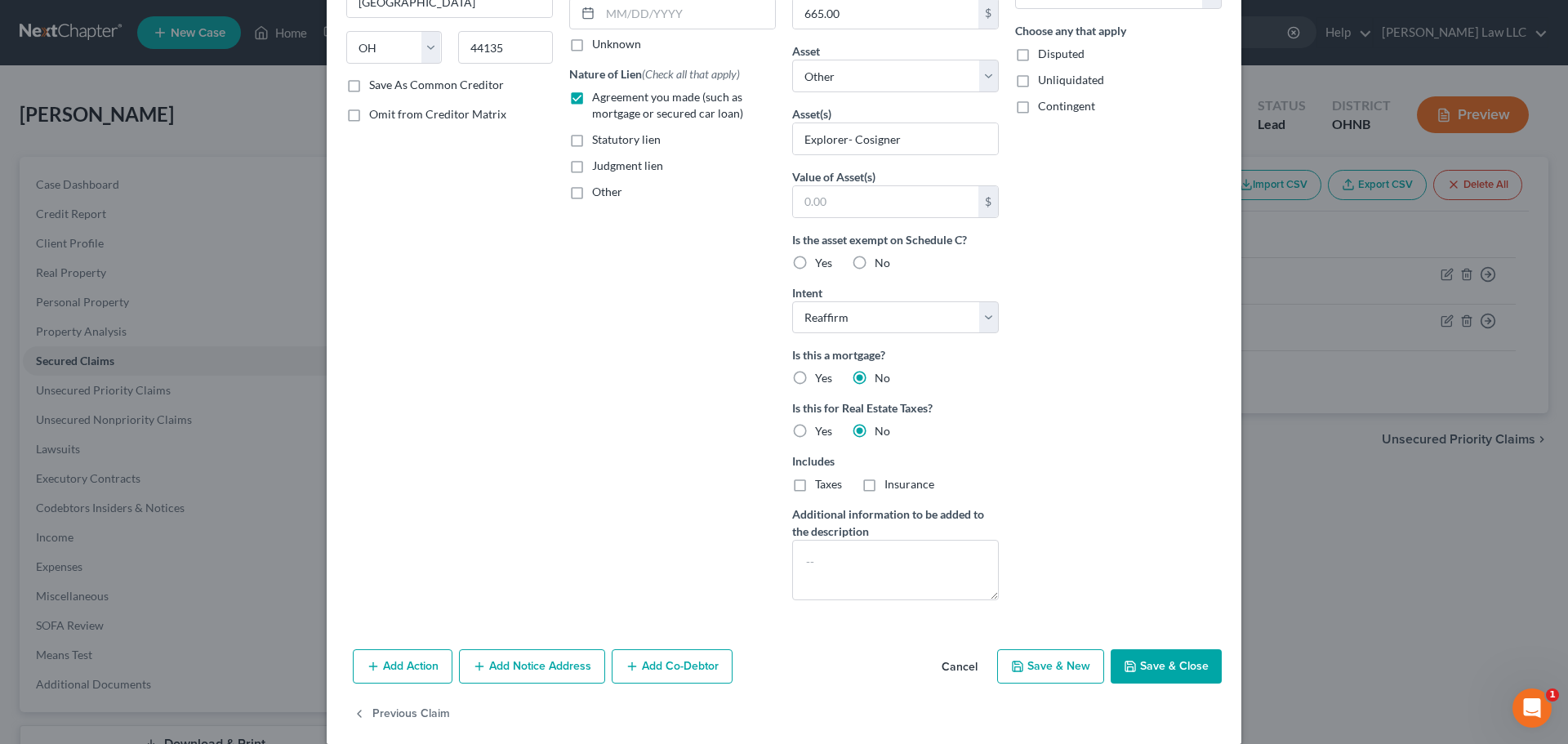
scroll to position [245, 0]
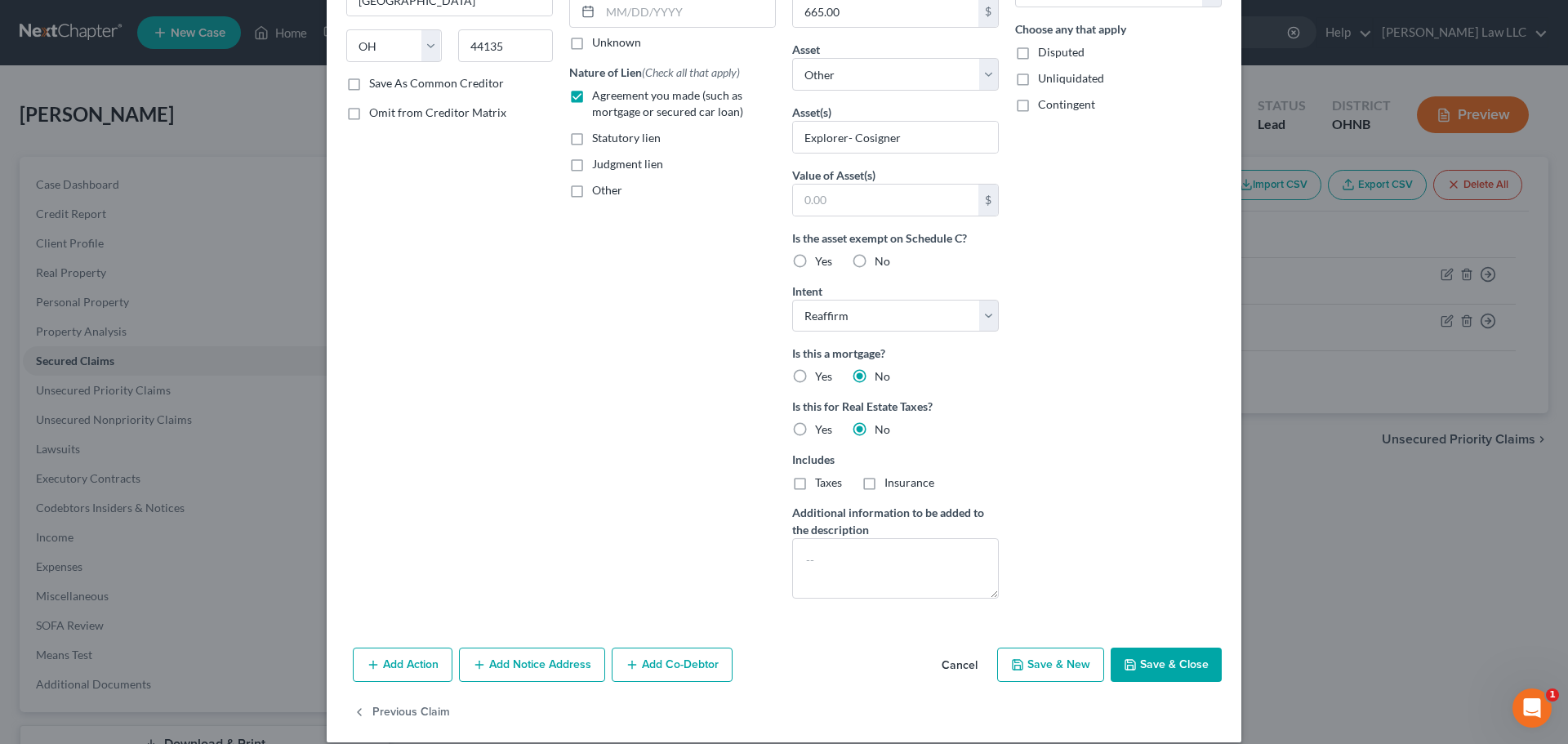
click at [863, 603] on div "Balance 17,303.00 $ Balance Unknown Balance Undetermined 17,303.00 $ Balance Un…" at bounding box center [895, 221] width 223 height 782
click at [810, 542] on textarea at bounding box center [895, 569] width 206 height 61
type textarea "COSIGNER"
click at [589, 404] on div "Account Number (last 4) 5441 Full Account Number Date Incurred 08-26-2024 Last …" at bounding box center [672, 221] width 223 height 782
click at [1162, 660] on button "Save & Close" at bounding box center [1165, 664] width 111 height 34
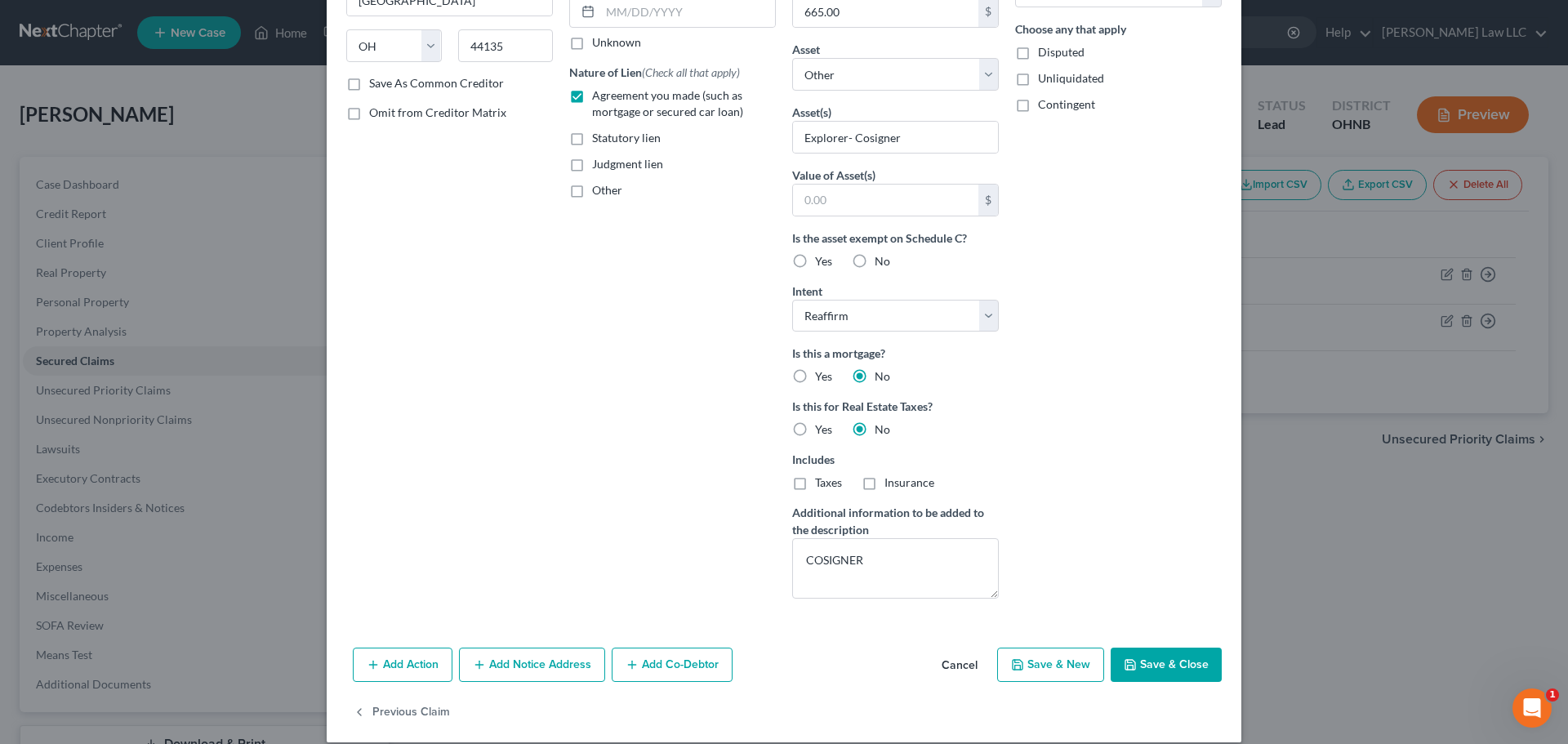
select select
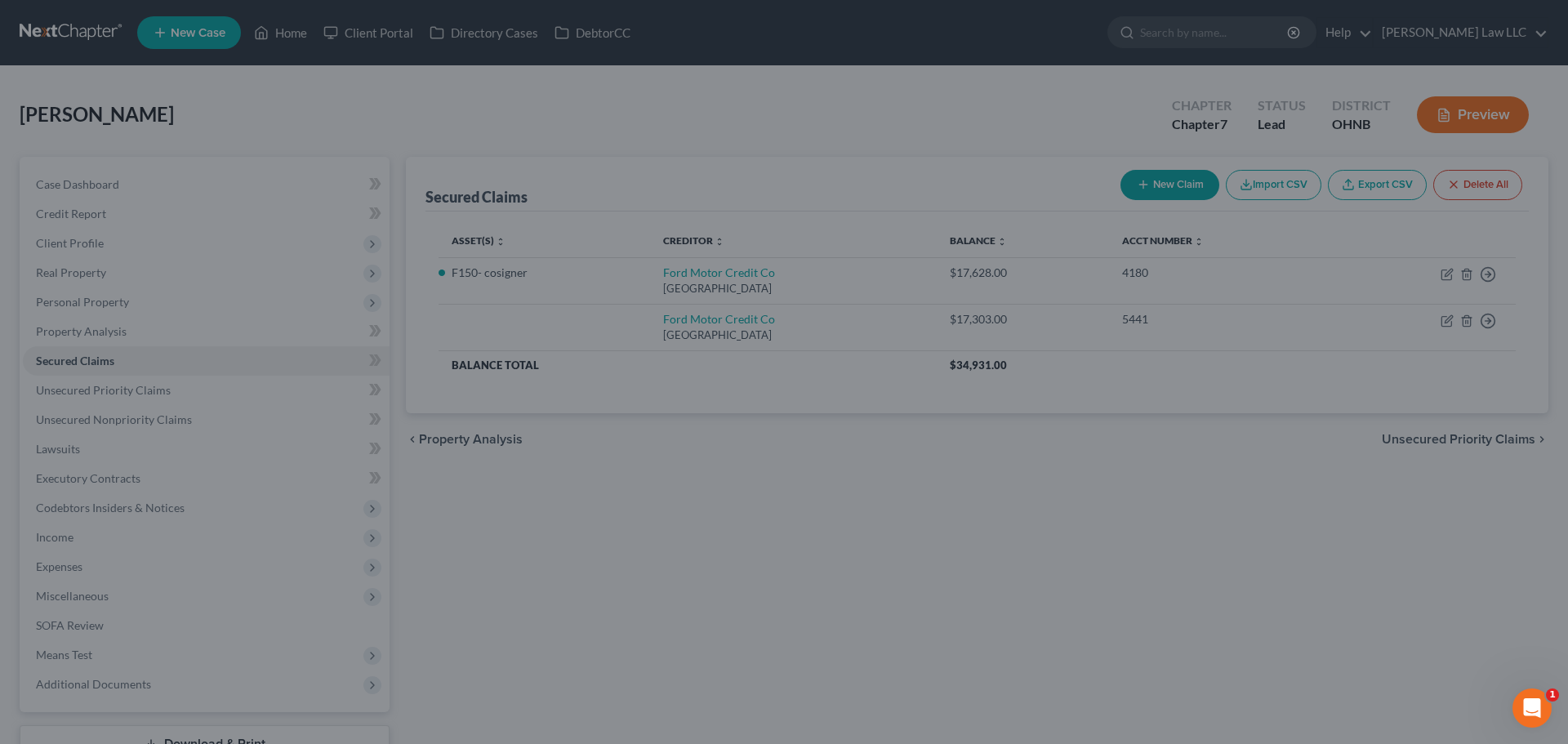
scroll to position [84, 0]
type input "0"
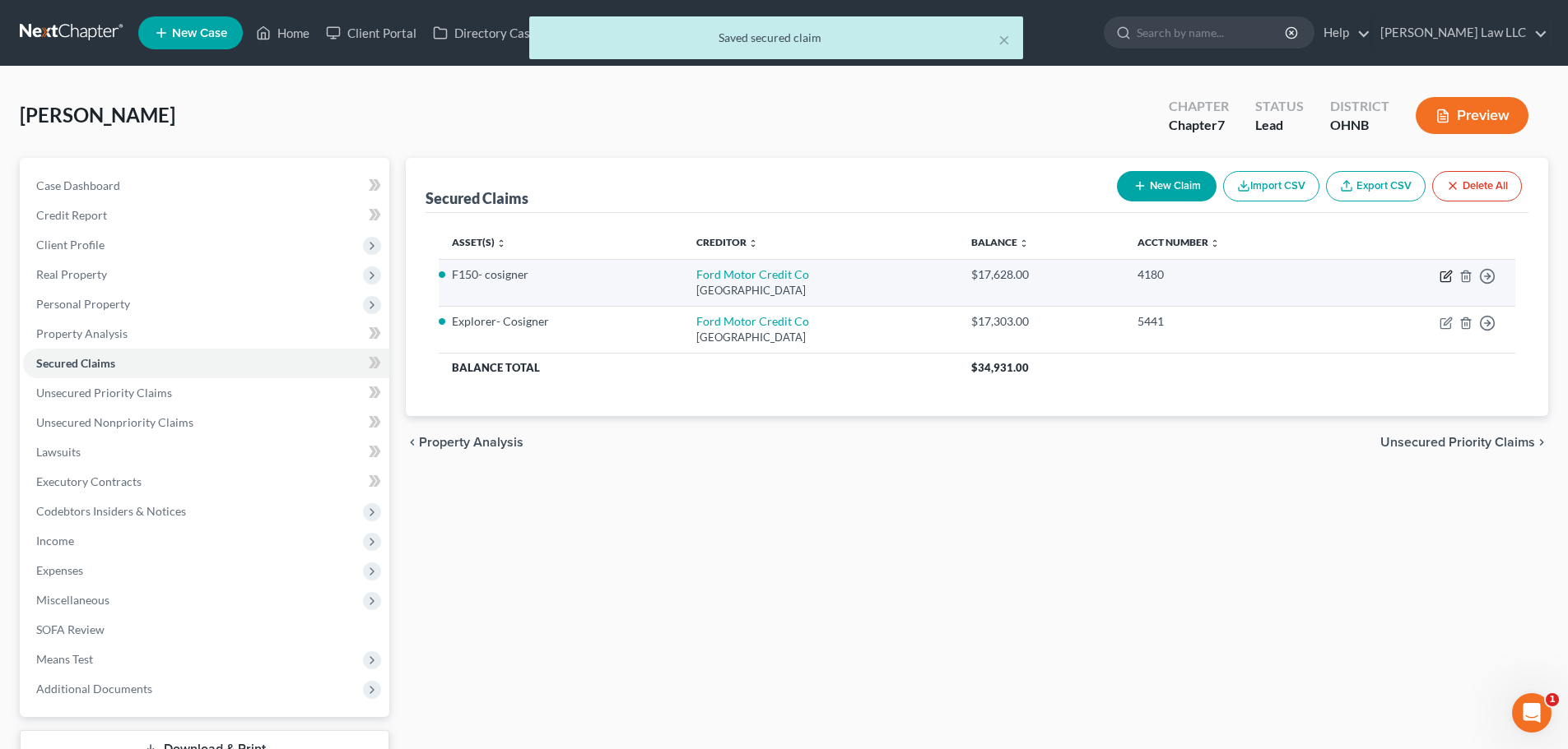
click at [1449, 274] on icon "button" at bounding box center [1447, 274] width 7 height 7
select select "36"
select select "0"
select select "2"
select select "3"
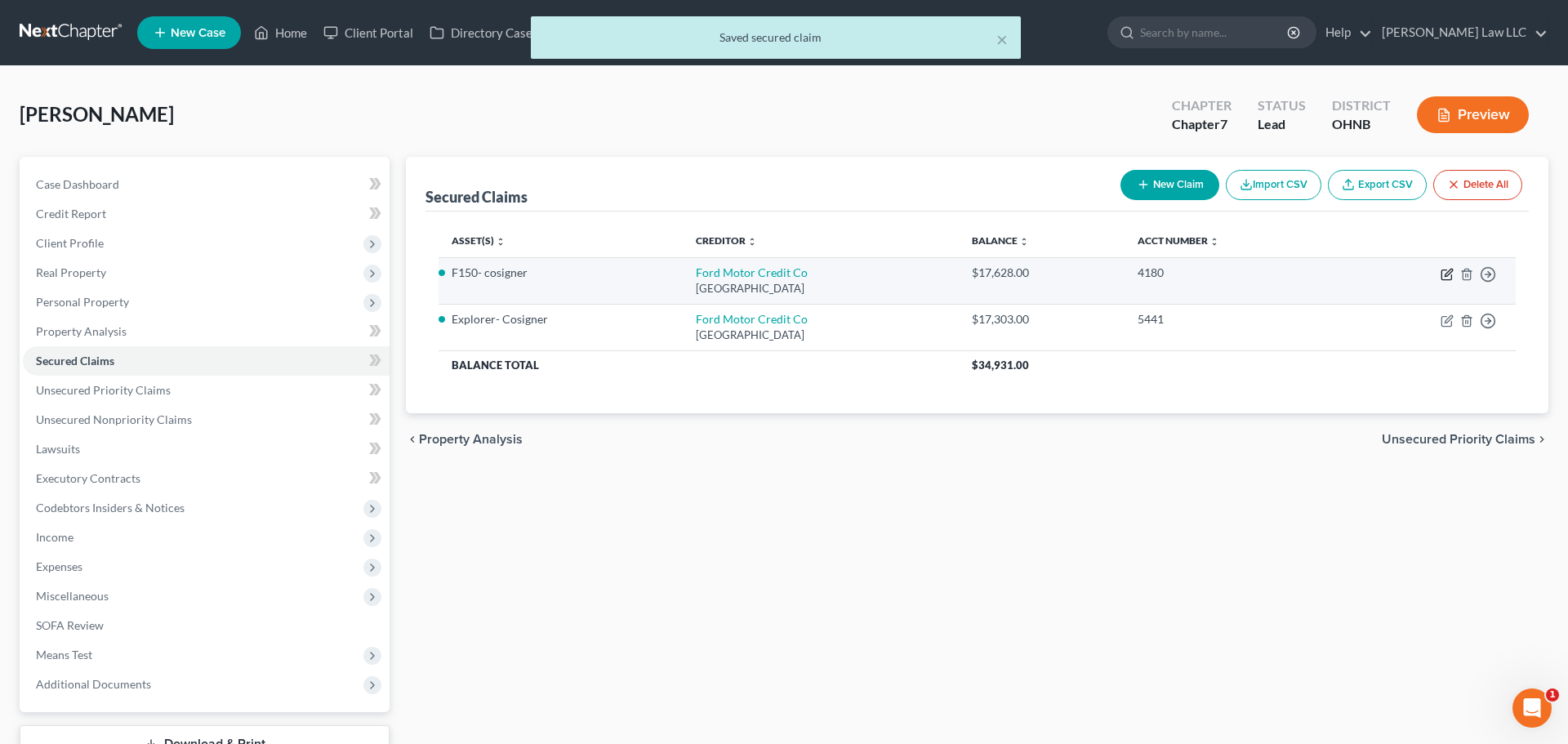
select select "0"
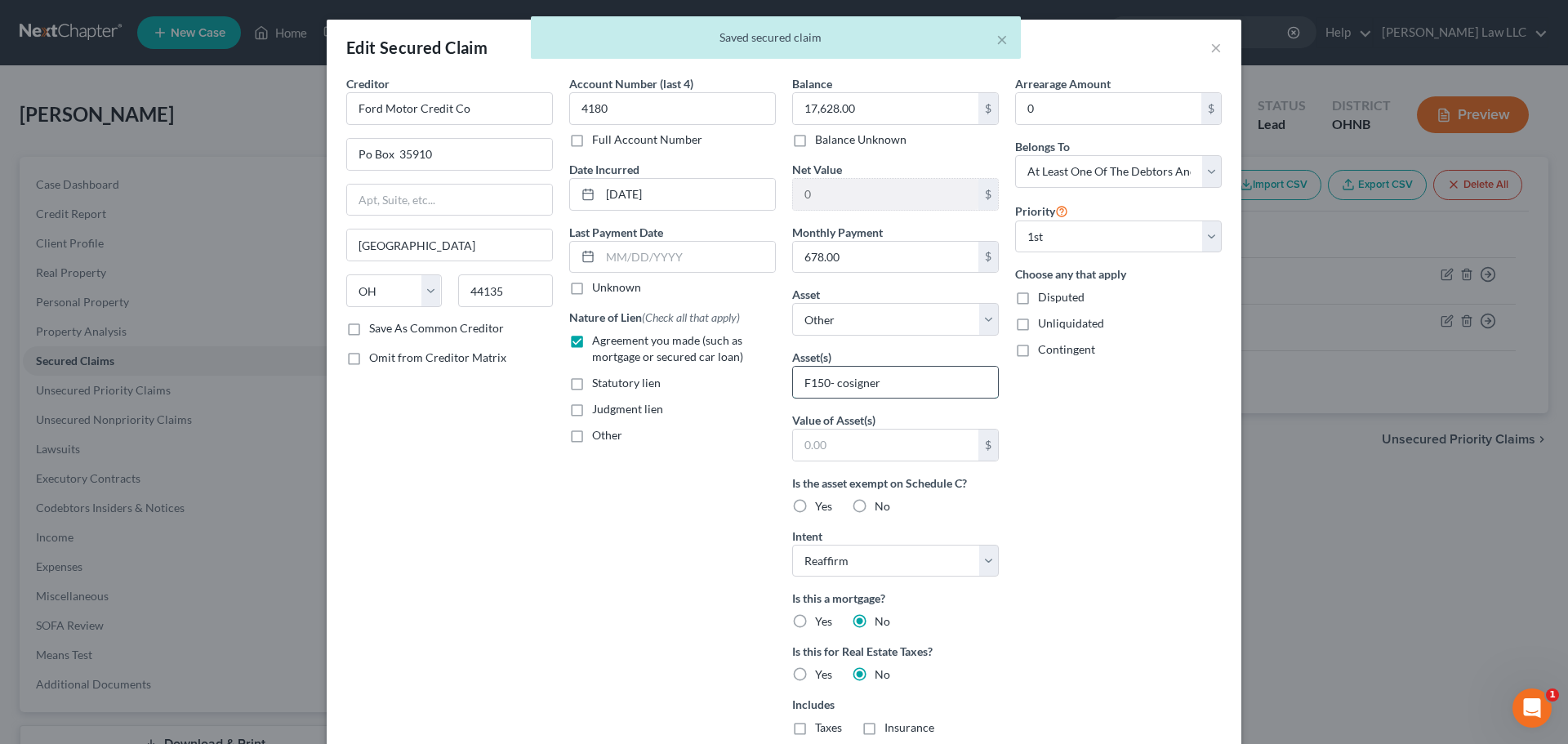
click at [835, 384] on input "F150- cosigner" at bounding box center [896, 383] width 205 height 31
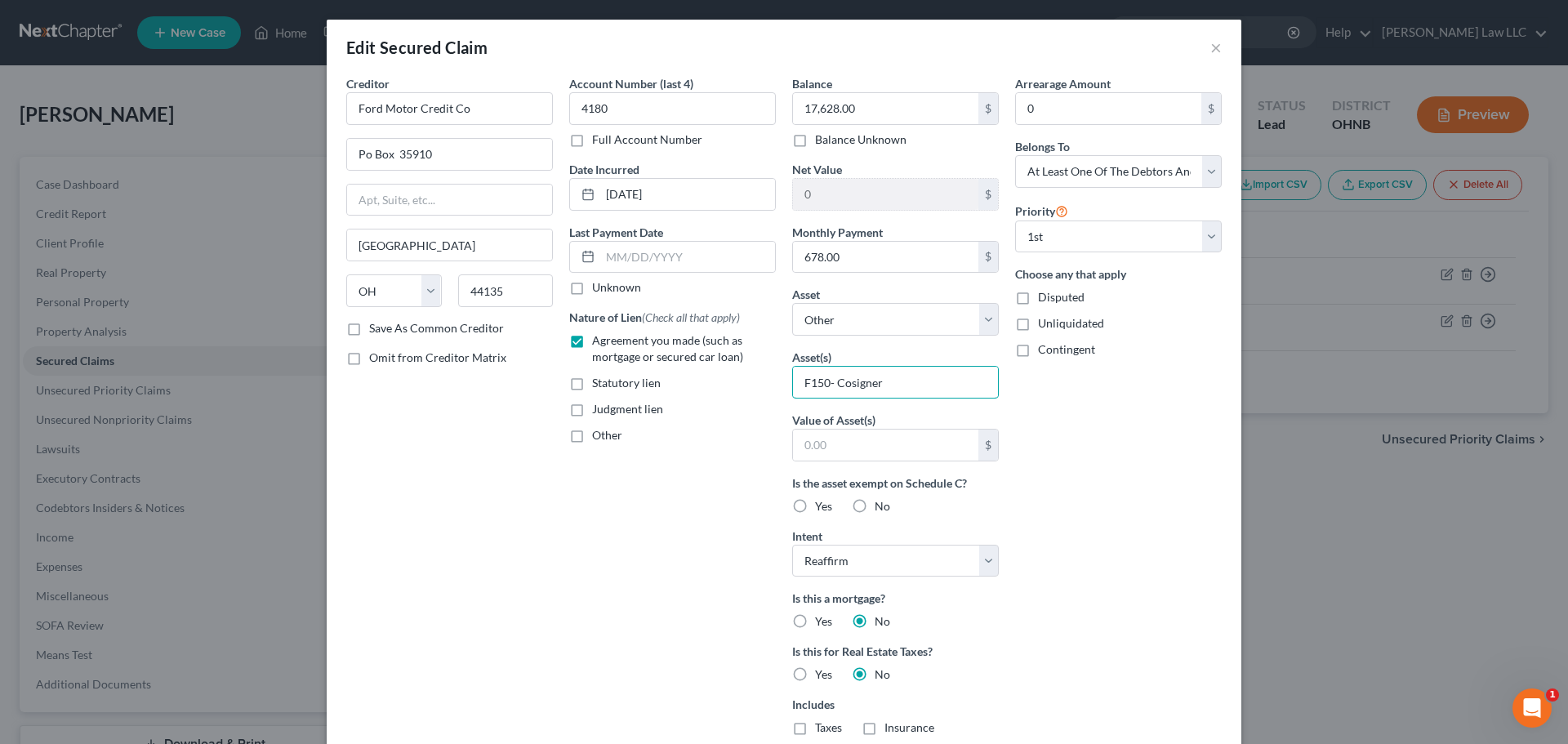
type input "F150- Cosigner"
click at [1117, 517] on div "Arrearage Amount 0 $ Belongs To * Select Debtor 1 Only Debtor 2 Only Debtor 1 A…" at bounding box center [1118, 466] width 223 height 782
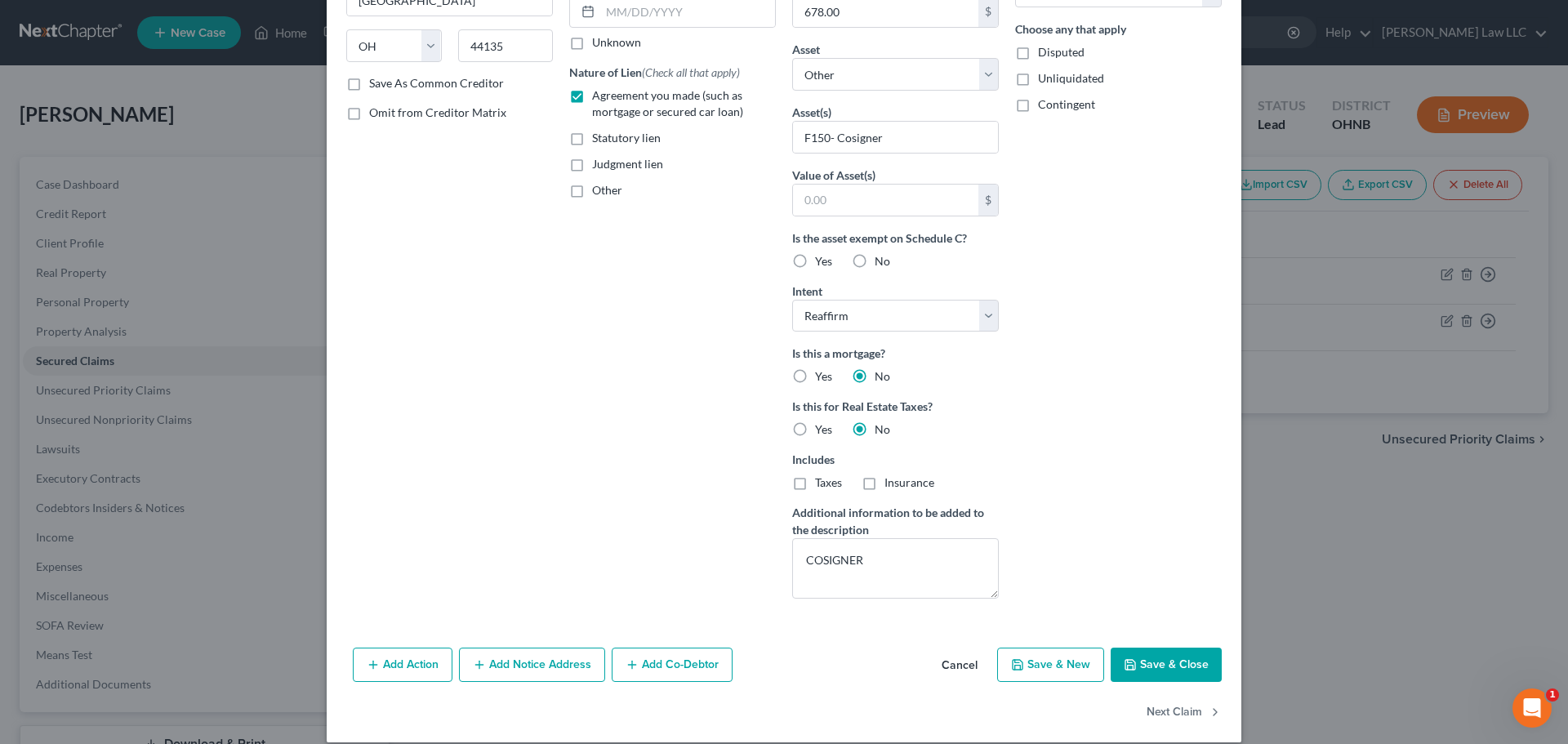
click at [1155, 654] on button "Save & Close" at bounding box center [1165, 664] width 111 height 34
select select
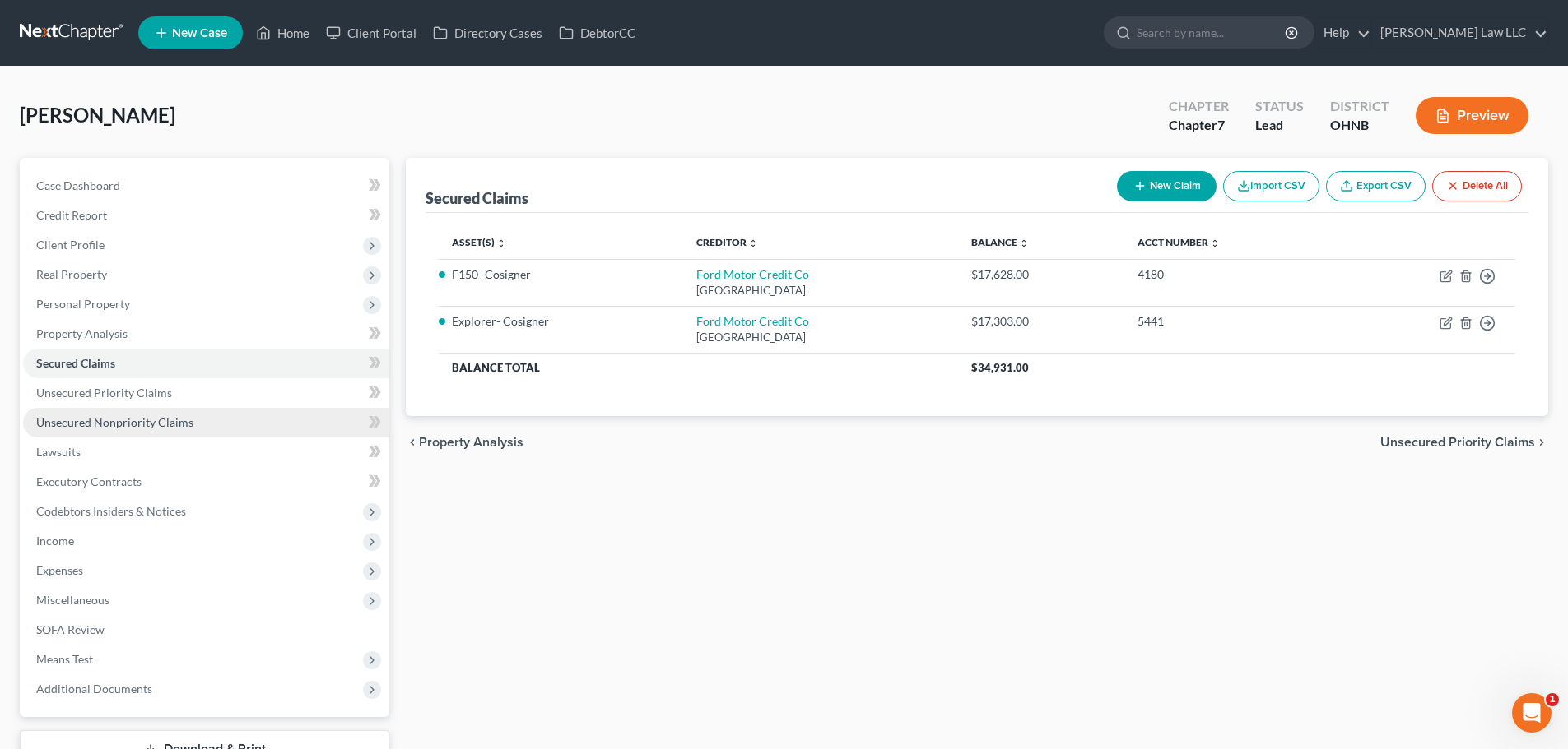
click at [159, 429] on link "Unsecured Nonpriority Claims" at bounding box center [206, 423] width 366 height 30
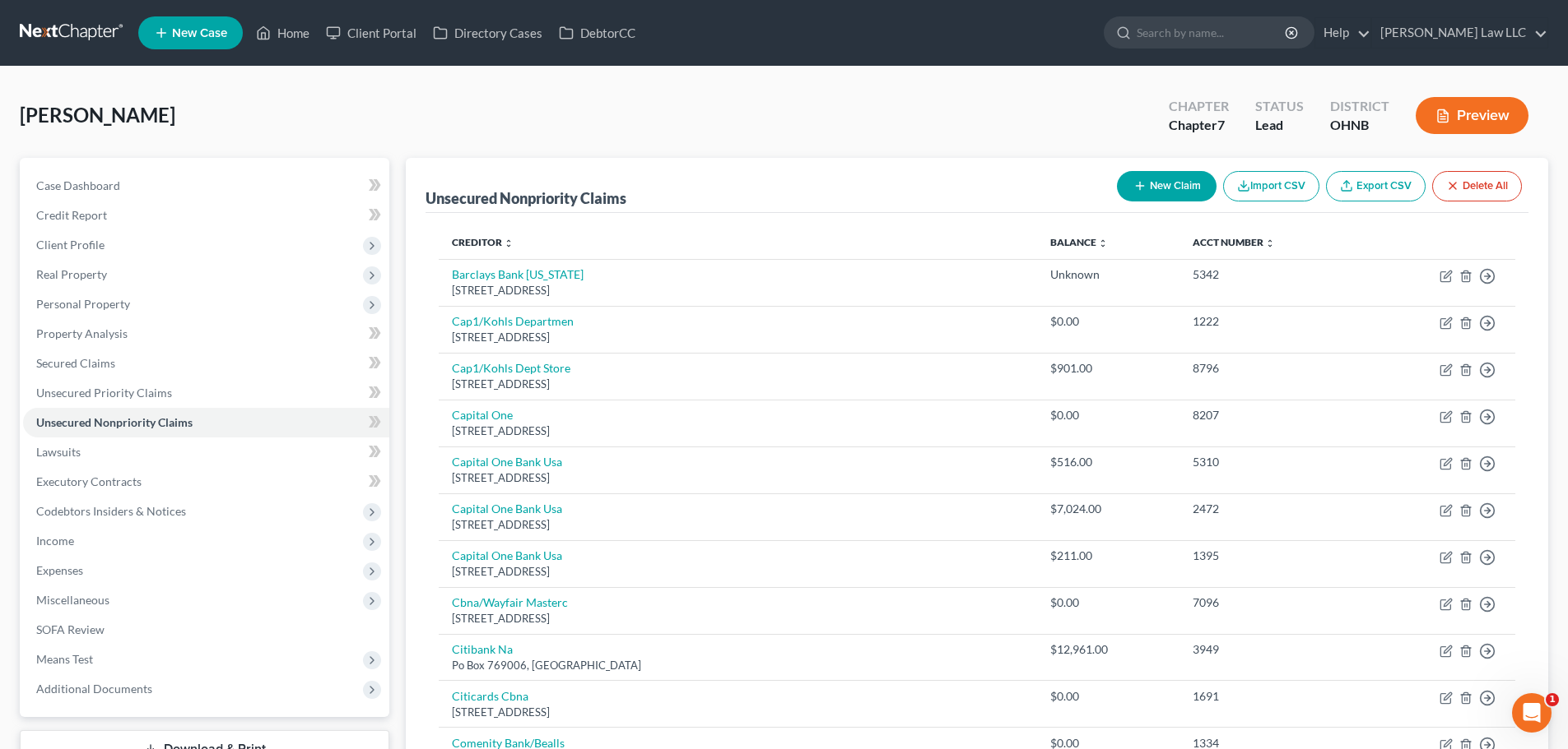
click at [1168, 189] on button "New Claim" at bounding box center [1167, 186] width 100 height 30
select select "0"
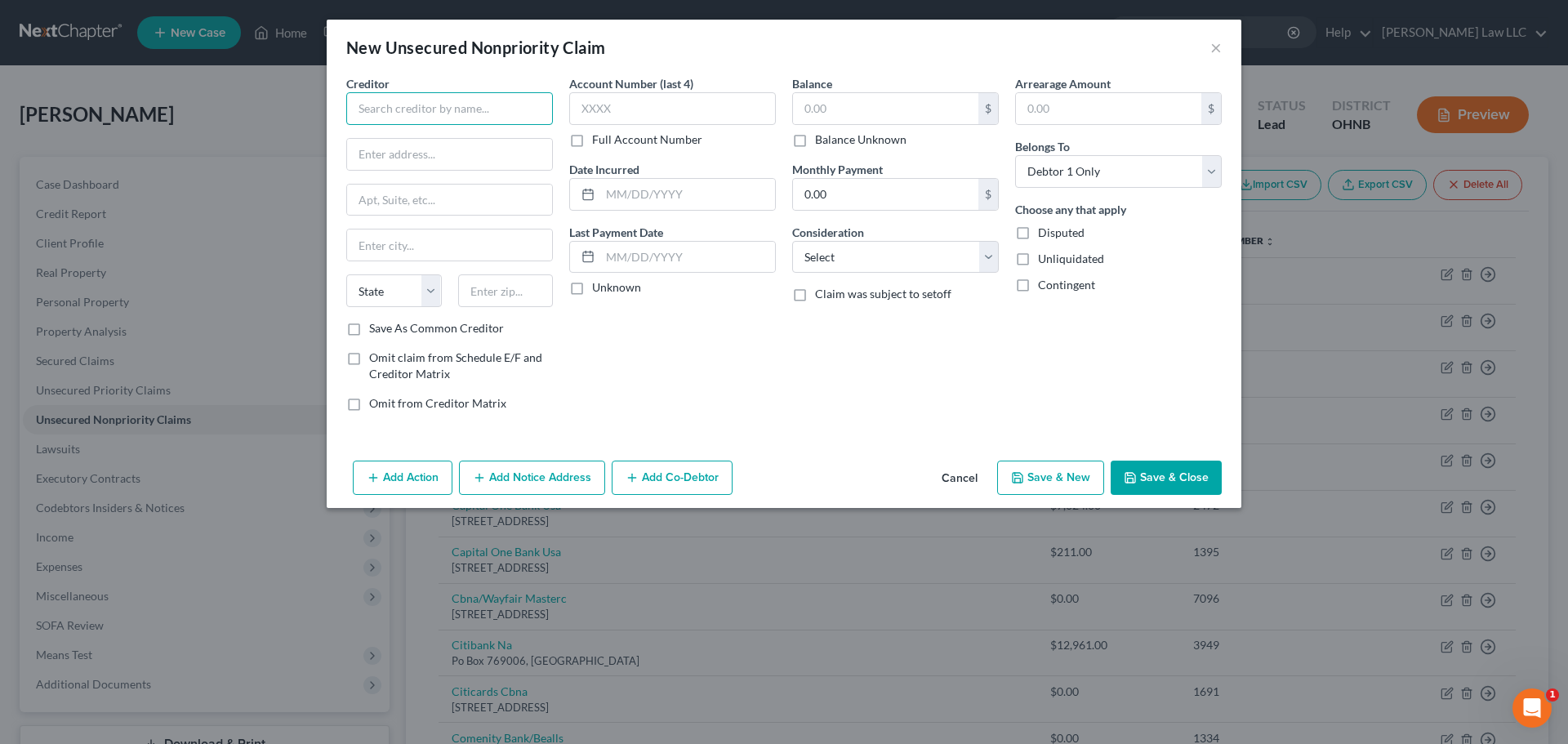
click at [424, 114] on input "text" at bounding box center [449, 109] width 206 height 33
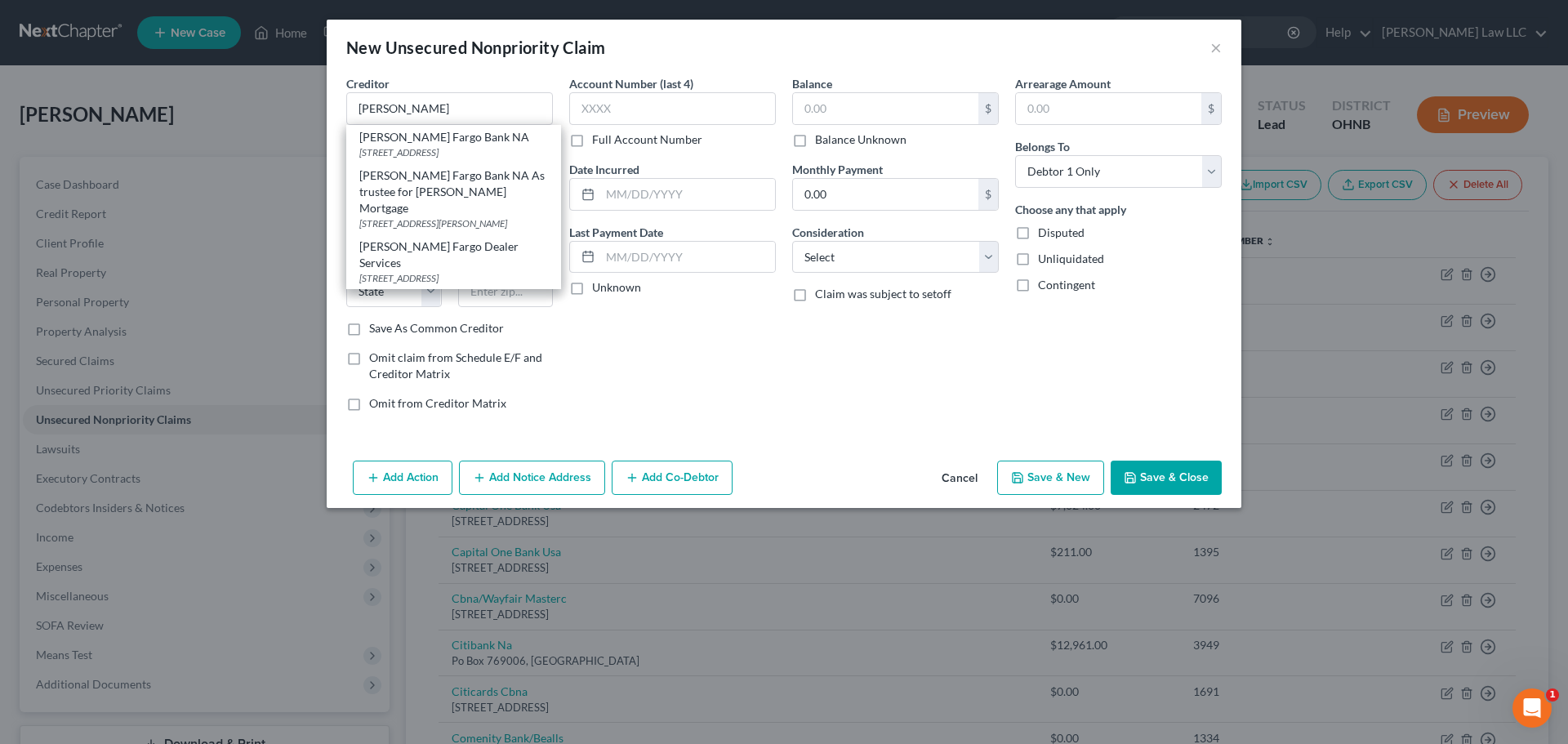
click at [440, 143] on div "Wells Fargo Bank NA" at bounding box center [454, 138] width 189 height 17
type input "Wells Fargo Bank NA"
type input "3476 Stateview Blvd"
type input "Fort Mill"
select select "42"
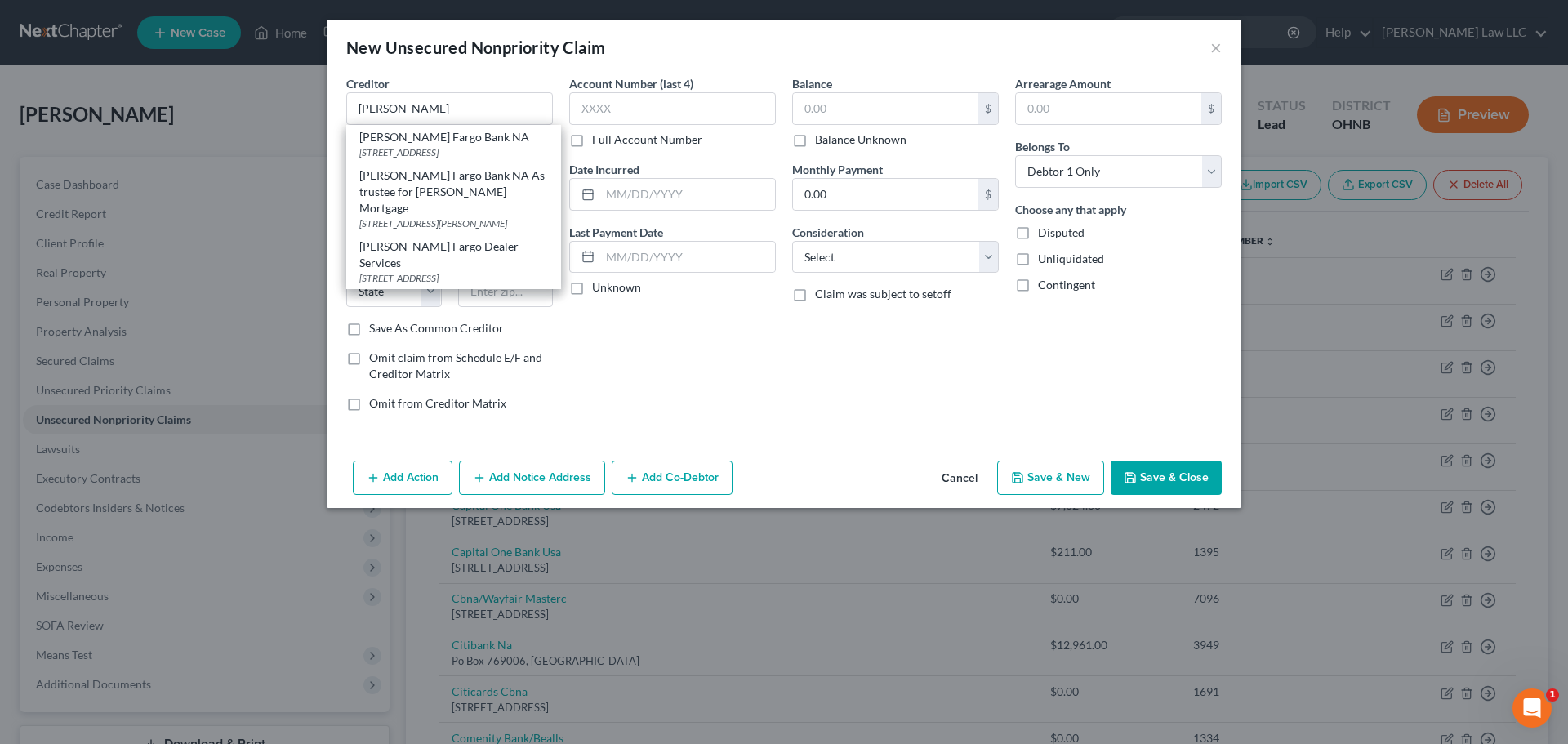
type input "29715"
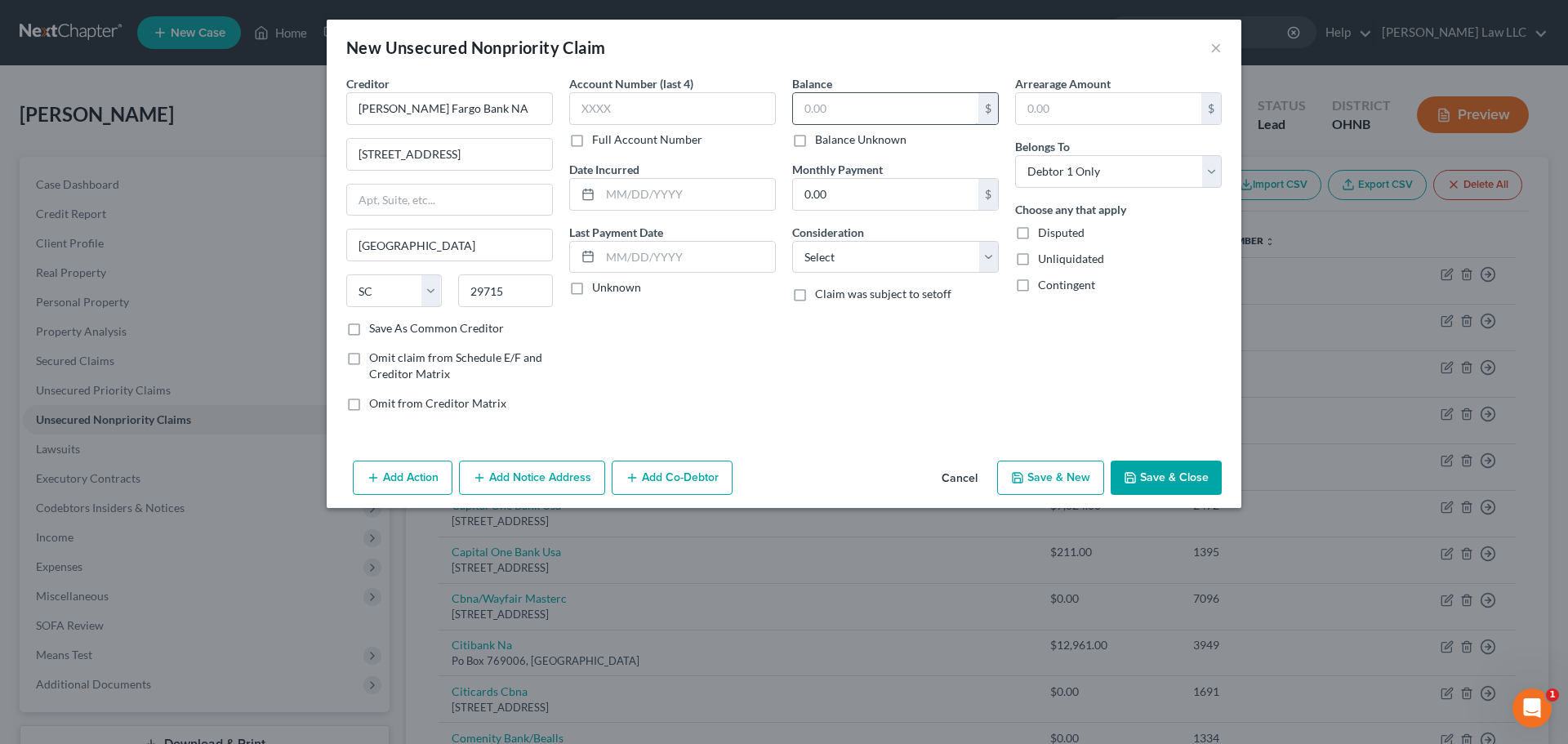
click at [844, 108] on input "text" at bounding box center [886, 109] width 185 height 31
type input "295.91"
click at [1166, 478] on button "Save & Close" at bounding box center [1165, 477] width 111 height 34
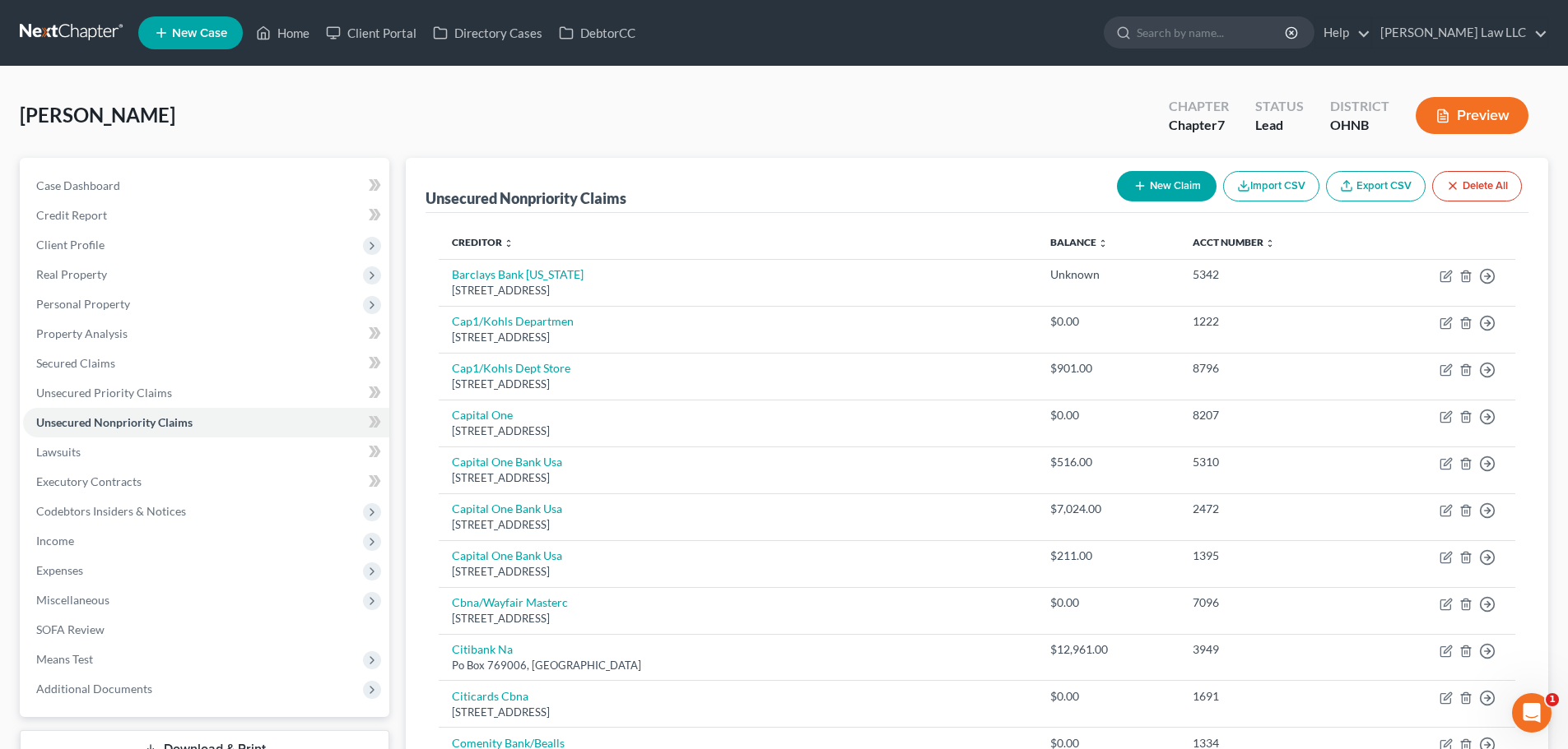
click at [1158, 199] on button "New Claim" at bounding box center [1167, 186] width 100 height 30
select select "0"
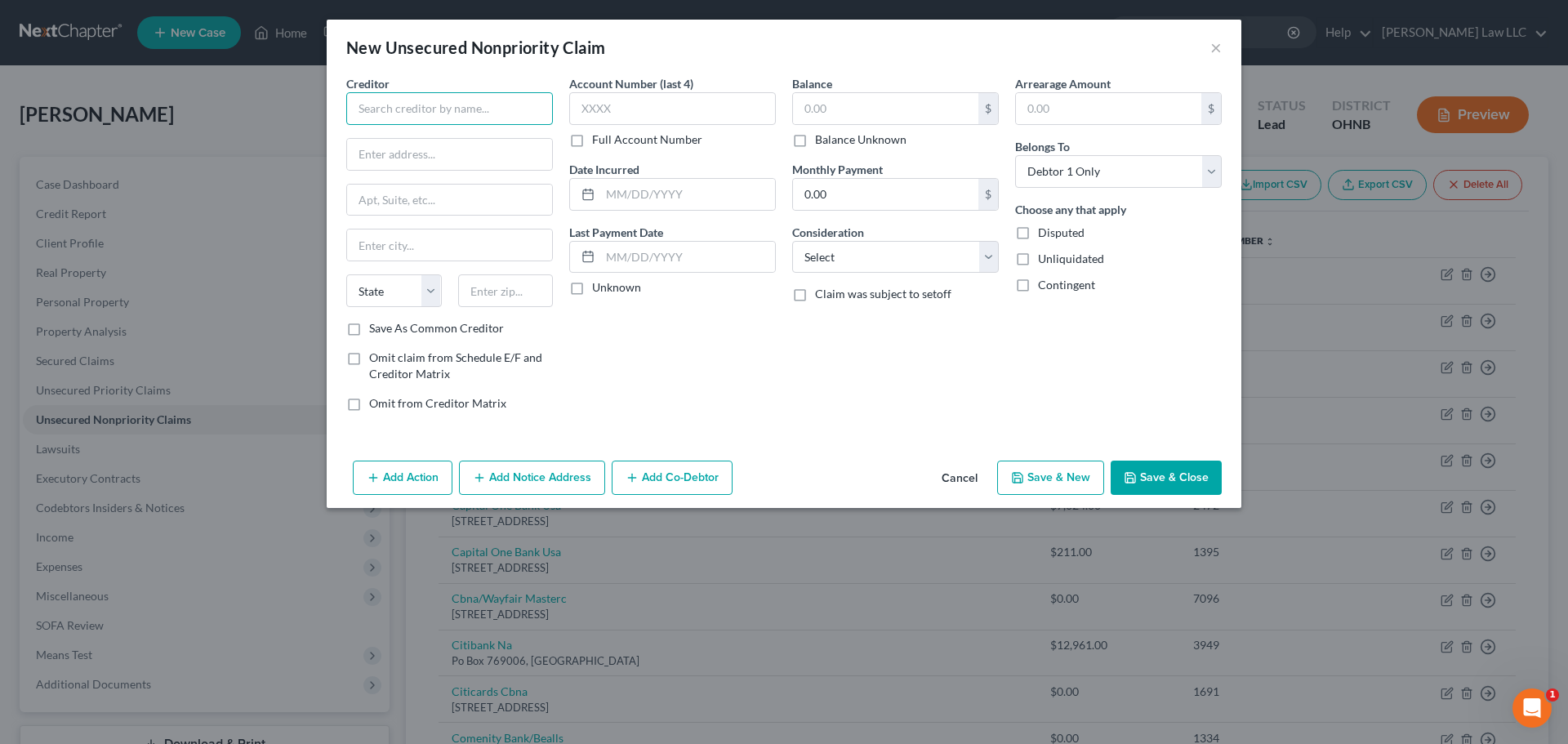
click at [423, 116] on input "text" at bounding box center [449, 109] width 206 height 33
click at [443, 146] on div "7007 East Pleasant Valley Road, Independence, OH 44131" at bounding box center [444, 152] width 170 height 14
type input "Redwood Living Inc"
type input "7007 East Pleasant Valley Road"
type input "Independence"
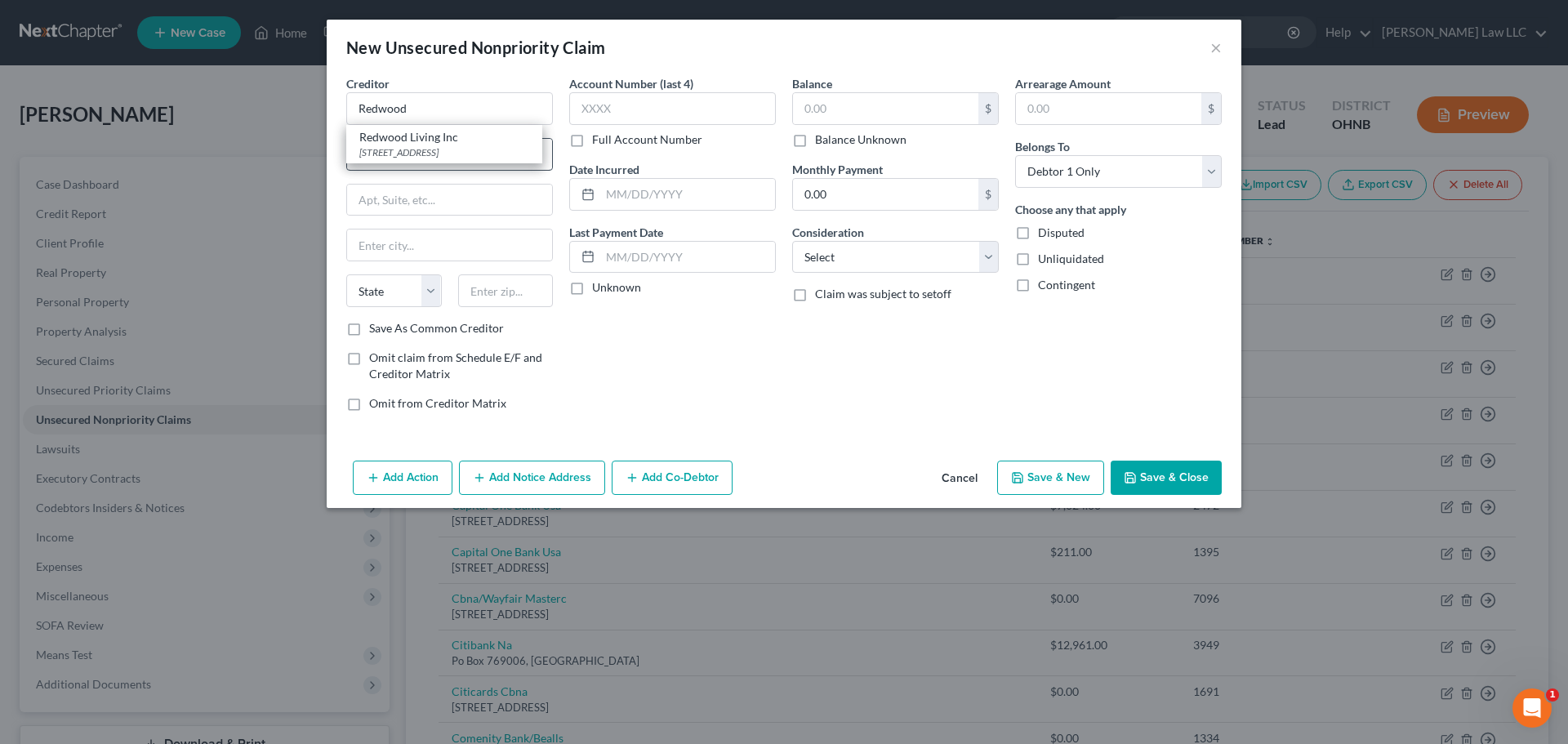
select select "36"
type input "44131"
click at [860, 116] on input "text" at bounding box center [886, 109] width 185 height 31
type input "1,435.92"
click at [1183, 470] on button "Save & Close" at bounding box center [1165, 477] width 111 height 34
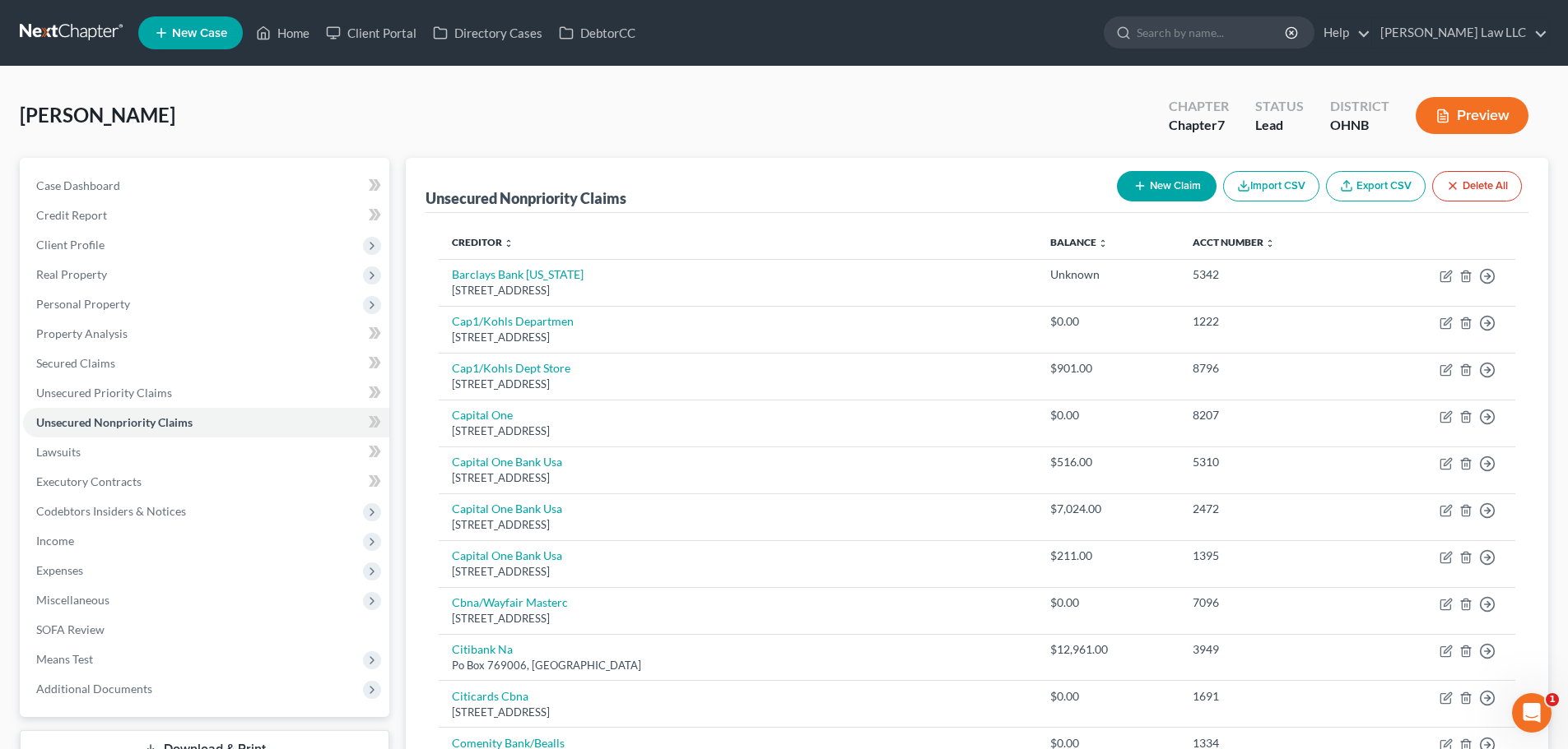
click at [1148, 196] on button "New Claim" at bounding box center [1167, 186] width 100 height 30
select select "0"
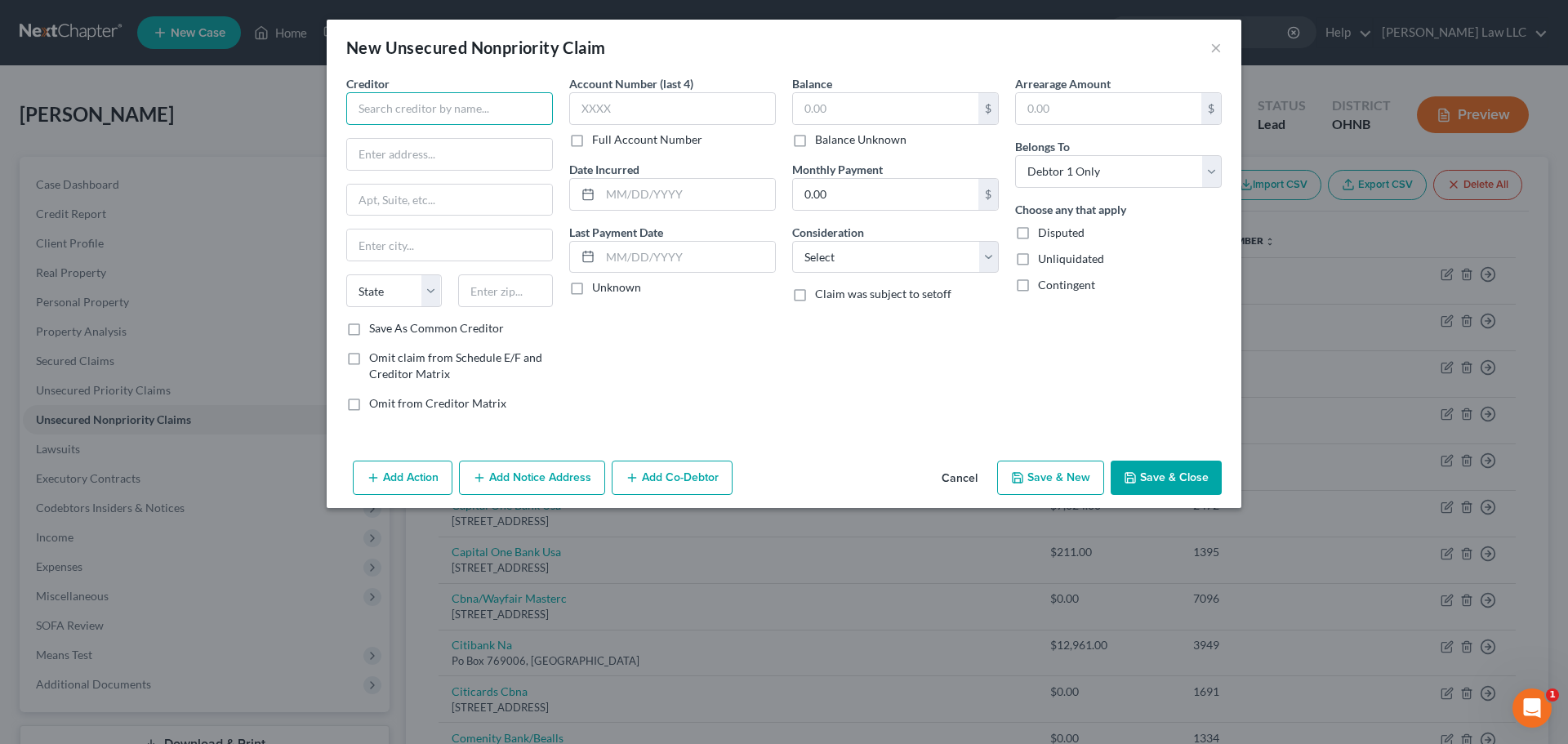
click at [493, 114] on input "text" at bounding box center [449, 109] width 206 height 33
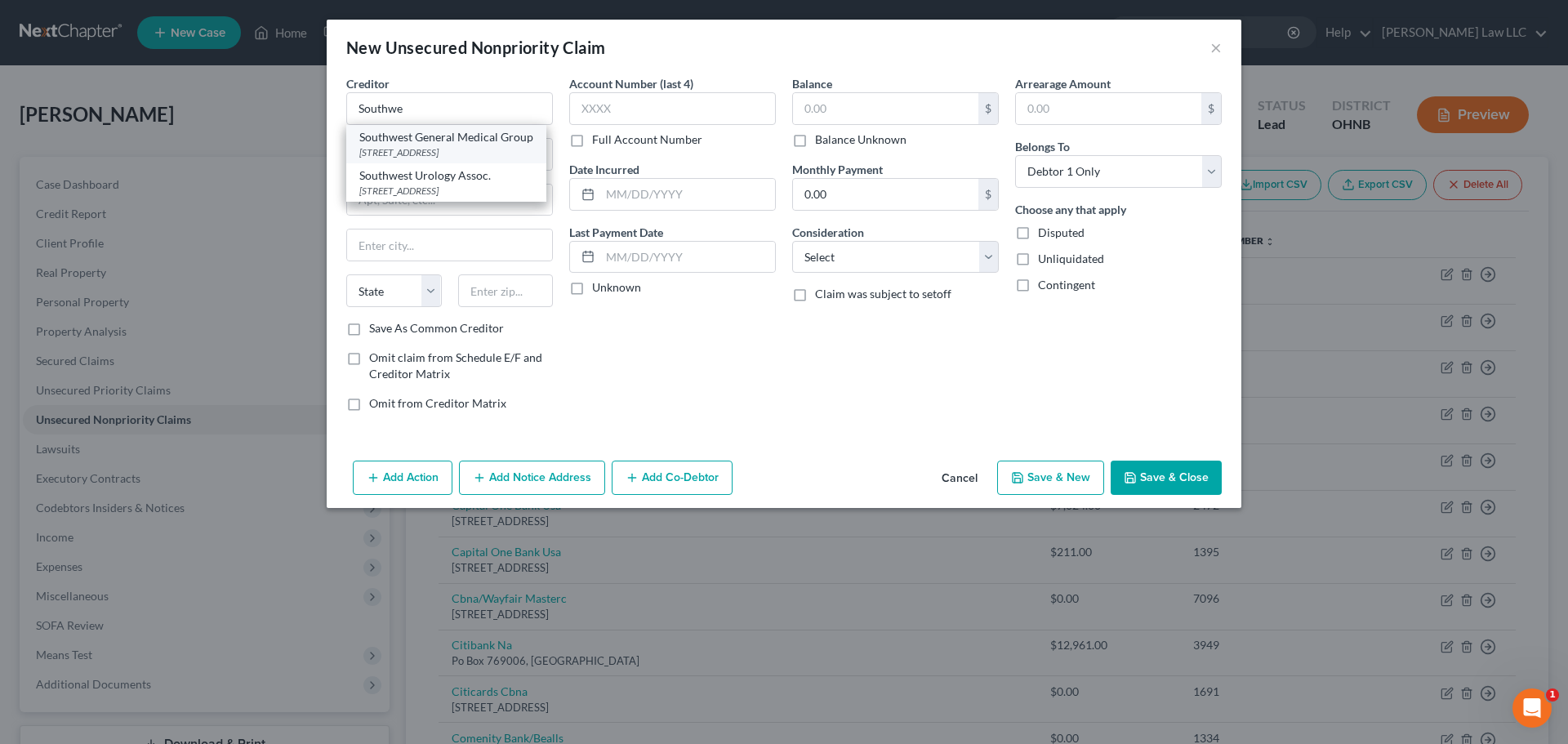
click at [458, 147] on div "3201 Enterprise Pkwy Suite 370, Beachwood, OH 44122" at bounding box center [447, 152] width 174 height 14
type input "Southwest General Medical Group"
type input "3201 Enterprise Pkwy"
type input "Suite 370"
type input "Beachwood"
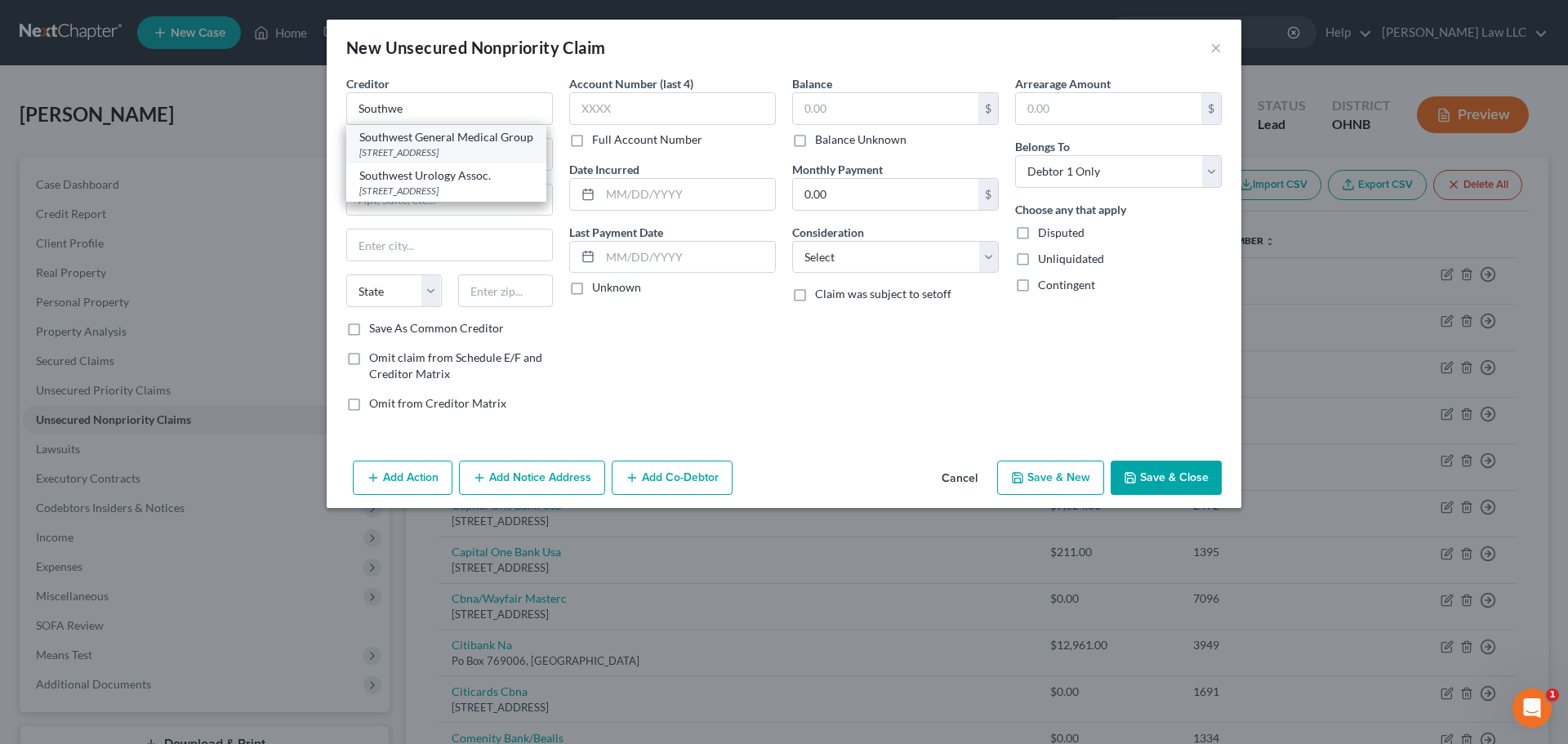
select select "36"
type input "44122"
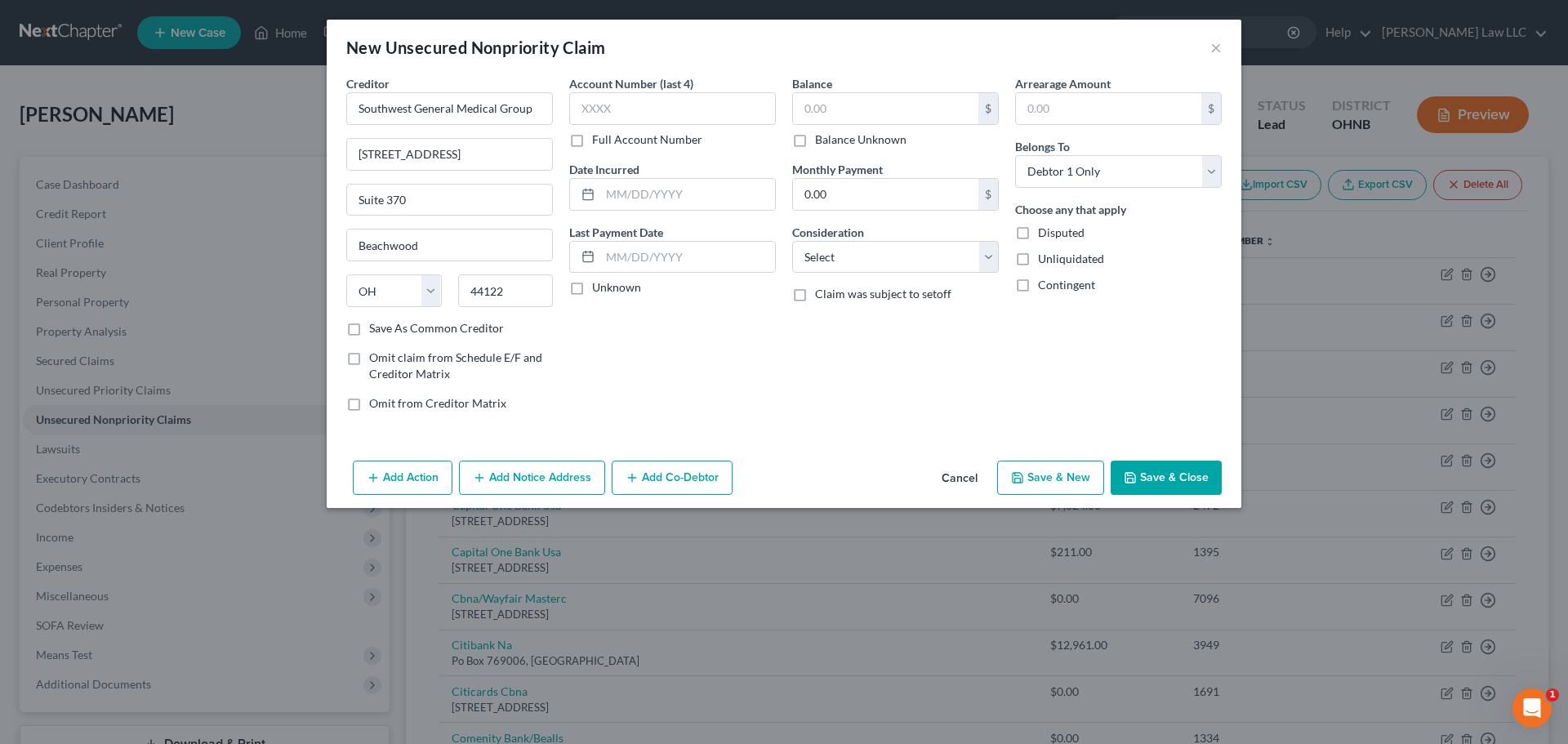
click at [845, 143] on label "Balance Unknown" at bounding box center [861, 139] width 92 height 17
click at [833, 142] on input "Balance Unknown" at bounding box center [827, 137] width 11 height 11
checkbox input "true"
type input "0.00"
click at [1188, 482] on button "Save & Close" at bounding box center [1165, 477] width 111 height 34
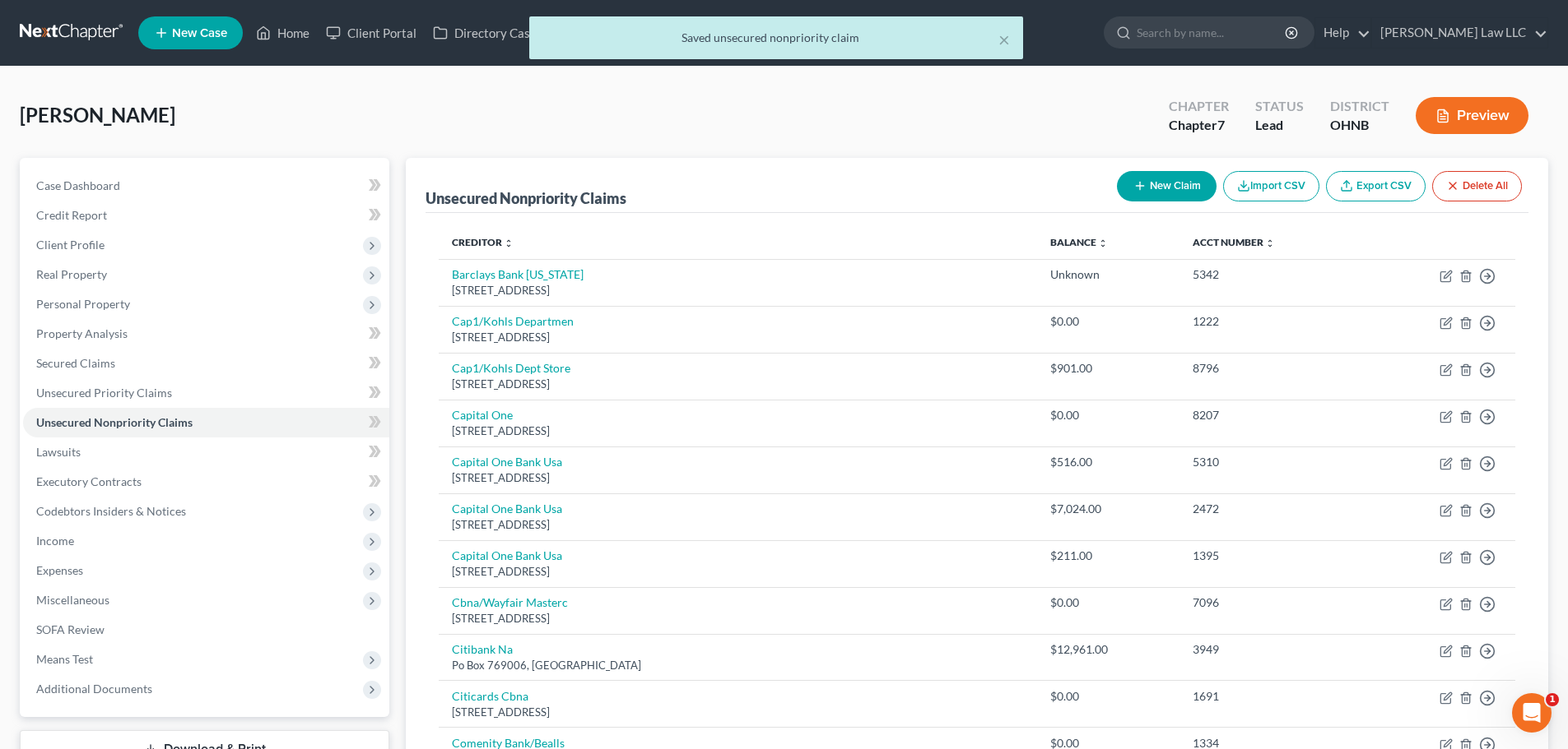
click at [1165, 197] on button "New Claim" at bounding box center [1167, 186] width 100 height 30
select select "0"
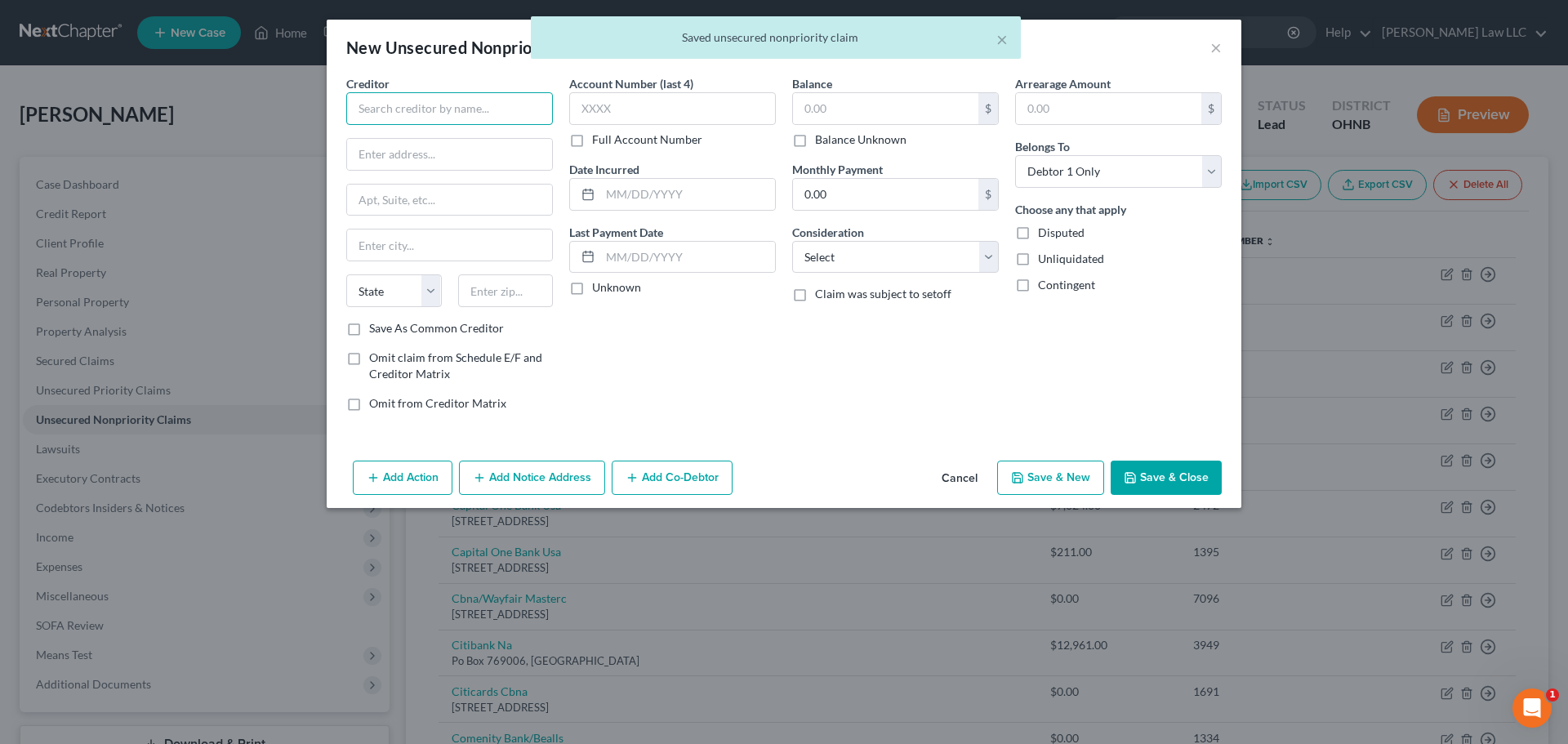
click at [459, 110] on input "text" at bounding box center [449, 109] width 206 height 33
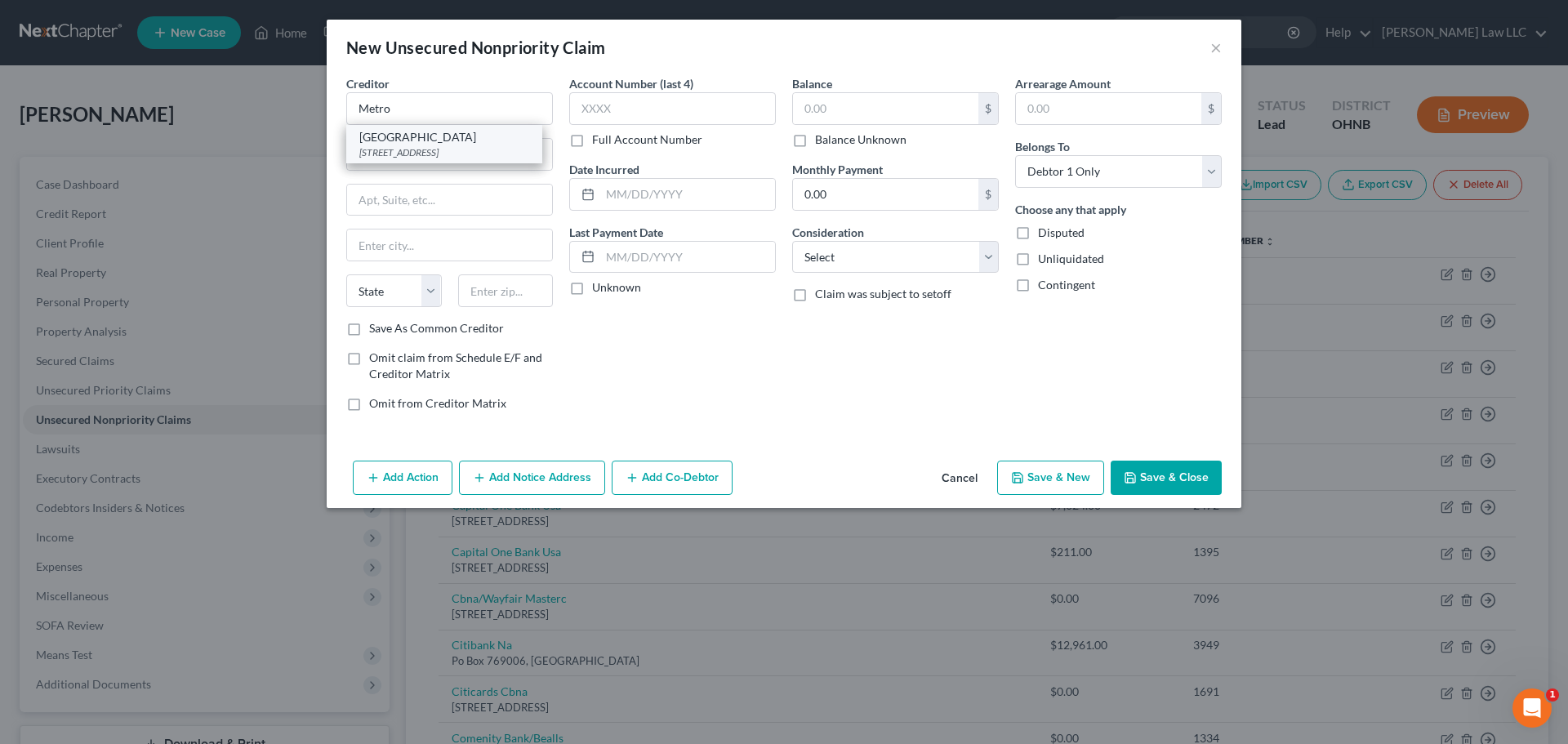
click at [458, 153] on div "2500 Metrohealth Dr, Cleveland, OH 44109" at bounding box center [444, 152] width 170 height 14
type input "Metrohealth Medical Center"
type input "2500 Metrohealth Dr"
type input "Cleveland"
select select "36"
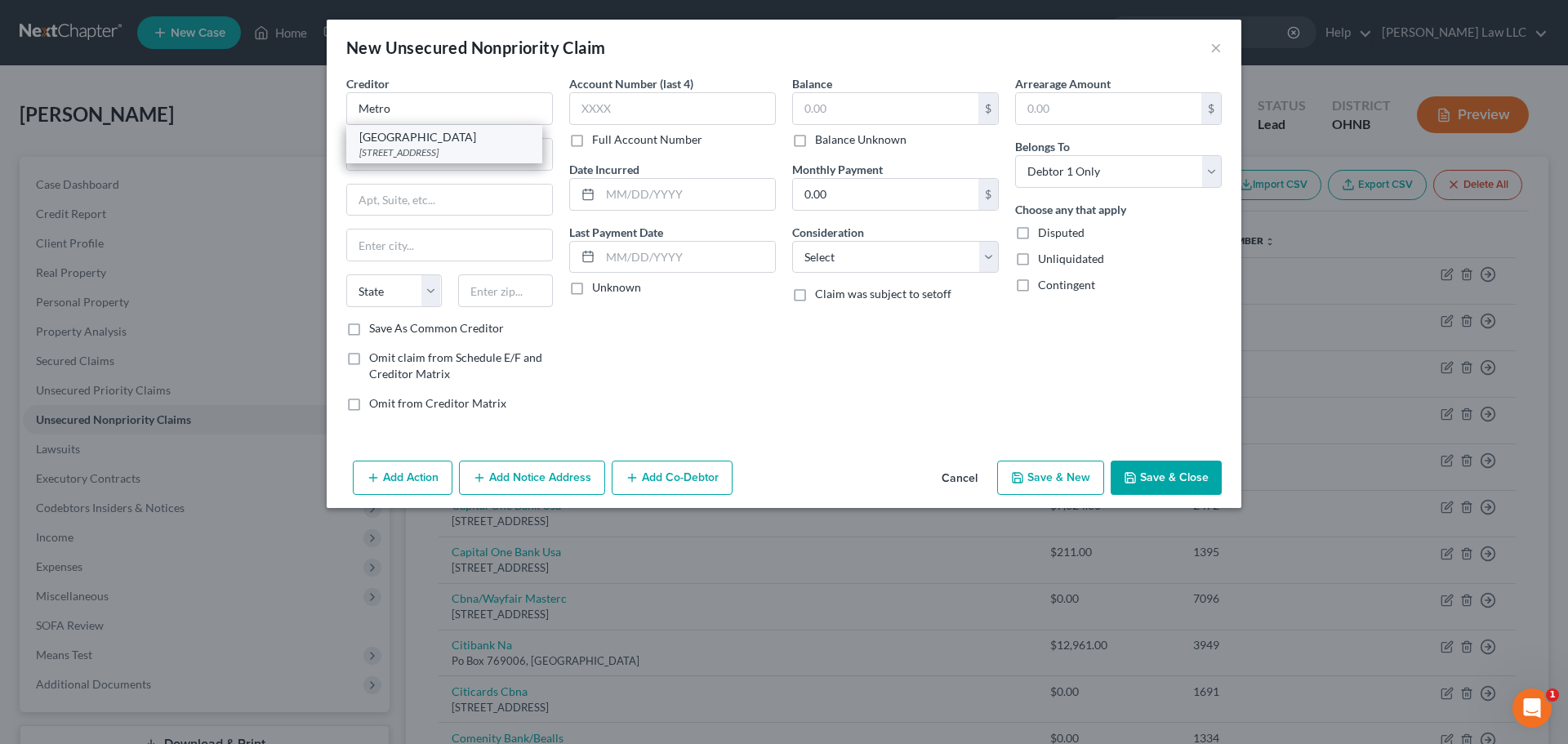
type input "44109"
click at [844, 141] on label "Balance Unknown" at bounding box center [861, 139] width 92 height 17
click at [833, 141] on input "Balance Unknown" at bounding box center [827, 137] width 11 height 11
checkbox input "true"
type input "0.00"
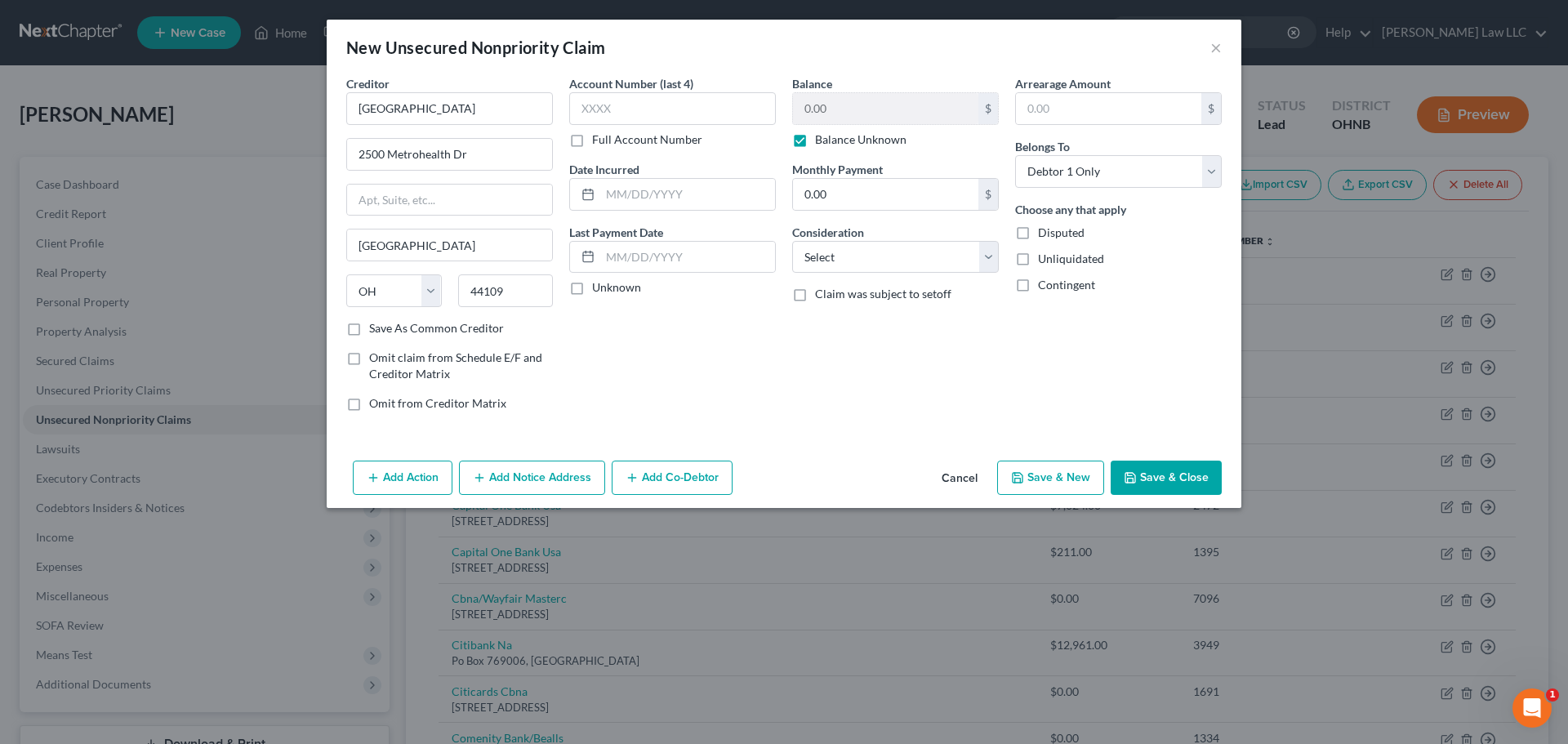
click at [1180, 469] on button "Save & Close" at bounding box center [1165, 477] width 111 height 34
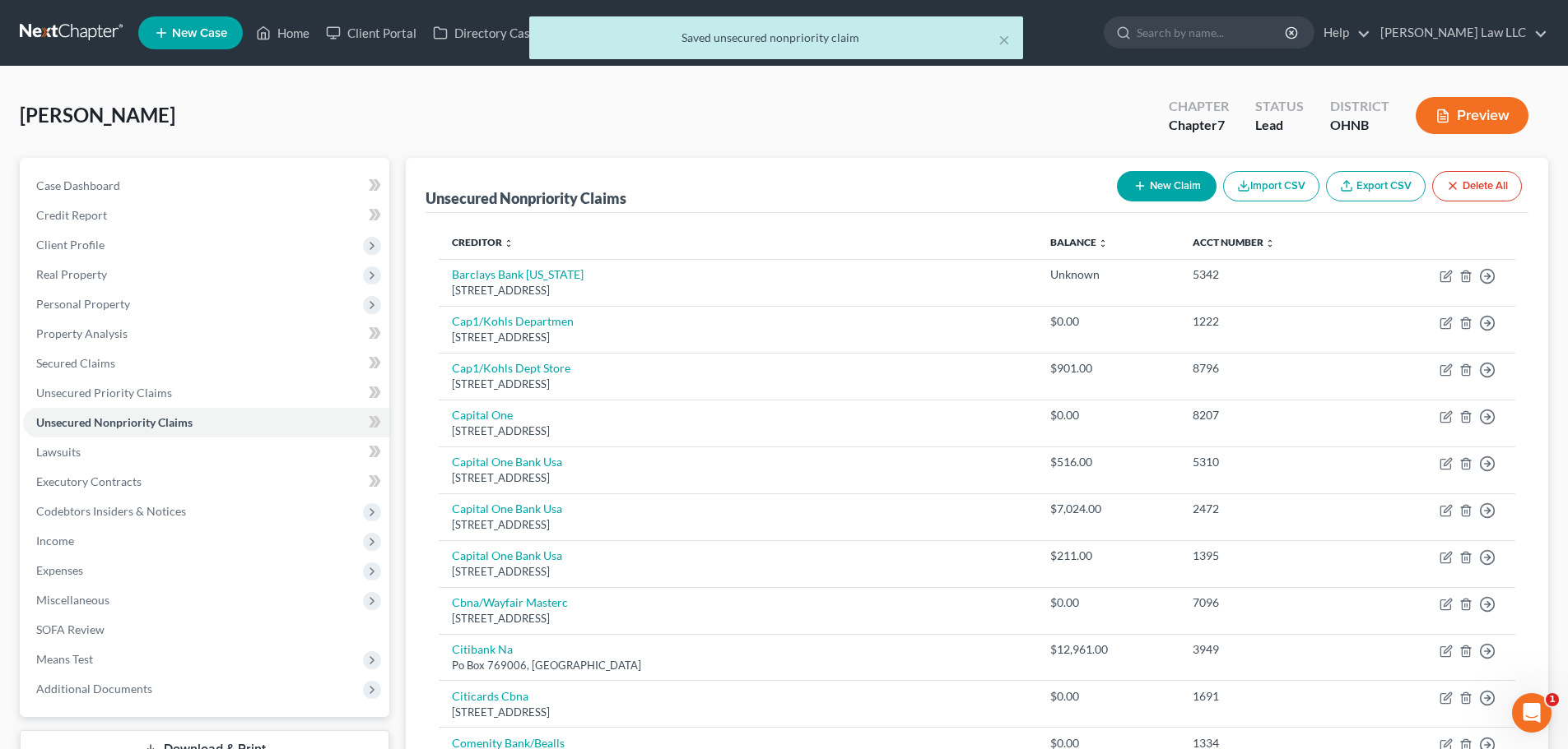
click at [1156, 181] on button "New Claim" at bounding box center [1167, 186] width 100 height 30
select select "0"
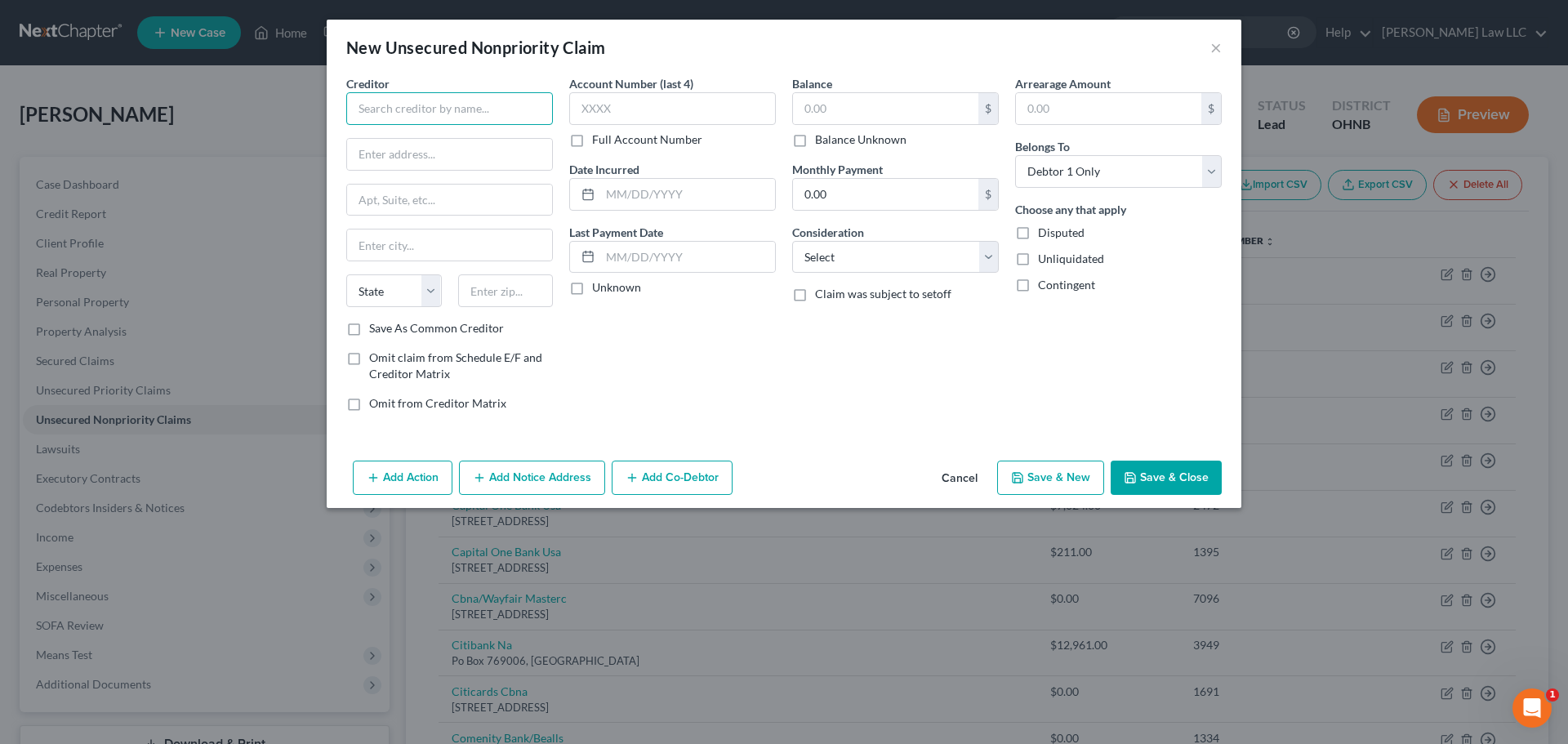
click at [478, 110] on input "text" at bounding box center [449, 109] width 206 height 33
type input "RMx"
click at [1215, 50] on button "×" at bounding box center [1216, 47] width 11 height 19
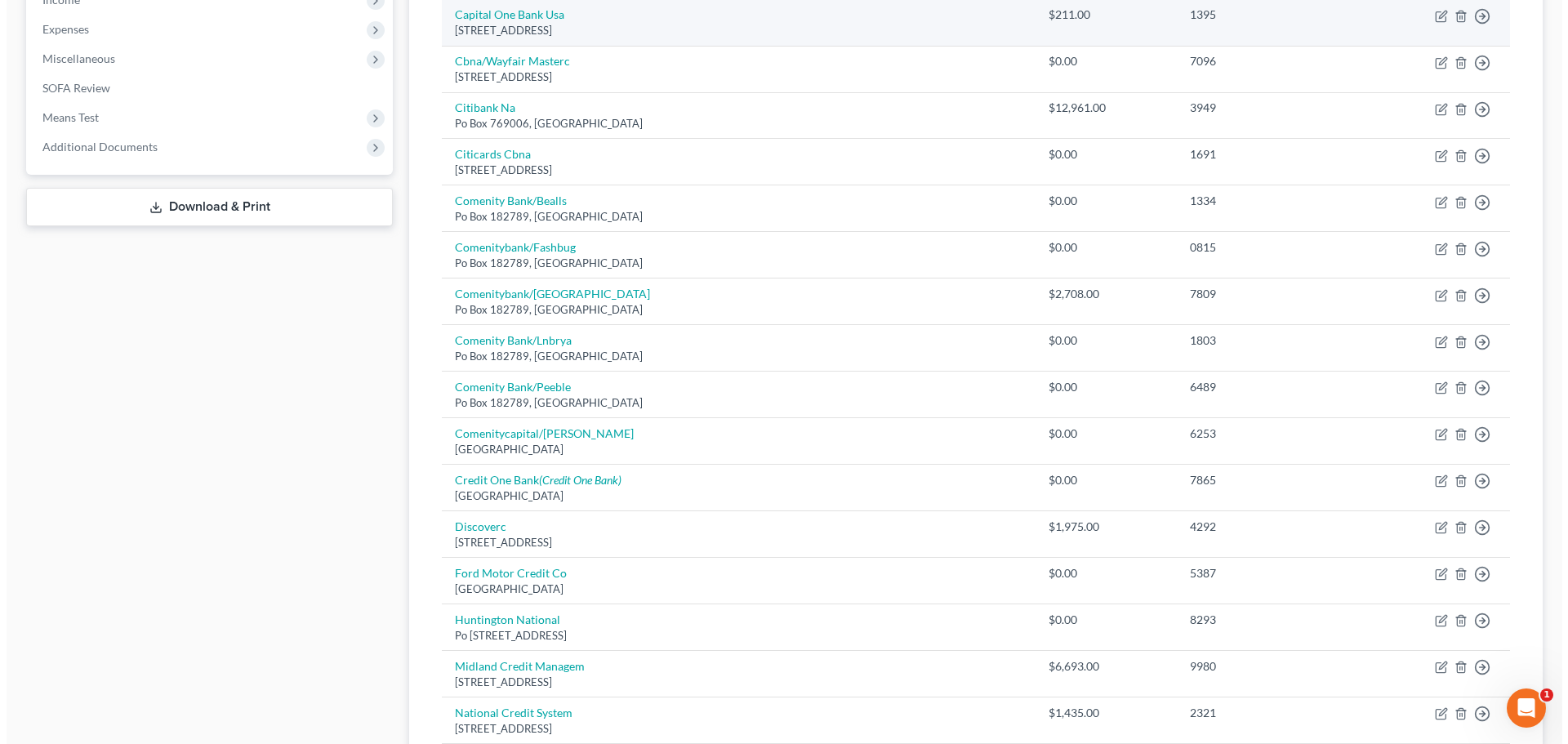
scroll to position [82, 0]
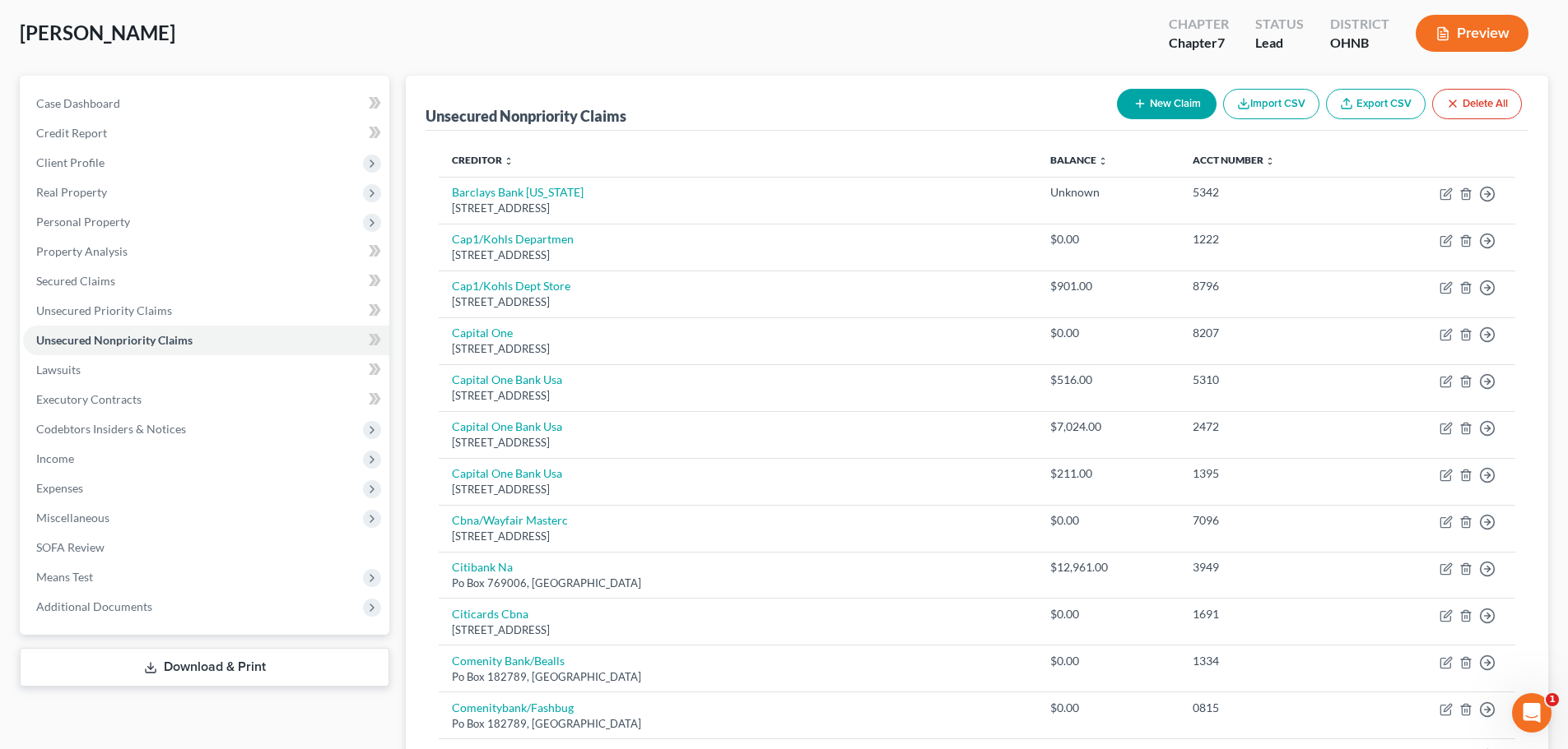
click at [1154, 111] on button "New Claim" at bounding box center [1167, 103] width 100 height 30
select select "0"
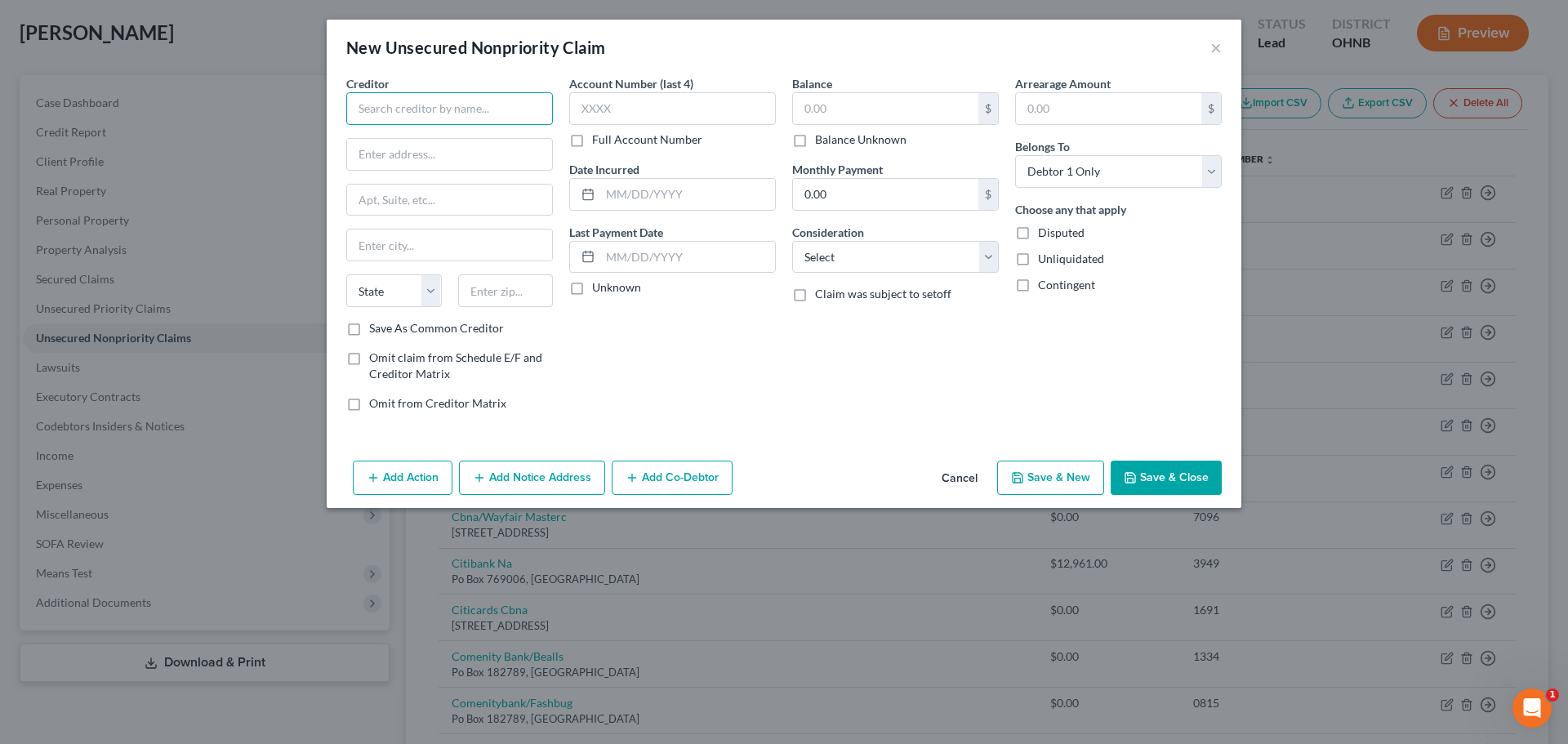
click at [455, 114] on input "text" at bounding box center [449, 109] width 206 height 33
type input "Law Offices of Robert S. Gitmeid And Assoc, PLLC"
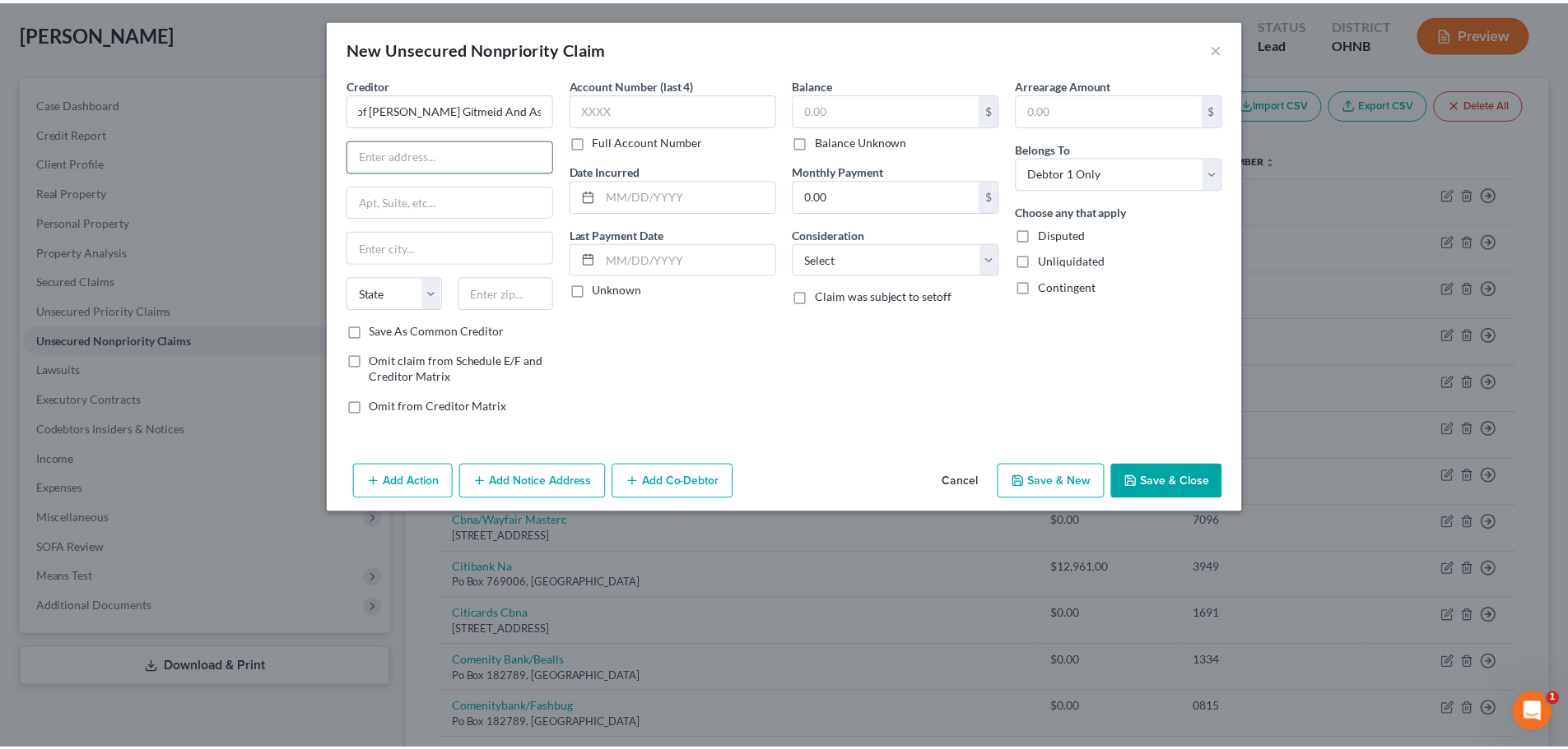
scroll to position [0, 0]
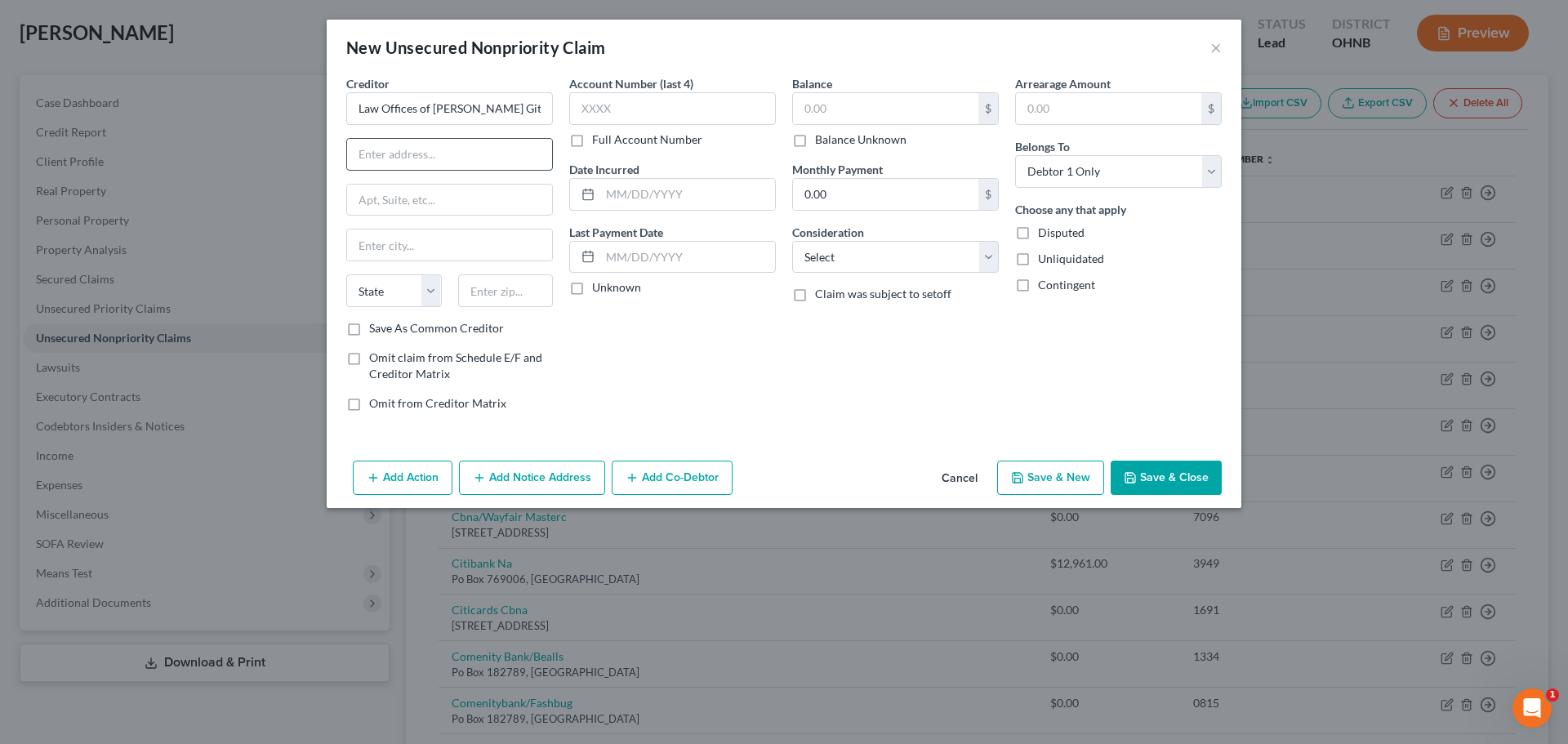
click at [480, 162] on input "text" at bounding box center [450, 154] width 205 height 31
click at [737, 388] on div "Account Number (last 4) Full Account Number Date Incurred Last Payment Date Unk…" at bounding box center [672, 250] width 223 height 350
click at [514, 153] on input "text" at bounding box center [450, 154] width 205 height 31
type input "180 Maiden Ln 27th Floor"
type input "New York"
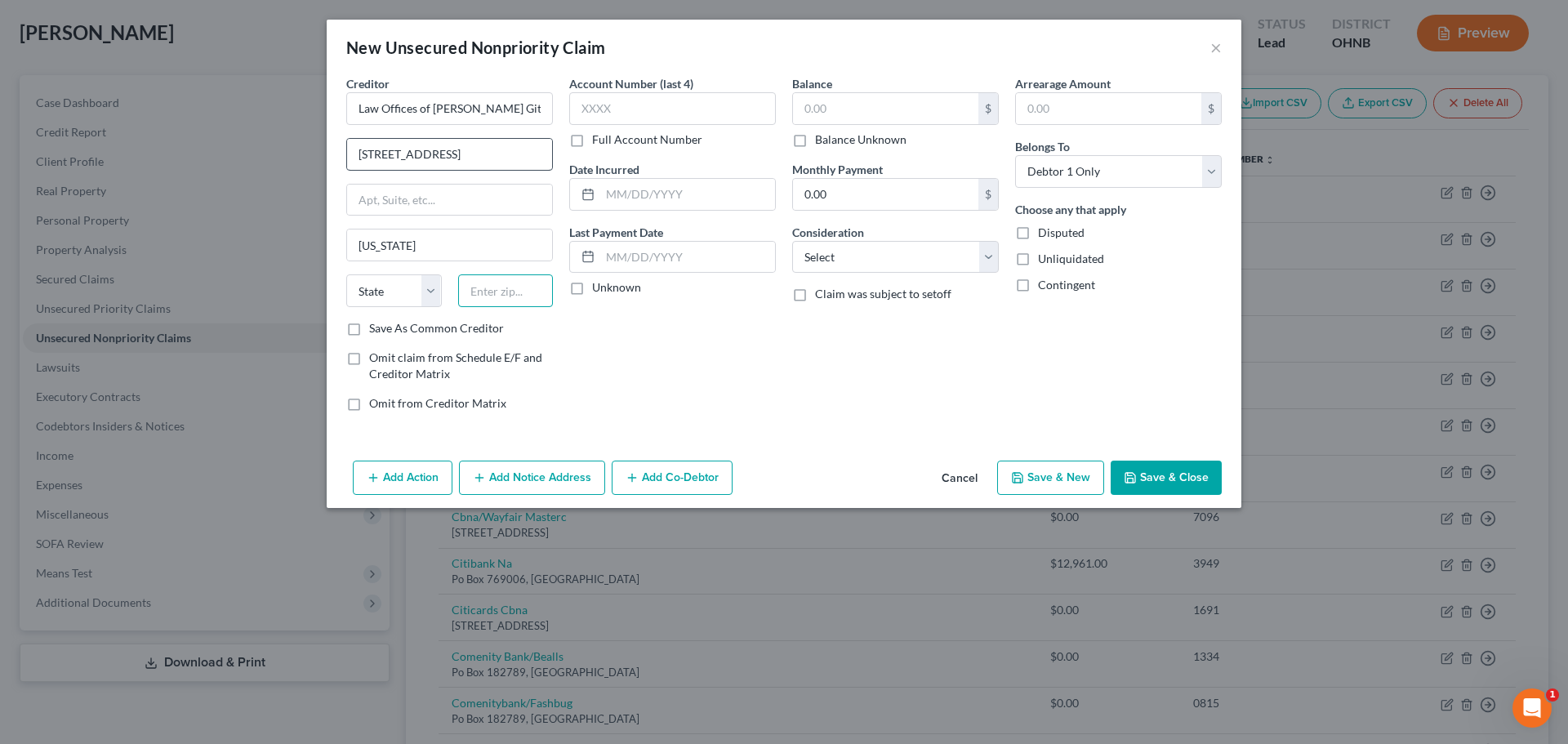
type input "10038"
select select "35"
click at [592, 367] on div "Account Number (last 4) Full Account Number Date Incurred Last Payment Date Unk…" at bounding box center [672, 250] width 223 height 350
click at [701, 114] on input "text" at bounding box center [672, 109] width 206 height 33
type input "0442"
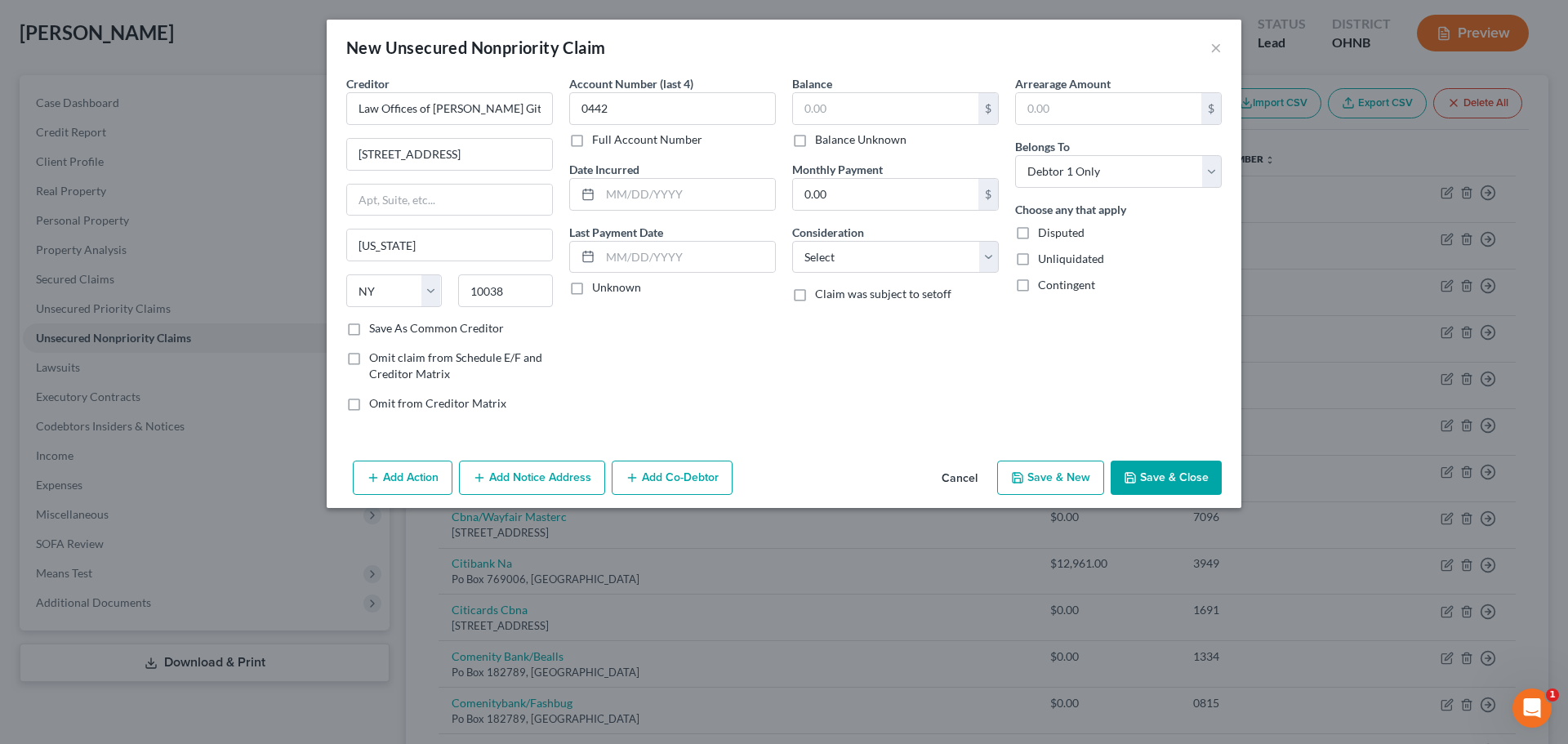
click at [882, 145] on label "Balance Unknown" at bounding box center [861, 139] width 92 height 17
click at [833, 142] on input "Balance Unknown" at bounding box center [827, 137] width 11 height 11
checkbox input "true"
type input "0.00"
click at [1185, 470] on button "Save & Close" at bounding box center [1165, 477] width 111 height 34
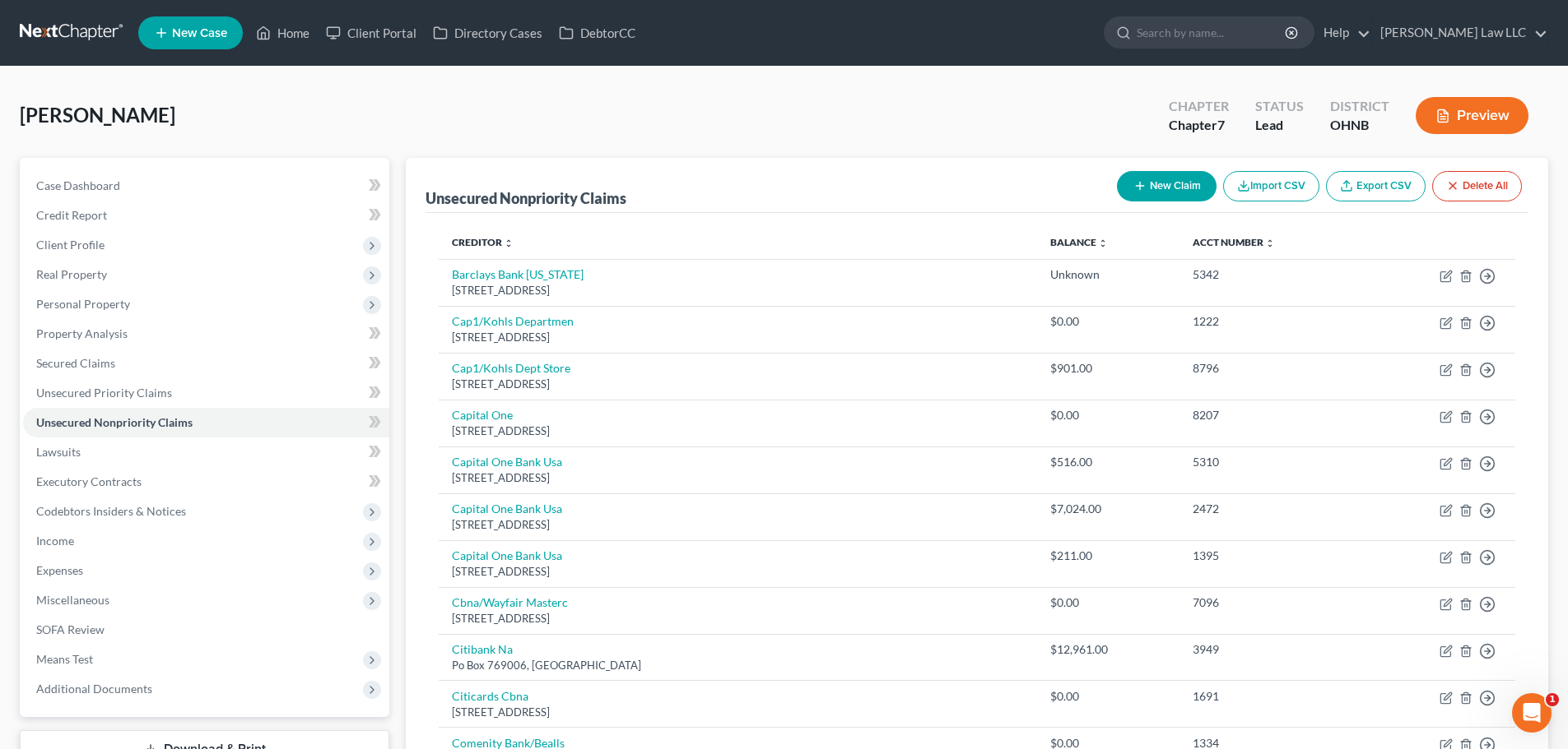
click at [1155, 189] on button "New Claim" at bounding box center [1167, 186] width 100 height 30
select select "0"
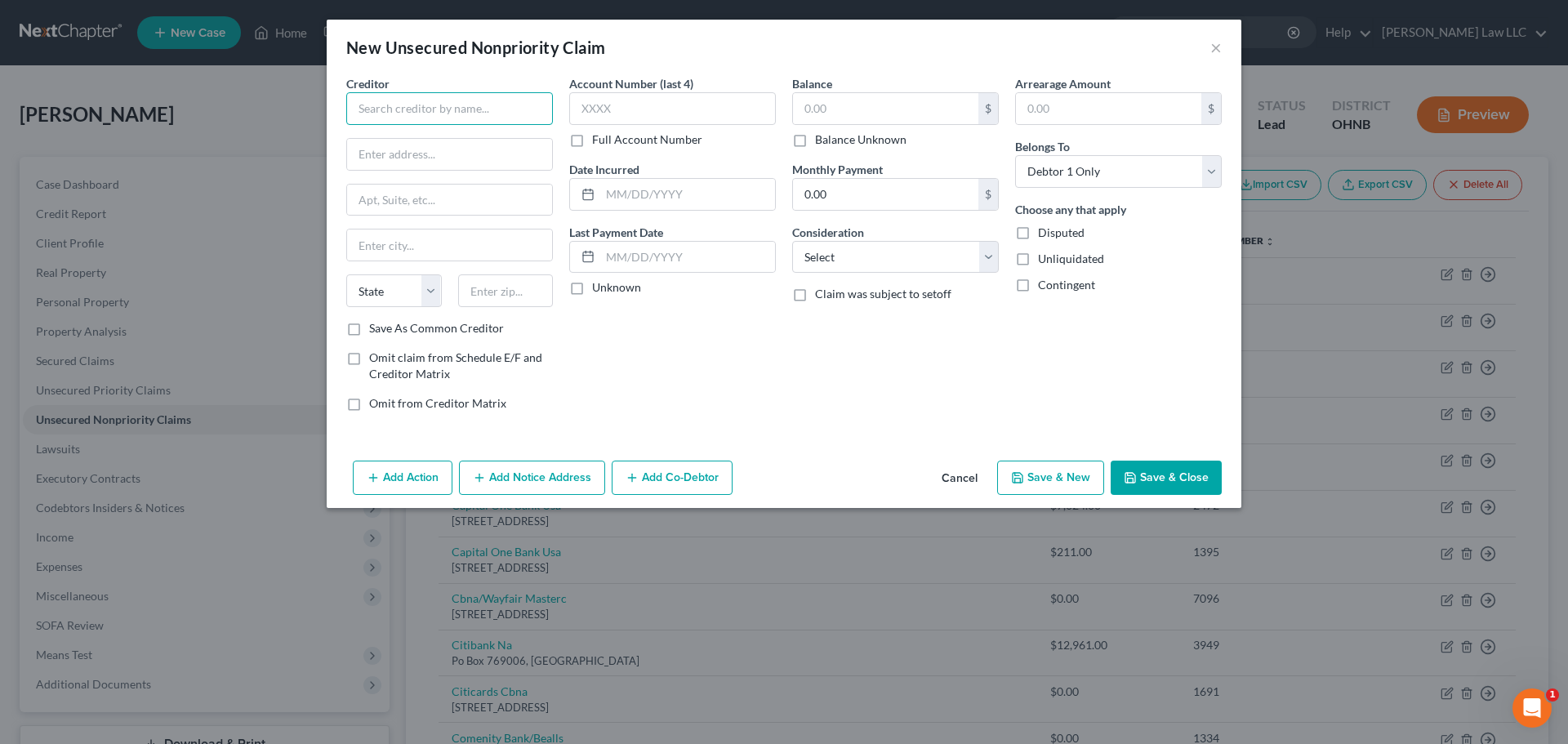
click at [417, 116] on input "text" at bounding box center [449, 109] width 206 height 33
type input "BetrLink"
type input "222 Broadway Fl 22"
click at [504, 295] on input "text" at bounding box center [506, 291] width 95 height 33
type input "10038"
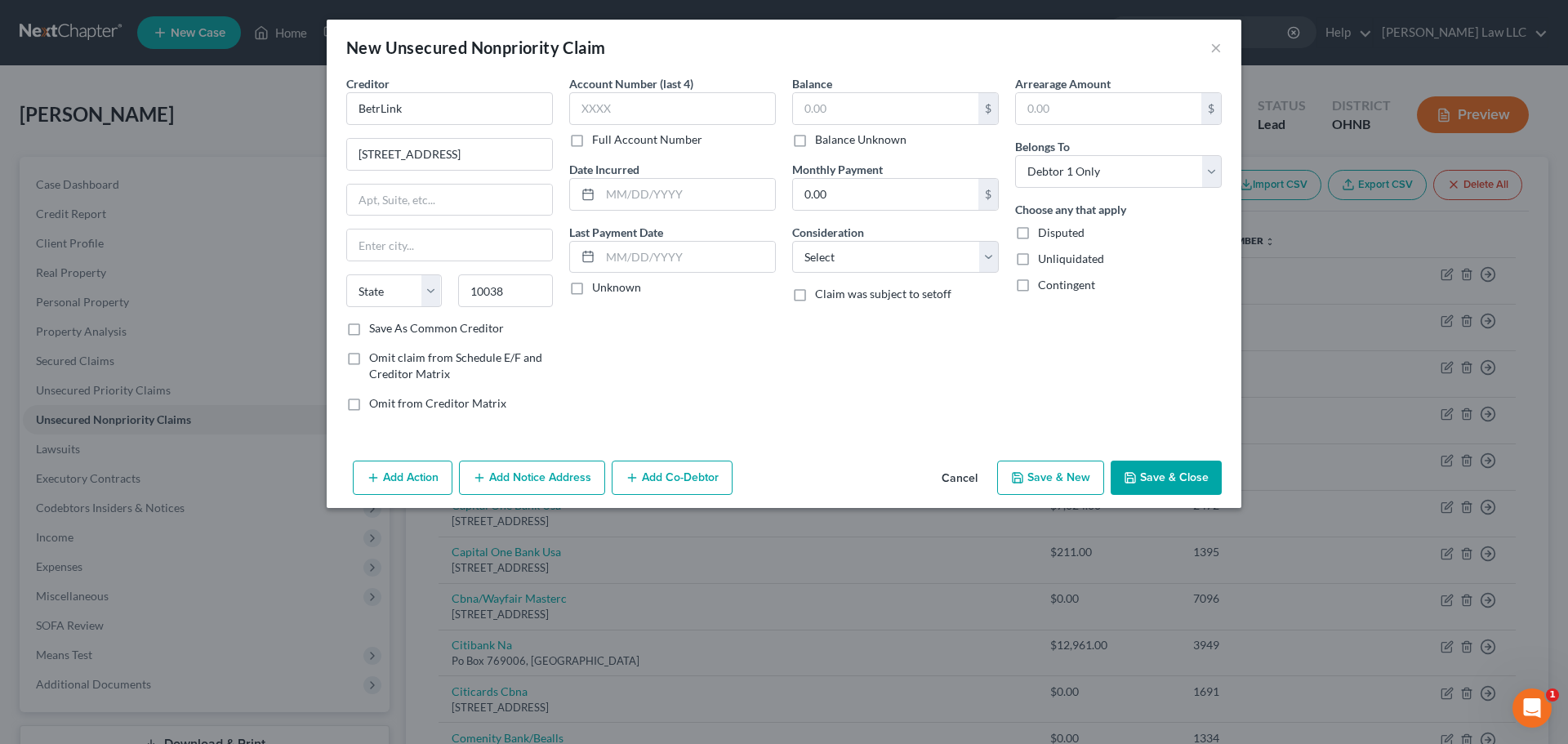
type input "New York"
select select "35"
click at [816, 298] on span "Claim was subject to setoff" at bounding box center [883, 294] width 137 height 14
click at [822, 296] on input "Claim was subject to setoff" at bounding box center [827, 292] width 11 height 11
checkbox input "true"
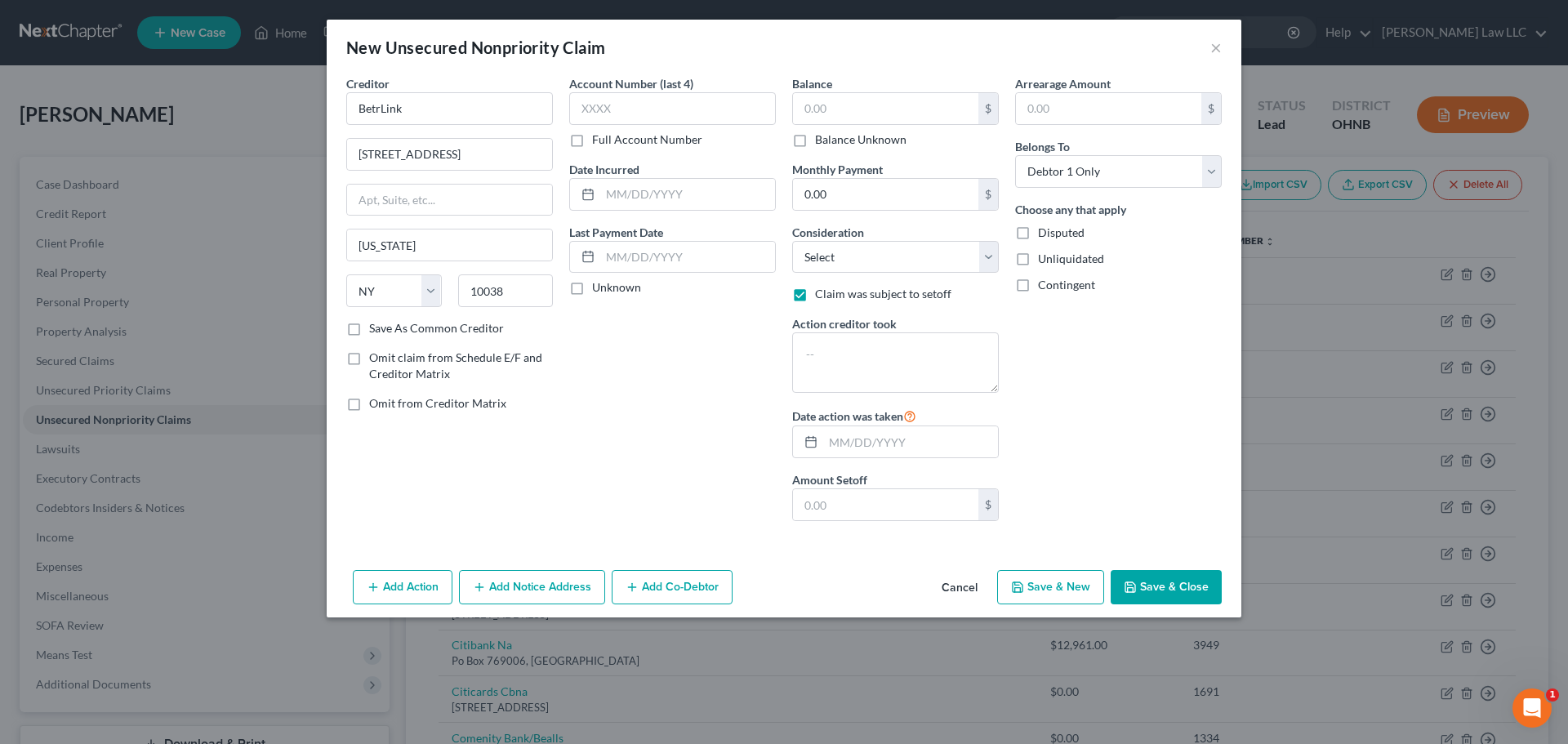
click at [668, 394] on div "Account Number (last 4) Full Account Number Date Incurred Last Payment Date Unk…" at bounding box center [672, 305] width 223 height 460
click at [832, 139] on label "Balance Unknown" at bounding box center [861, 139] width 92 height 17
click at [832, 139] on input "Balance Unknown" at bounding box center [827, 137] width 11 height 11
checkbox input "true"
type input "0.00"
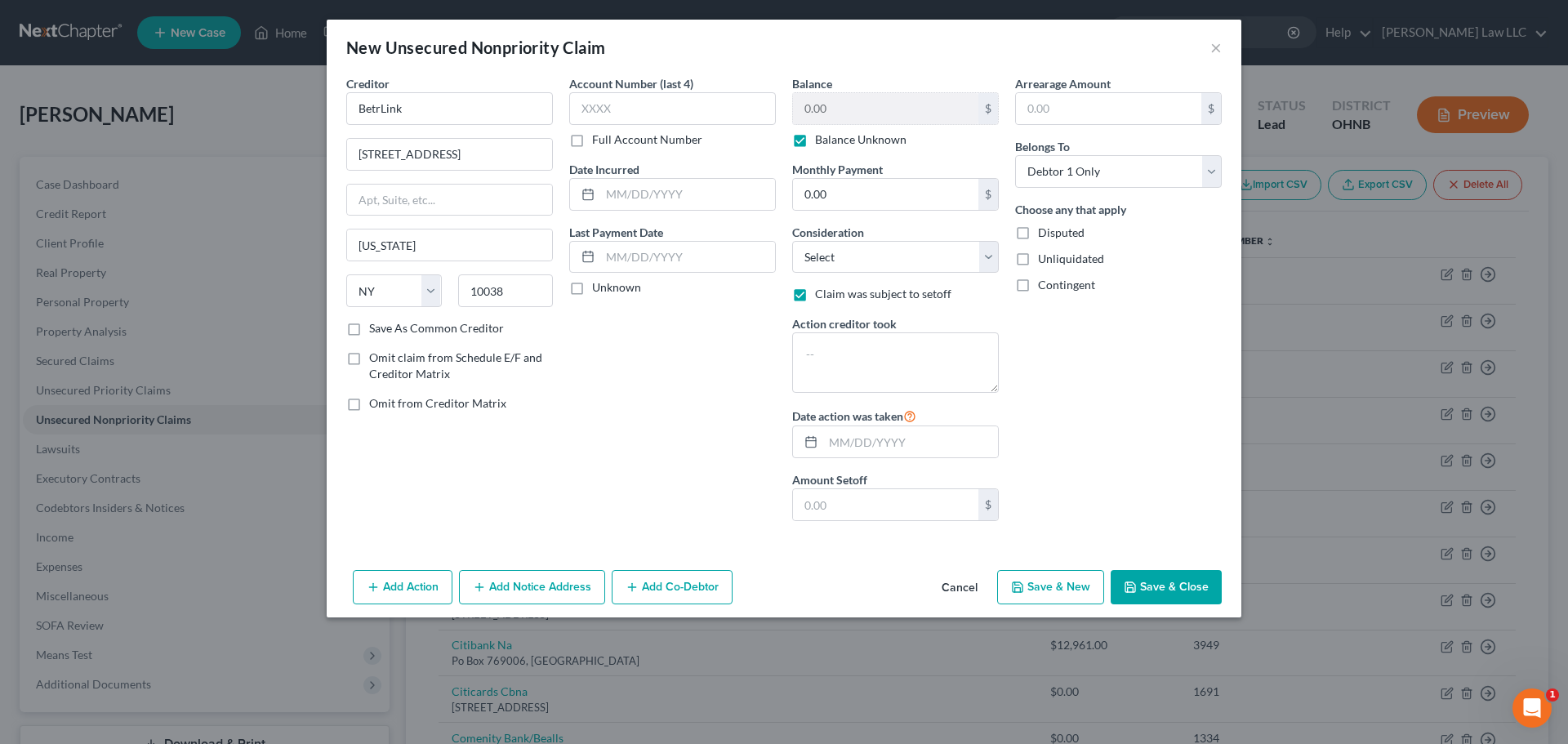
click at [833, 136] on label "Balance Unknown" at bounding box center [861, 139] width 92 height 17
click at [833, 136] on input "Balance Unknown" at bounding box center [827, 137] width 11 height 11
click at [839, 104] on input "0.00" at bounding box center [886, 109] width 185 height 31
click at [840, 134] on label "Balance Unknown" at bounding box center [861, 139] width 92 height 17
click at [833, 134] on input "Balance Unknown" at bounding box center [827, 137] width 11 height 11
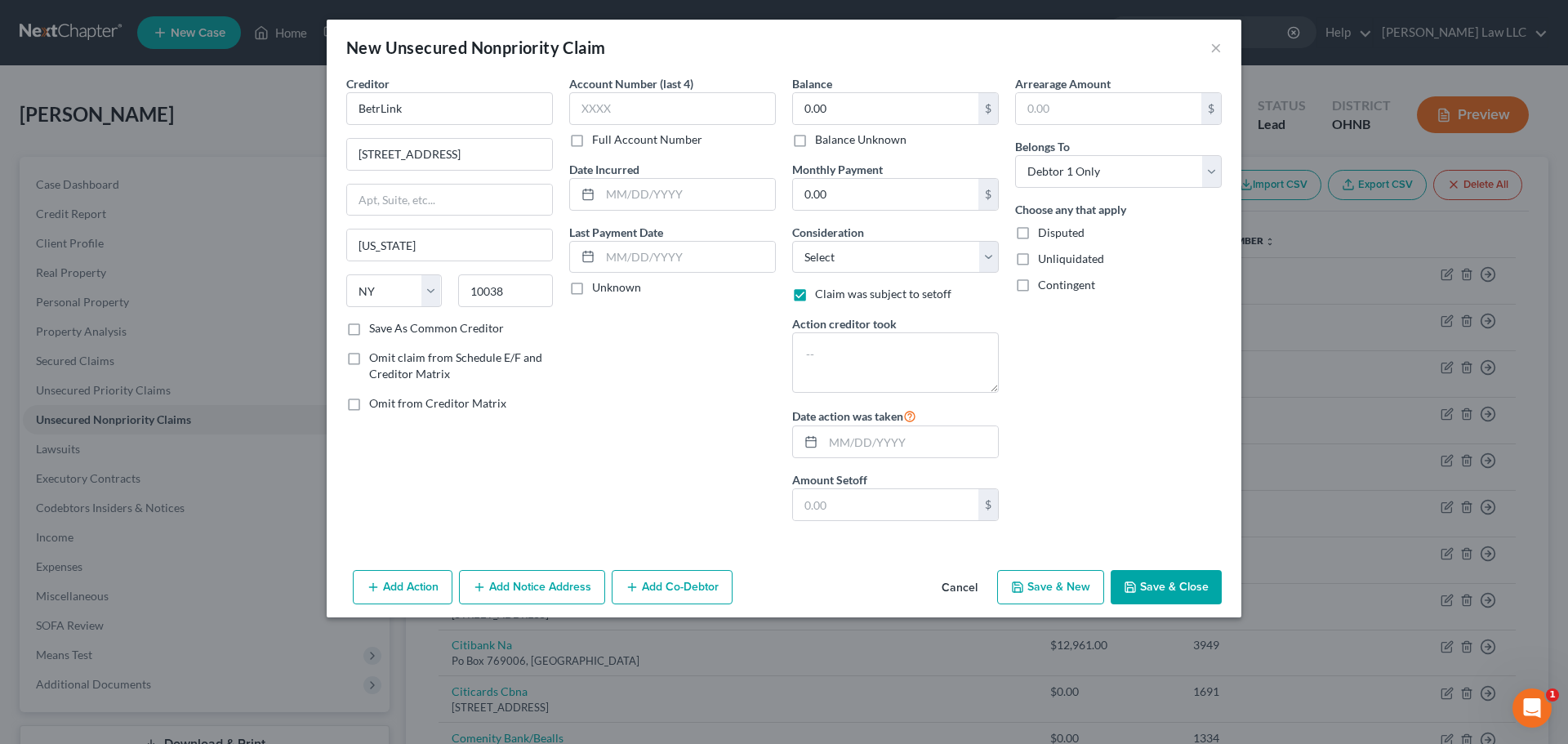
checkbox input "true"
click at [832, 72] on div "New Unsecured Nonpriority Claim ×" at bounding box center [784, 47] width 915 height 56
click at [665, 126] on div "Account Number (last 4) Full Account Number" at bounding box center [672, 111] width 206 height 72
click at [671, 103] on input "text" at bounding box center [672, 109] width 206 height 33
type input "3276"
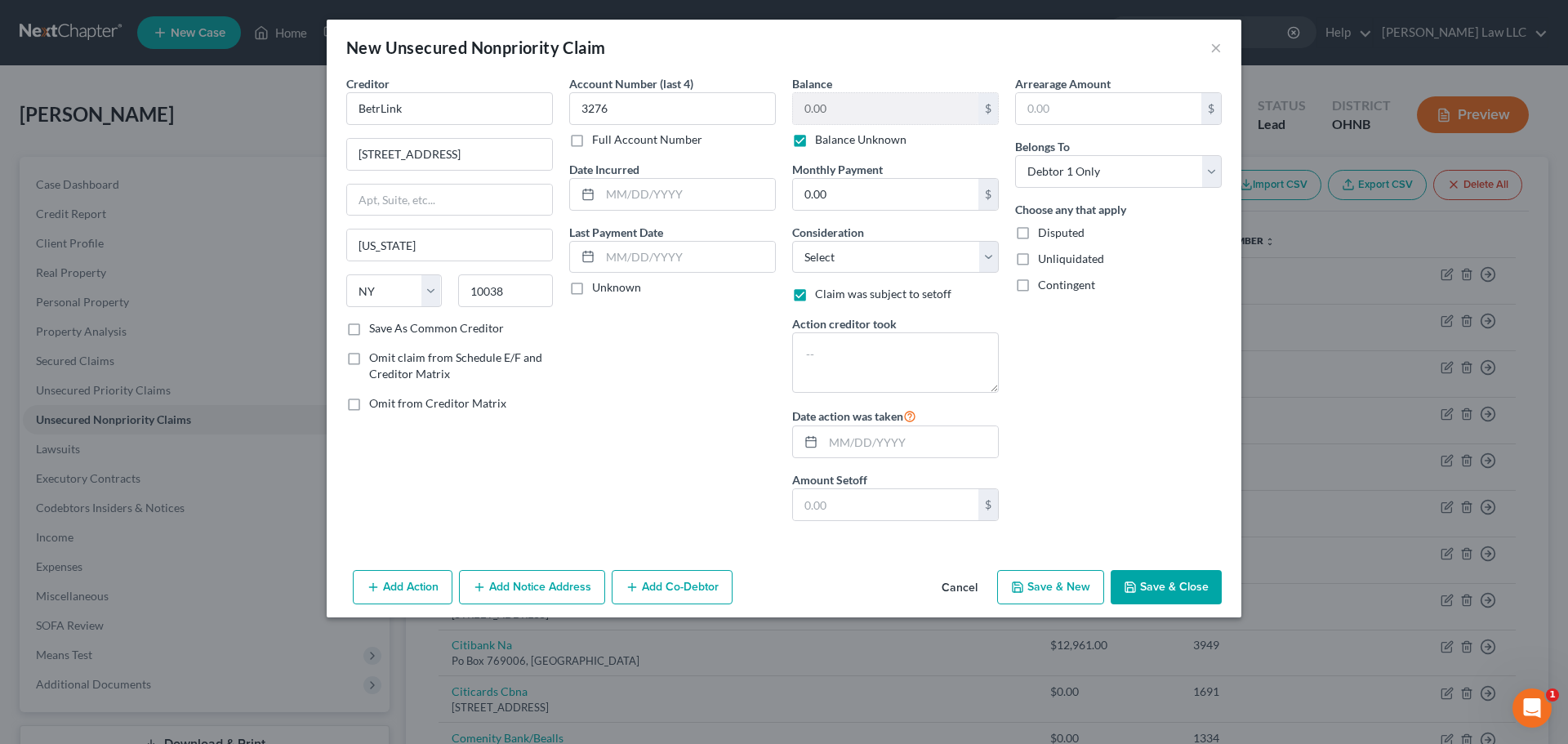
click at [1152, 579] on button "Save & Close" at bounding box center [1165, 587] width 111 height 34
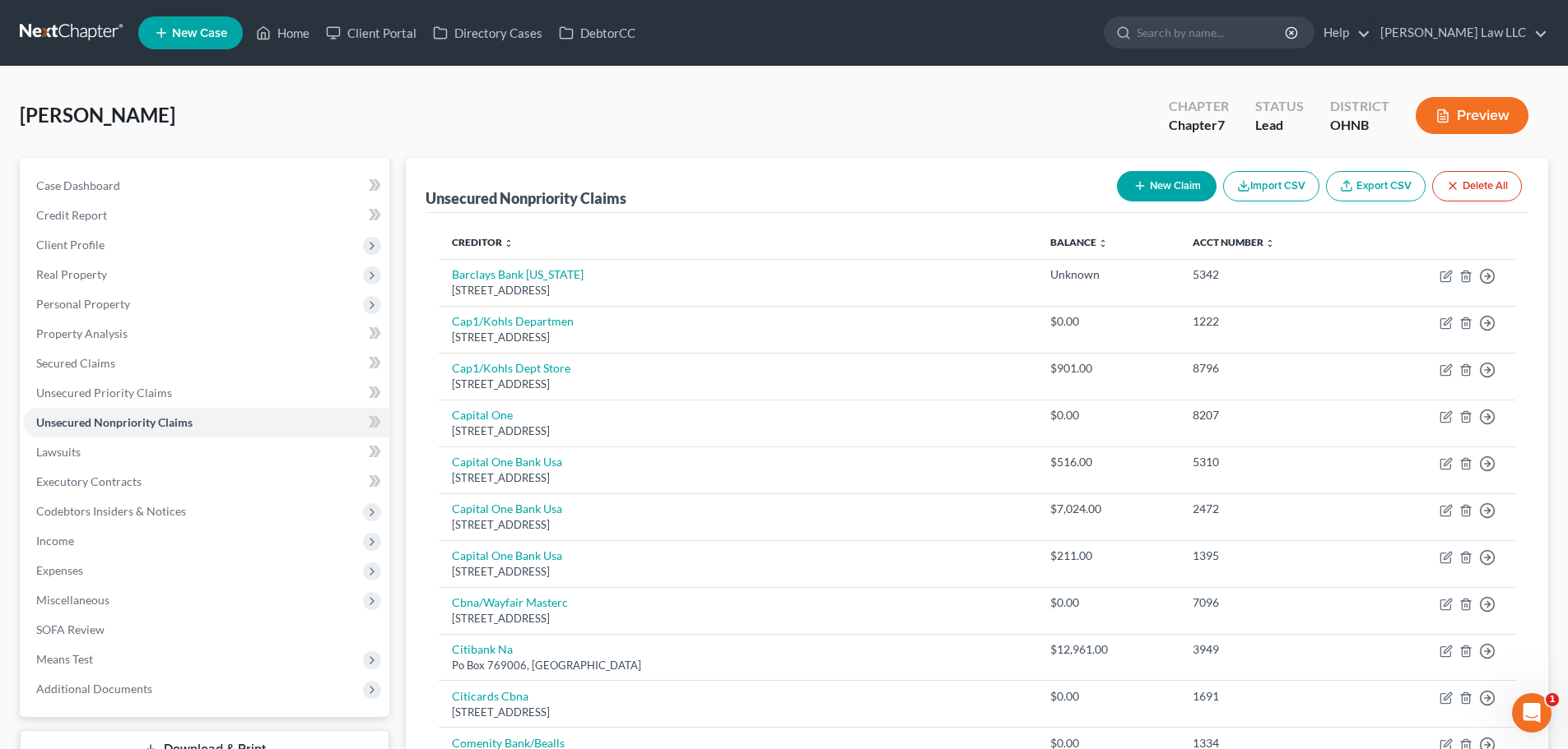
click at [1159, 186] on button "New Claim" at bounding box center [1167, 186] width 100 height 30
select select "0"
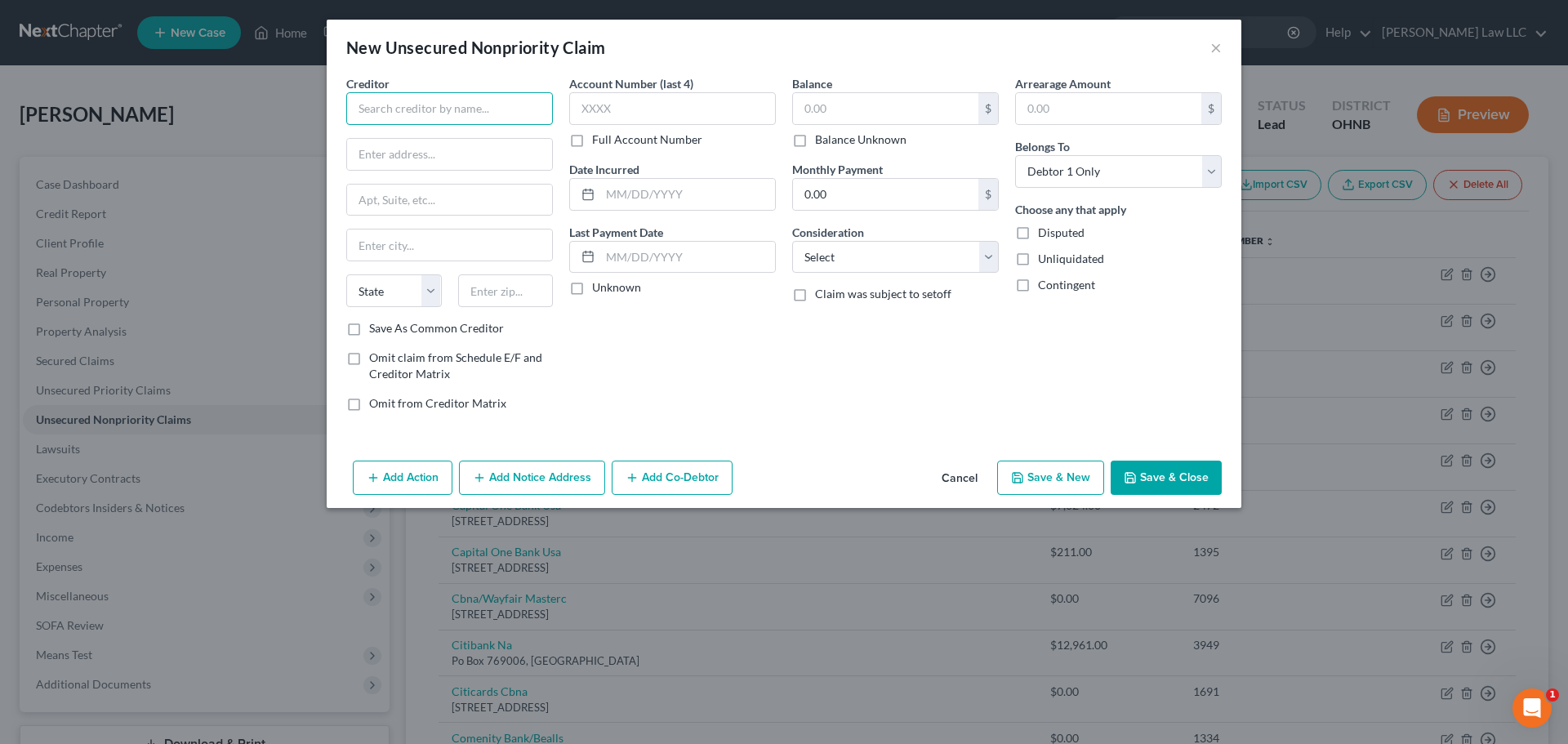
click at [414, 105] on input "text" at bounding box center [449, 109] width 206 height 33
type input "RMX"
type input "5000 Atrium Way Suite 1"
type input "08054"
type input "Mount Laurel"
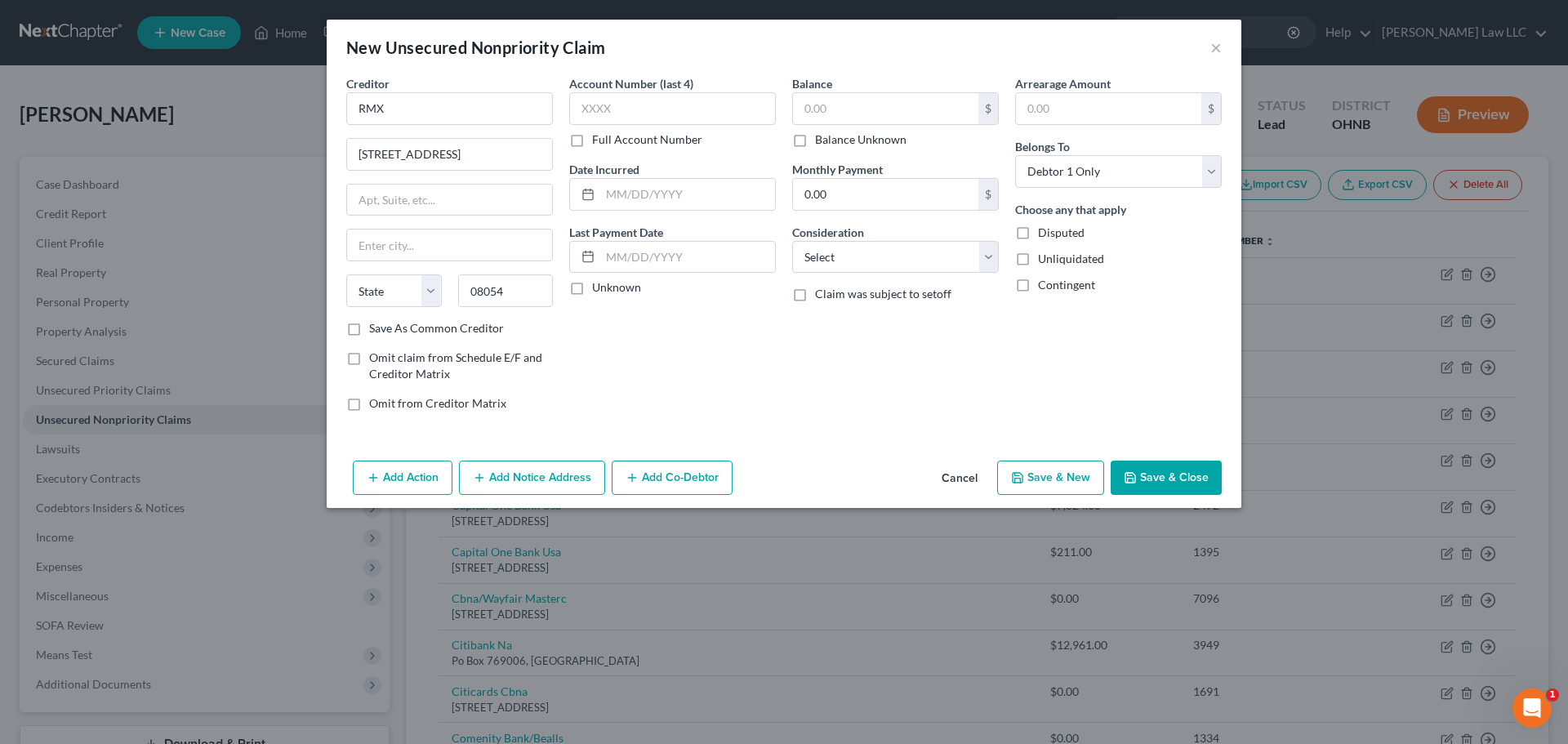
select select "33"
click at [661, 386] on div "Account Number (last 4) Full Account Number Date Incurred Last Payment Date Unk…" at bounding box center [672, 250] width 223 height 350
click at [694, 375] on div "Account Number (last 4) Full Account Number Date Incurred Last Payment Date Unk…" at bounding box center [672, 250] width 223 height 350
click at [840, 108] on input "text" at bounding box center [886, 109] width 185 height 31
type input "32.27"
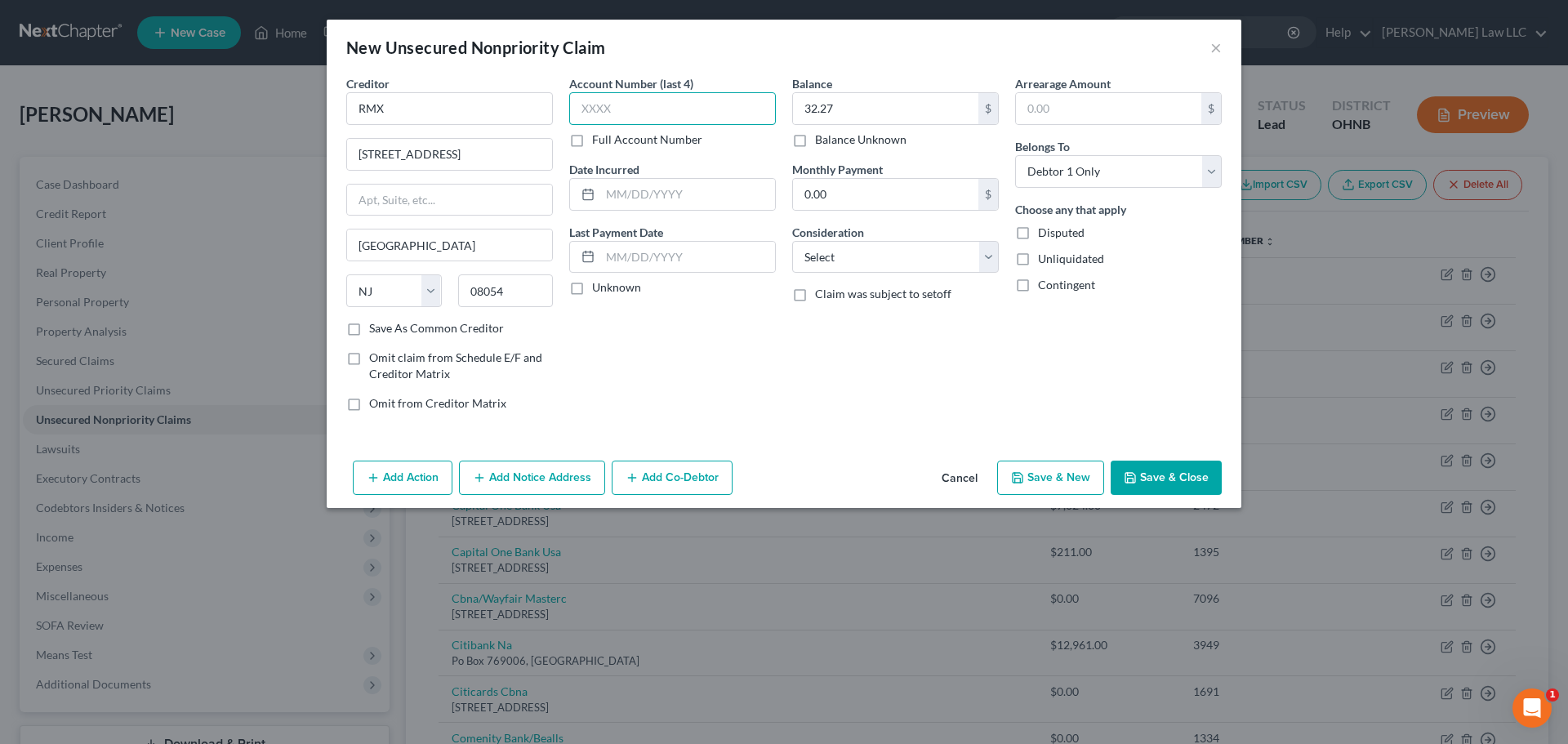
click at [692, 114] on input "text" at bounding box center [672, 109] width 206 height 33
type input "3093"
click at [1144, 477] on button "Save & Close" at bounding box center [1165, 477] width 111 height 34
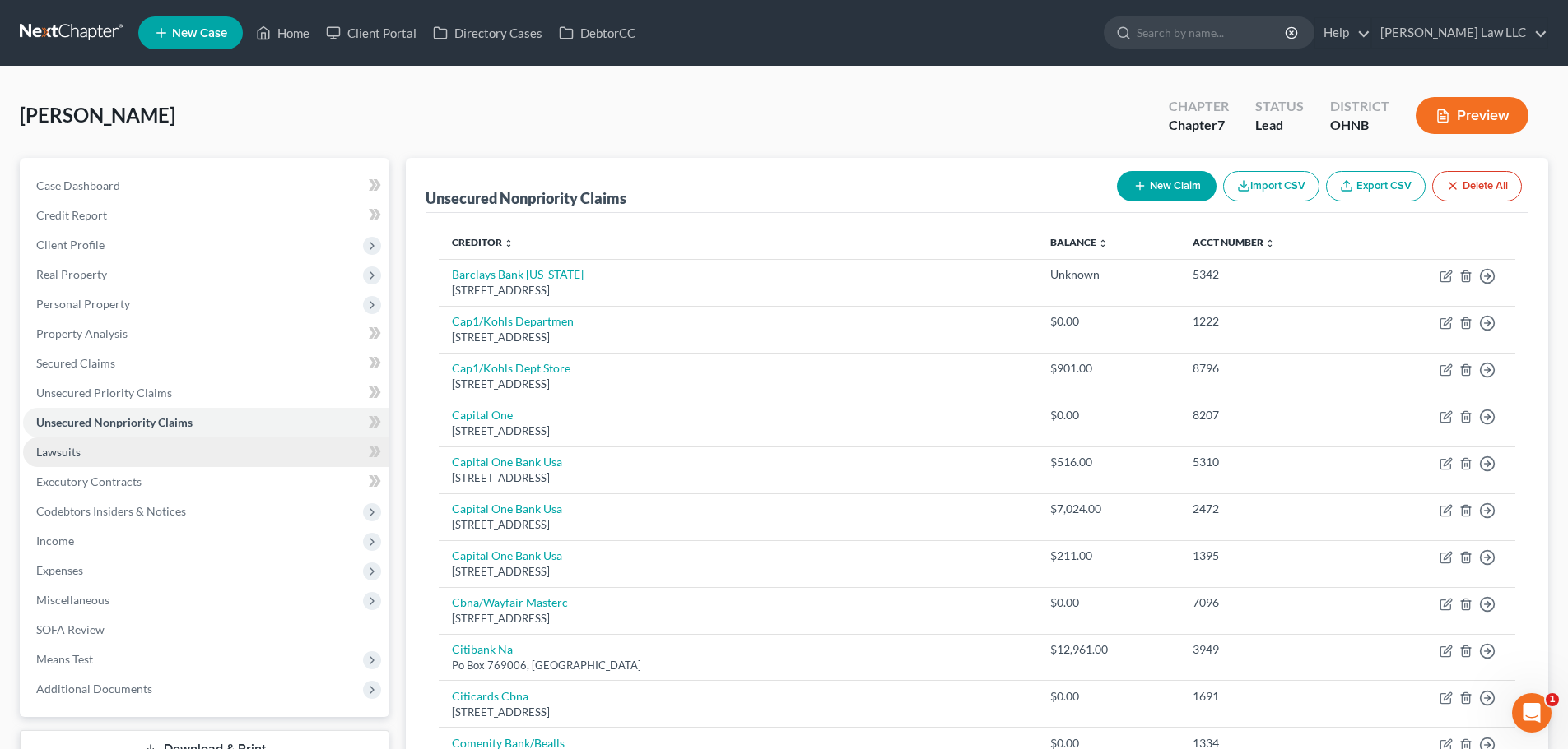
drag, startPoint x: 106, startPoint y: 434, endPoint x: 86, endPoint y: 465, distance: 36.9
click at [106, 434] on link "Unsecured Nonpriority Claims" at bounding box center [206, 423] width 366 height 30
click at [85, 465] on link "Lawsuits" at bounding box center [206, 453] width 366 height 30
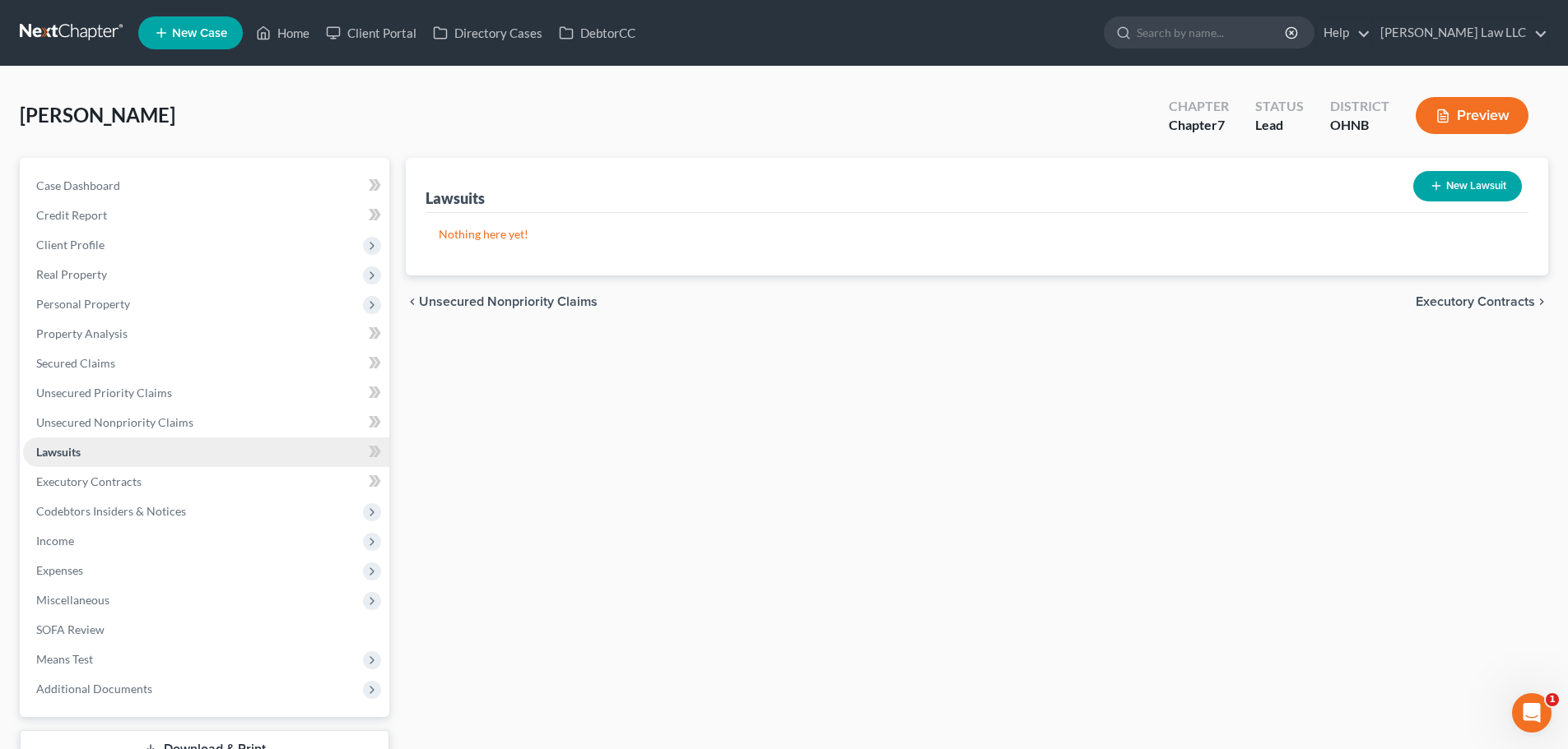
scroll to position [82, 0]
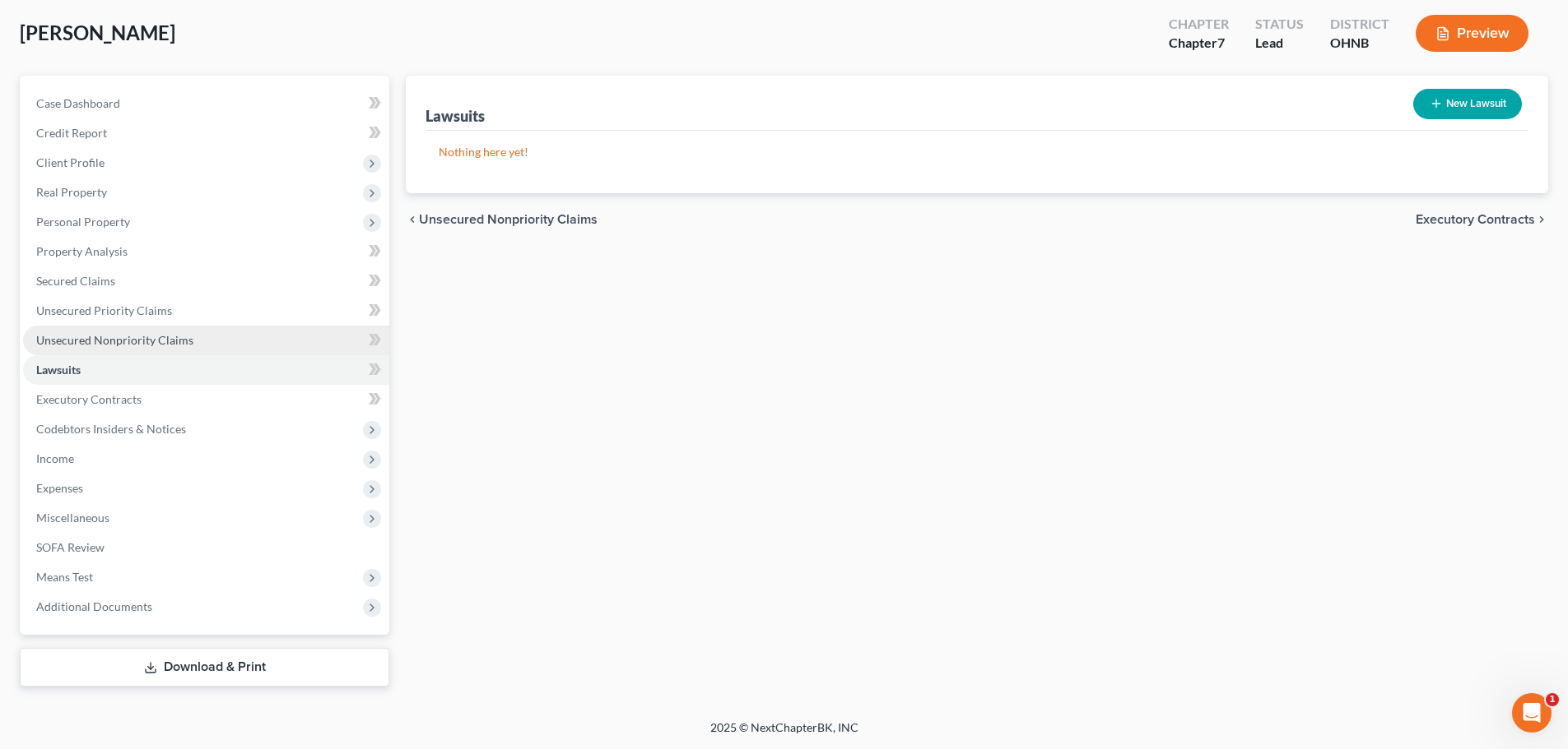
click at [125, 343] on span "Unsecured Nonpriority Claims" at bounding box center [115, 340] width 157 height 14
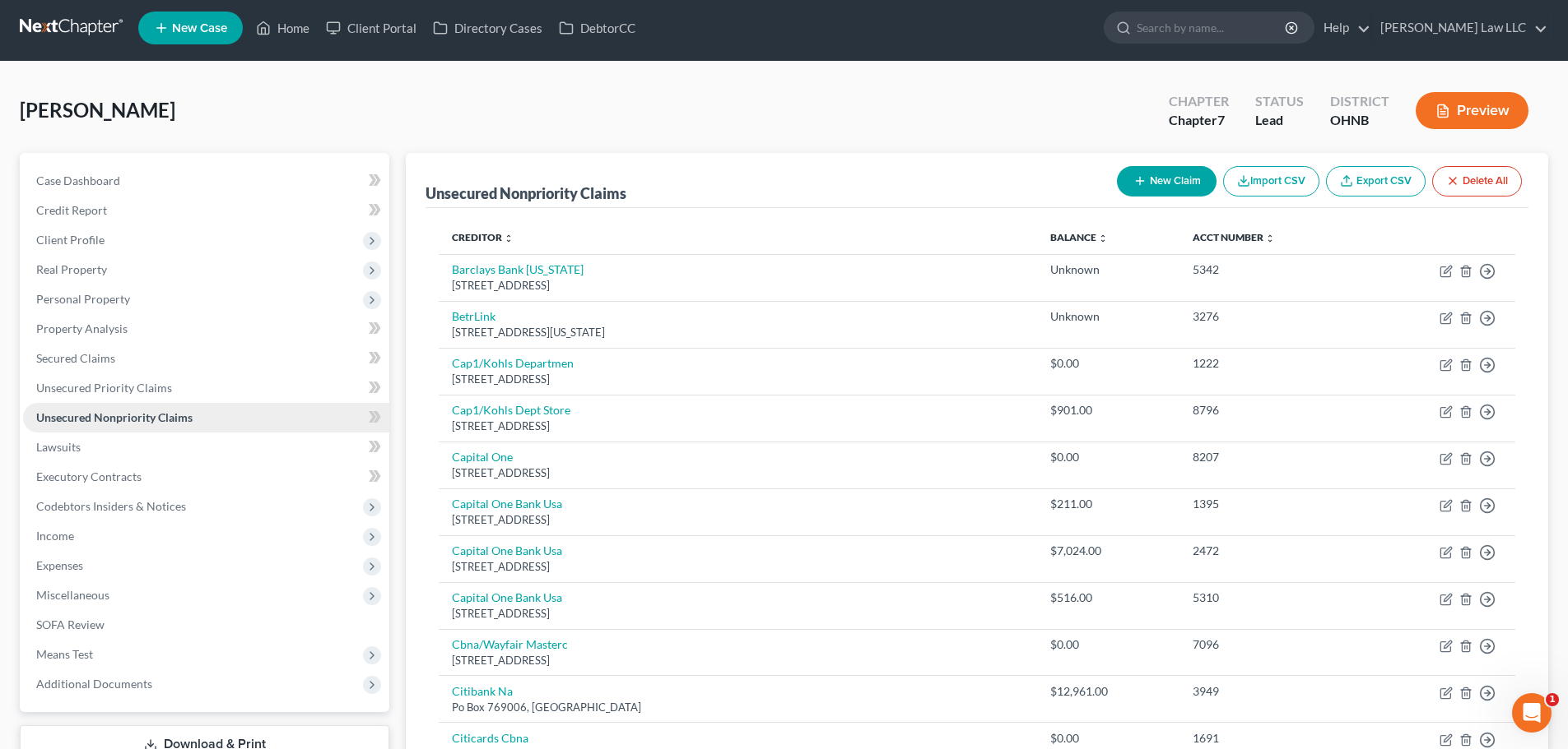
scroll to position [82, 0]
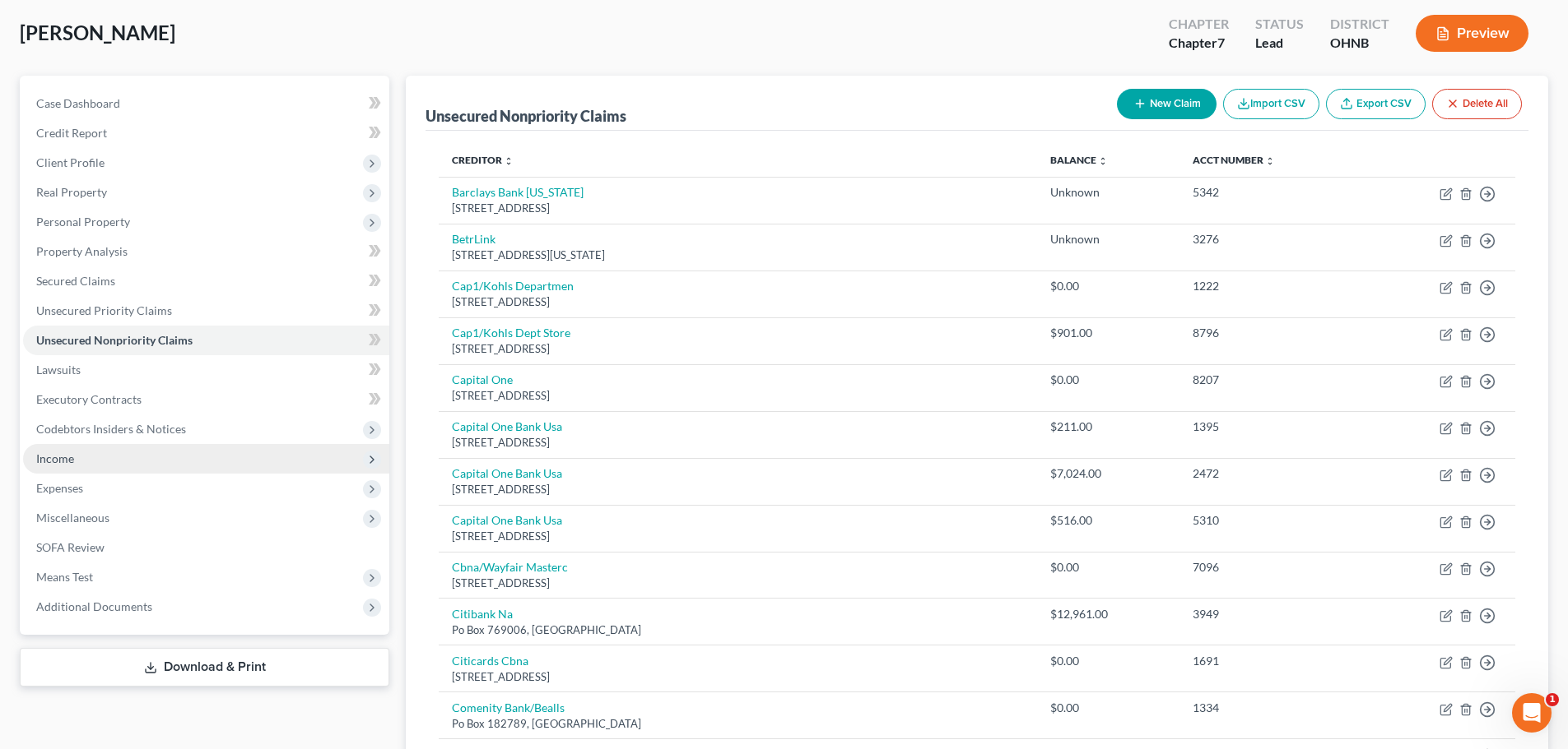
click at [74, 453] on span "Income" at bounding box center [206, 459] width 366 height 30
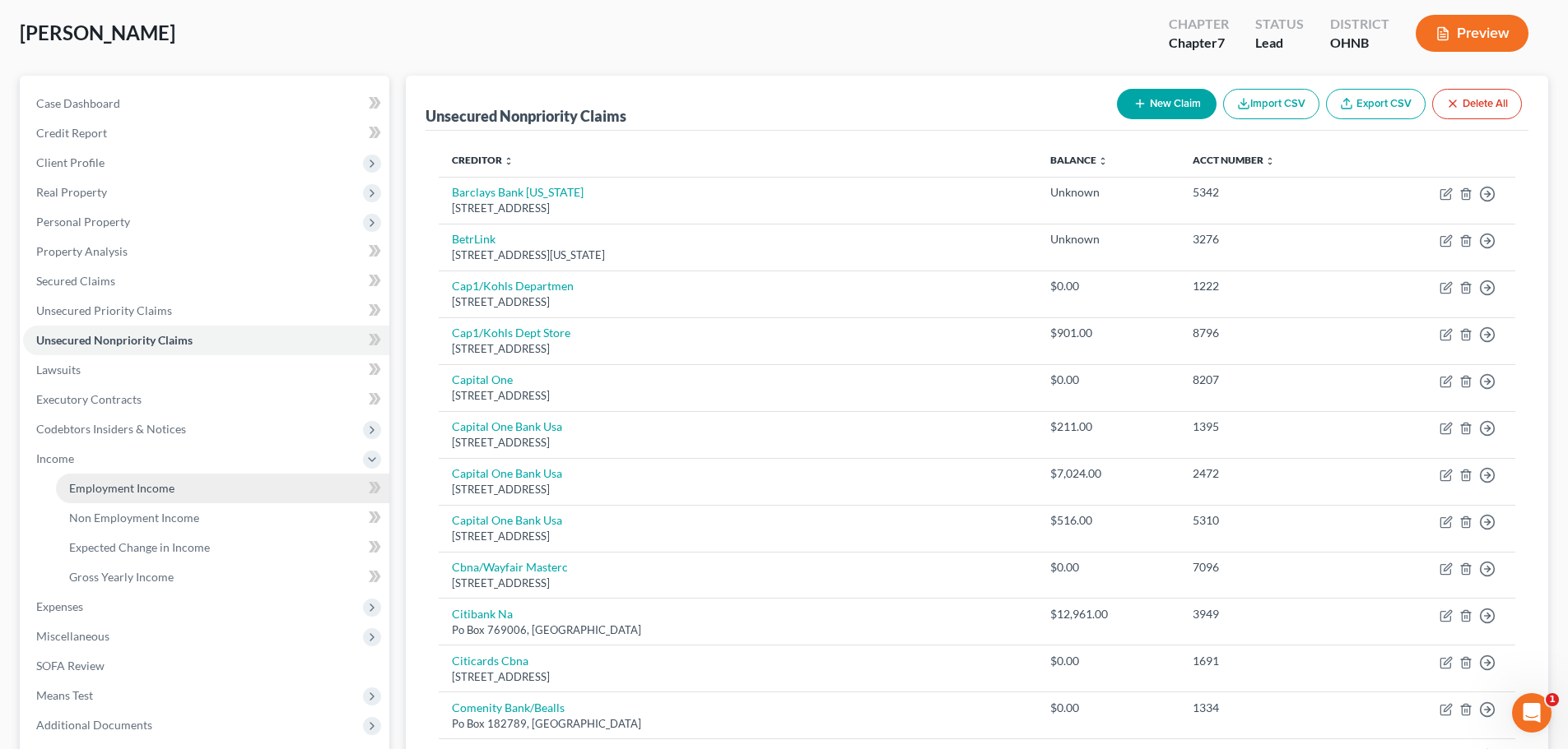
click at [114, 489] on span "Employment Income" at bounding box center [122, 488] width 105 height 14
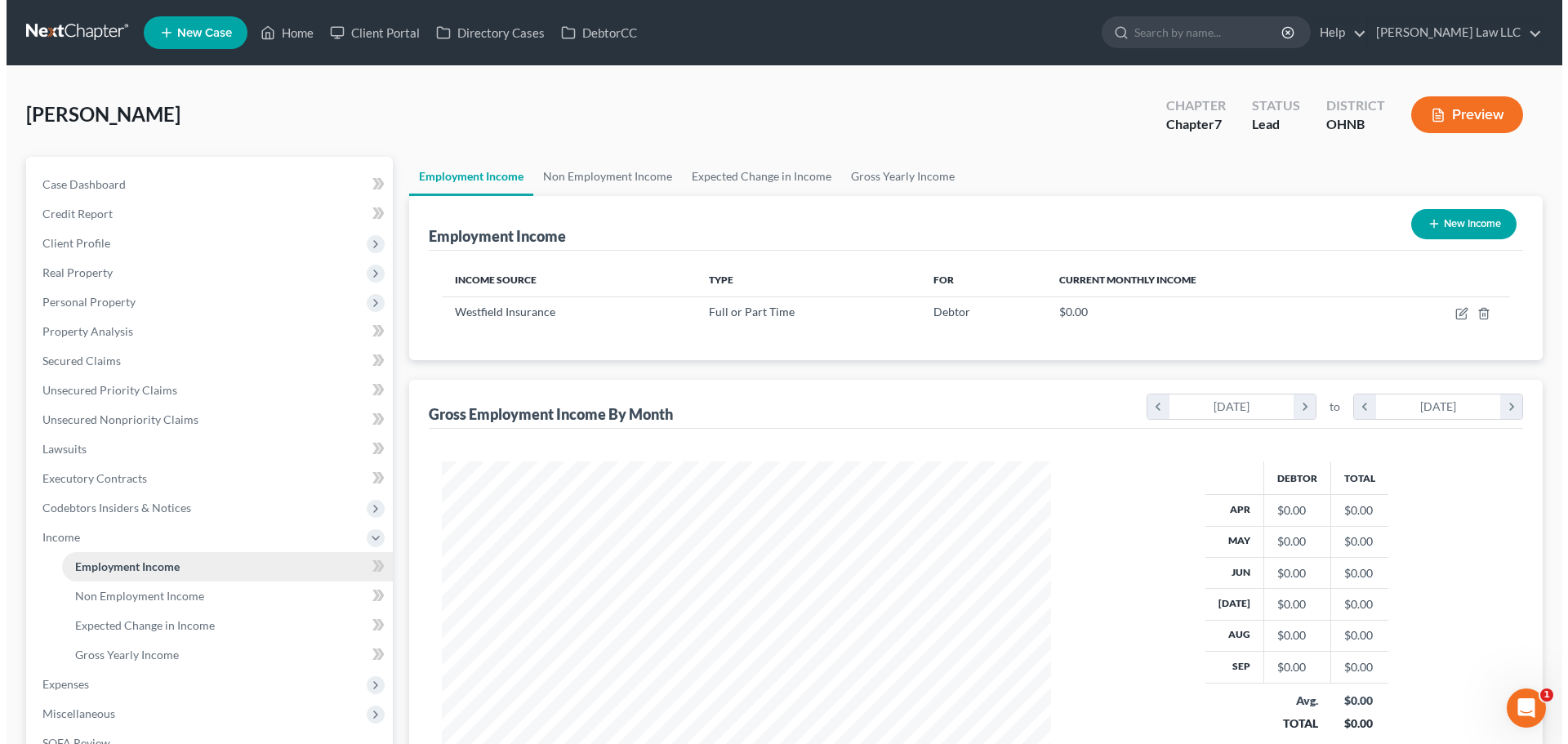
scroll to position [305, 642]
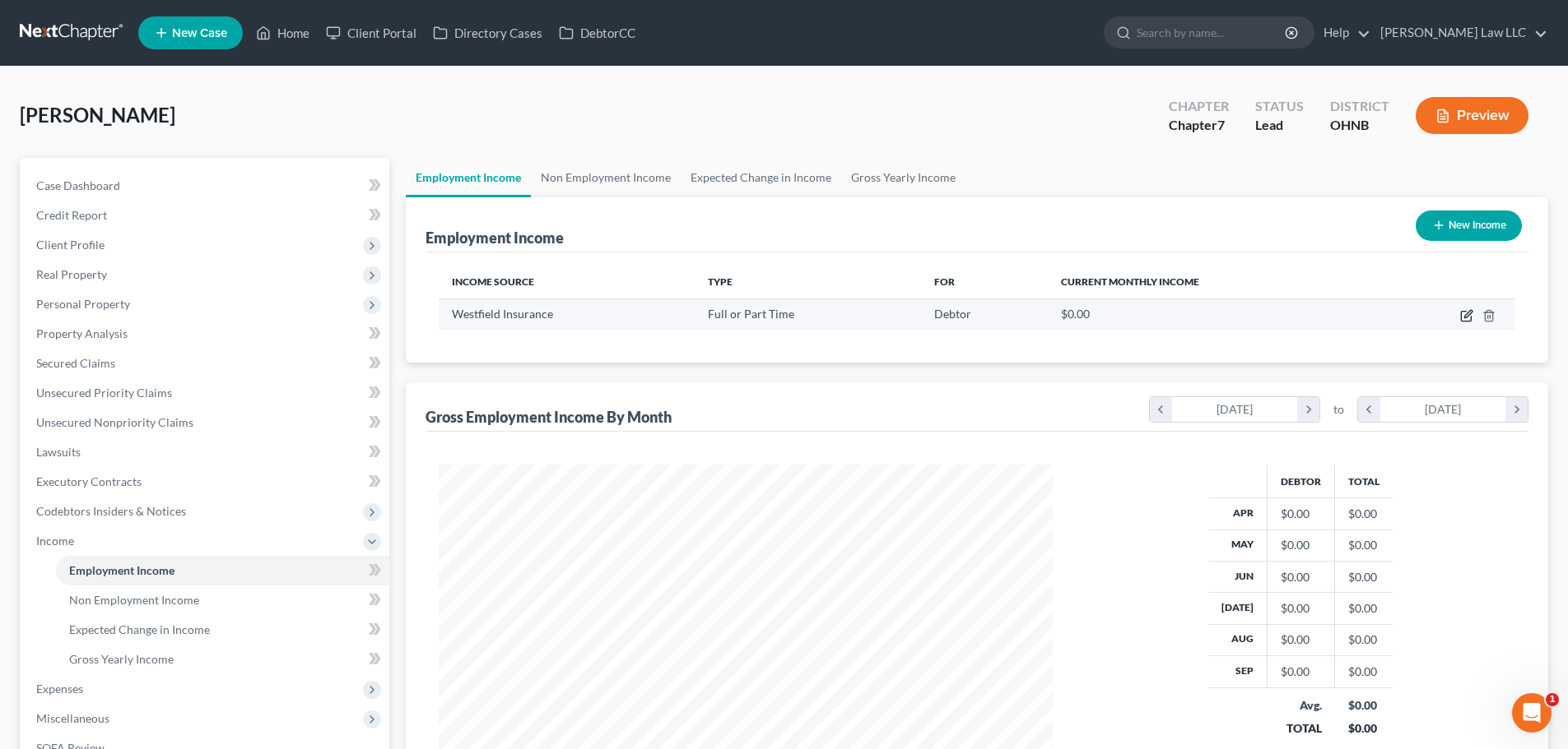
click at [1469, 309] on icon "button" at bounding box center [1466, 316] width 13 height 13
select select "0"
select select "1"
select select "2"
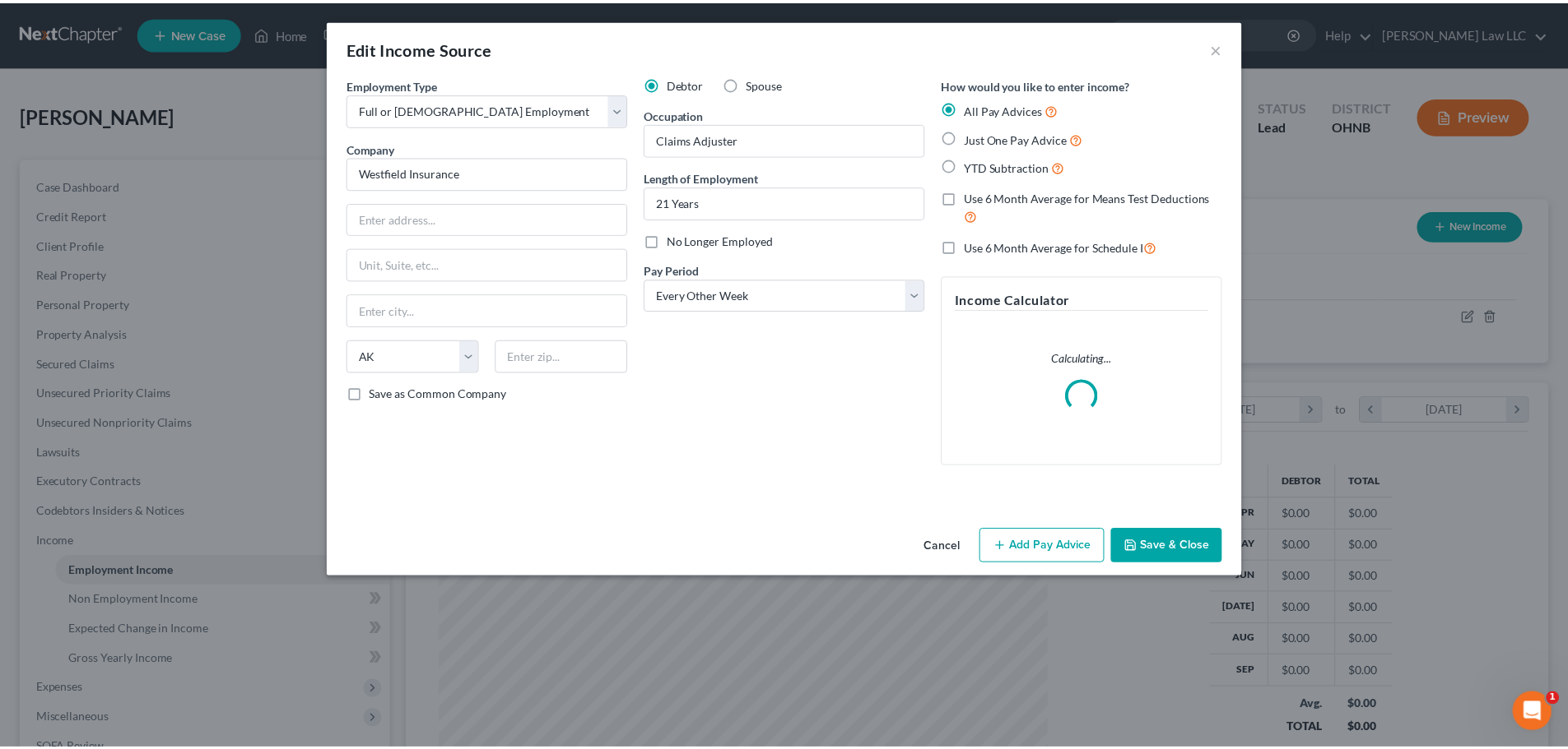
scroll to position [309, 652]
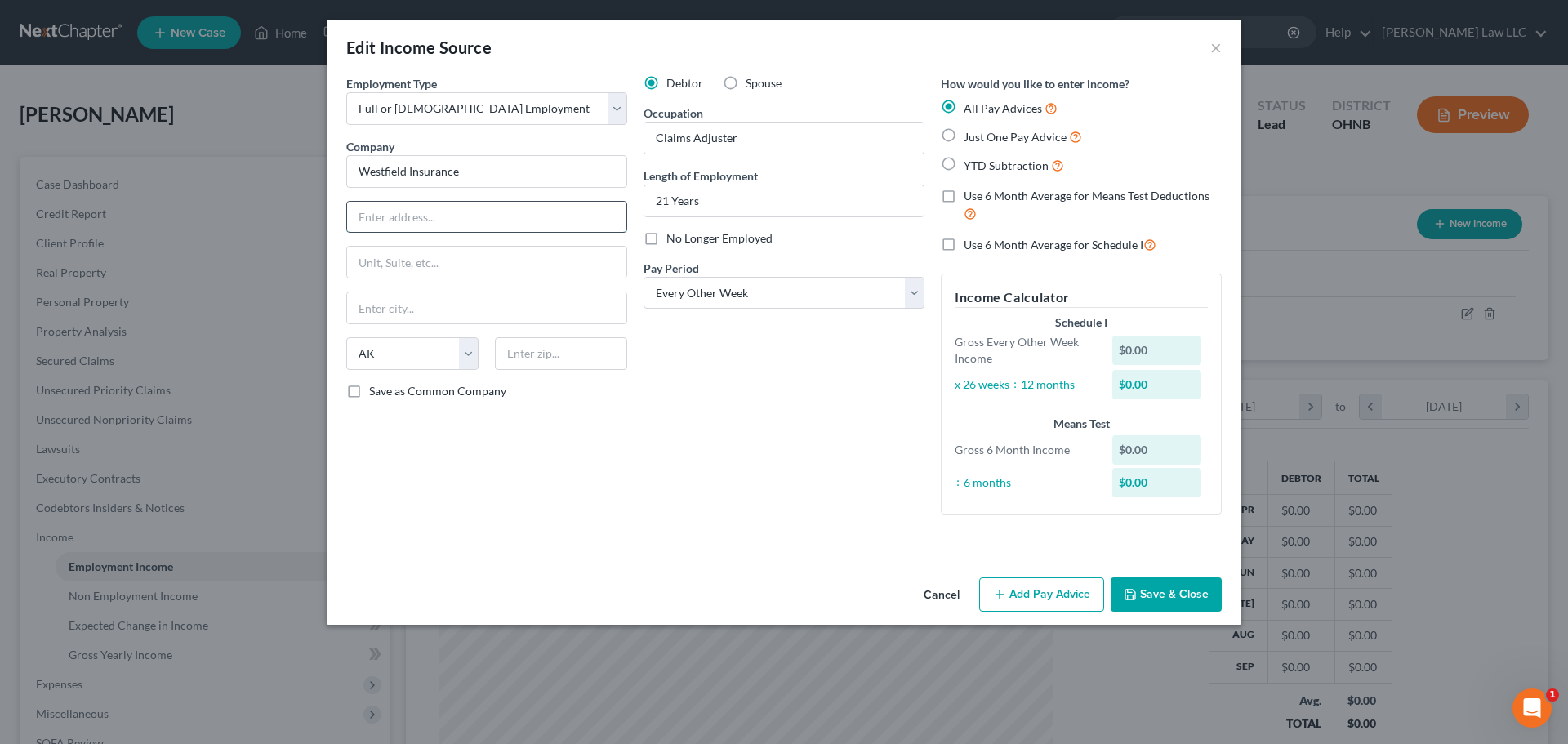
click at [397, 228] on input "text" at bounding box center [487, 217] width 280 height 31
type input "1 Park Cir PO BOX 5001"
click at [574, 358] on input "text" at bounding box center [561, 354] width 132 height 33
type input "44215"
click at [751, 421] on div "Debtor Spouse Occupation Claims Adjuster Length of Employment 21 Years No Longe…" at bounding box center [784, 301] width 297 height 452
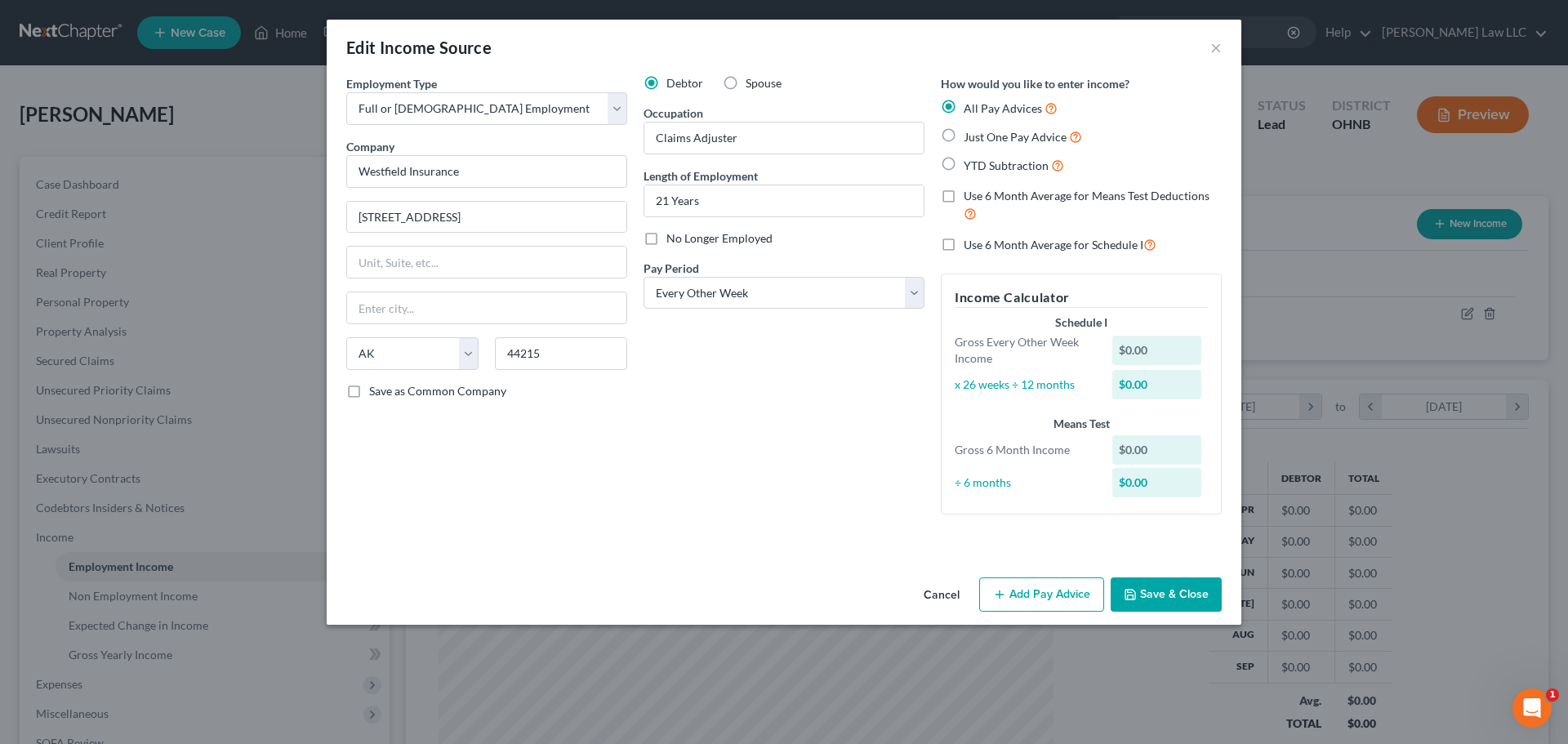
type input "Chippewa Lake"
select select "36"
click at [1187, 597] on button "Save & Close" at bounding box center [1165, 594] width 111 height 34
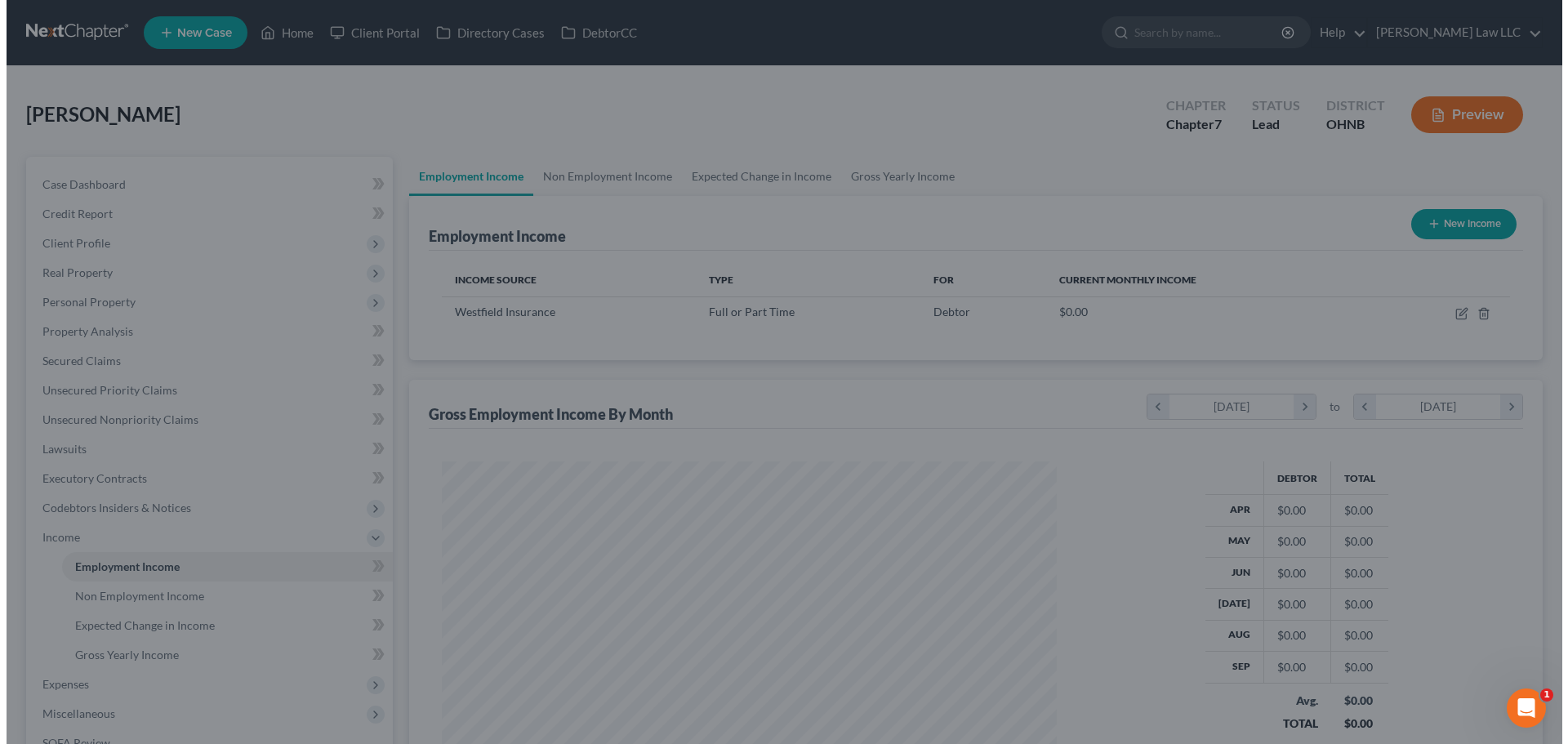
scroll to position [816767, 816050]
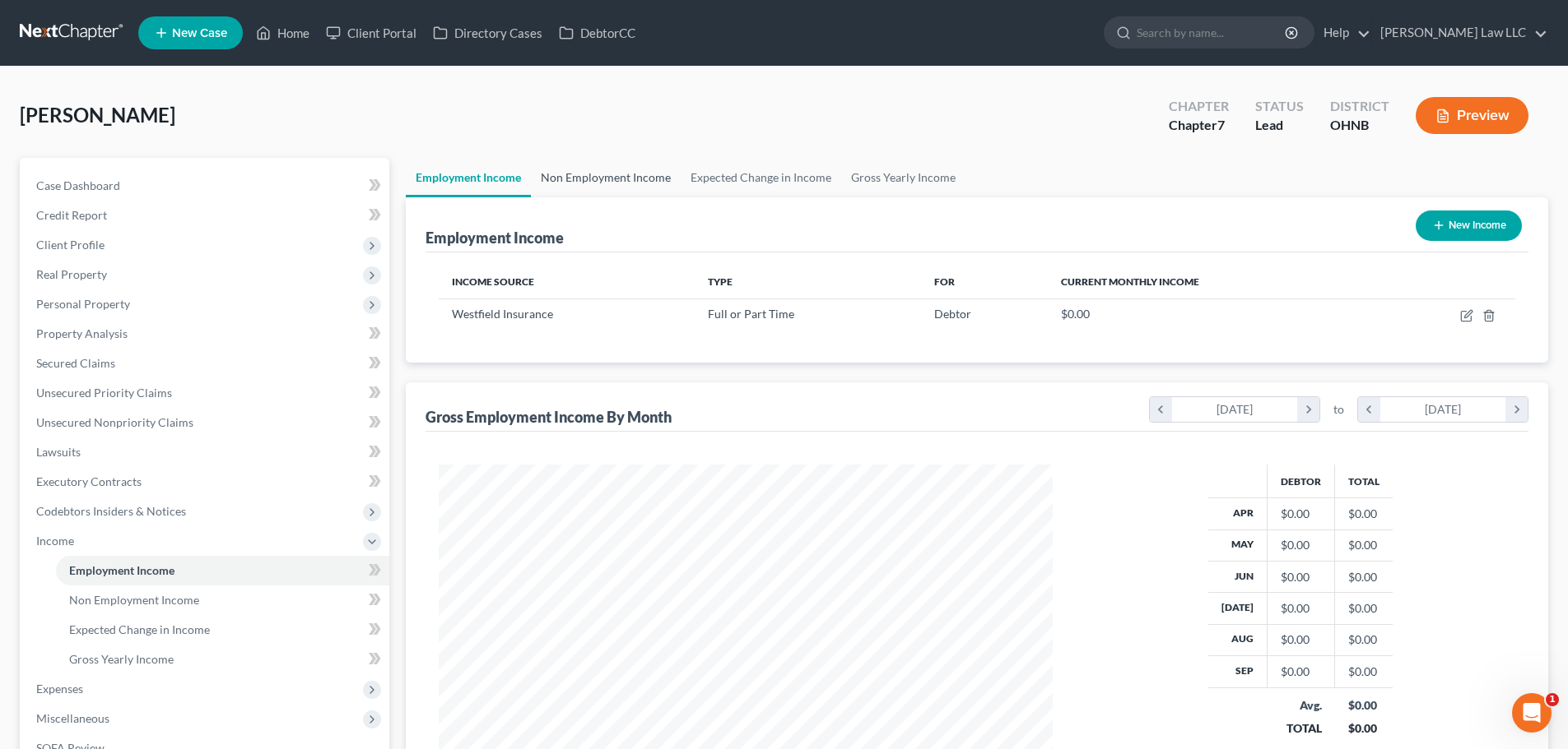
click at [590, 174] on link "Non Employment Income" at bounding box center [605, 177] width 150 height 40
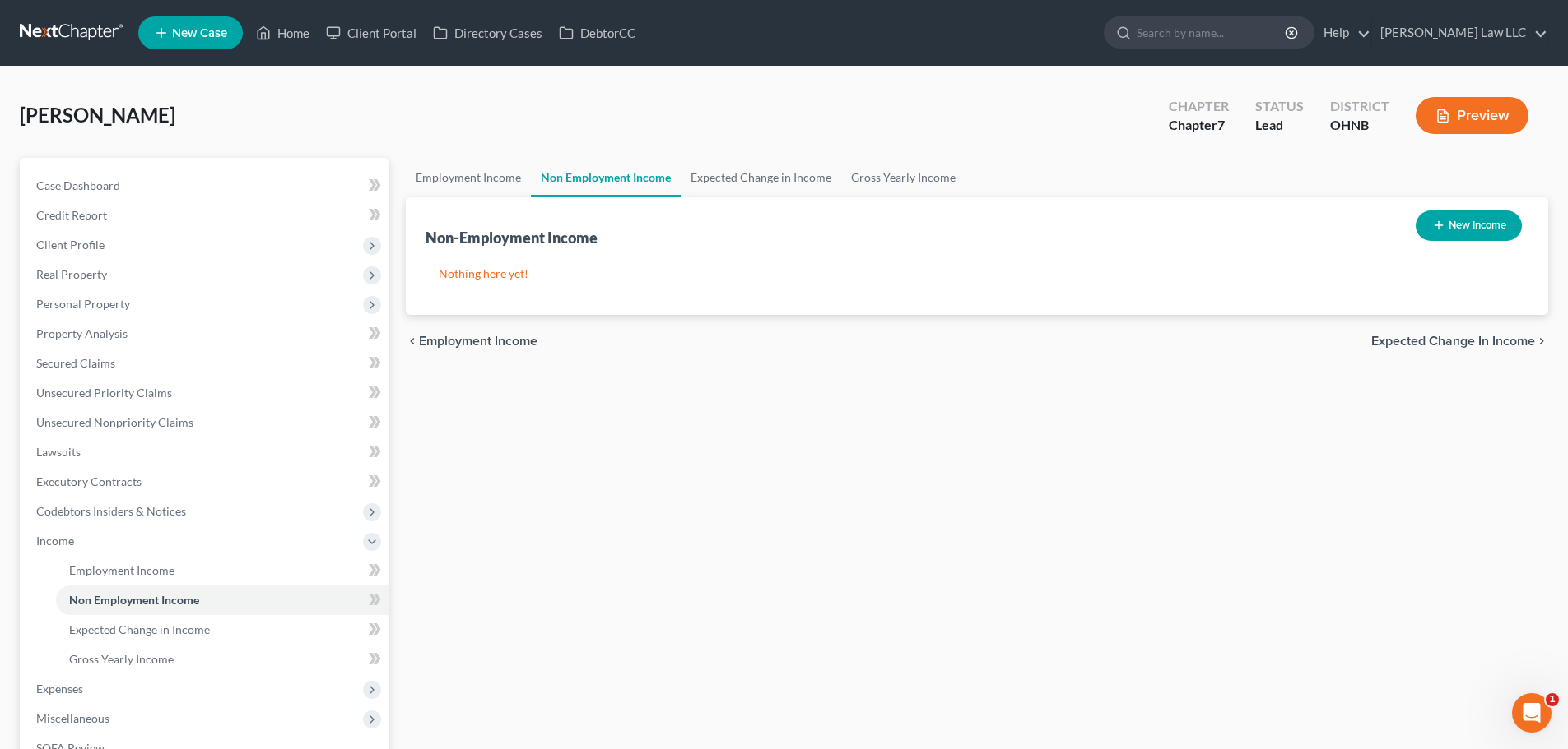
click at [1186, 703] on div "Employment Income Non Employment Income Expected Change in Income Gross Yearly …" at bounding box center [977, 523] width 1159 height 730
click at [1449, 222] on button "New Income" at bounding box center [1468, 225] width 106 height 30
select select "0"
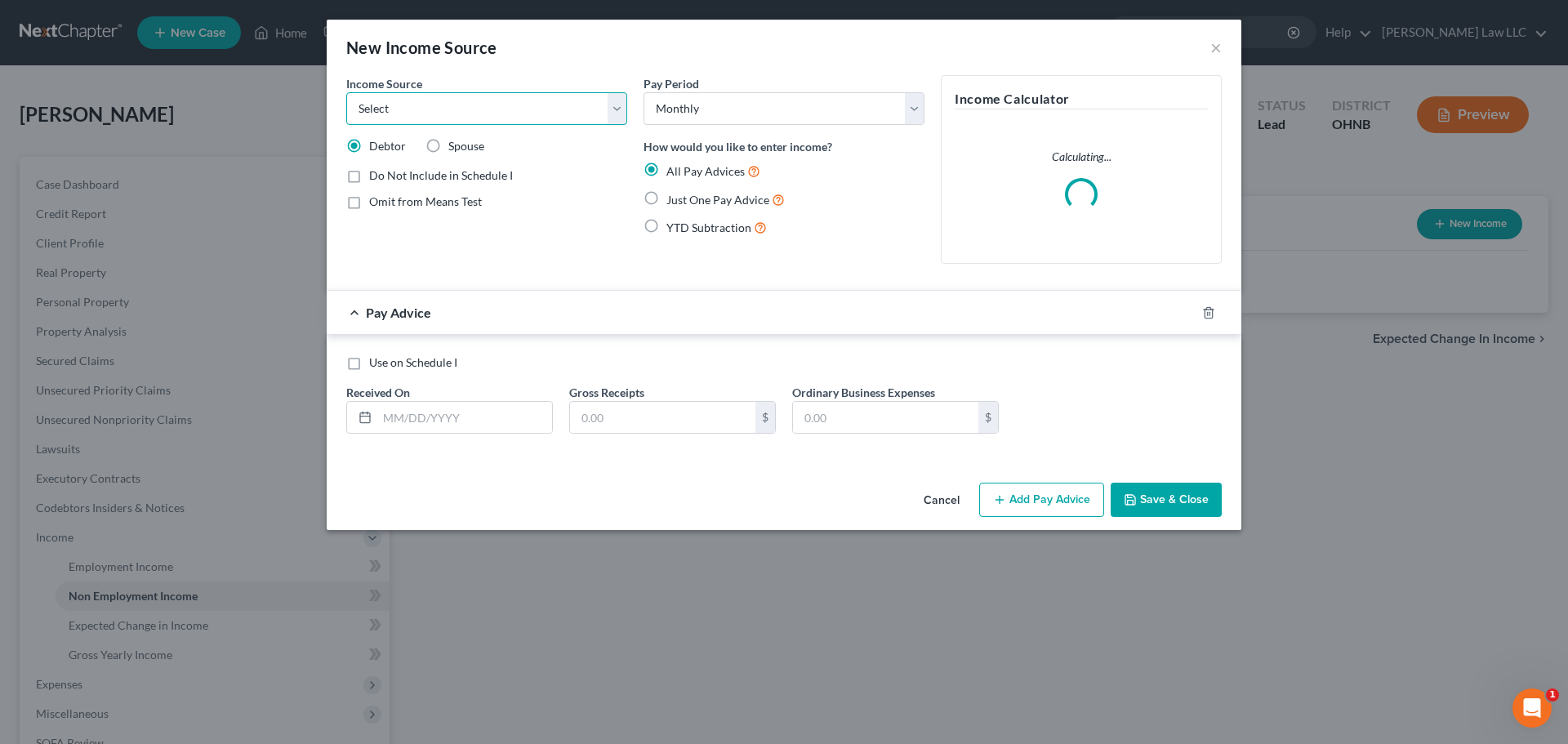
drag, startPoint x: 437, startPoint y: 105, endPoint x: 436, endPoint y: 124, distance: 19.0
click at [437, 105] on select "Select Unemployment Disability (from employer) Pension Retirement Social Securi…" at bounding box center [487, 109] width 281 height 33
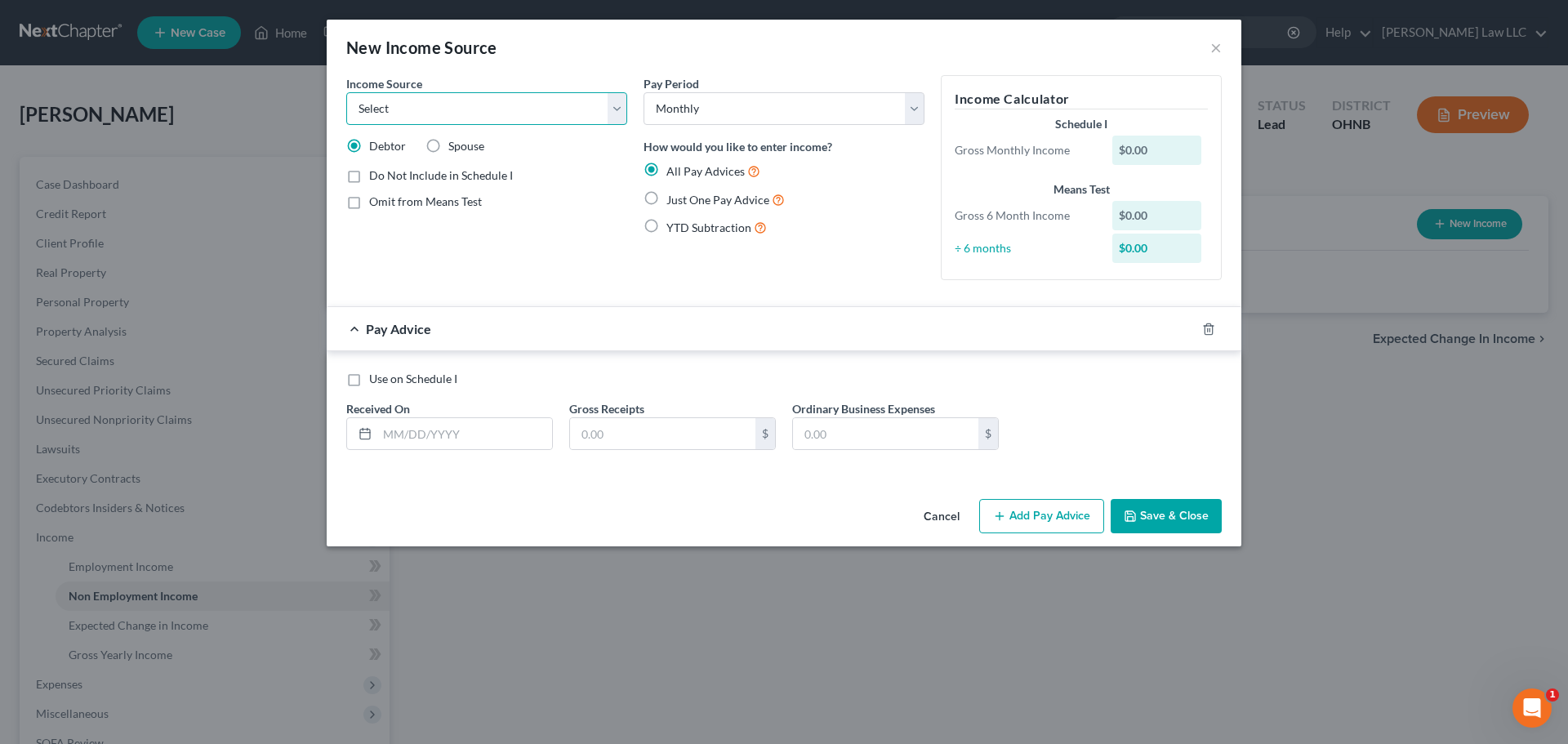
select select "4"
click at [347, 93] on select "Select Unemployment Disability (from employer) Pension Retirement Social Securi…" at bounding box center [487, 109] width 281 height 33
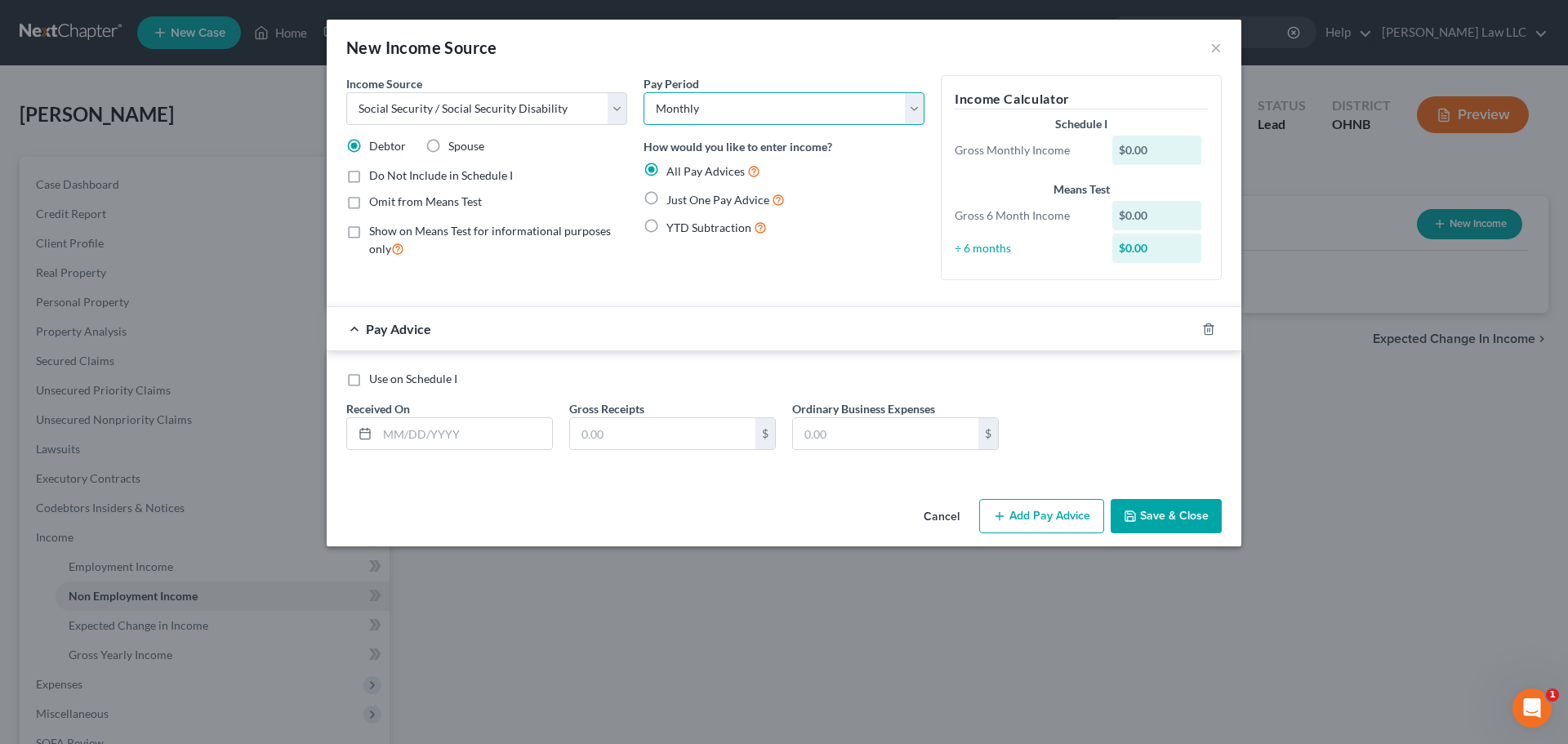
click at [687, 113] on select "Select Monthly Twice Monthly Every Other Week Weekly" at bounding box center [784, 109] width 281 height 33
click at [644, 93] on select "Select Monthly Twice Monthly Every Other Week Weekly" at bounding box center [784, 109] width 281 height 33
click at [458, 144] on span "Spouse" at bounding box center [466, 145] width 36 height 14
click at [458, 144] on input "Spouse" at bounding box center [460, 144] width 11 height 11
radio input "true"
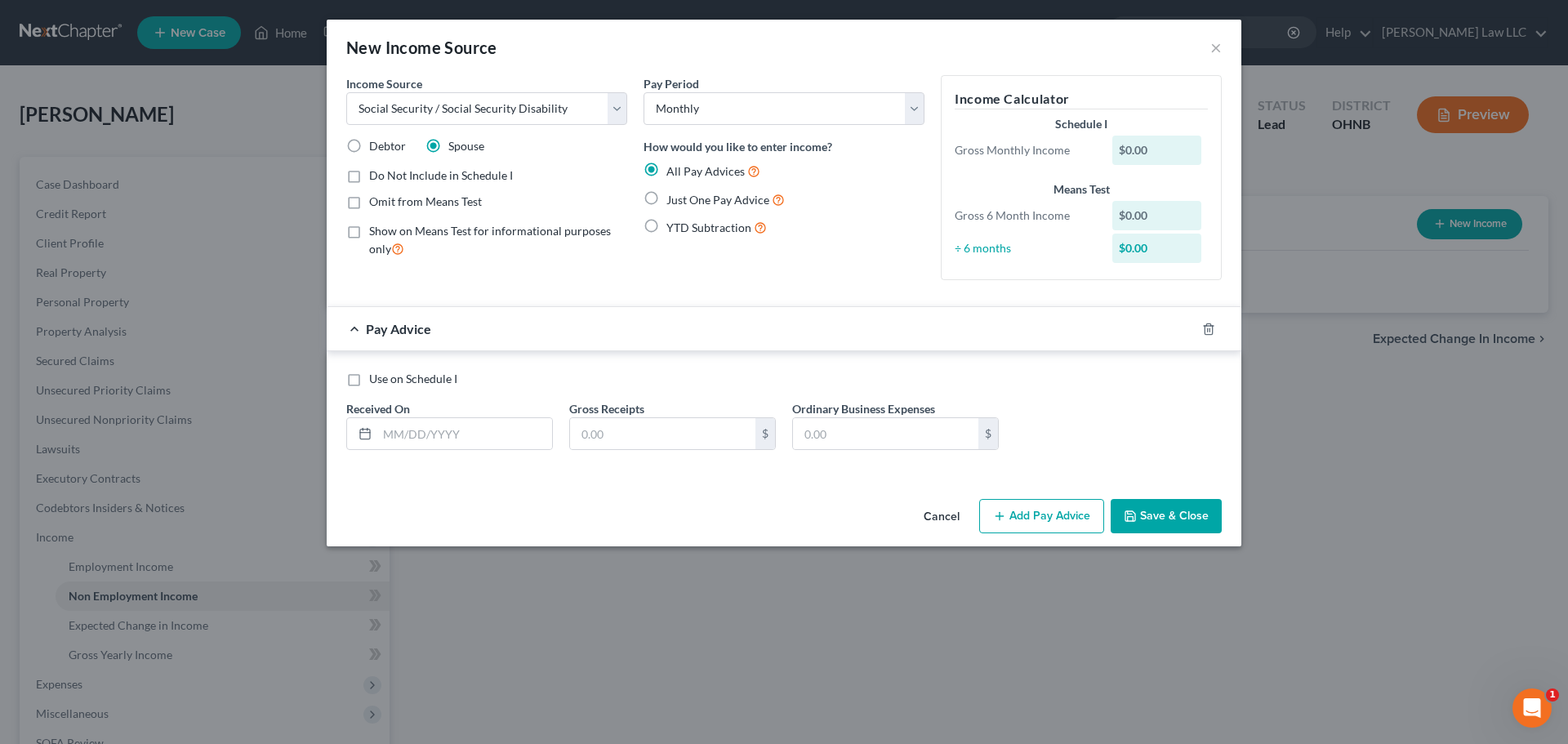
click at [709, 204] on span "Just One Pay Advice" at bounding box center [718, 199] width 103 height 14
click at [683, 201] on input "Just One Pay Advice" at bounding box center [679, 196] width 11 height 11
radio input "true"
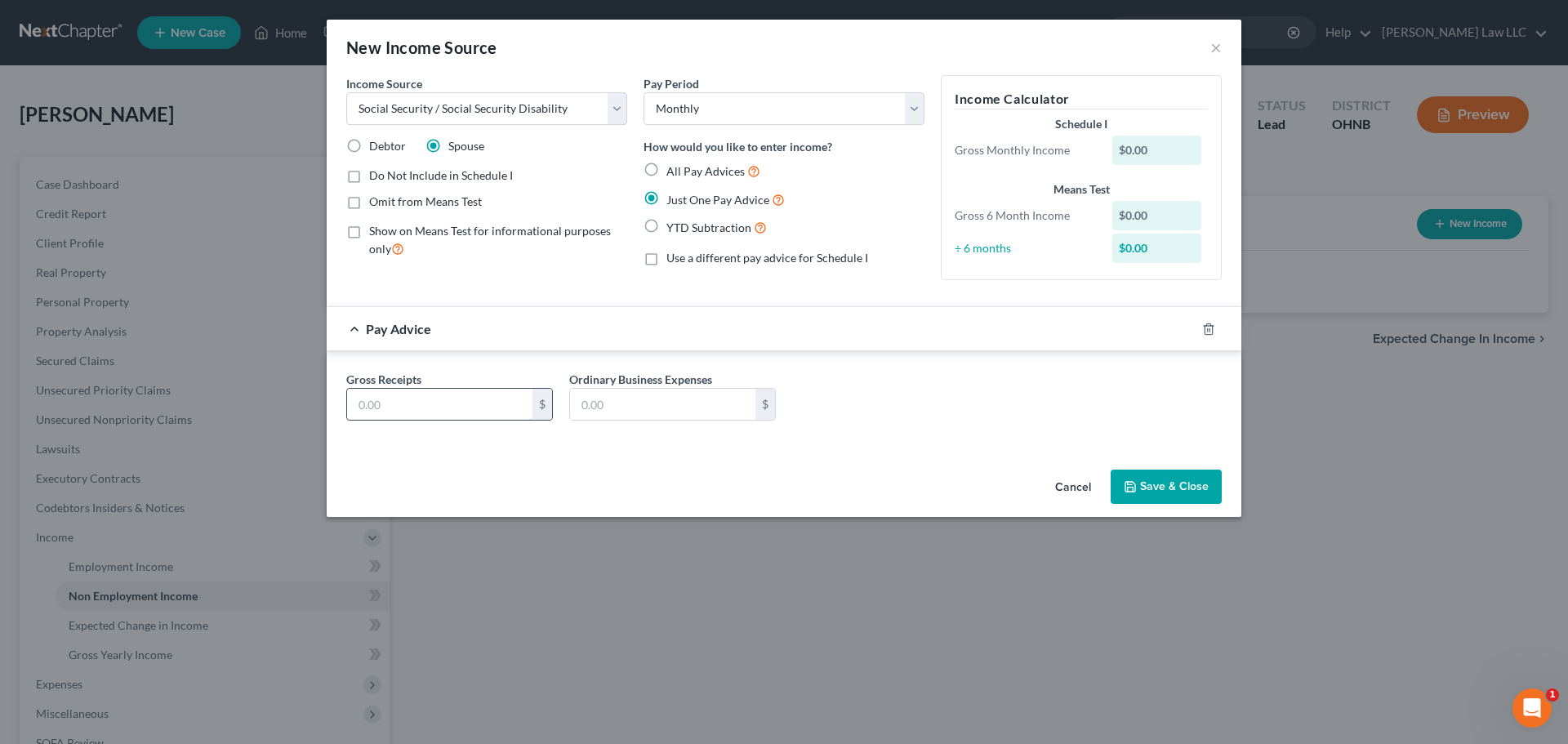
click at [481, 399] on input "text" at bounding box center [440, 405] width 185 height 31
type input "1,700"
click at [1154, 485] on button "Save & Close" at bounding box center [1165, 486] width 111 height 34
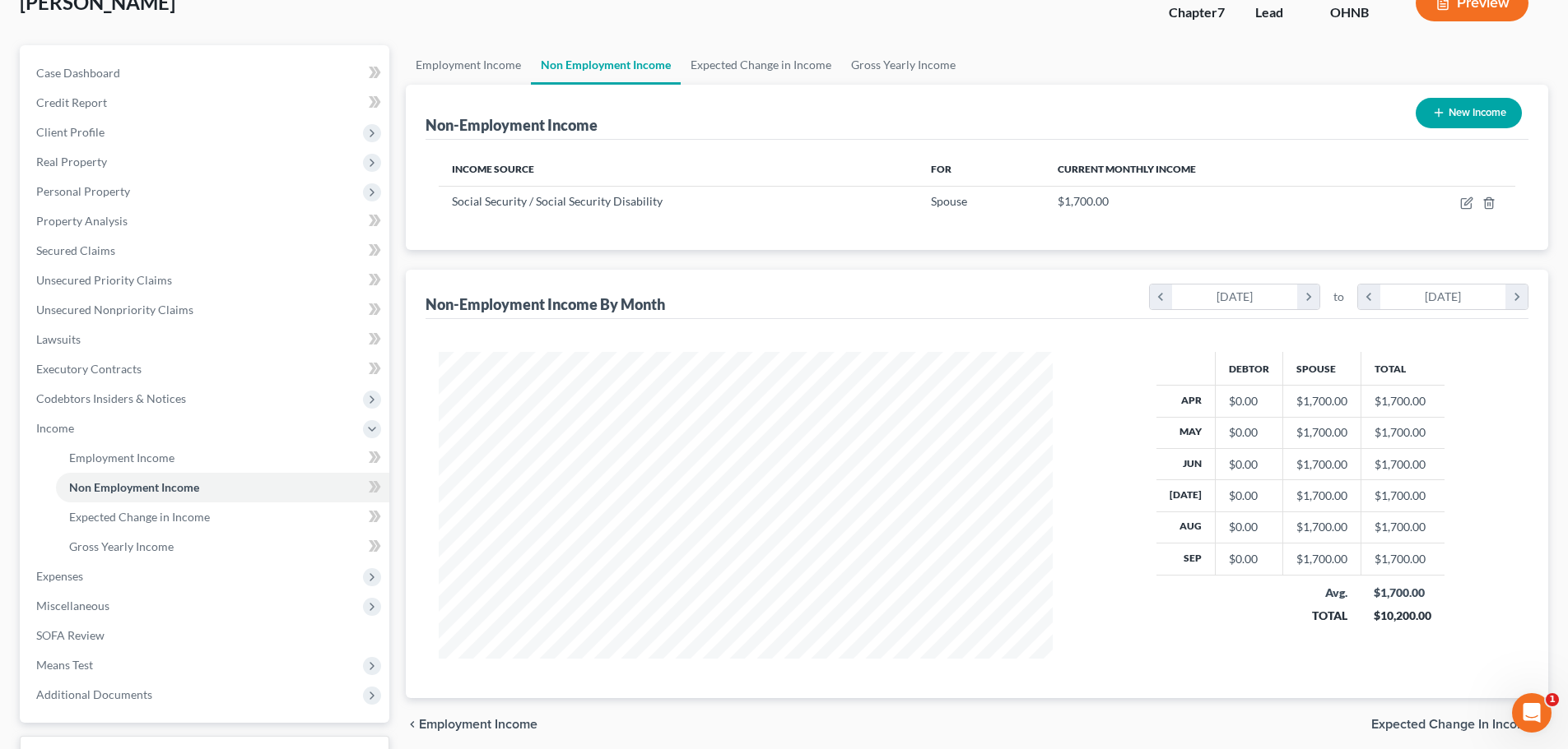
scroll to position [200, 0]
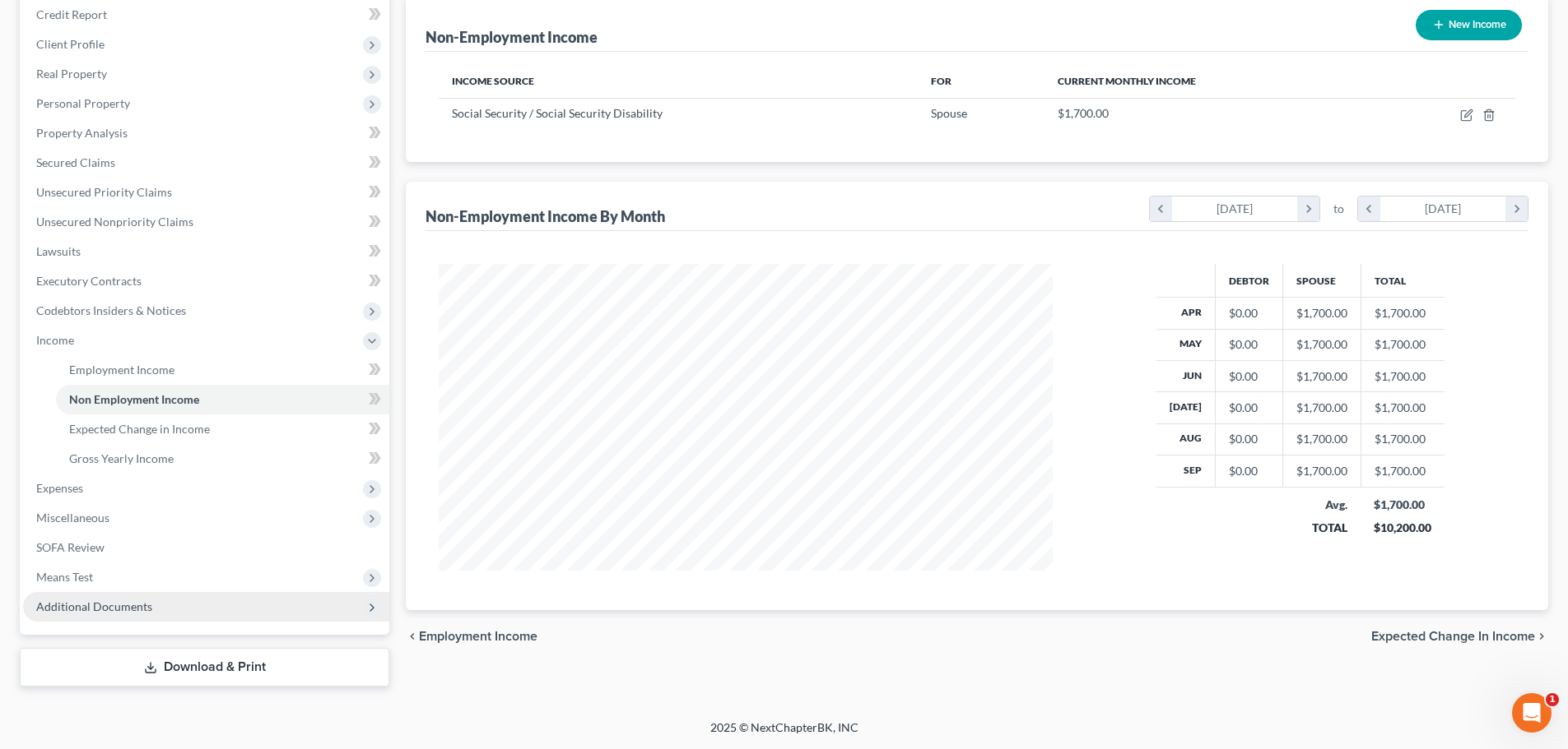
click at [112, 595] on span "Additional Documents" at bounding box center [206, 607] width 366 height 30
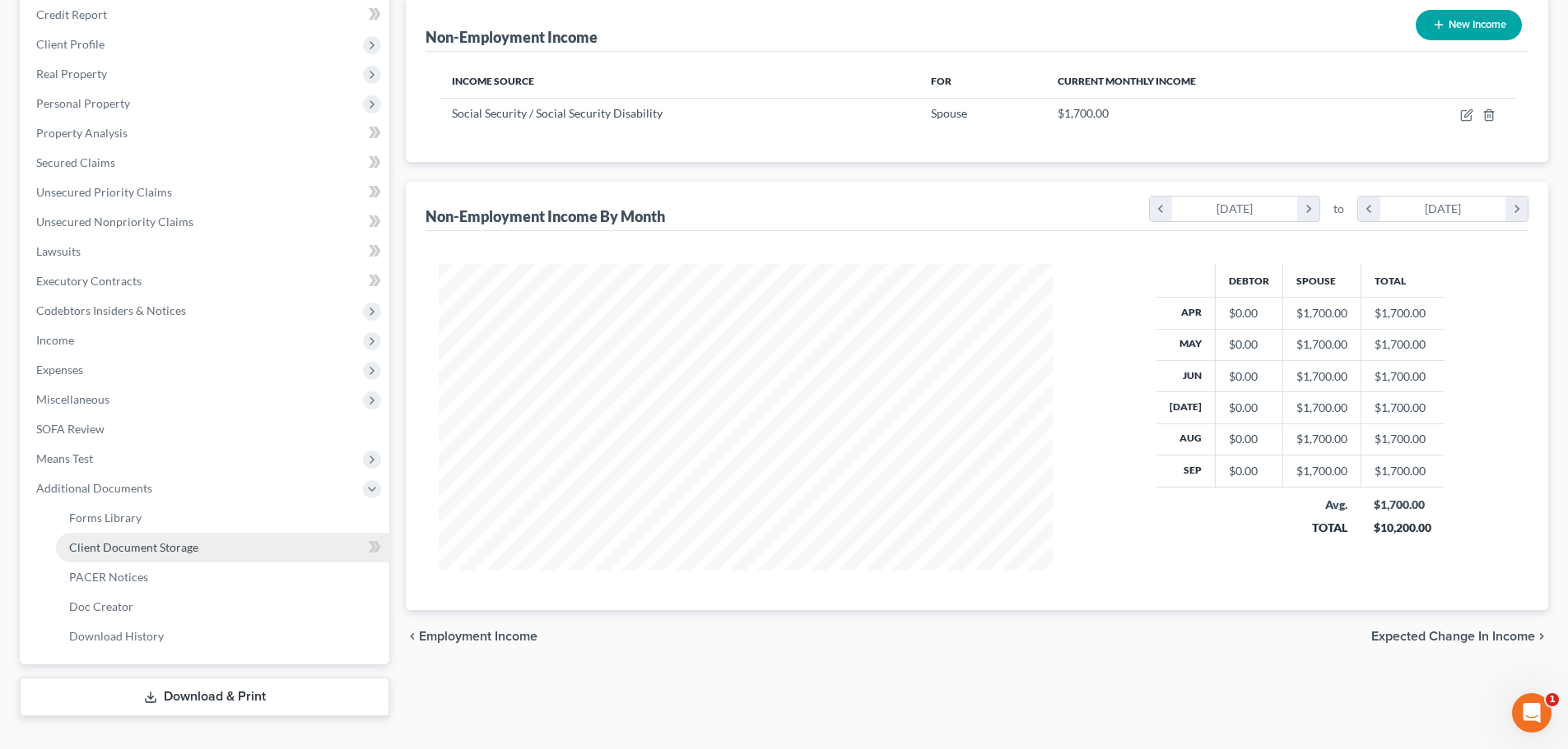
click at [155, 553] on span "Client Document Storage" at bounding box center [134, 547] width 129 height 14
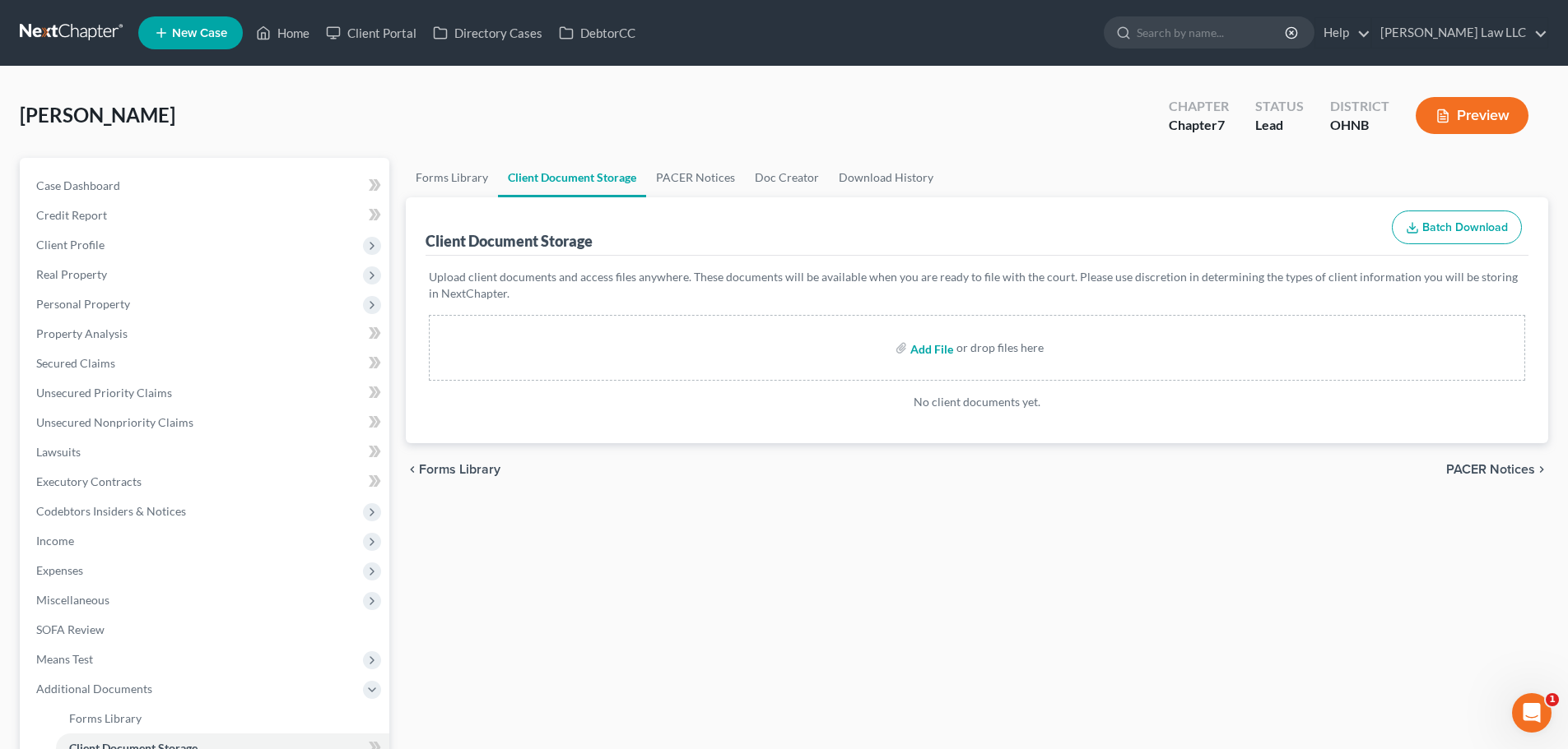
click at [936, 353] on input "file" at bounding box center [930, 348] width 40 height 30
type input "C:\fakepath\RECENT PAY.pdf"
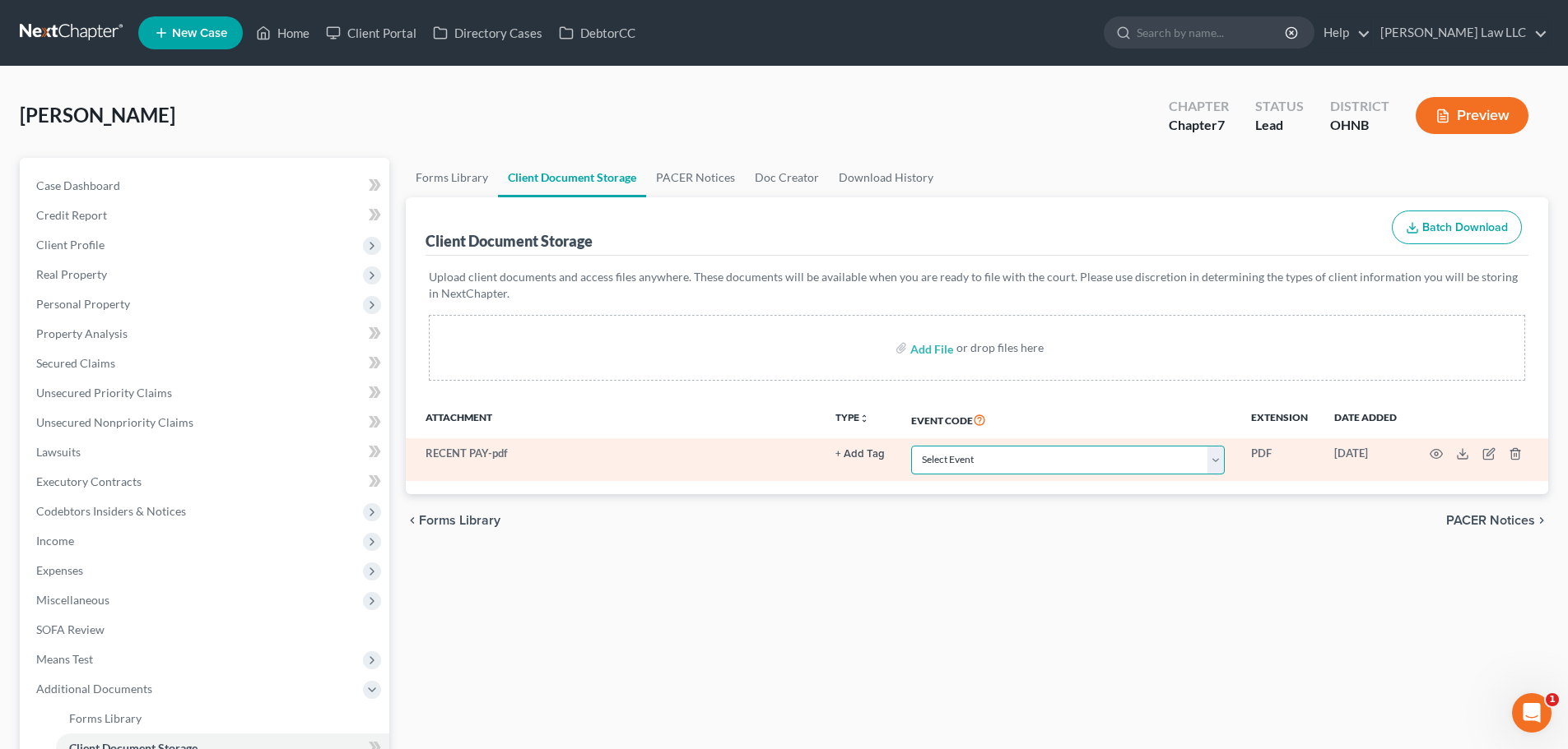
click at [967, 458] on select "Select Event 20 Largest Unsecured Creditors Amended List of Creditors (Fee) Ame…" at bounding box center [1067, 460] width 313 height 29
select select "20"
click at [911, 446] on select "Select Event 20 Largest Unsecured Creditors Amended List of Creditors (Fee) Ame…" at bounding box center [1067, 460] width 313 height 29
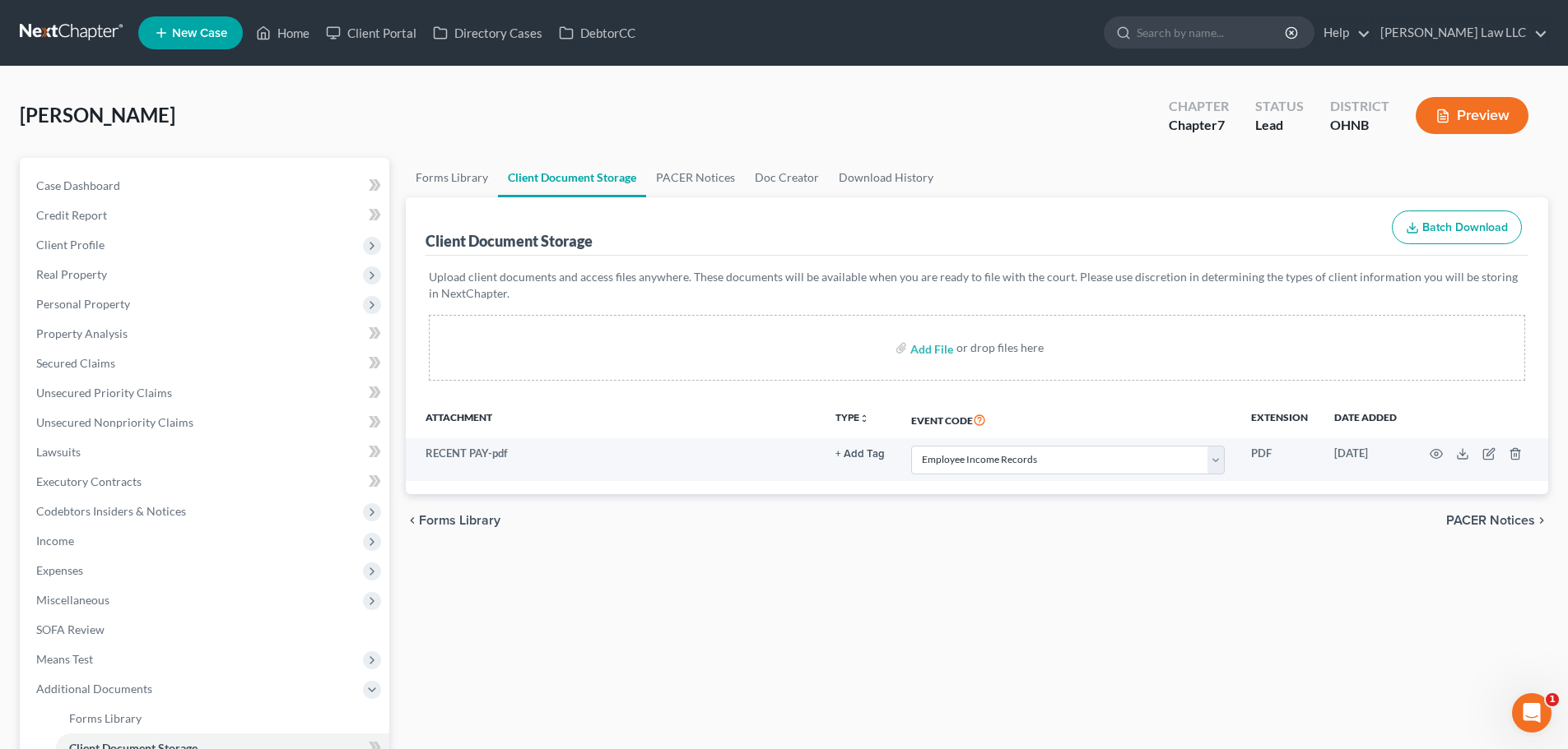
click at [760, 221] on div "Client Document Storage Batch Download" at bounding box center [976, 227] width 1102 height 59
click at [681, 169] on link "PACER Notices" at bounding box center [695, 177] width 99 height 40
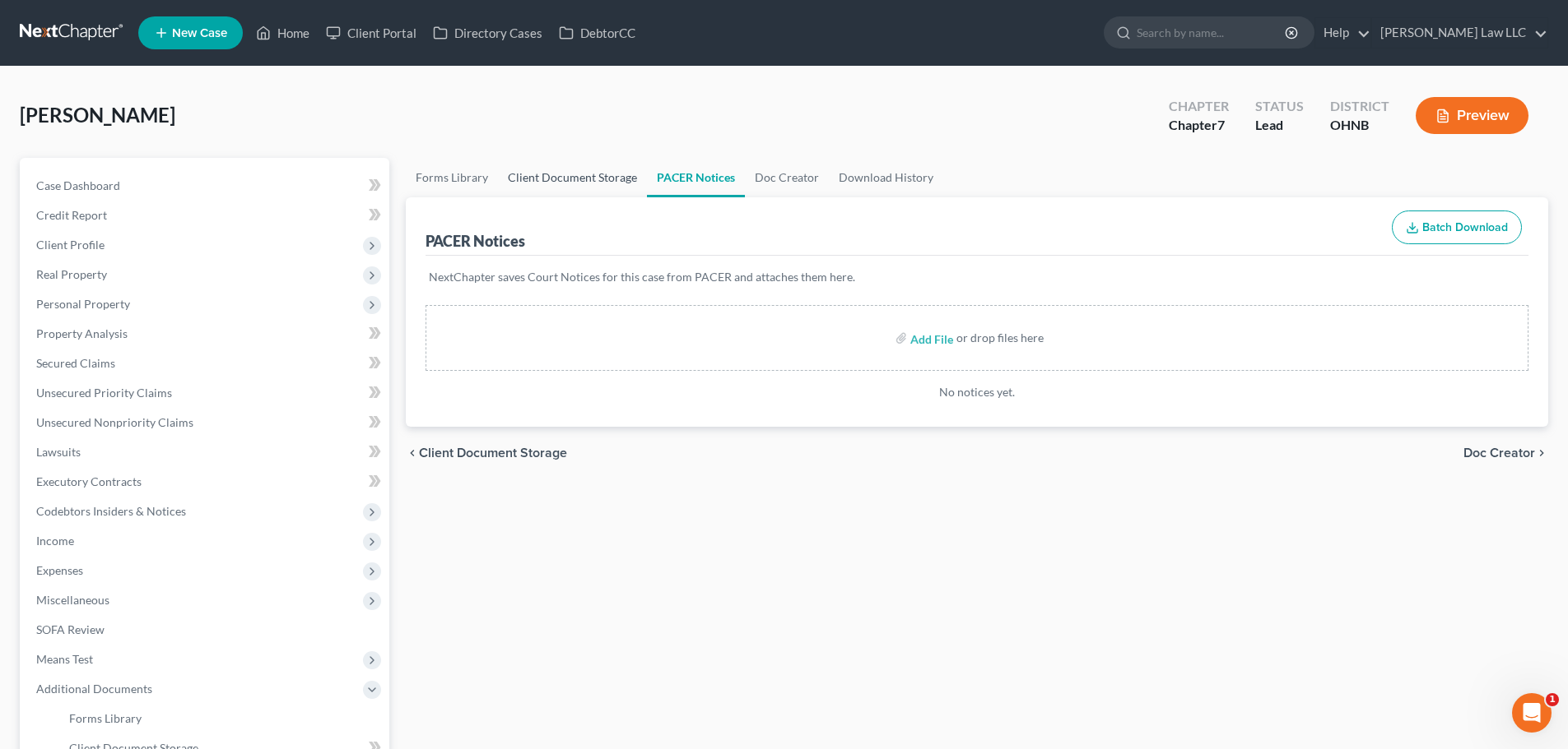
click at [591, 176] on link "Client Document Storage" at bounding box center [572, 177] width 149 height 40
select select "20"
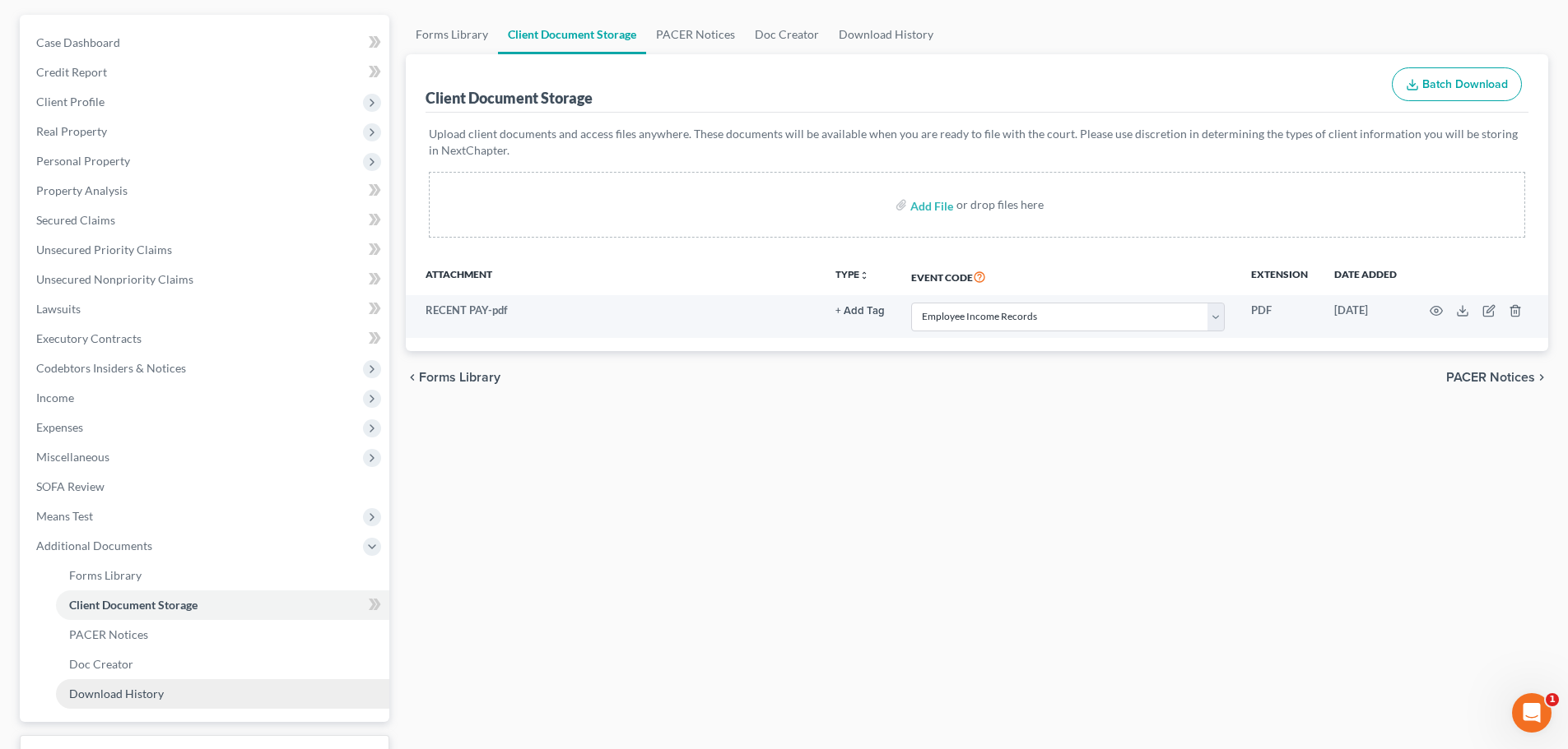
scroll to position [230, 0]
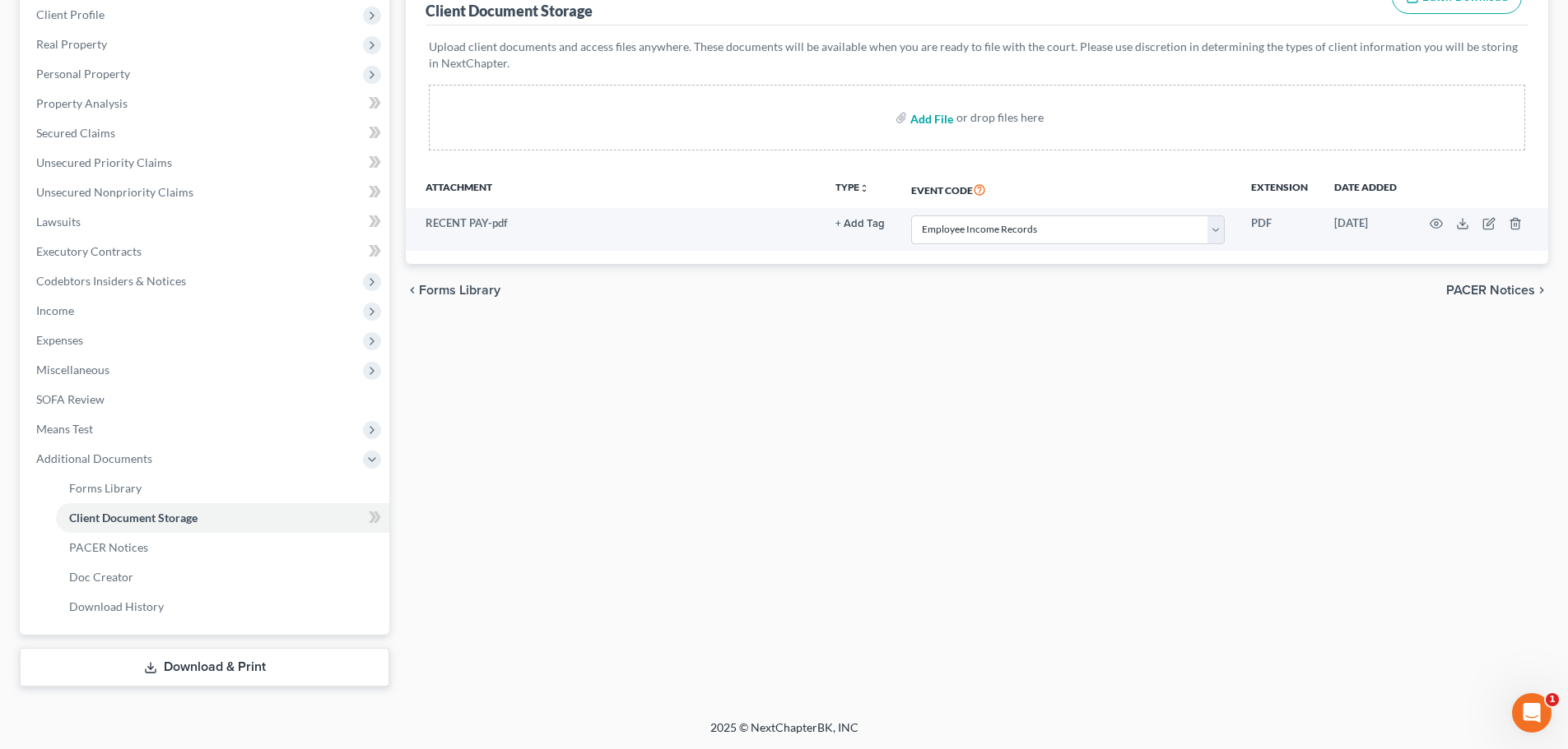
click at [930, 121] on input "file" at bounding box center [930, 117] width 40 height 30
type input "C:\fakepath\SPOUSE SS BENEFIT.pdf"
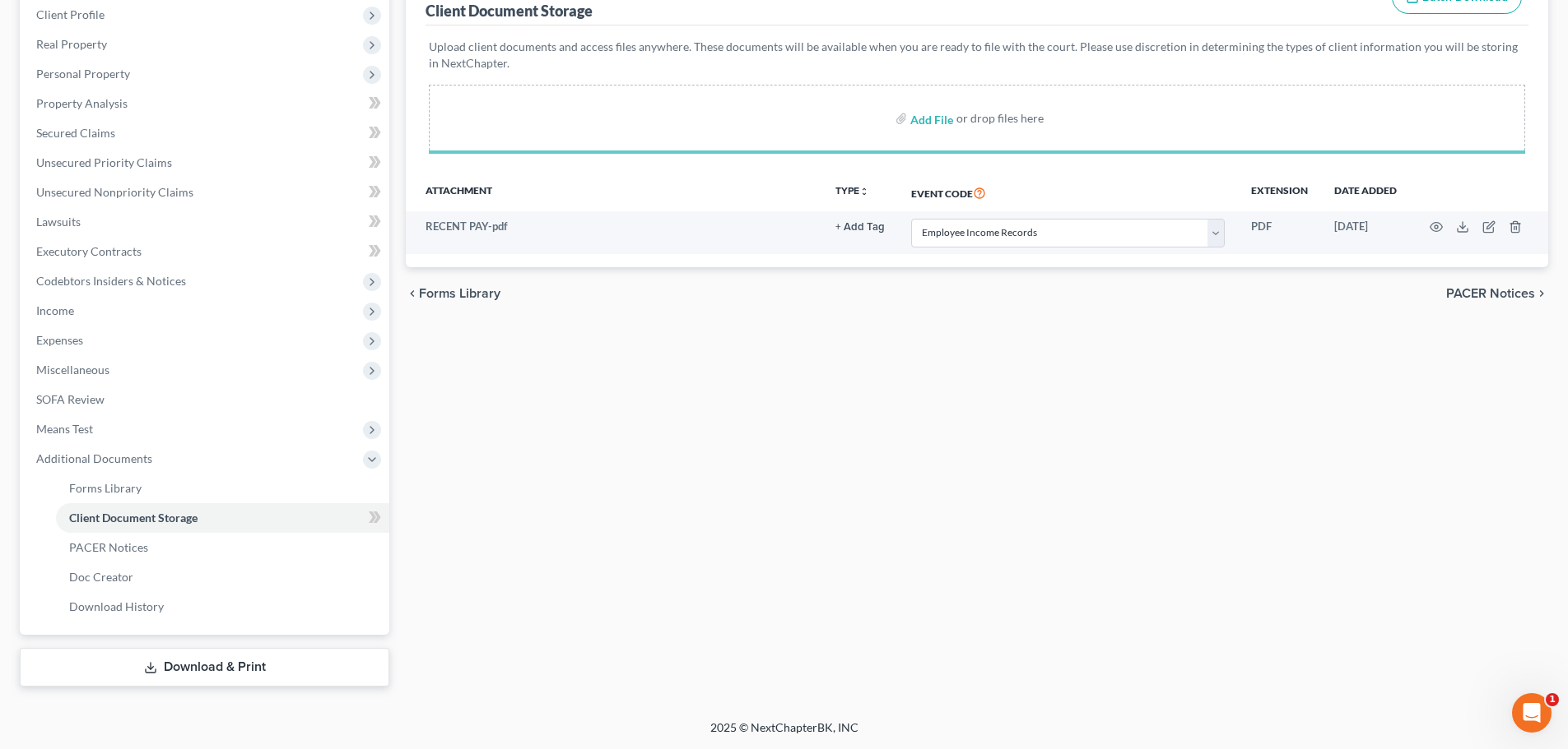
select select "20"
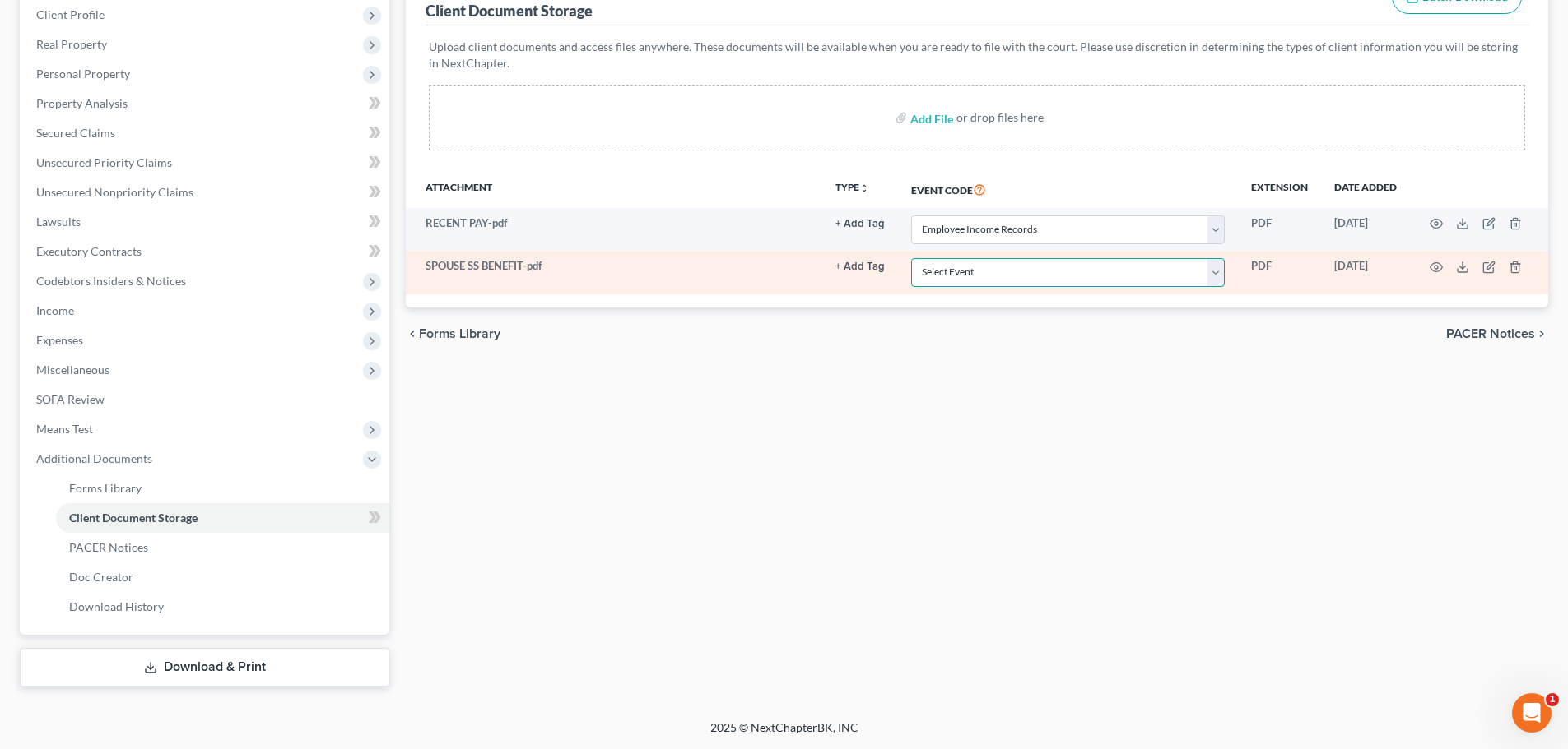
click at [958, 268] on select "Select Event 20 Largest Unsecured Creditors Amended List of Creditors (Fee) Ame…" at bounding box center [1067, 272] width 313 height 29
select select "20"
click at [911, 259] on select "Select Event 20 Largest Unsecured Creditors Amended List of Creditors (Fee) Ame…" at bounding box center [1067, 272] width 313 height 29
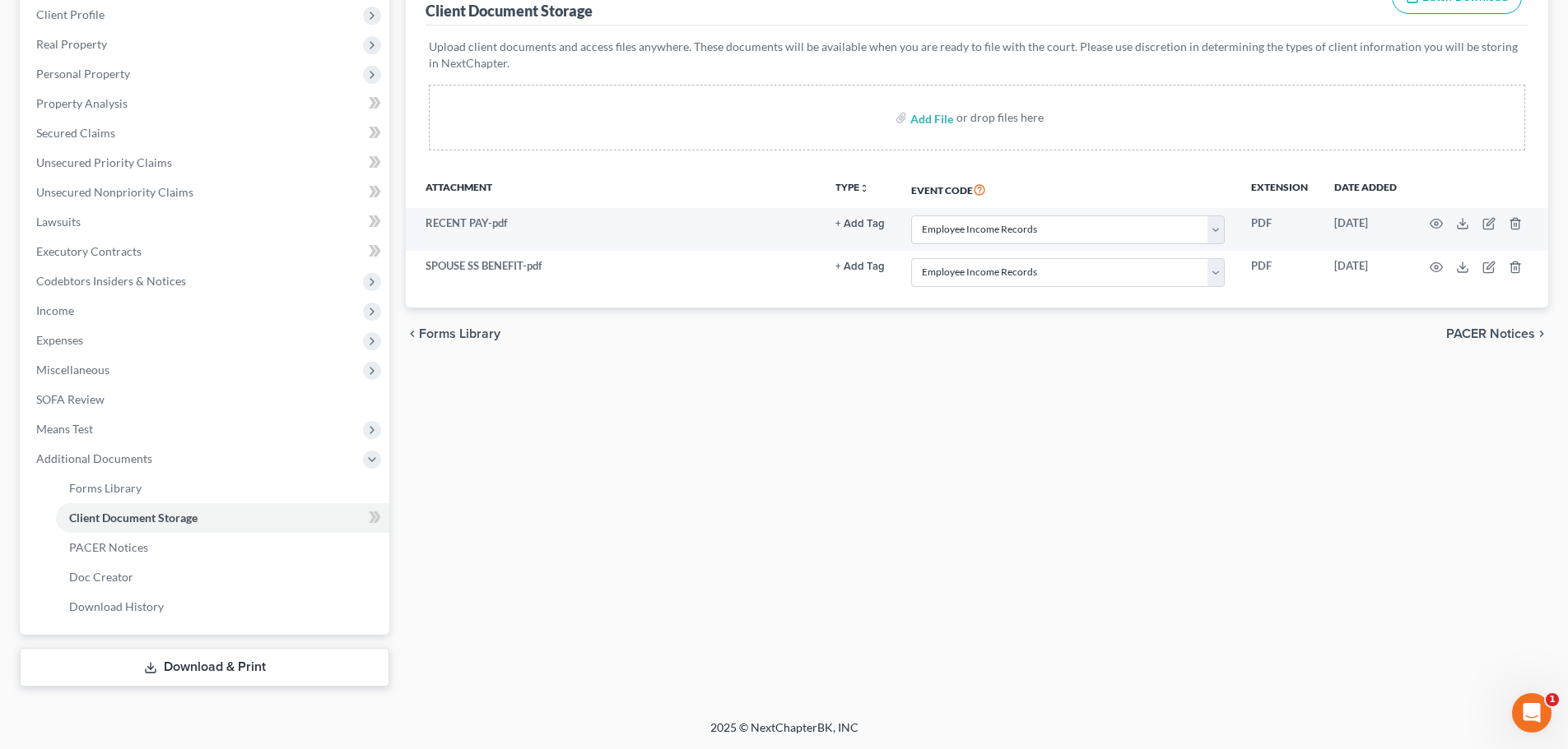
click at [845, 501] on div "Forms Library Client Document Storage PACER Notices Doc Creator Download Histor…" at bounding box center [977, 308] width 1159 height 759
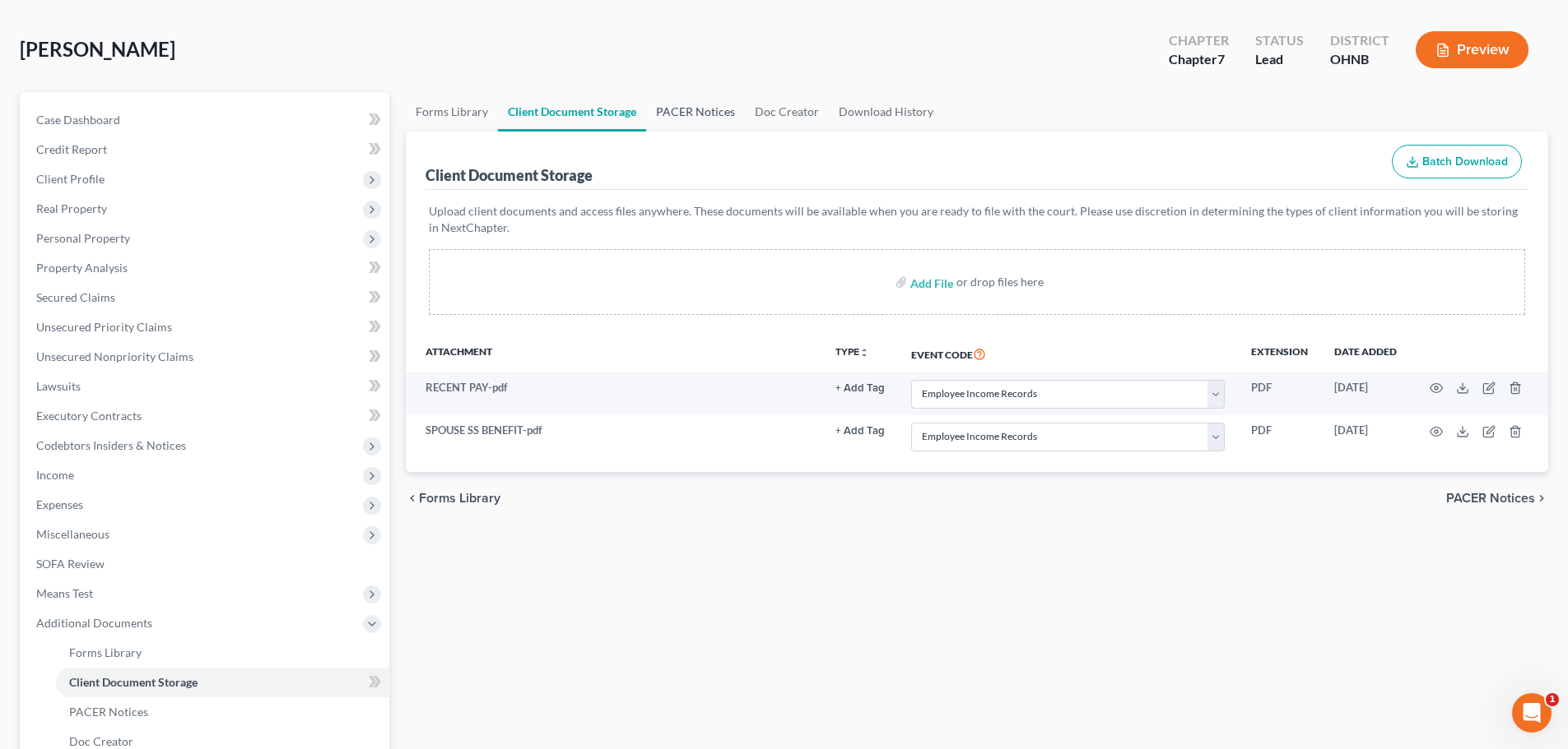
click at [683, 117] on link "PACER Notices" at bounding box center [695, 112] width 99 height 40
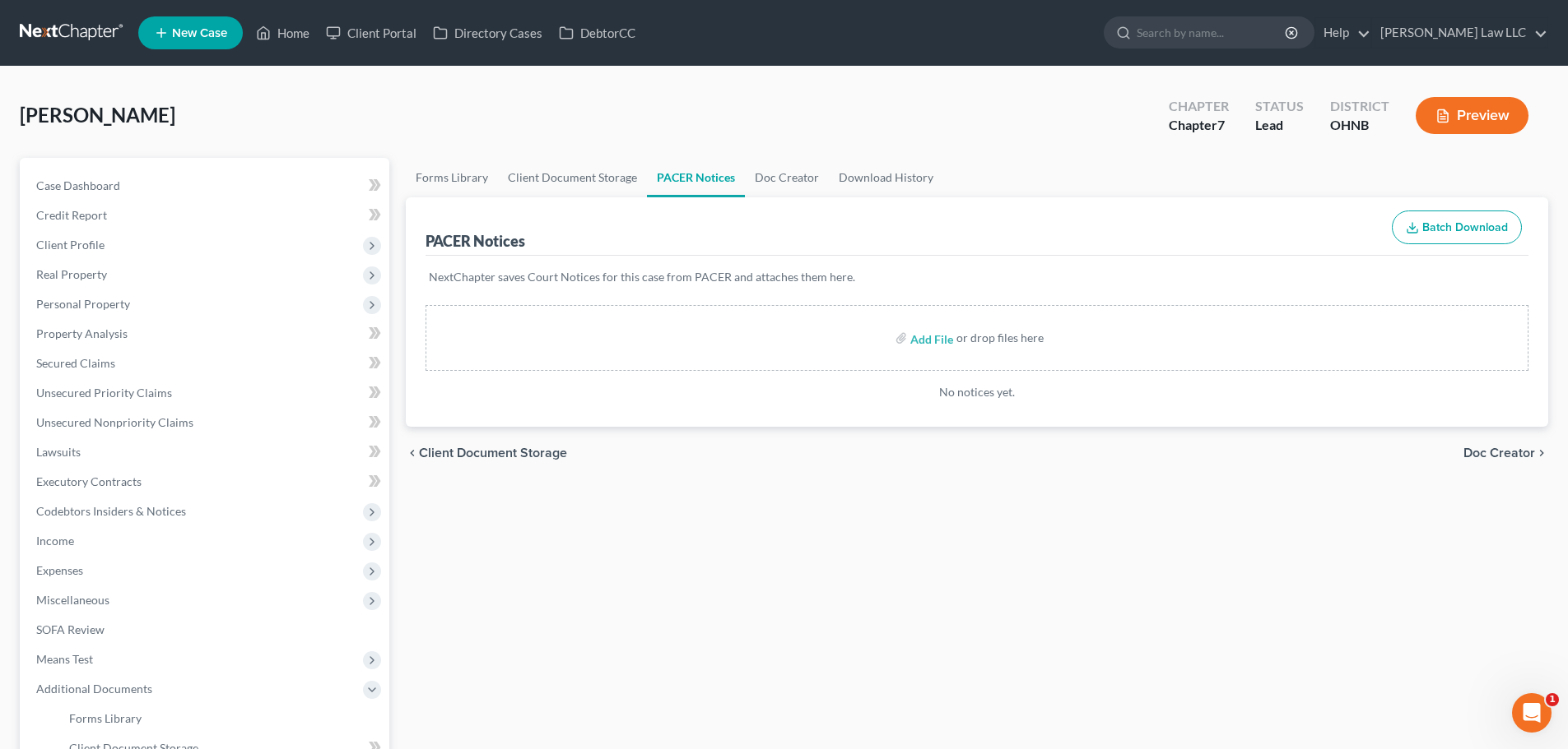
click at [565, 110] on div "[PERSON_NAME] Upgraded Chapter Chapter 7 Status Lead District [GEOGRAPHIC_DATA]…" at bounding box center [784, 122] width 1528 height 71
click at [587, 182] on link "Client Document Storage" at bounding box center [572, 177] width 149 height 40
select select "20"
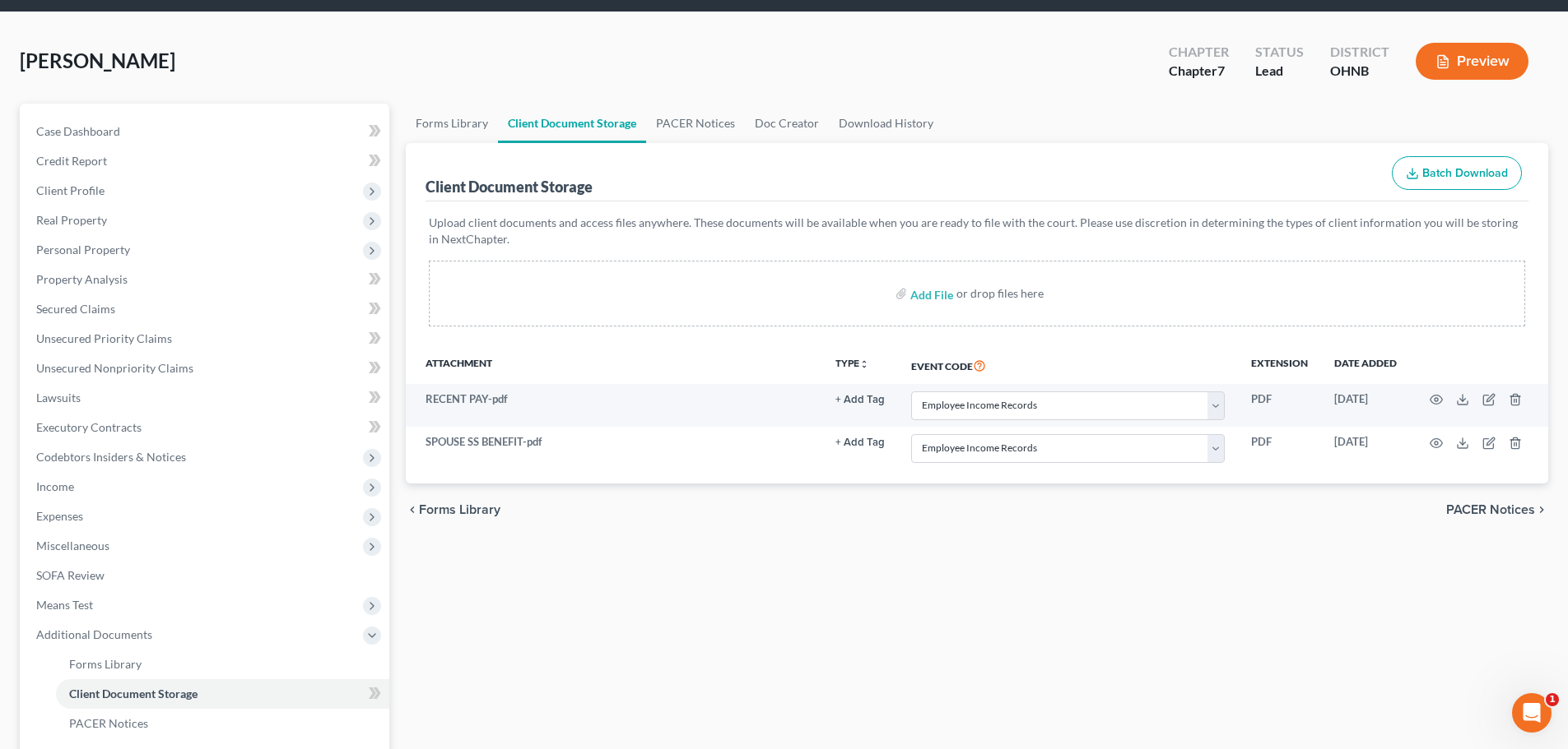
scroll to position [82, 0]
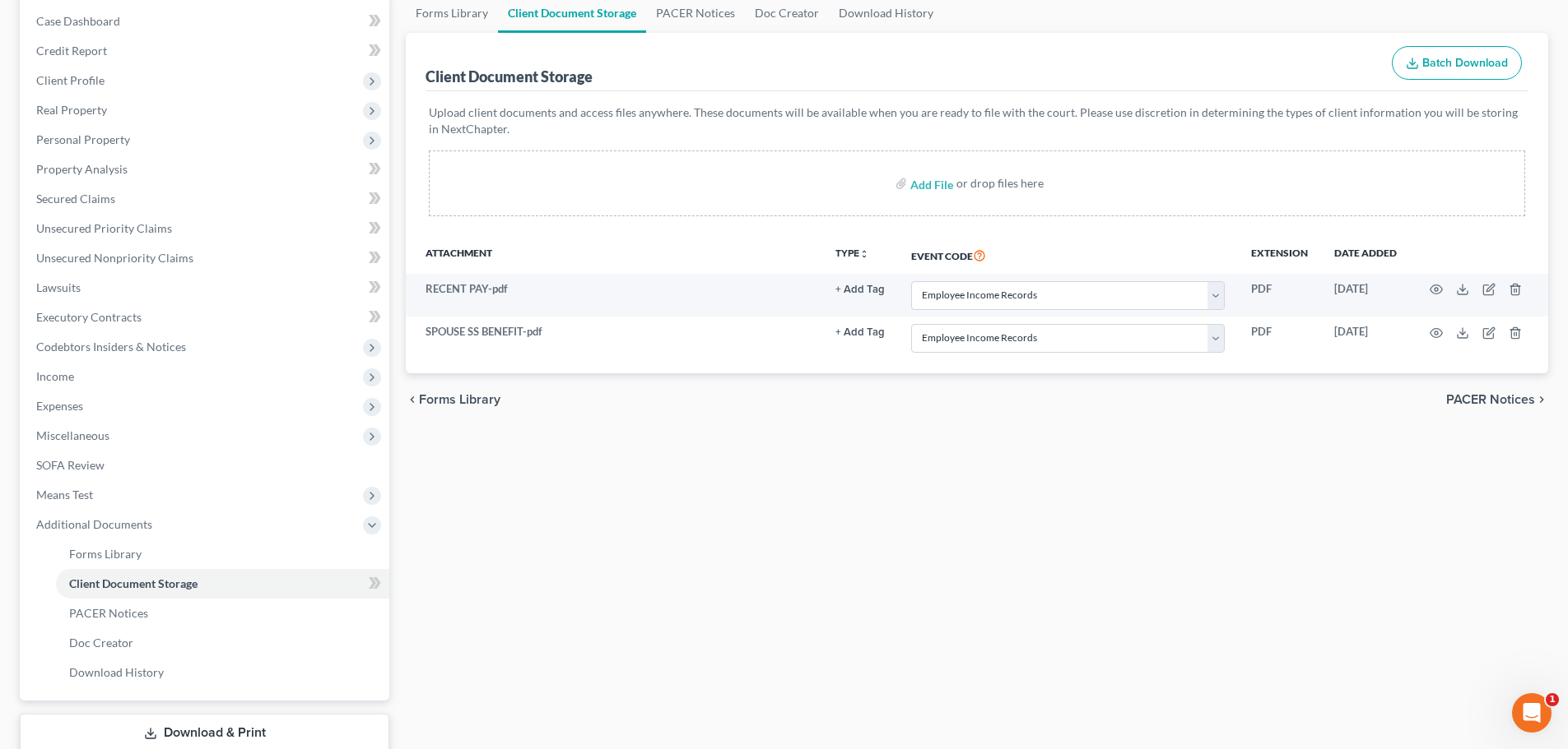
click at [162, 748] on link "Download & Print" at bounding box center [204, 733] width 370 height 39
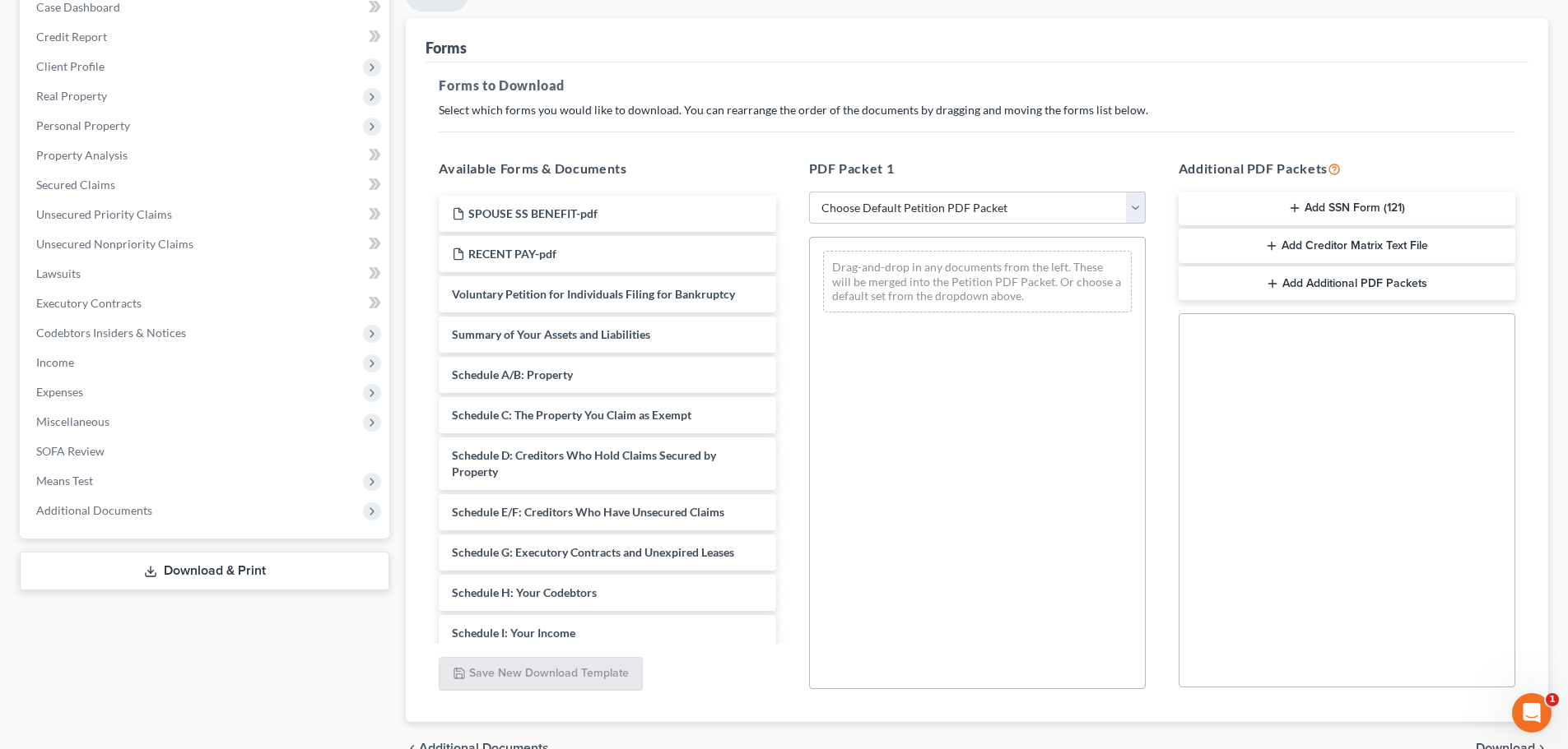
scroll to position [267, 0]
